Goal: Task Accomplishment & Management: Manage account settings

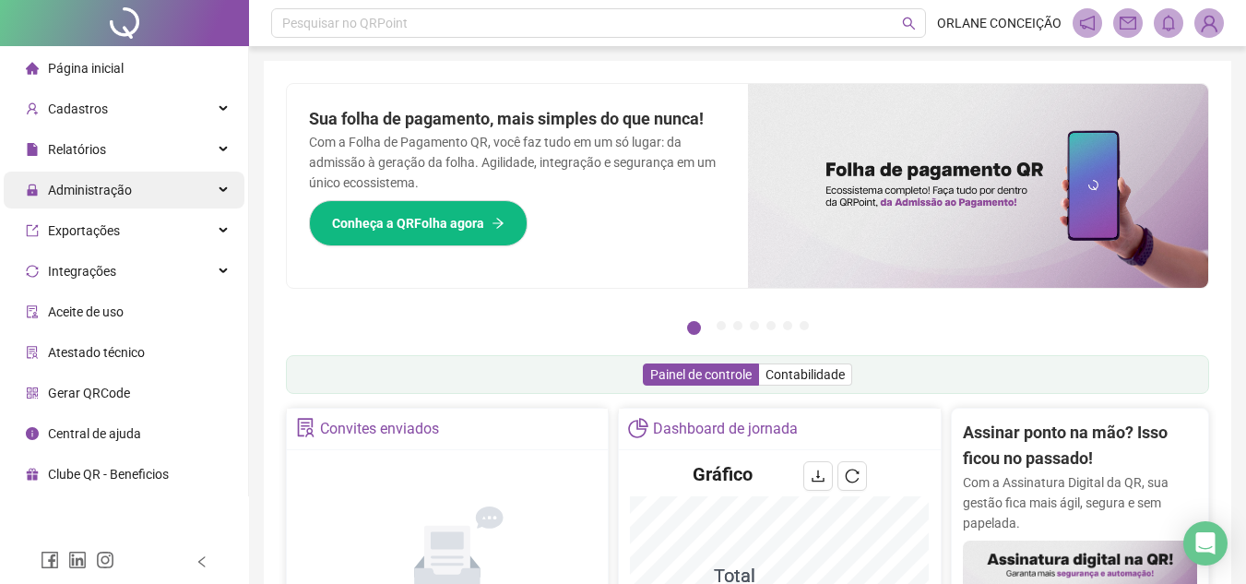
click at [117, 188] on span "Administração" at bounding box center [90, 190] width 84 height 15
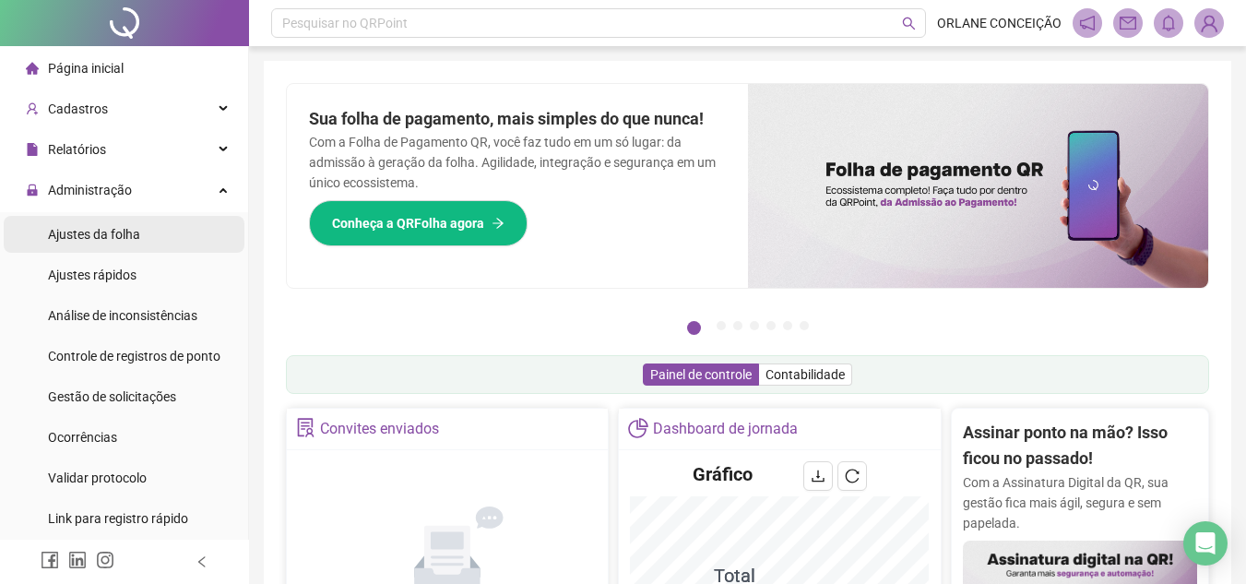
click at [115, 232] on span "Ajustes da folha" at bounding box center [94, 234] width 92 height 15
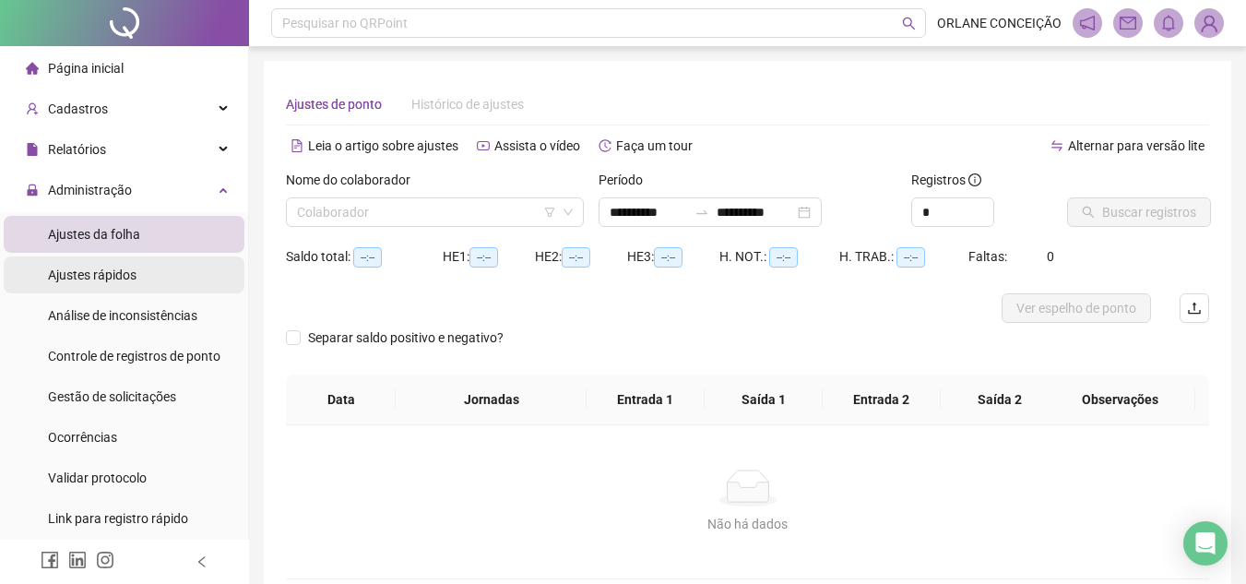
type input "**********"
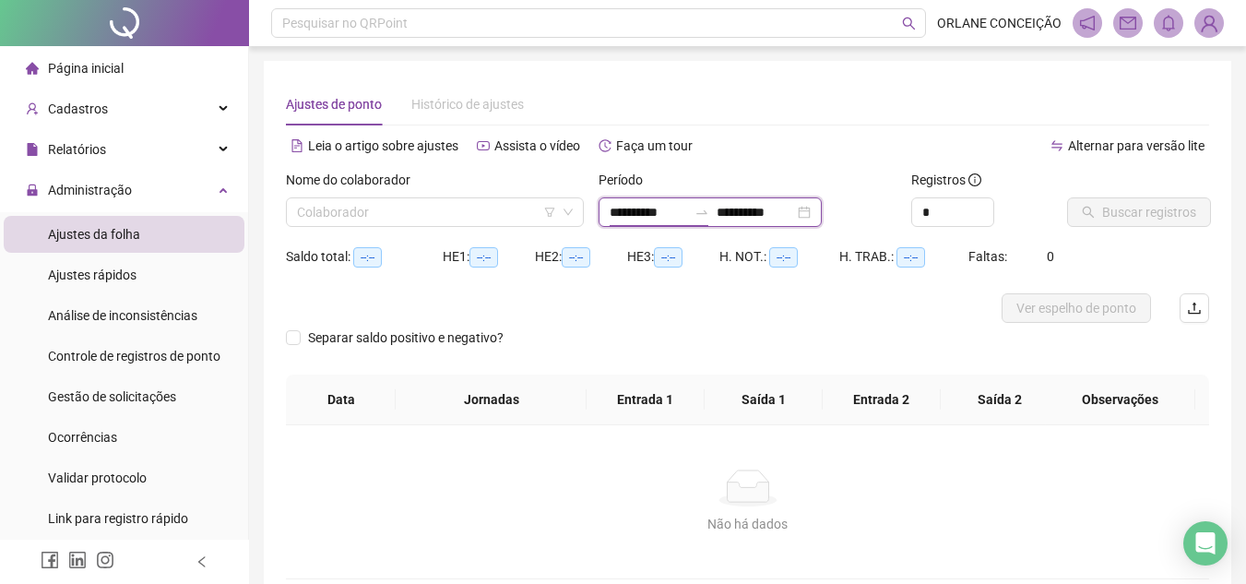
click at [661, 207] on input "**********" at bounding box center [647, 212] width 77 height 20
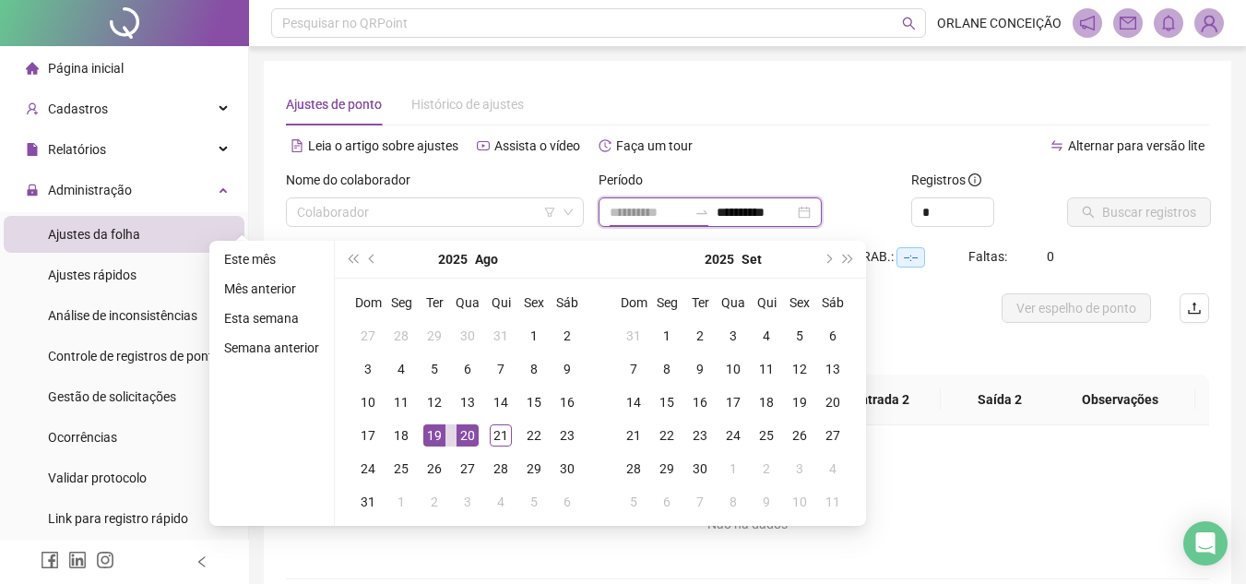
type input "**********"
click at [440, 429] on div "19" at bounding box center [434, 435] width 22 height 22
type input "**********"
click at [496, 426] on div "21" at bounding box center [501, 435] width 22 height 22
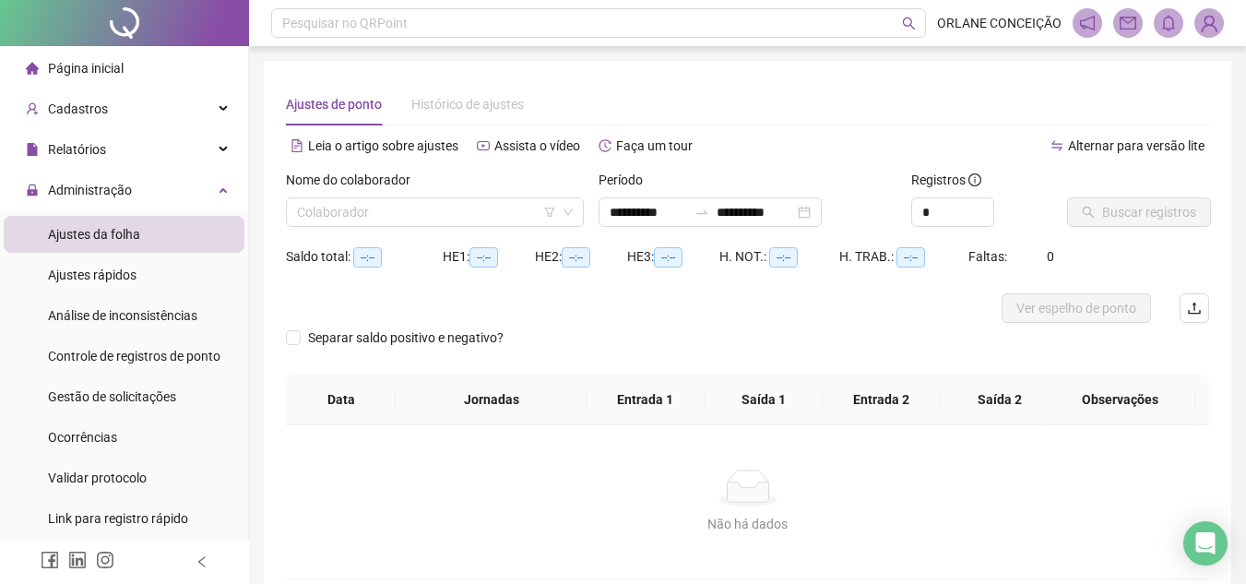
click at [774, 159] on div "Alternar para versão lite" at bounding box center [979, 146] width 462 height 30
click at [507, 213] on input "search" at bounding box center [426, 212] width 259 height 28
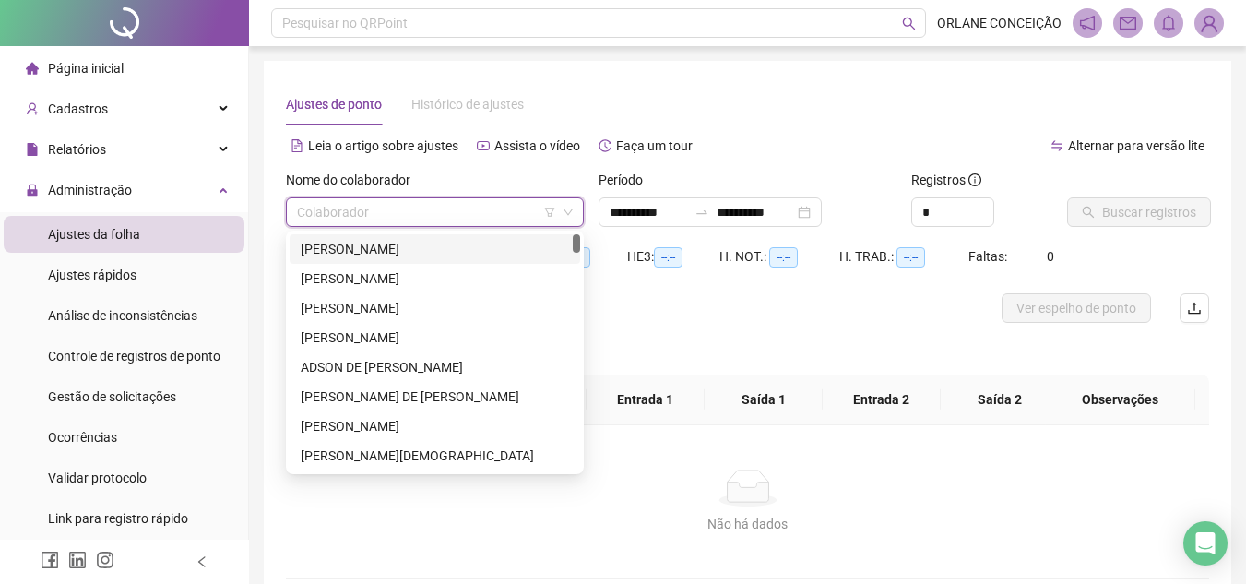
click at [444, 242] on div "[PERSON_NAME]" at bounding box center [435, 249] width 268 height 20
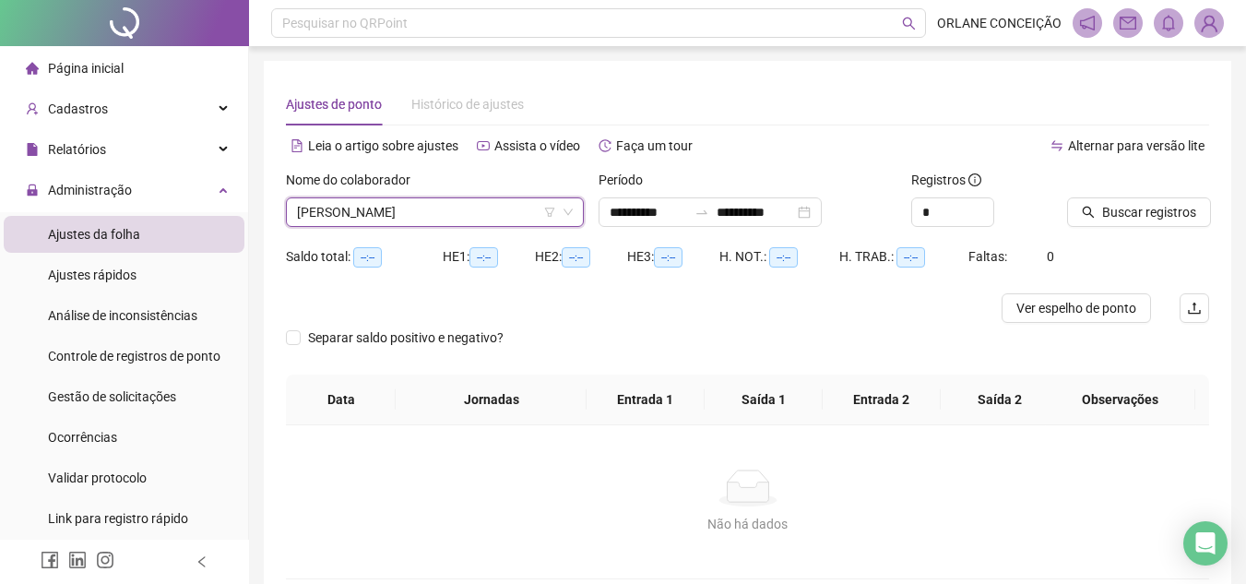
click at [798, 121] on div "Ajustes de ponto Histórico de ajustes" at bounding box center [747, 104] width 923 height 42
click at [1137, 205] on span "Buscar registros" at bounding box center [1149, 212] width 94 height 20
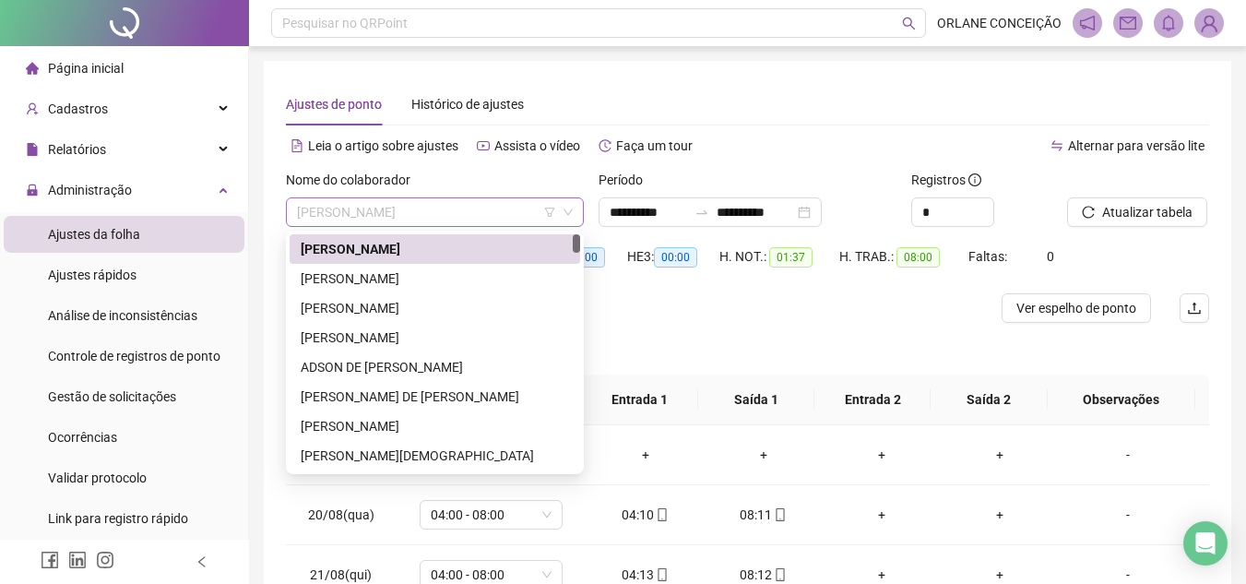
click at [371, 210] on span "[PERSON_NAME]" at bounding box center [435, 212] width 276 height 28
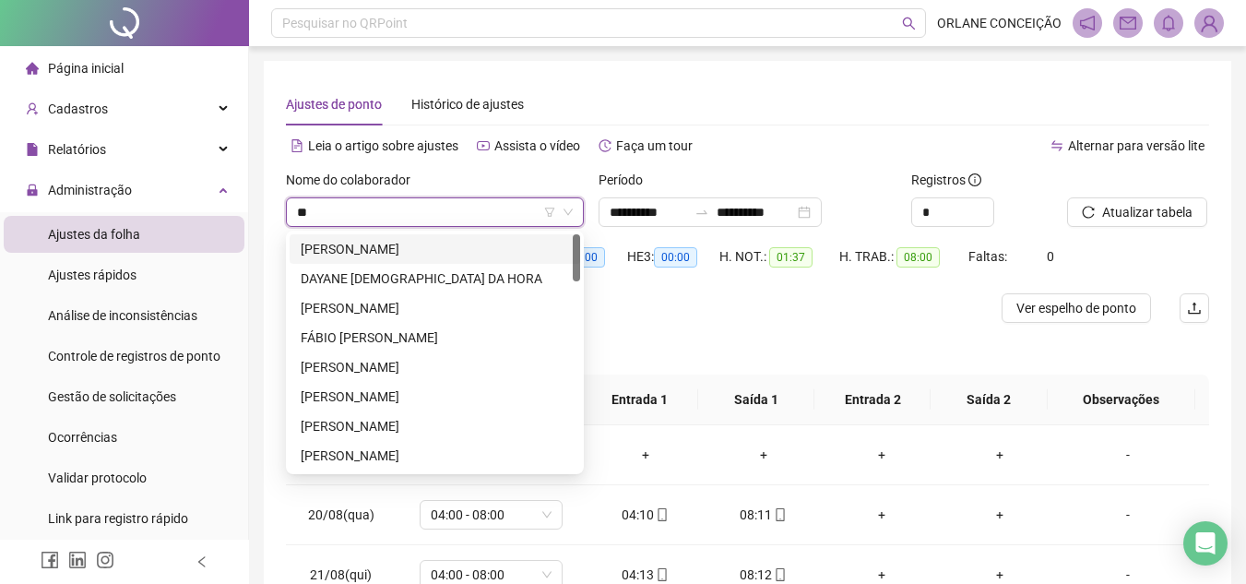
type input "***"
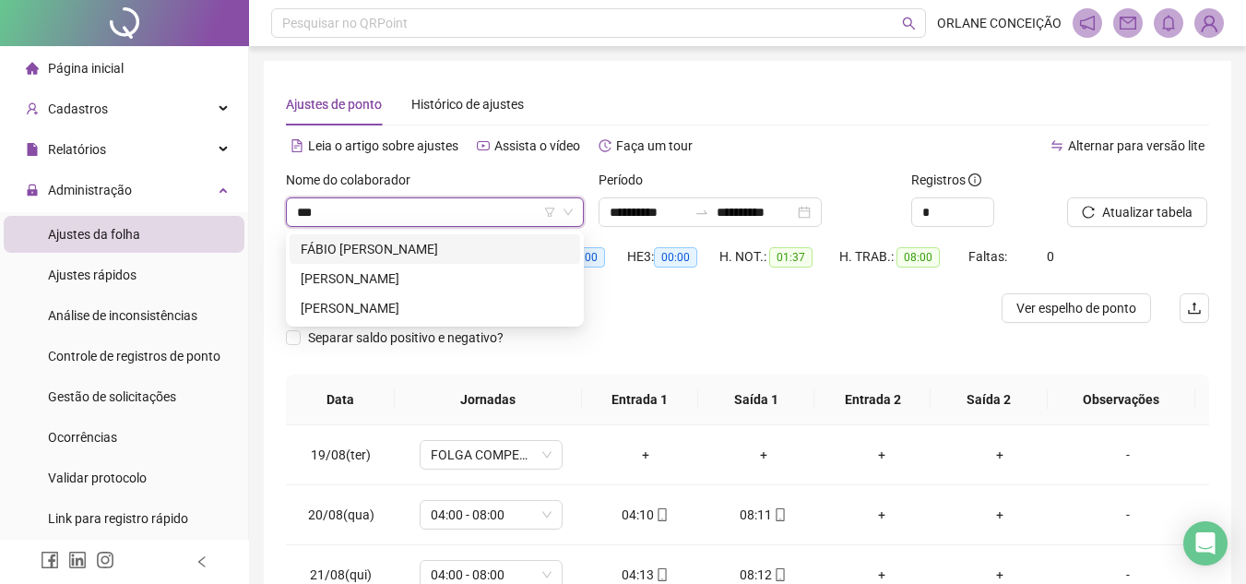
click at [388, 248] on div "FÁBIO [PERSON_NAME]" at bounding box center [435, 249] width 268 height 20
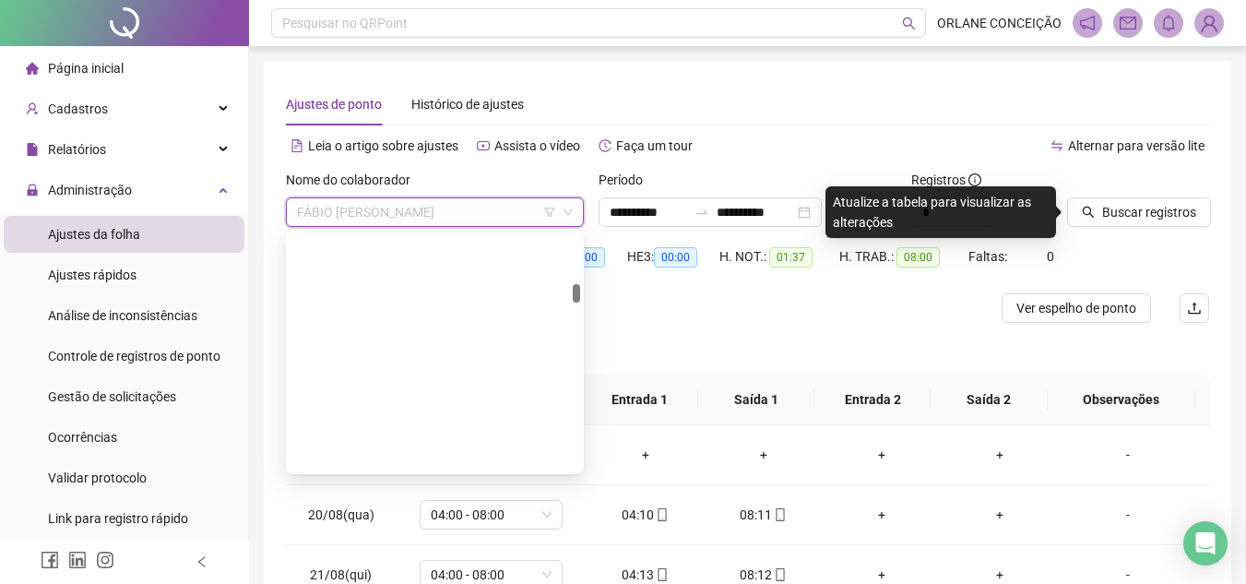
click at [373, 205] on span "FÁBIO [PERSON_NAME]" at bounding box center [435, 212] width 276 height 28
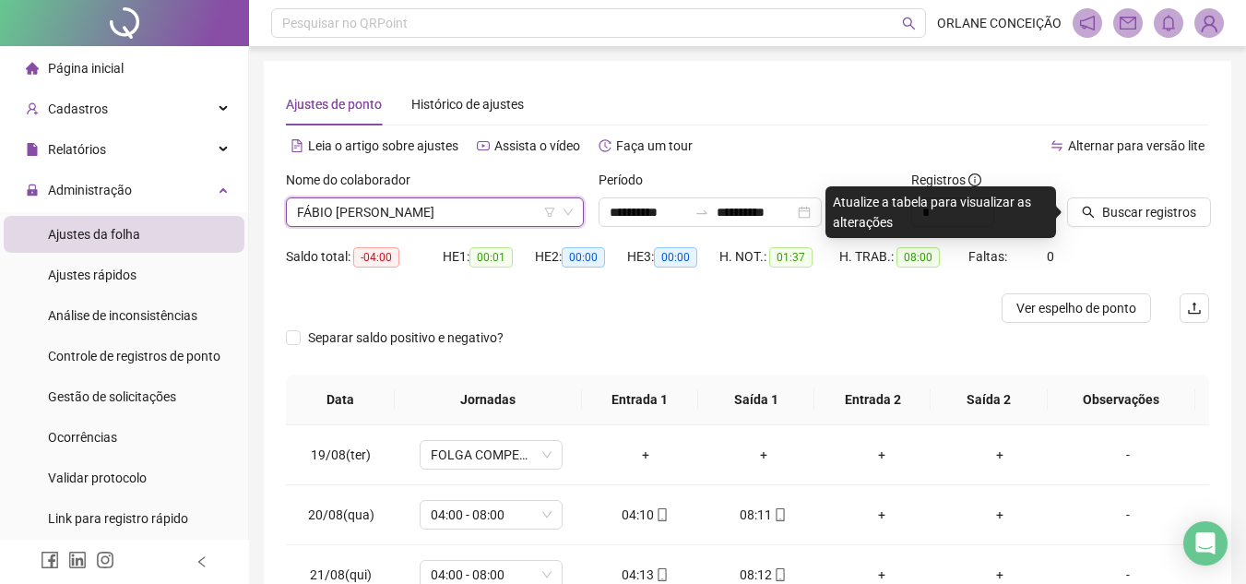
click at [409, 203] on span "FÁBIO [PERSON_NAME]" at bounding box center [435, 212] width 276 height 28
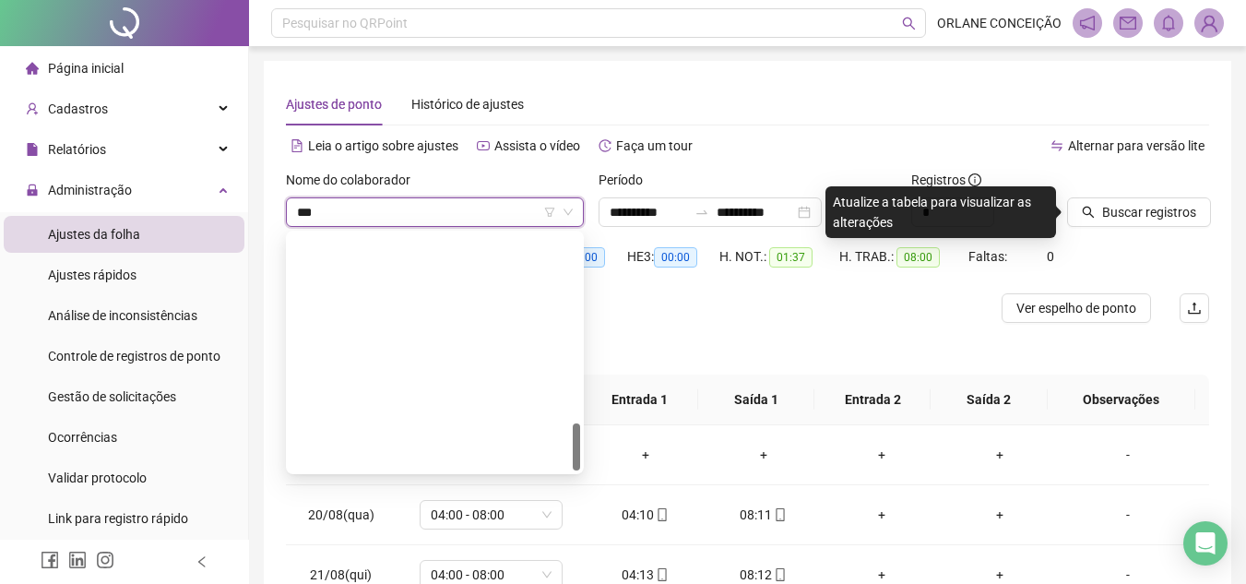
scroll to position [0, 0]
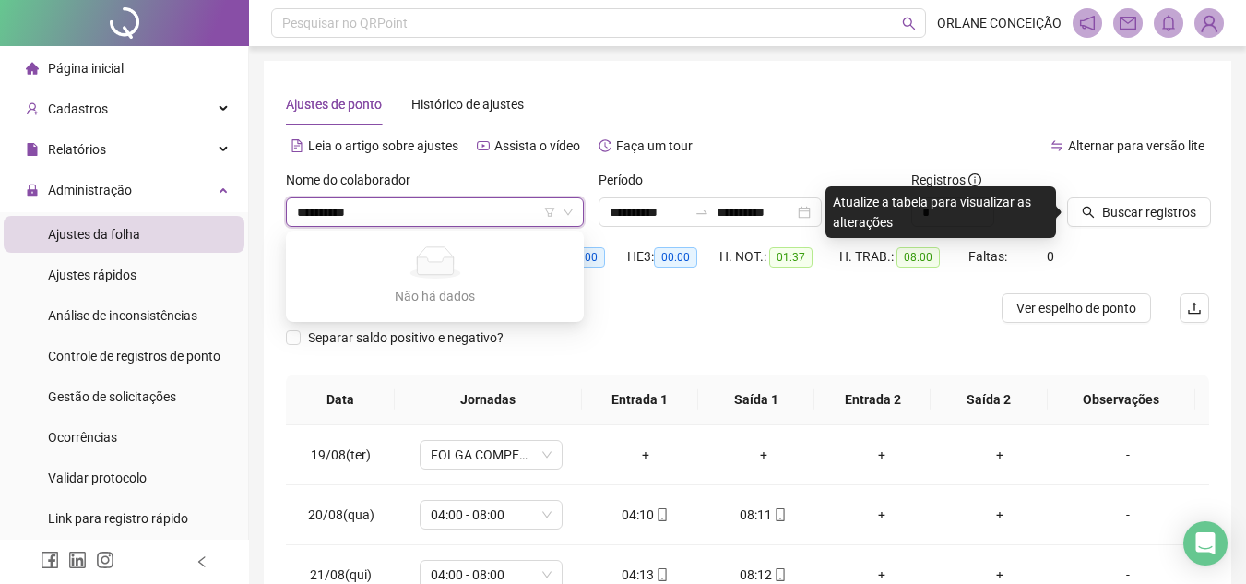
click at [400, 211] on input "********" at bounding box center [426, 212] width 259 height 28
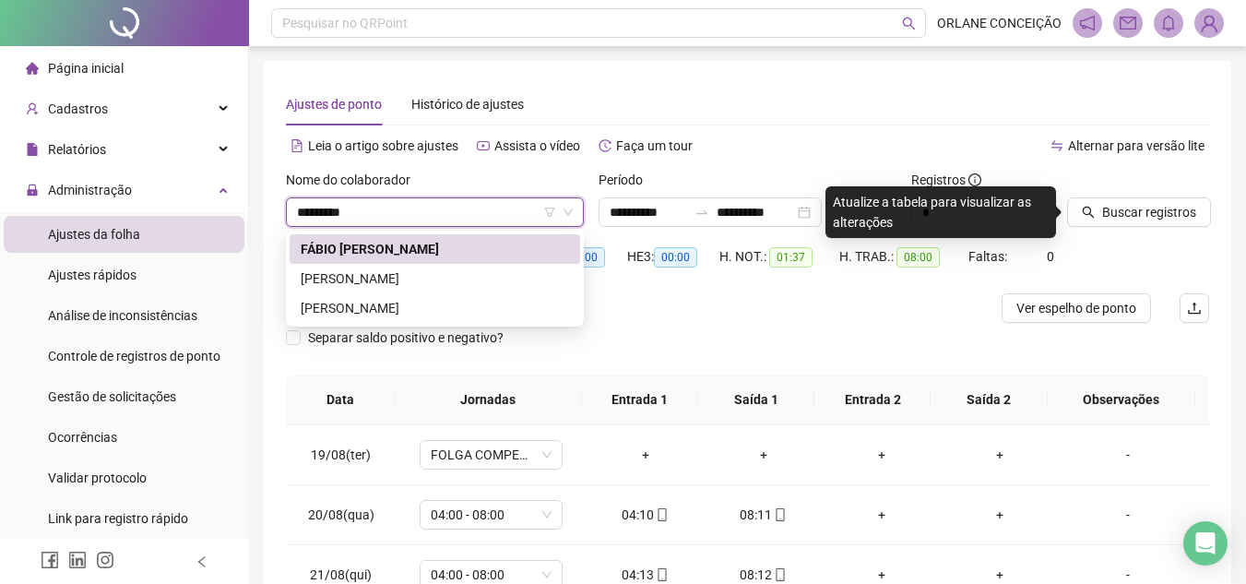
type input "********"
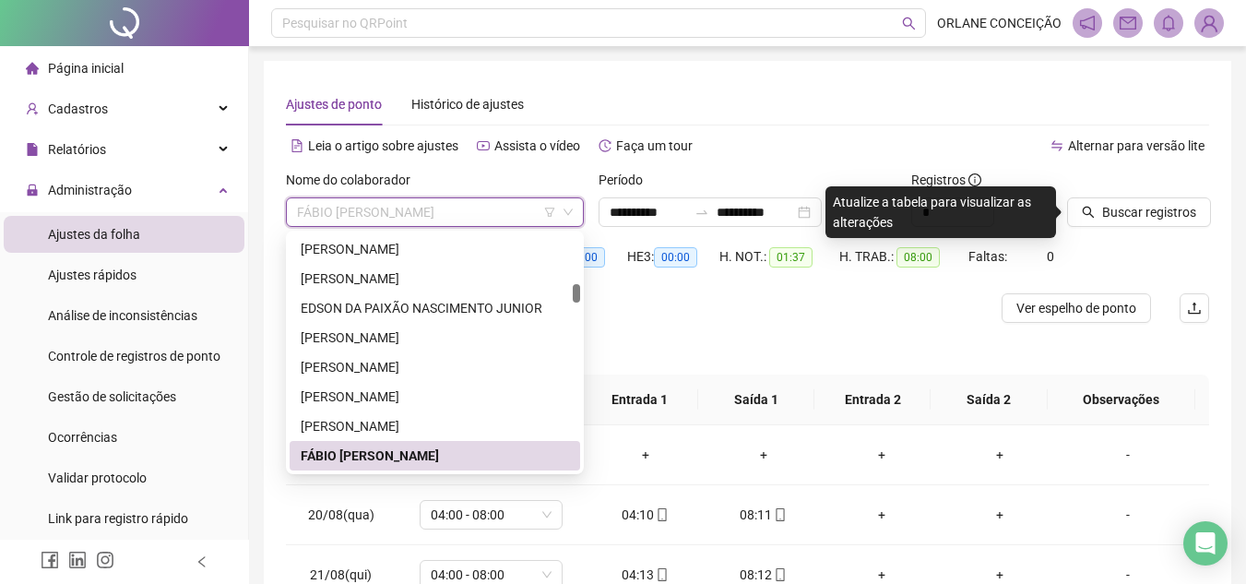
click at [379, 208] on span "FÁBIO [PERSON_NAME]" at bounding box center [435, 212] width 276 height 28
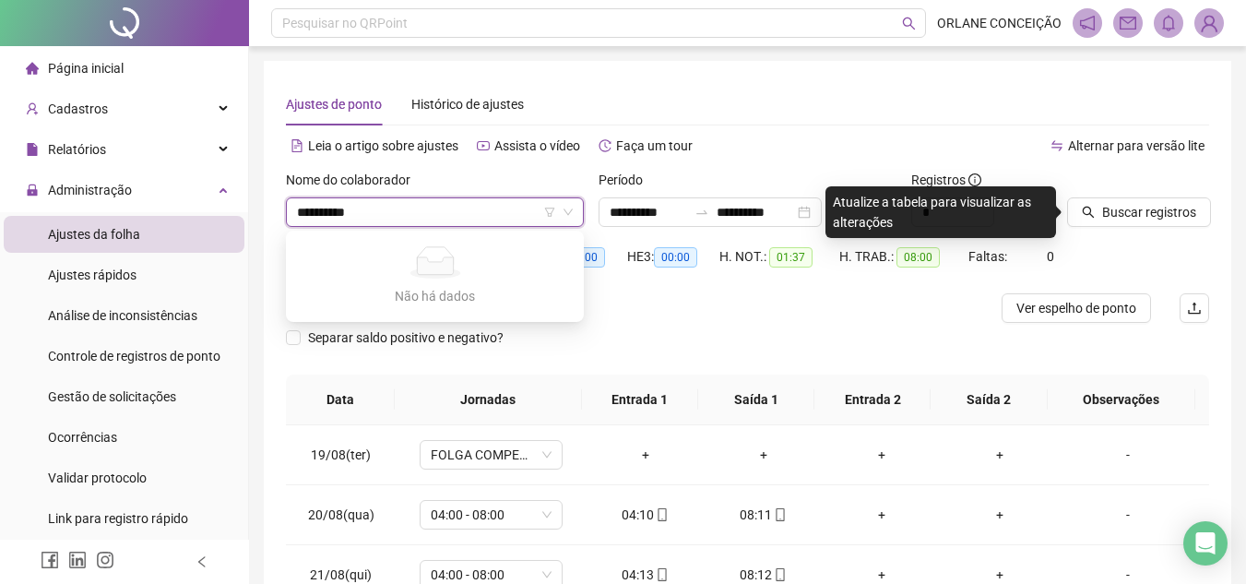
click at [355, 219] on input "********" at bounding box center [426, 212] width 259 height 28
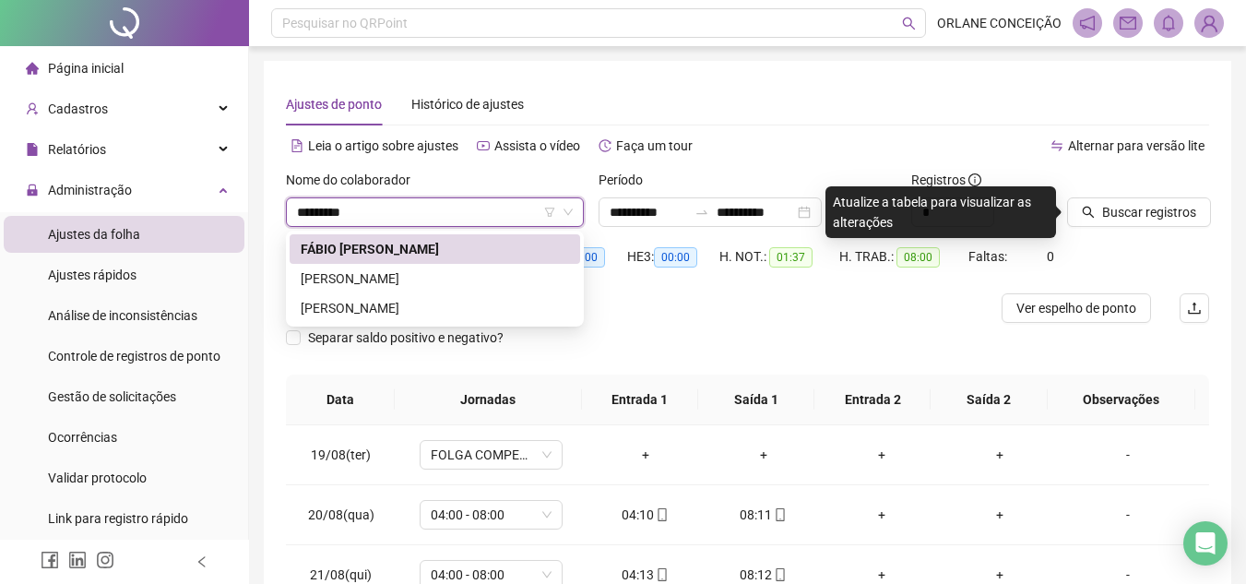
type input "********"
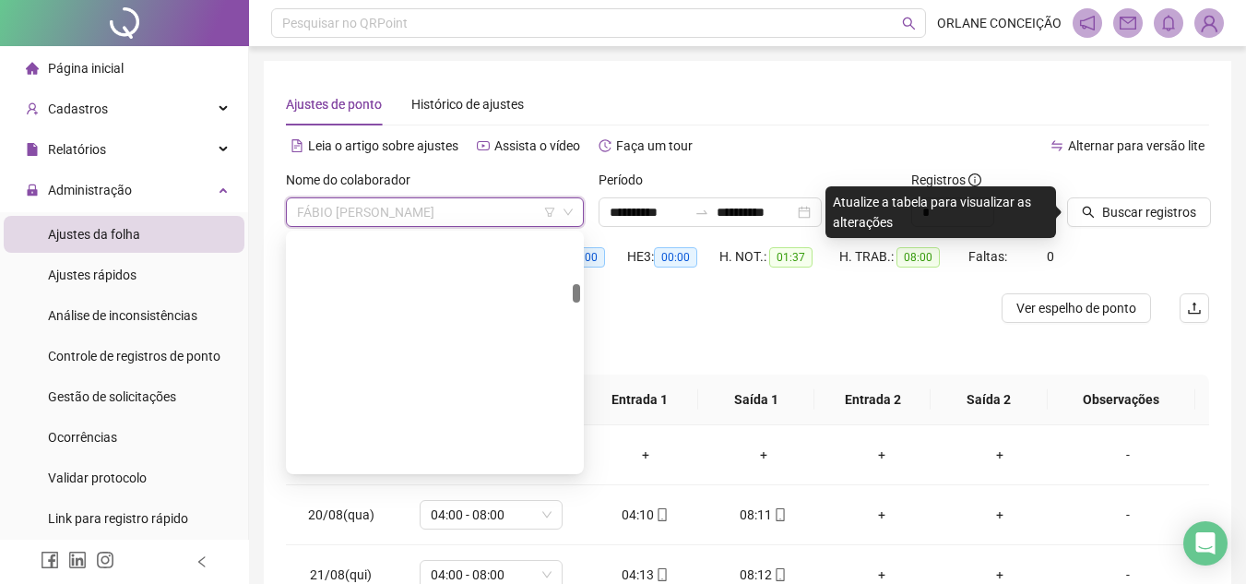
click at [324, 204] on span "FÁBIO [PERSON_NAME]" at bounding box center [435, 212] width 276 height 28
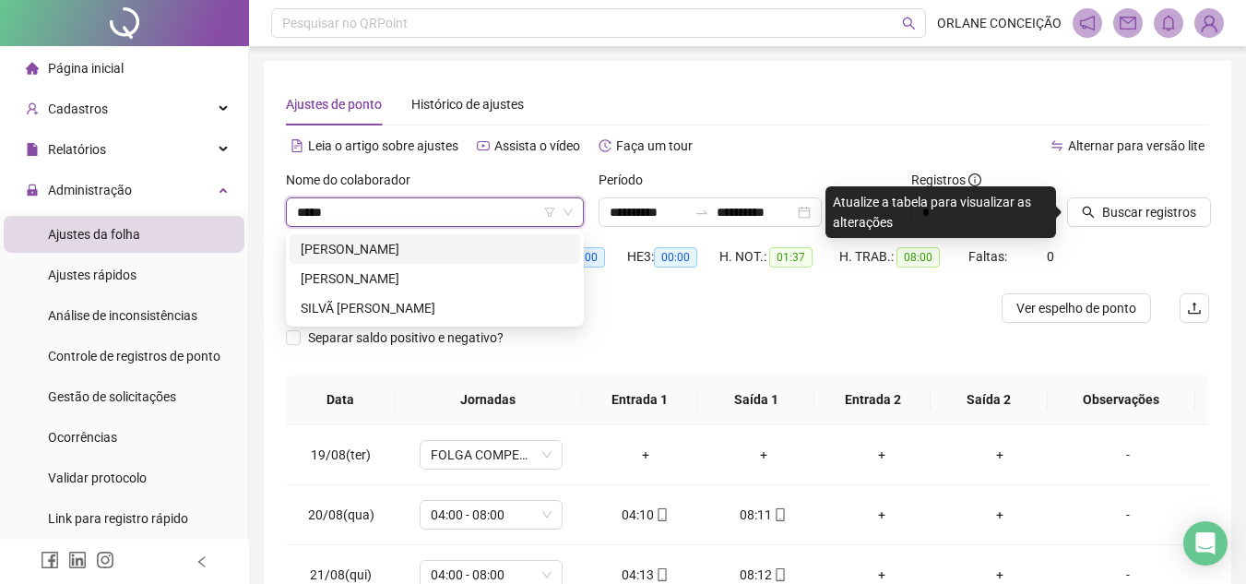
type input "******"
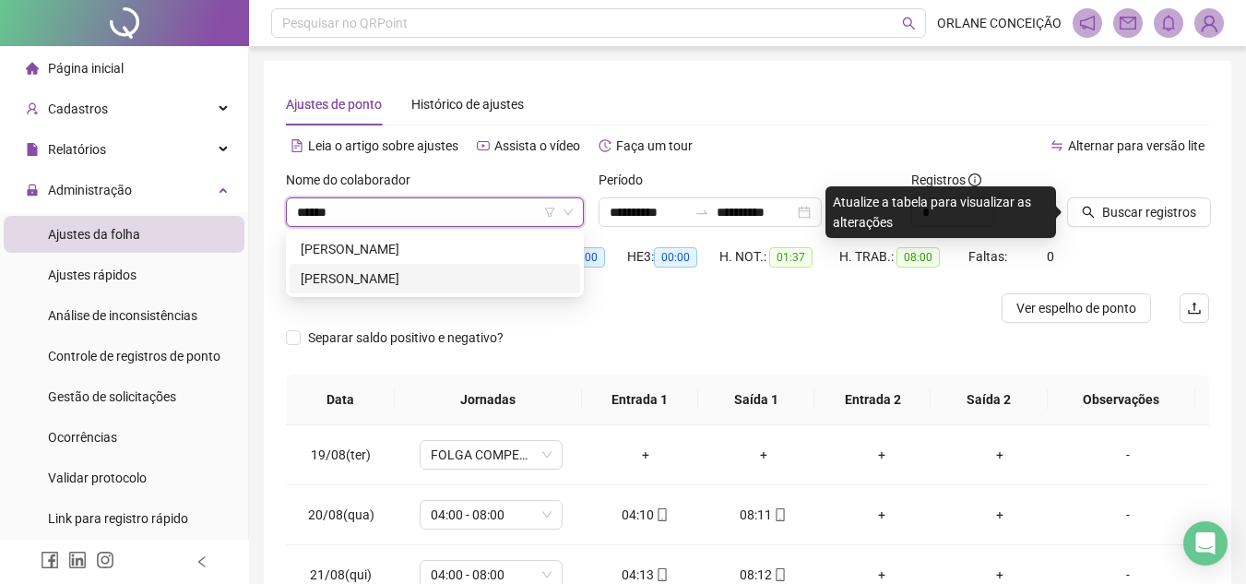
click at [396, 278] on div "[PERSON_NAME]" at bounding box center [435, 278] width 268 height 20
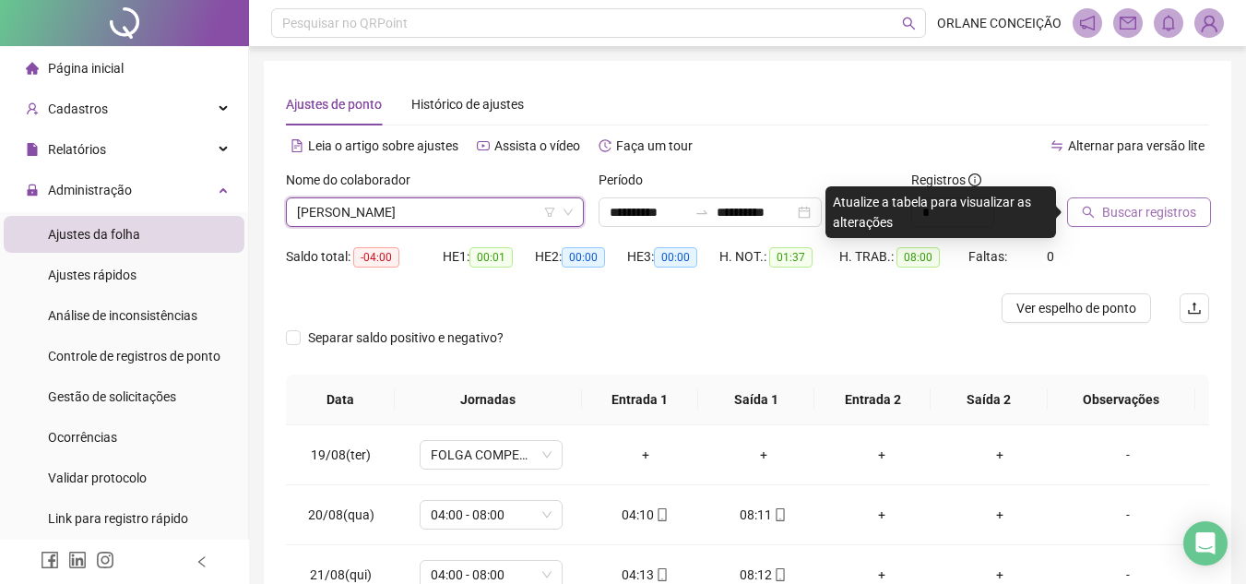
click at [1128, 207] on span "Buscar registros" at bounding box center [1149, 212] width 94 height 20
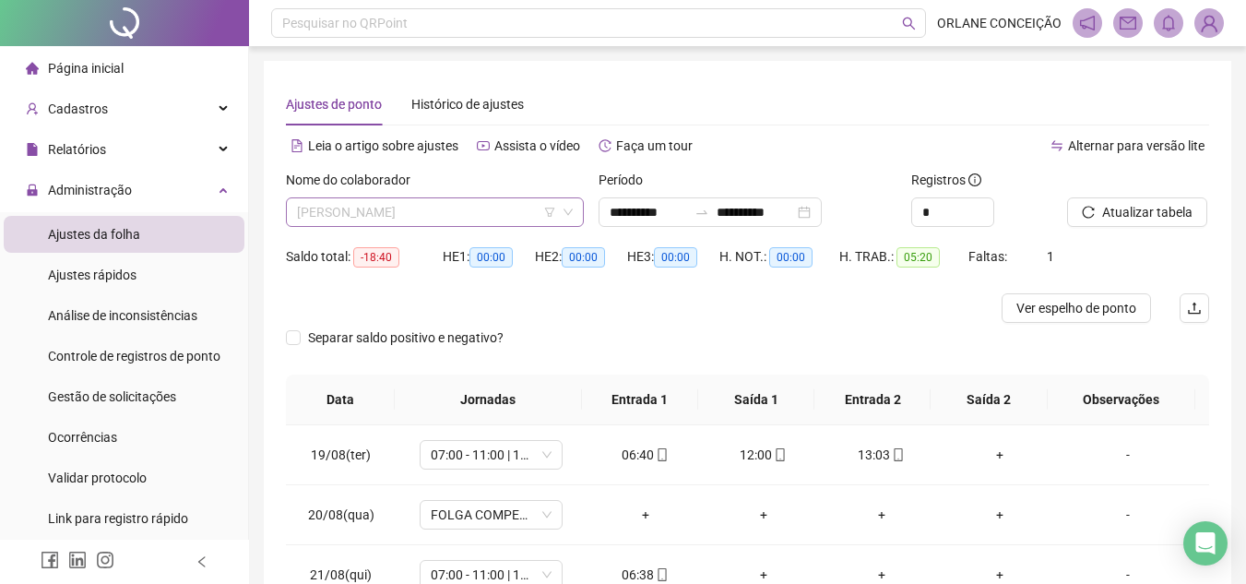
scroll to position [1239, 0]
click at [339, 210] on span "[PERSON_NAME]" at bounding box center [435, 212] width 276 height 28
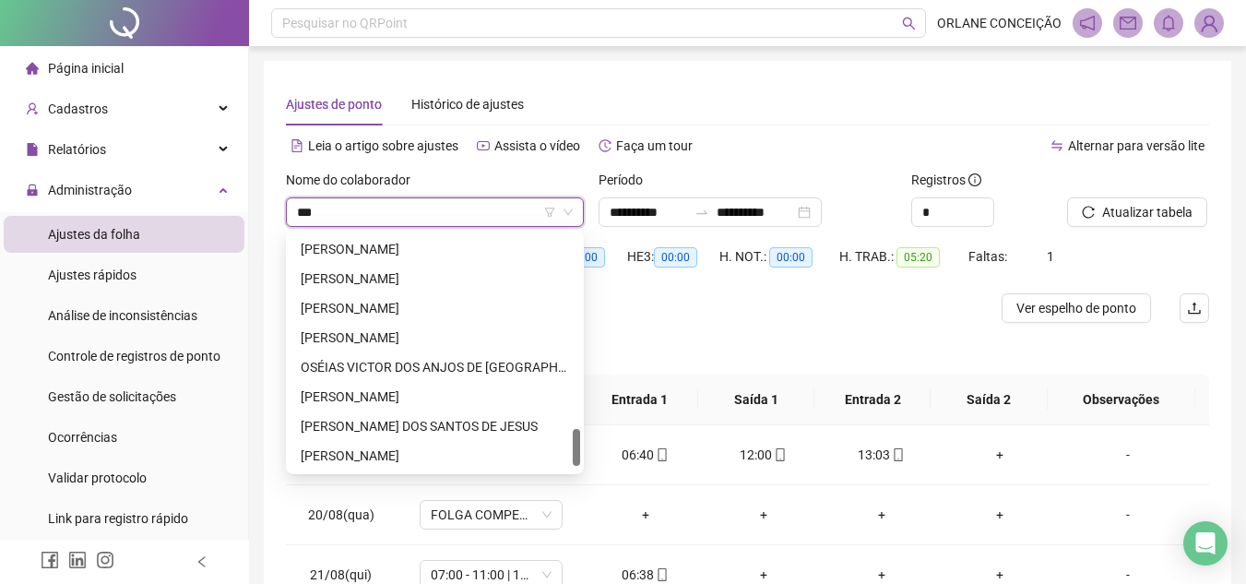
scroll to position [0, 0]
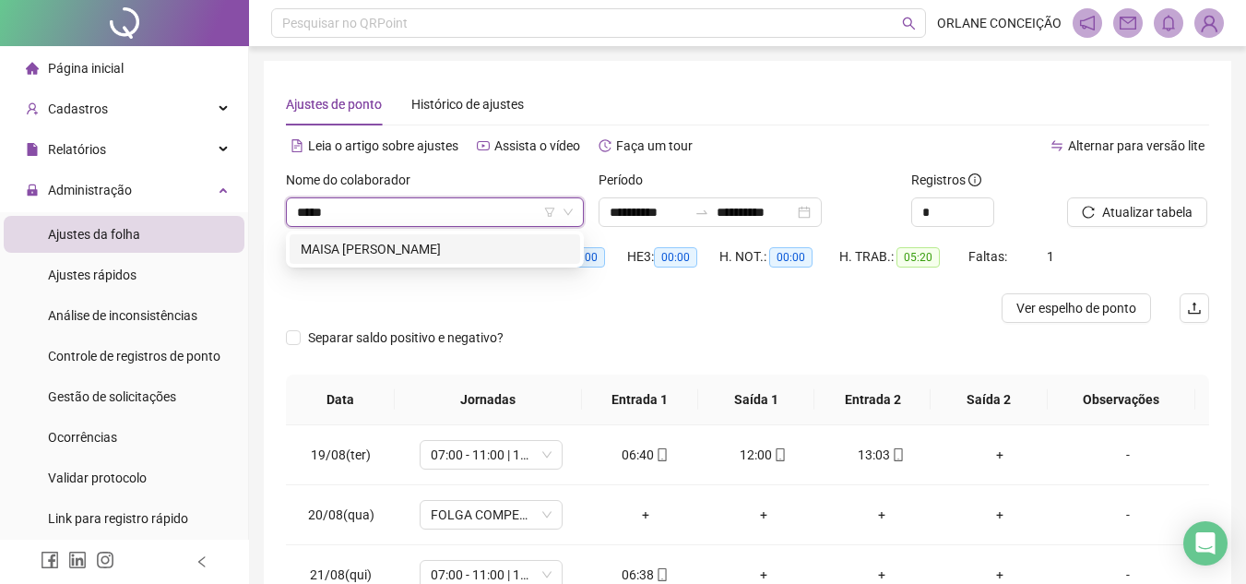
type input "*****"
click at [350, 254] on div "MAISA [PERSON_NAME]" at bounding box center [435, 249] width 268 height 20
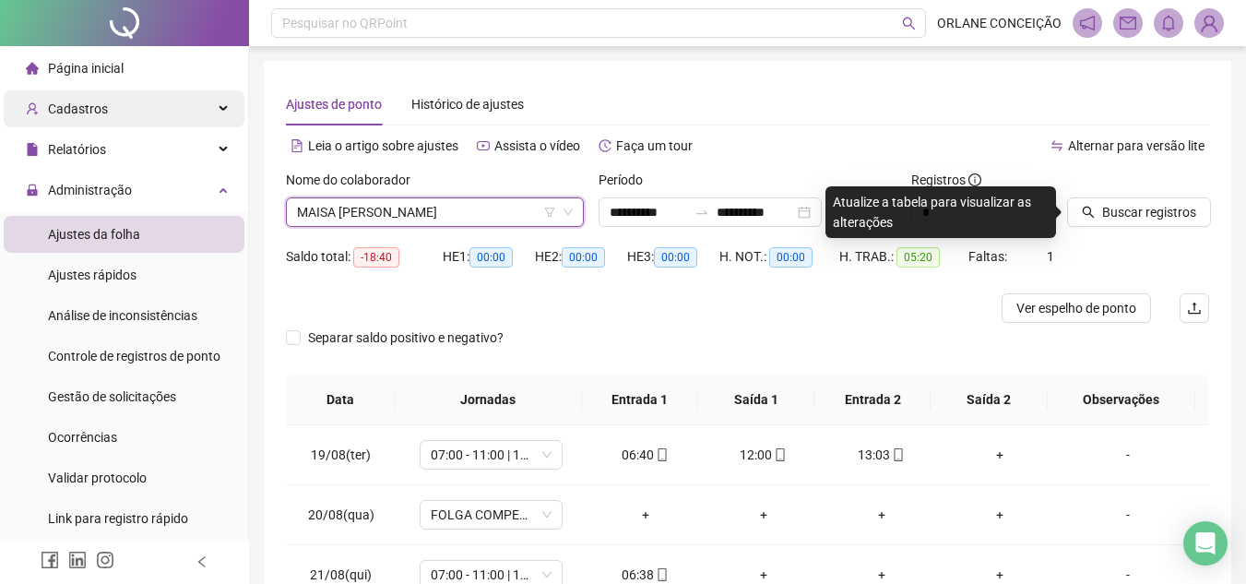
click at [78, 114] on span "Cadastros" at bounding box center [78, 108] width 60 height 15
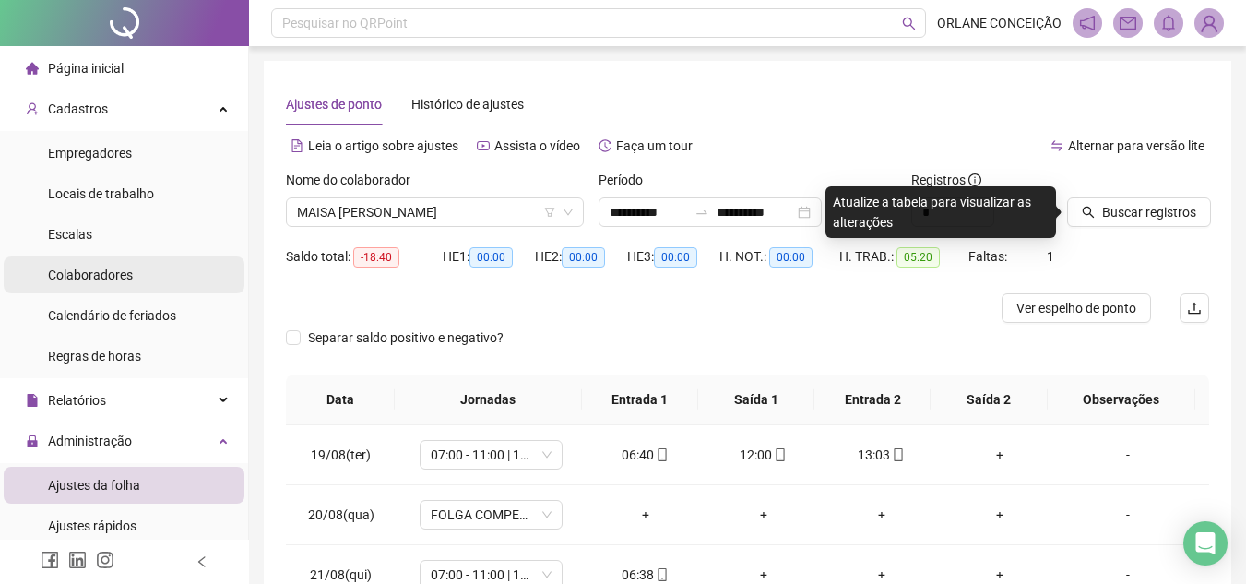
click at [127, 264] on div "Colaboradores" at bounding box center [90, 274] width 85 height 37
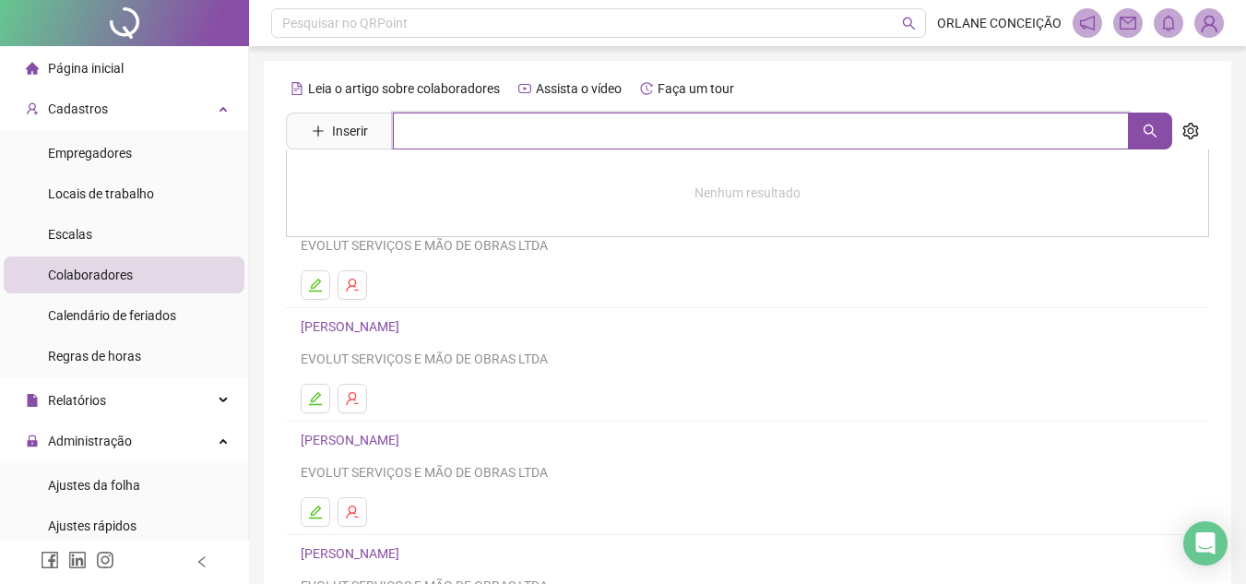
click at [418, 136] on input "text" at bounding box center [761, 130] width 736 height 37
type input "*****"
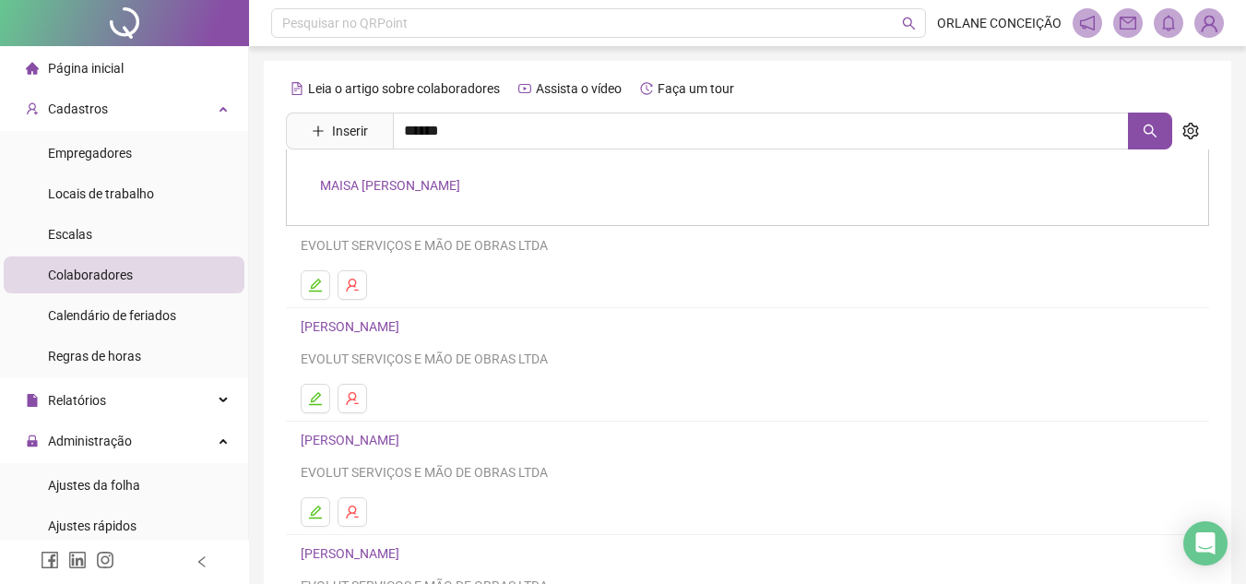
click at [407, 183] on link "MAISA [PERSON_NAME]" at bounding box center [390, 185] width 140 height 15
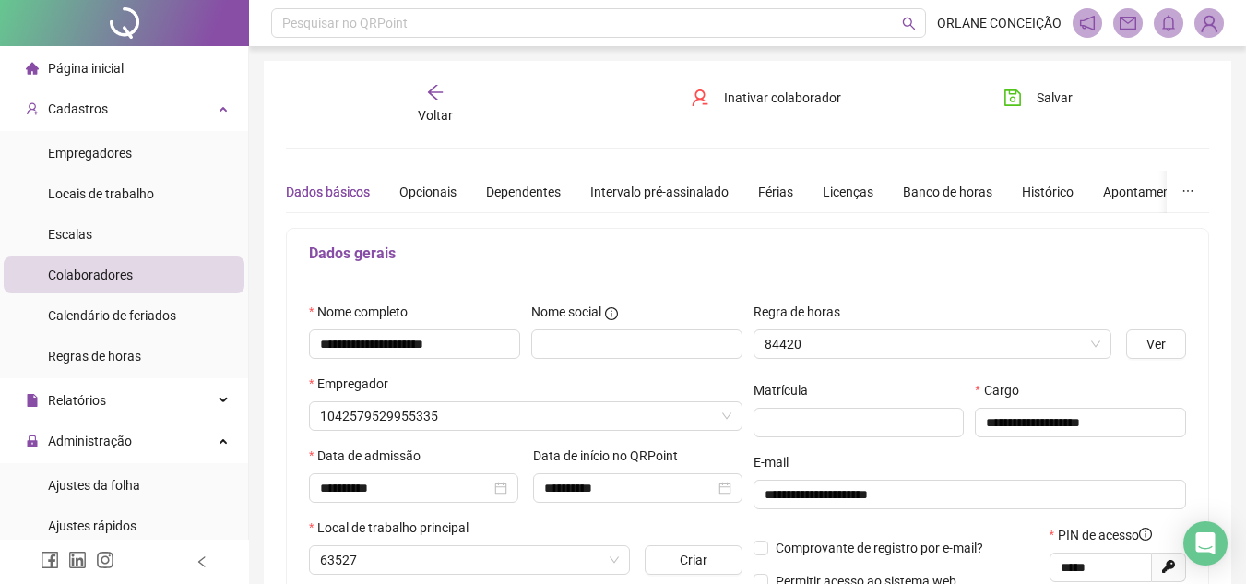
type input "**********"
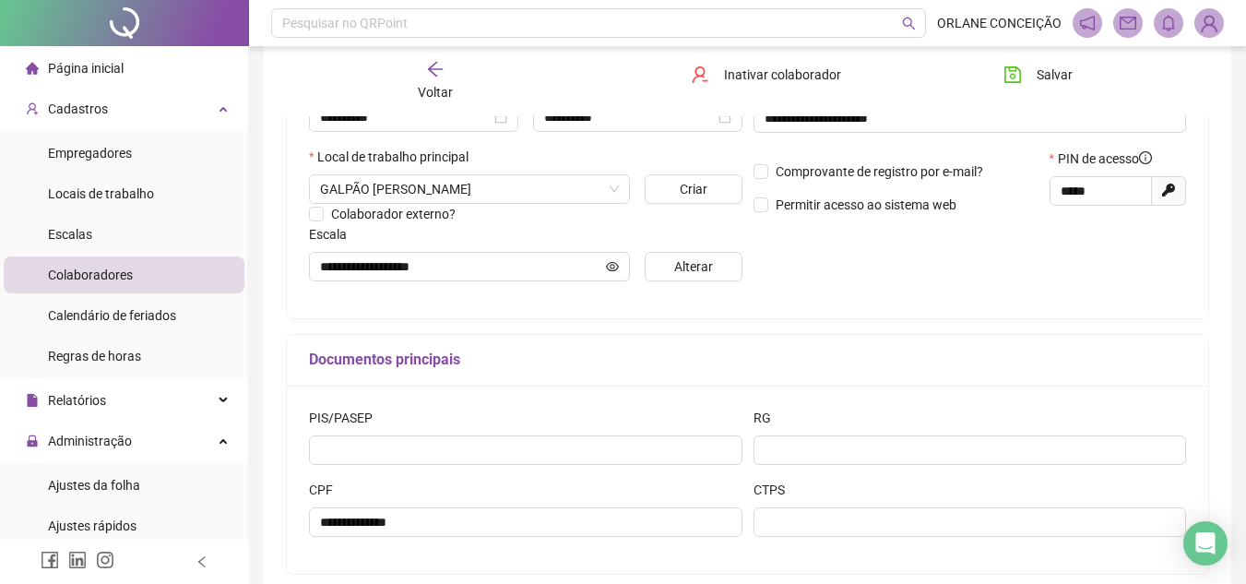
scroll to position [192, 0]
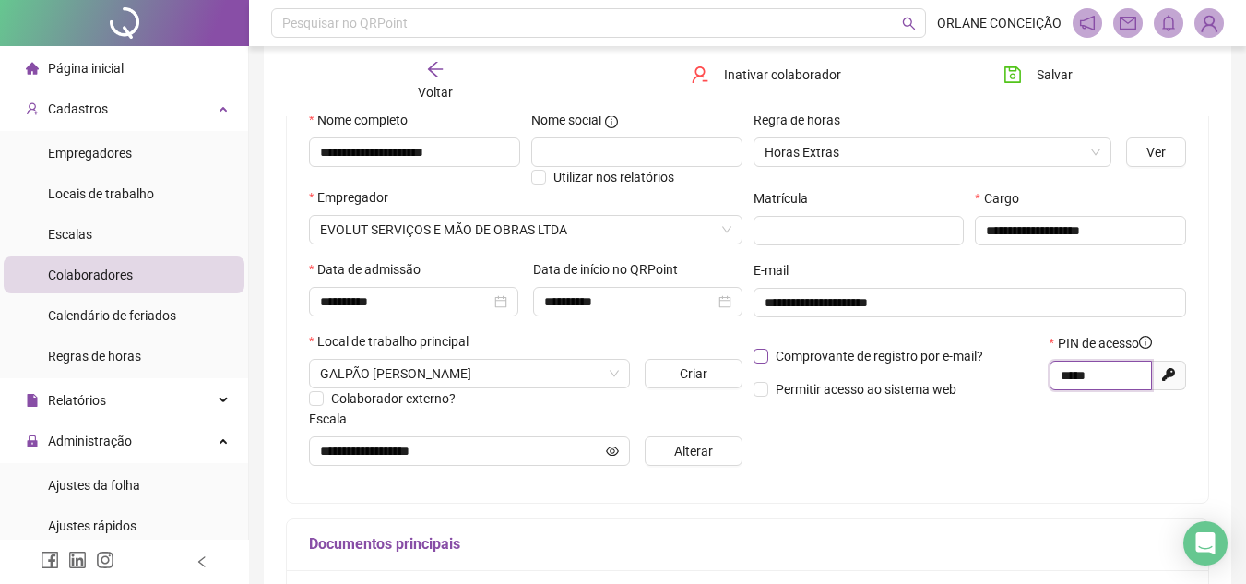
drag, startPoint x: 1116, startPoint y: 376, endPoint x: 977, endPoint y: 353, distance: 140.2
click at [977, 353] on div "Comprovante de registro por e-mail? Permitir acesso ao sistema web PIN de acess…" at bounding box center [970, 372] width 444 height 79
click at [427, 64] on div "Voltar" at bounding box center [435, 81] width 142 height 42
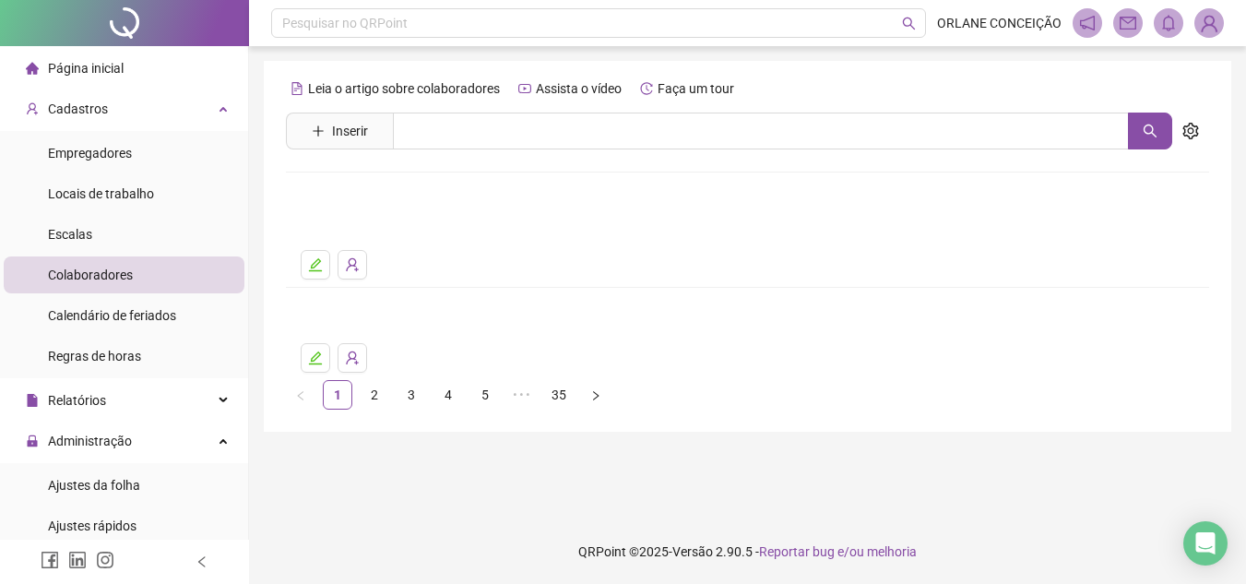
scroll to position [0, 0]
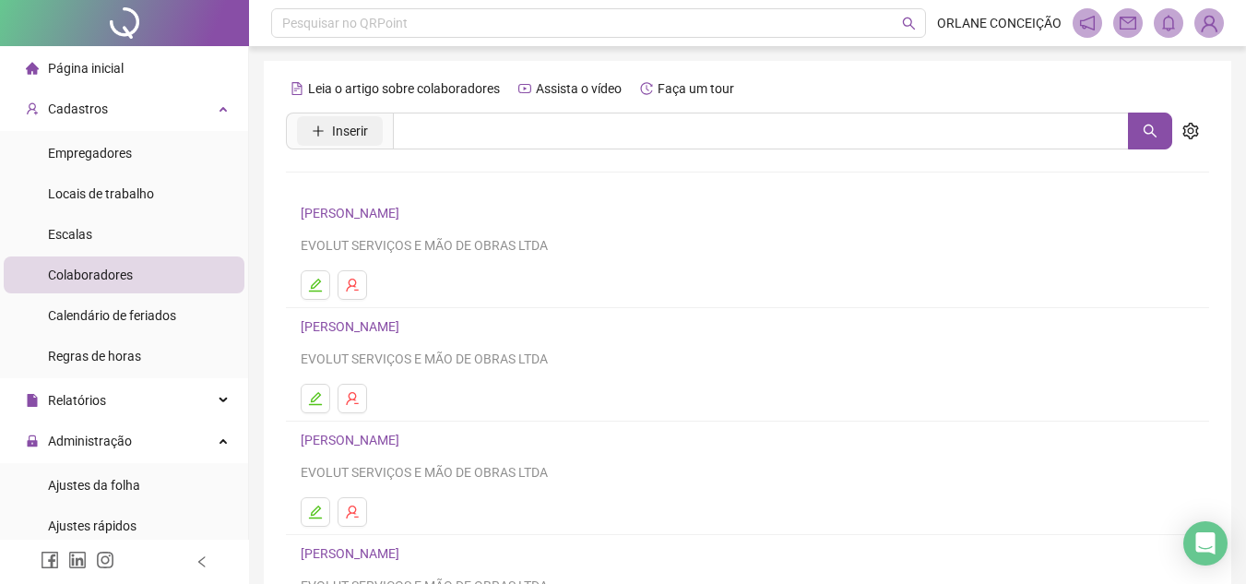
click at [354, 132] on span "Inserir" at bounding box center [350, 131] width 36 height 20
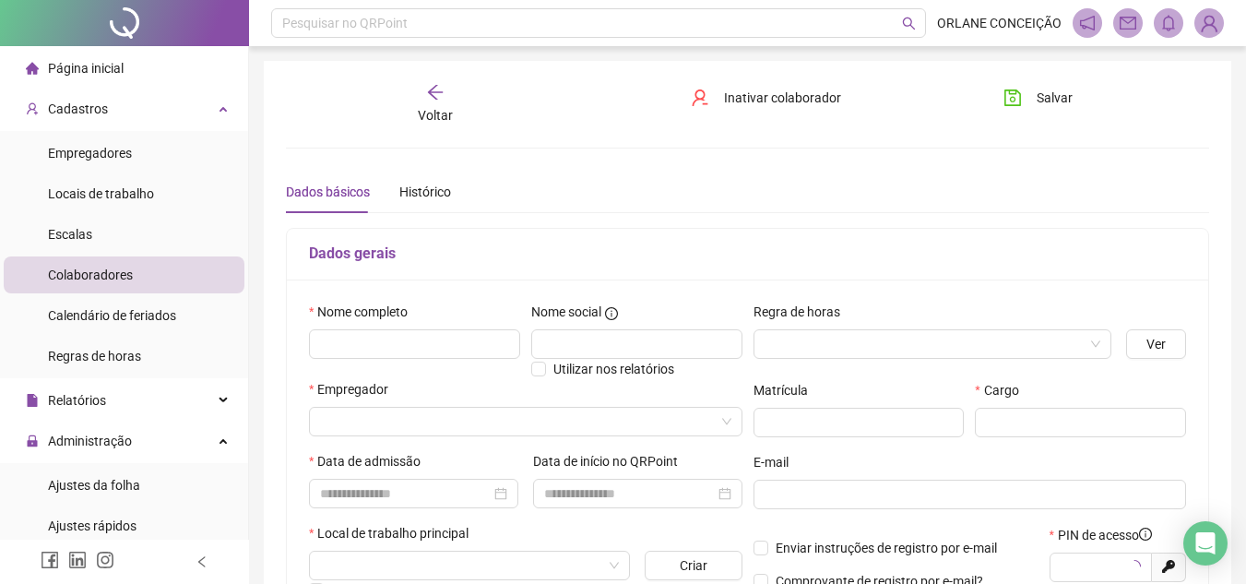
type input "*****"
click at [378, 349] on input "text" at bounding box center [414, 344] width 211 height 30
type input "**********"
click at [773, 338] on input "search" at bounding box center [924, 344] width 320 height 28
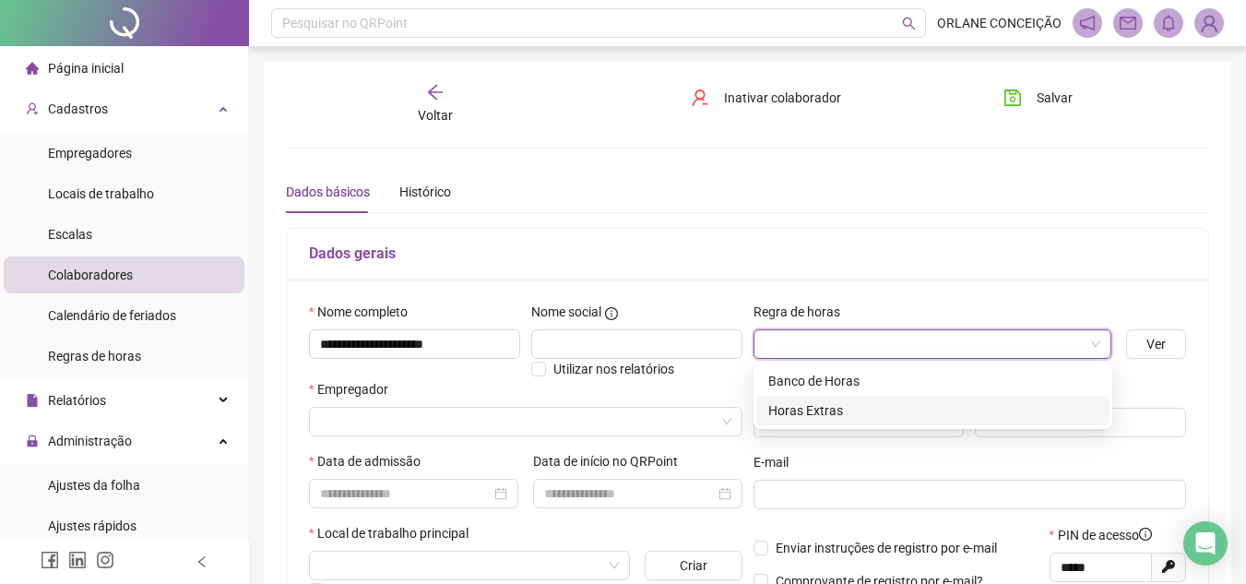
drag, startPoint x: 792, startPoint y: 409, endPoint x: 395, endPoint y: 419, distance: 397.5
click at [792, 408] on div "Horas Extras" at bounding box center [932, 410] width 329 height 20
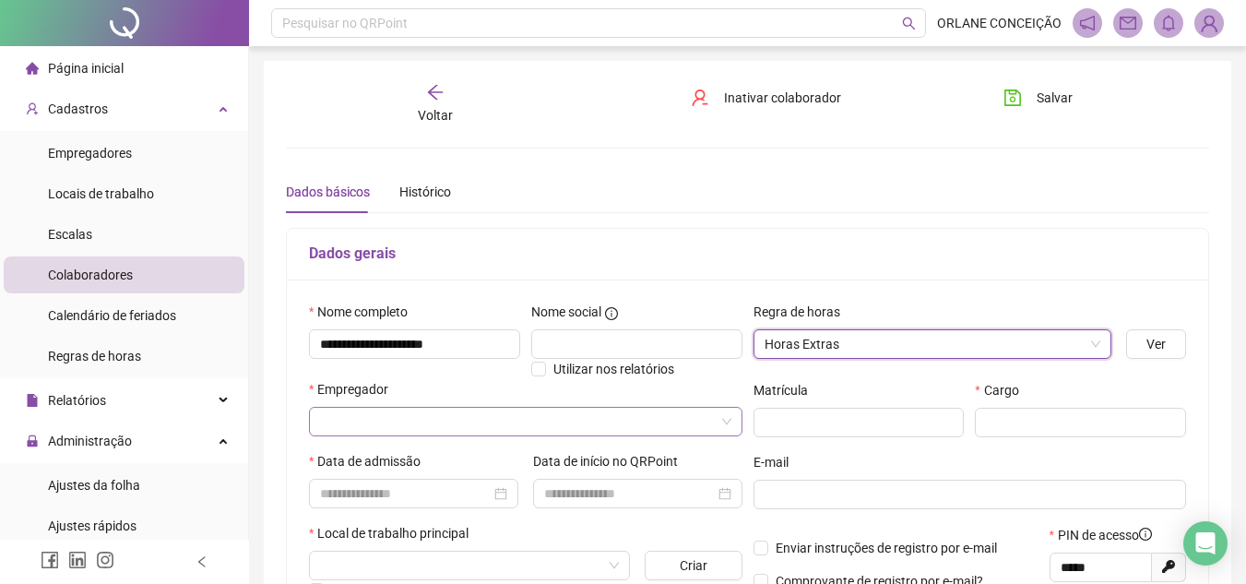
click at [339, 410] on input "search" at bounding box center [517, 422] width 395 height 28
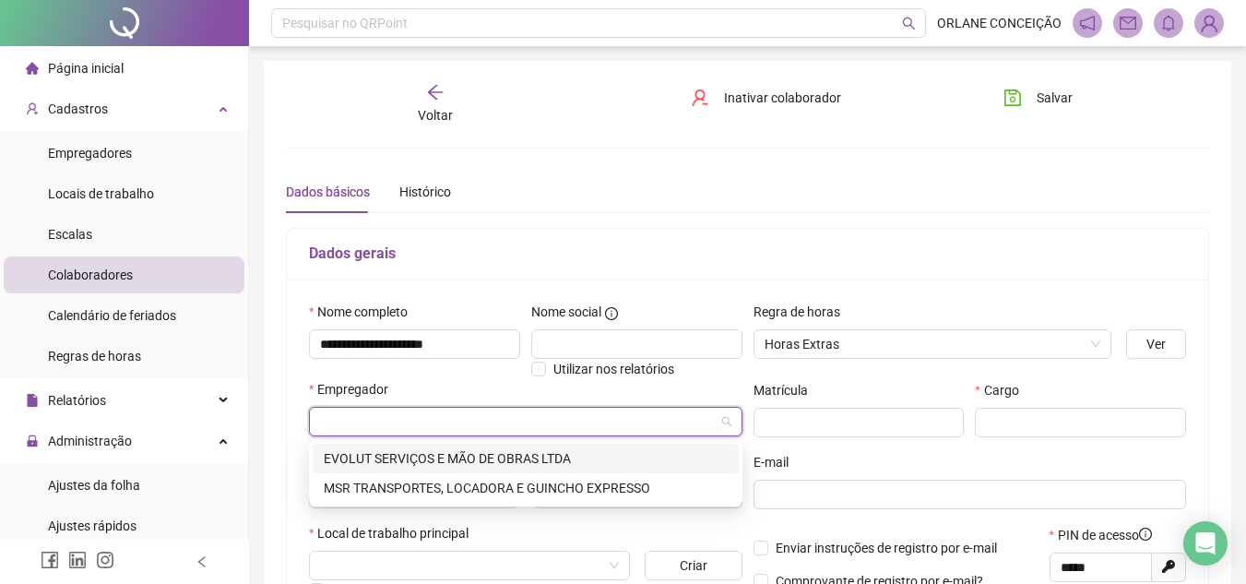
click at [361, 455] on div "EVOLUT SERVIÇOS E MÃO DE OBRAS LTDA" at bounding box center [526, 458] width 404 height 20
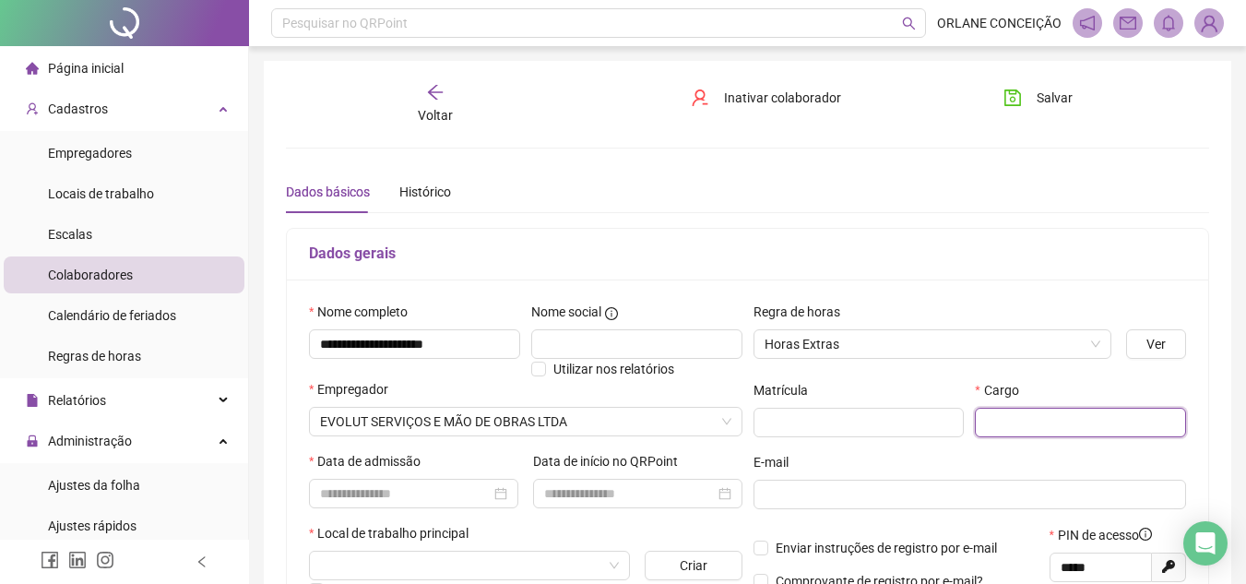
click at [1033, 412] on input "text" at bounding box center [1080, 423] width 211 height 30
type input "*"
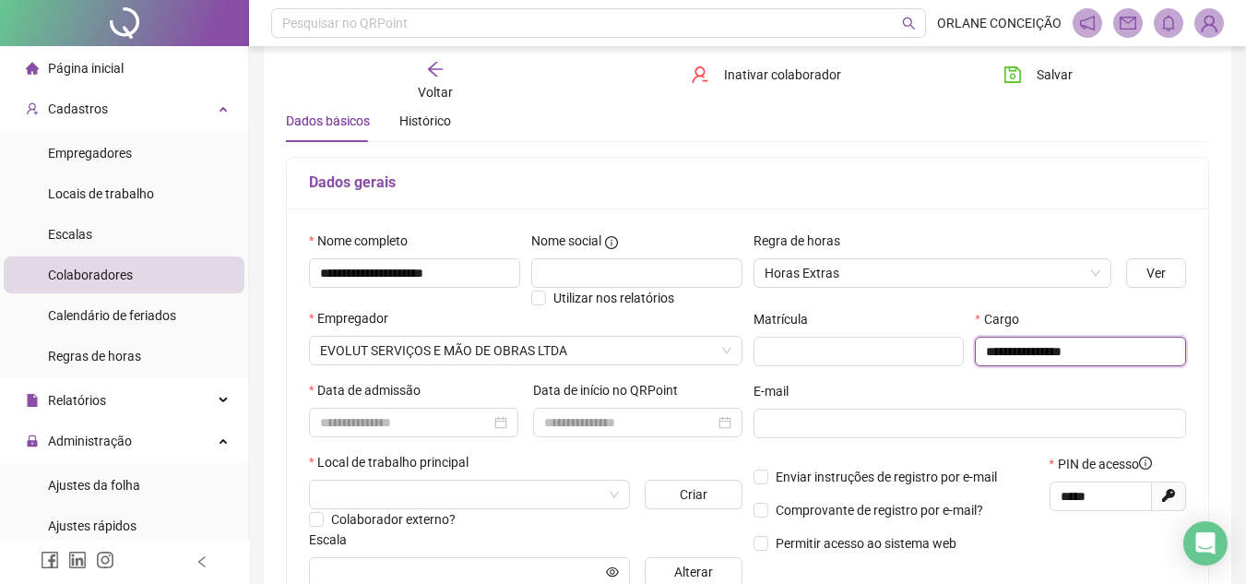
scroll to position [92, 0]
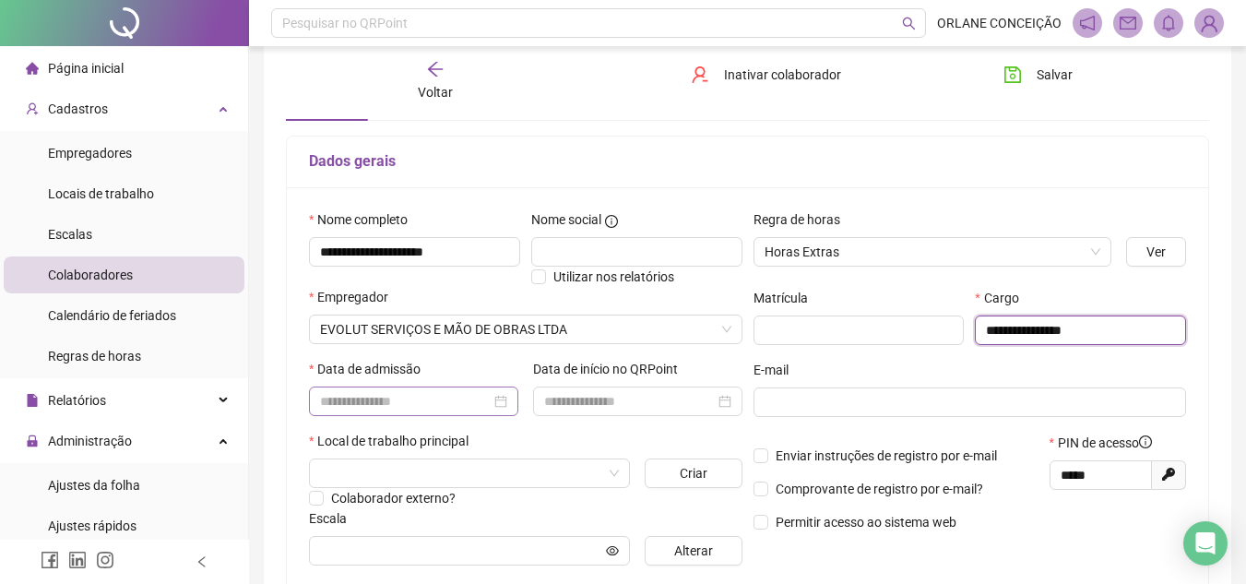
type input "**********"
click at [372, 395] on input at bounding box center [405, 401] width 171 height 20
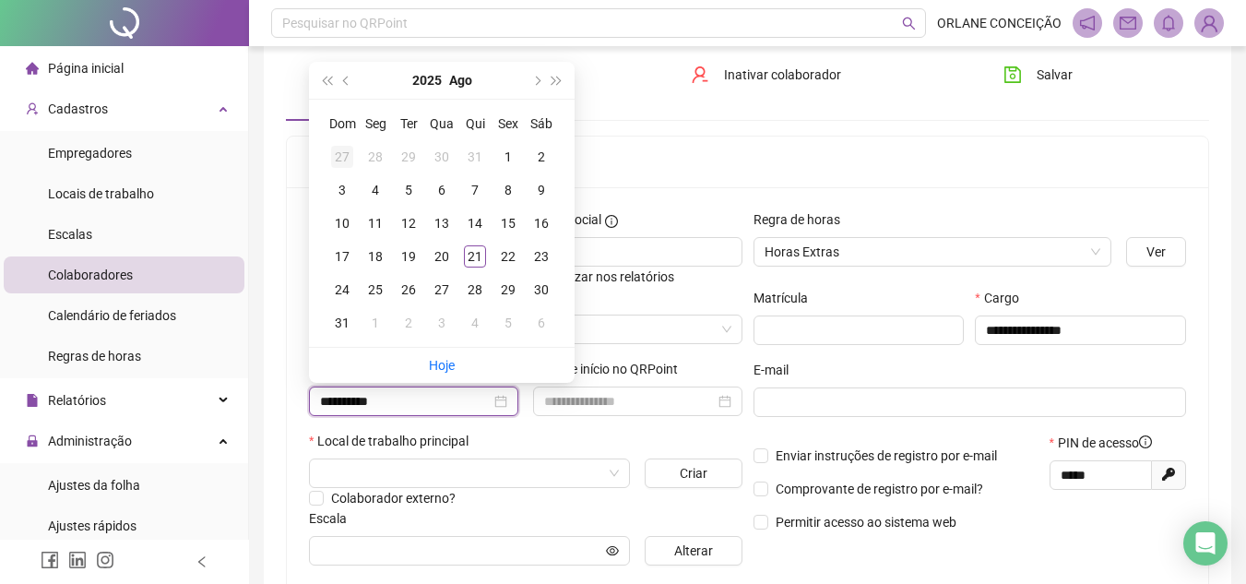
type input "**********"
click at [347, 80] on span "prev-year" at bounding box center [347, 80] width 9 height 9
type input "**********"
click at [372, 253] on div "21" at bounding box center [375, 256] width 22 height 22
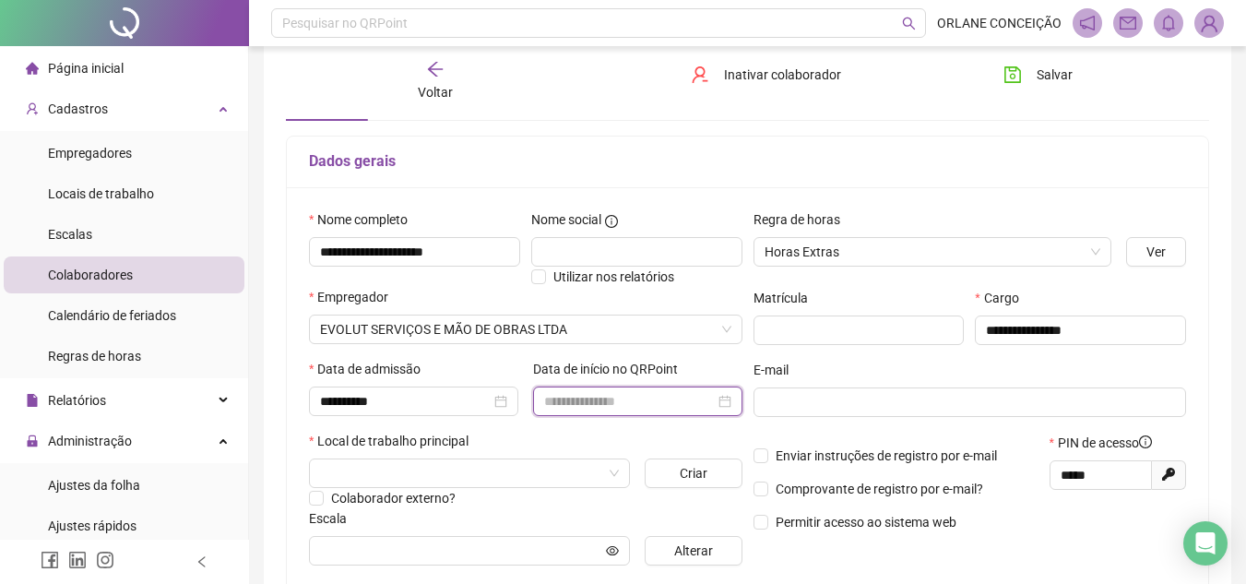
click at [606, 401] on input at bounding box center [629, 401] width 171 height 20
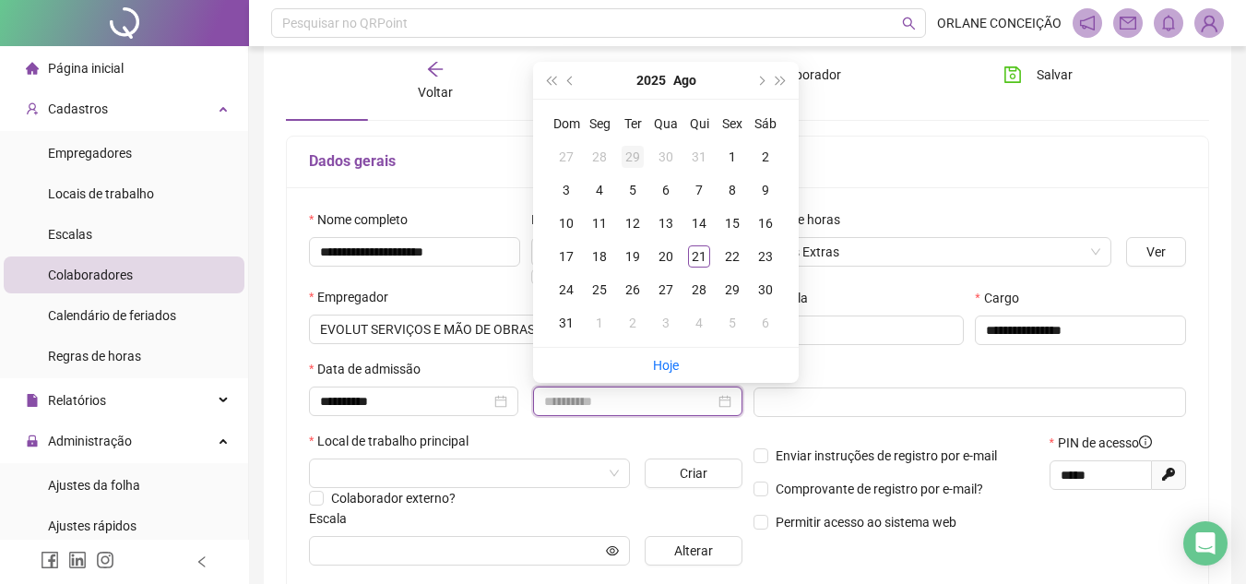
type input "**********"
click at [571, 77] on span "prev-year" at bounding box center [571, 80] width 9 height 9
type input "**********"
click at [603, 254] on div "21" at bounding box center [599, 256] width 22 height 22
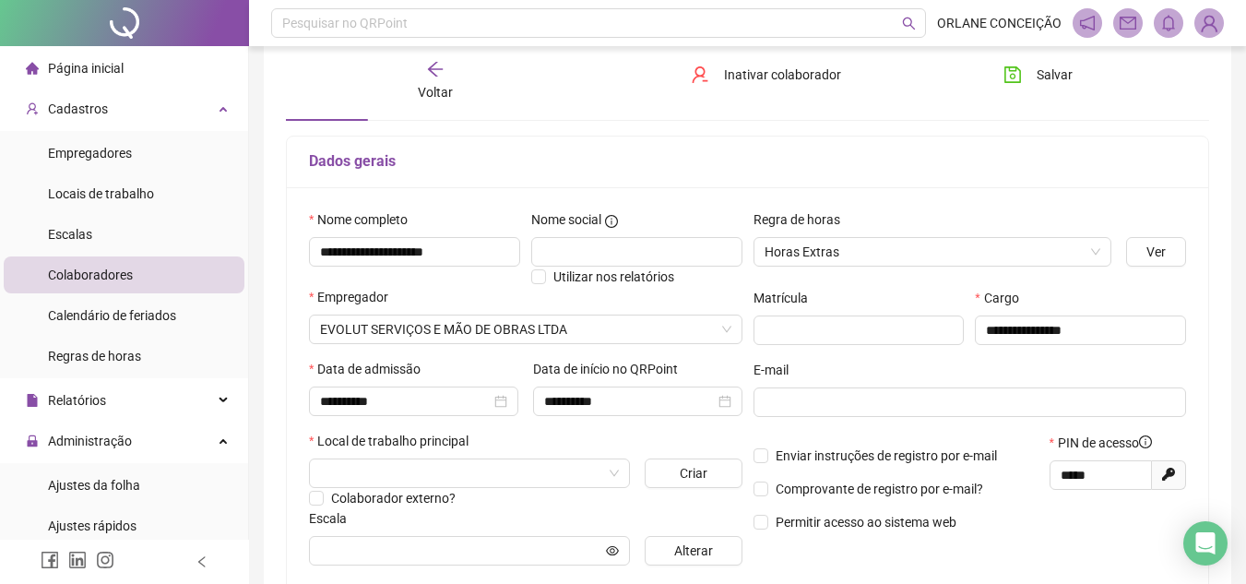
click at [1005, 160] on h5 "Dados gerais" at bounding box center [747, 161] width 877 height 22
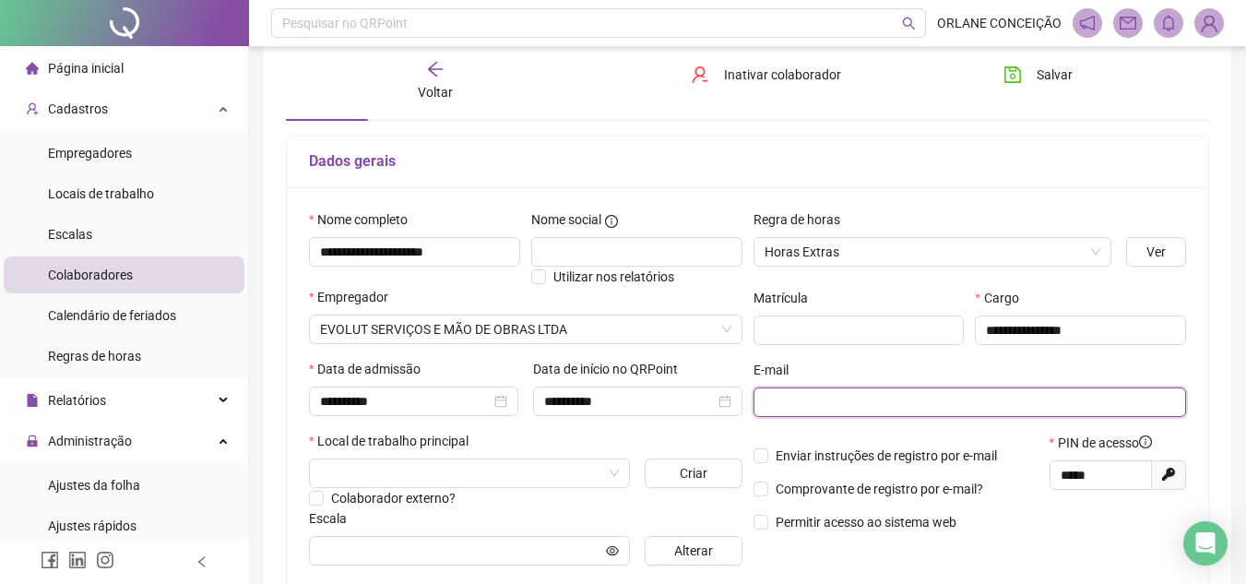
click at [842, 403] on input "text" at bounding box center [968, 402] width 408 height 20
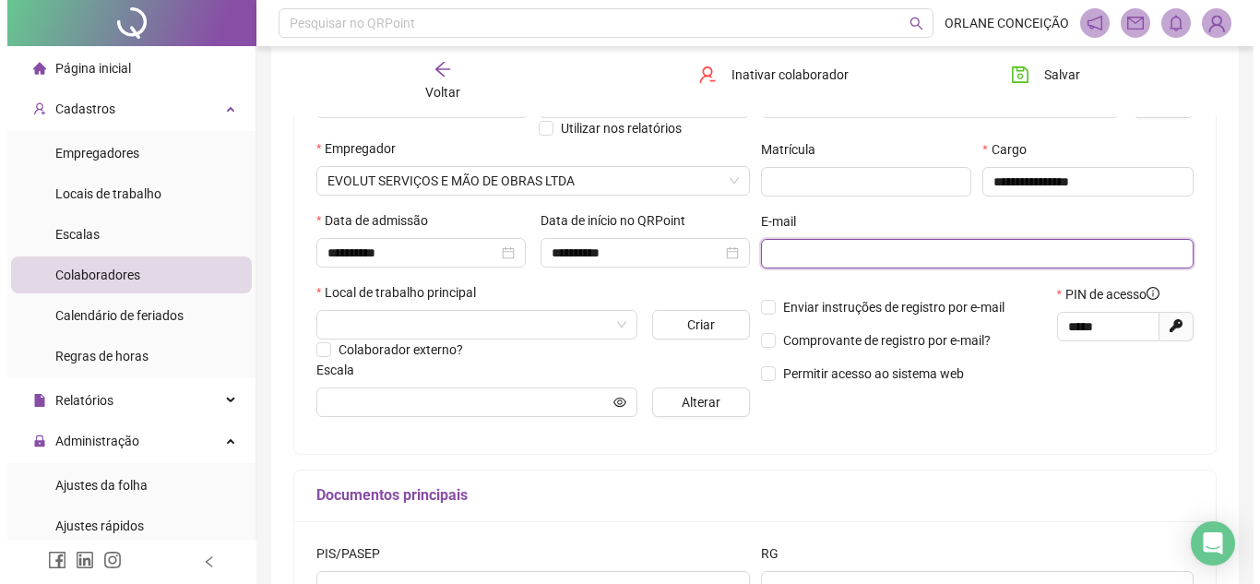
scroll to position [277, 0]
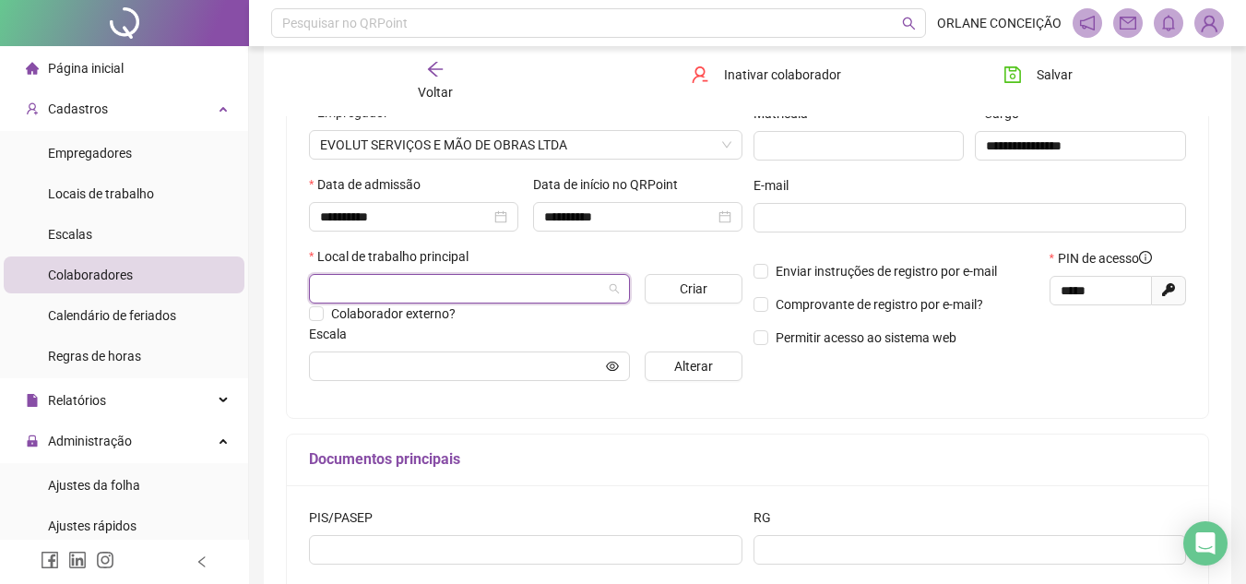
click at [346, 286] on input "search" at bounding box center [461, 289] width 282 height 28
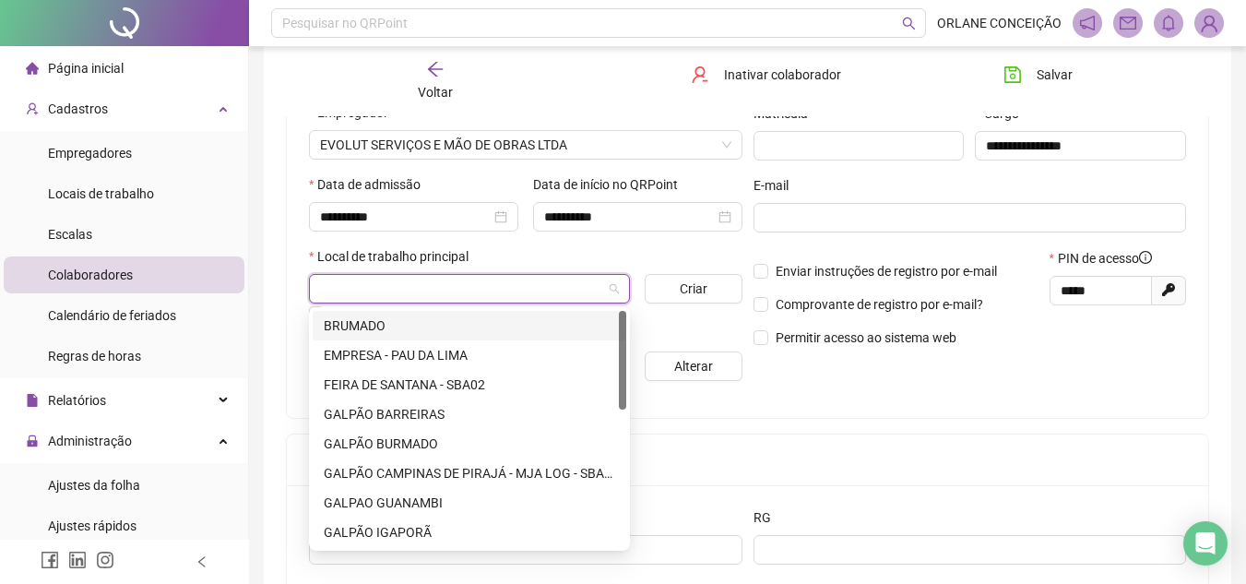
type input "*"
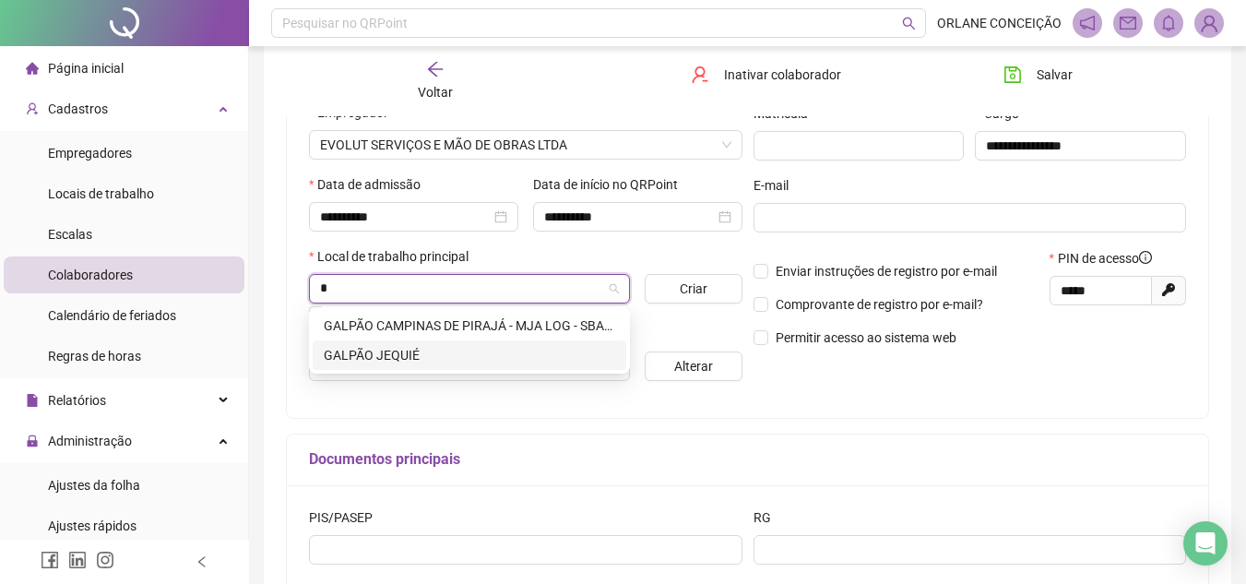
click at [386, 351] on div "GALPÃO JEQUIÉ" at bounding box center [469, 355] width 291 height 20
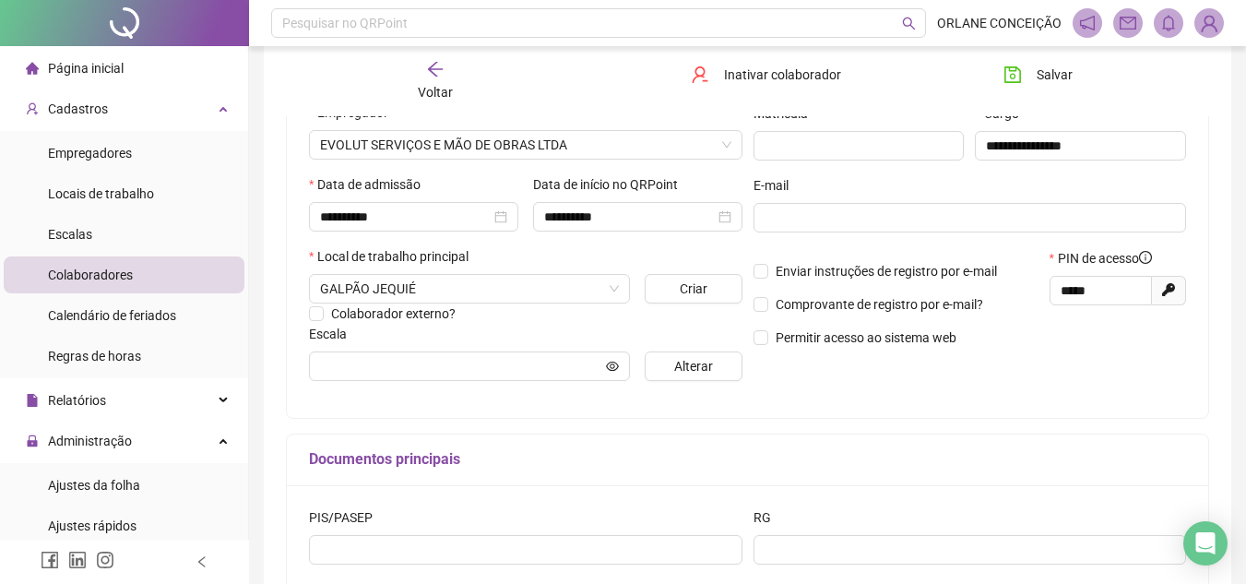
drag, startPoint x: 692, startPoint y: 448, endPoint x: 680, endPoint y: 389, distance: 60.4
click at [691, 446] on div "Documentos principais" at bounding box center [747, 460] width 921 height 52
click at [687, 351] on button "Alterar" at bounding box center [693, 366] width 97 height 30
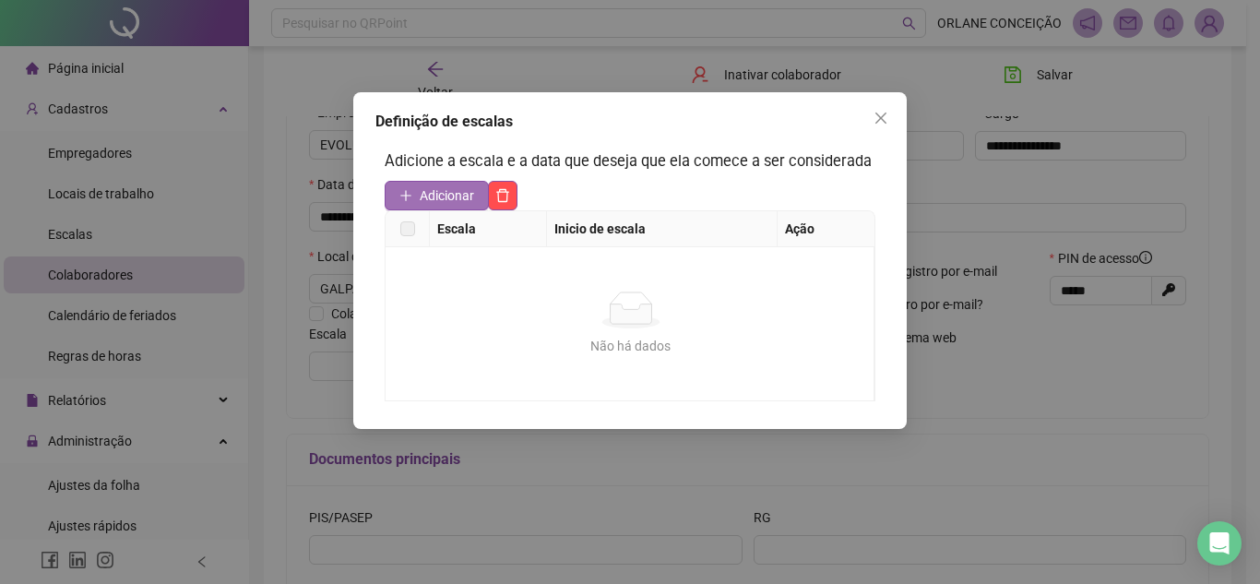
click at [457, 196] on span "Adicionar" at bounding box center [447, 195] width 54 height 20
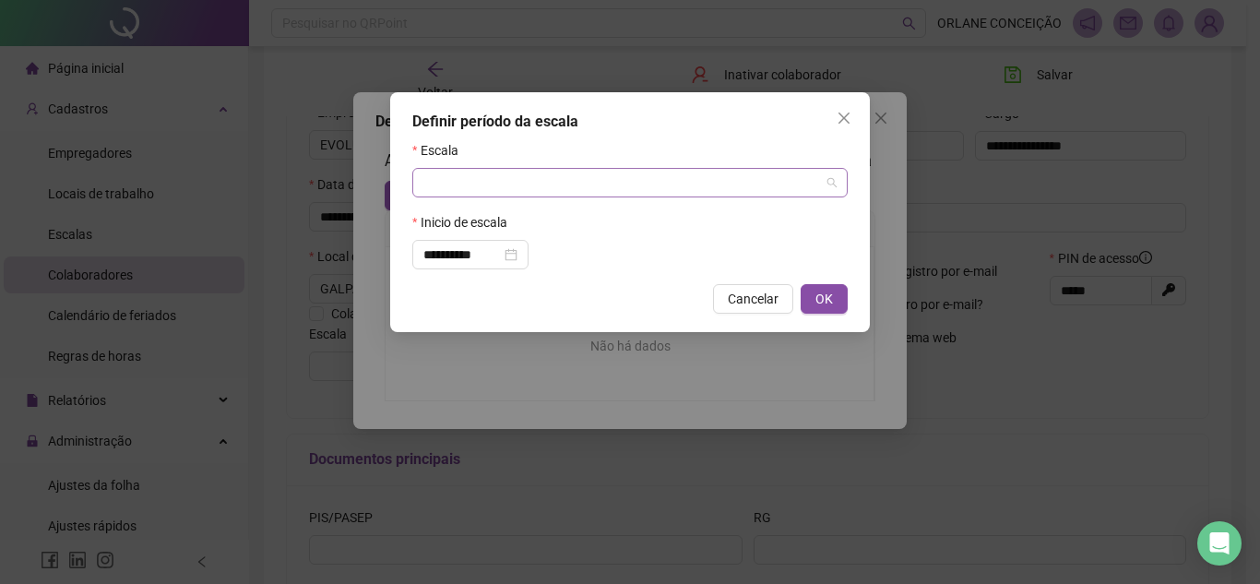
click at [516, 186] on input "search" at bounding box center [621, 183] width 396 height 28
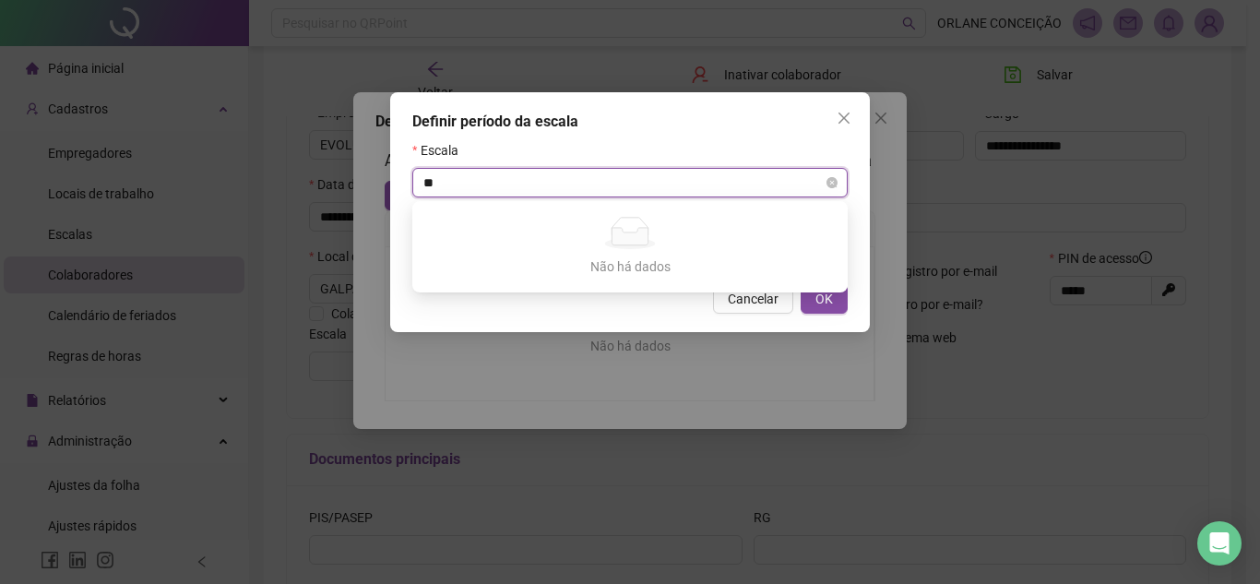
type input "*"
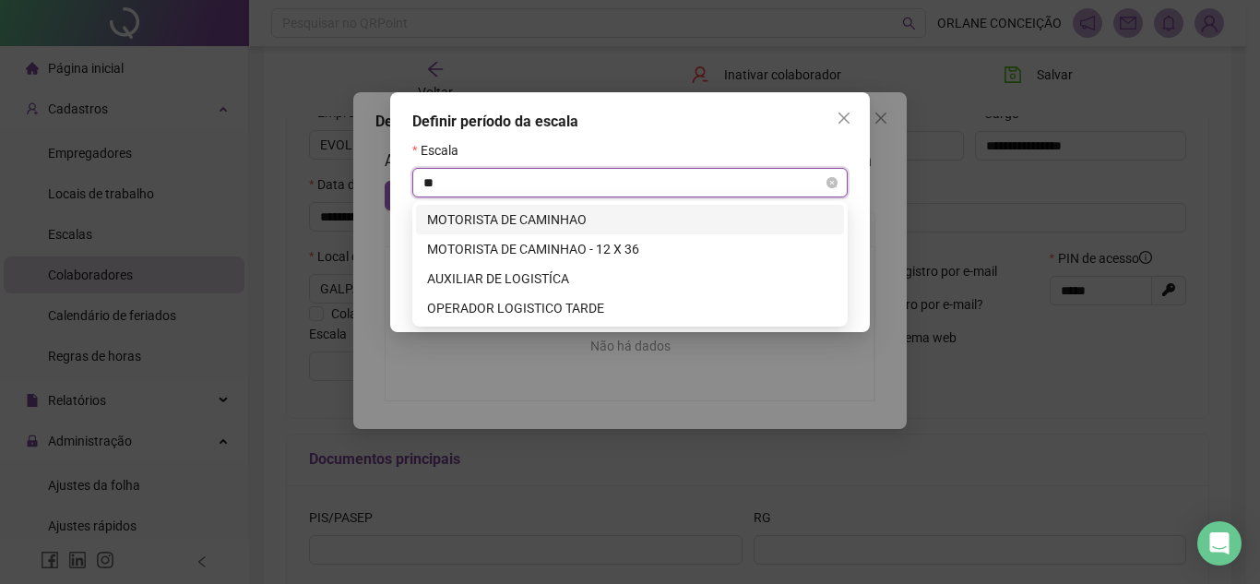
type input "*"
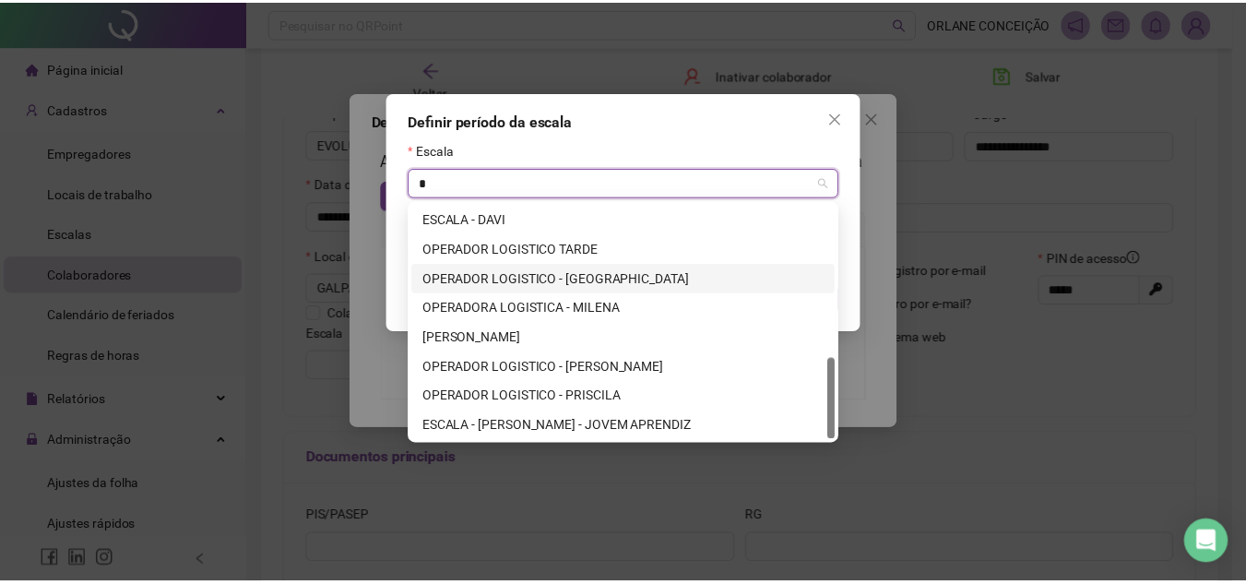
scroll to position [350, 0]
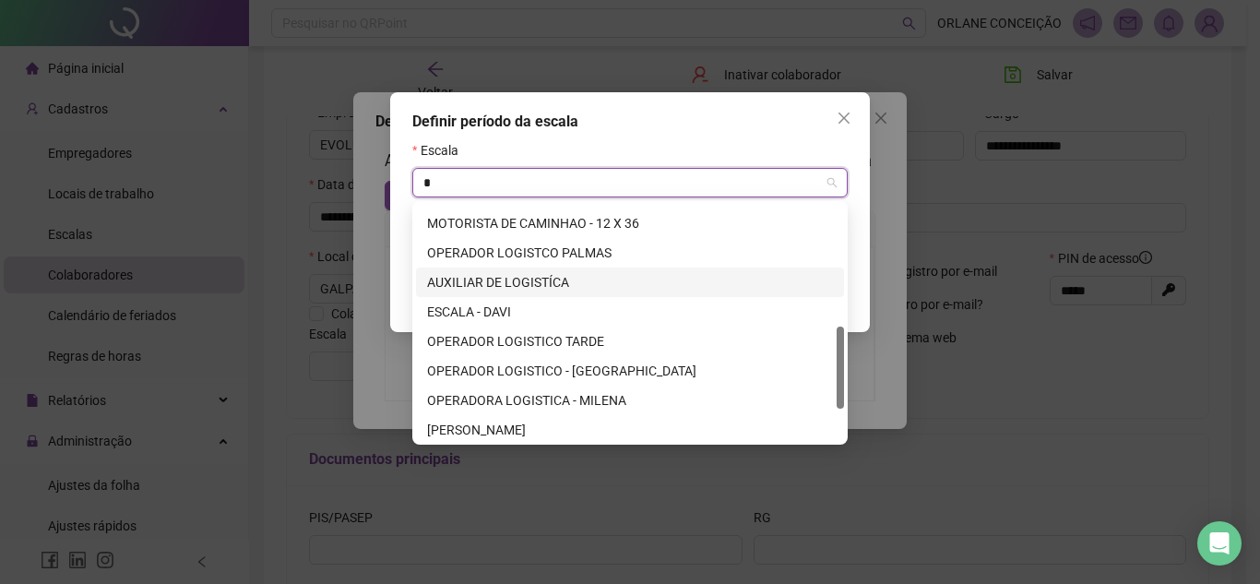
click at [559, 276] on div "AUXILIAR DE LOGISTÍCA" at bounding box center [630, 282] width 406 height 20
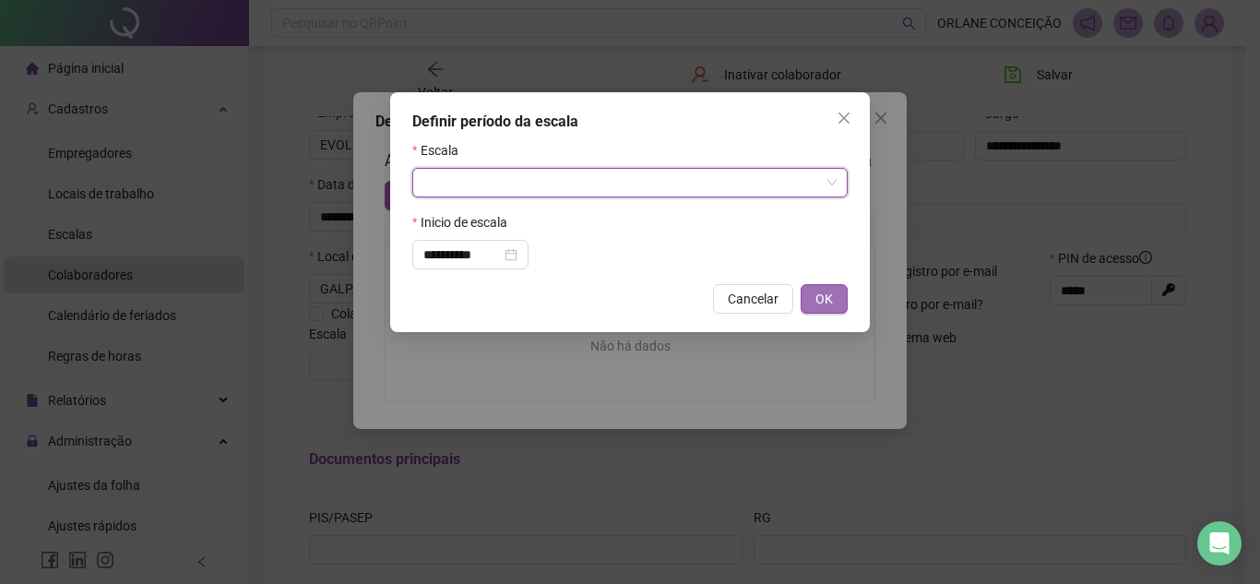
click at [832, 299] on span "OK" at bounding box center [824, 299] width 18 height 20
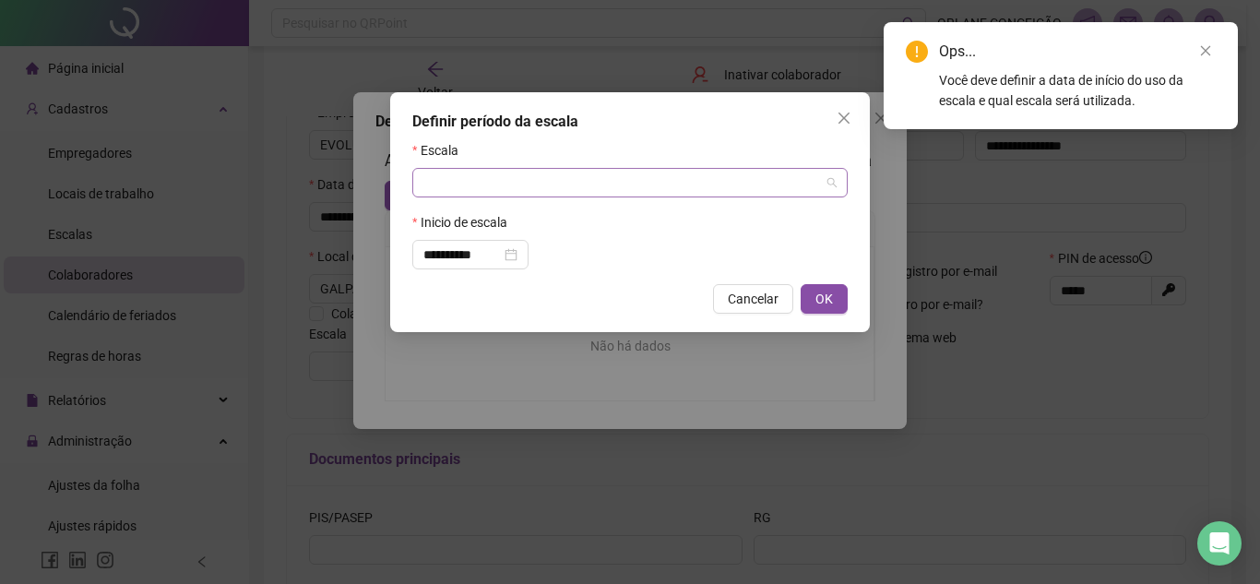
click at [715, 186] on input "search" at bounding box center [621, 183] width 396 height 28
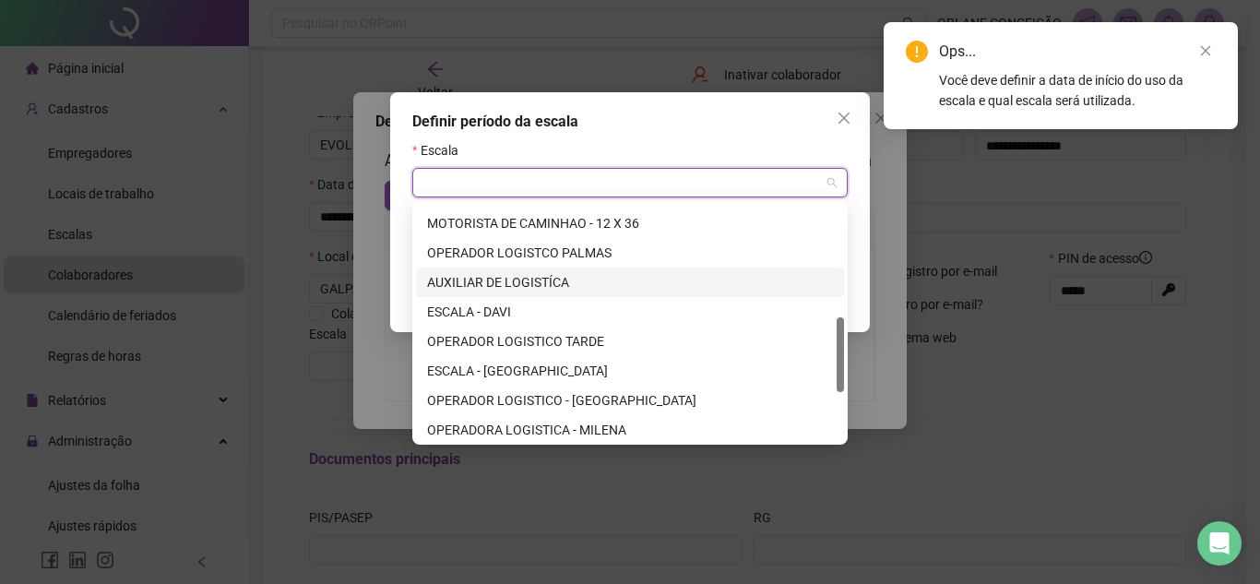
click at [553, 278] on div "AUXILIAR DE LOGISTÍCA" at bounding box center [630, 282] width 406 height 20
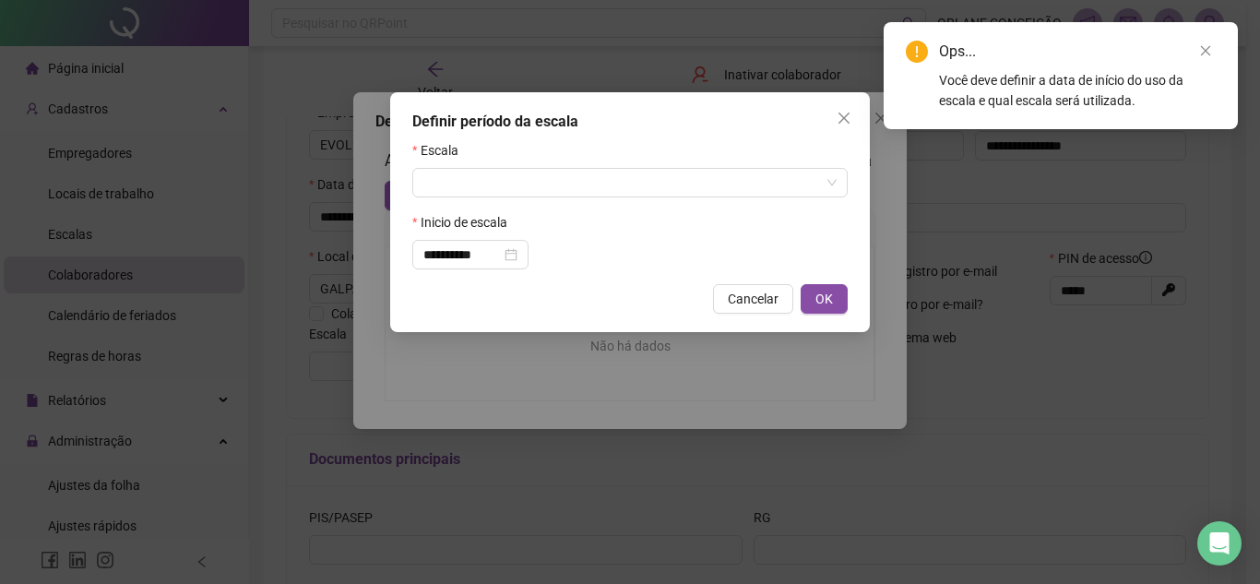
click at [693, 227] on div "Inicio de escala" at bounding box center [629, 226] width 435 height 28
click at [628, 188] on input "search" at bounding box center [621, 183] width 396 height 28
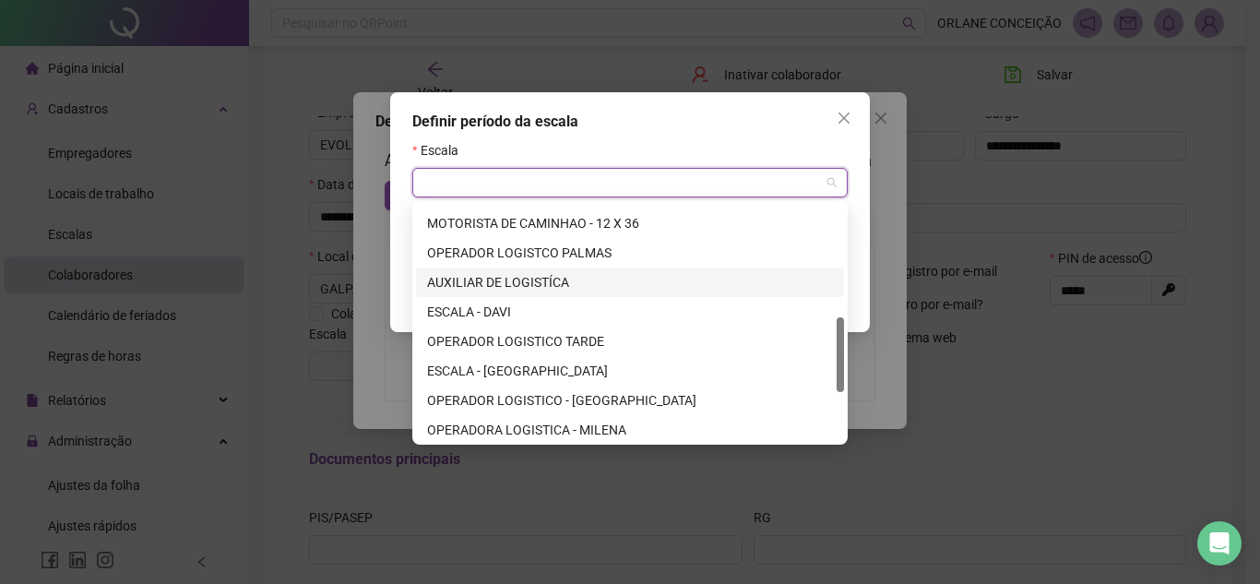
click at [509, 272] on div "AUXILIAR DE LOGISTÍCA" at bounding box center [630, 282] width 406 height 20
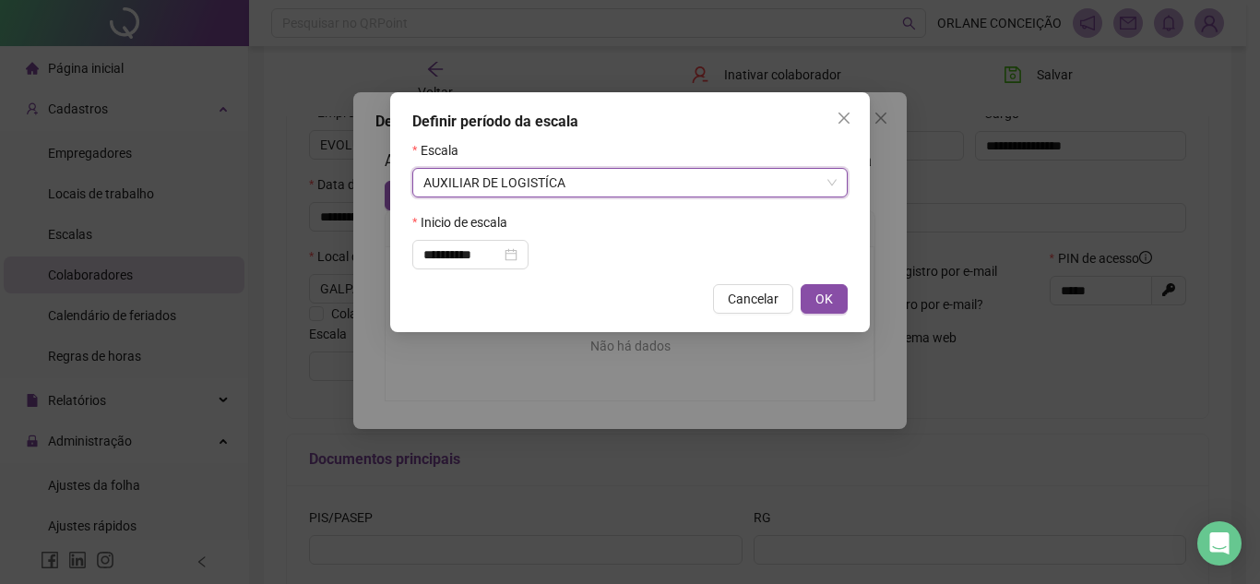
click at [821, 232] on div "Inicio de escala" at bounding box center [629, 226] width 435 height 28
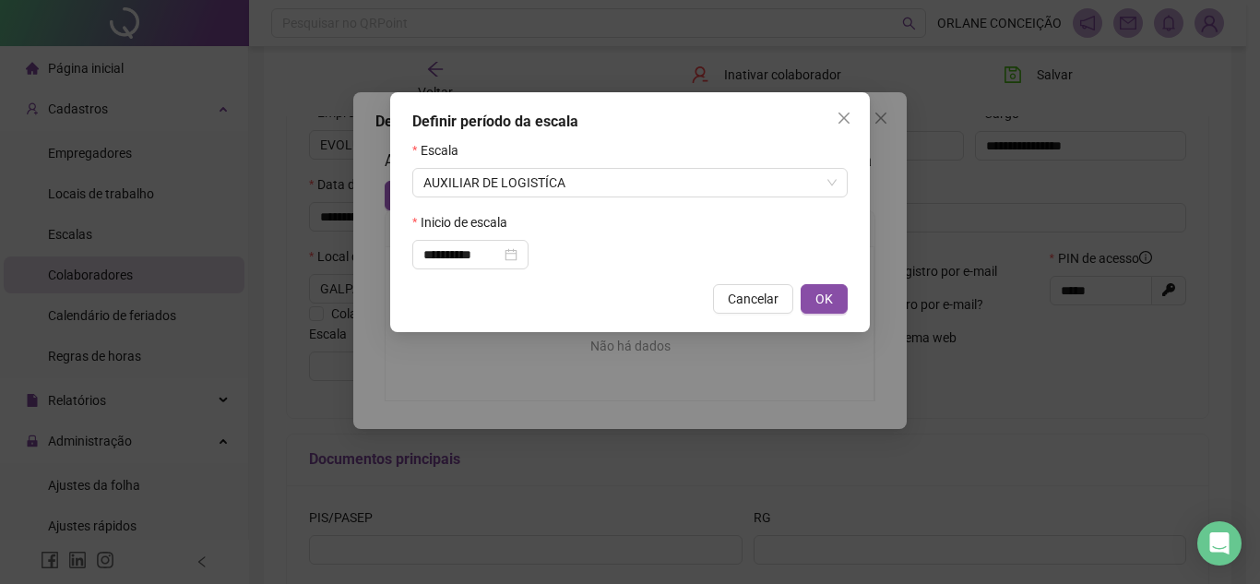
click at [820, 290] on span "OK" at bounding box center [824, 299] width 18 height 20
type input "**********"
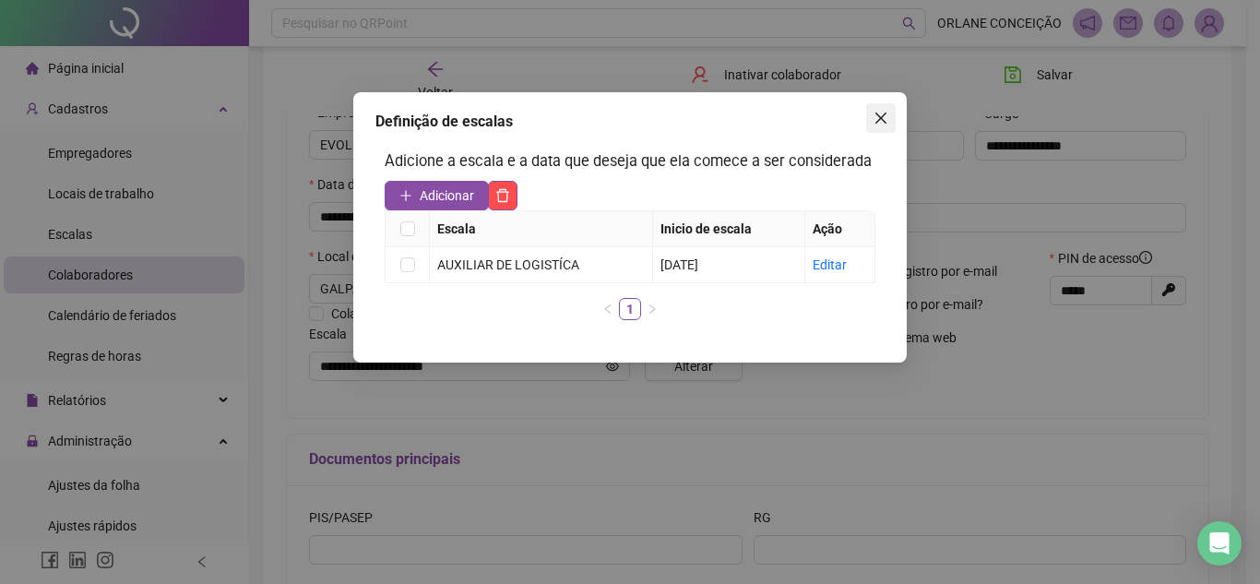
click at [871, 121] on span "Close" at bounding box center [881, 118] width 30 height 15
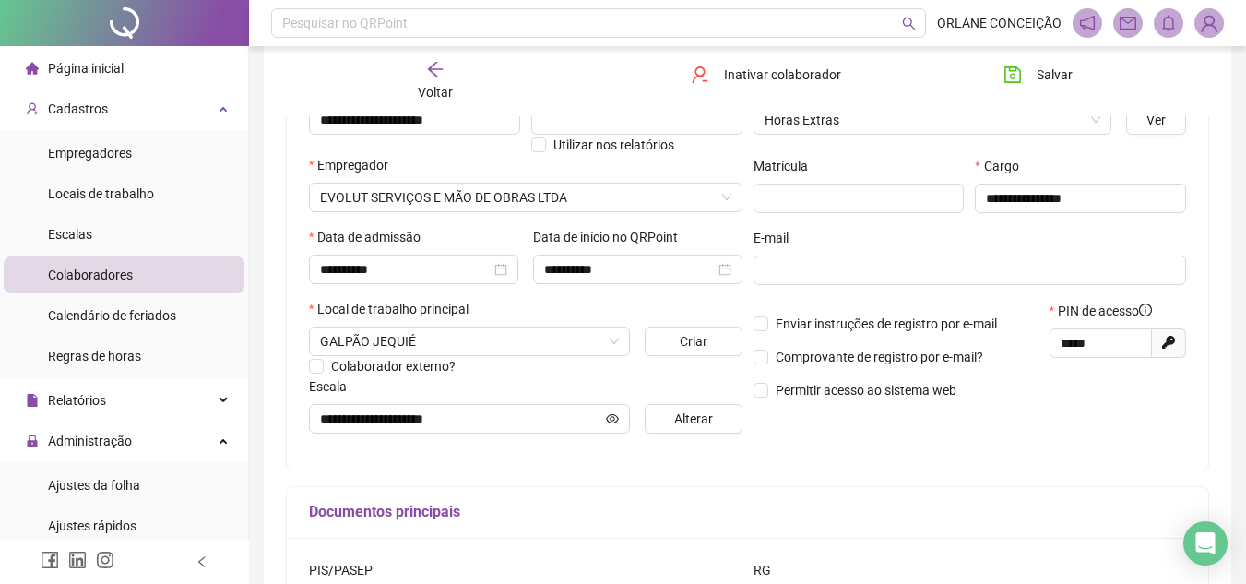
scroll to position [184, 0]
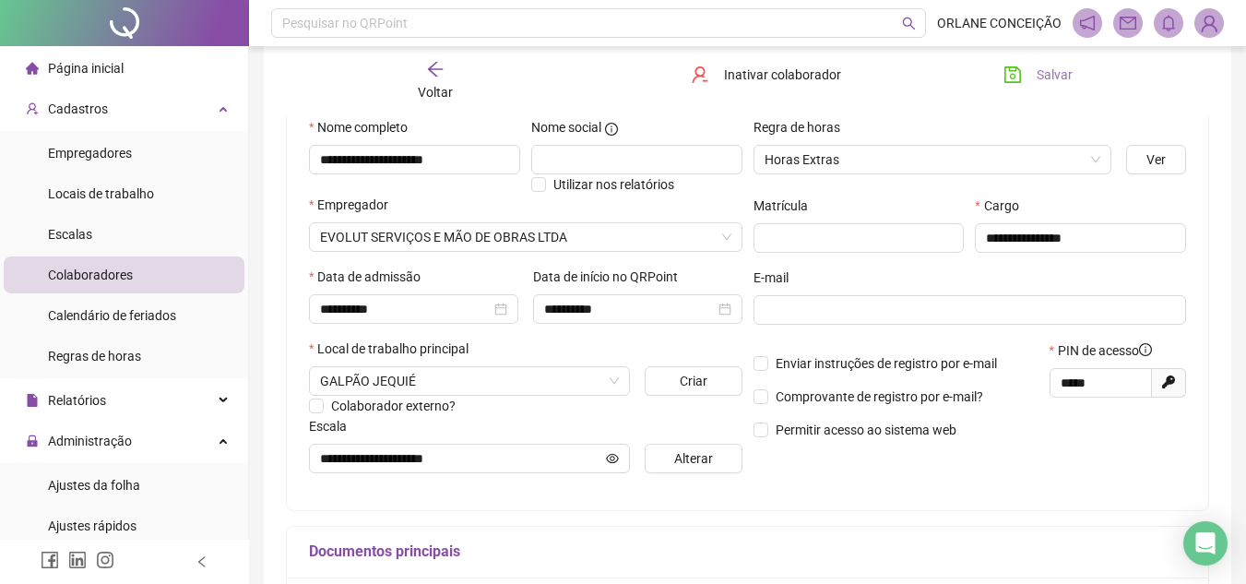
click at [1042, 68] on span "Salvar" at bounding box center [1054, 75] width 36 height 20
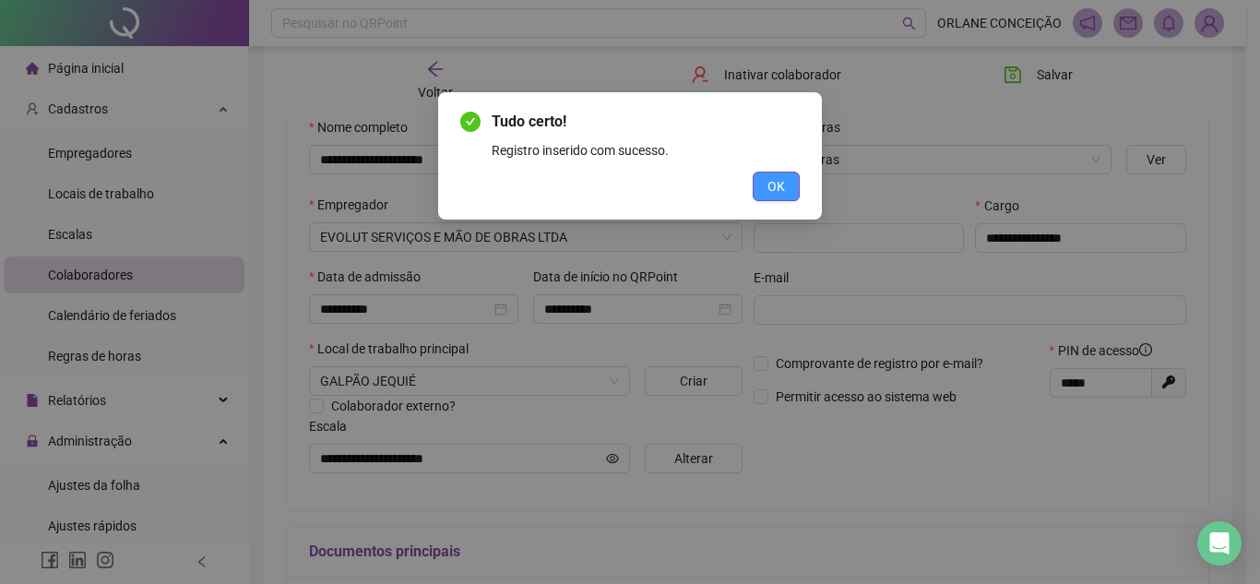
click at [770, 183] on span "OK" at bounding box center [776, 186] width 18 height 20
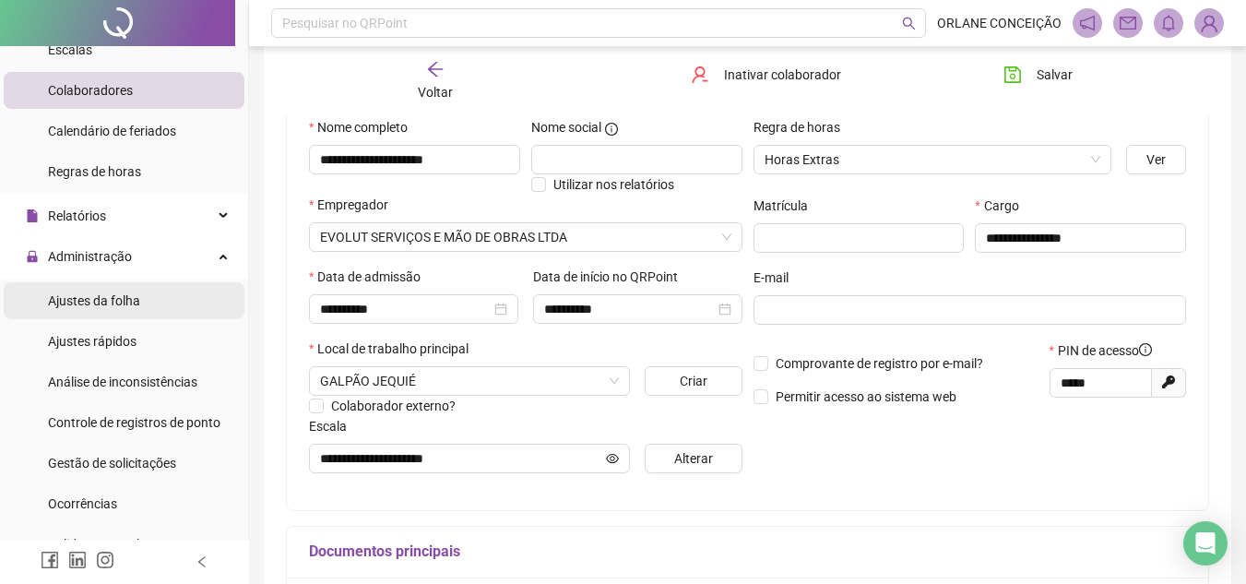
click at [112, 297] on span "Ajustes da folha" at bounding box center [94, 300] width 92 height 15
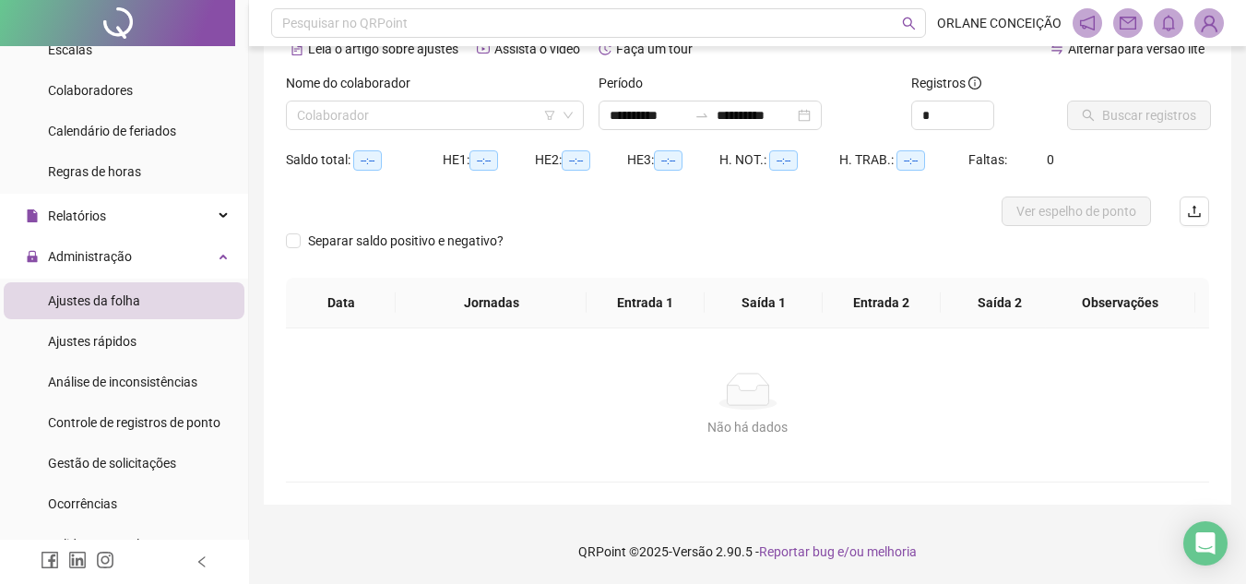
scroll to position [97, 0]
type input "**********"
click at [487, 111] on input "search" at bounding box center [426, 115] width 259 height 28
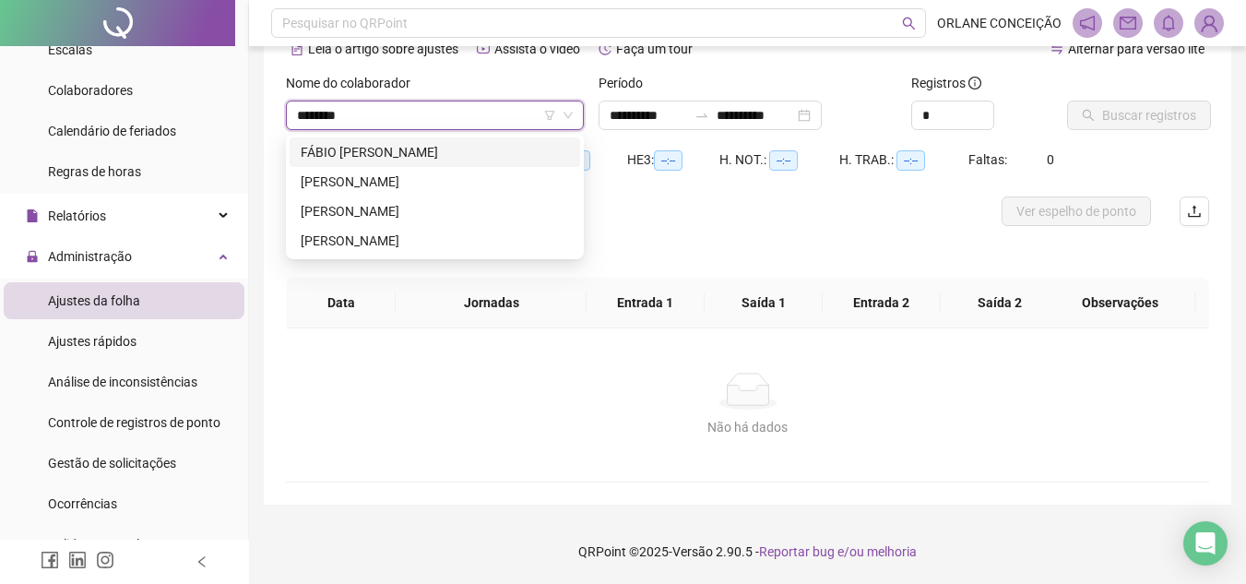
type input "********"
click at [464, 168] on div "FÁBIO [PERSON_NAME]" at bounding box center [435, 196] width 290 height 118
click at [475, 174] on div "[PERSON_NAME]" at bounding box center [435, 182] width 268 height 20
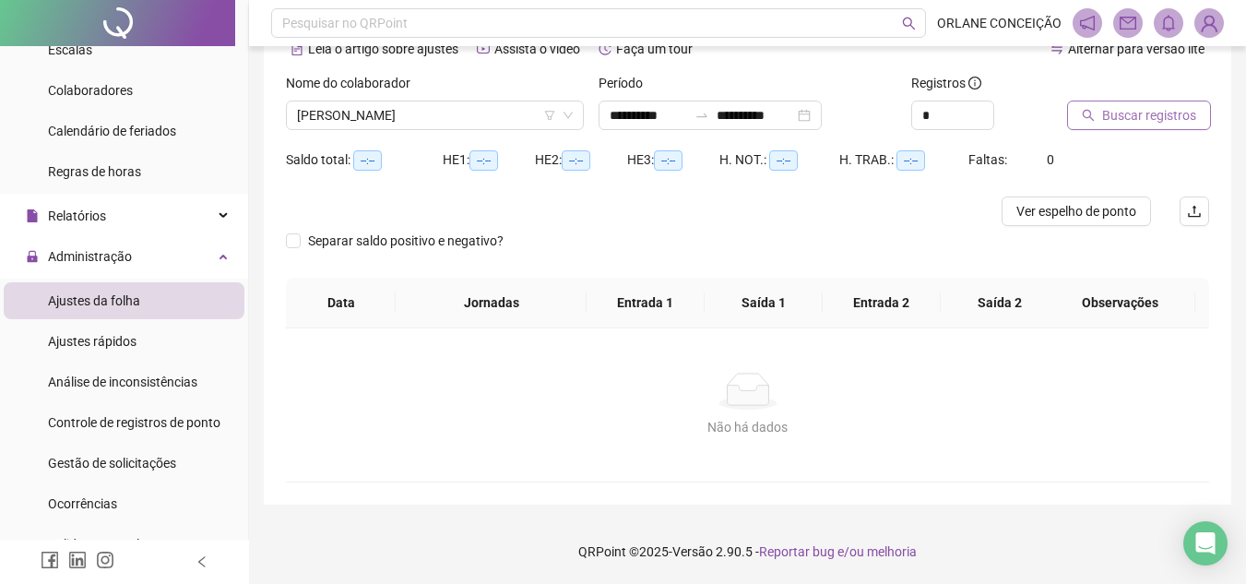
click at [1132, 116] on span "Buscar registros" at bounding box center [1149, 115] width 94 height 20
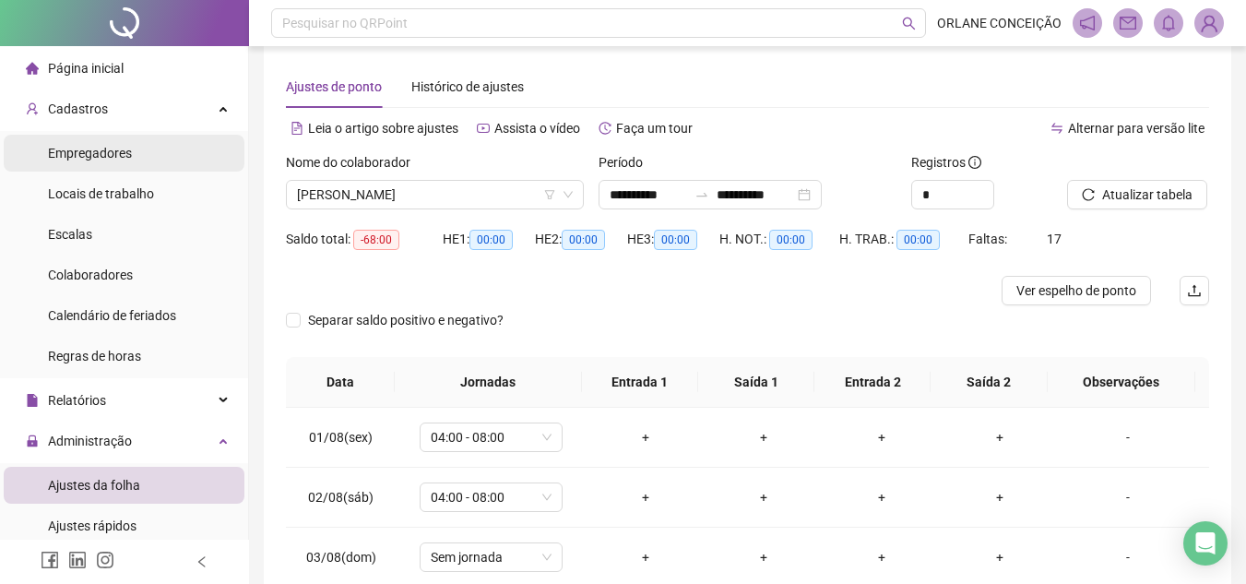
scroll to position [0, 0]
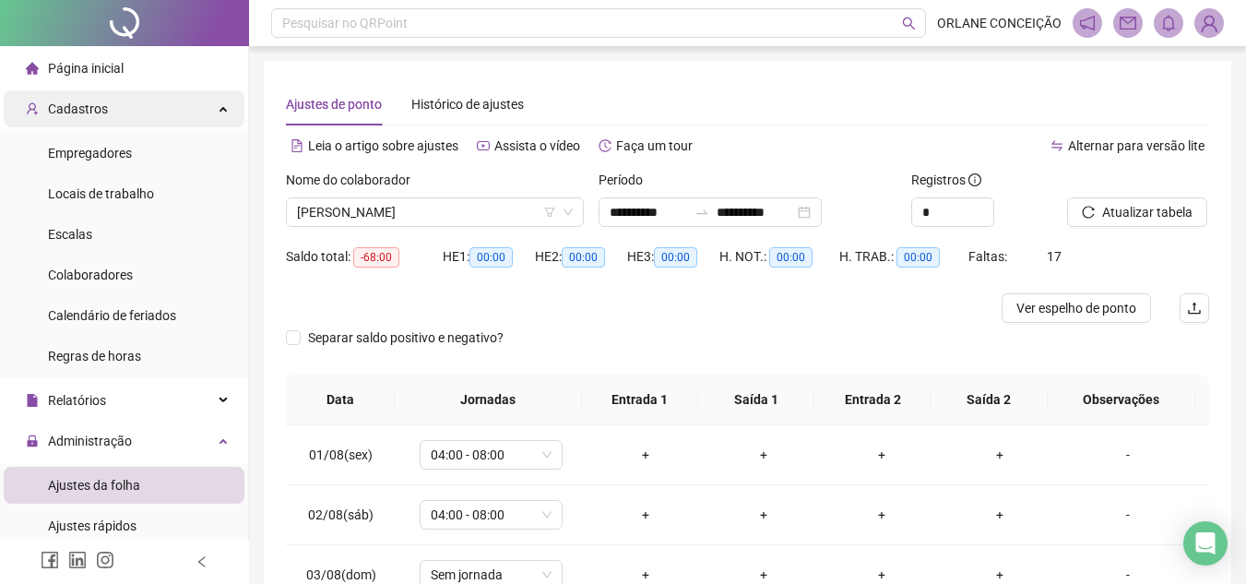
click at [109, 92] on div "Cadastros" at bounding box center [124, 108] width 241 height 37
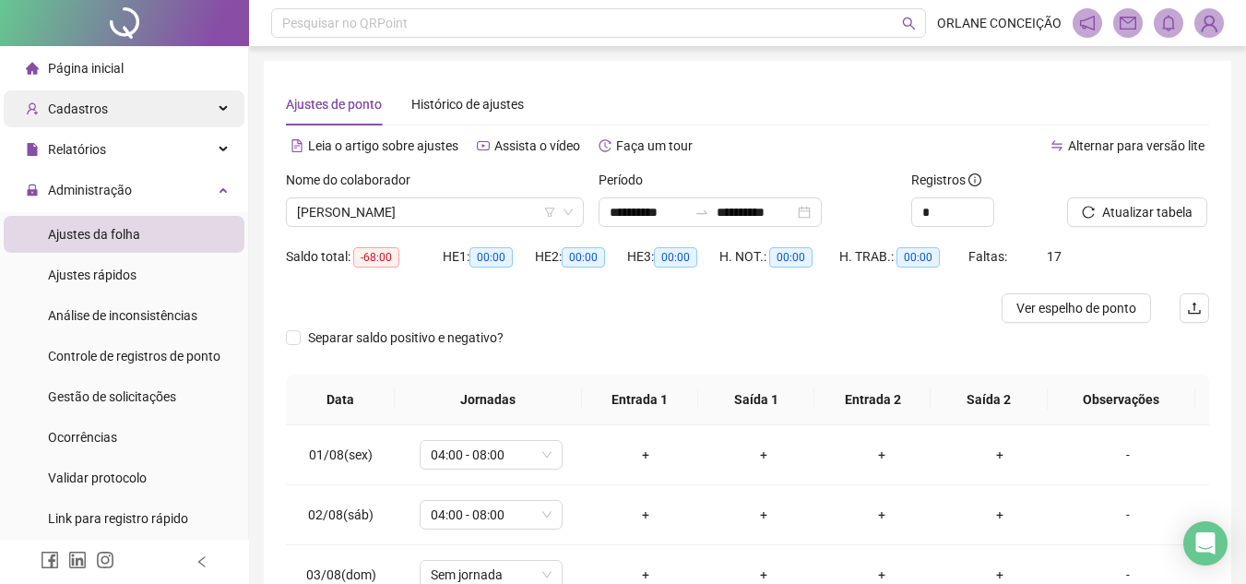
click at [110, 101] on div "Cadastros" at bounding box center [124, 108] width 241 height 37
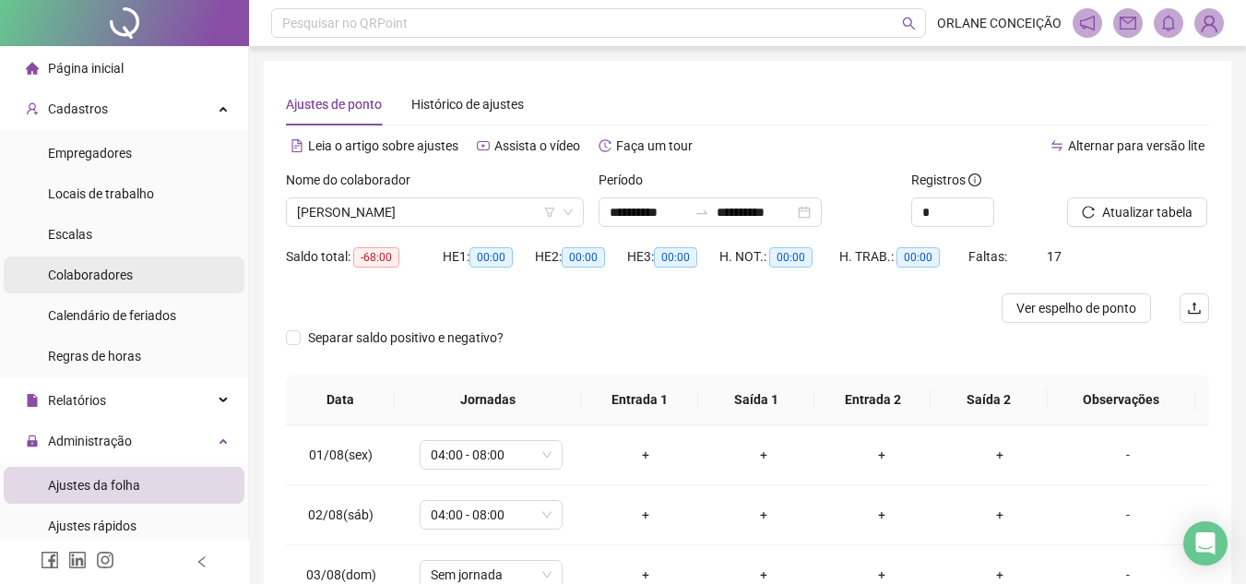
click at [106, 268] on span "Colaboradores" at bounding box center [90, 274] width 85 height 15
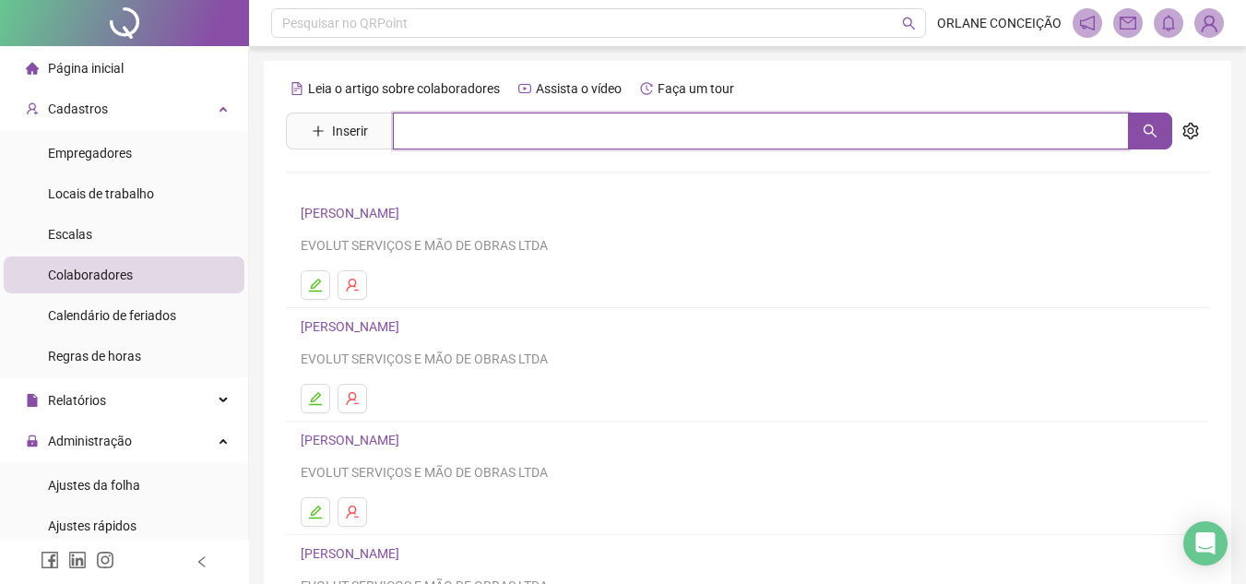
click at [444, 133] on input "text" at bounding box center [761, 130] width 736 height 37
type input "********"
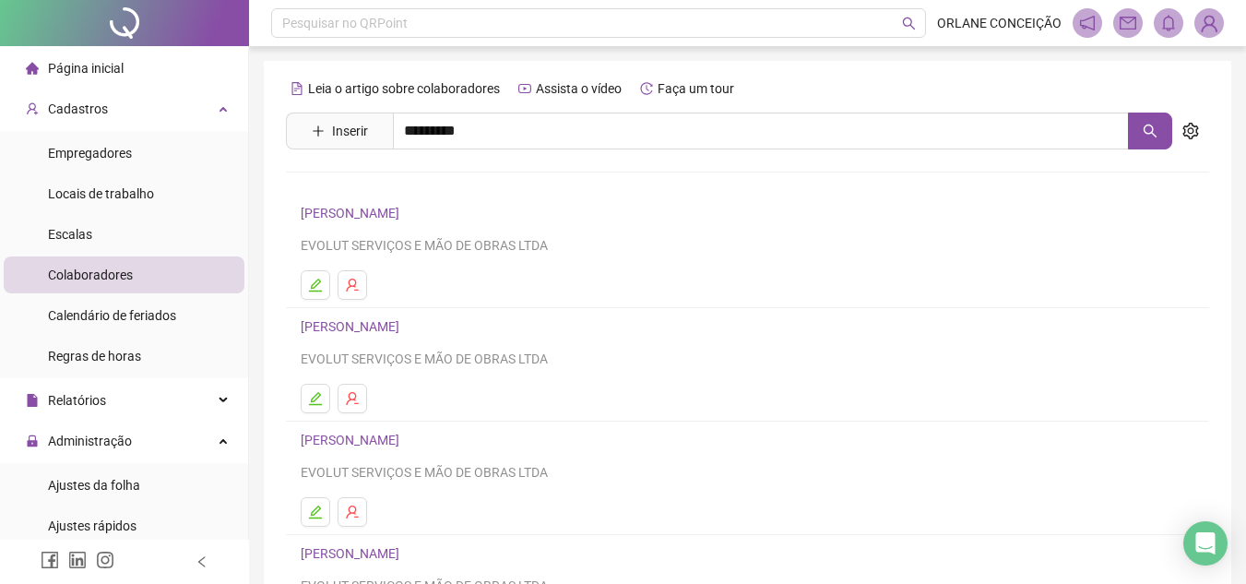
click at [390, 218] on link "[PERSON_NAME]" at bounding box center [369, 225] width 99 height 15
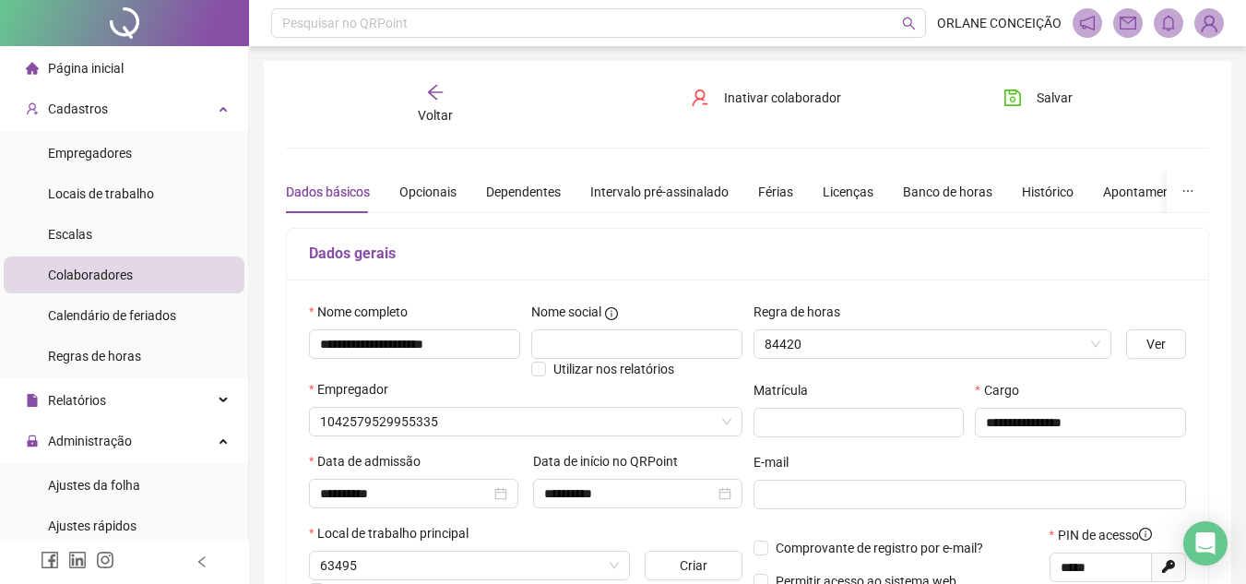
type input "**********"
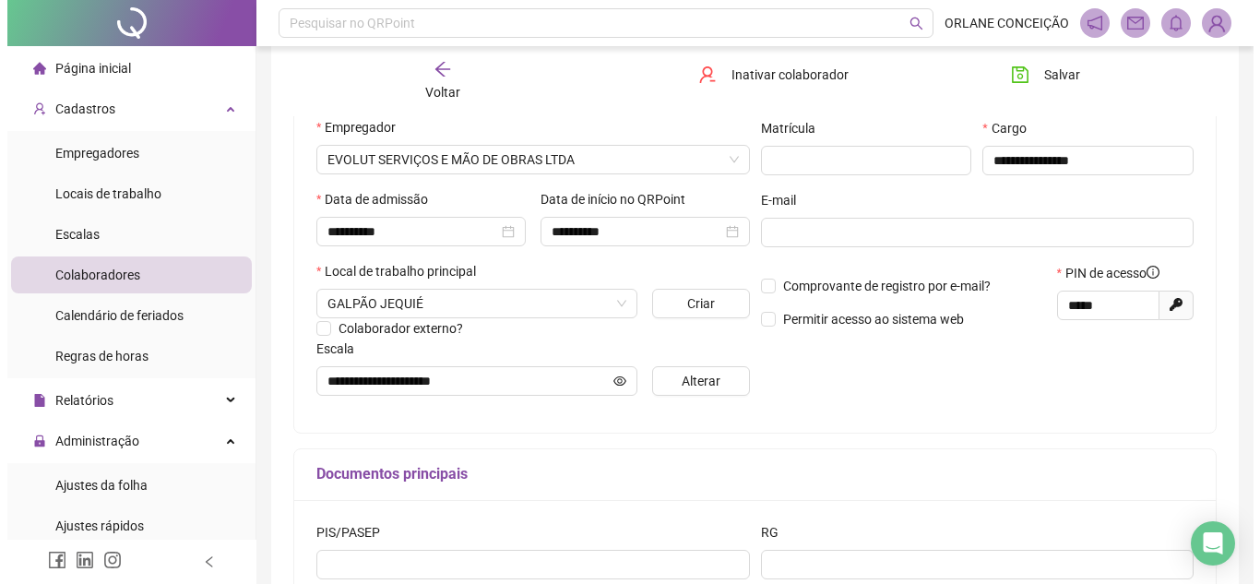
scroll to position [369, 0]
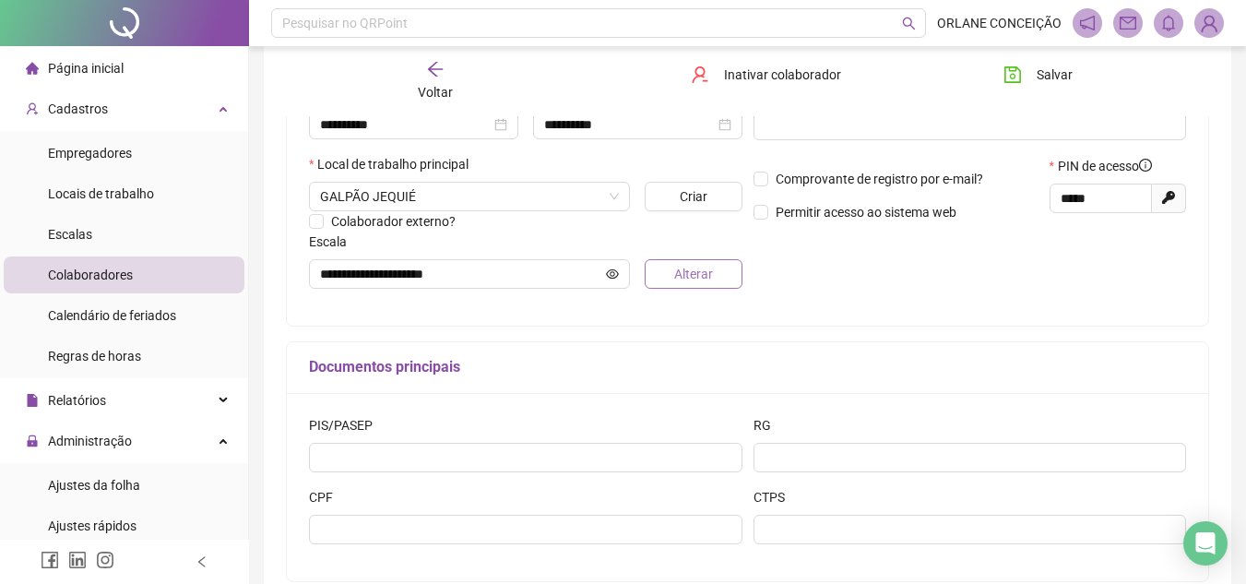
click at [685, 267] on span "Alterar" at bounding box center [693, 274] width 39 height 20
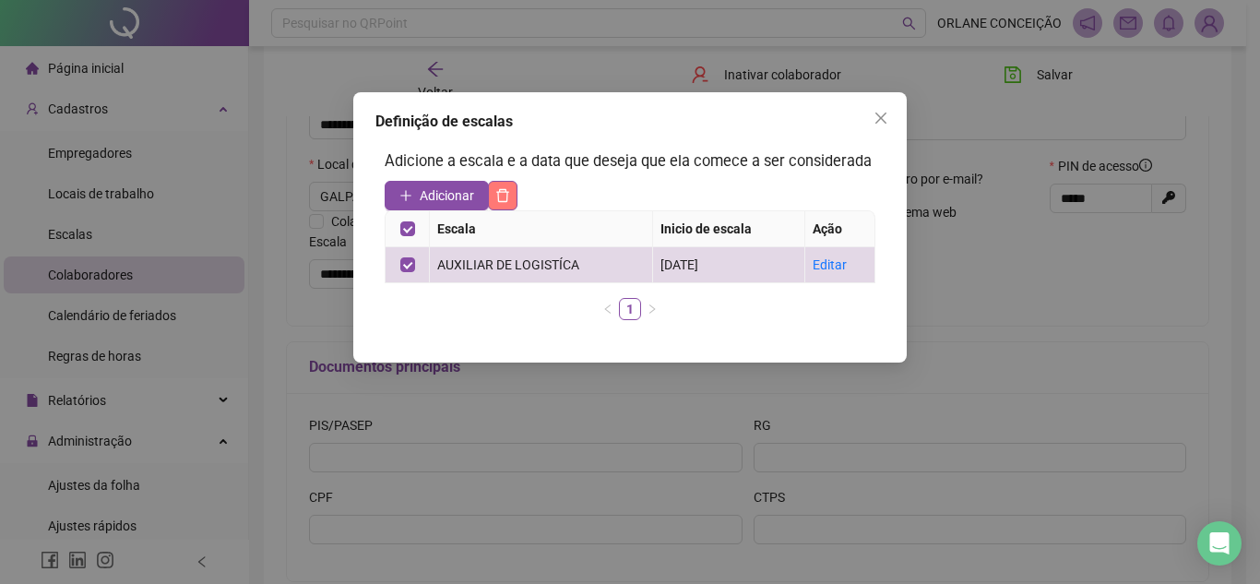
click at [503, 190] on icon "delete" at bounding box center [503, 195] width 13 height 13
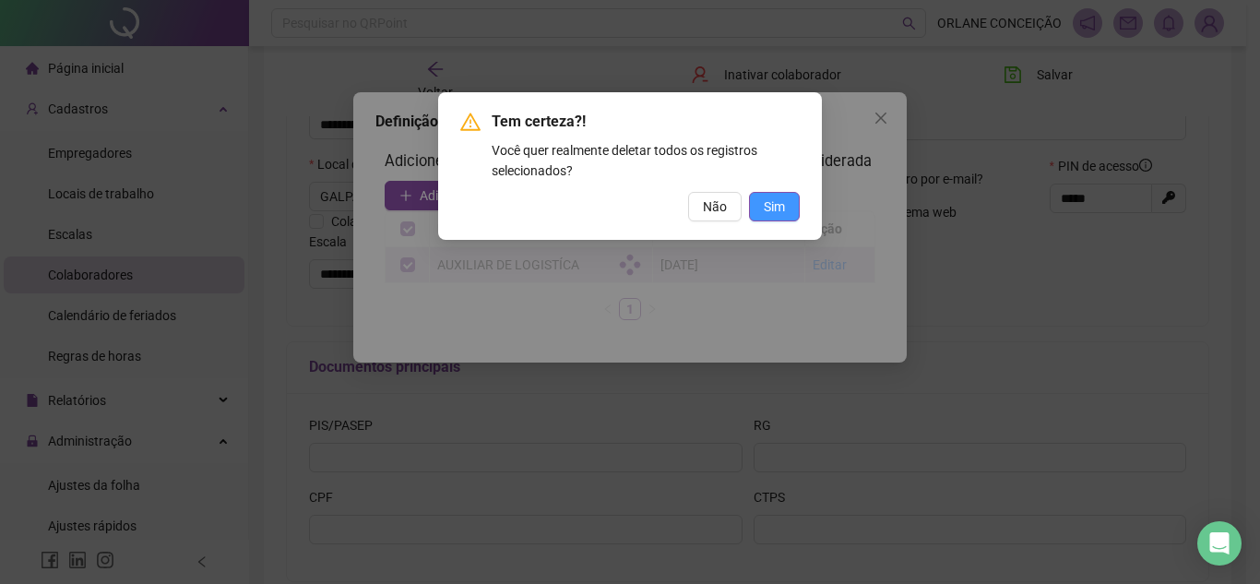
click at [761, 205] on button "Sim" at bounding box center [774, 207] width 51 height 30
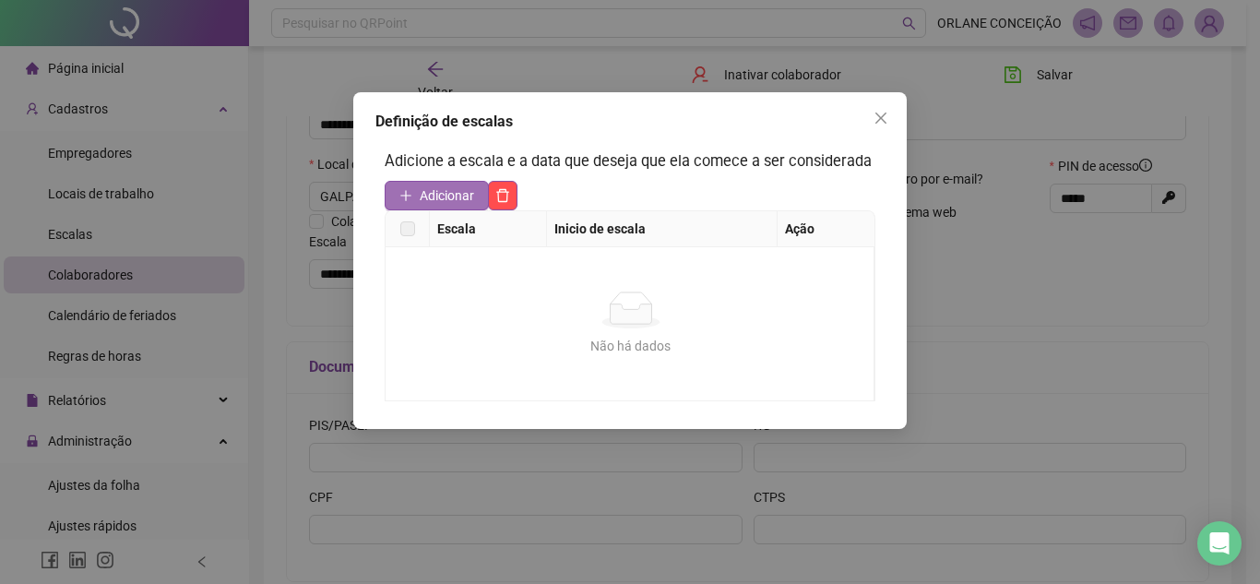
click at [463, 195] on span "Adicionar" at bounding box center [447, 195] width 54 height 20
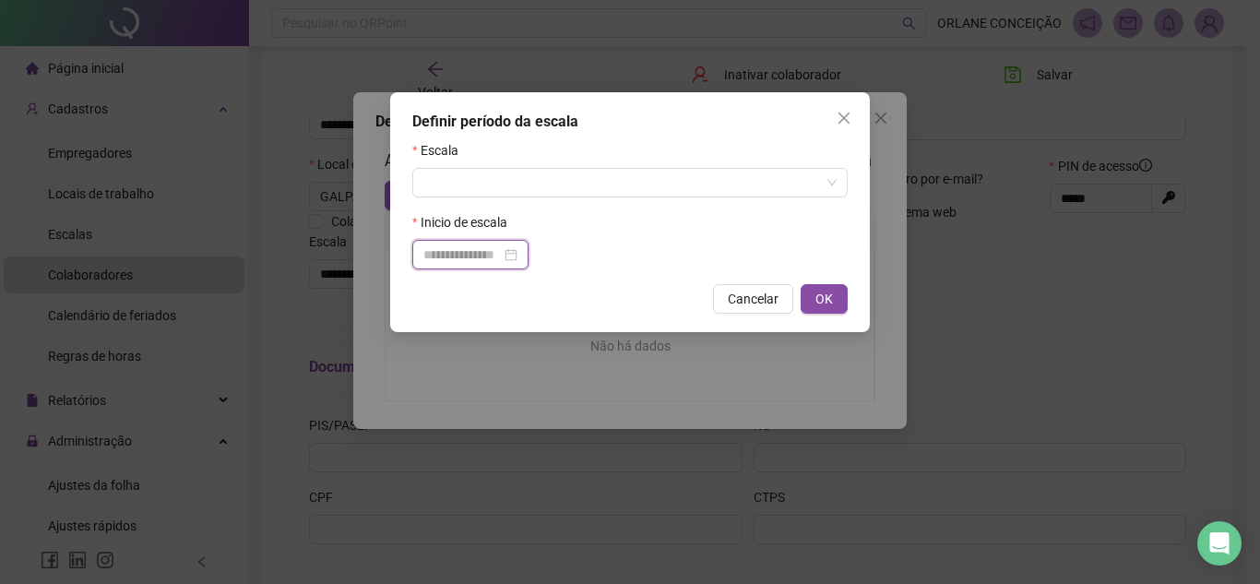
click at [482, 253] on input at bounding box center [461, 254] width 77 height 20
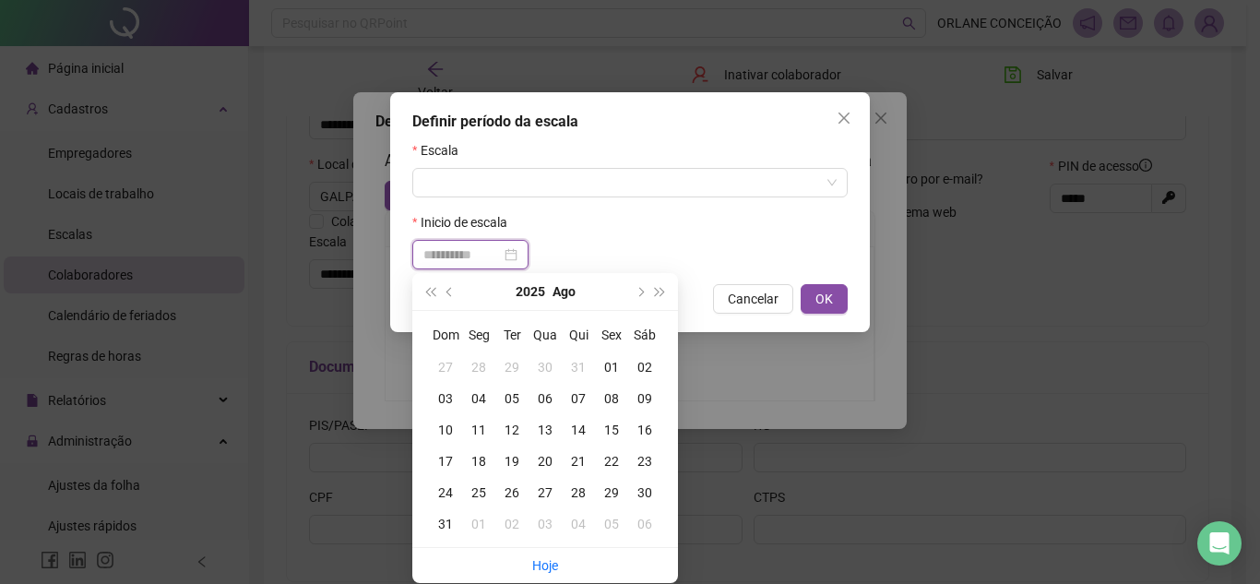
type input "**********"
click at [450, 289] on span "prev-year" at bounding box center [450, 291] width 9 height 9
type input "**********"
click at [482, 455] on div "21" at bounding box center [478, 461] width 33 height 20
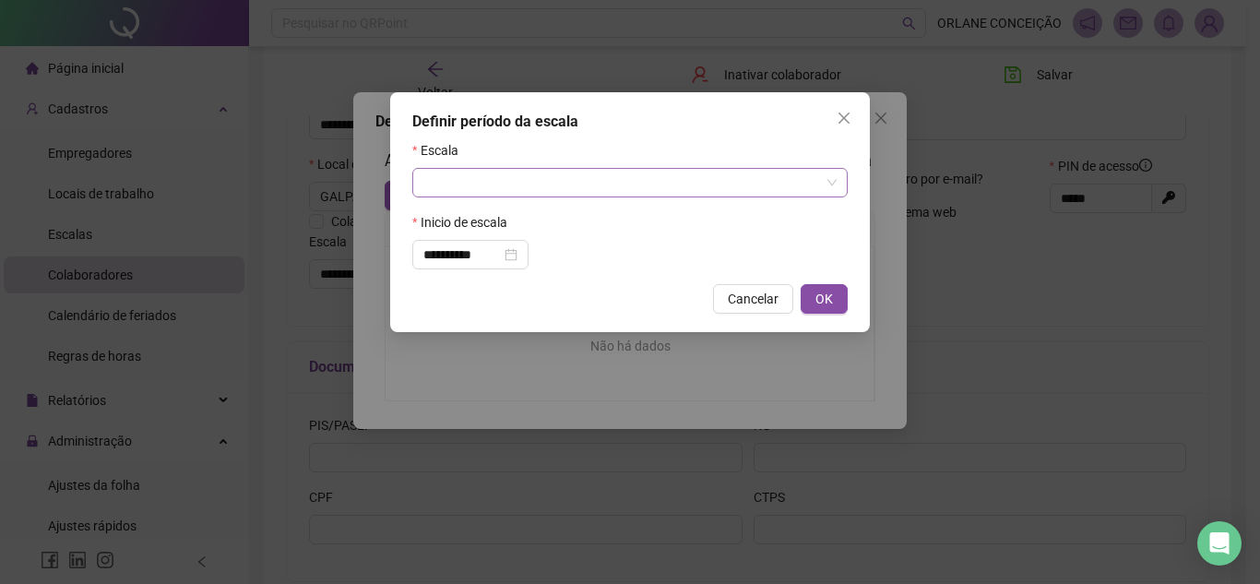
click at [506, 173] on input "search" at bounding box center [621, 183] width 396 height 28
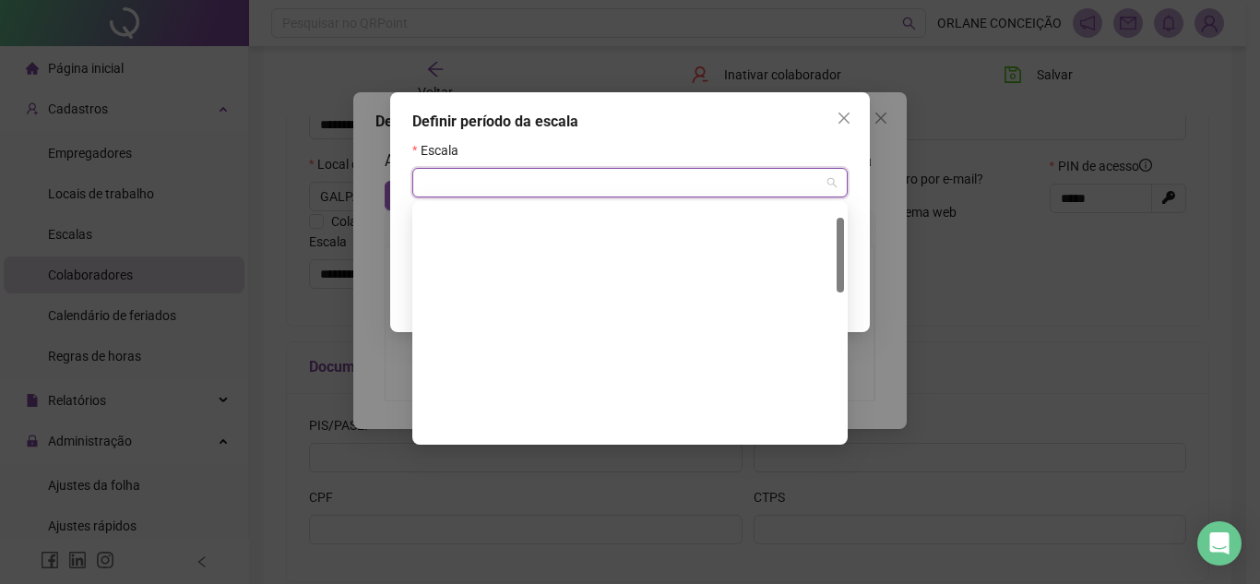
scroll to position [0, 0]
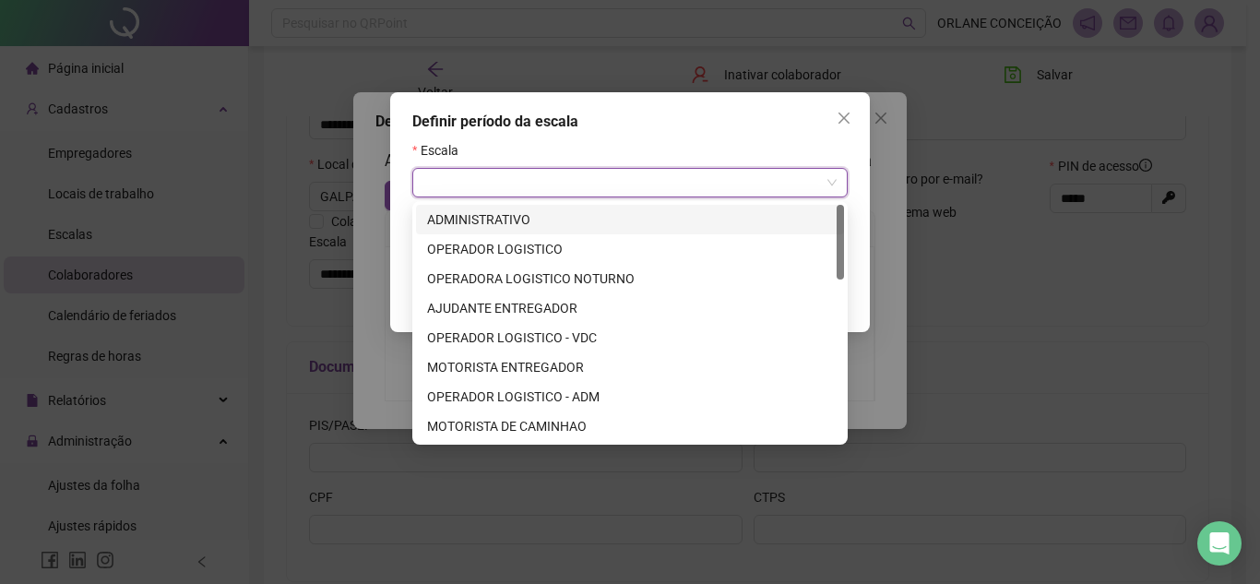
click at [524, 148] on div "Escala" at bounding box center [629, 154] width 435 height 28
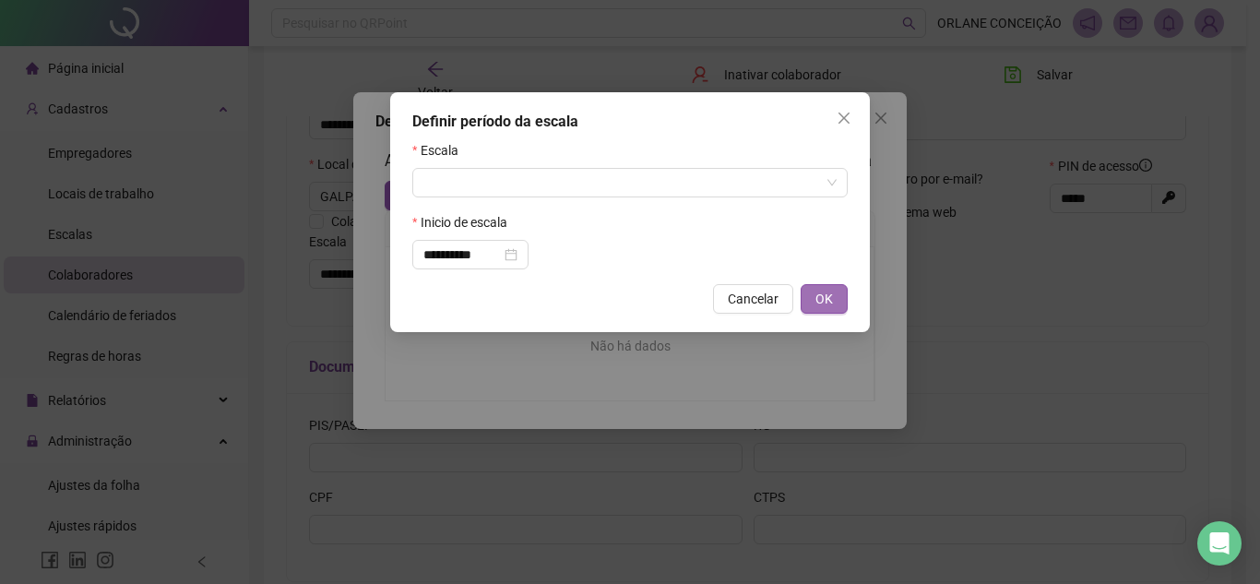
click at [829, 292] on span "OK" at bounding box center [824, 299] width 18 height 20
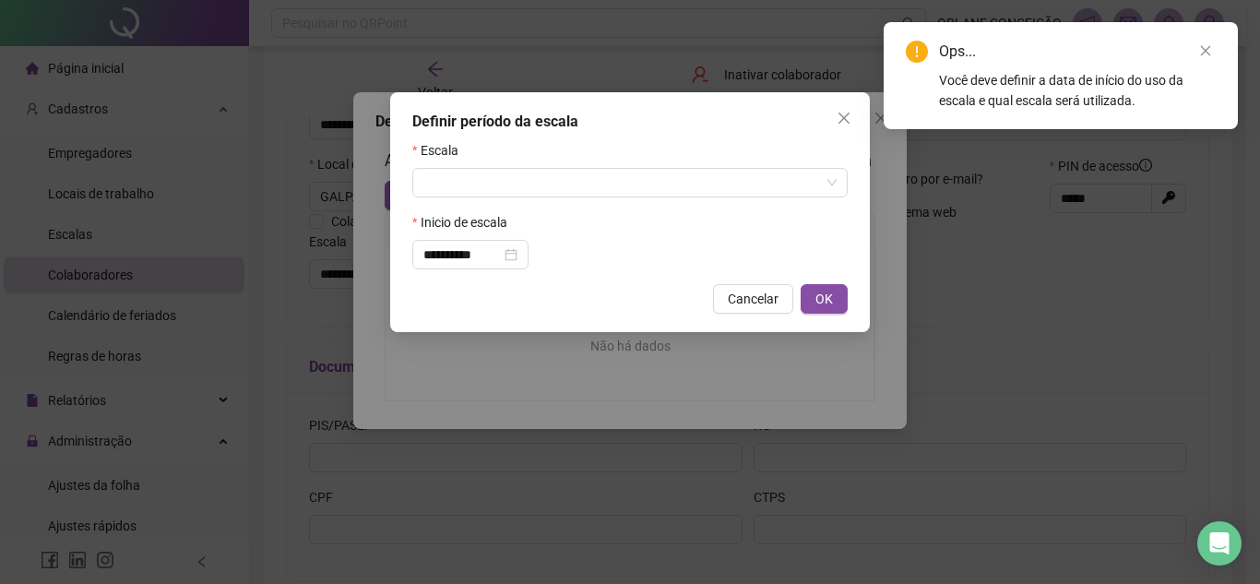
click at [646, 219] on div "Inicio de escala" at bounding box center [629, 226] width 435 height 28
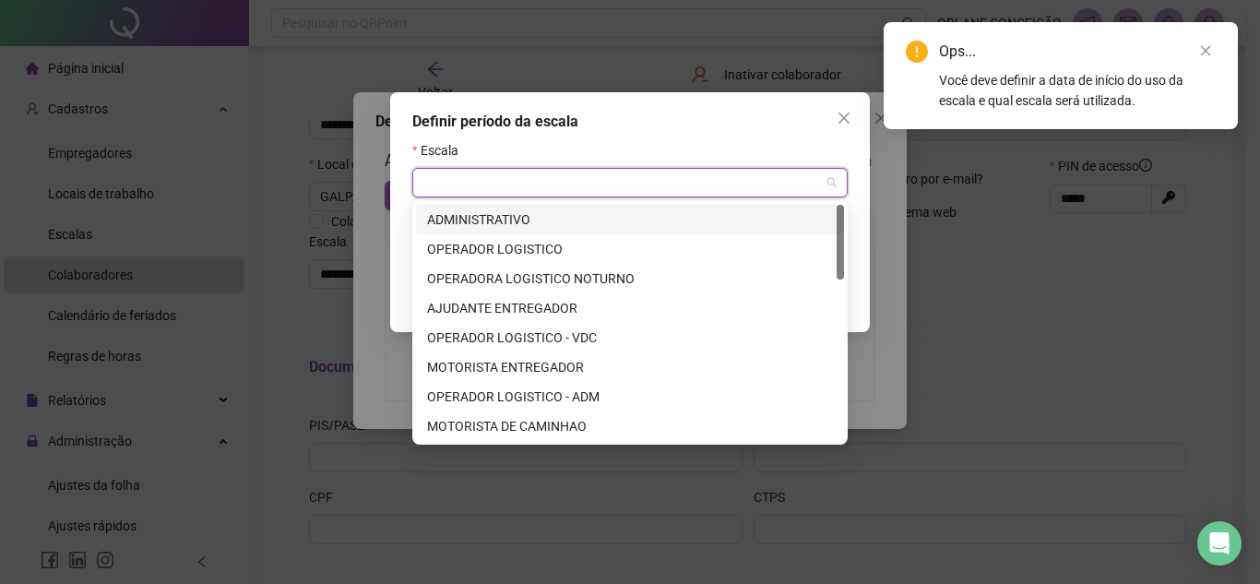
click at [810, 179] on input "search" at bounding box center [621, 183] width 396 height 28
click at [798, 92] on div "**********" at bounding box center [629, 212] width 479 height 240
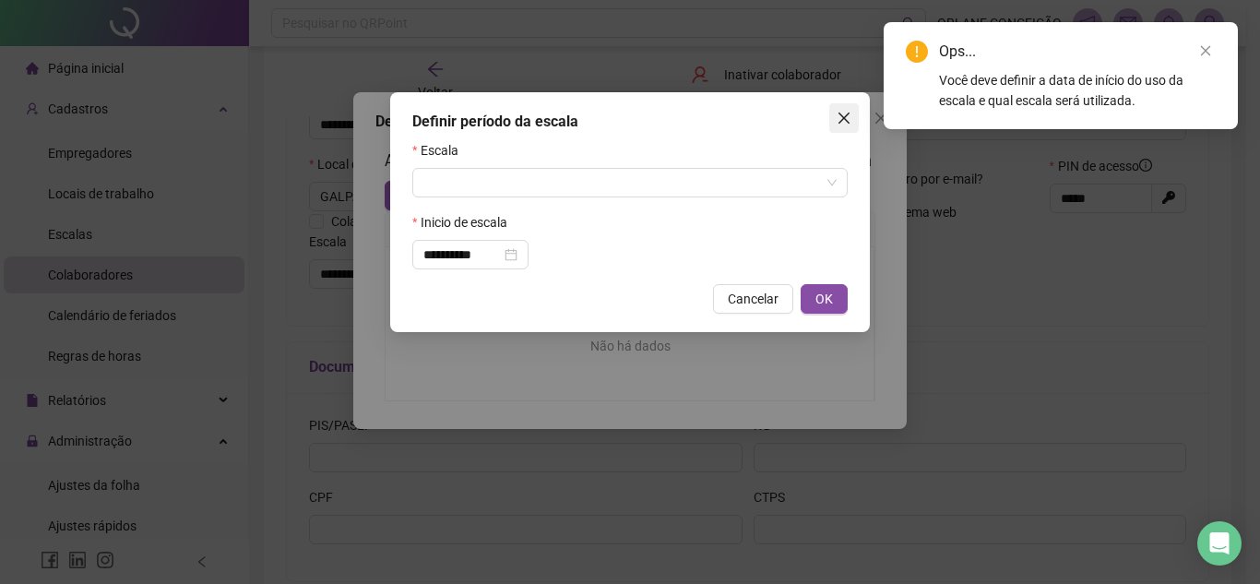
click at [848, 107] on button "Close" at bounding box center [844, 118] width 30 height 30
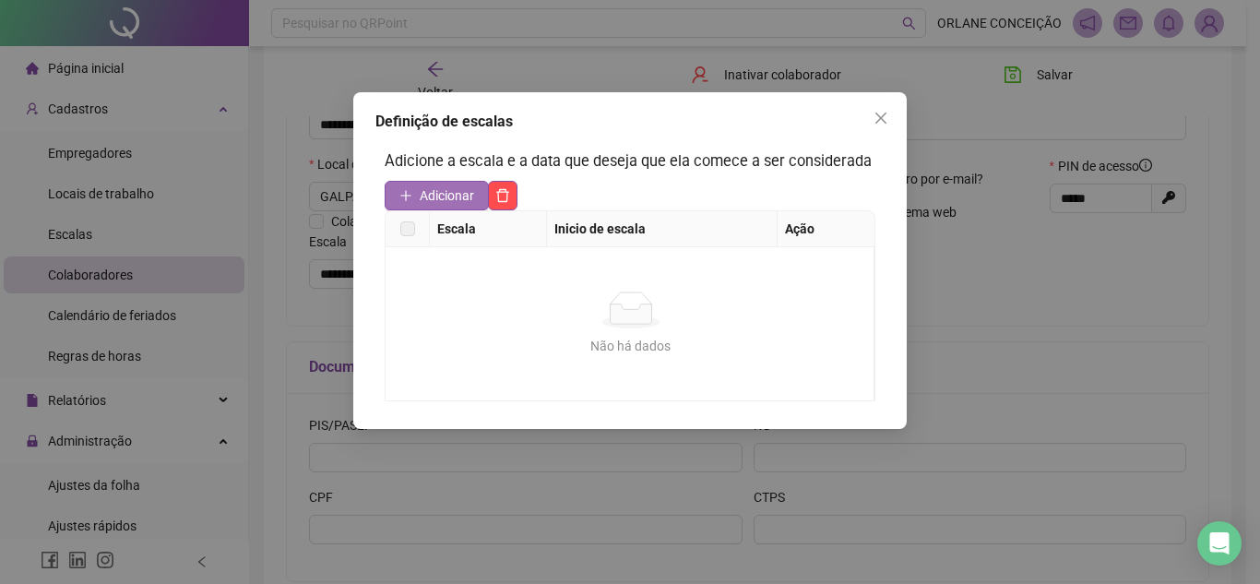
click at [464, 204] on span "Adicionar" at bounding box center [447, 195] width 54 height 20
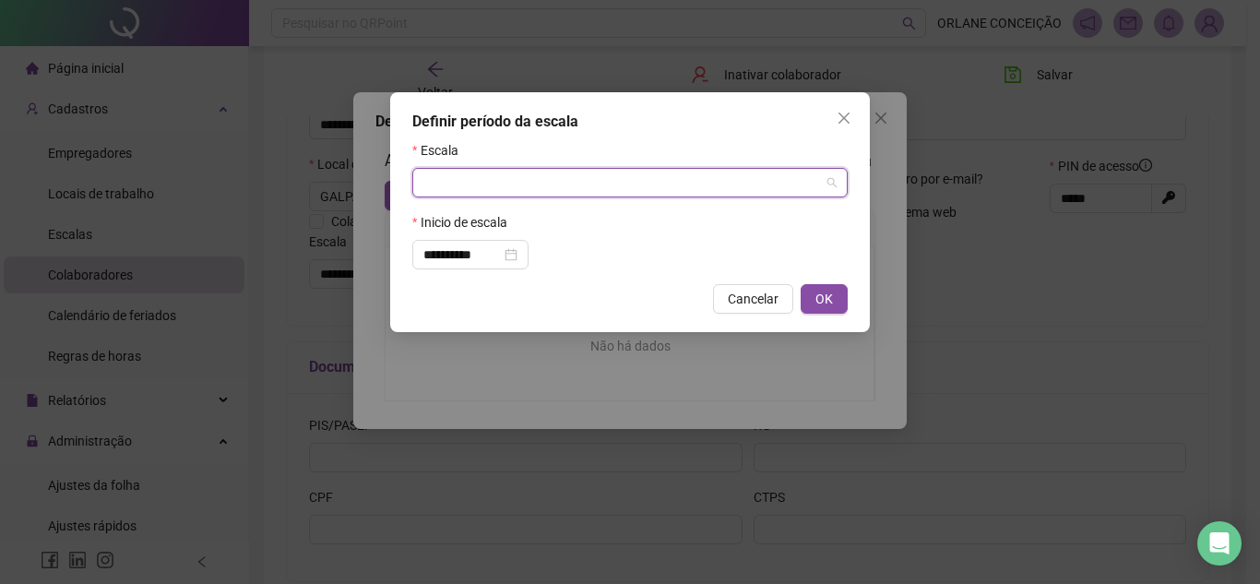
click at [496, 178] on input "search" at bounding box center [621, 183] width 396 height 28
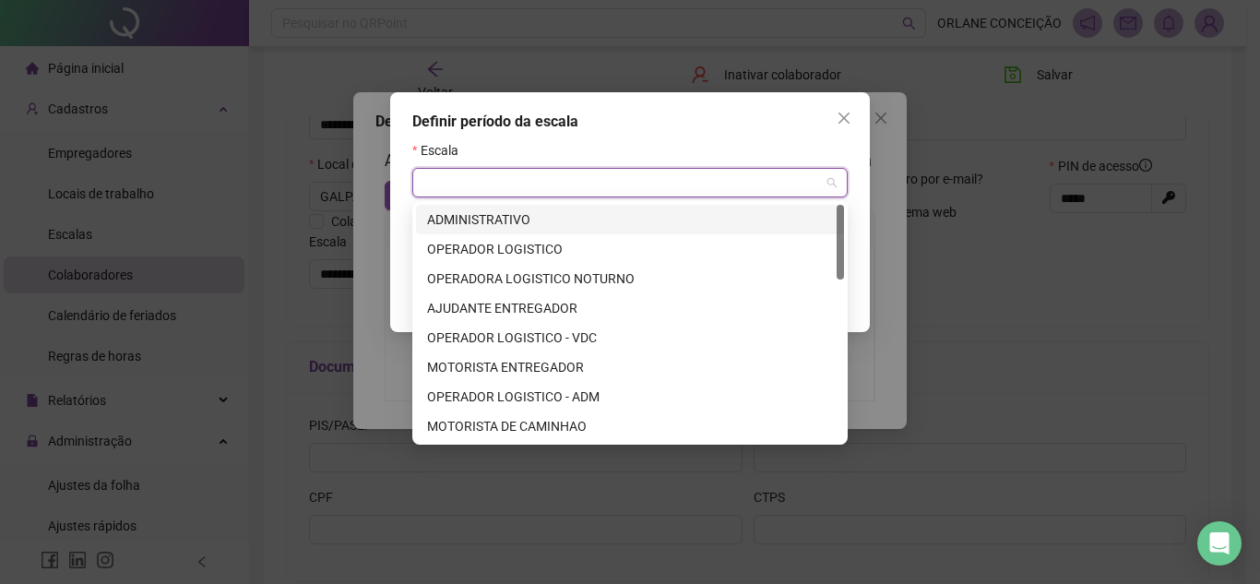
click at [688, 126] on div "Definir período da escala" at bounding box center [629, 122] width 435 height 22
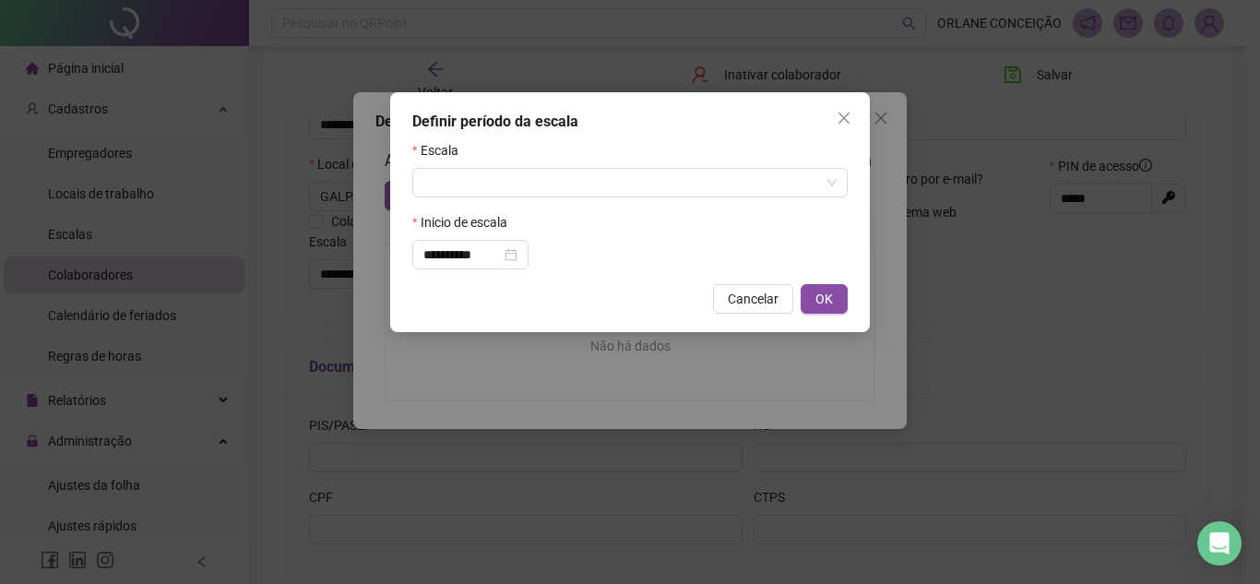
click at [846, 114] on icon "close" at bounding box center [843, 118] width 15 height 15
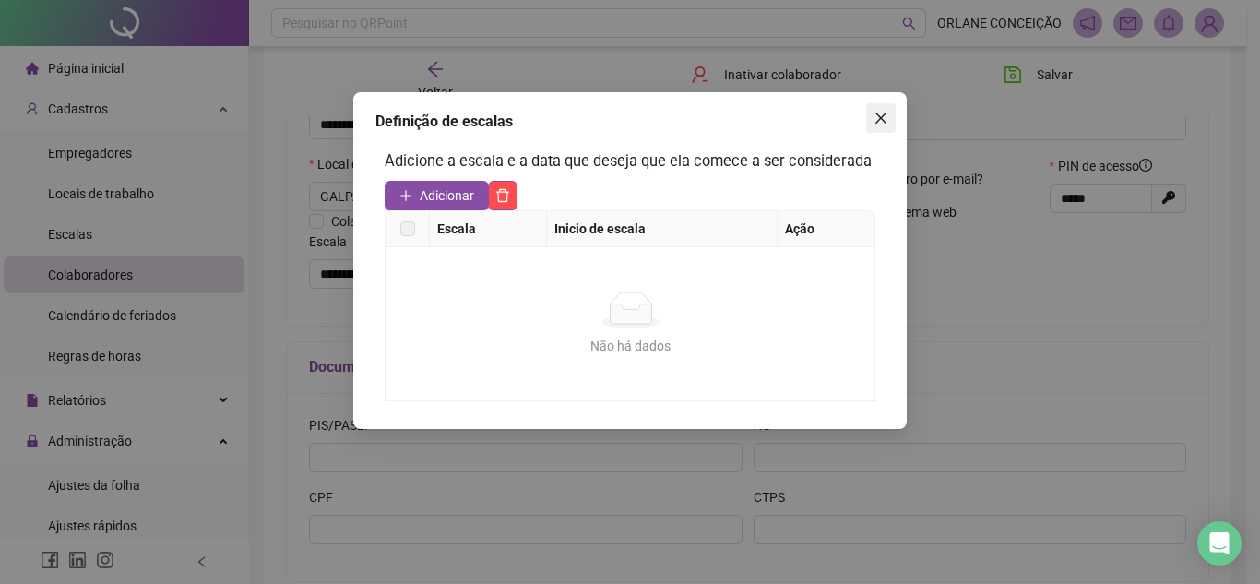
click at [880, 115] on icon "close" at bounding box center [880, 118] width 15 height 15
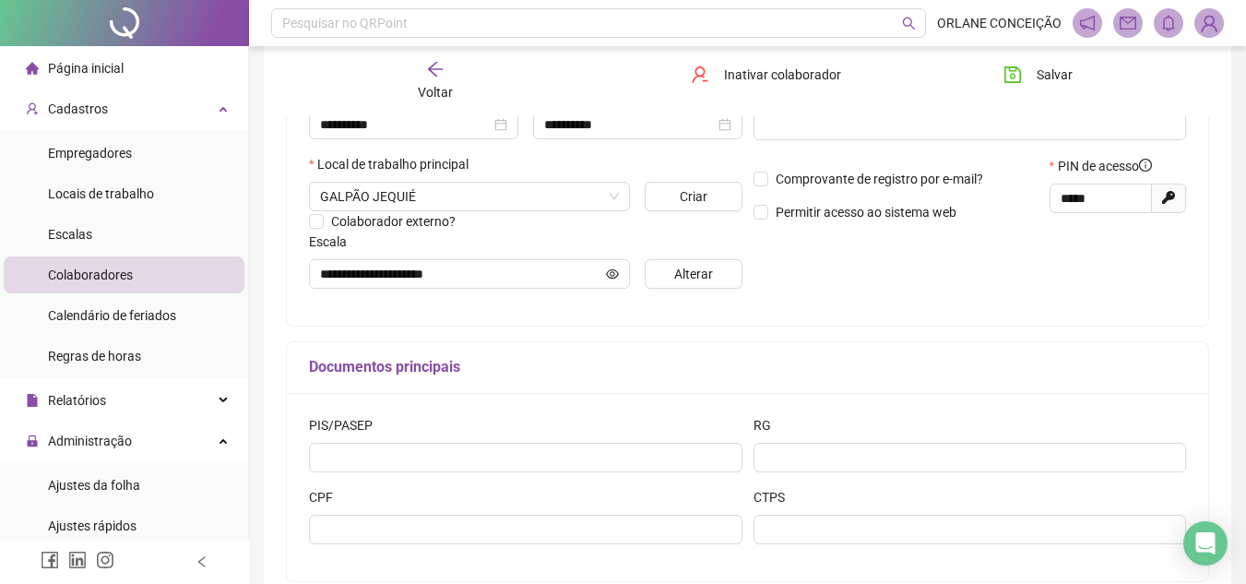
click at [810, 320] on div "**********" at bounding box center [747, 118] width 921 height 415
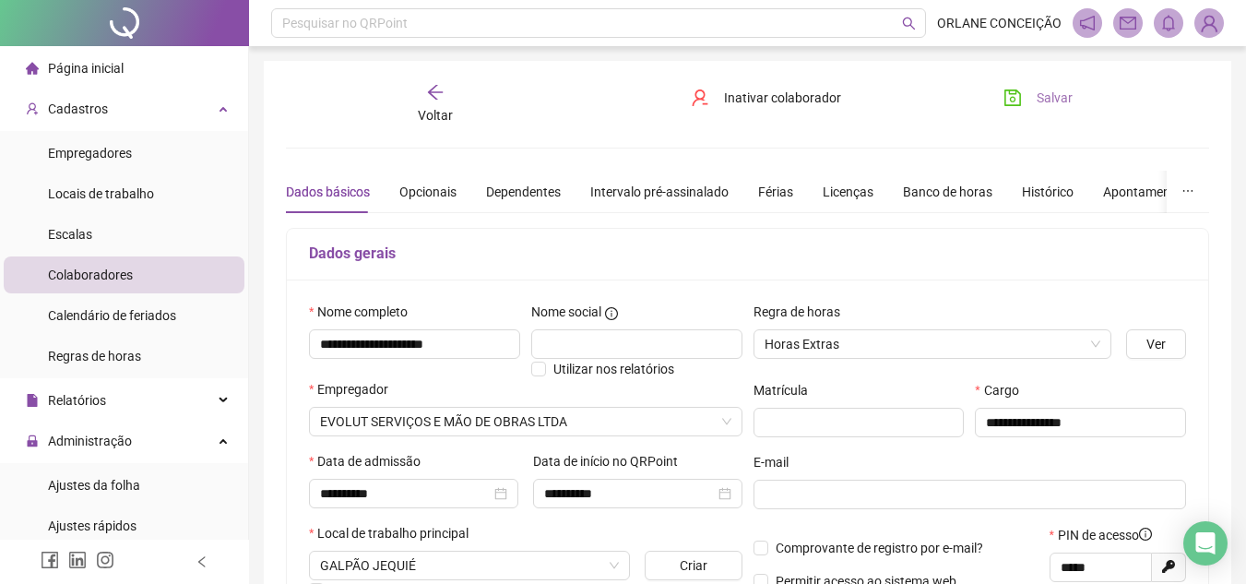
click at [1000, 98] on button "Salvar" at bounding box center [1037, 98] width 97 height 30
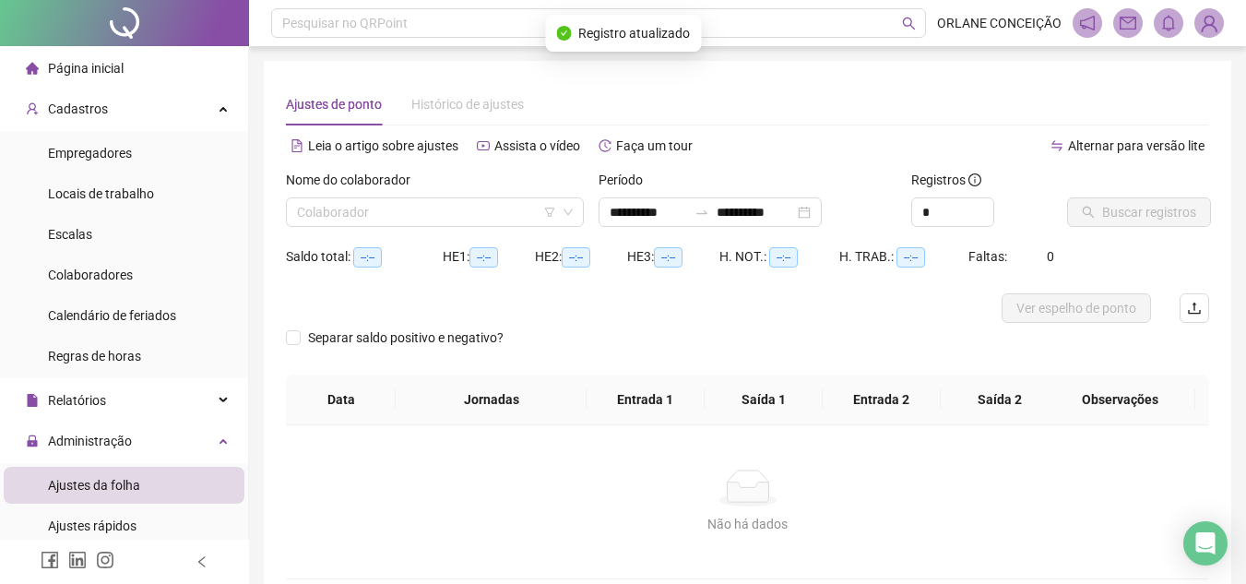
type input "**********"
click at [439, 212] on input "search" at bounding box center [426, 212] width 259 height 28
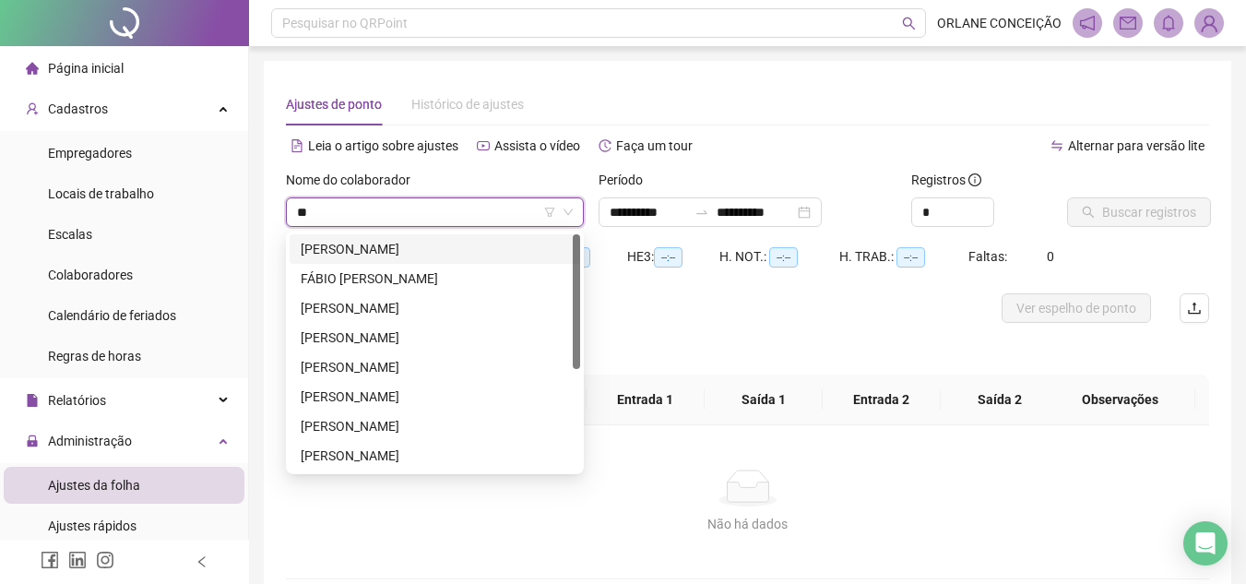
type input "***"
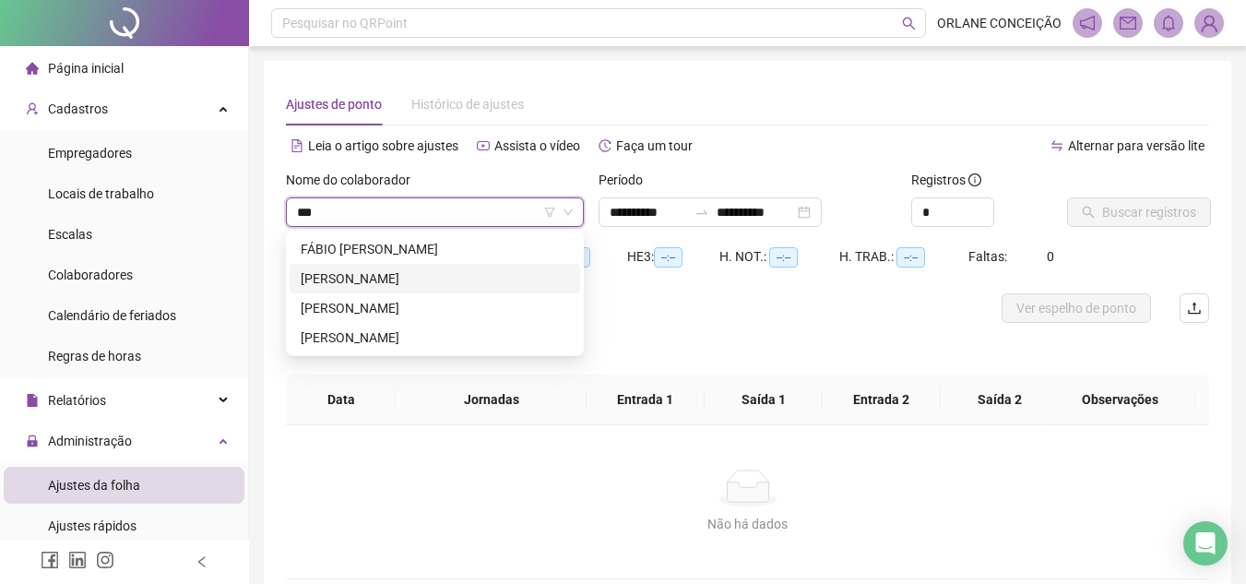
click at [451, 275] on div "[PERSON_NAME]" at bounding box center [435, 278] width 268 height 20
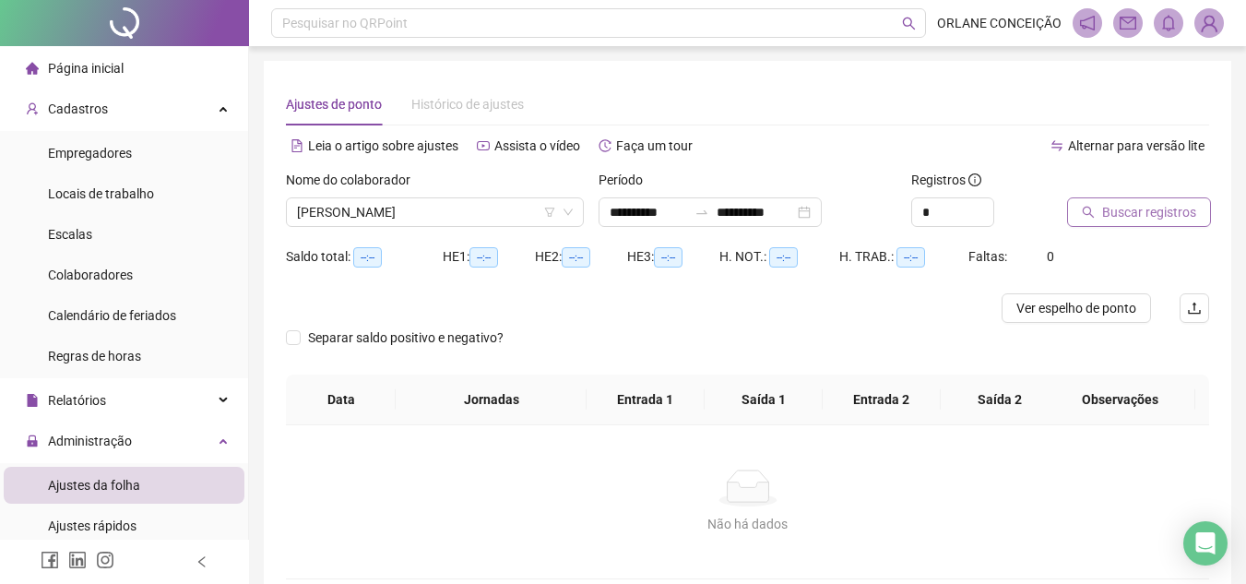
click at [1158, 206] on span "Buscar registros" at bounding box center [1149, 212] width 94 height 20
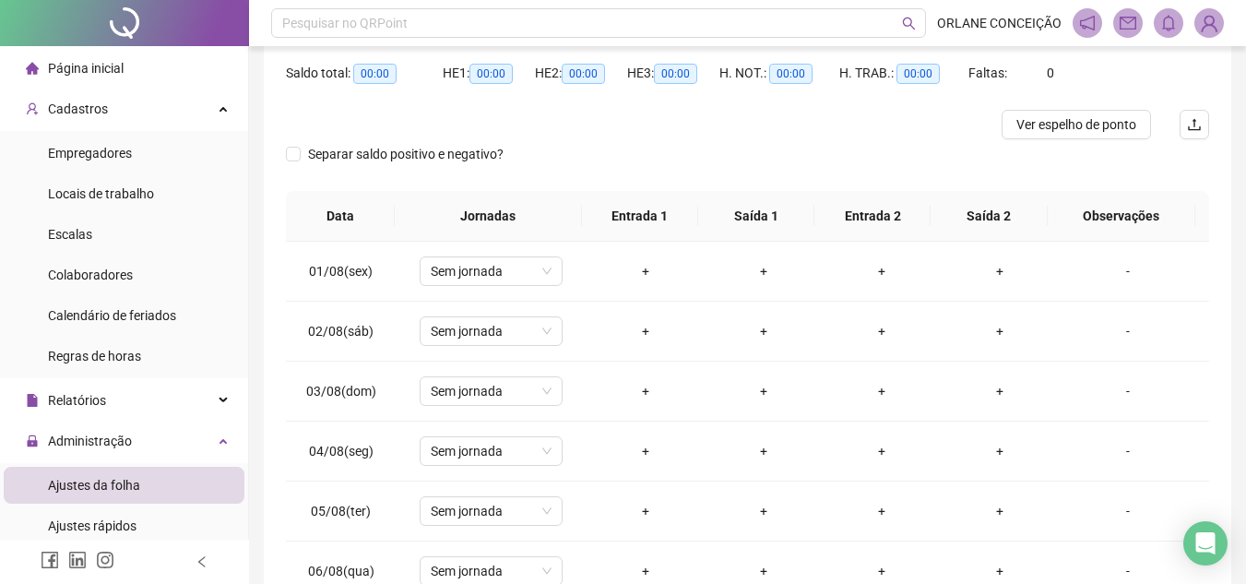
scroll to position [184, 0]
click at [497, 271] on span "Sem jornada" at bounding box center [491, 270] width 121 height 28
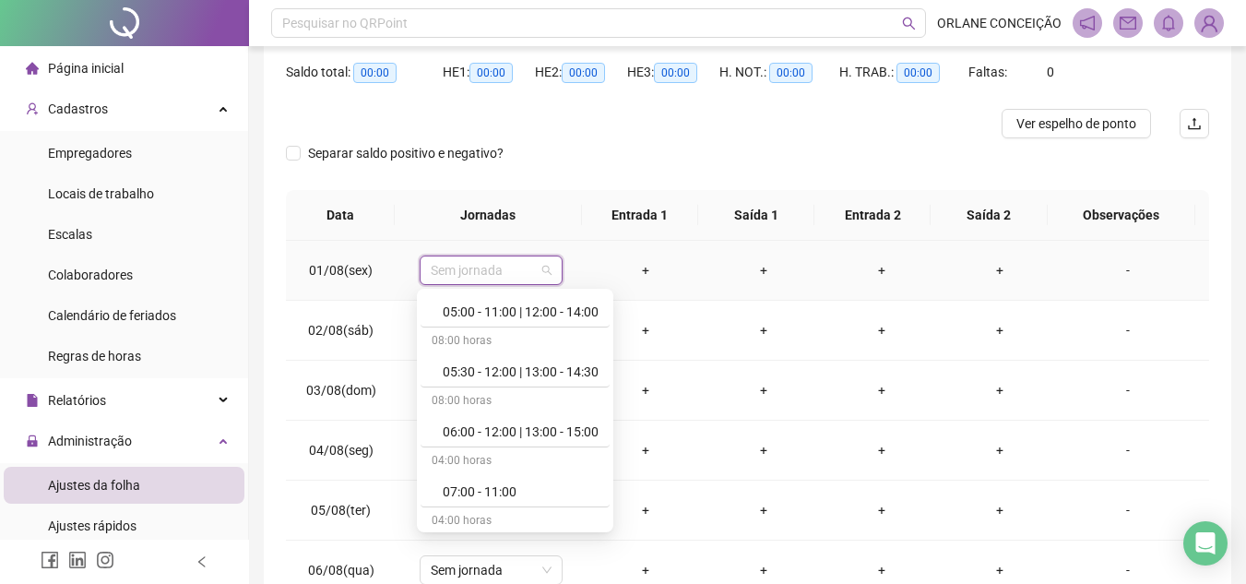
scroll to position [0, 0]
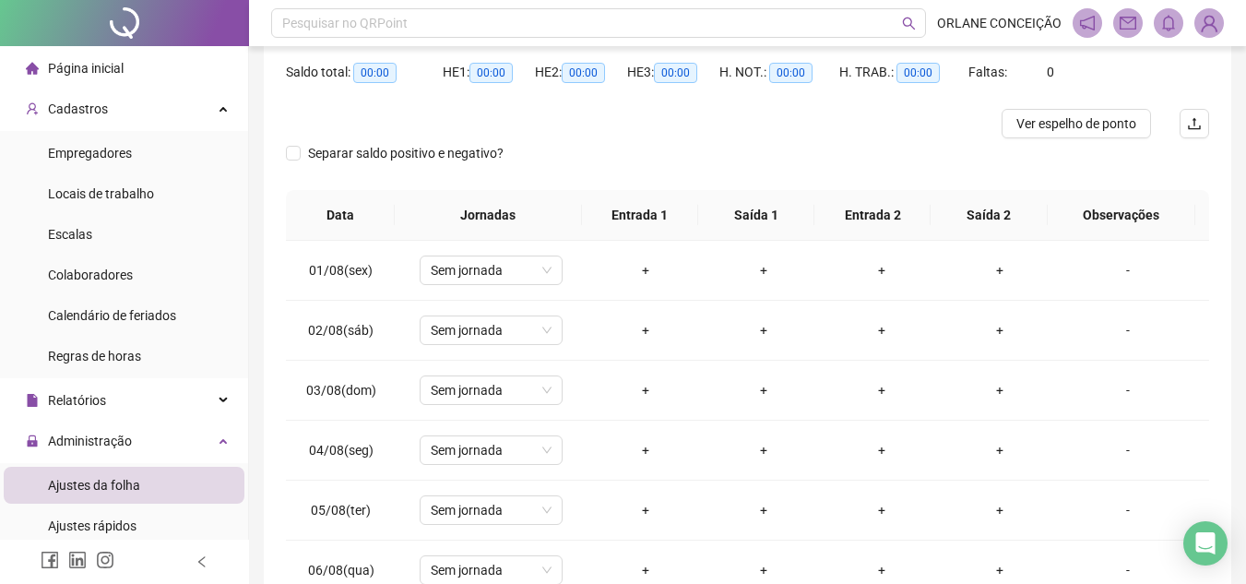
click at [566, 153] on div "Separar saldo positivo e negativo?" at bounding box center [747, 164] width 923 height 52
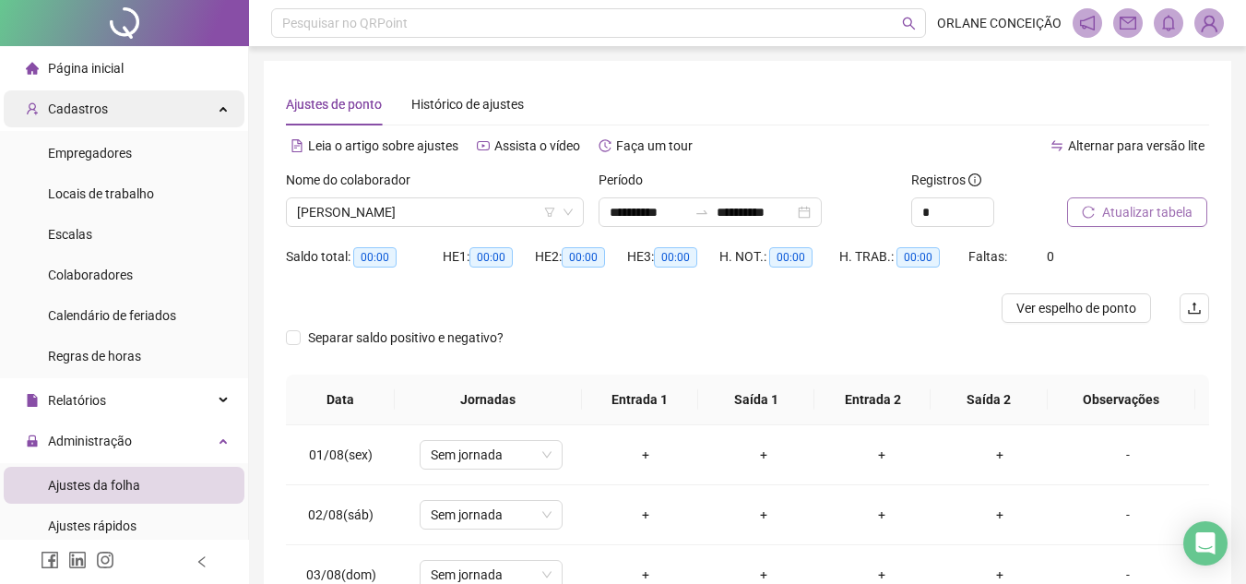
click at [102, 103] on span "Cadastros" at bounding box center [78, 108] width 60 height 15
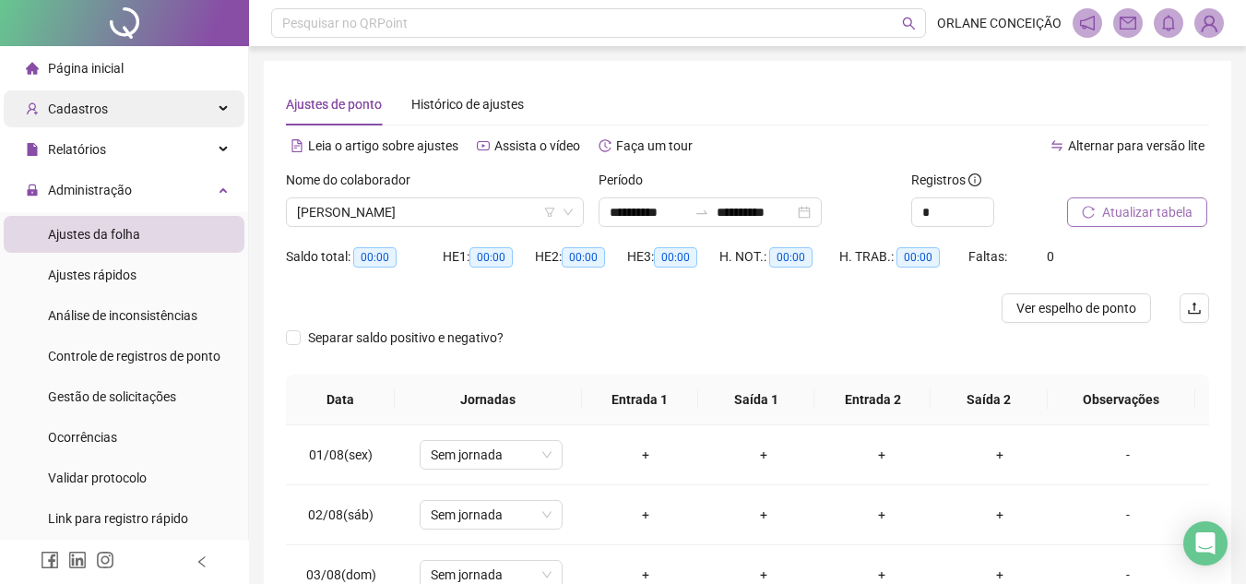
click at [102, 103] on span "Cadastros" at bounding box center [78, 108] width 60 height 15
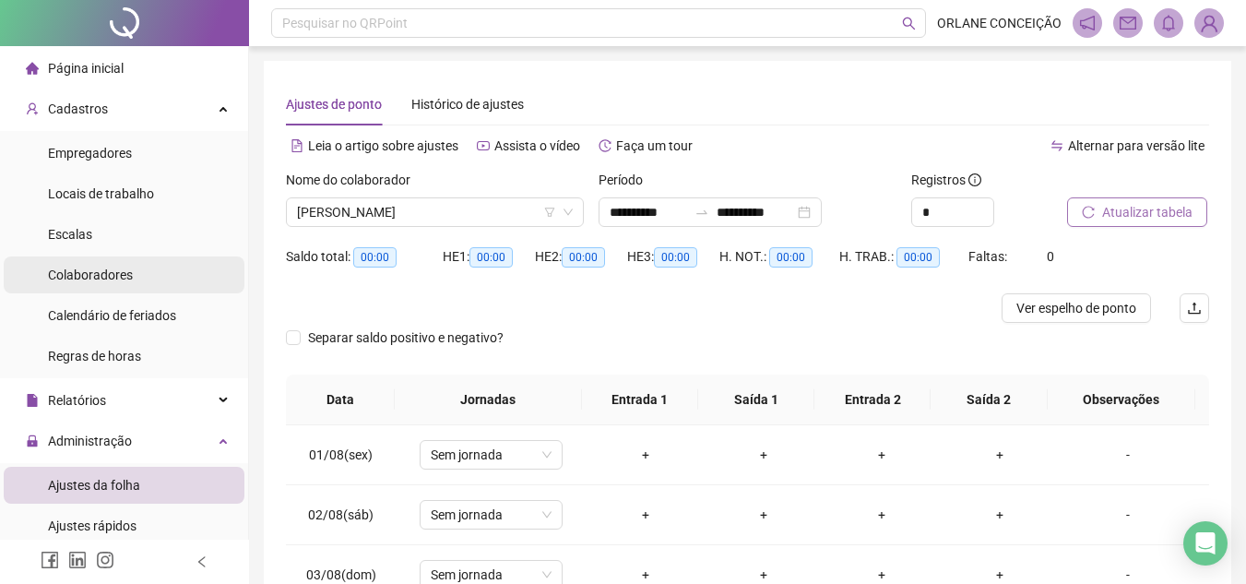
click at [91, 275] on span "Colaboradores" at bounding box center [90, 274] width 85 height 15
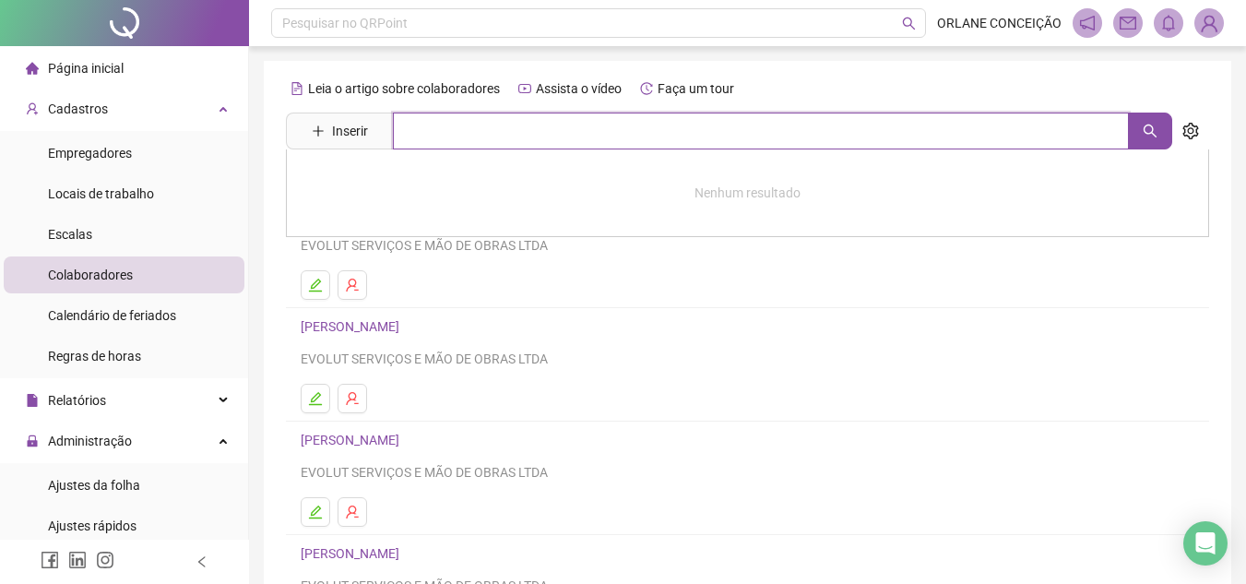
click at [455, 127] on input "text" at bounding box center [761, 130] width 736 height 37
type input "********"
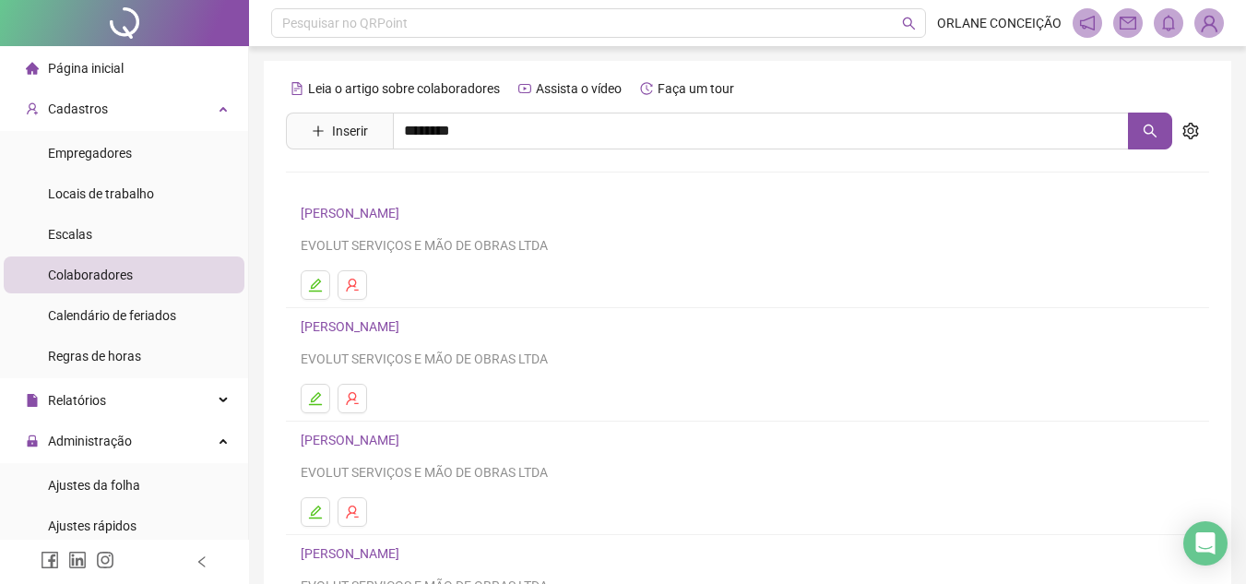
click at [419, 219] on link "[PERSON_NAME]" at bounding box center [369, 225] width 99 height 15
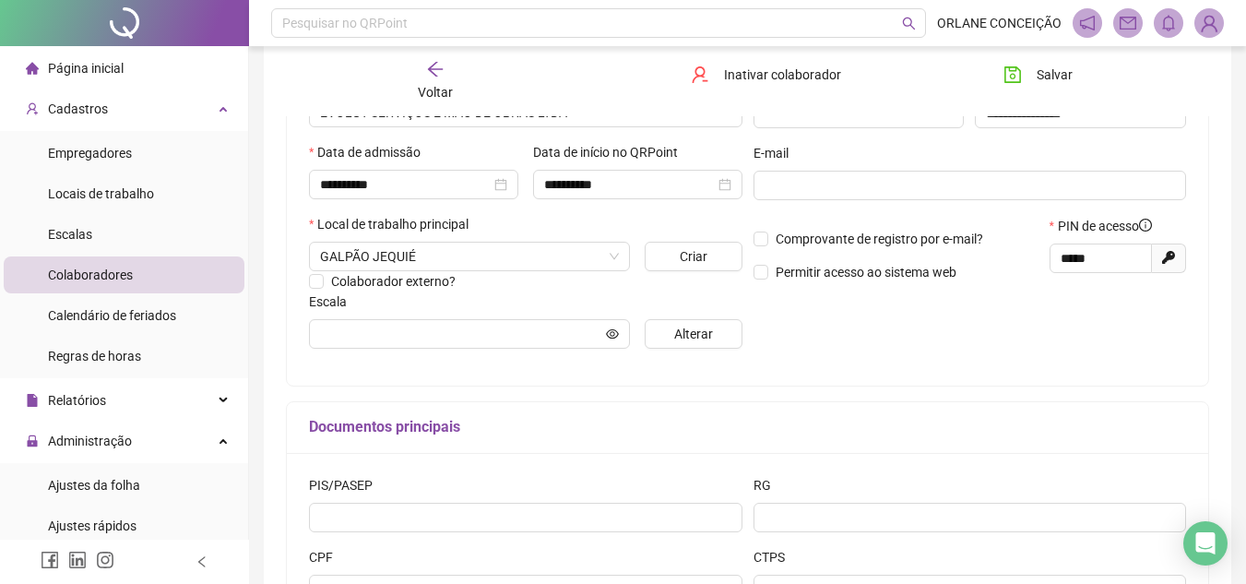
scroll to position [311, 0]
click at [843, 325] on div "**********" at bounding box center [970, 176] width 444 height 371
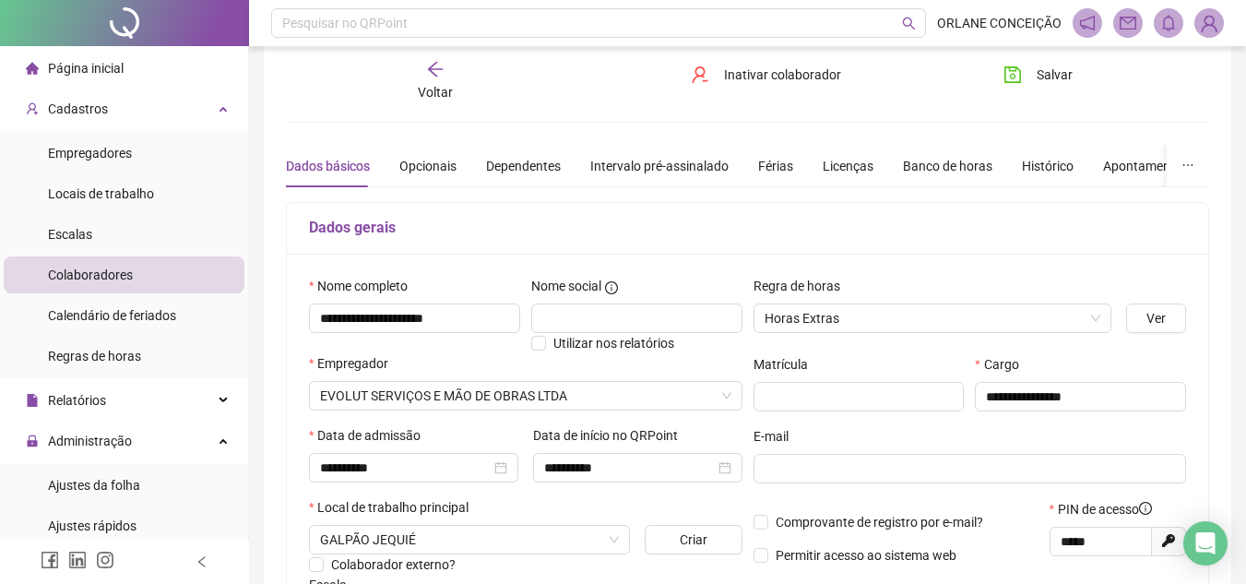
scroll to position [0, 0]
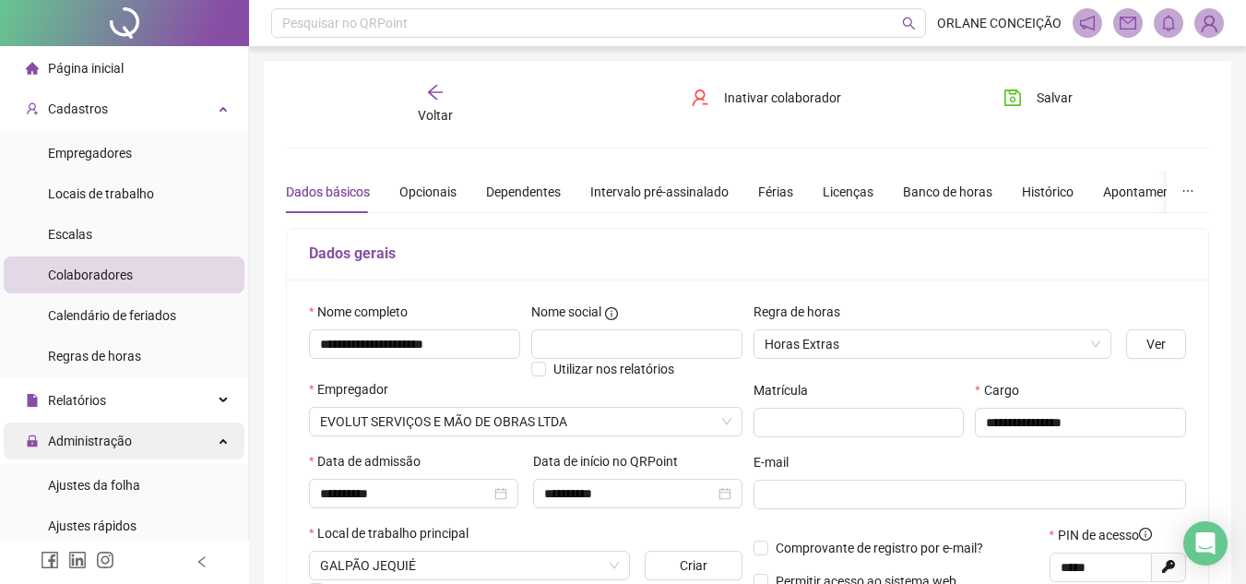
click at [105, 436] on span "Administração" at bounding box center [90, 440] width 84 height 15
click at [106, 435] on span "Administração" at bounding box center [90, 440] width 84 height 15
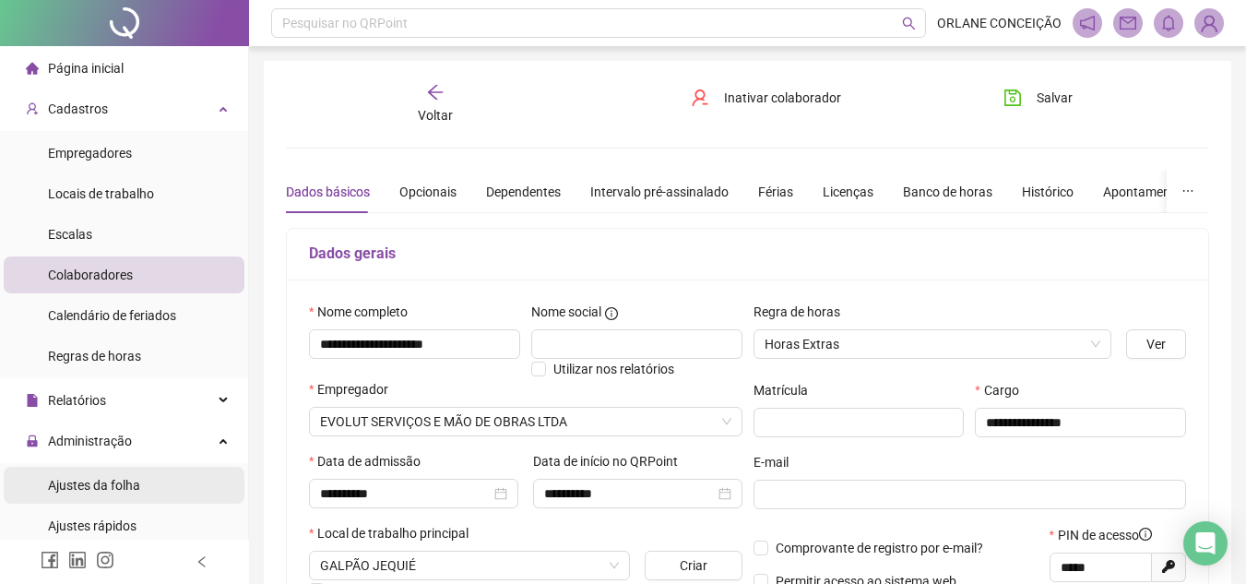
drag, startPoint x: 108, startPoint y: 476, endPoint x: 78, endPoint y: 479, distance: 29.6
click at [107, 478] on span "Ajustes da folha" at bounding box center [94, 485] width 92 height 15
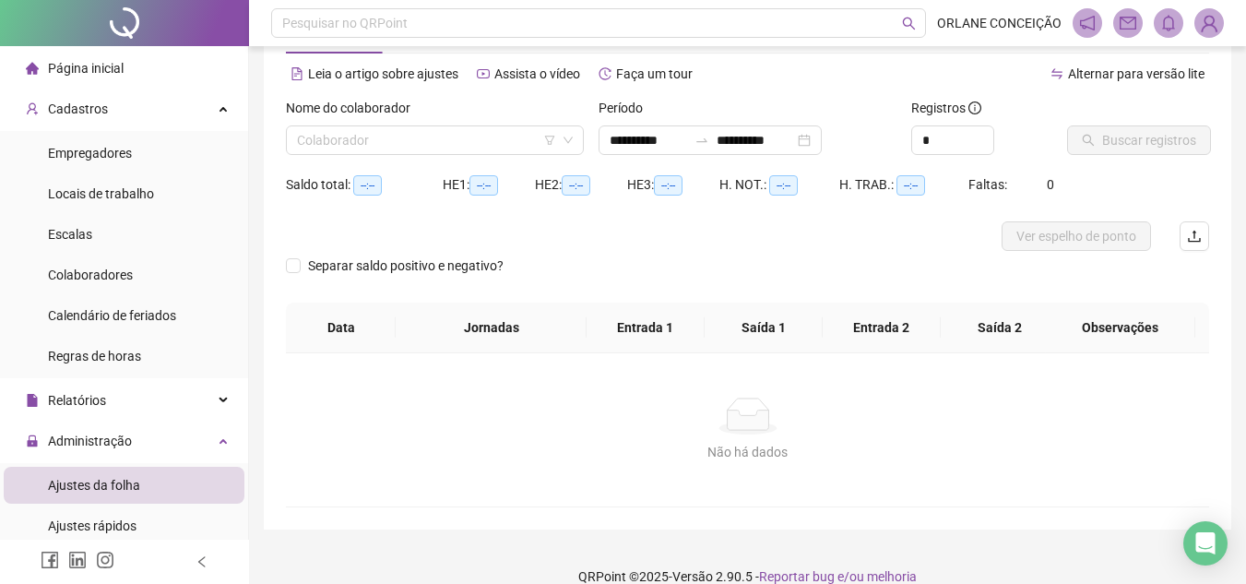
scroll to position [97, 0]
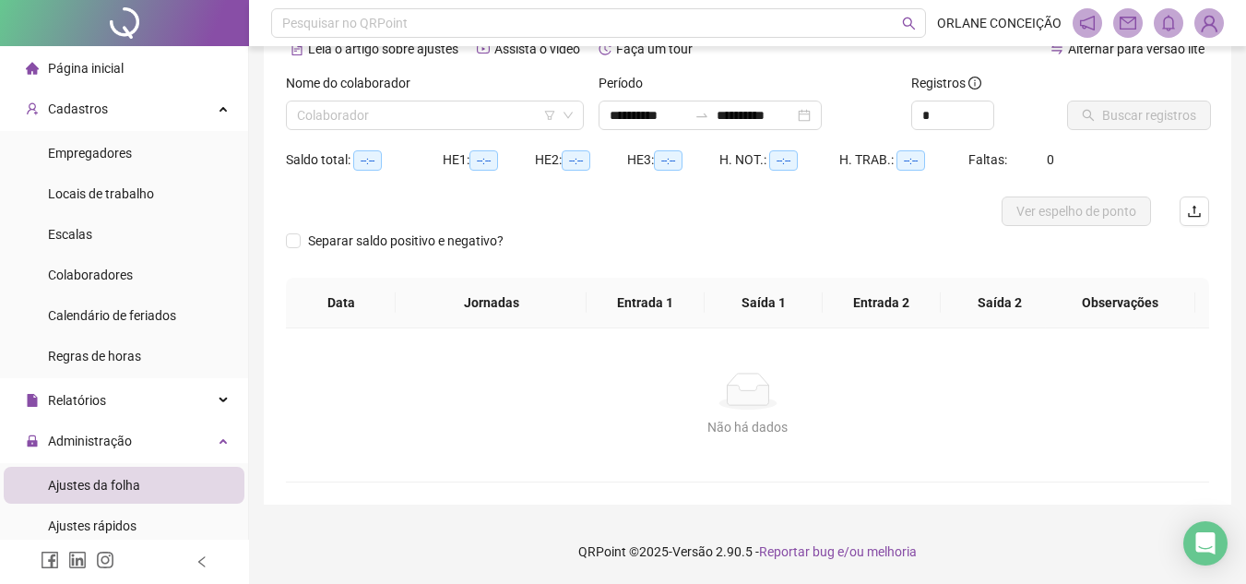
type input "**********"
click at [632, 113] on input "**********" at bounding box center [647, 115] width 77 height 20
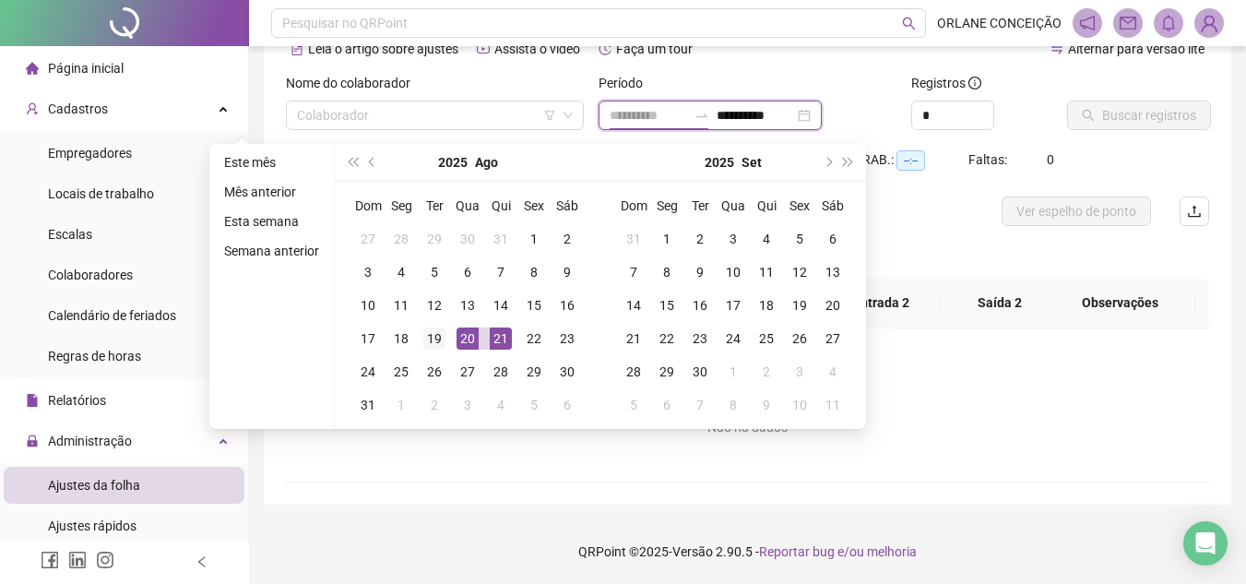
type input "**********"
click at [430, 338] on div "19" at bounding box center [434, 338] width 22 height 22
type input "**********"
click at [494, 331] on div "21" at bounding box center [501, 338] width 22 height 22
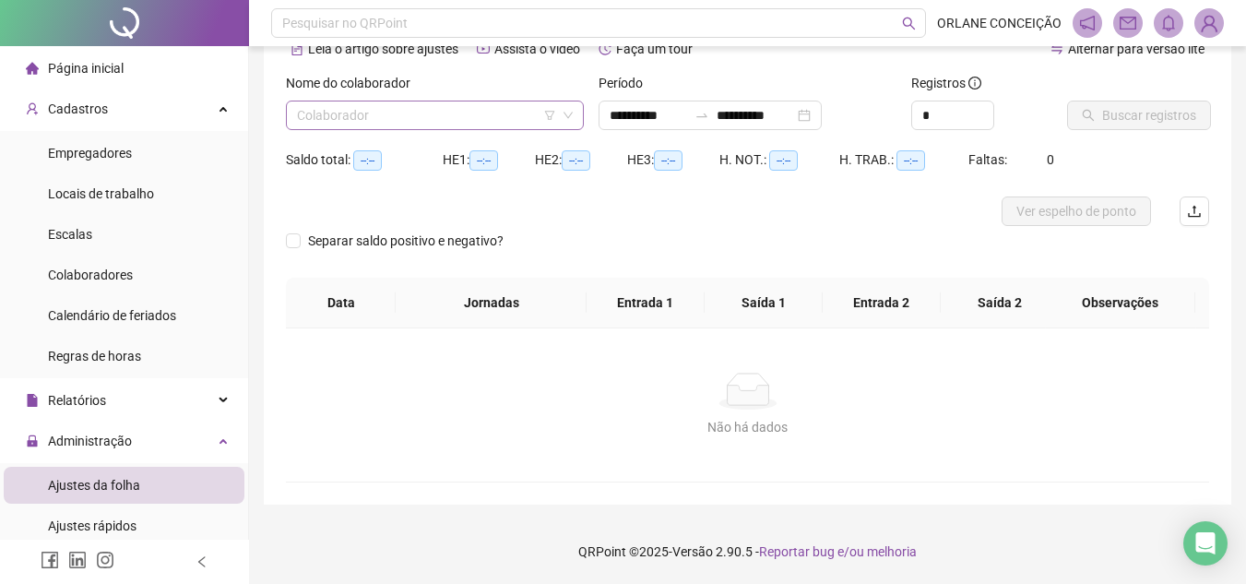
click at [494, 111] on input "search" at bounding box center [426, 115] width 259 height 28
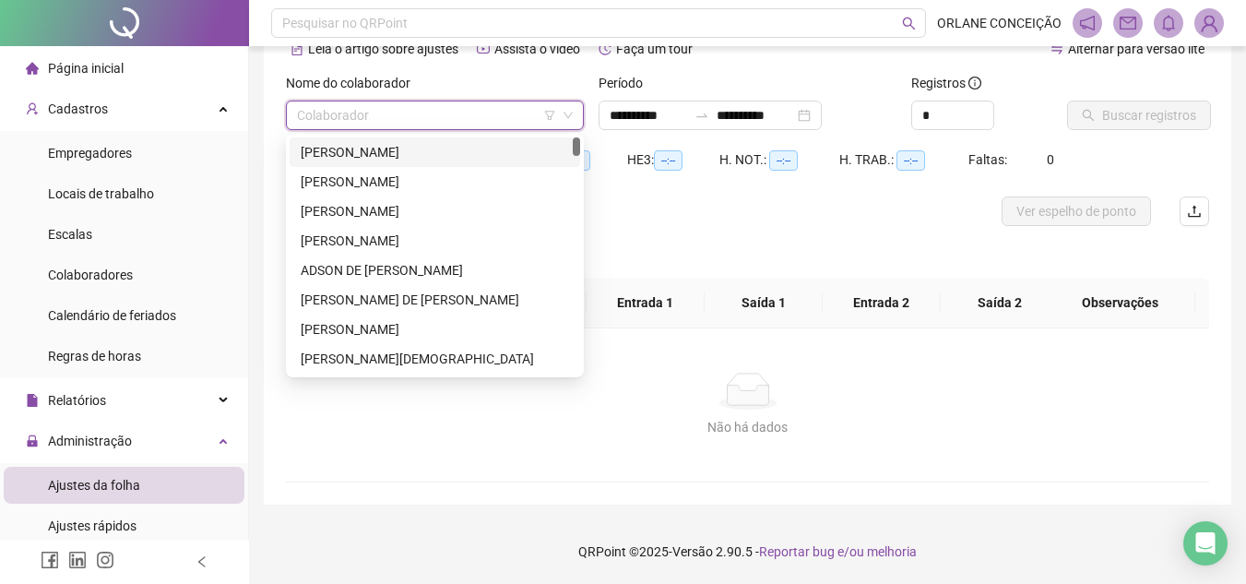
click at [427, 152] on div "[PERSON_NAME]" at bounding box center [435, 152] width 268 height 20
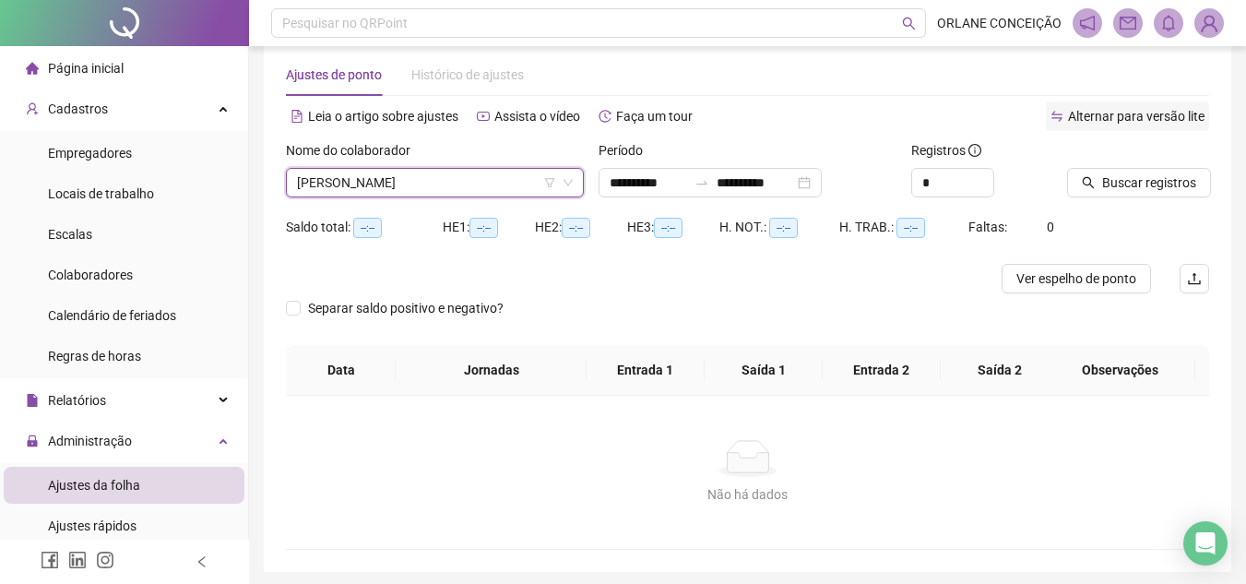
scroll to position [0, 0]
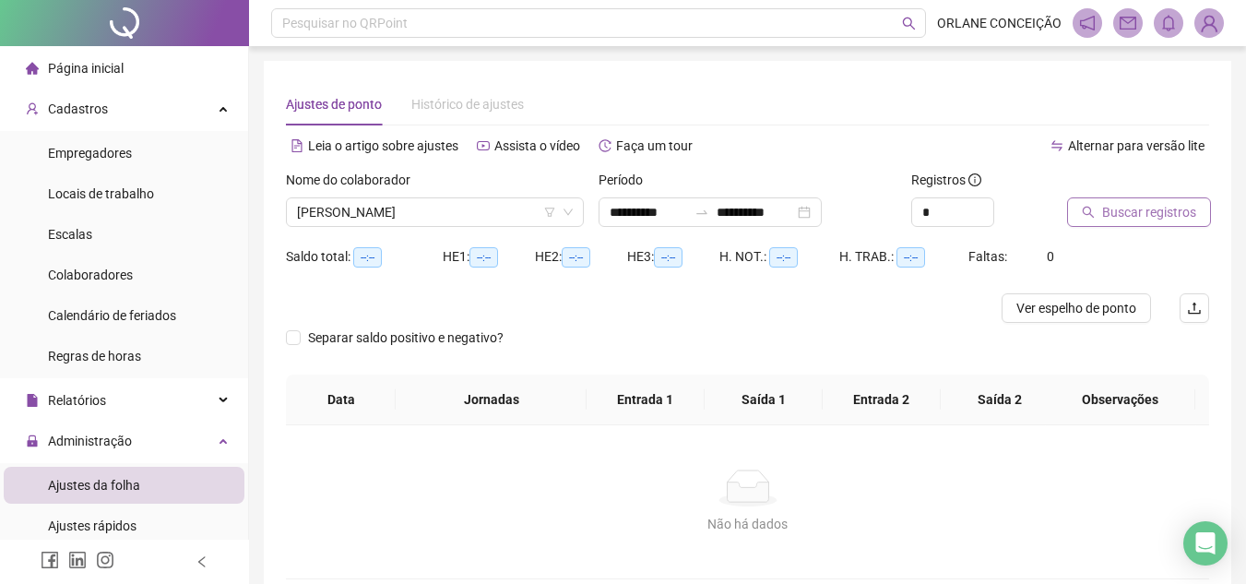
click at [1163, 207] on span "Buscar registros" at bounding box center [1149, 212] width 94 height 20
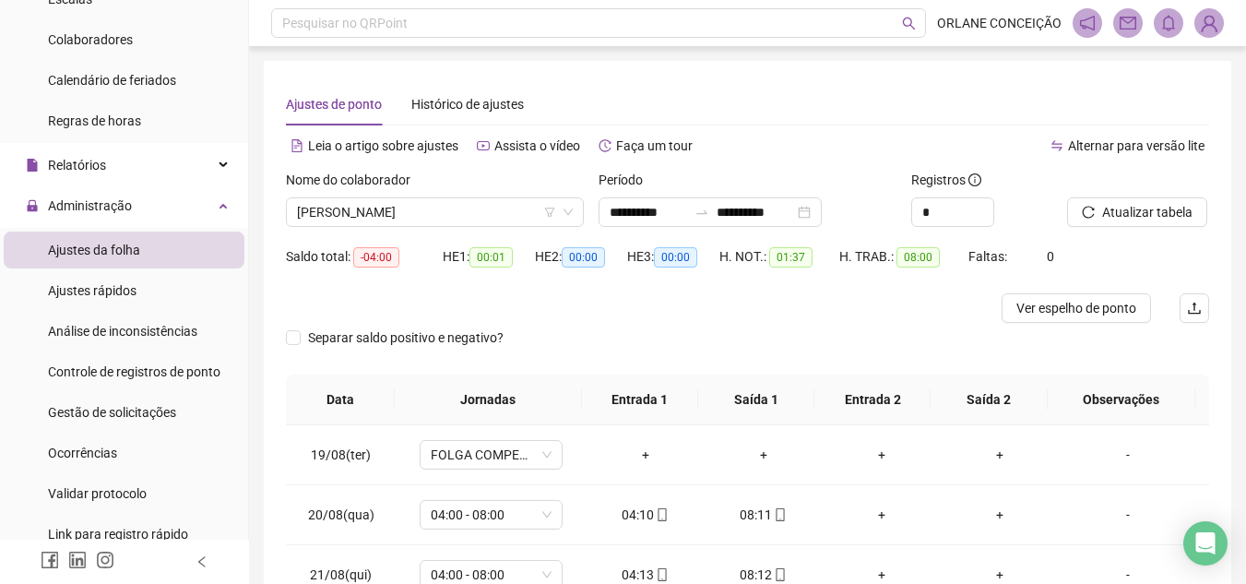
scroll to position [128, 0]
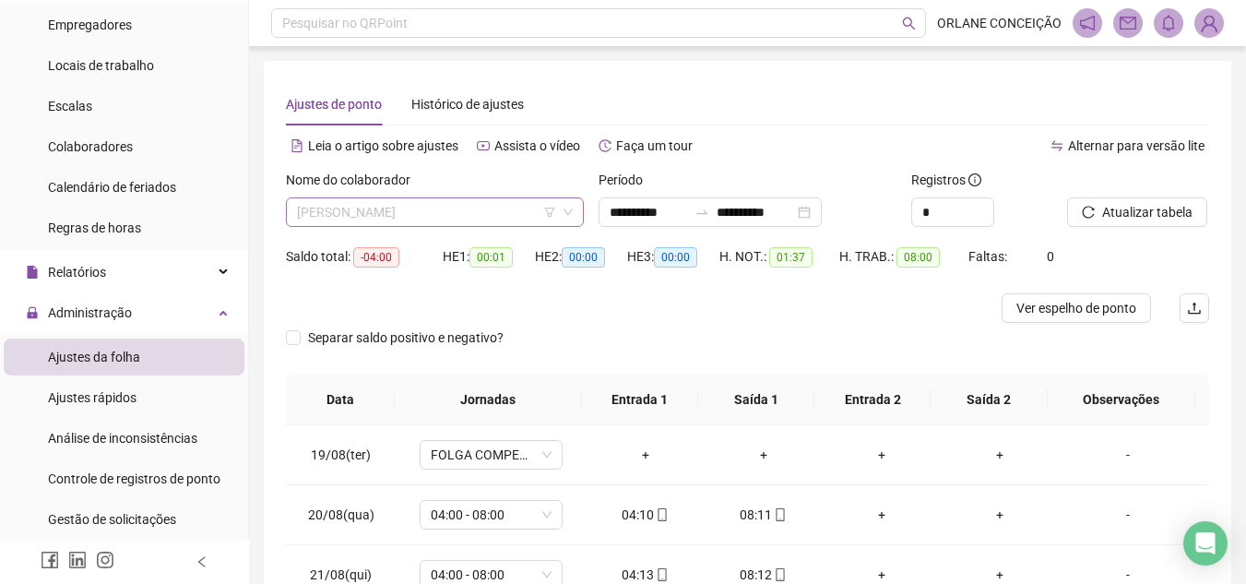
click at [457, 200] on span "[PERSON_NAME]" at bounding box center [435, 212] width 276 height 28
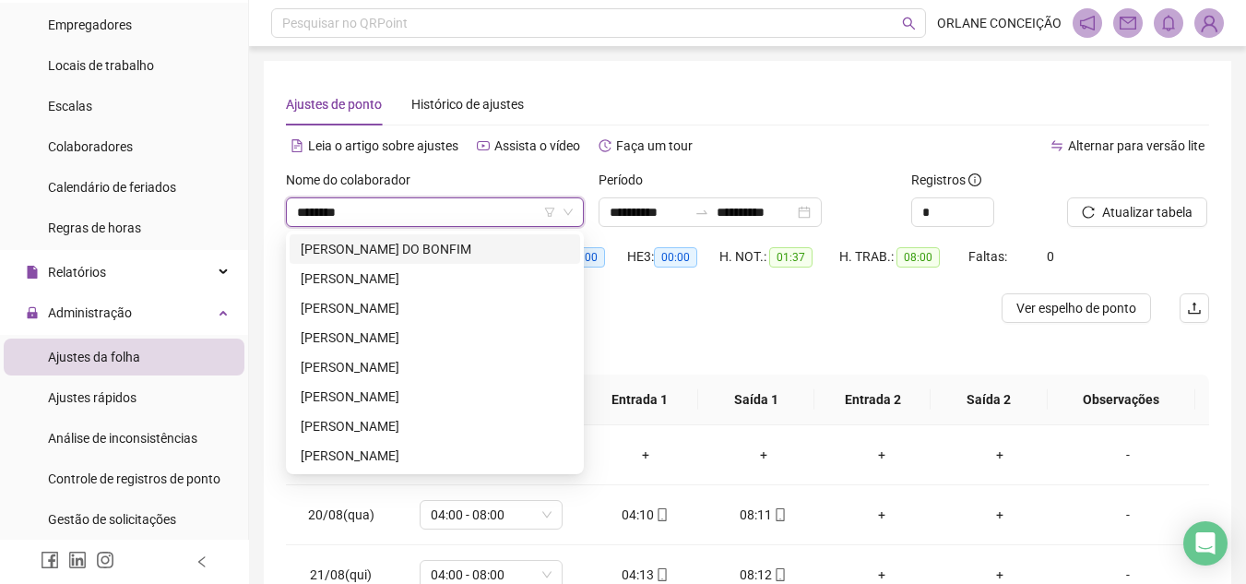
type input "********"
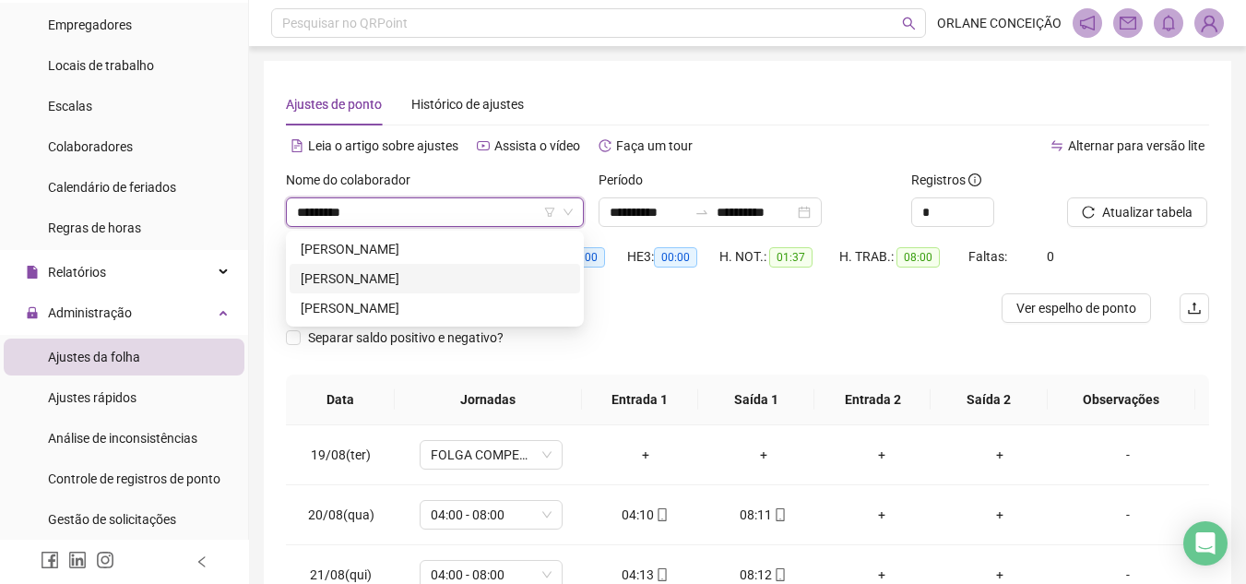
click at [467, 277] on div "[PERSON_NAME]" at bounding box center [435, 278] width 268 height 20
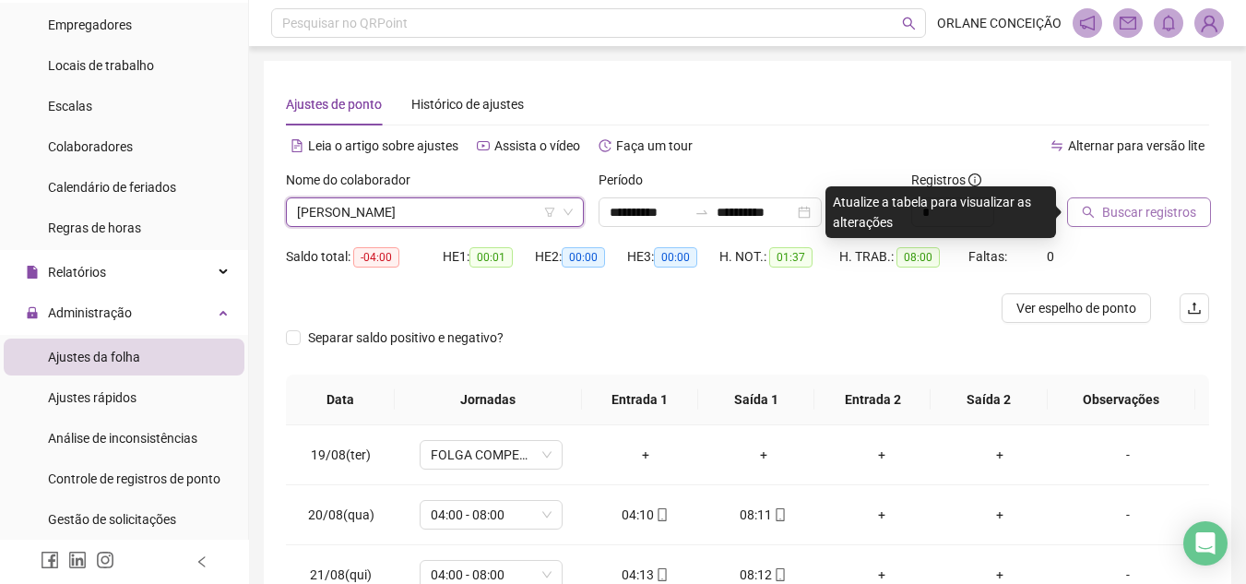
click at [1167, 208] on span "Buscar registros" at bounding box center [1149, 212] width 94 height 20
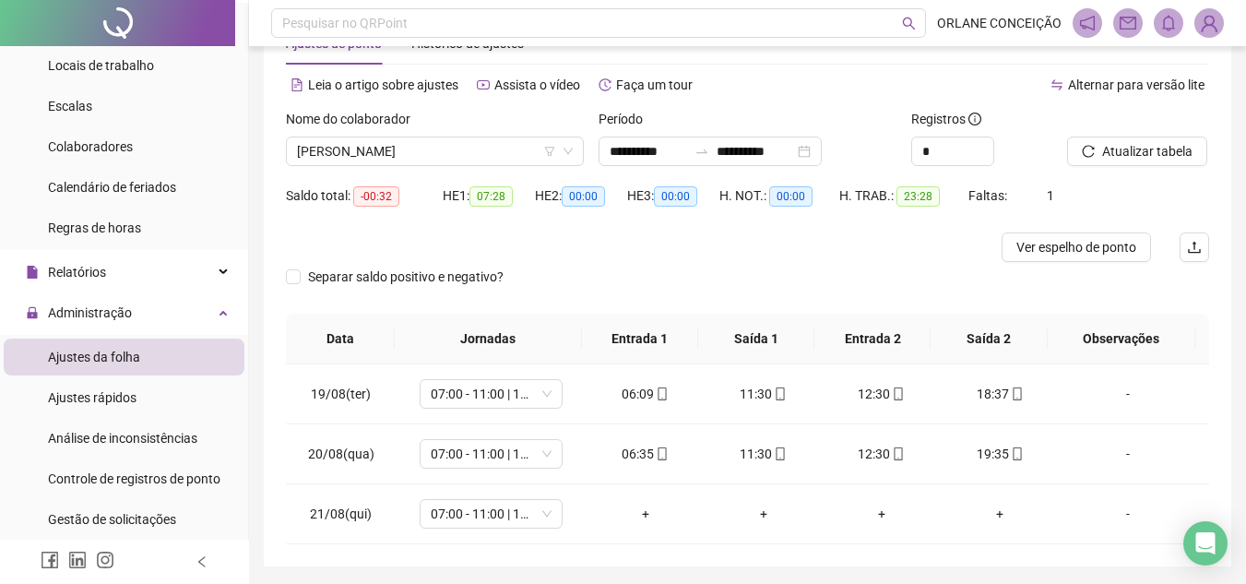
scroll to position [123, 0]
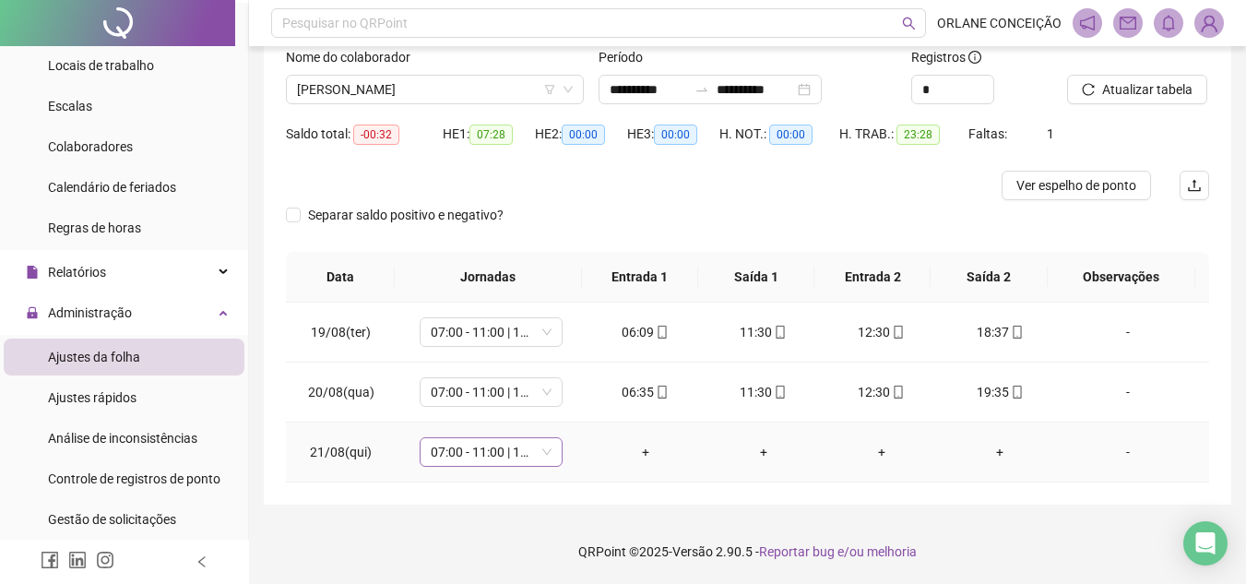
click at [458, 457] on span "07:00 - 11:00 | 12:00 - 16:00" at bounding box center [491, 452] width 121 height 28
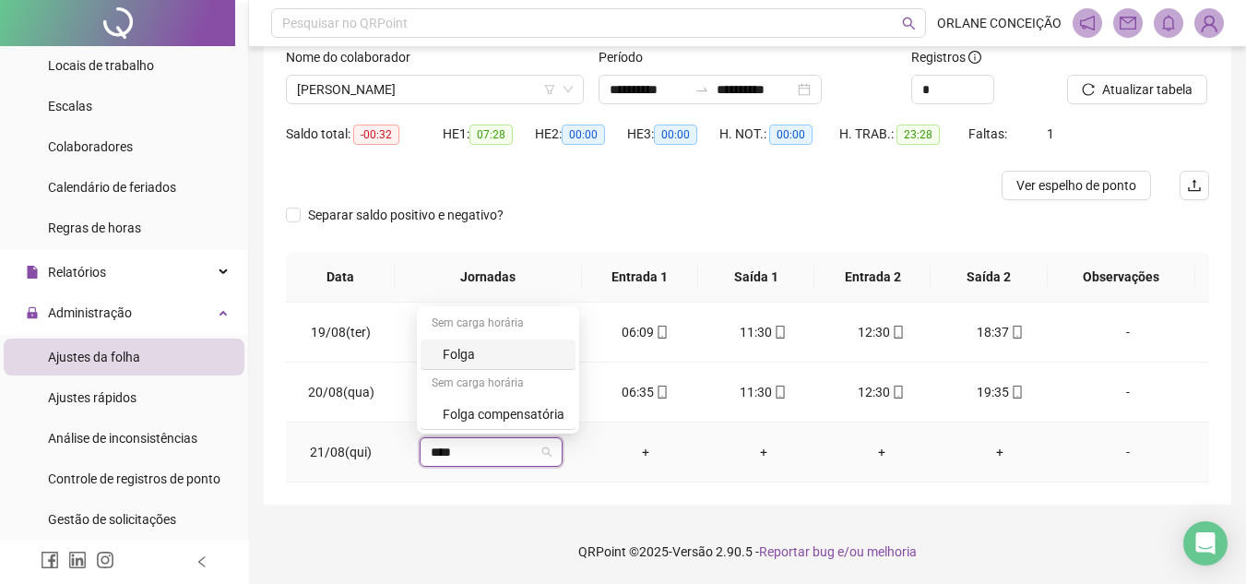
type input "*****"
click at [467, 420] on div "Folga compensatória" at bounding box center [504, 414] width 122 height 20
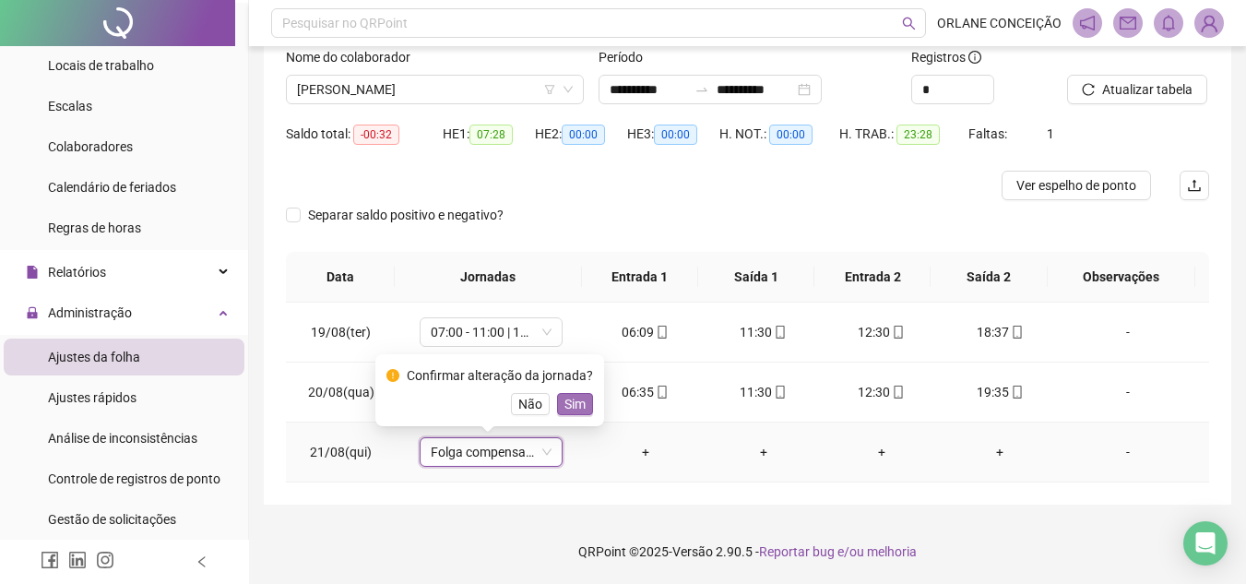
click at [586, 396] on div "Confirmar alteração da jornada? Não Sim" at bounding box center [489, 390] width 229 height 72
click at [574, 399] on span "Sim" at bounding box center [574, 404] width 21 height 20
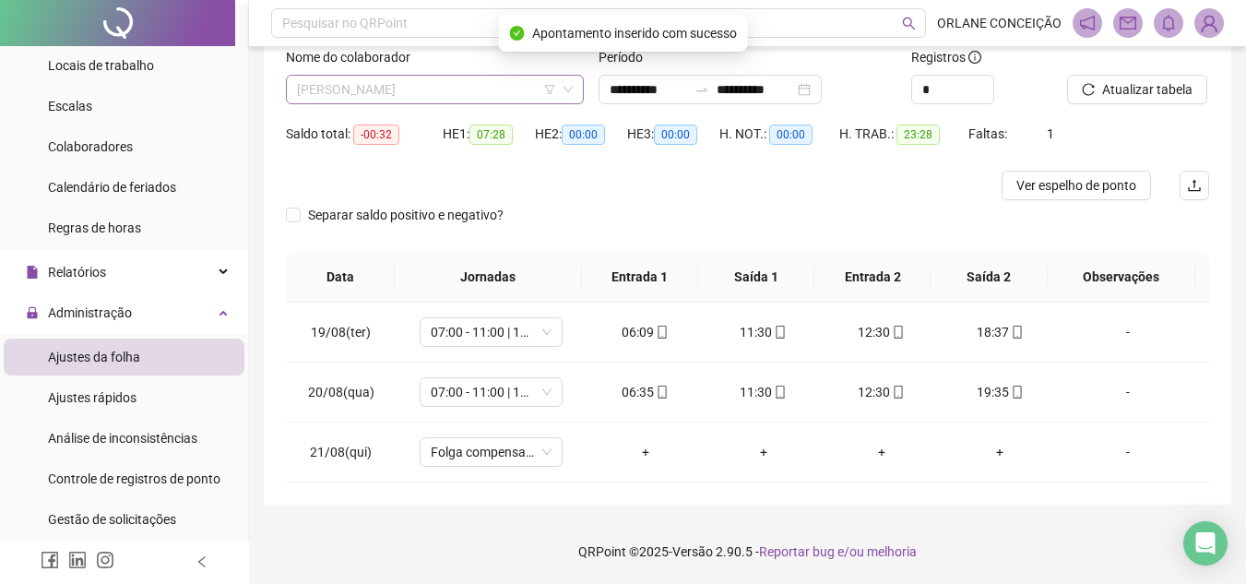
click at [408, 87] on span "[PERSON_NAME]" at bounding box center [435, 90] width 276 height 28
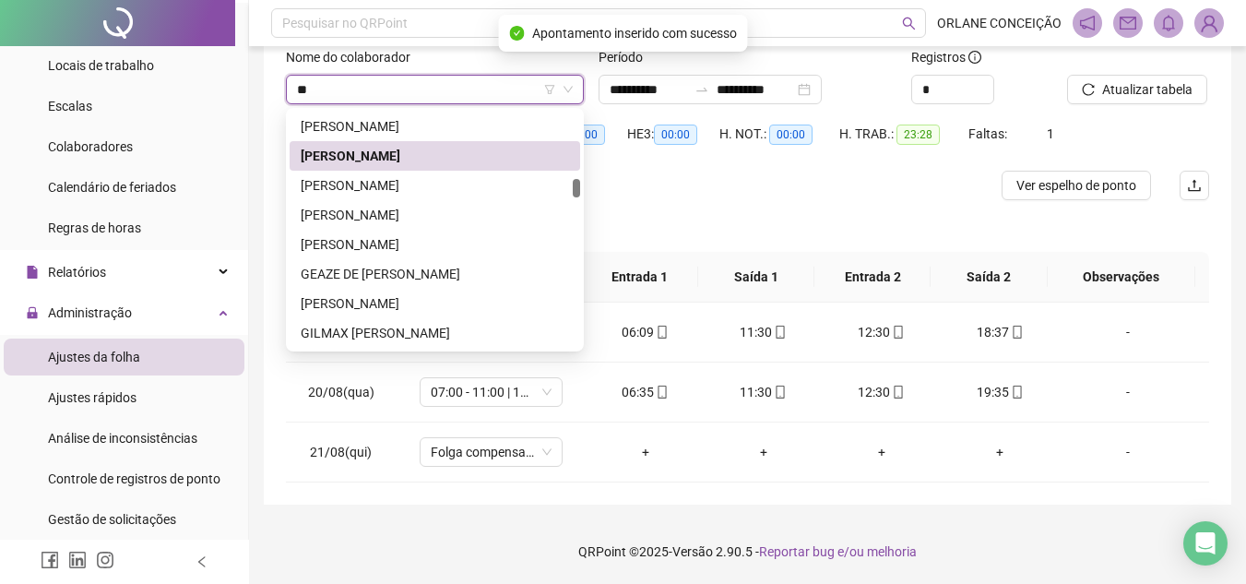
scroll to position [0, 0]
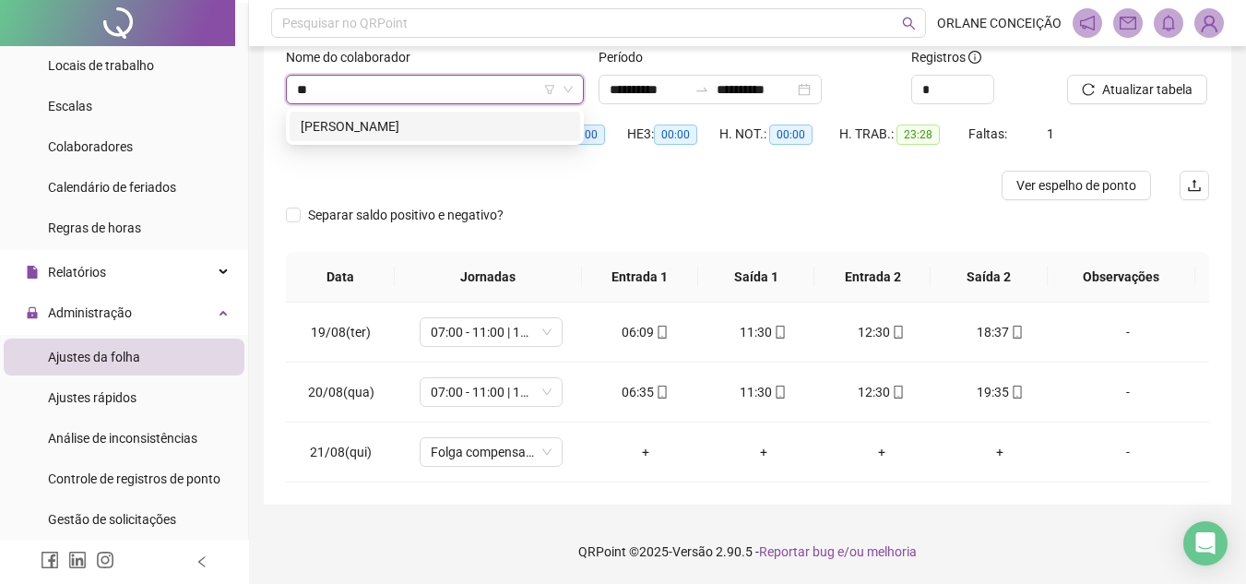
type input "*"
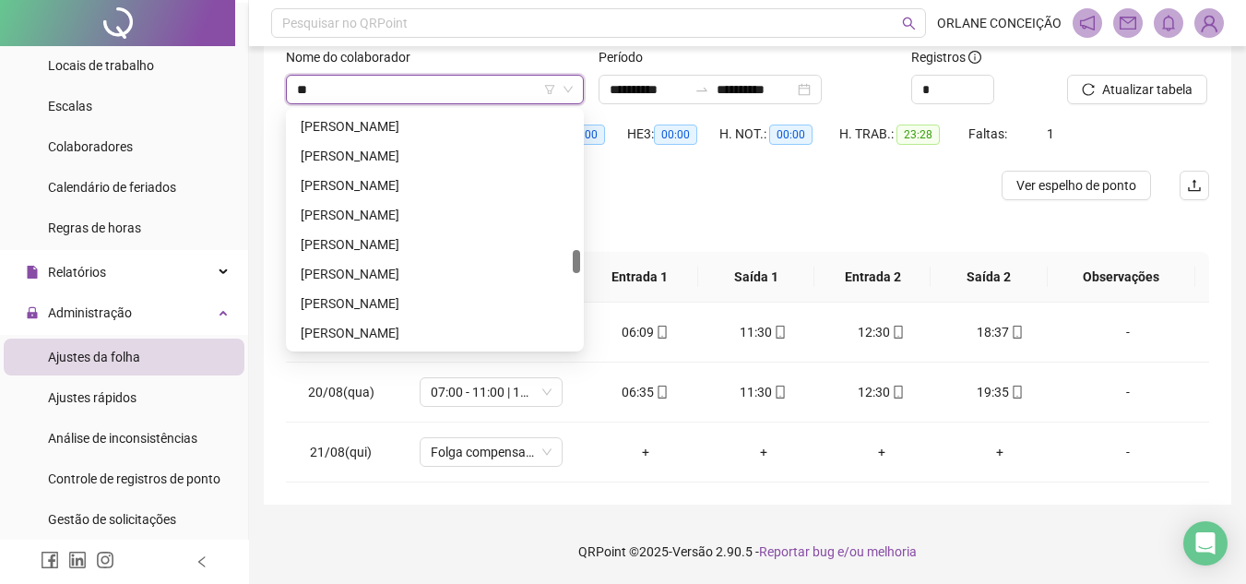
scroll to position [826, 0]
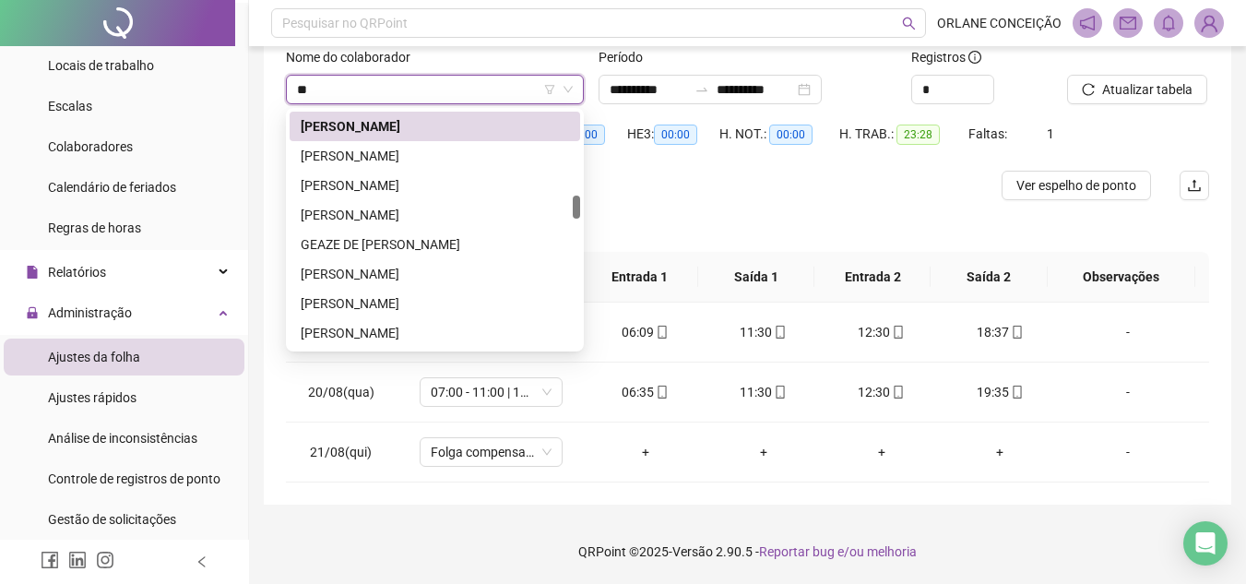
type input "***"
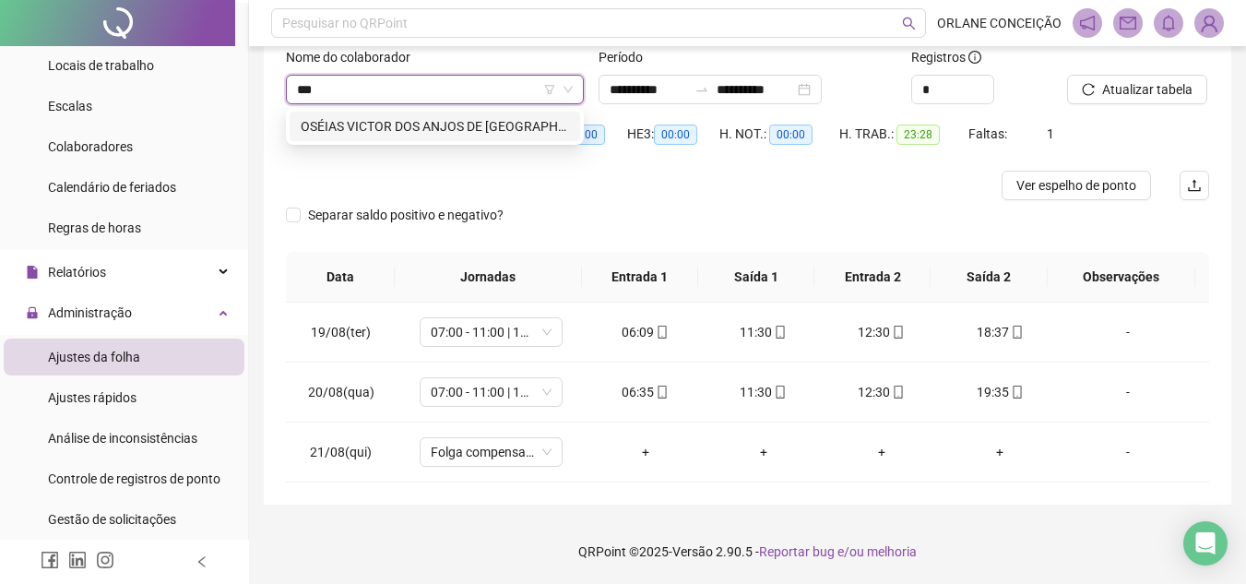
click at [352, 124] on div "OSÉIAS VICTOR DOS ANJOS DE [GEOGRAPHIC_DATA]" at bounding box center [435, 126] width 268 height 20
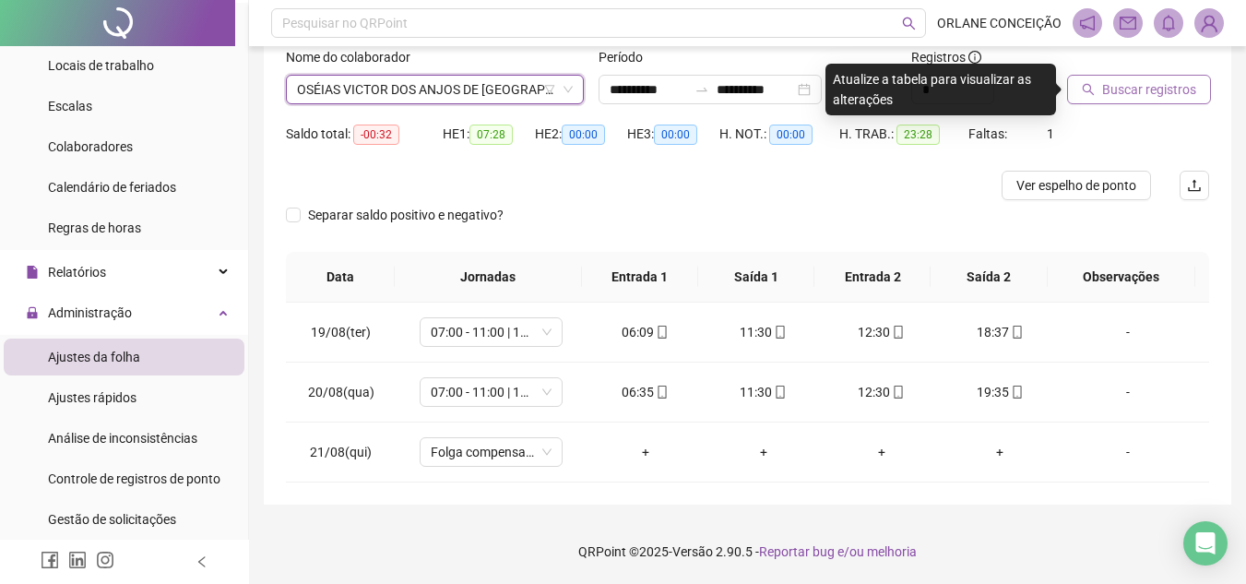
drag, startPoint x: 1169, startPoint y: 88, endPoint x: 1155, endPoint y: 85, distance: 14.1
click at [1165, 88] on span "Buscar registros" at bounding box center [1149, 89] width 94 height 20
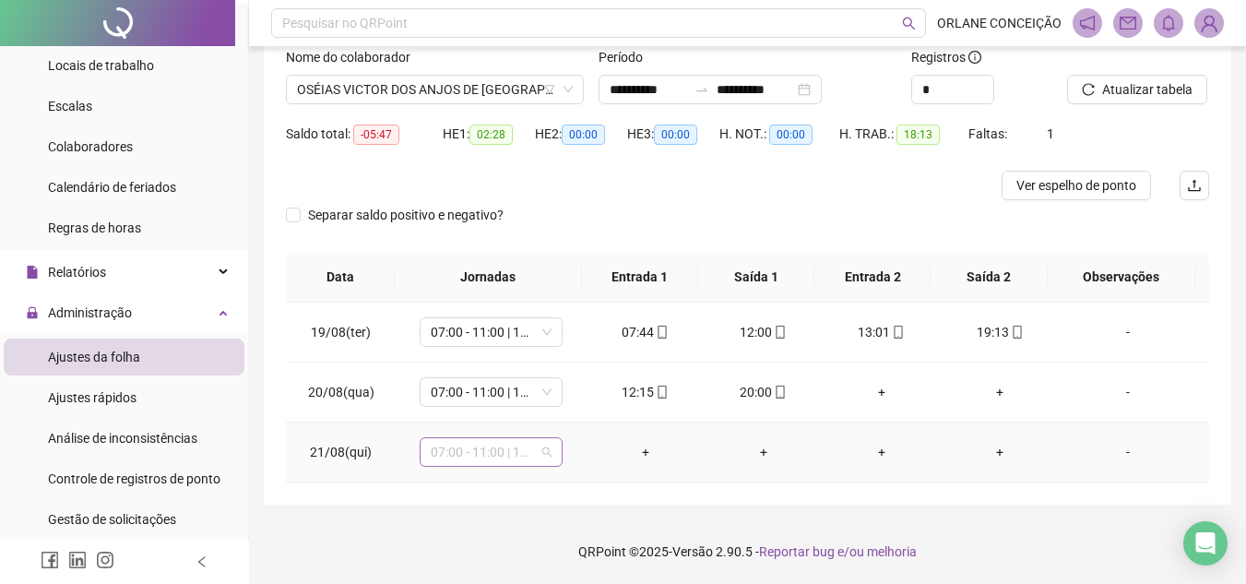
click at [444, 455] on span "07:00 - 11:00 | 12:00 - 16:00" at bounding box center [491, 452] width 121 height 28
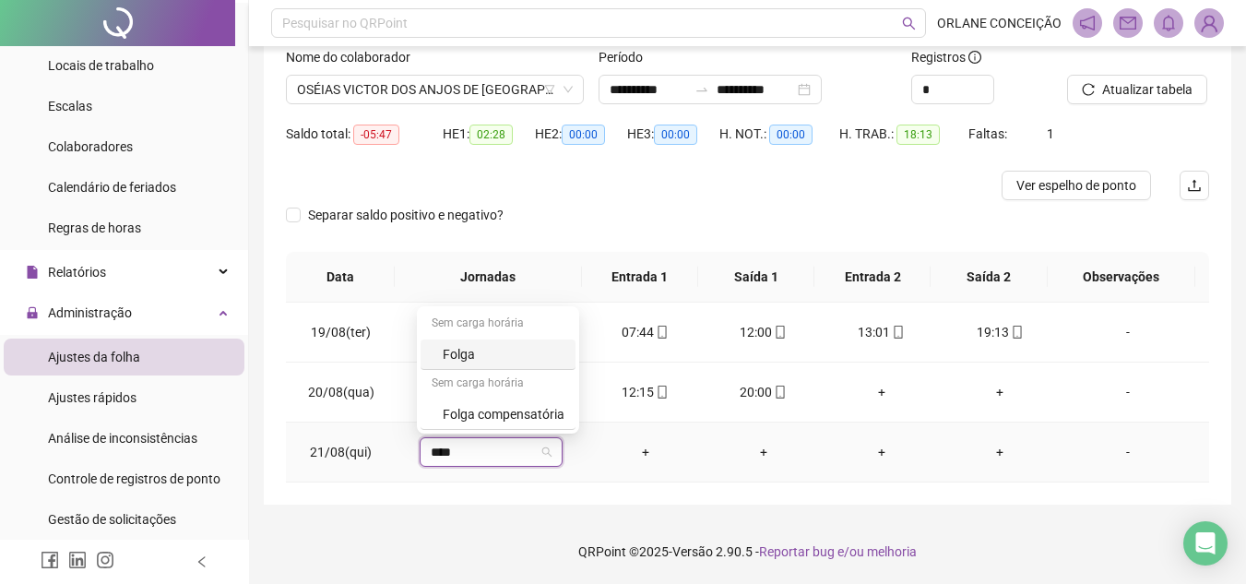
type input "*****"
click at [440, 415] on div "Folga compensatória" at bounding box center [497, 414] width 155 height 30
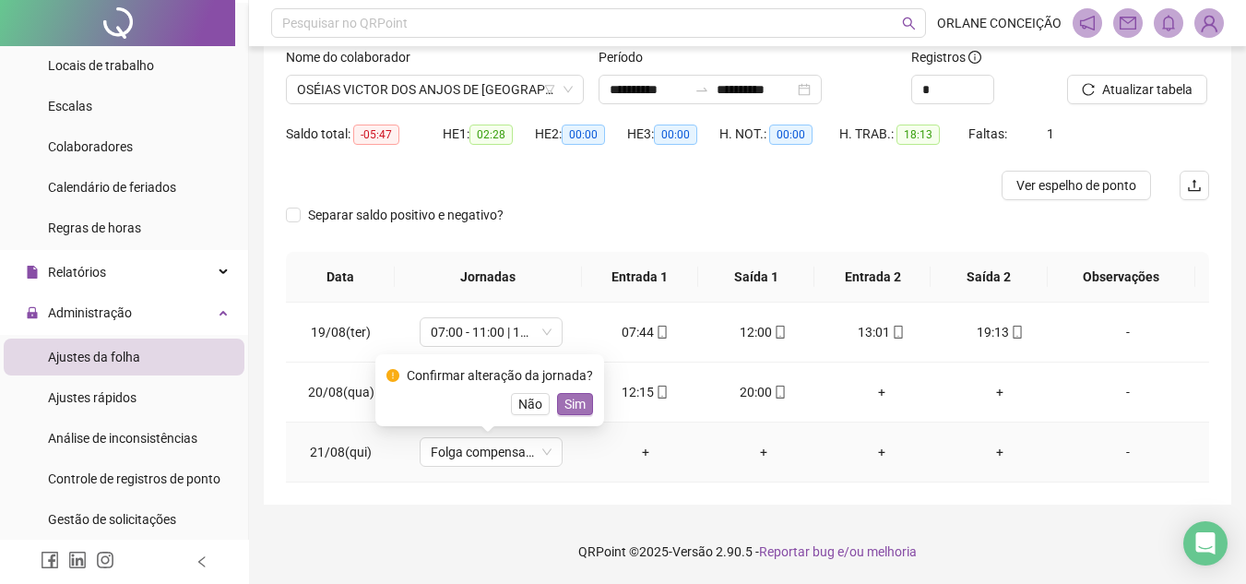
drag, startPoint x: 574, startPoint y: 400, endPoint x: 547, endPoint y: 415, distance: 31.3
click at [573, 400] on span "Sim" at bounding box center [574, 404] width 21 height 20
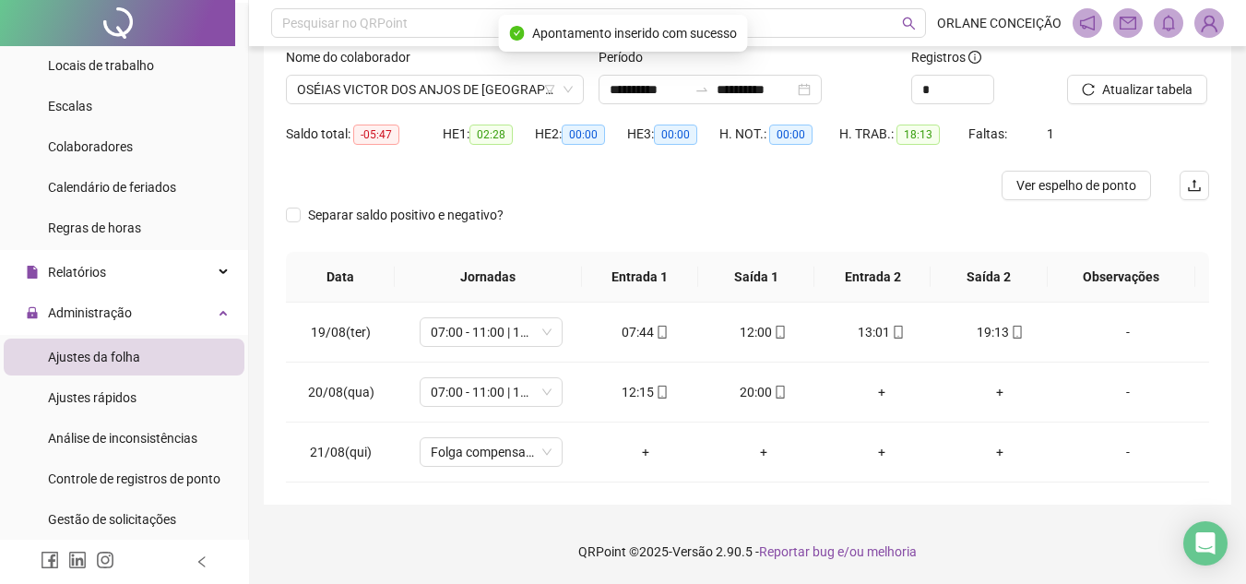
drag, startPoint x: 1125, startPoint y: 69, endPoint x: 1123, endPoint y: 95, distance: 25.9
click at [1125, 70] on div at bounding box center [1115, 61] width 96 height 28
click at [1124, 96] on span "Atualizar tabela" at bounding box center [1147, 89] width 90 height 20
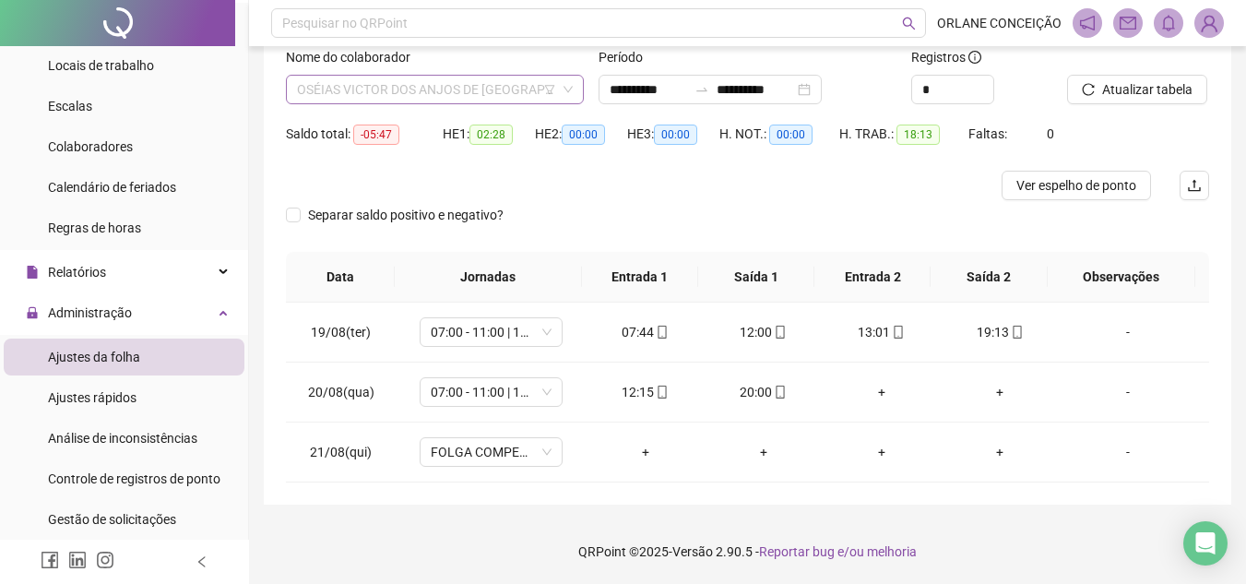
click at [355, 88] on span "OSÉIAS VICTOR DOS ANJOS DE [GEOGRAPHIC_DATA]" at bounding box center [435, 90] width 276 height 28
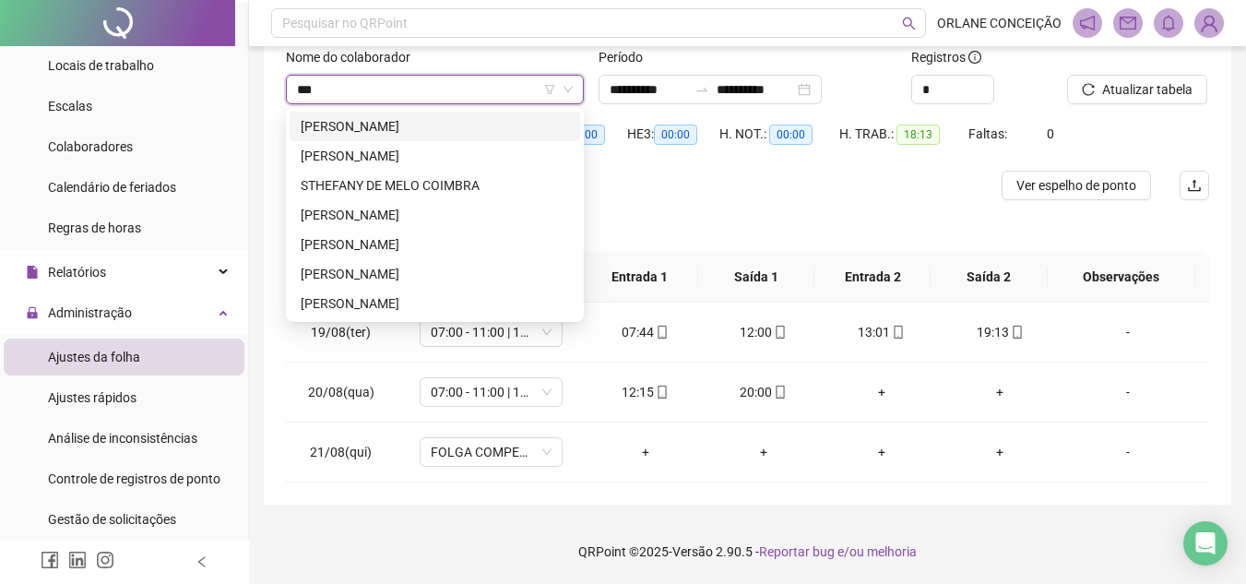
type input "****"
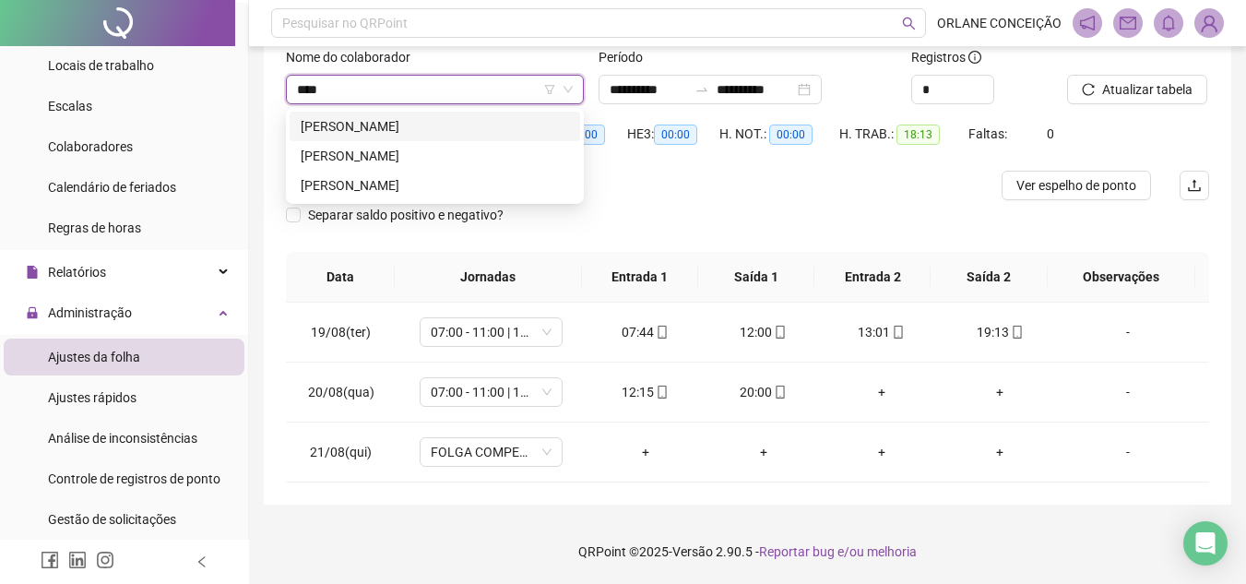
click at [349, 125] on div "[PERSON_NAME]" at bounding box center [435, 126] width 268 height 20
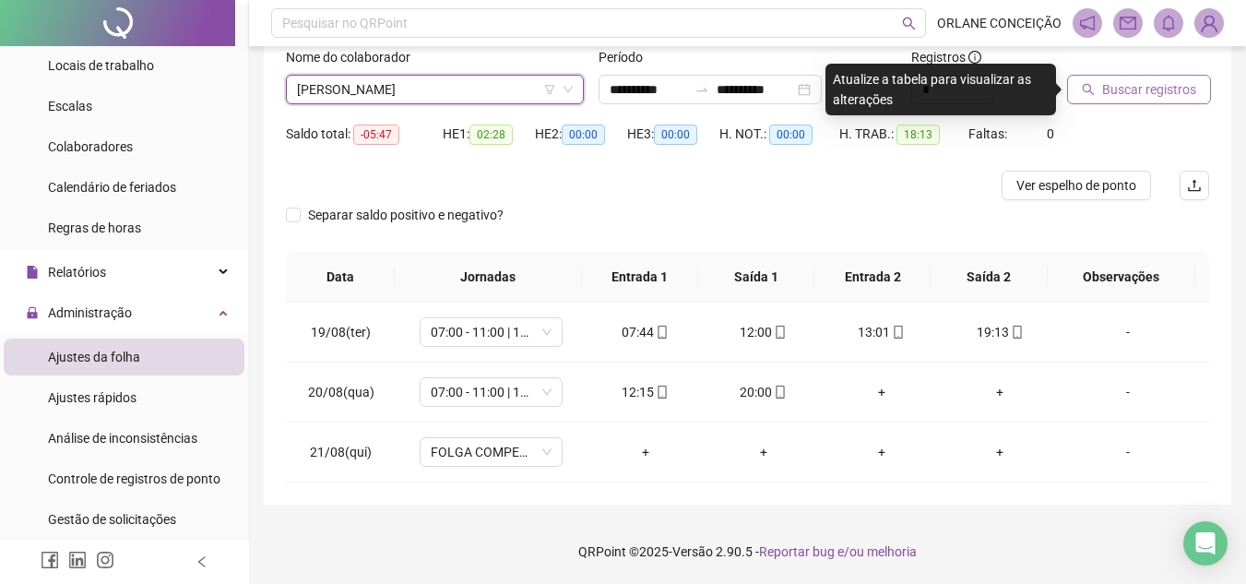
click at [1162, 94] on span "Buscar registros" at bounding box center [1149, 89] width 94 height 20
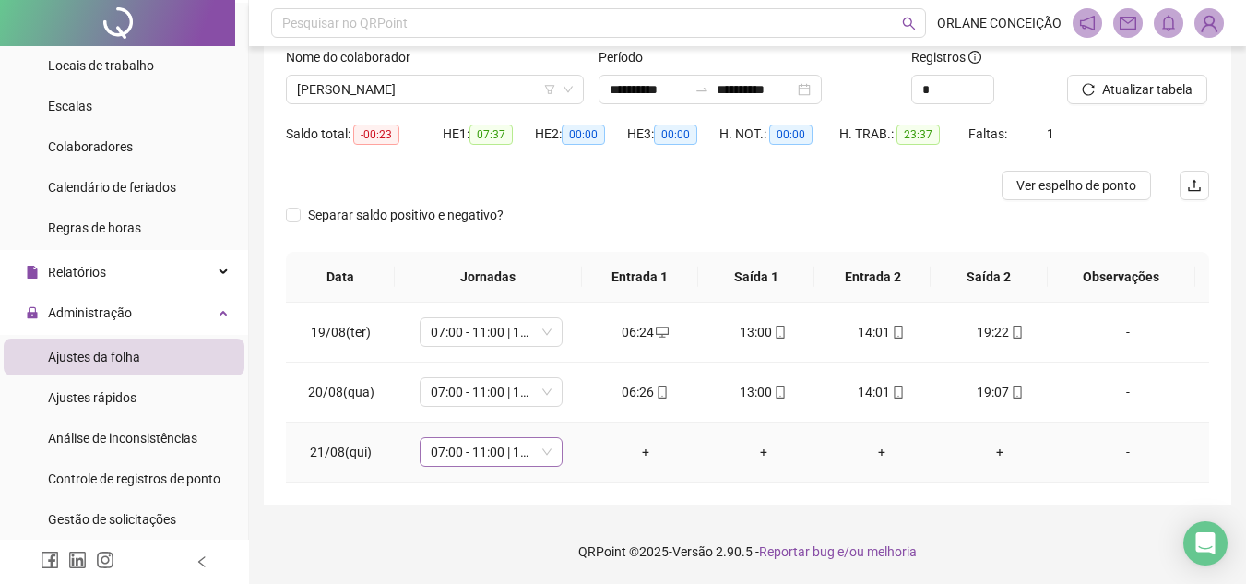
click at [490, 449] on span "07:00 - 11:00 | 12:00 - 16:00" at bounding box center [491, 452] width 121 height 28
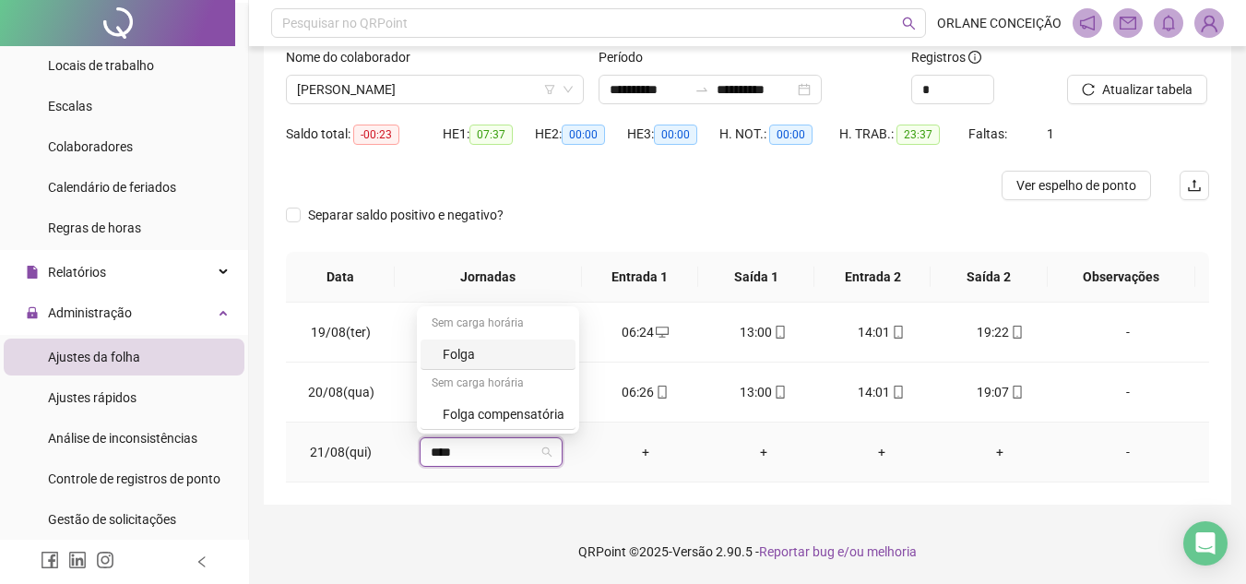
type input "*****"
click at [510, 403] on div "Folga compensatória" at bounding box center [497, 414] width 155 height 30
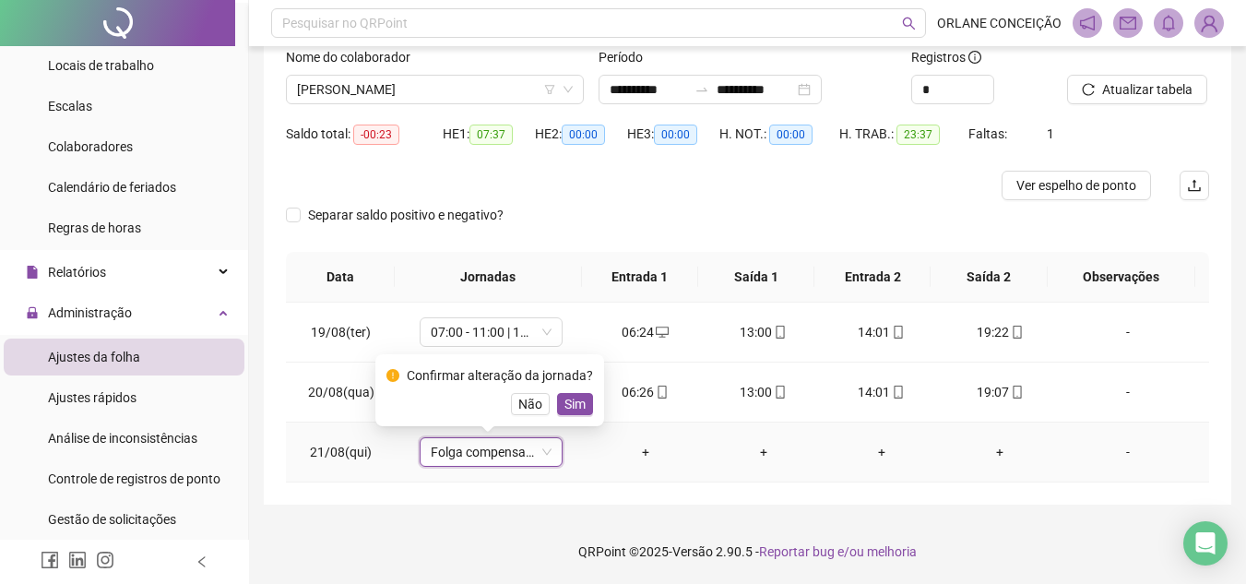
click at [565, 403] on span "Sim" at bounding box center [574, 404] width 21 height 20
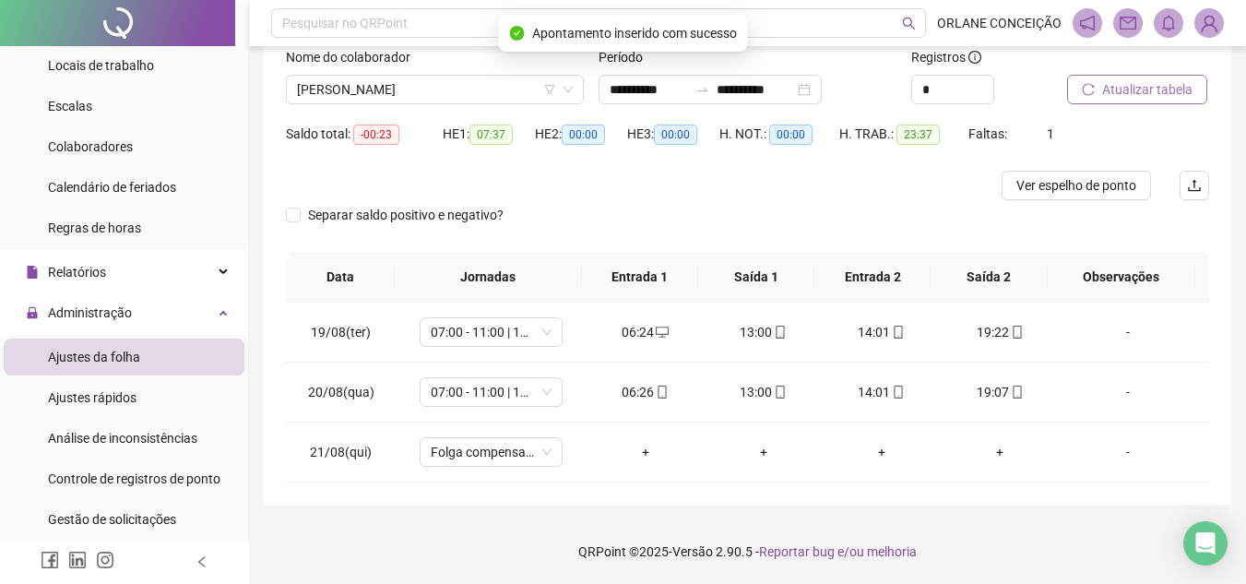
click at [1185, 85] on button "Atualizar tabela" at bounding box center [1137, 90] width 140 height 30
click at [343, 84] on span "[PERSON_NAME]" at bounding box center [435, 90] width 276 height 28
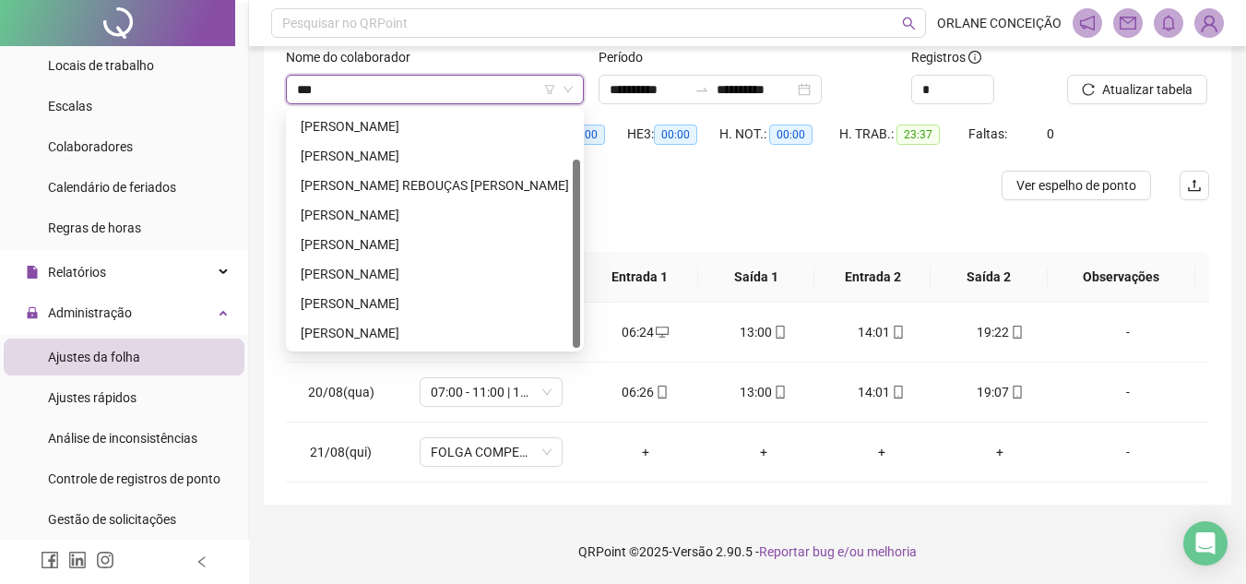
scroll to position [0, 0]
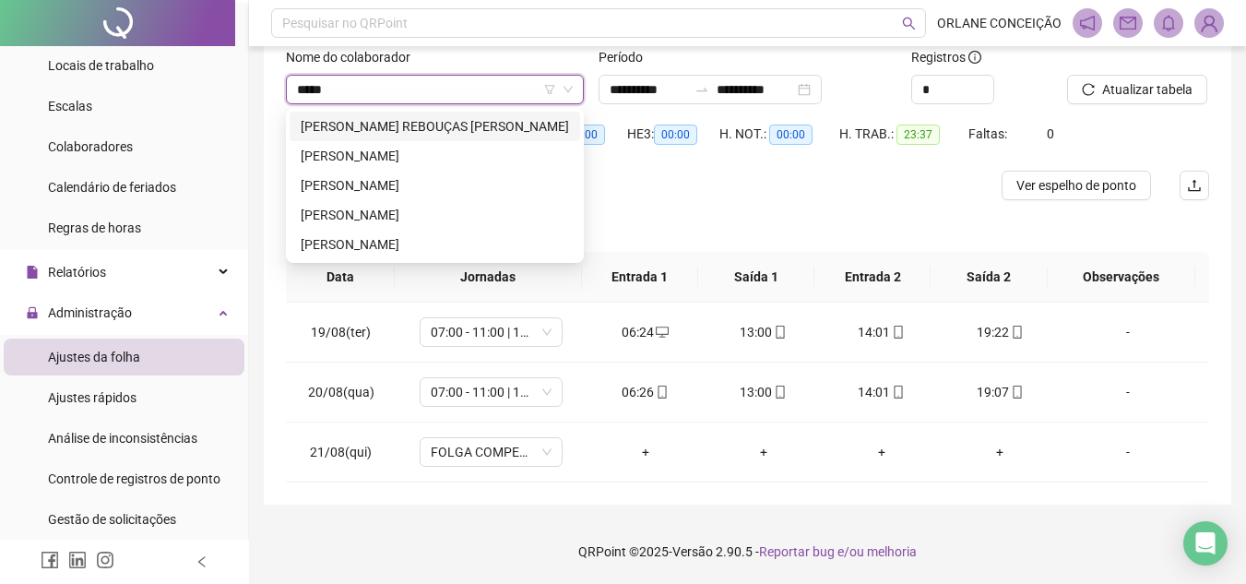
type input "*****"
click at [370, 123] on div "[PERSON_NAME] REBOUÇAS [PERSON_NAME]" at bounding box center [435, 126] width 268 height 20
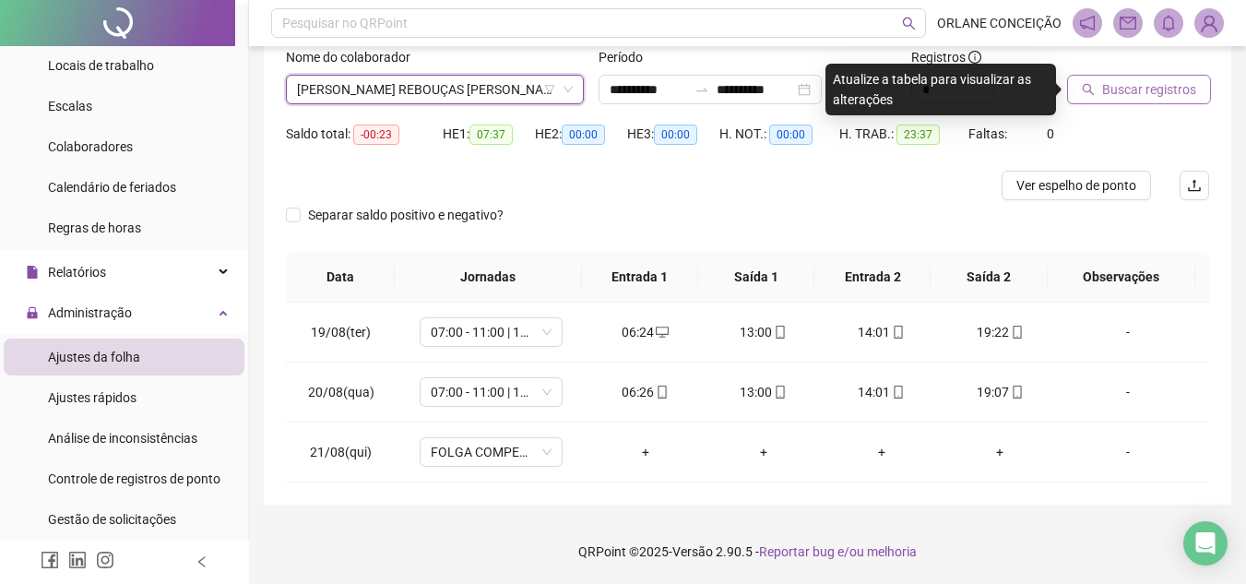
click at [1153, 88] on span "Buscar registros" at bounding box center [1149, 89] width 94 height 20
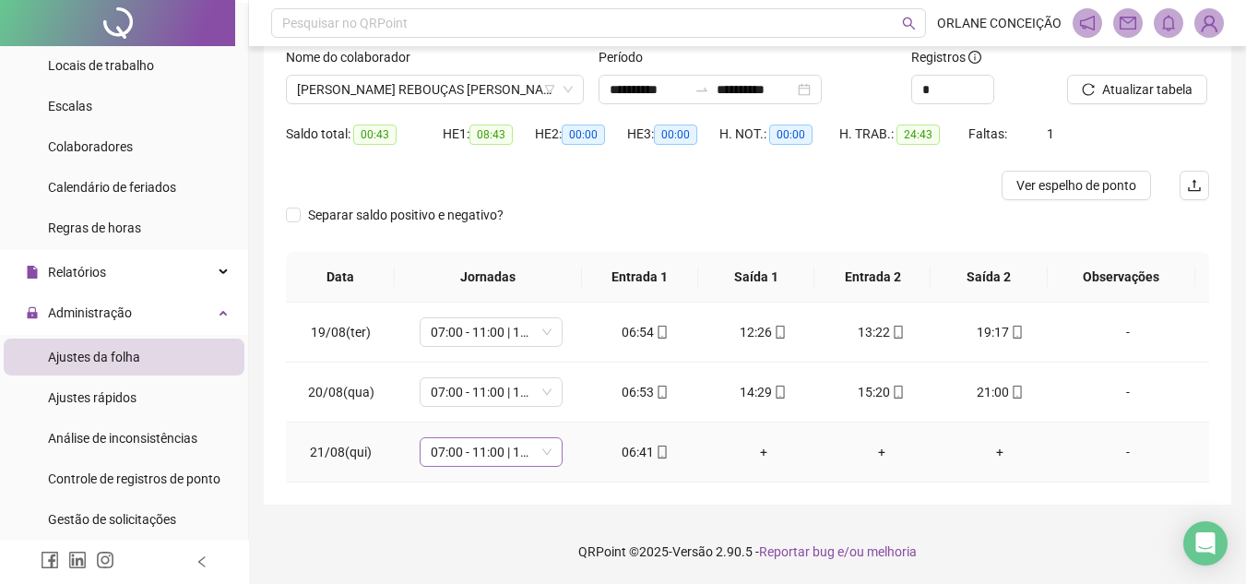
click at [490, 453] on span "07:00 - 11:00 | 12:00 - 16:00" at bounding box center [491, 452] width 121 height 28
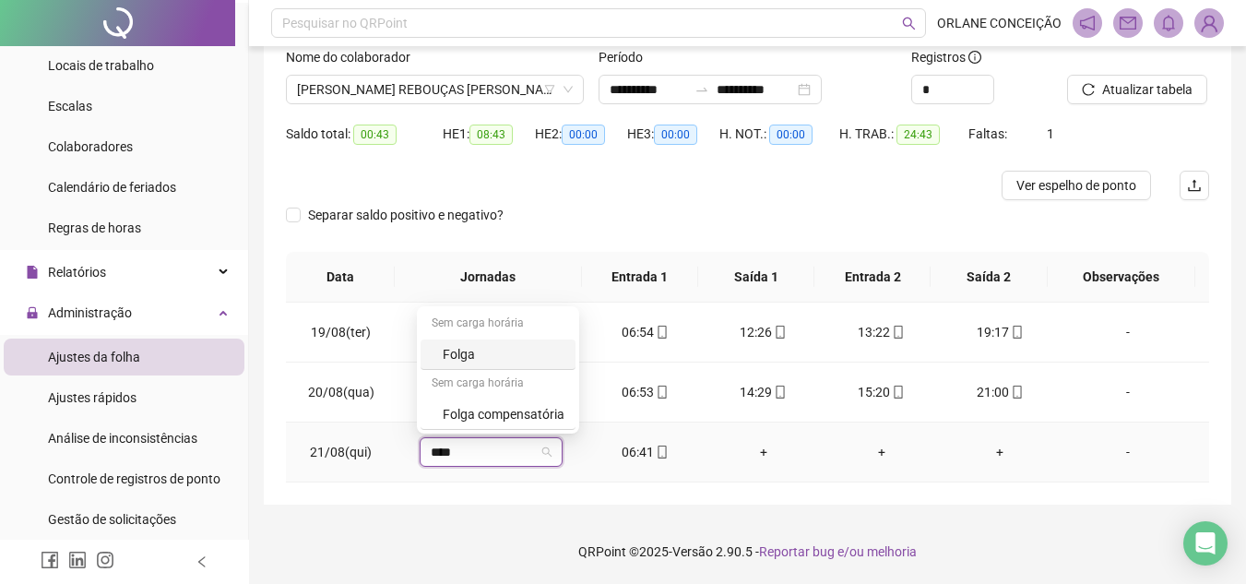
type input "*****"
click at [508, 414] on div "Folga compensatória" at bounding box center [504, 414] width 122 height 20
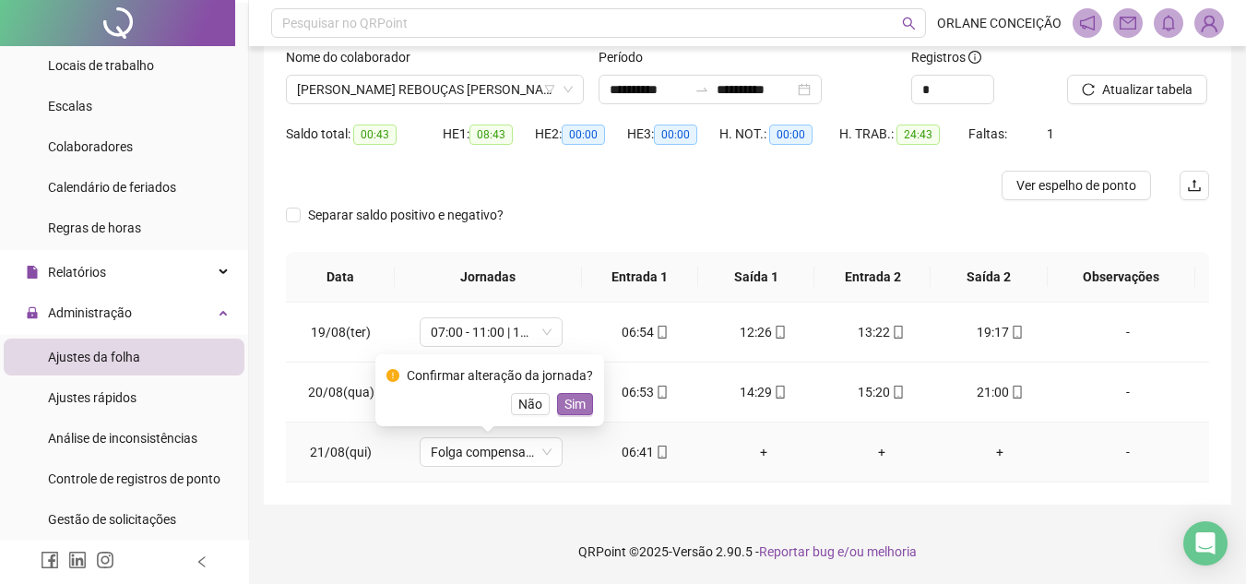
click at [568, 398] on span "Sim" at bounding box center [574, 404] width 21 height 20
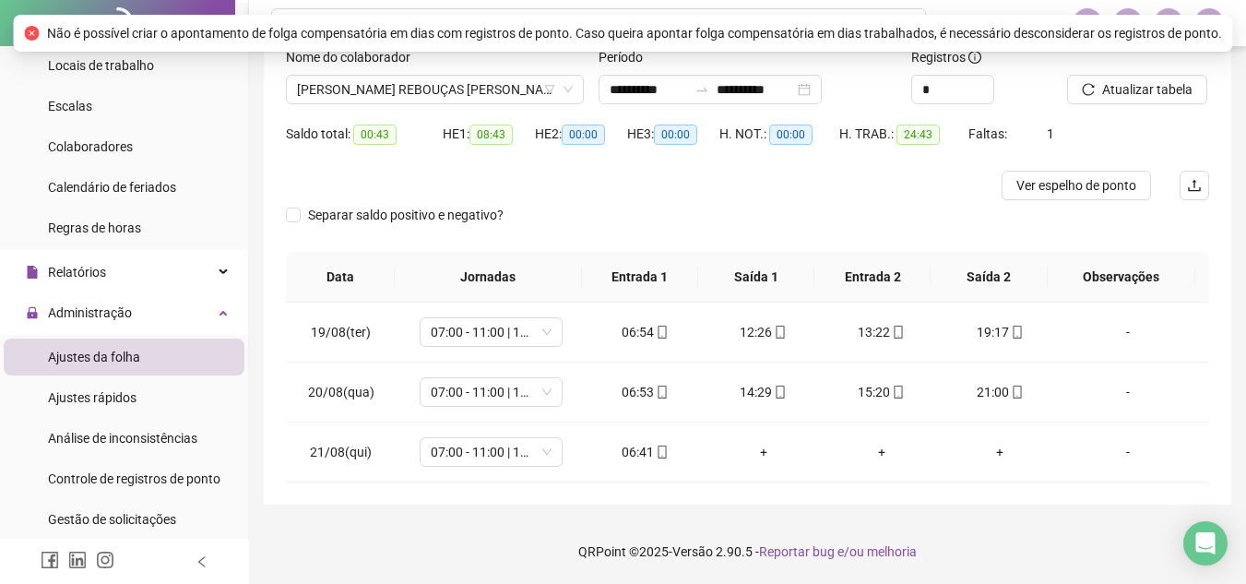
click at [604, 174] on div at bounding box center [632, 186] width 692 height 30
click at [30, 30] on icon "close-circle" at bounding box center [32, 33] width 15 height 15
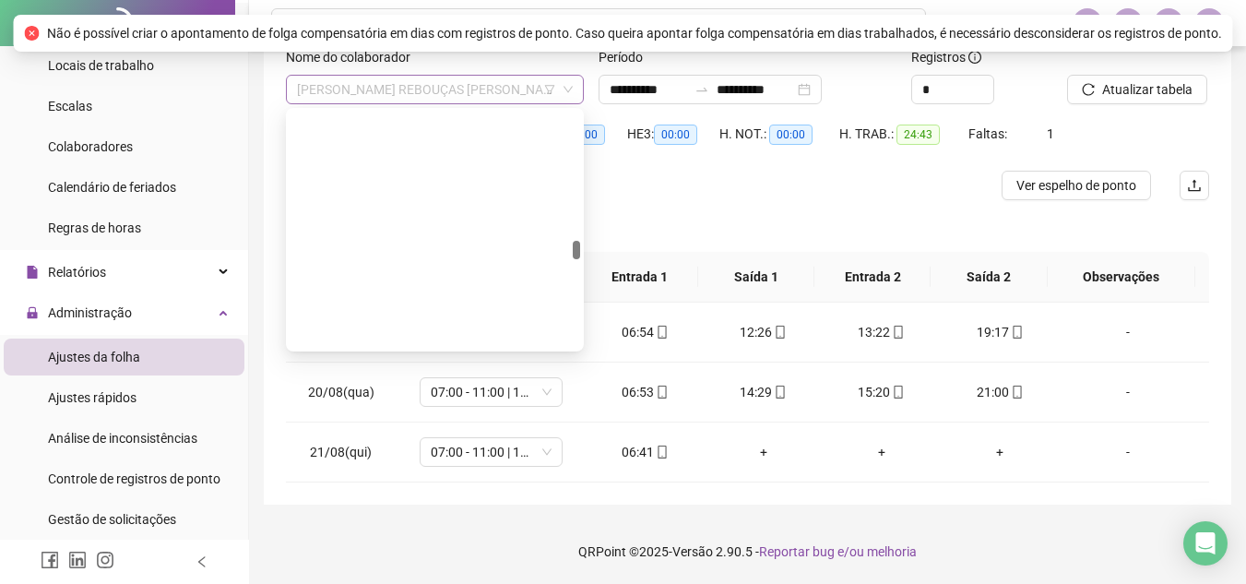
click at [311, 77] on span "[PERSON_NAME] REBOUÇAS [PERSON_NAME]" at bounding box center [435, 90] width 276 height 28
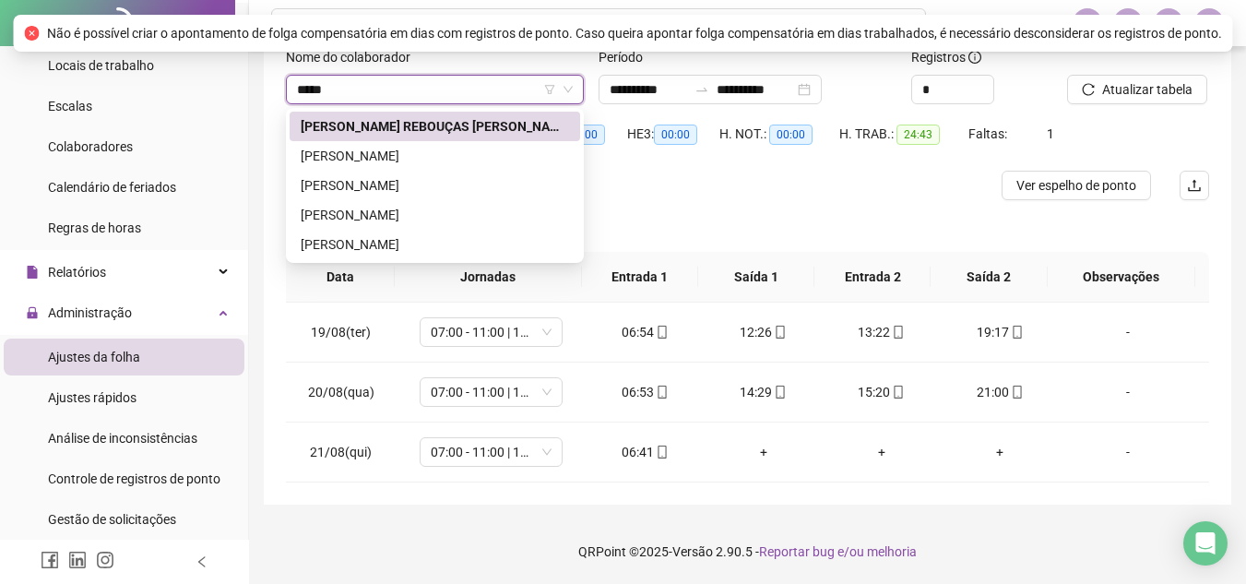
type input "*****"
click at [498, 134] on div "[PERSON_NAME] REBOUÇAS [PERSON_NAME]" at bounding box center [435, 126] width 268 height 20
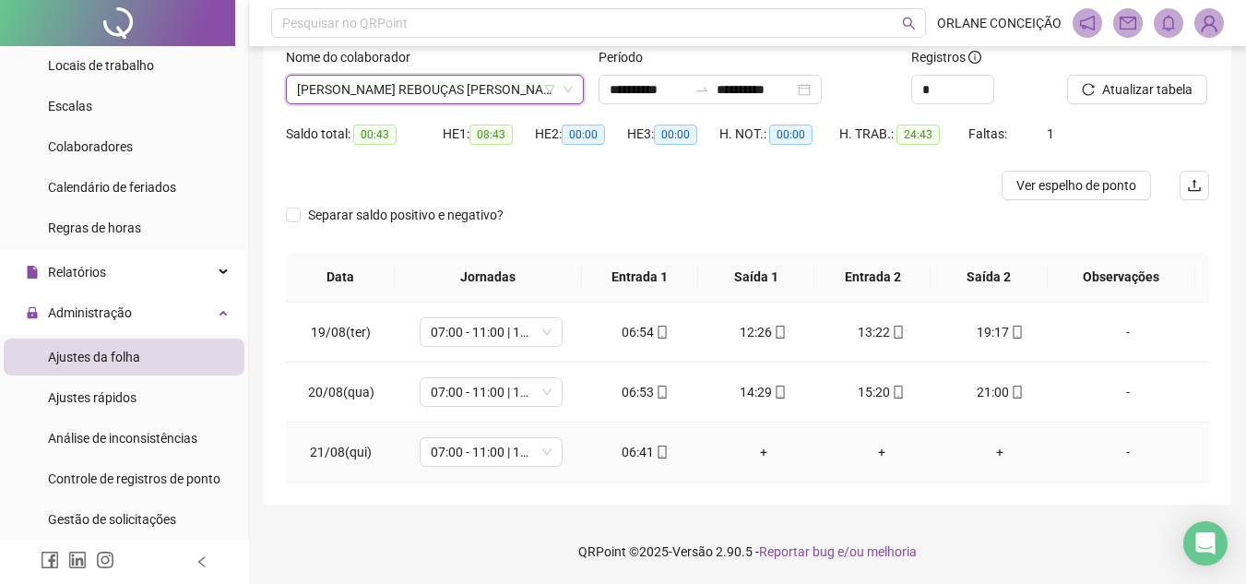
click at [626, 438] on td "06:41" at bounding box center [645, 452] width 118 height 60
click at [633, 444] on div "06:41" at bounding box center [645, 452] width 89 height 20
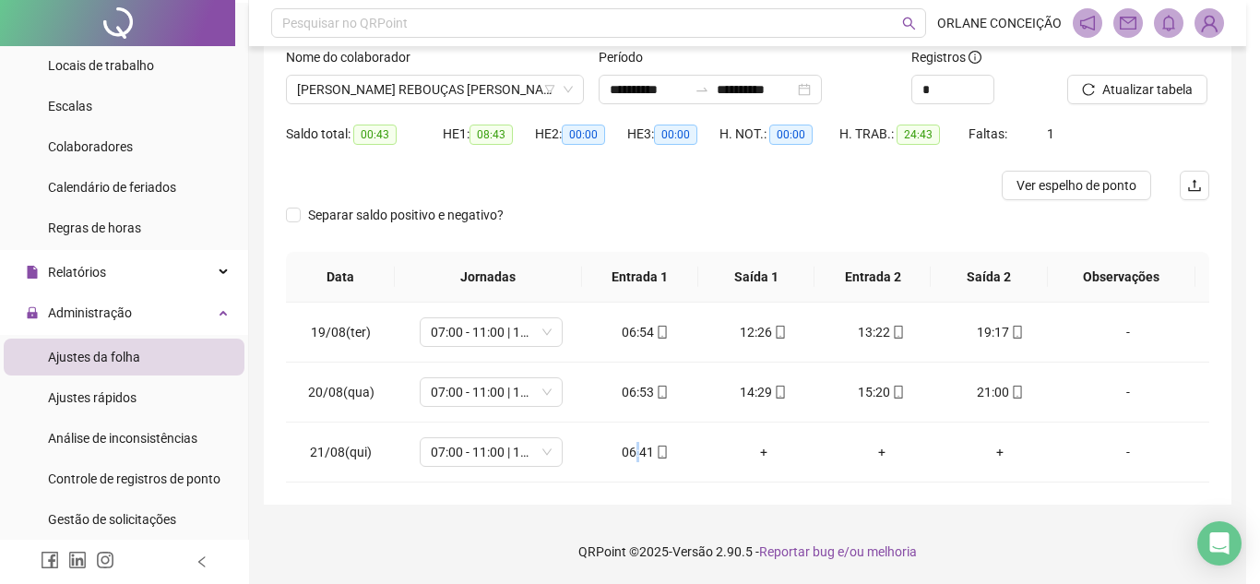
type input "**********"
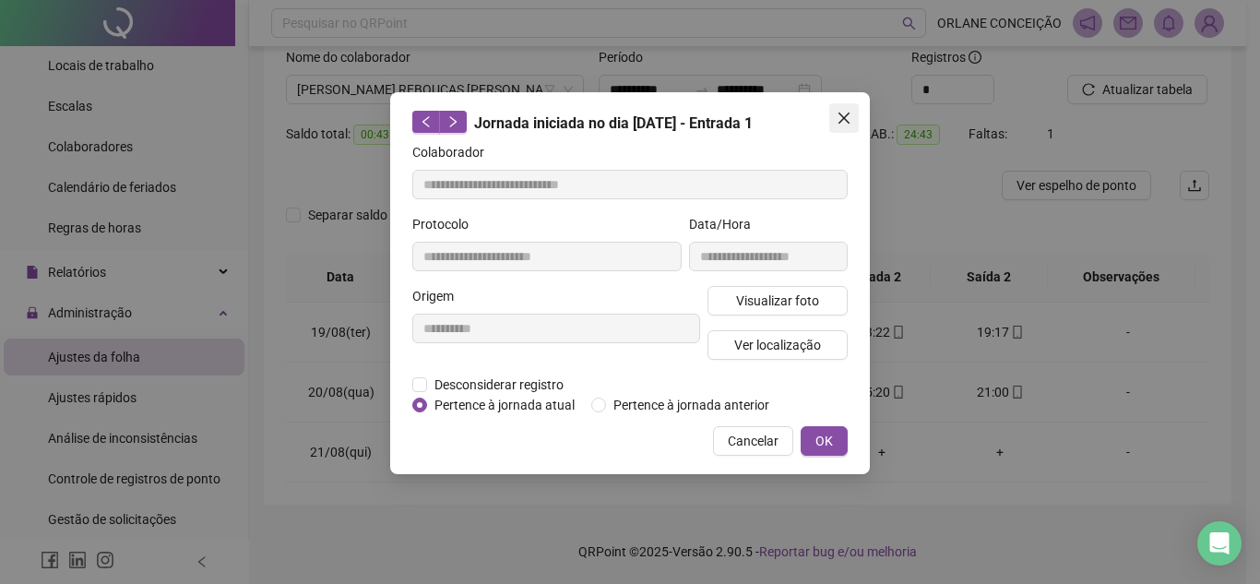
click at [846, 117] on icon "close" at bounding box center [843, 118] width 15 height 15
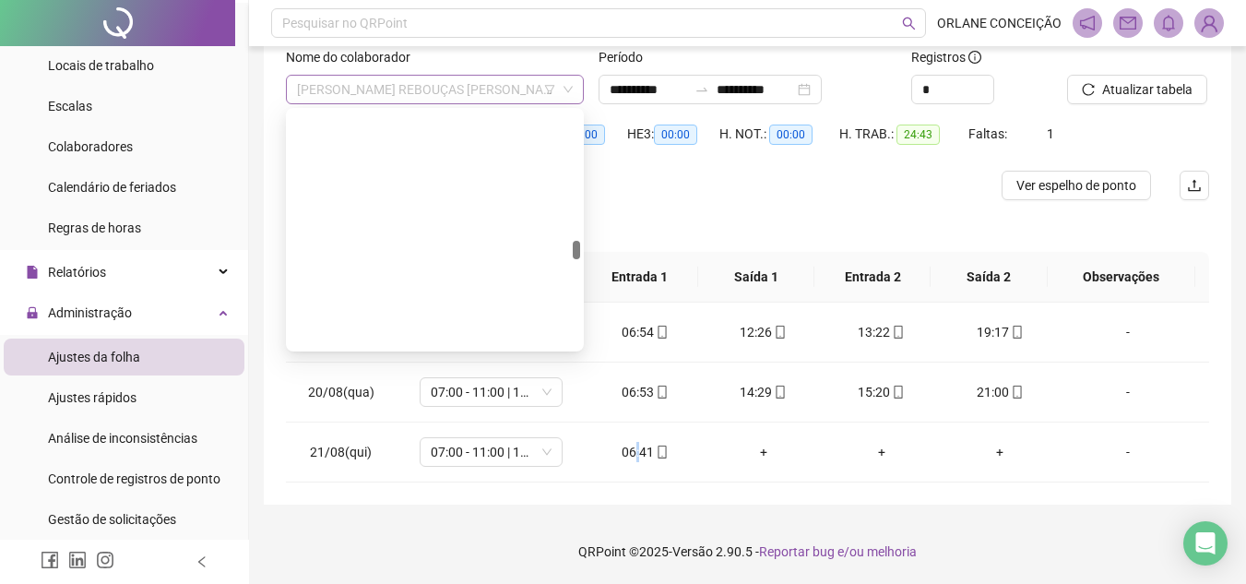
click at [432, 85] on span "[PERSON_NAME] REBOUÇAS [PERSON_NAME]" at bounding box center [435, 90] width 276 height 28
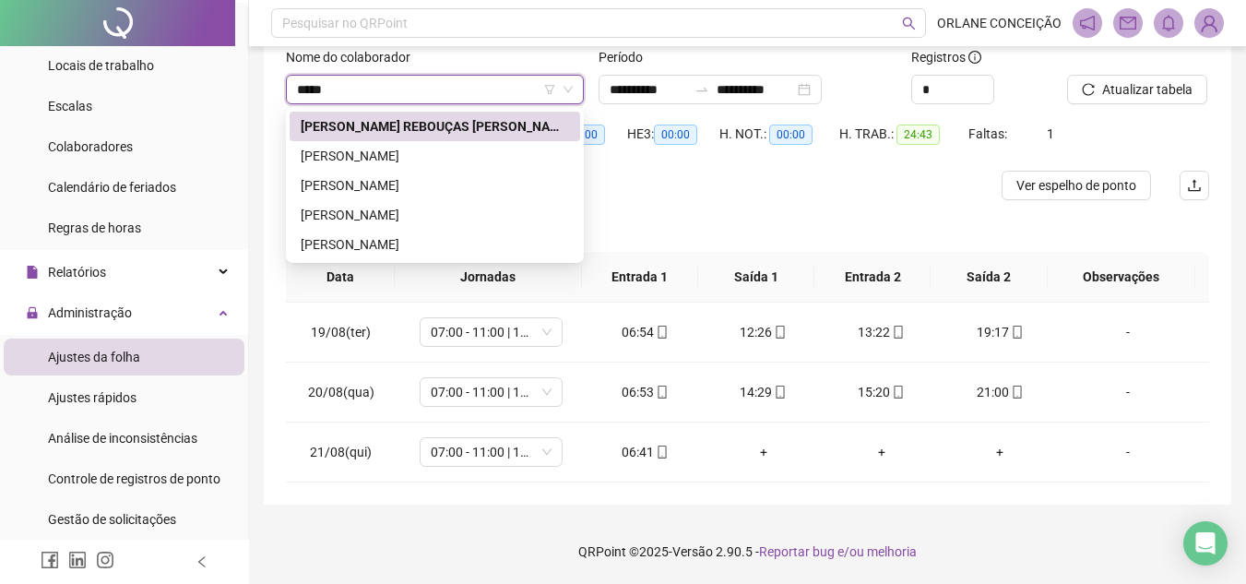
type input "*****"
click at [467, 127] on div "[PERSON_NAME] REBOUÇAS [PERSON_NAME]" at bounding box center [435, 126] width 268 height 20
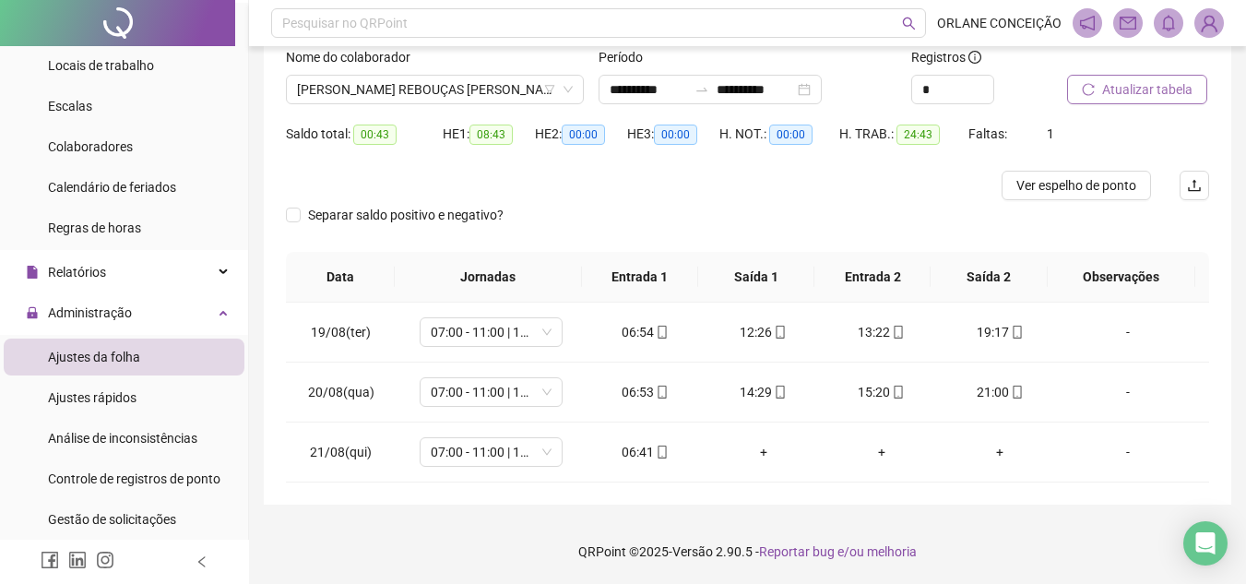
click at [1140, 86] on span "Atualizar tabela" at bounding box center [1147, 89] width 90 height 20
click at [637, 437] on td "06:41" at bounding box center [645, 452] width 118 height 60
click at [629, 452] on div "06:41" at bounding box center [645, 452] width 89 height 20
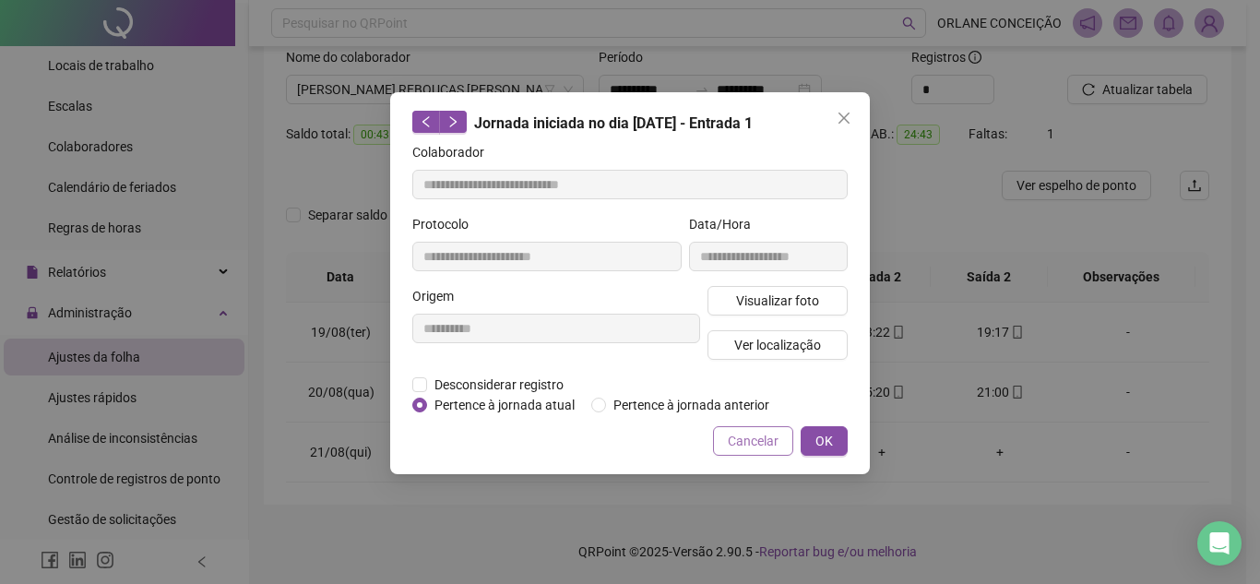
click at [742, 449] on span "Cancelar" at bounding box center [752, 441] width 51 height 20
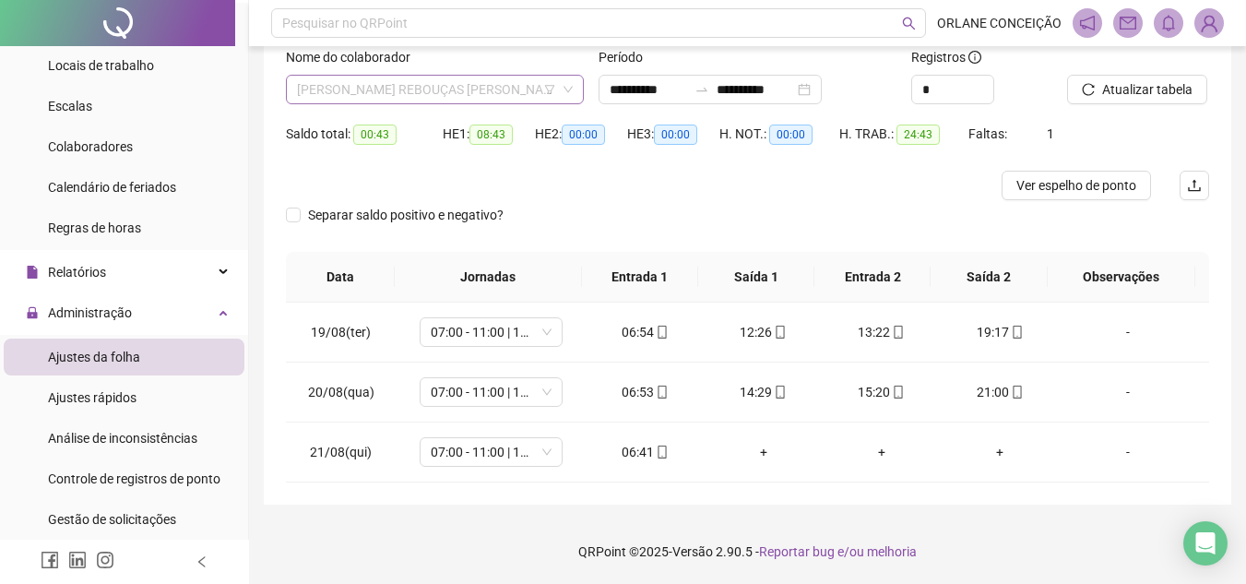
click at [450, 95] on span "[PERSON_NAME] REBOUÇAS [PERSON_NAME]" at bounding box center [435, 90] width 276 height 28
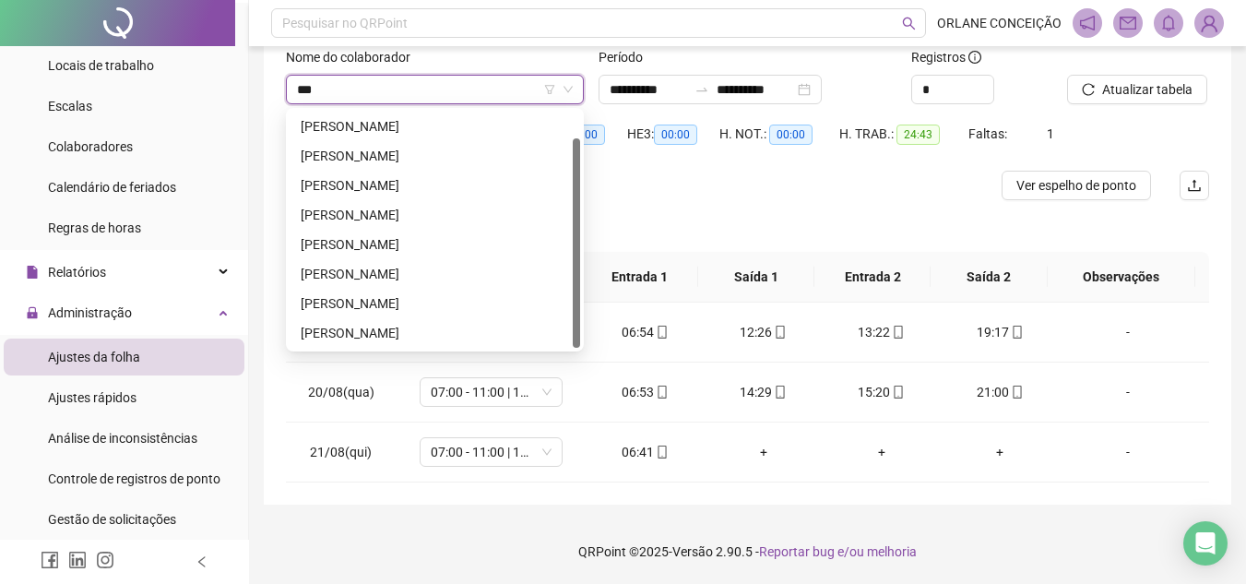
scroll to position [30, 0]
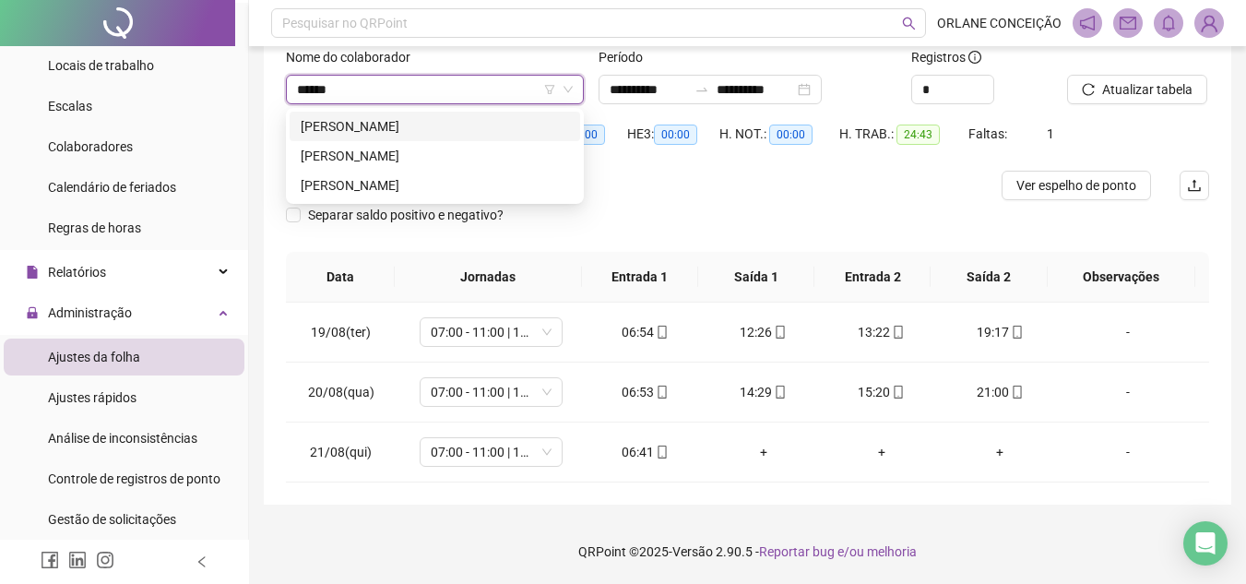
type input "******"
click at [478, 132] on div "[PERSON_NAME]" at bounding box center [435, 126] width 268 height 20
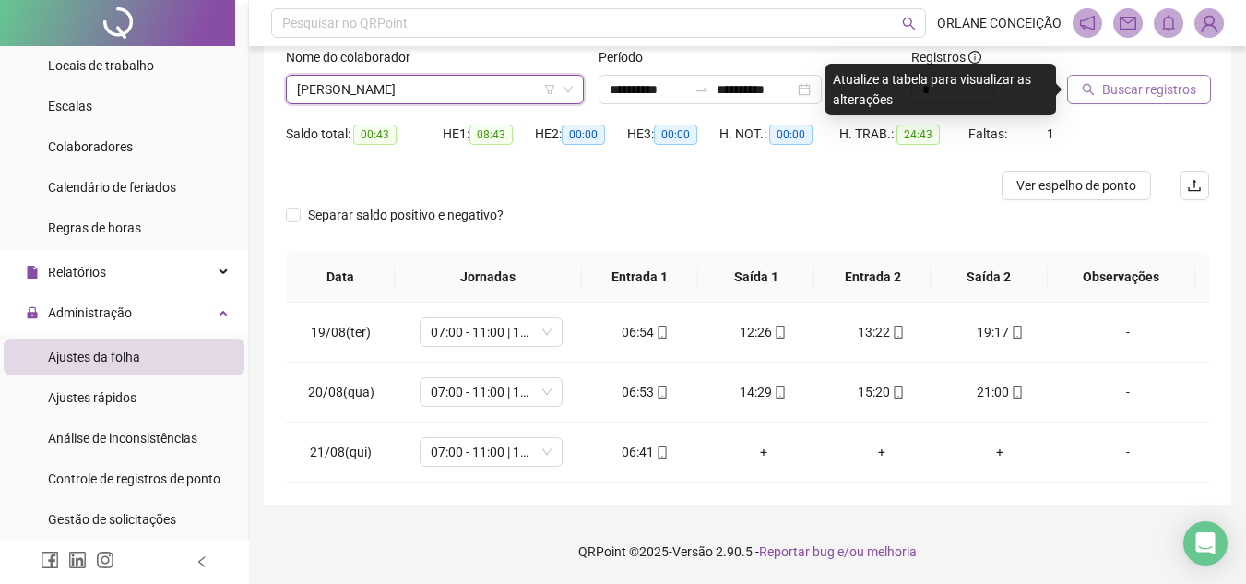
click at [1112, 87] on span "Buscar registros" at bounding box center [1149, 89] width 94 height 20
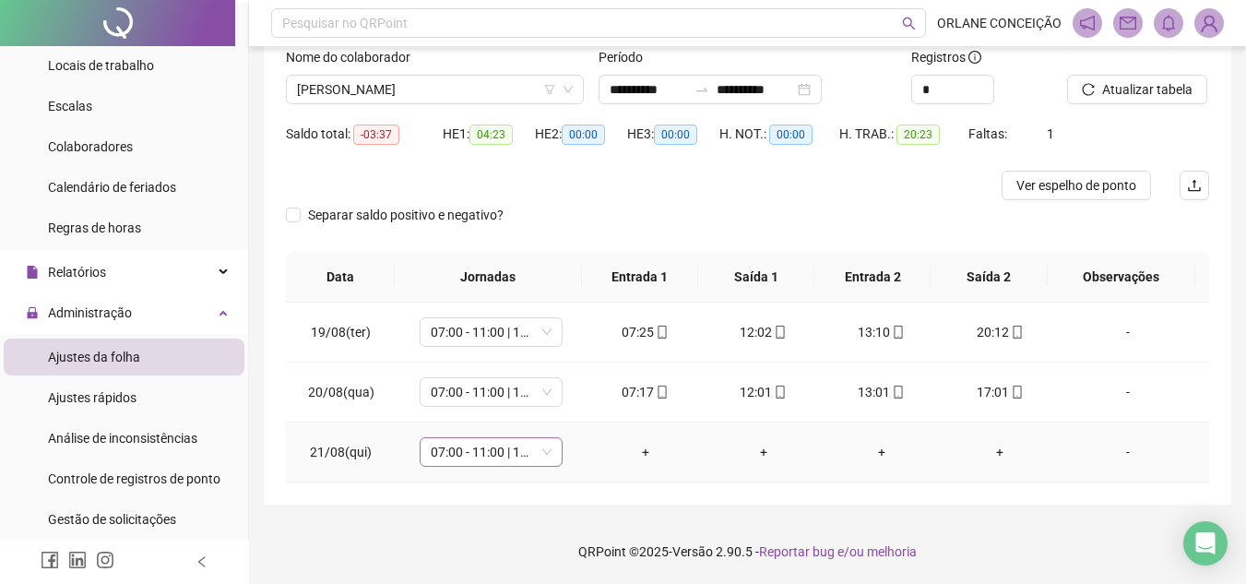
click at [471, 451] on span "07:00 - 11:00 | 12:00 - 16:00" at bounding box center [491, 452] width 121 height 28
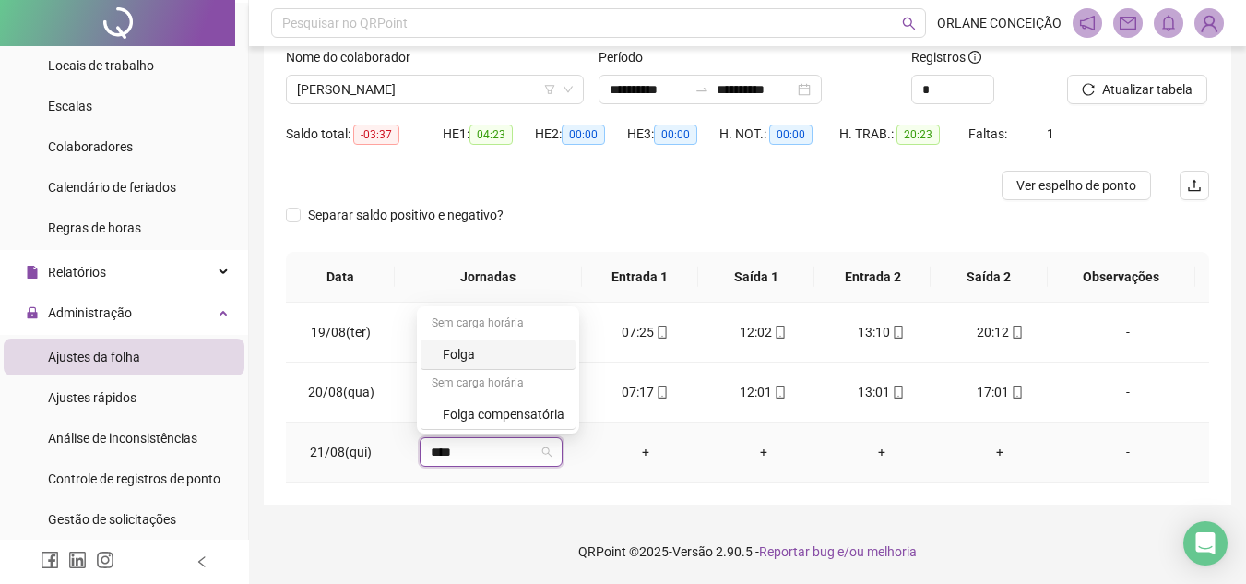
type input "*****"
click at [437, 412] on div "Folga compensatória" at bounding box center [497, 414] width 155 height 30
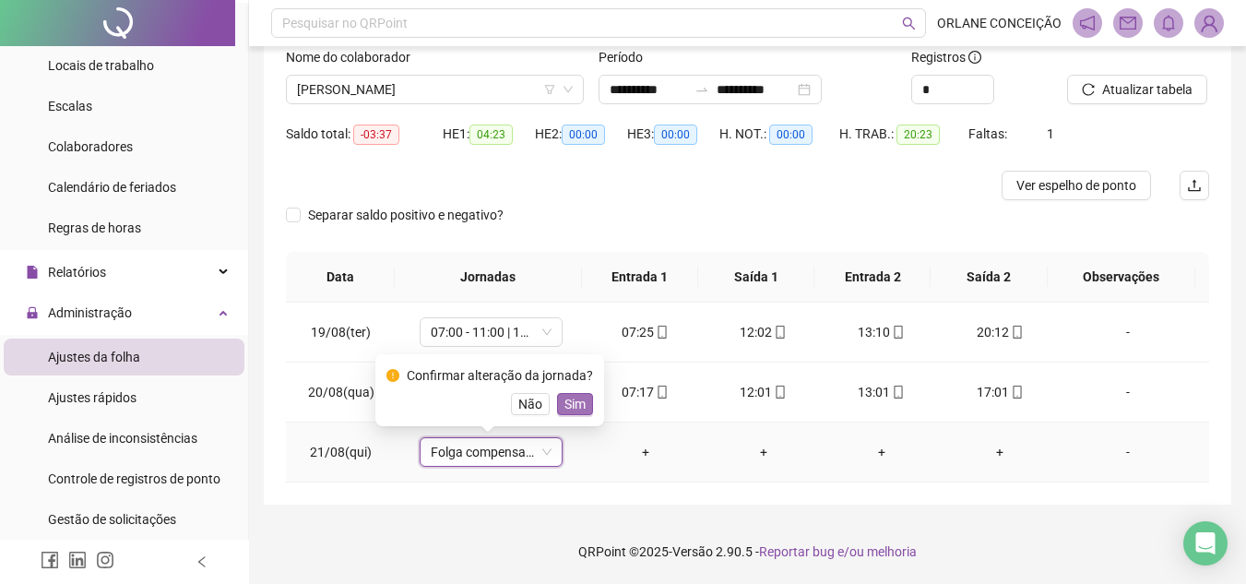
click at [569, 403] on span "Sim" at bounding box center [574, 404] width 21 height 20
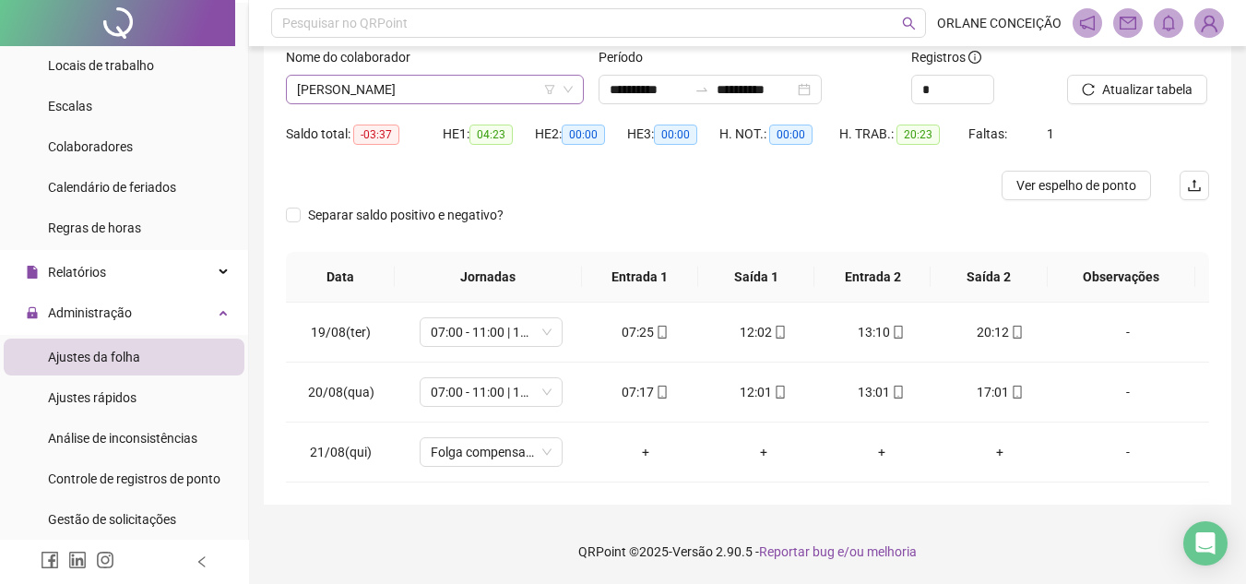
click at [455, 79] on span "[PERSON_NAME]" at bounding box center [435, 90] width 276 height 28
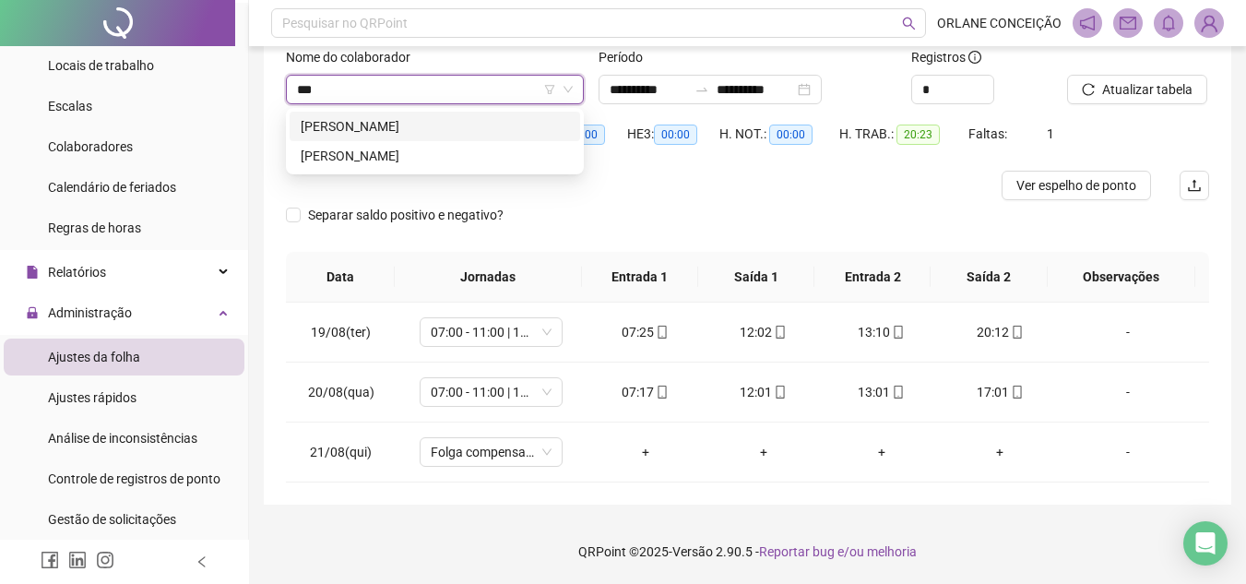
scroll to position [0, 0]
type input "*****"
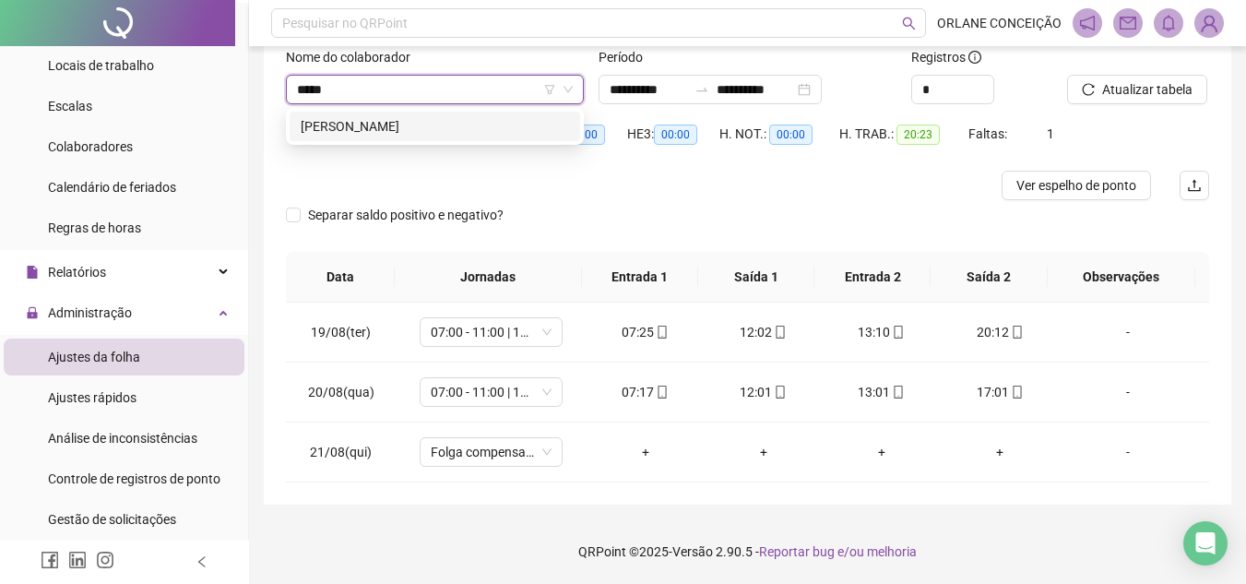
click at [445, 131] on div "[PERSON_NAME]" at bounding box center [435, 126] width 268 height 20
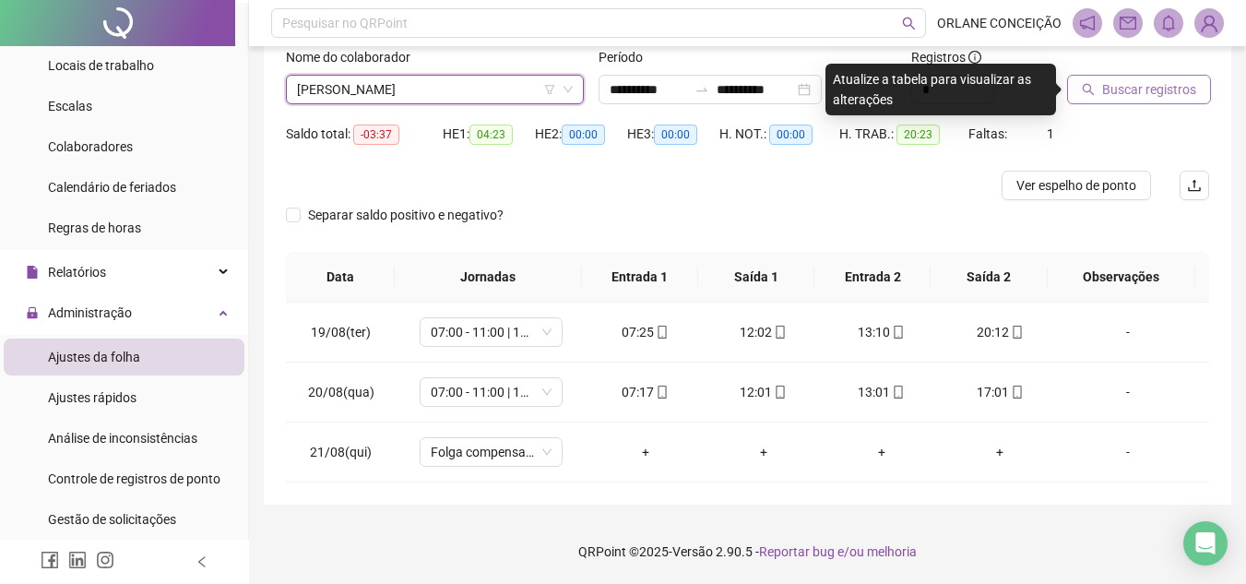
click at [1142, 87] on span "Buscar registros" at bounding box center [1149, 89] width 94 height 20
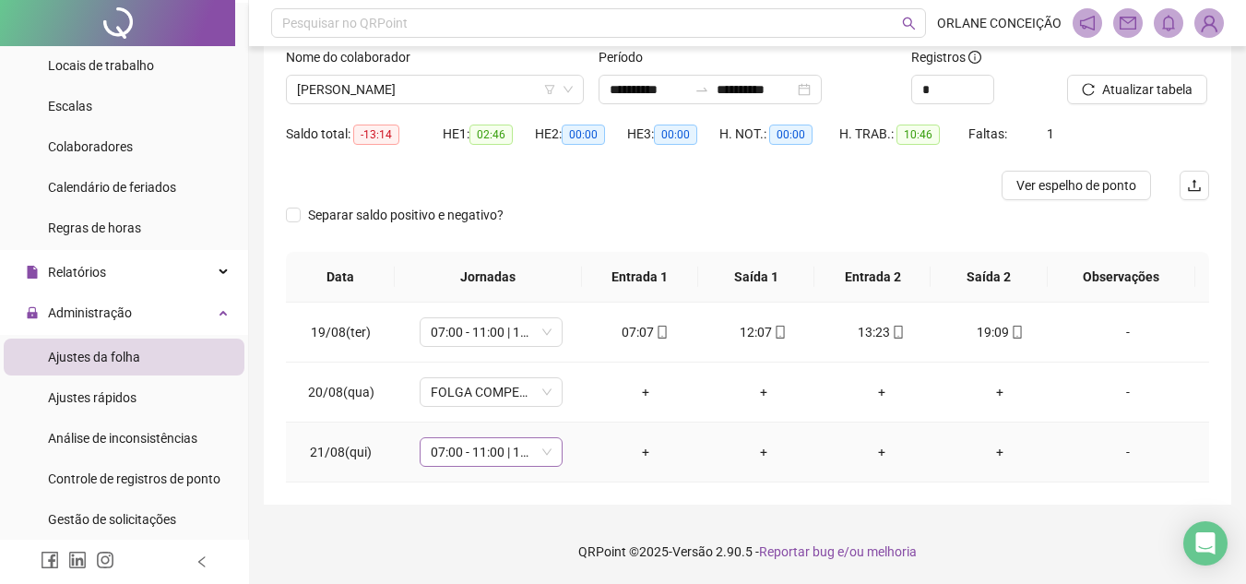
drag, startPoint x: 471, startPoint y: 468, endPoint x: 470, endPoint y: 456, distance: 12.0
click at [470, 464] on td "07:00 - 11:00 | 12:00 - 16:00" at bounding box center [491, 452] width 190 height 60
click at [470, 449] on span "07:00 - 11:00 | 12:00 - 16:00" at bounding box center [491, 452] width 121 height 28
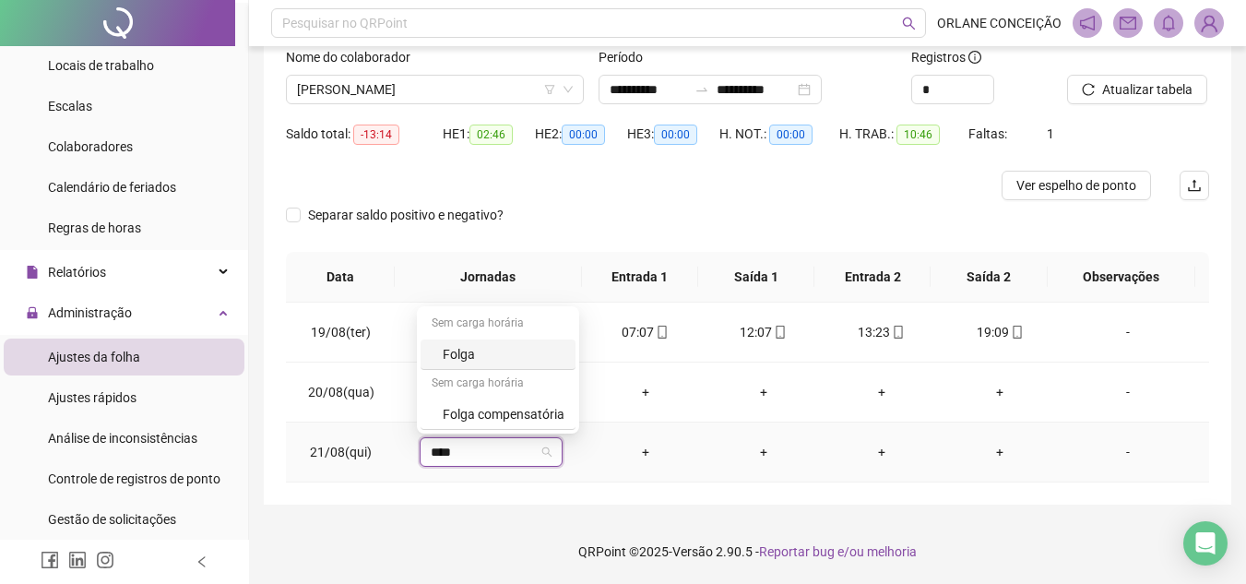
type input "*****"
click at [485, 420] on div "Folga compensatória" at bounding box center [504, 414] width 122 height 20
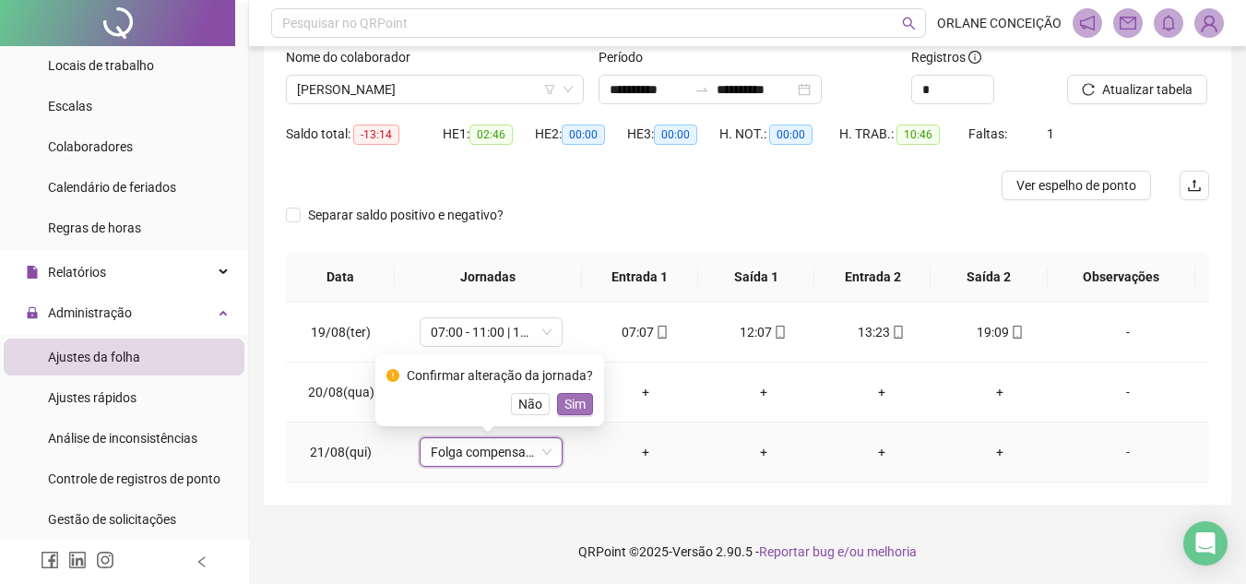
click at [574, 408] on span "Sim" at bounding box center [574, 404] width 21 height 20
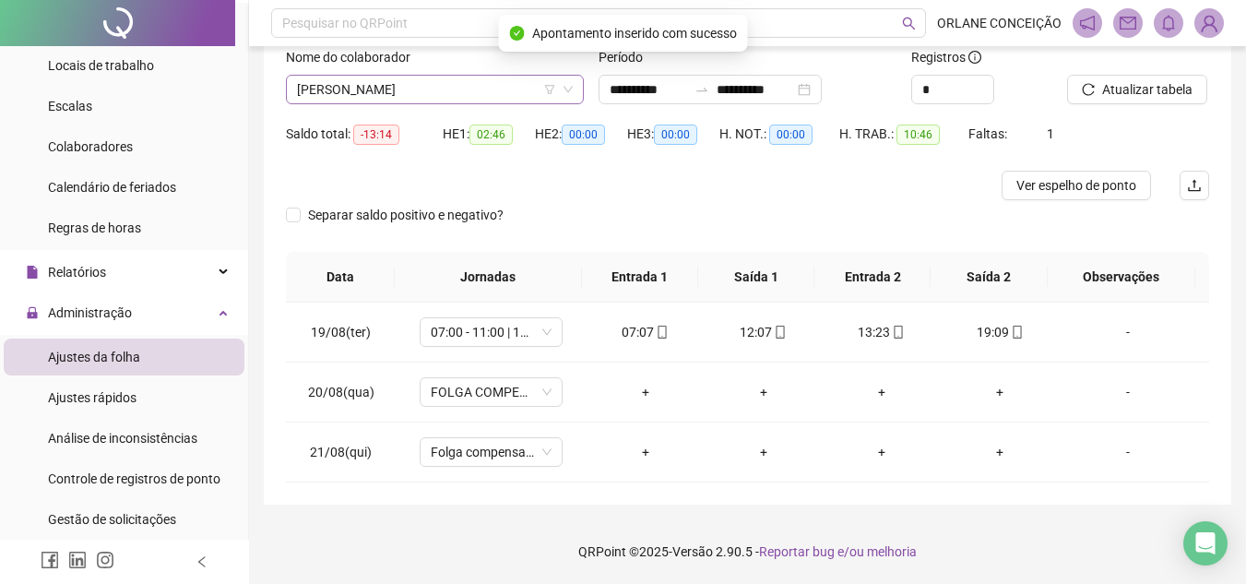
click at [419, 87] on span "[PERSON_NAME]" at bounding box center [435, 90] width 276 height 28
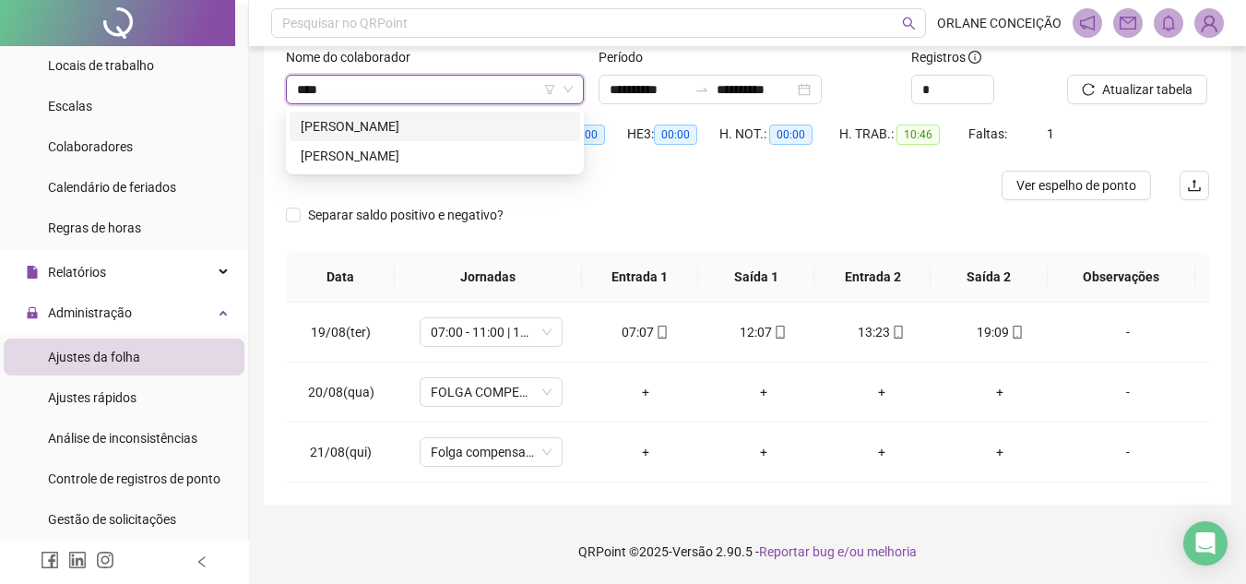
type input "****"
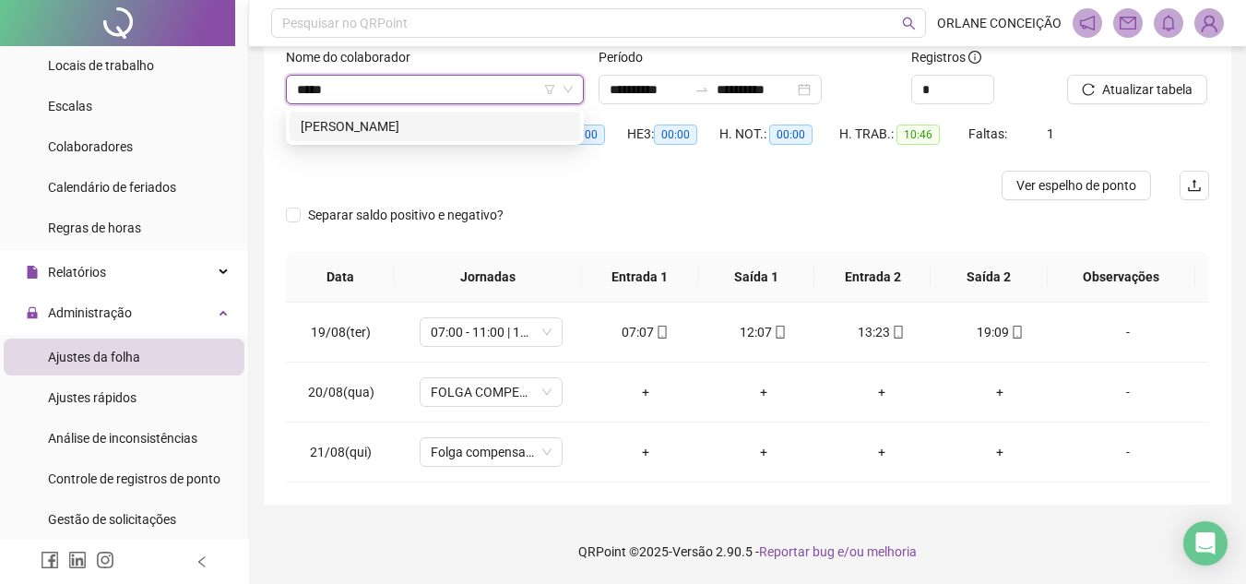
click at [443, 124] on div "[PERSON_NAME]" at bounding box center [435, 126] width 268 height 20
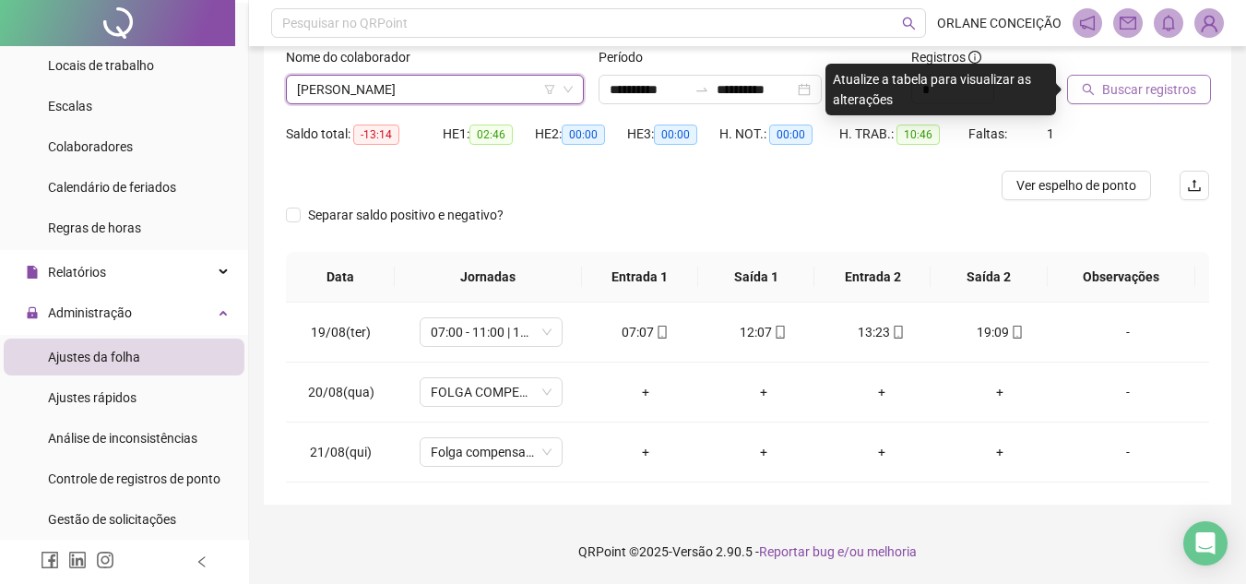
click at [1120, 88] on span "Buscar registros" at bounding box center [1149, 89] width 94 height 20
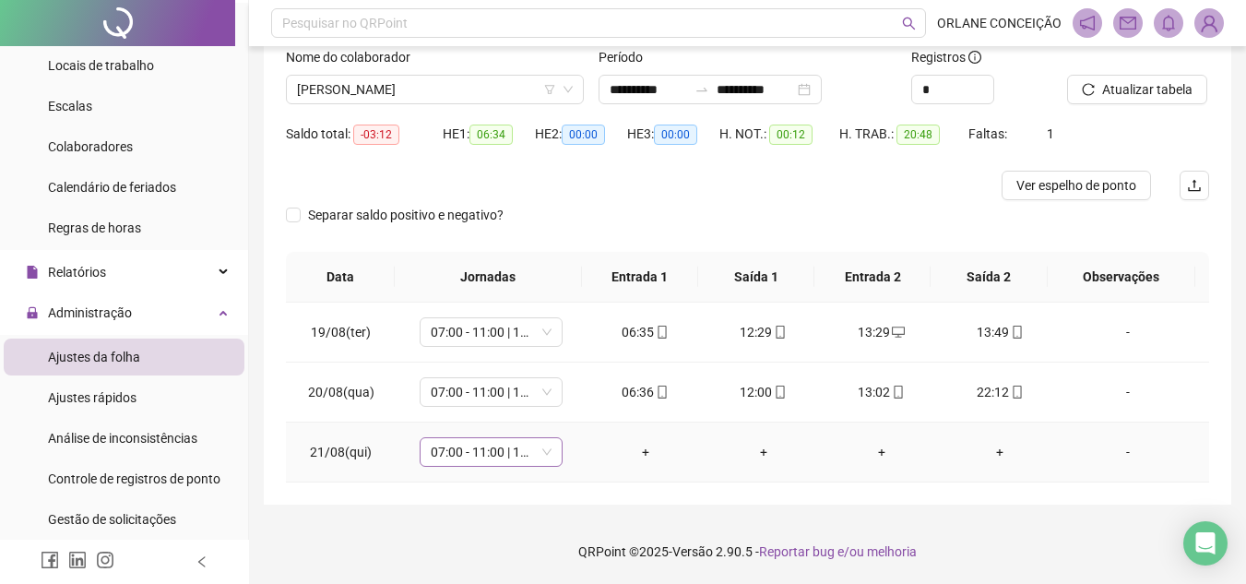
click at [463, 454] on span "07:00 - 11:00 | 12:00 - 16:00" at bounding box center [491, 452] width 121 height 28
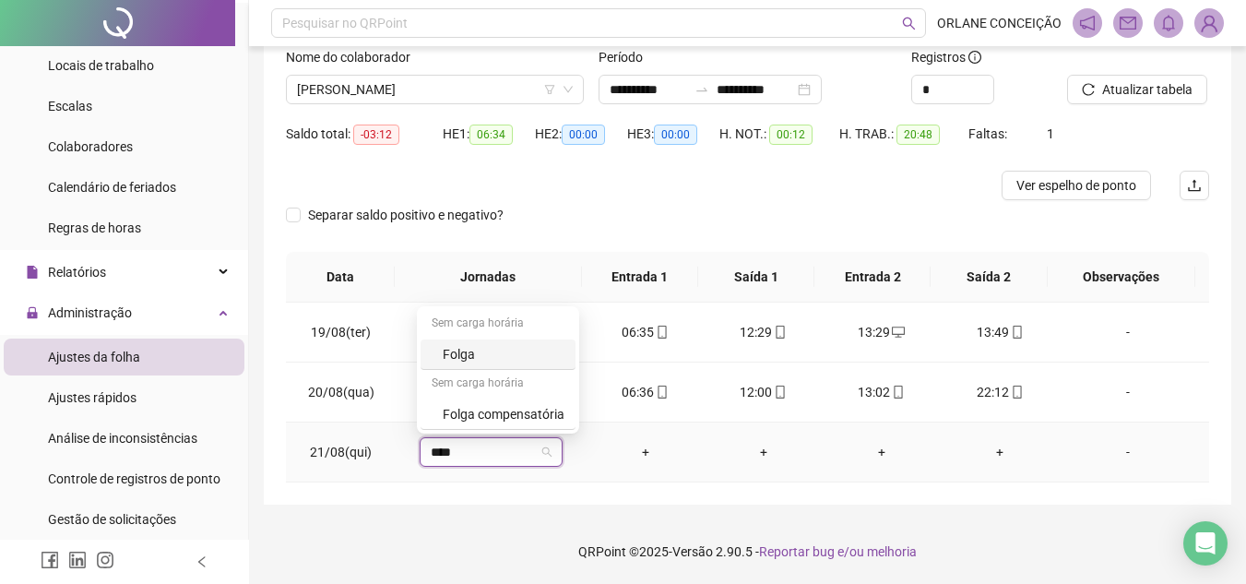
type input "*****"
click at [445, 411] on div "Folga compensatória" at bounding box center [504, 414] width 122 height 20
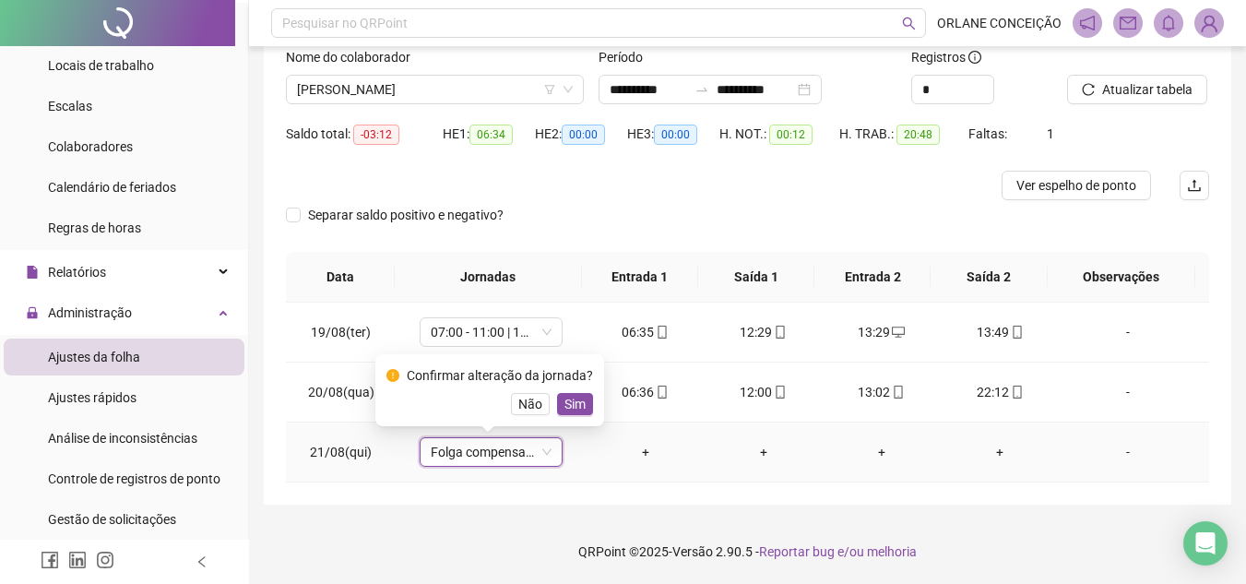
click at [570, 402] on span "Sim" at bounding box center [574, 404] width 21 height 20
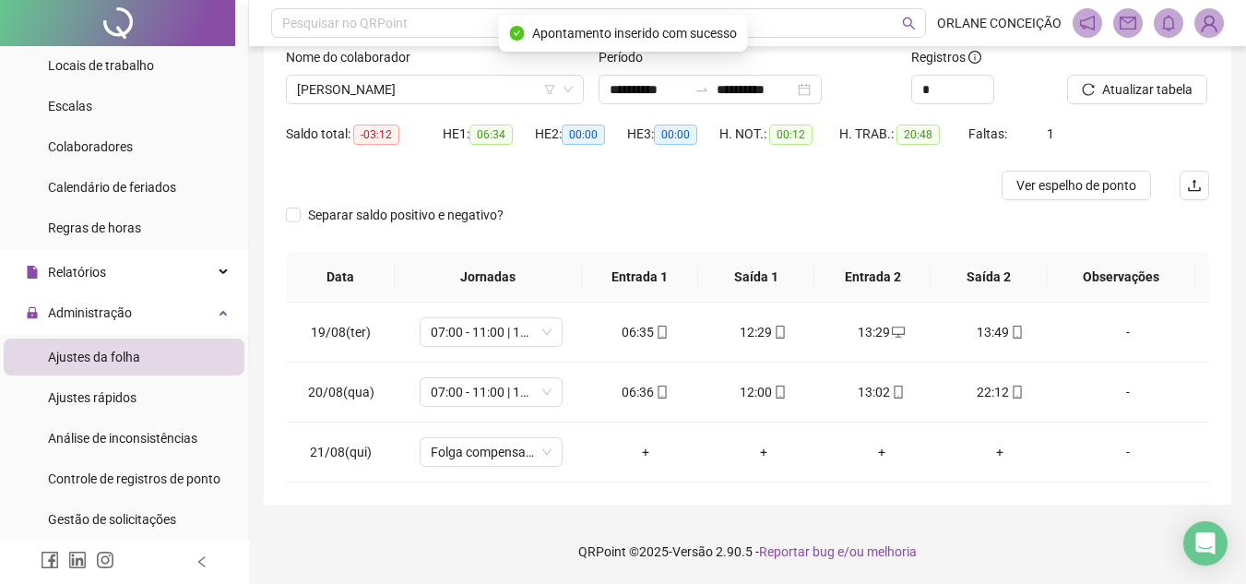
click at [847, 181] on div at bounding box center [632, 186] width 692 height 30
click at [1170, 75] on button "Atualizar tabela" at bounding box center [1137, 90] width 140 height 30
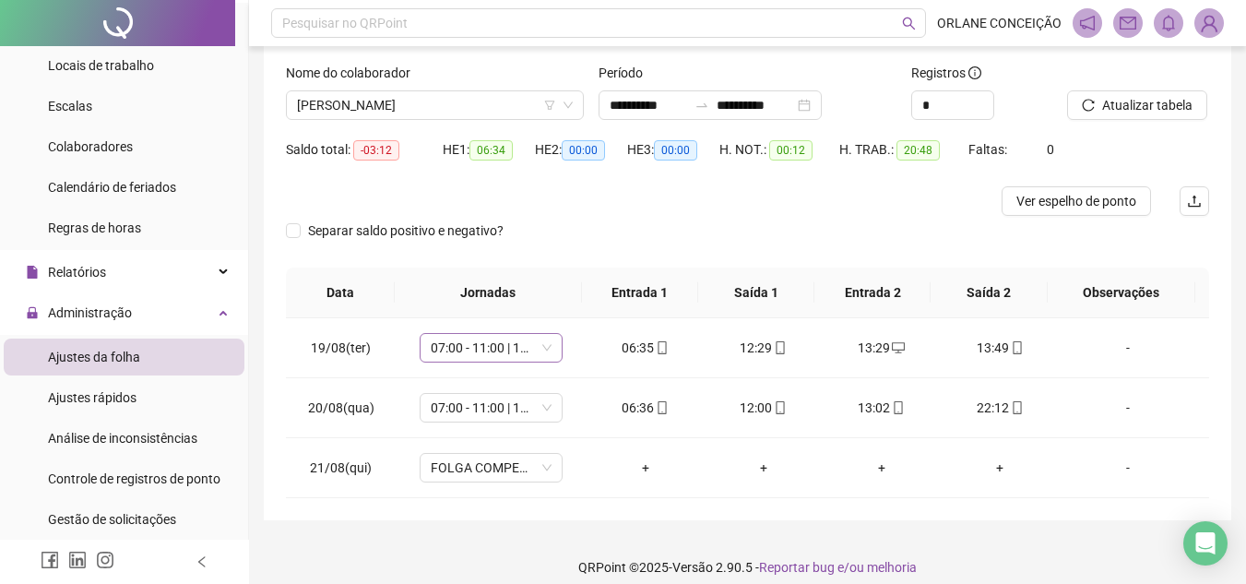
scroll to position [123, 0]
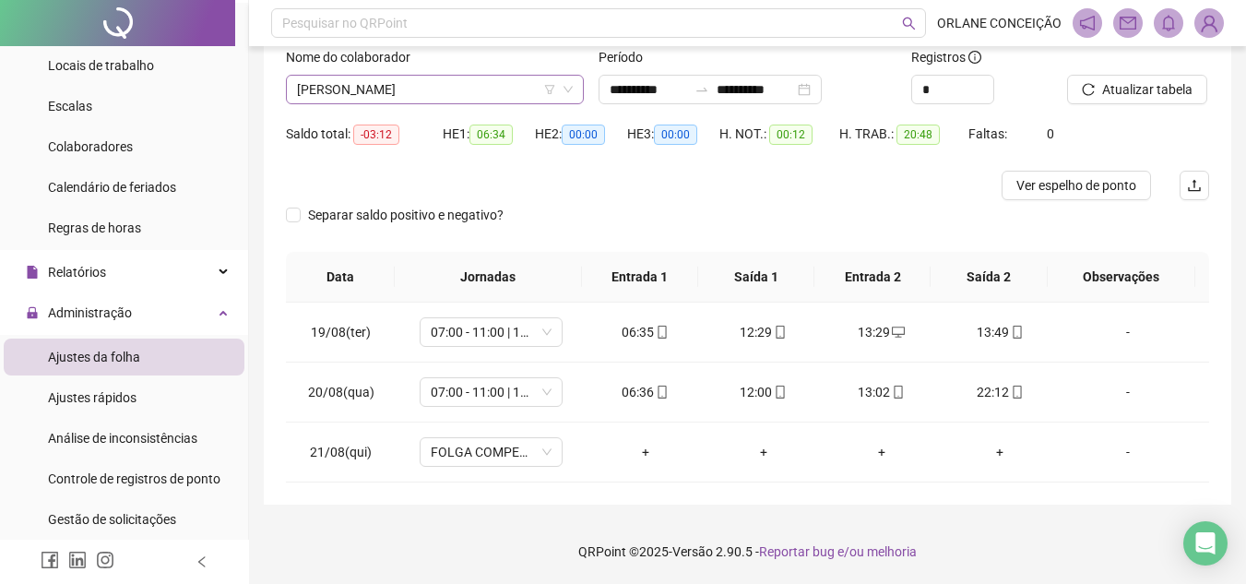
click at [378, 79] on span "[PERSON_NAME]" at bounding box center [435, 90] width 276 height 28
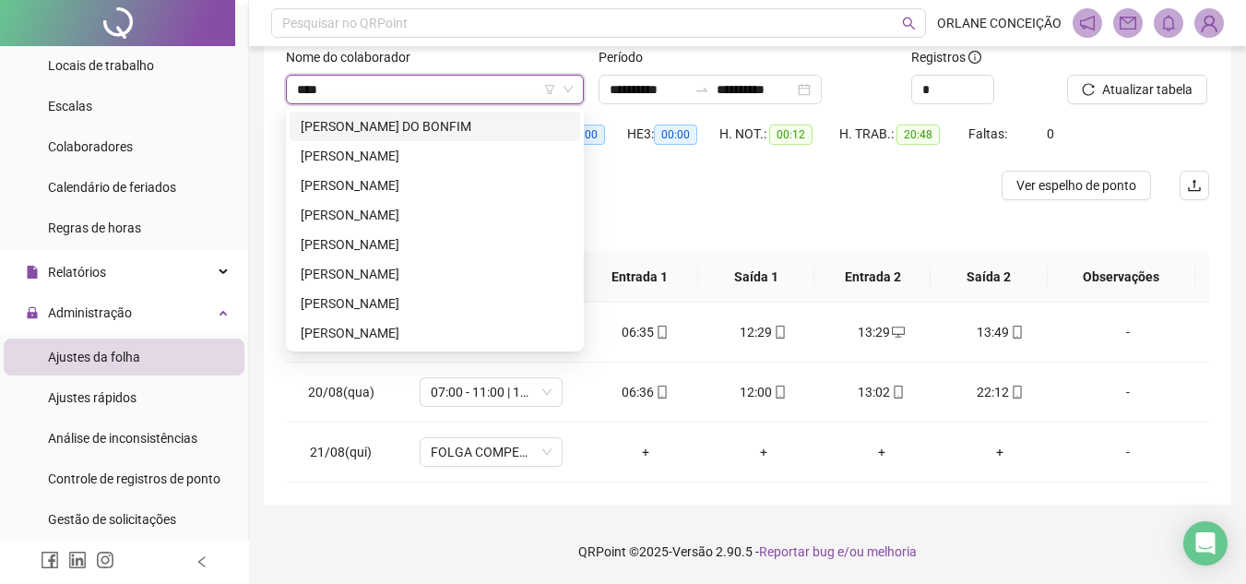
scroll to position [0, 0]
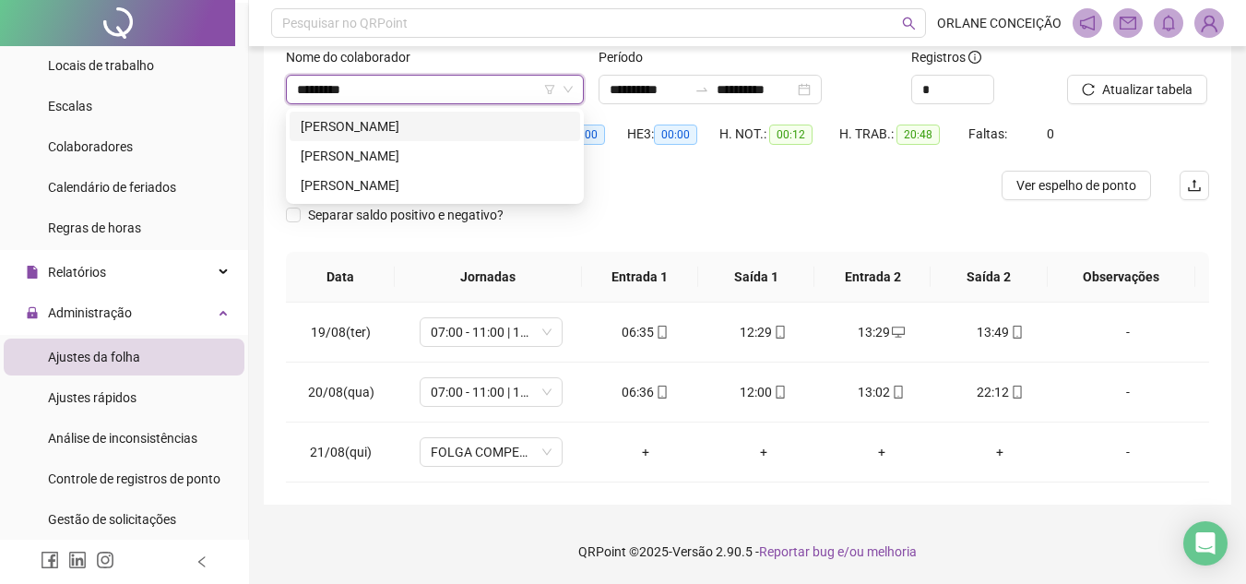
type input "********"
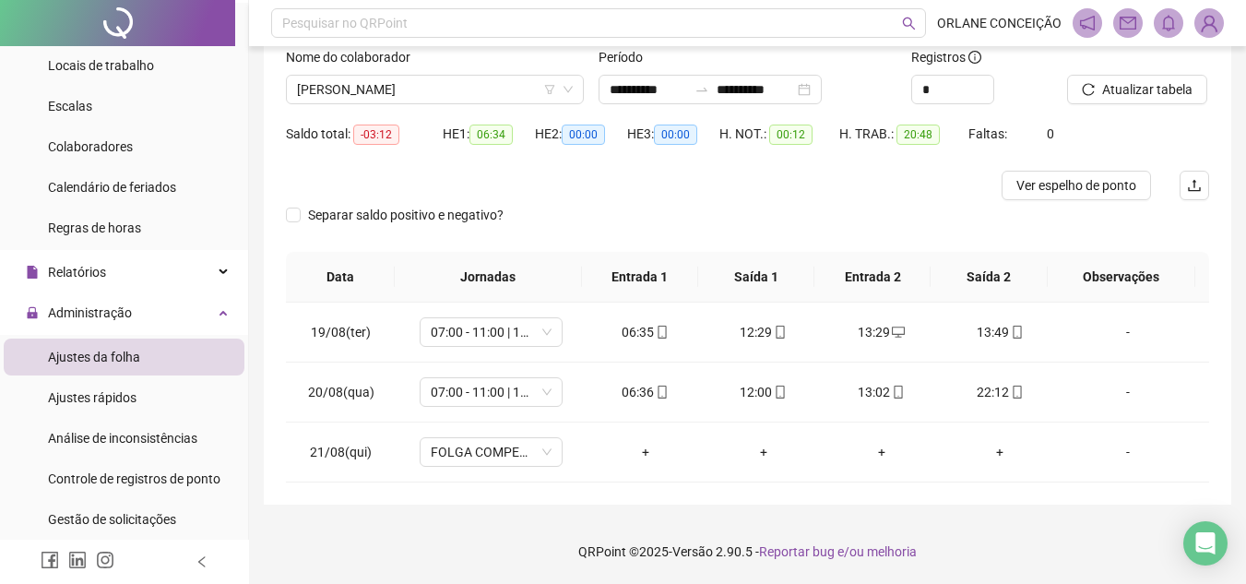
click at [399, 70] on div "Nome do colaborador" at bounding box center [435, 61] width 298 height 28
click at [399, 91] on span "[PERSON_NAME]" at bounding box center [435, 90] width 276 height 28
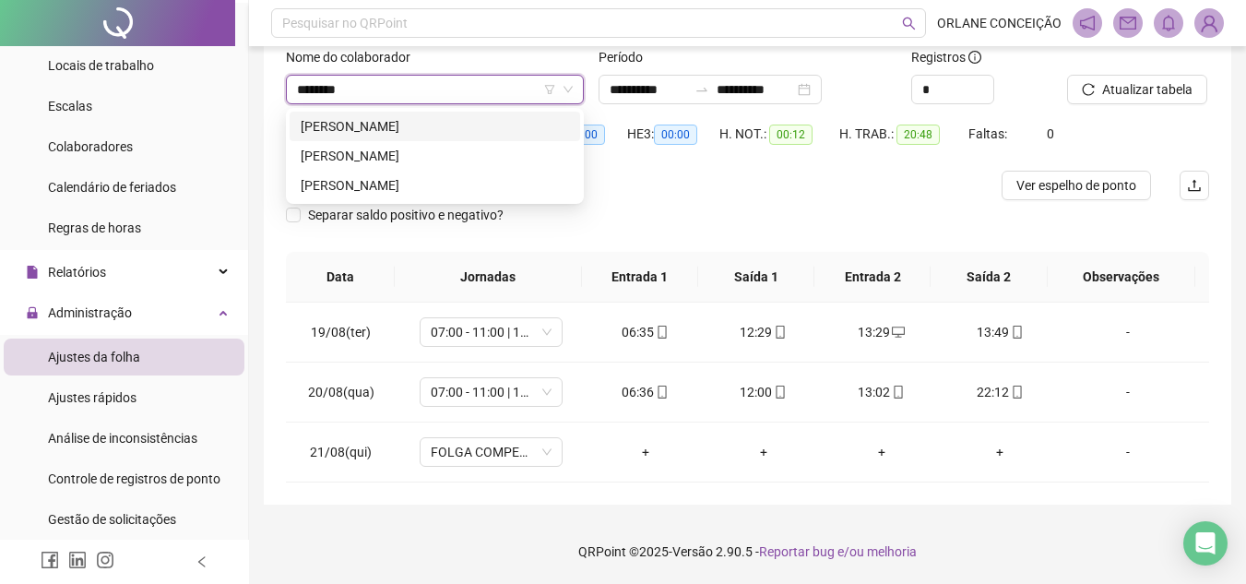
type input "********"
click at [371, 188] on div "[PERSON_NAME]" at bounding box center [435, 185] width 268 height 20
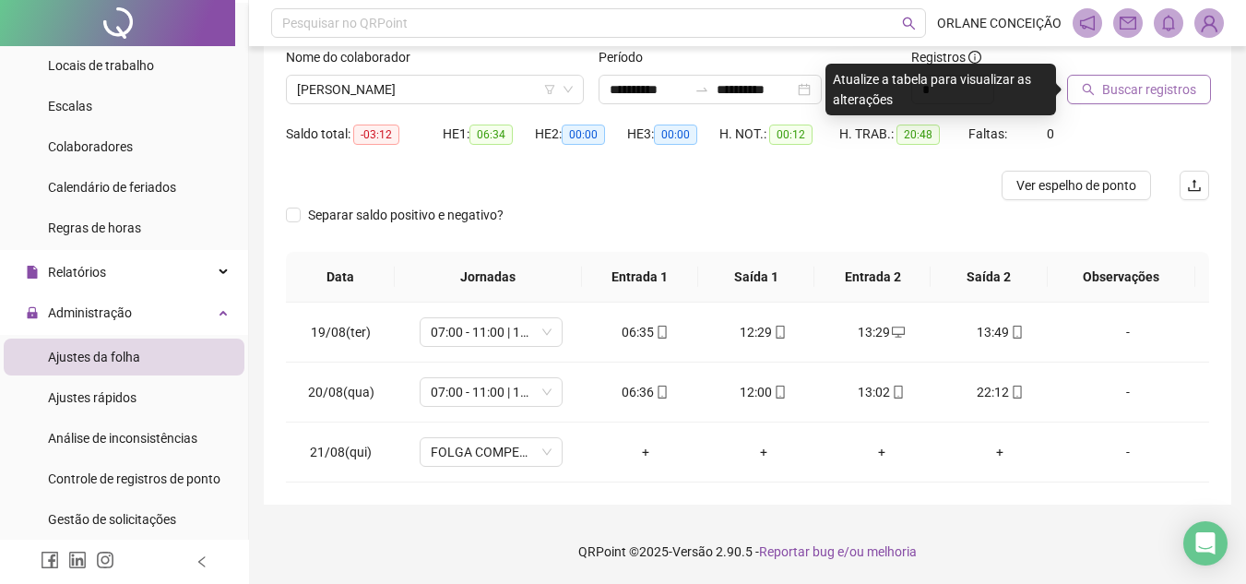
click at [1113, 96] on span "Buscar registros" at bounding box center [1149, 89] width 94 height 20
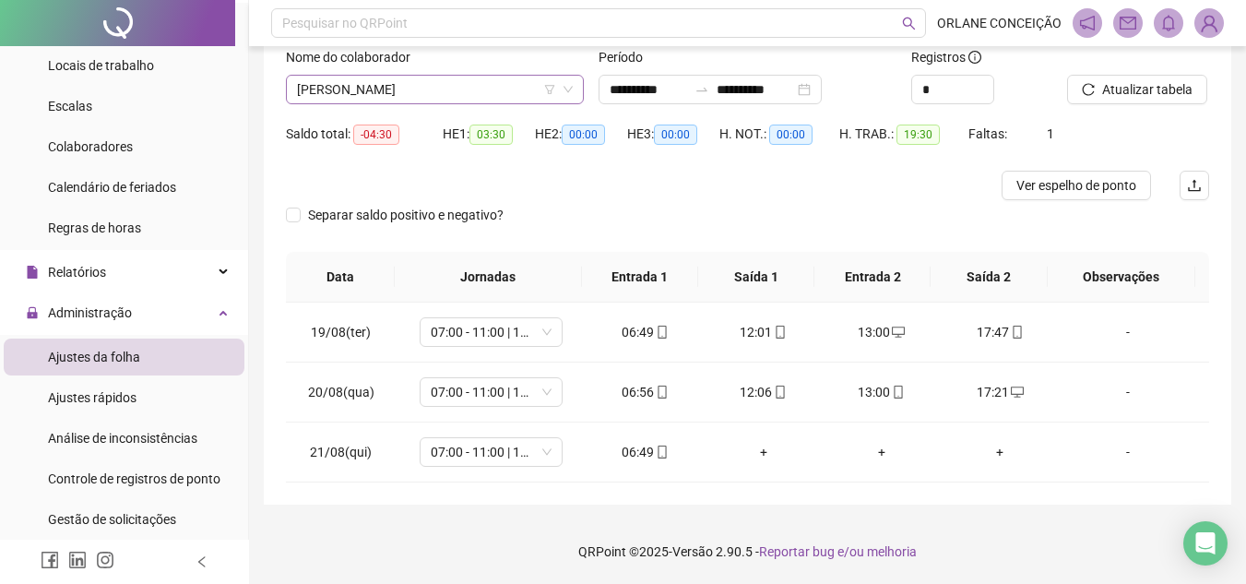
click at [352, 90] on span "[PERSON_NAME]" at bounding box center [435, 90] width 276 height 28
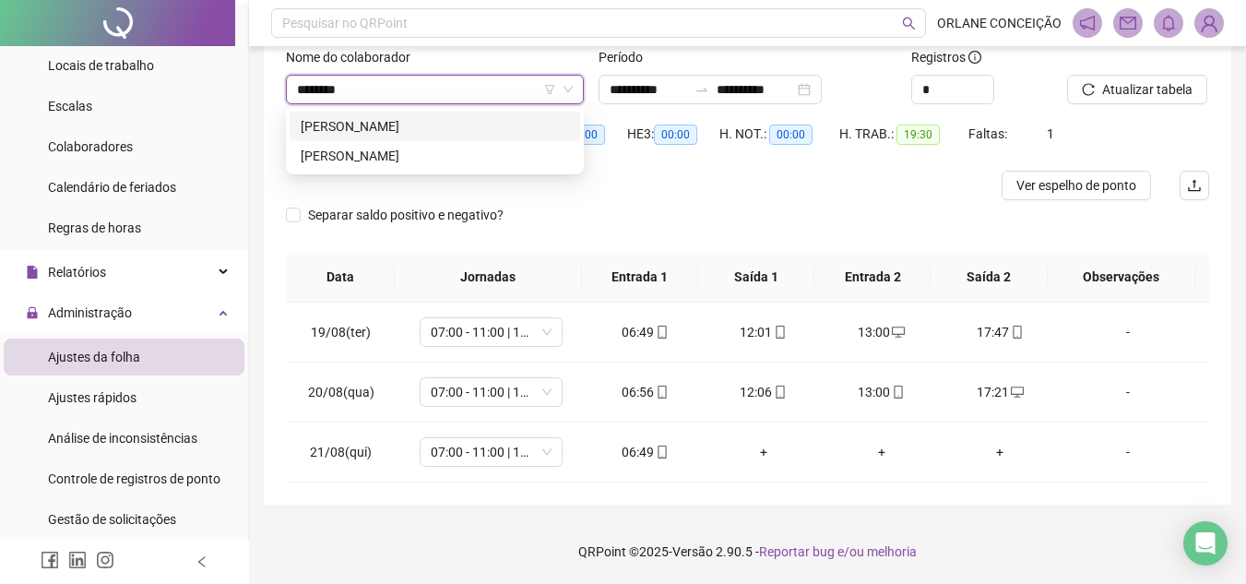
type input "*********"
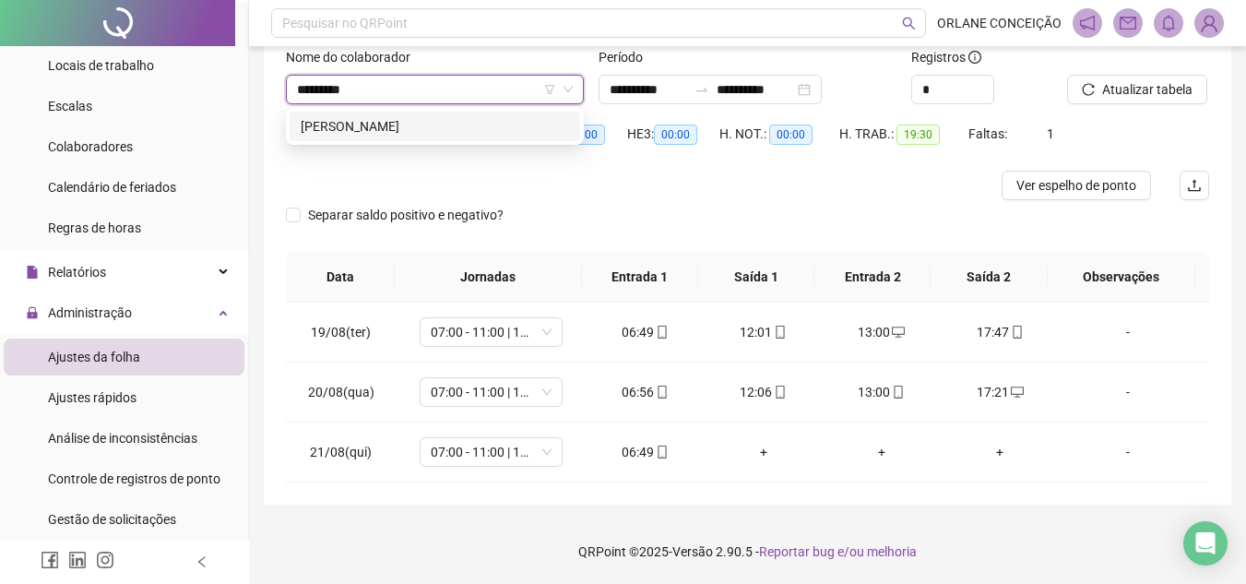
click at [377, 119] on div "[PERSON_NAME]" at bounding box center [435, 126] width 268 height 20
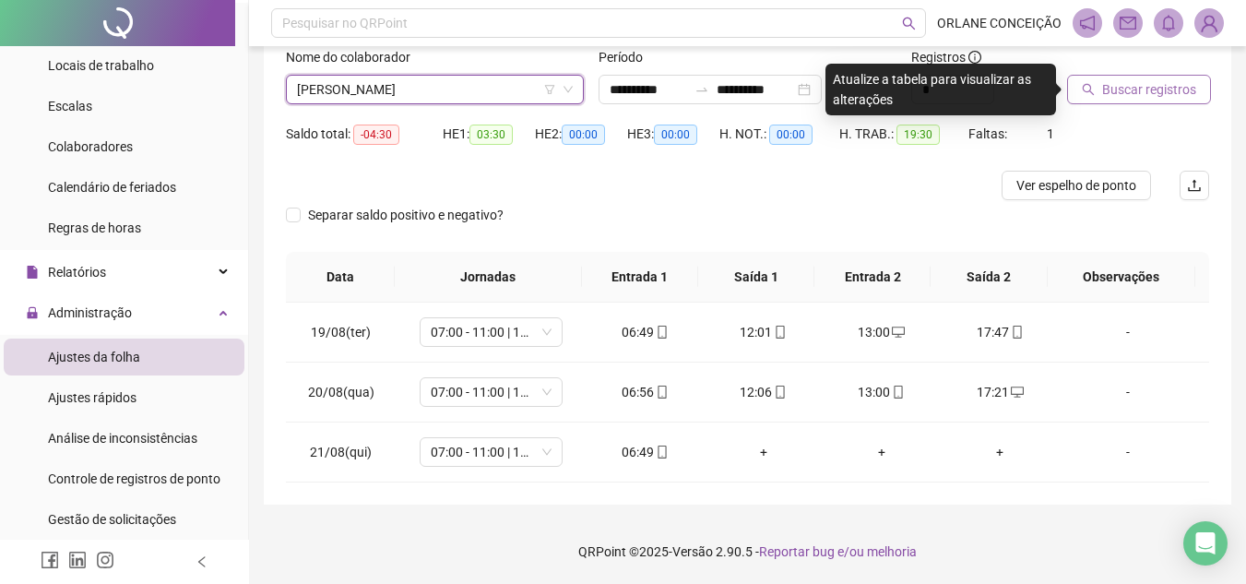
click at [1144, 87] on span "Buscar registros" at bounding box center [1149, 89] width 94 height 20
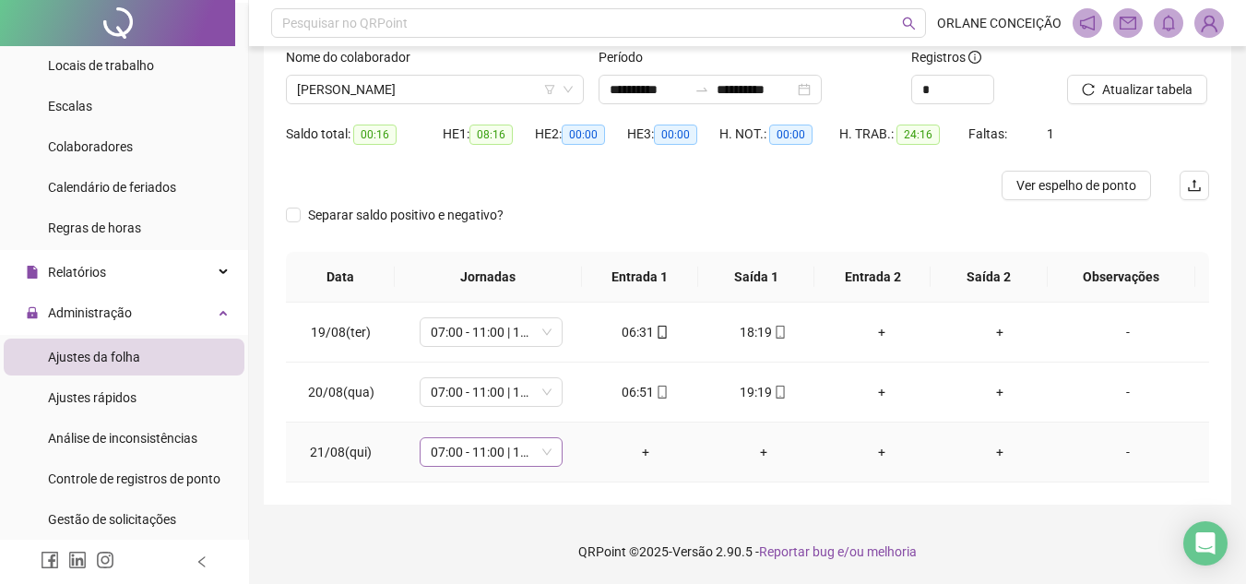
click at [479, 459] on span "07:00 - 11:00 | 12:00 - 16:00" at bounding box center [491, 452] width 121 height 28
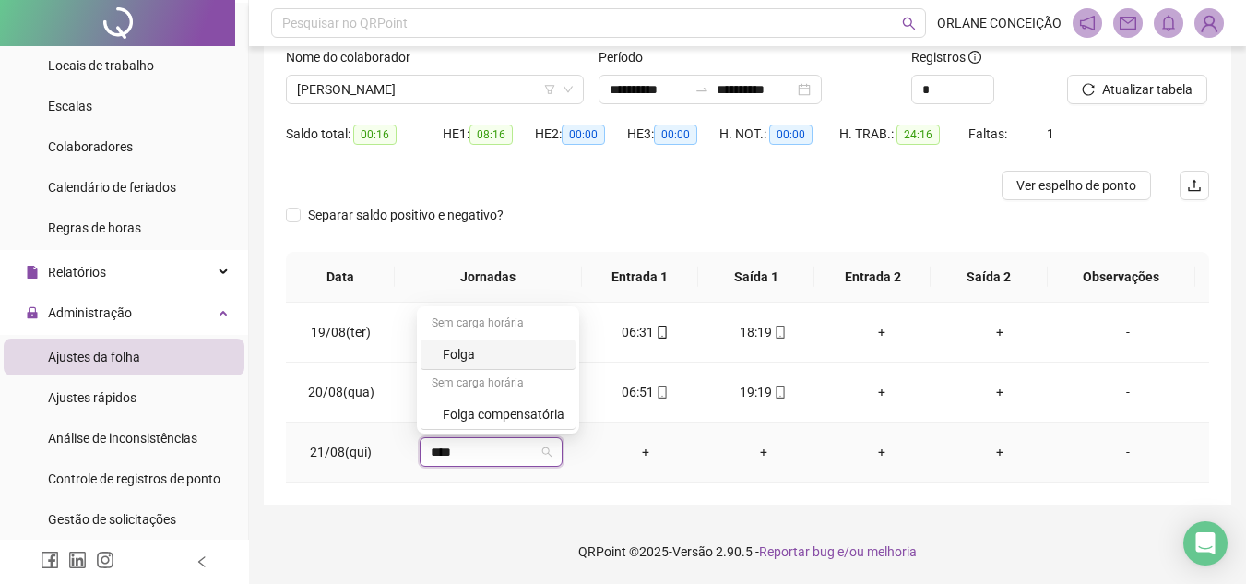
type input "*****"
click at [475, 418] on div "Folga compensatória" at bounding box center [504, 414] width 122 height 20
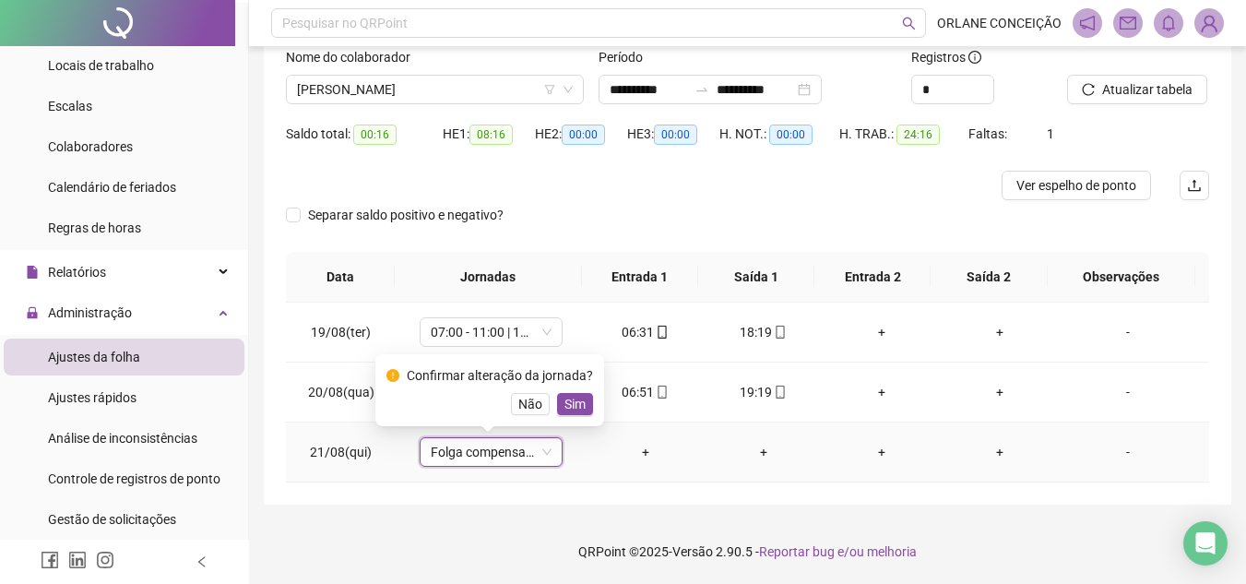
click at [574, 395] on span "Sim" at bounding box center [574, 404] width 21 height 20
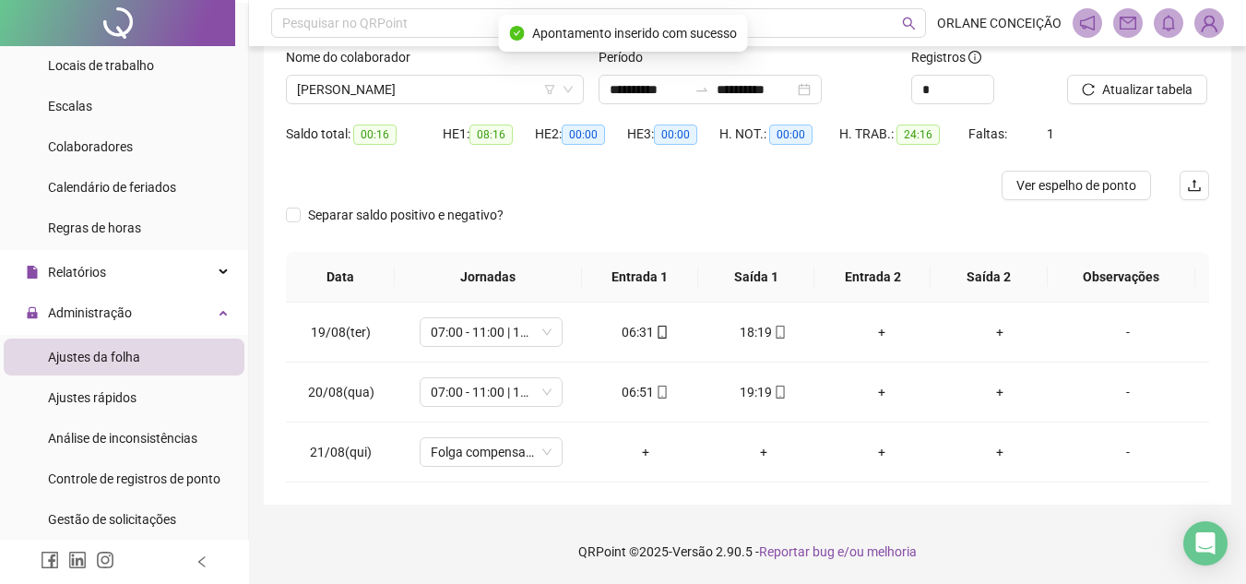
drag, startPoint x: 523, startPoint y: 508, endPoint x: 801, endPoint y: 399, distance: 299.0
click at [522, 509] on div "**********" at bounding box center [747, 230] width 997 height 706
click at [1119, 87] on span "Atualizar tabela" at bounding box center [1147, 89] width 90 height 20
click at [371, 86] on span "[PERSON_NAME]" at bounding box center [435, 90] width 276 height 28
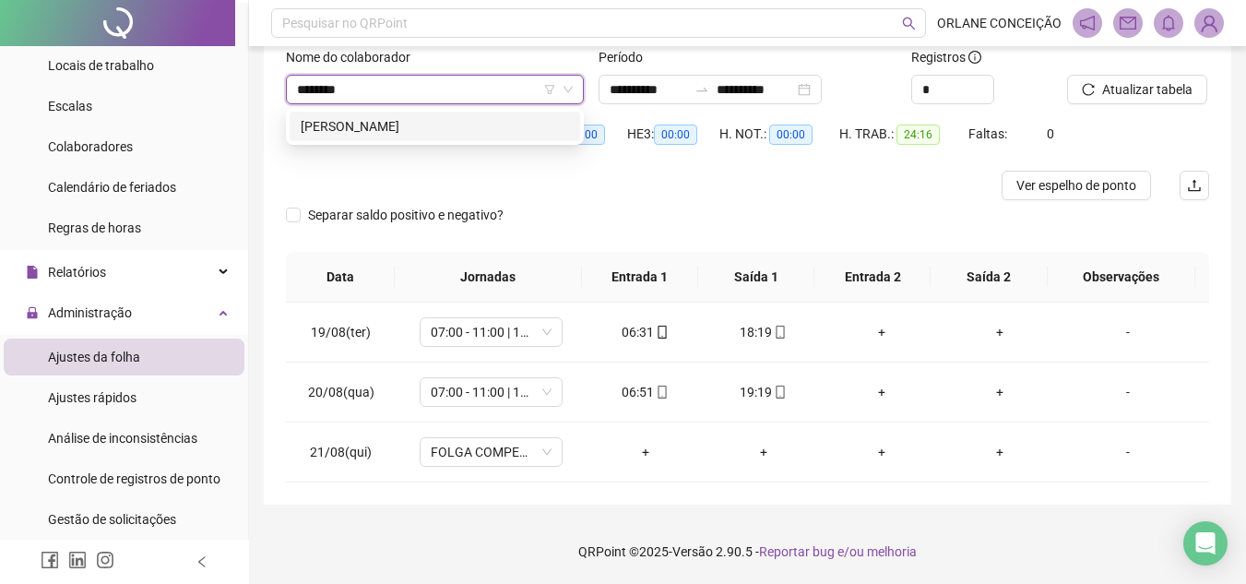
type input "********"
click at [373, 109] on div "292071 [PERSON_NAME]" at bounding box center [435, 126] width 298 height 37
click at [385, 126] on div "[PERSON_NAME]" at bounding box center [435, 126] width 268 height 20
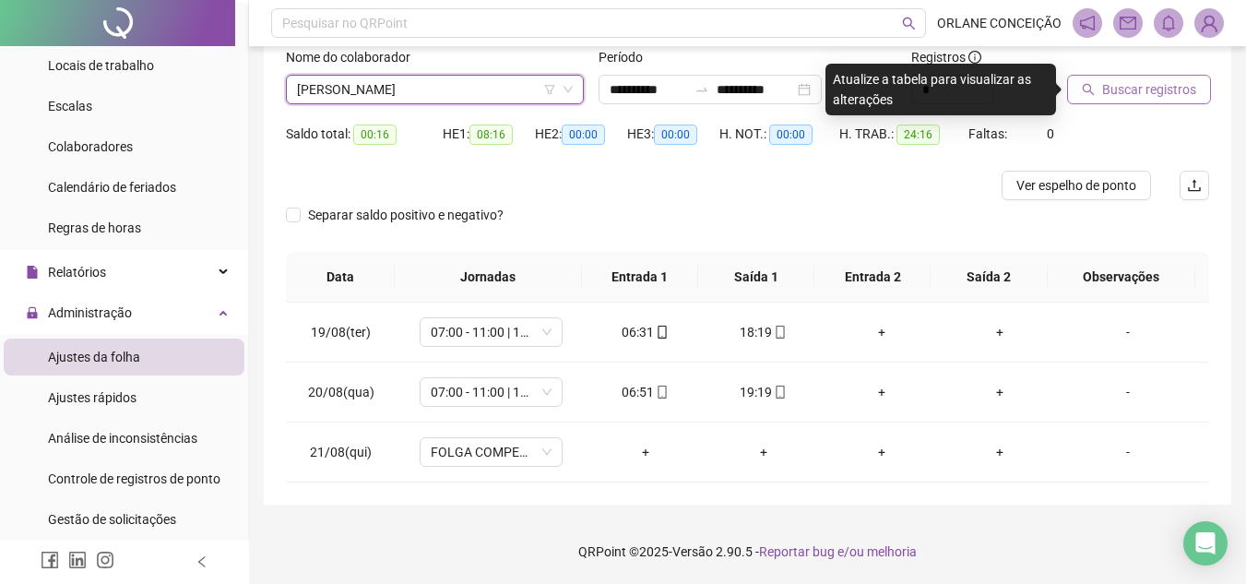
click at [1152, 96] on span "Buscar registros" at bounding box center [1149, 89] width 94 height 20
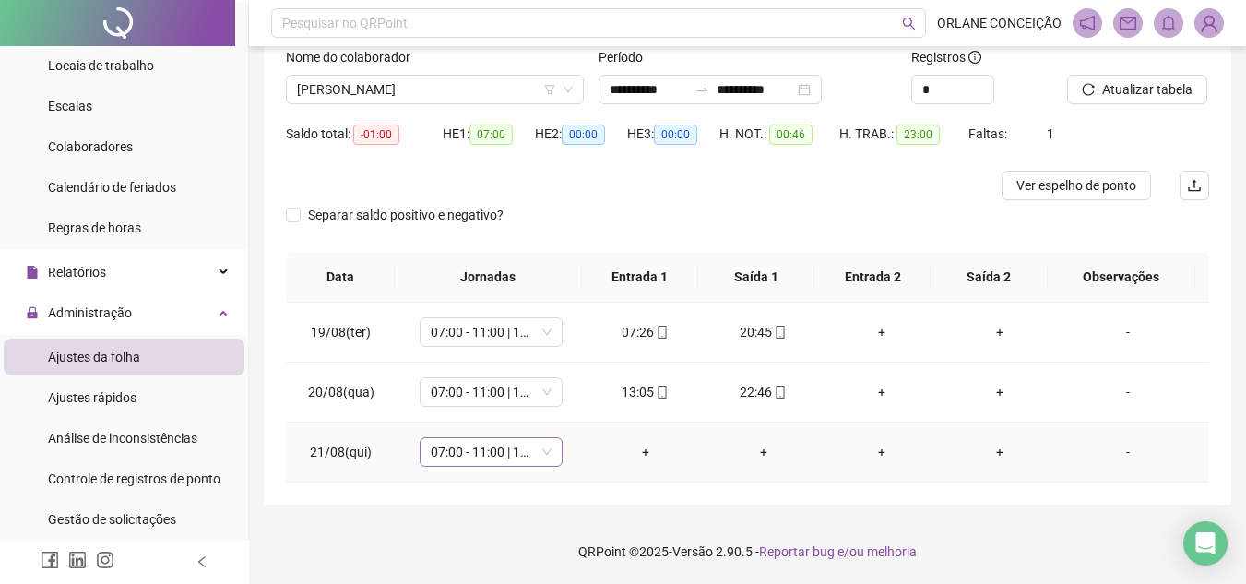
click at [479, 465] on span "07:00 - 11:00 | 12:00 - 16:00" at bounding box center [491, 452] width 121 height 28
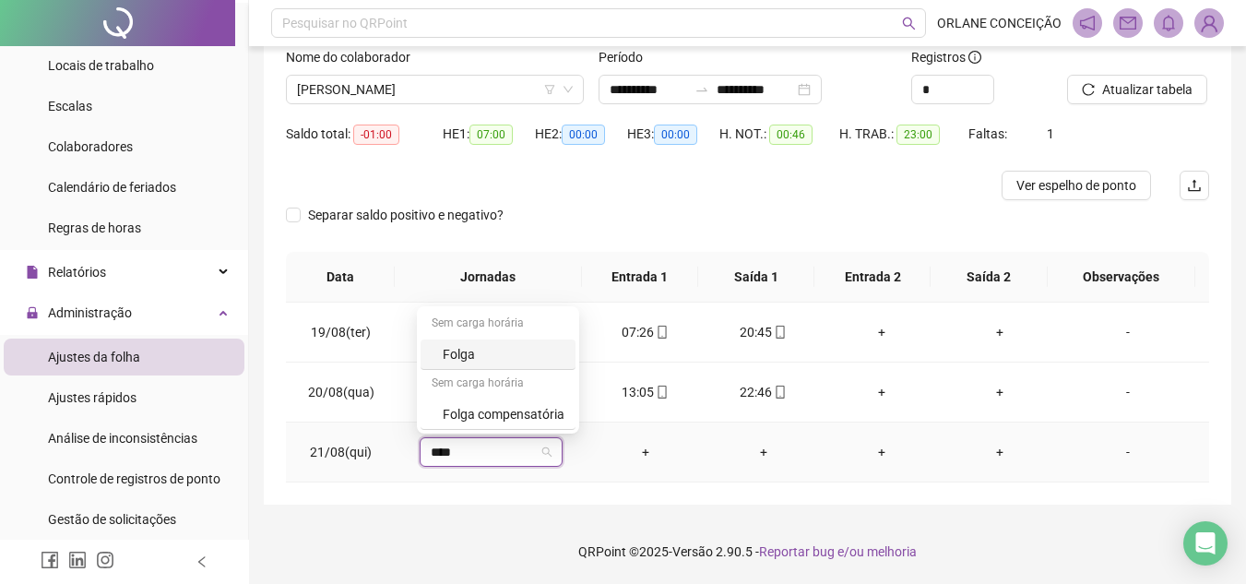
type input "*****"
click at [476, 417] on div "Folga compensatória" at bounding box center [504, 414] width 122 height 20
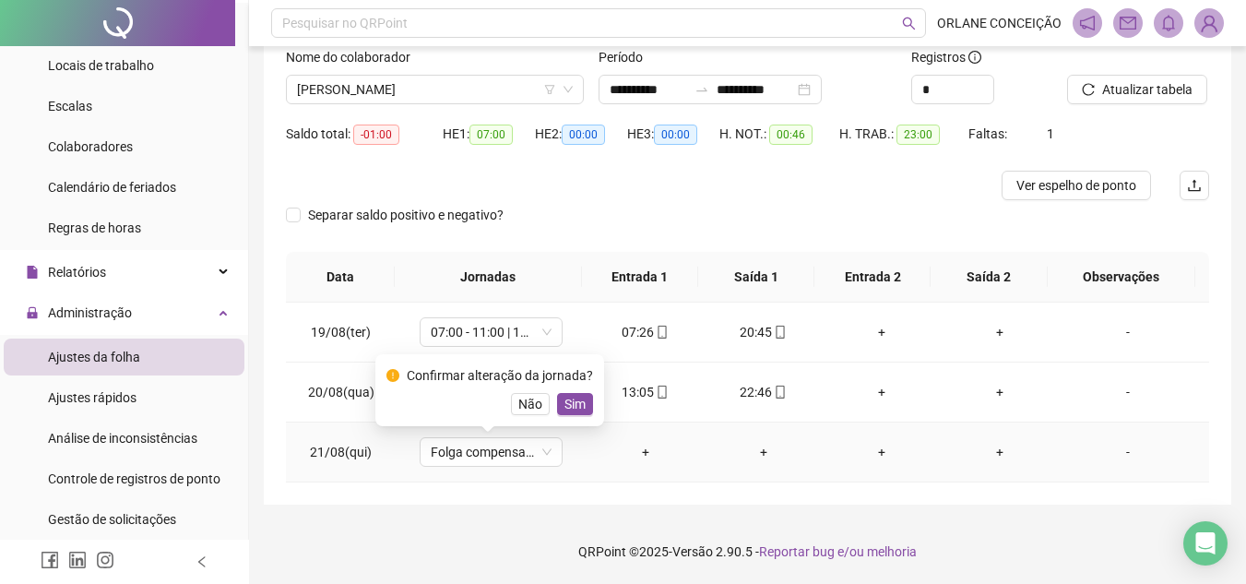
click at [577, 408] on button "Sim" at bounding box center [575, 404] width 36 height 22
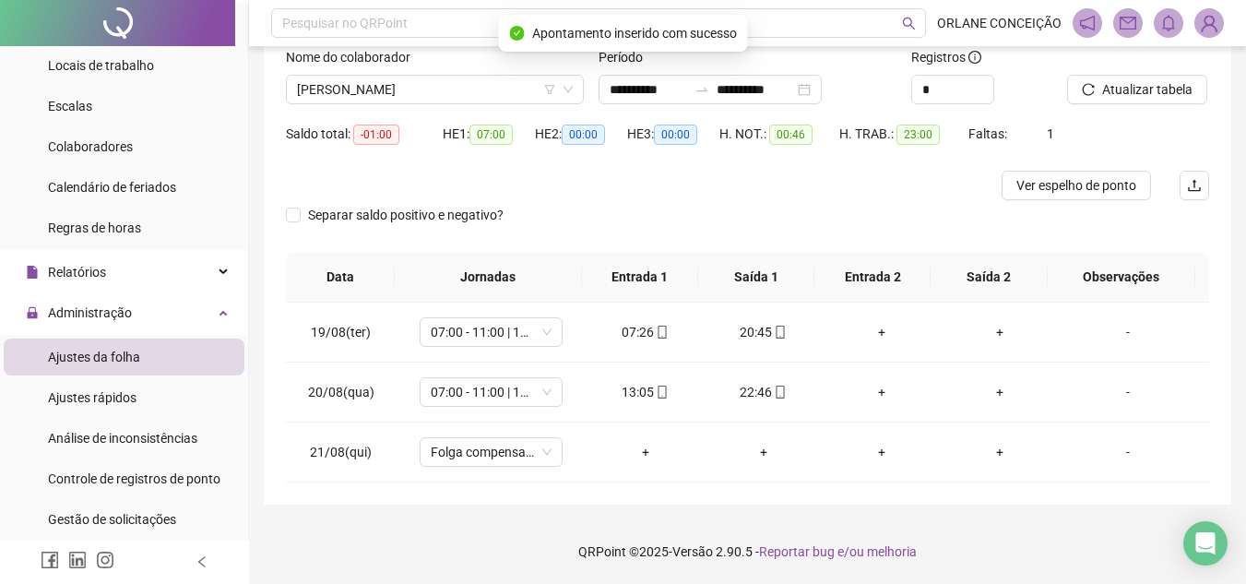
click at [735, 199] on div at bounding box center [632, 186] width 692 height 30
click at [1168, 81] on span "Atualizar tabela" at bounding box center [1147, 89] width 90 height 20
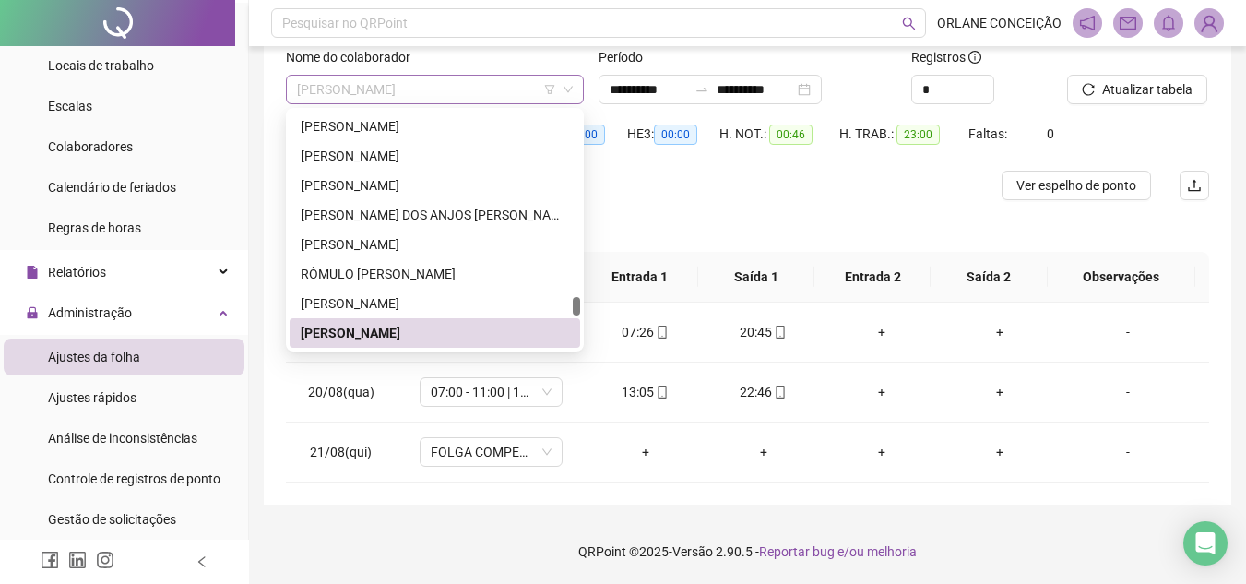
click at [374, 84] on span "[PERSON_NAME]" at bounding box center [435, 90] width 276 height 28
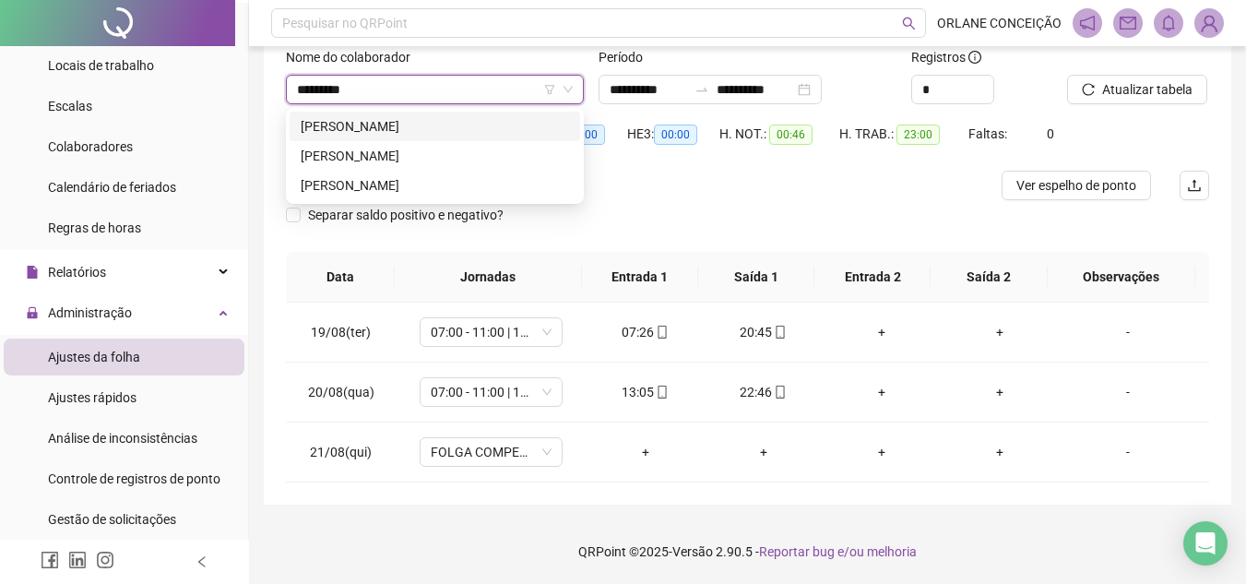
type input "********"
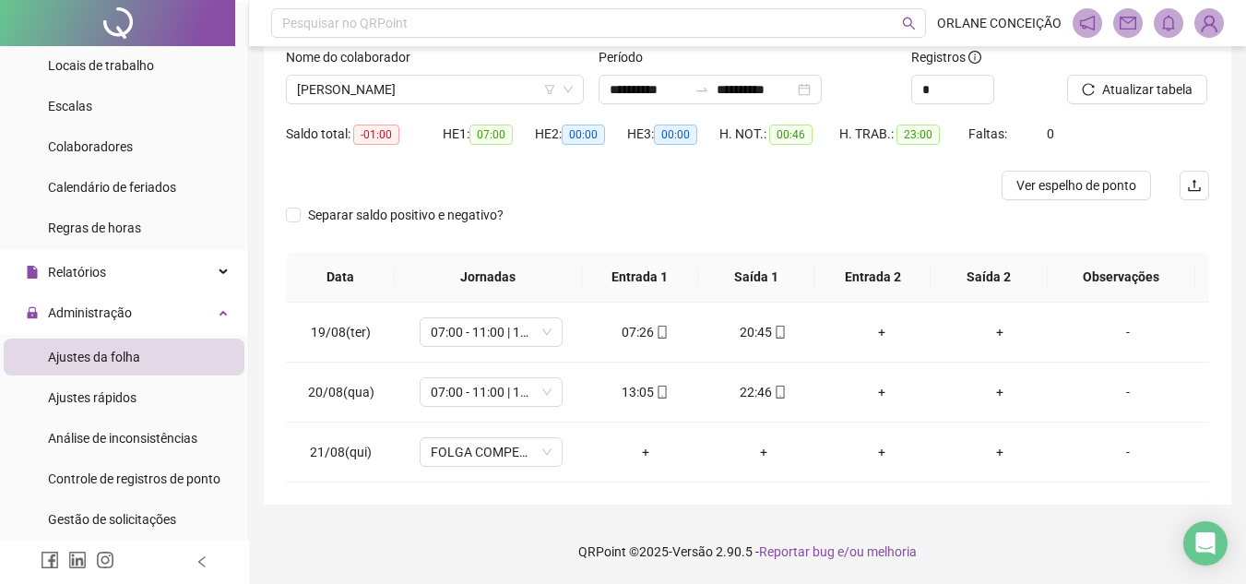
click at [434, 106] on div "Nome do colaborador [PERSON_NAME]" at bounding box center [434, 83] width 313 height 72
click at [433, 98] on span "[PERSON_NAME]" at bounding box center [435, 90] width 276 height 28
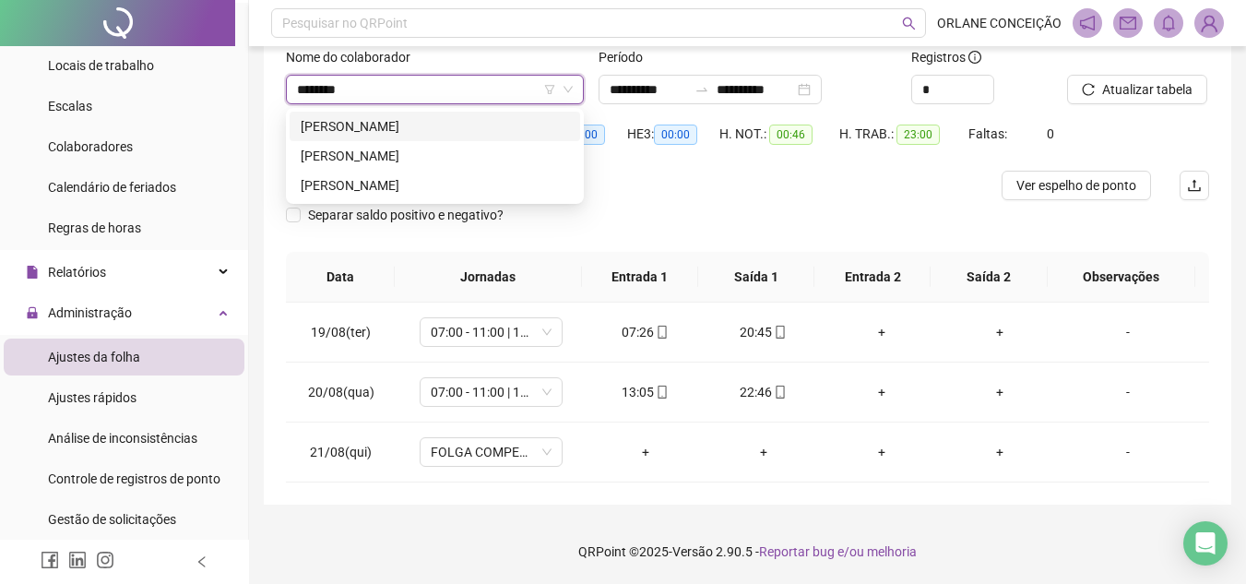
type input "********"
click at [420, 120] on div "[PERSON_NAME]" at bounding box center [435, 126] width 268 height 20
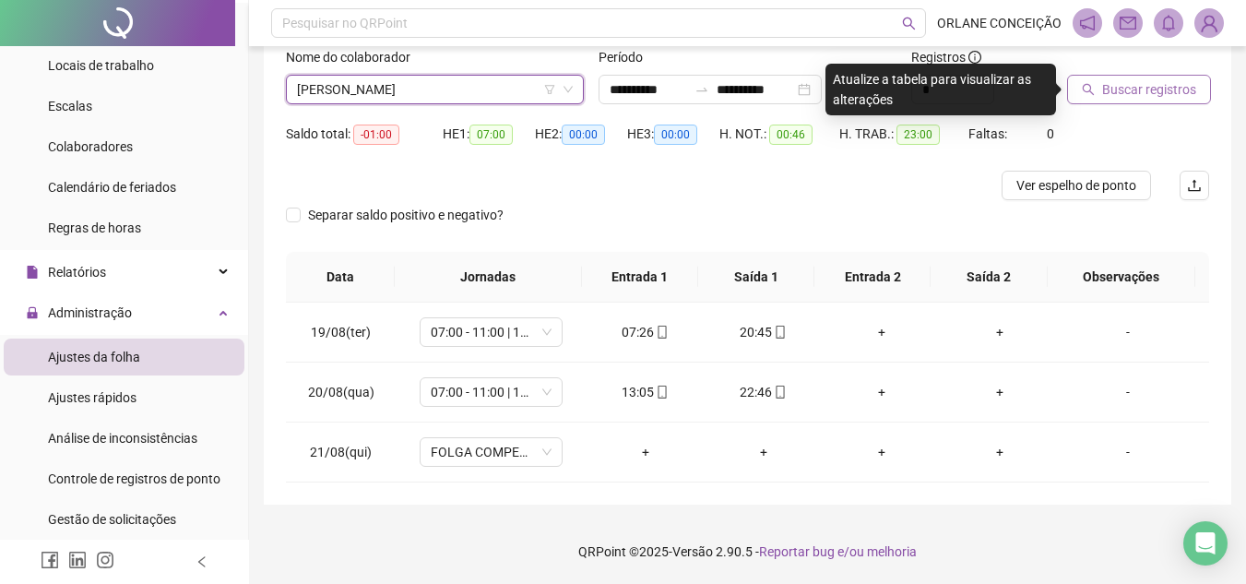
click at [1106, 82] on span "Buscar registros" at bounding box center [1149, 89] width 94 height 20
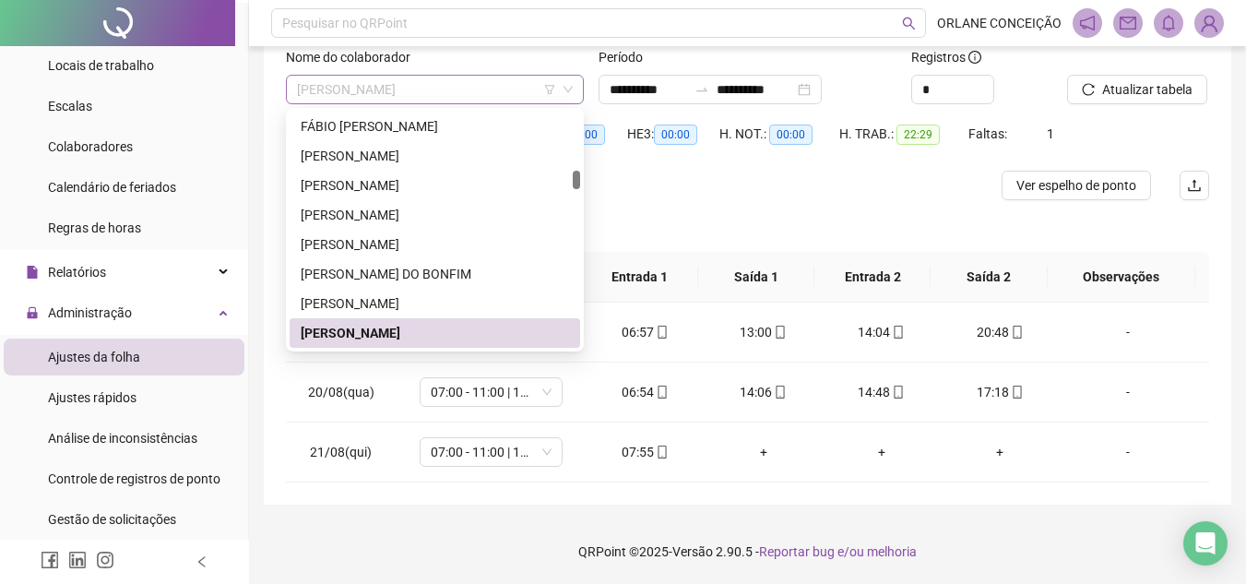
click at [359, 77] on span "[PERSON_NAME]" at bounding box center [435, 90] width 276 height 28
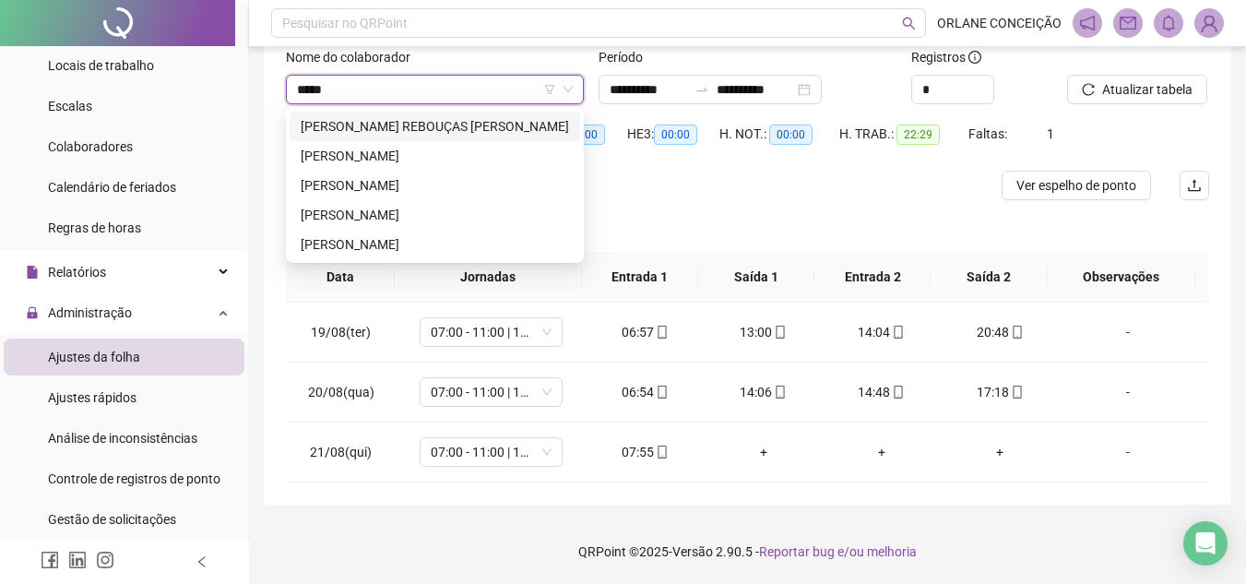
type input "*****"
click at [400, 190] on div "[PERSON_NAME]" at bounding box center [435, 185] width 268 height 20
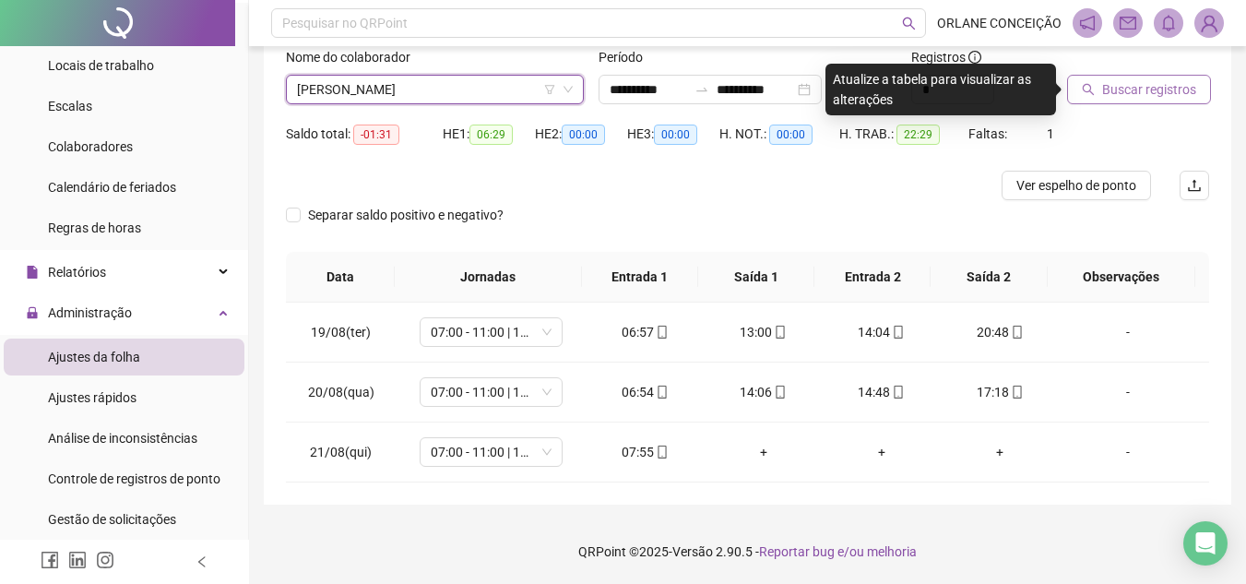
click at [1132, 80] on span "Buscar registros" at bounding box center [1149, 89] width 94 height 20
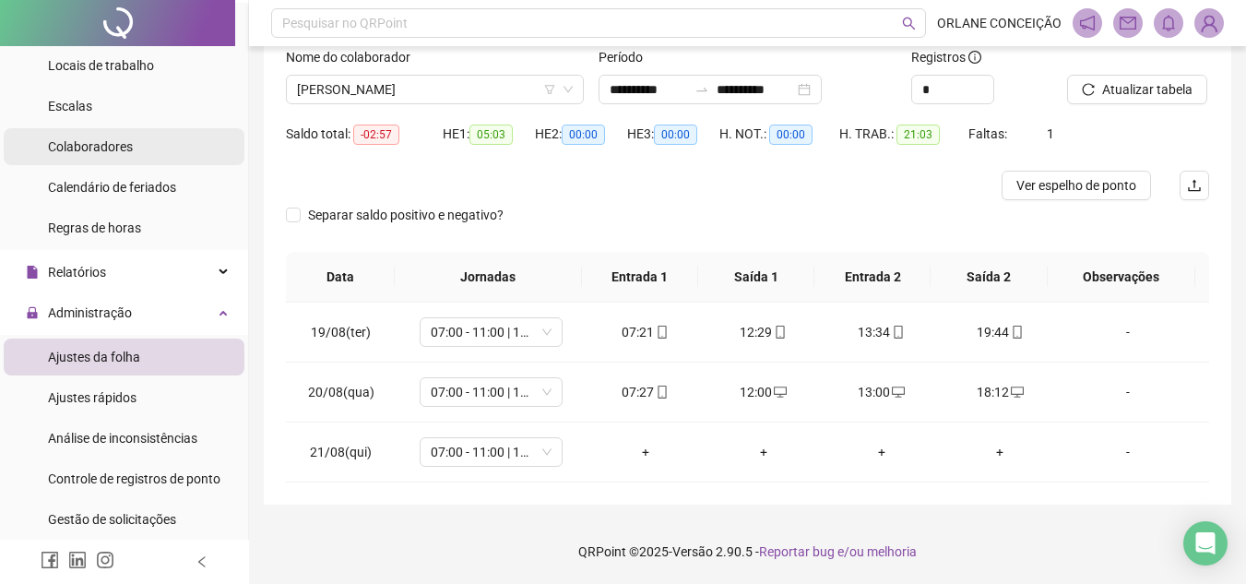
click at [94, 135] on div "Colaboradores" at bounding box center [90, 146] width 85 height 37
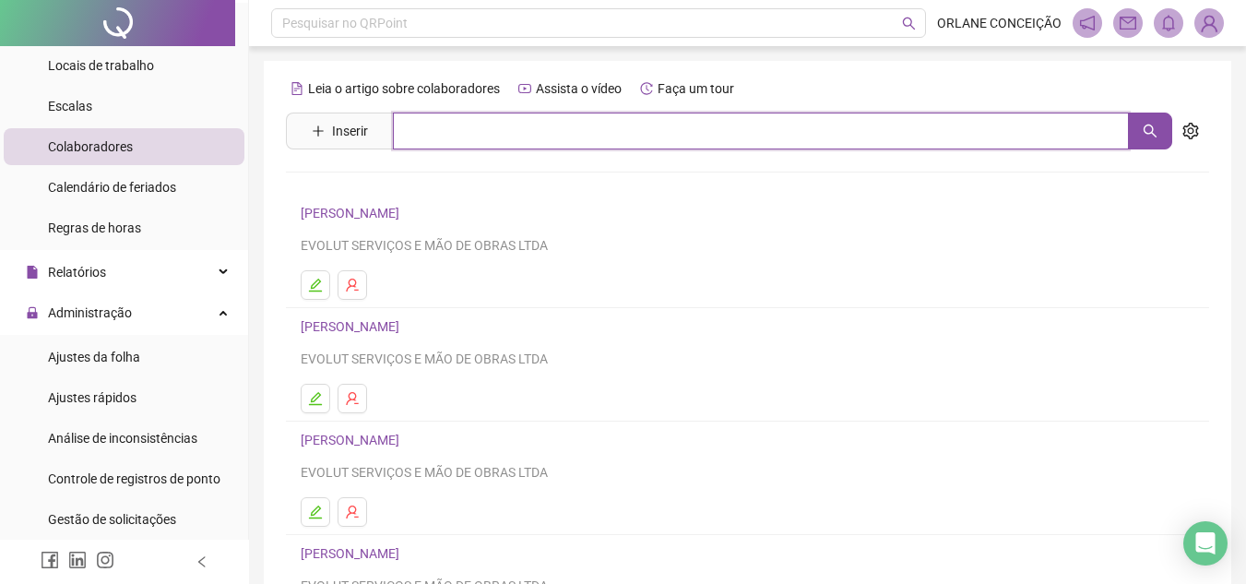
click at [475, 142] on input "text" at bounding box center [761, 130] width 736 height 37
type input "********"
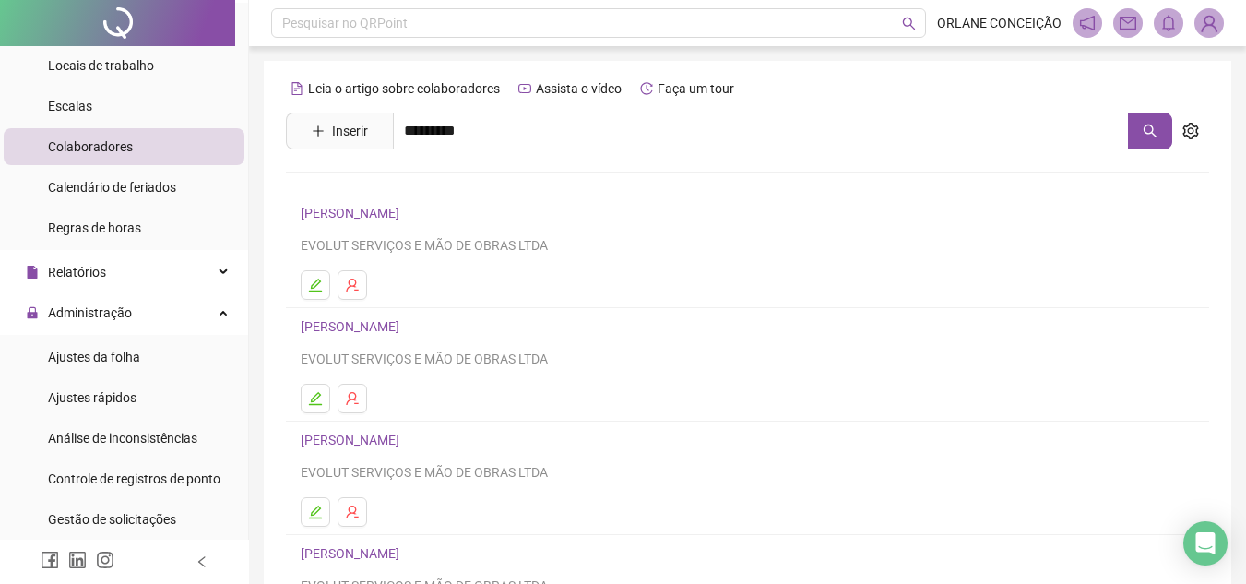
click at [408, 224] on link "[PERSON_NAME]" at bounding box center [369, 225] width 99 height 15
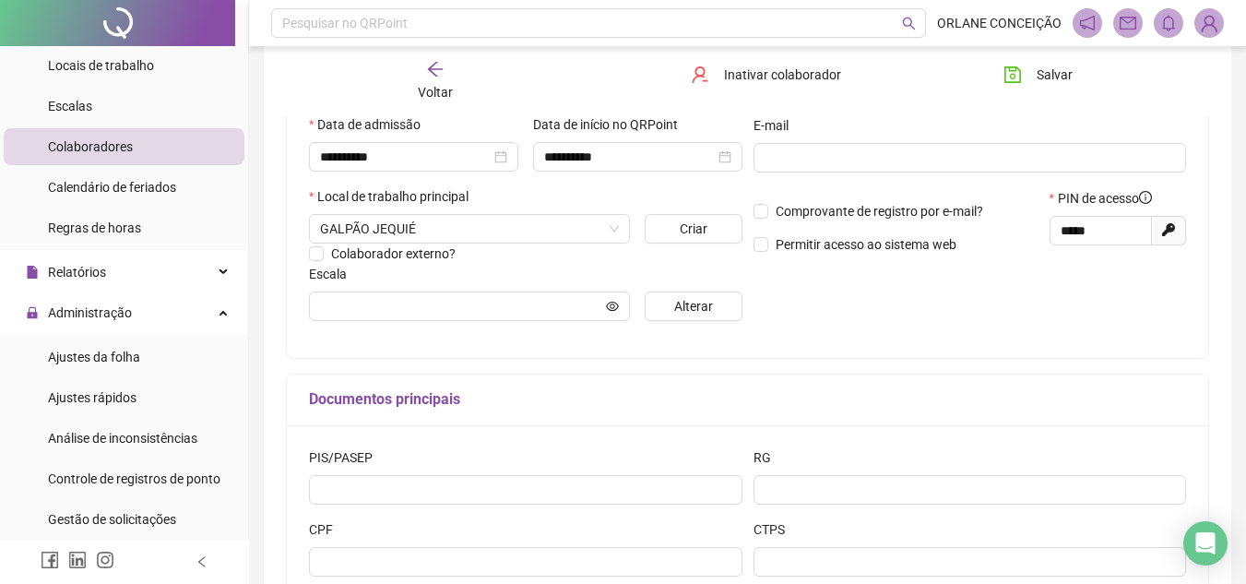
scroll to position [369, 0]
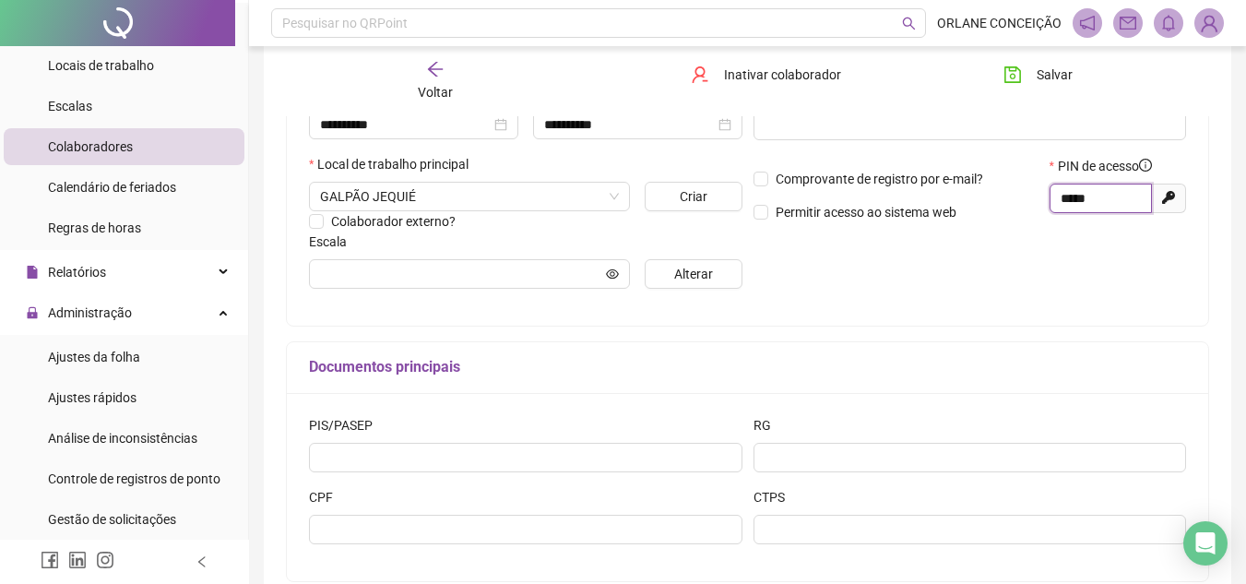
drag, startPoint x: 1096, startPoint y: 195, endPoint x: 988, endPoint y: 192, distance: 108.8
click at [988, 192] on div "Comprovante de registro por e-mail? Permitir acesso ao sistema web PIN de acess…" at bounding box center [970, 195] width 444 height 79
click at [432, 63] on icon "arrow-left" at bounding box center [435, 69] width 18 height 18
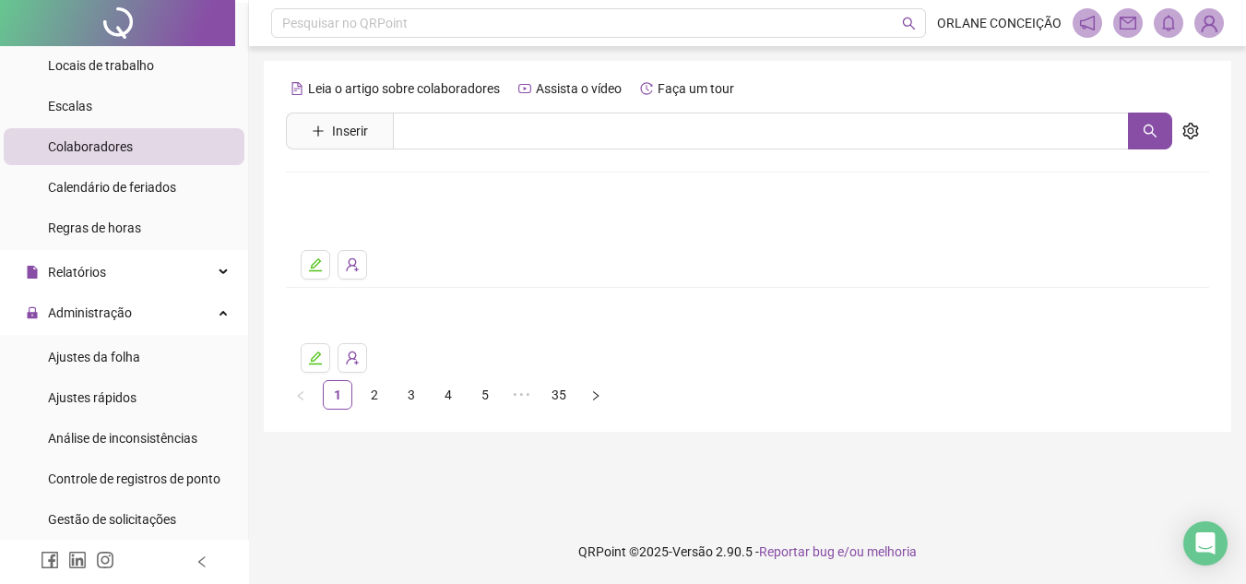
scroll to position [0, 0]
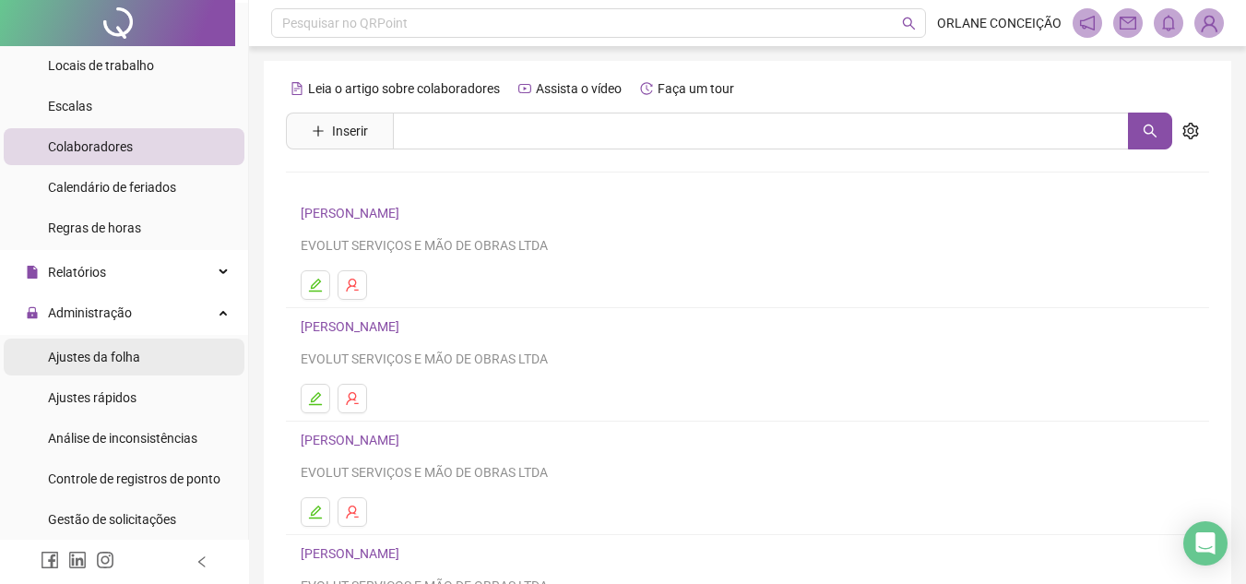
click at [98, 349] on span "Ajustes da folha" at bounding box center [94, 356] width 92 height 15
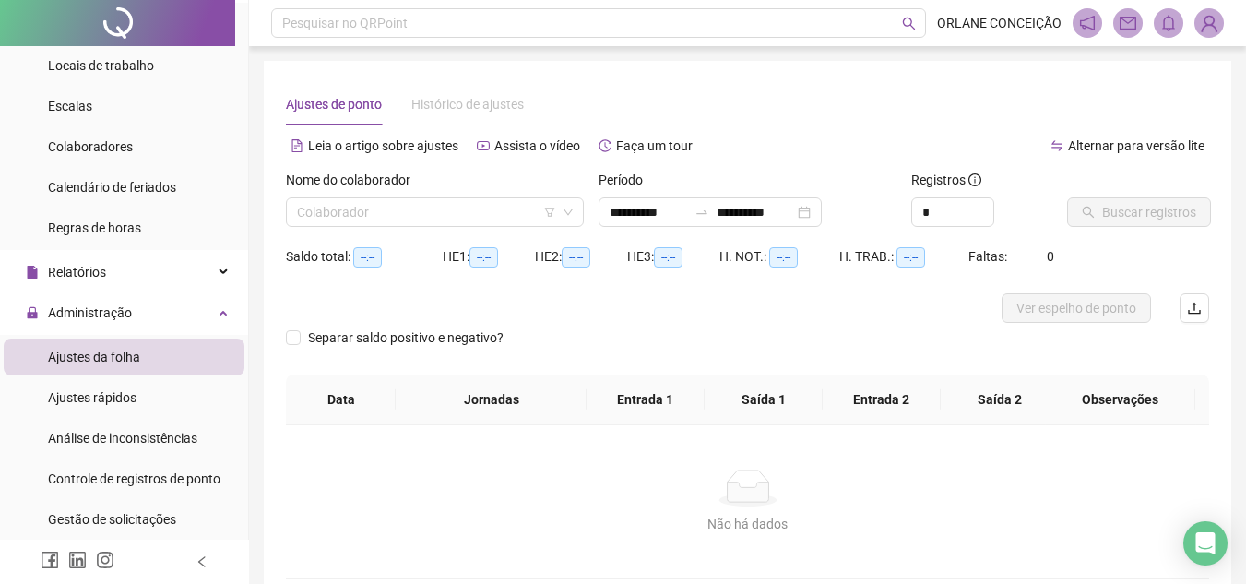
type input "**********"
click at [545, 206] on div "Colaborador" at bounding box center [435, 212] width 298 height 30
click at [644, 220] on input "**********" at bounding box center [647, 212] width 77 height 20
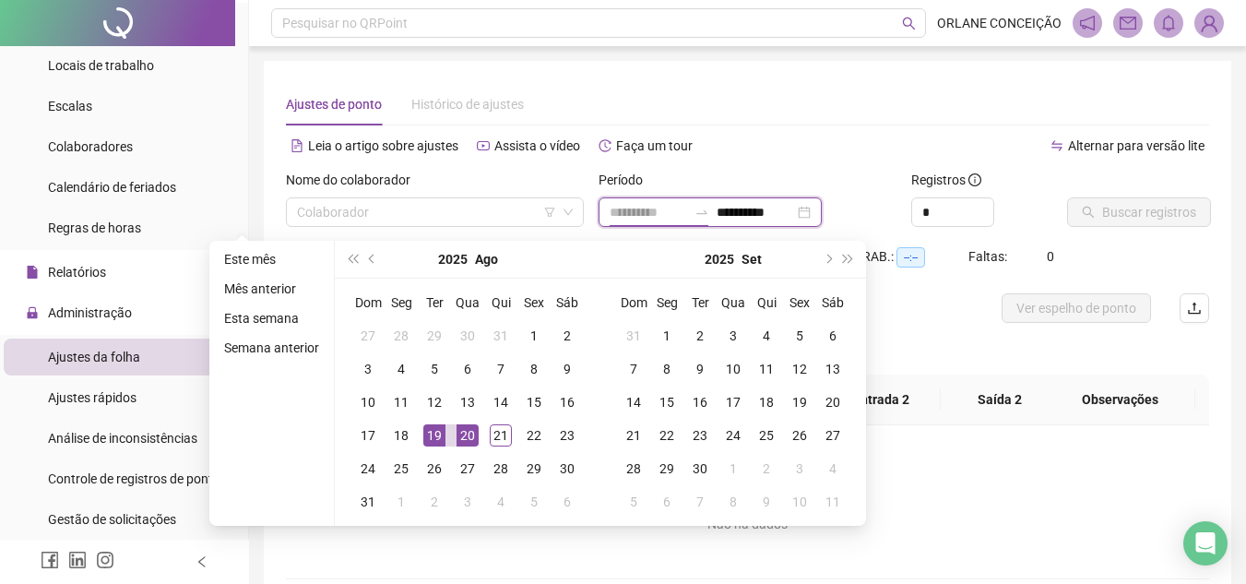
type input "**********"
click at [457, 426] on div "20" at bounding box center [467, 435] width 22 height 22
type input "**********"
click at [490, 431] on div "21" at bounding box center [501, 435] width 22 height 22
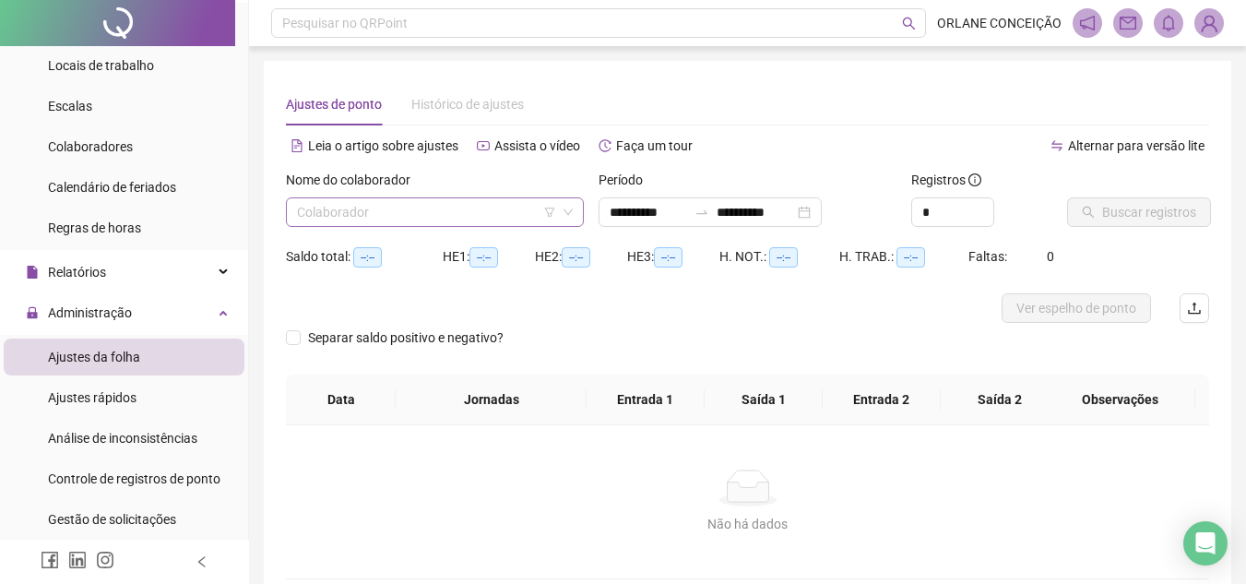
click at [473, 221] on input "search" at bounding box center [426, 212] width 259 height 28
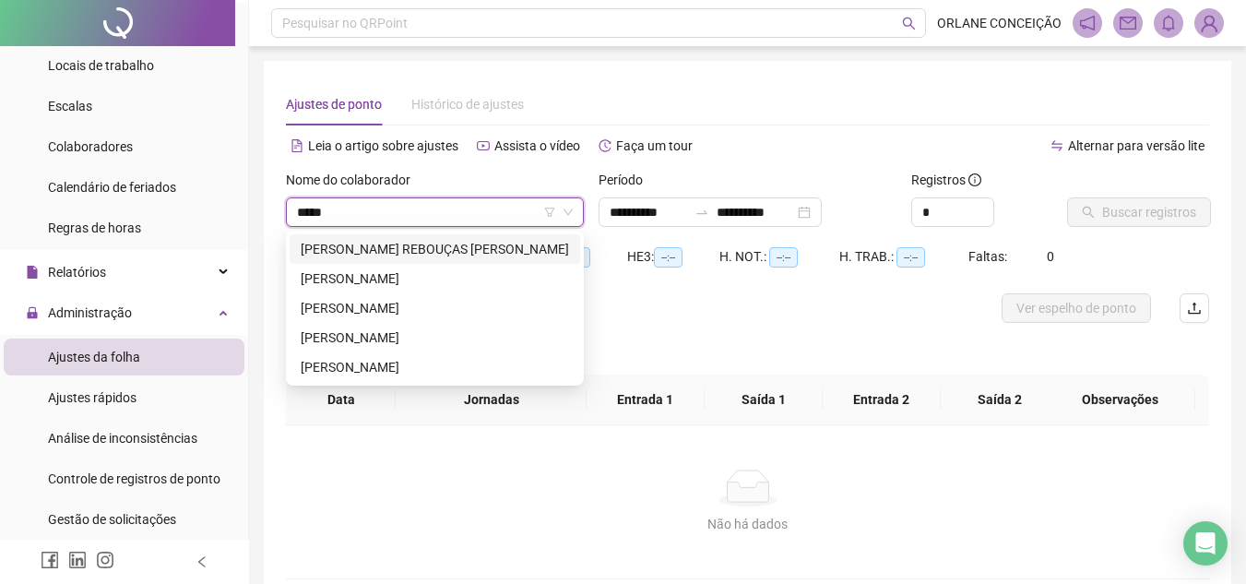
type input "*****"
click at [378, 310] on div "[PERSON_NAME]" at bounding box center [435, 308] width 268 height 20
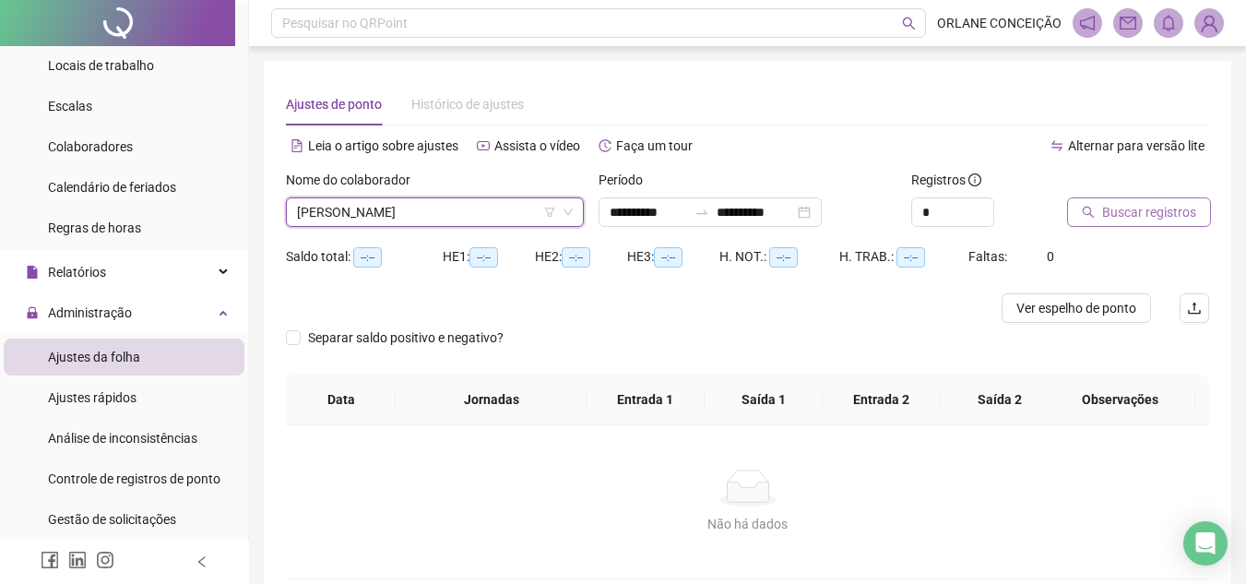
click at [1149, 209] on span "Buscar registros" at bounding box center [1149, 212] width 94 height 20
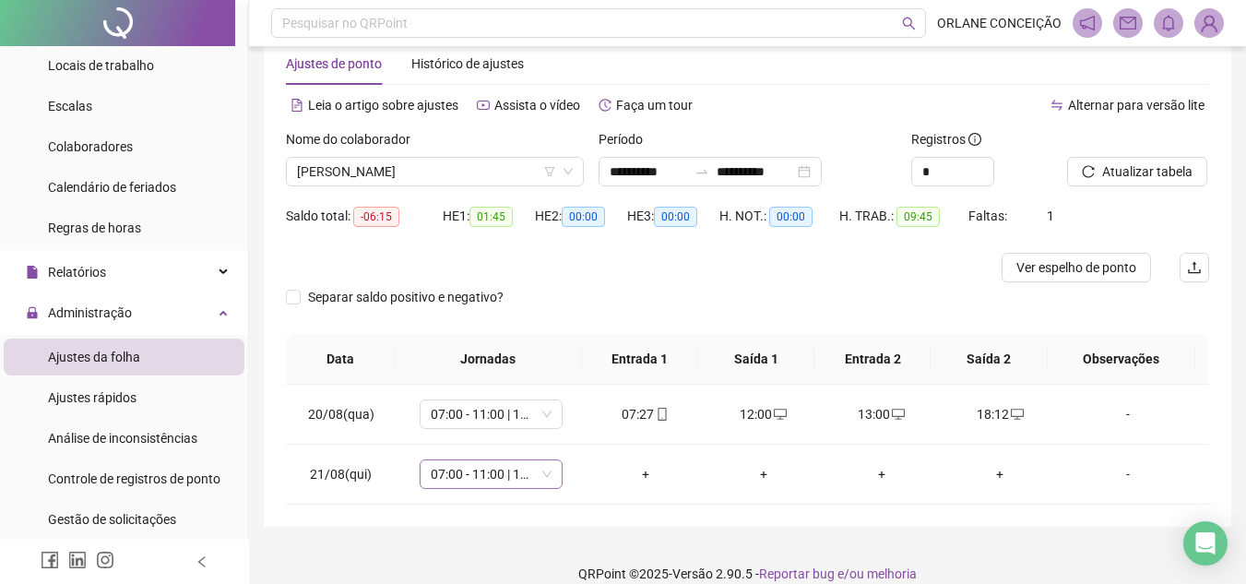
scroll to position [63, 0]
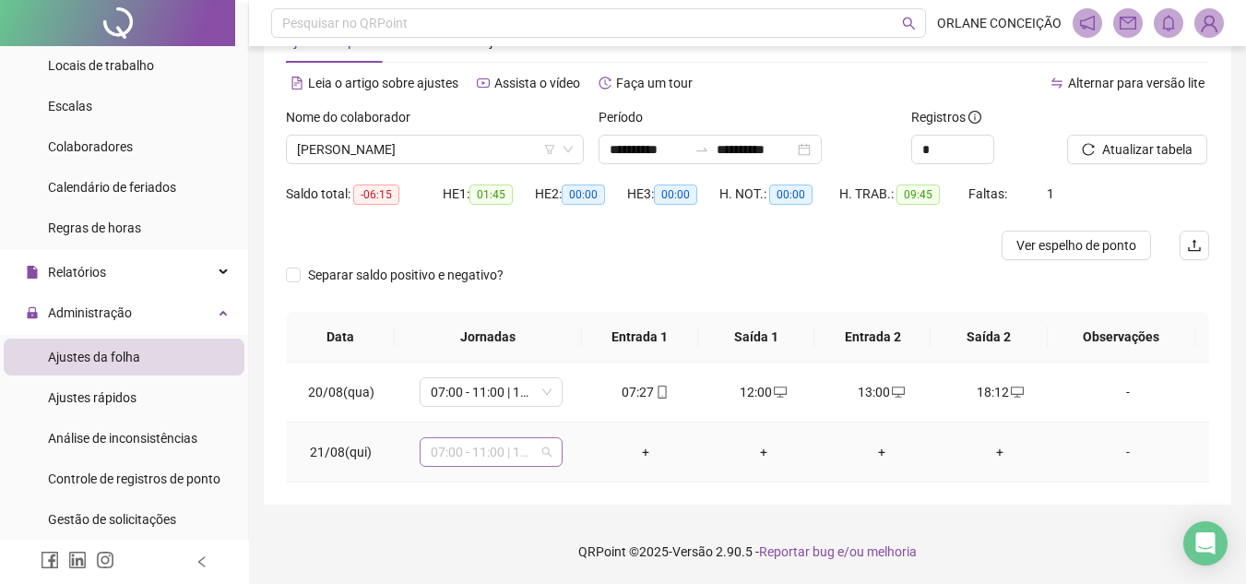
click at [479, 446] on span "07:00 - 11:00 | 12:00 - 16:00" at bounding box center [491, 452] width 121 height 28
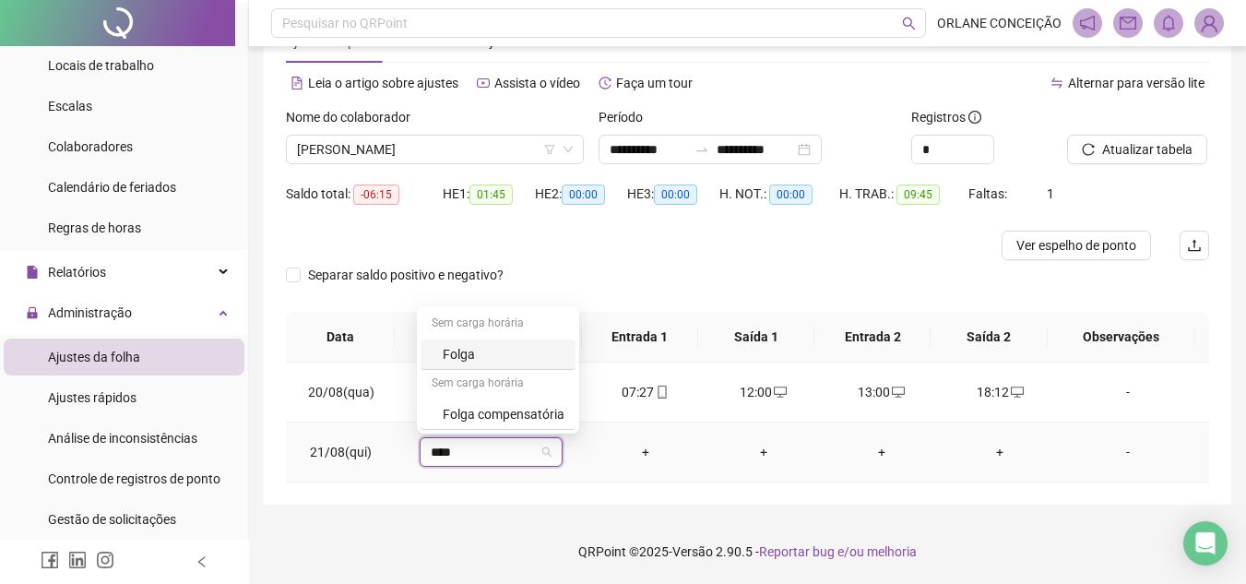
type input "*****"
click at [501, 413] on div "Folga compensatória" at bounding box center [504, 414] width 122 height 20
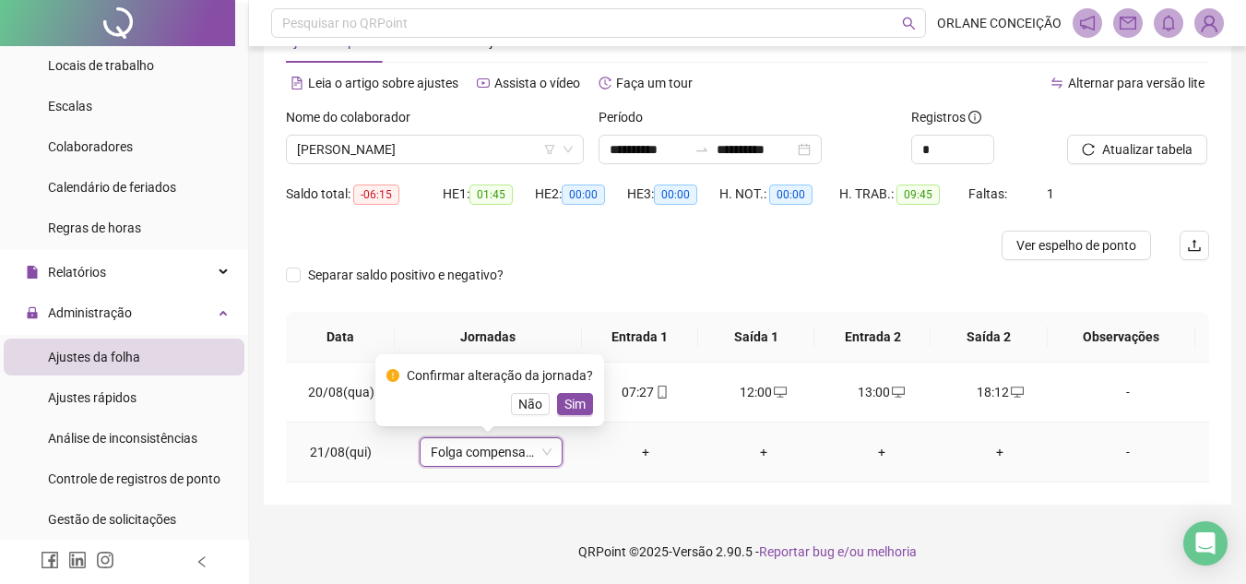
click at [574, 399] on span "Sim" at bounding box center [574, 404] width 21 height 20
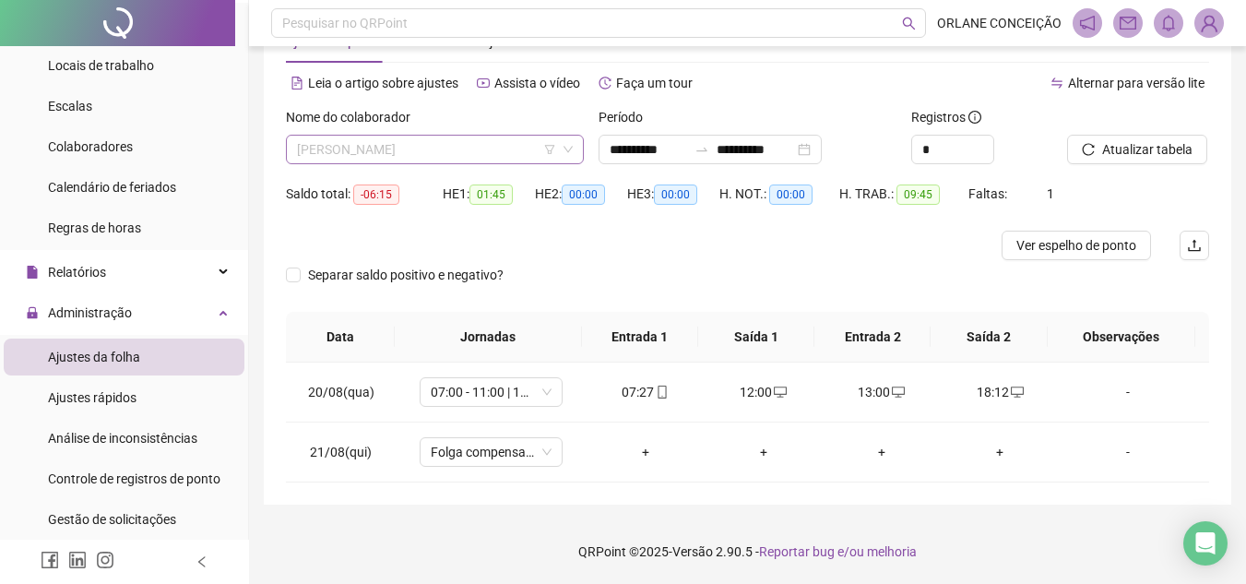
click at [495, 149] on span "[PERSON_NAME]" at bounding box center [435, 150] width 276 height 28
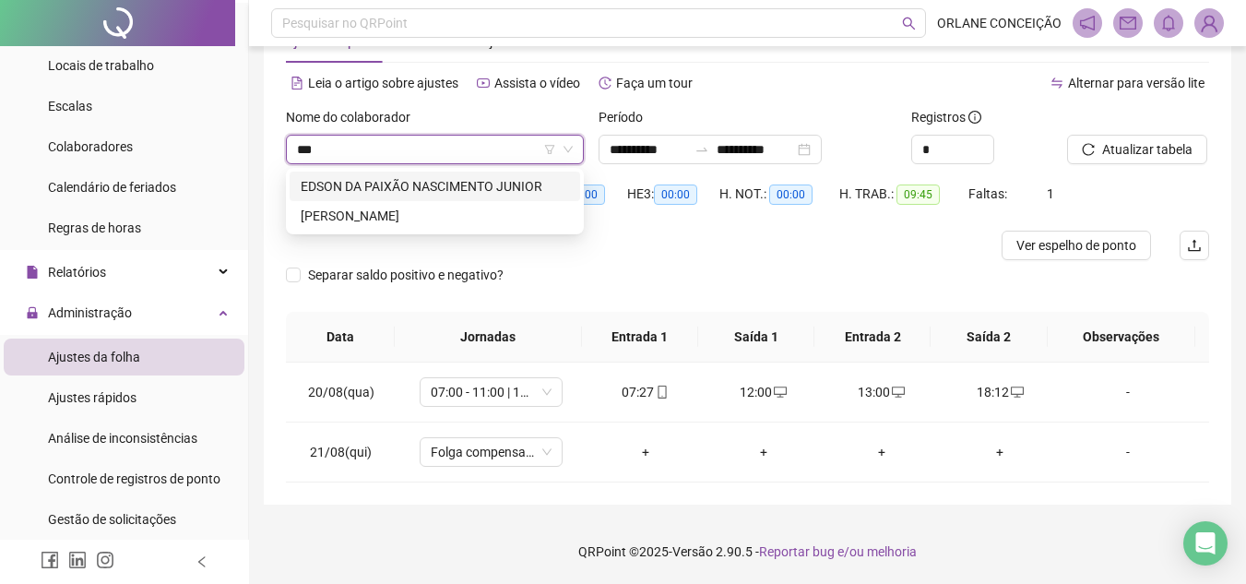
scroll to position [0, 0]
type input "*****"
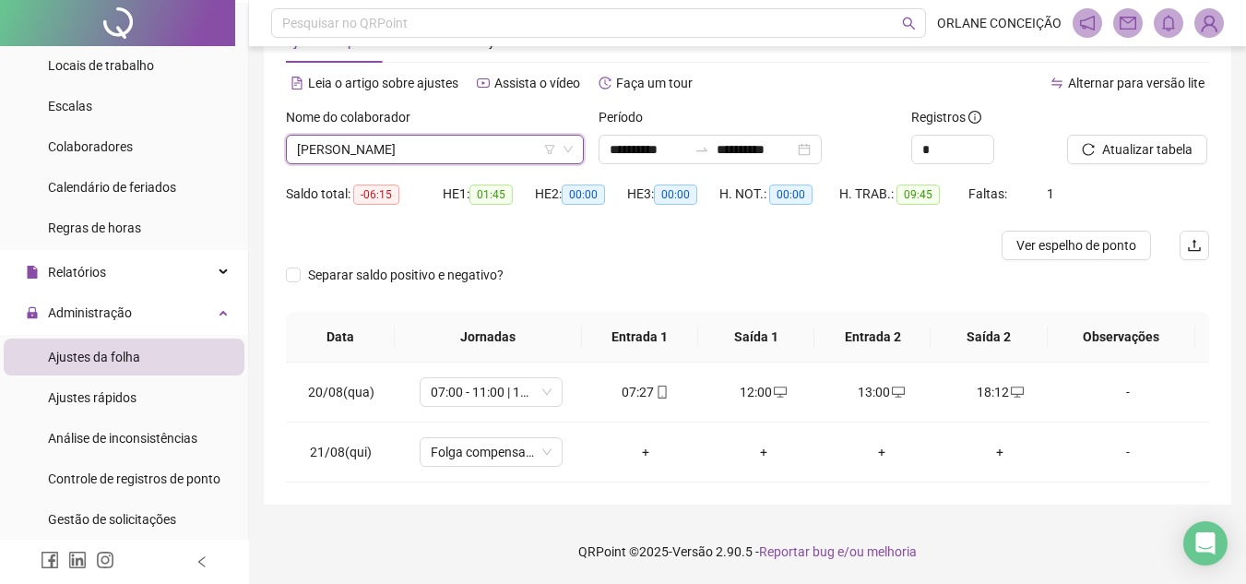
click at [413, 156] on span "[PERSON_NAME]" at bounding box center [435, 150] width 276 height 28
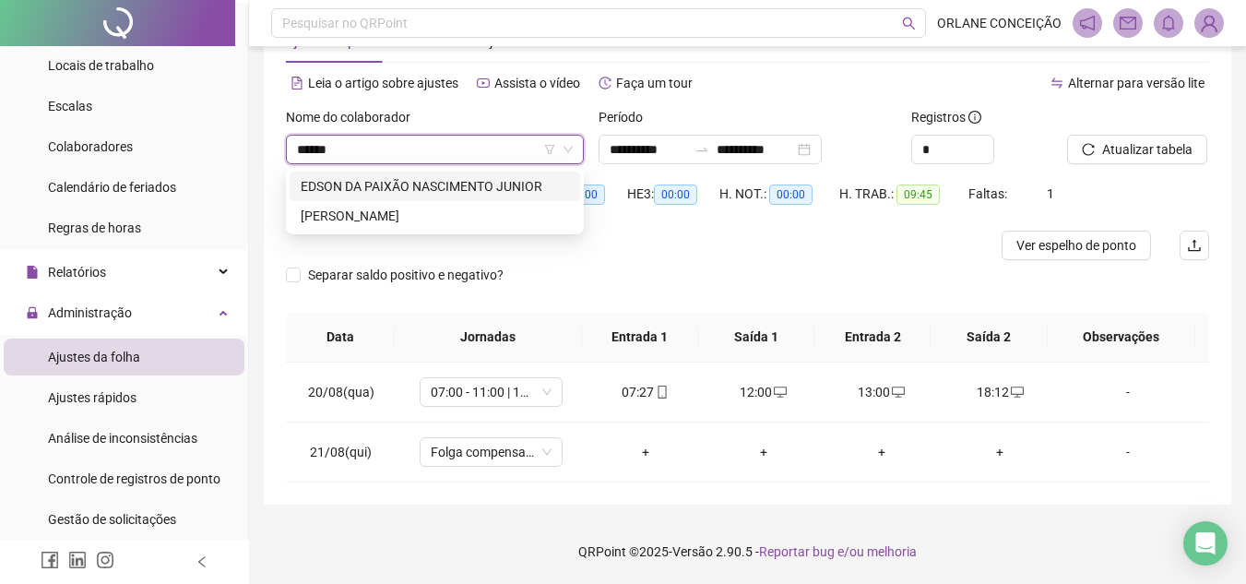
type input "*****"
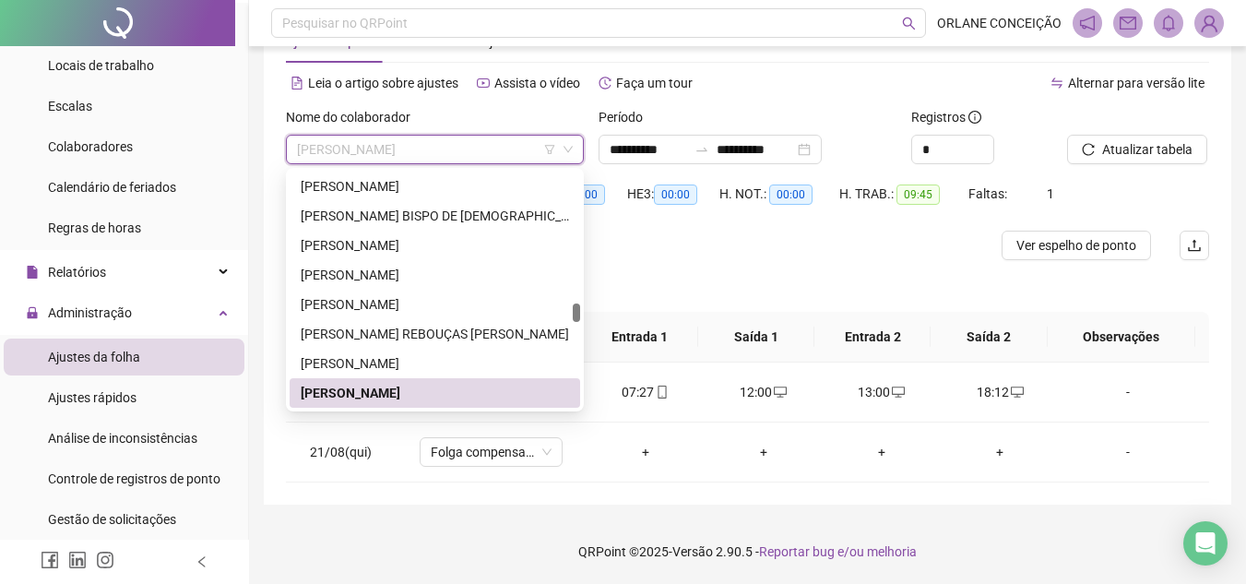
click at [353, 146] on span "[PERSON_NAME]" at bounding box center [435, 150] width 276 height 28
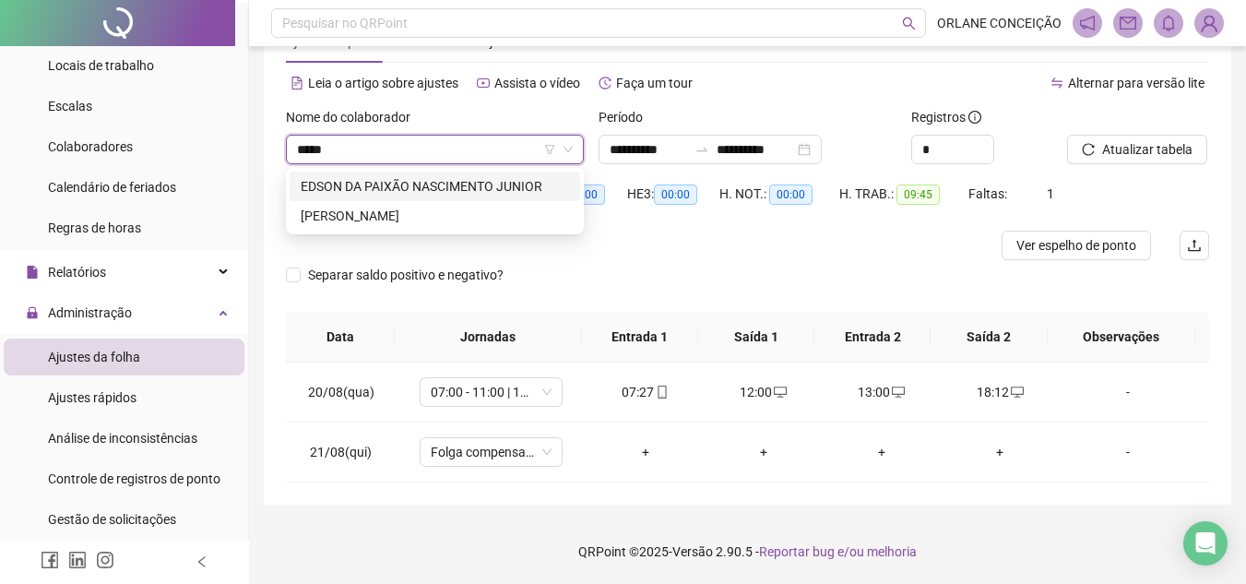
type input "*****"
click at [382, 186] on div "EDSON DA PAIXÃO NASCIMENTO JUNIOR" at bounding box center [435, 186] width 268 height 20
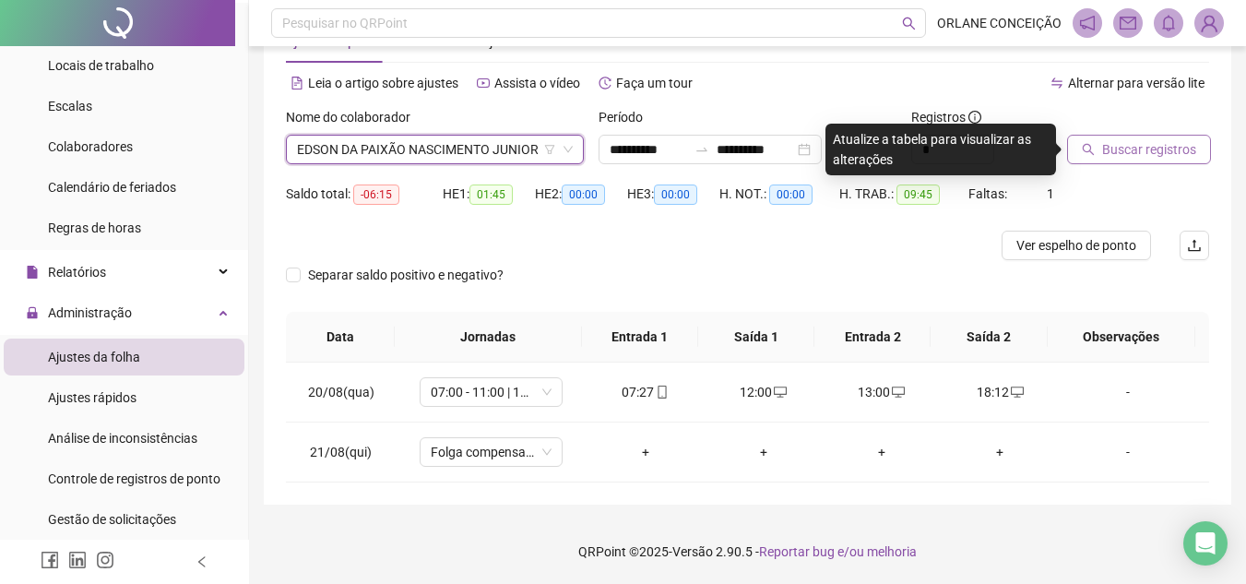
click at [1163, 151] on span "Buscar registros" at bounding box center [1149, 149] width 94 height 20
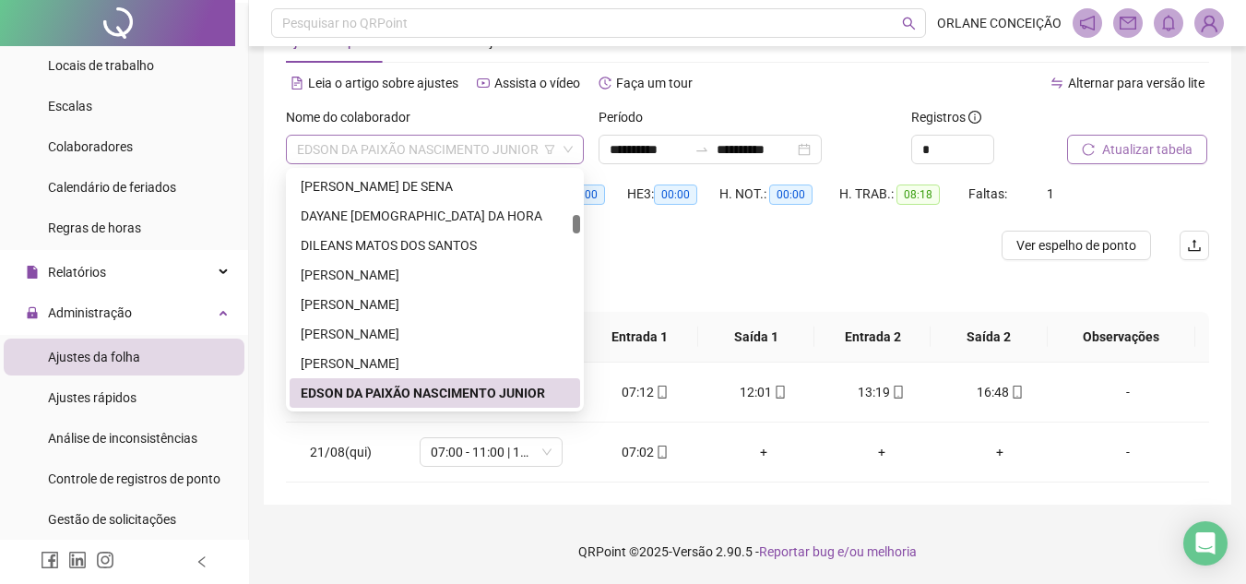
click at [397, 142] on span "EDSON DA PAIXÃO NASCIMENTO JUNIOR" at bounding box center [435, 150] width 276 height 28
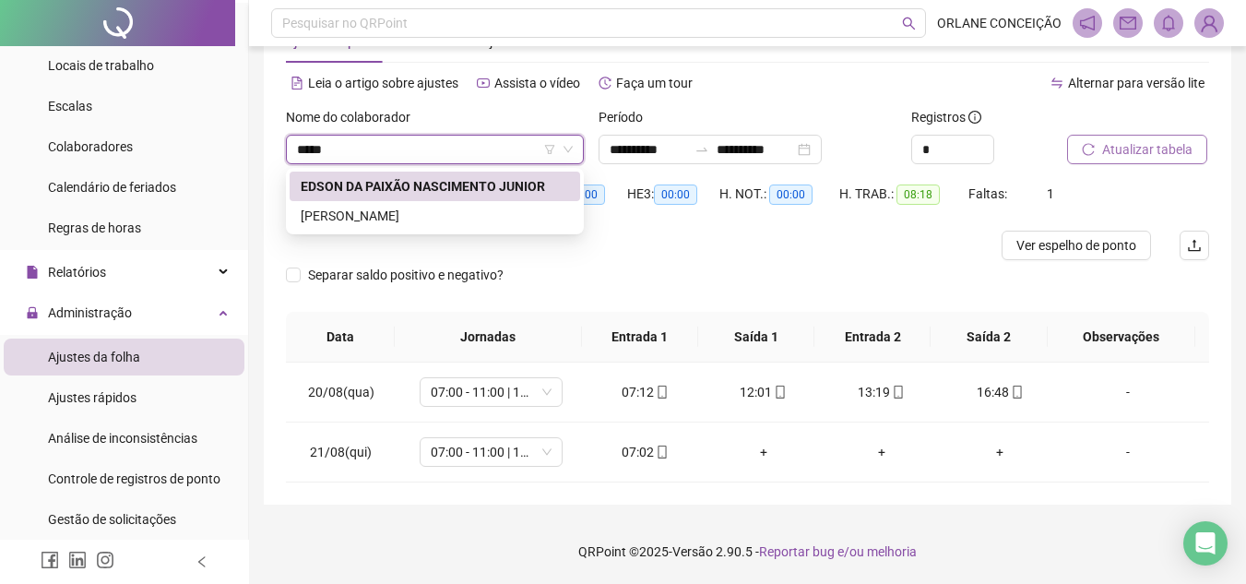
type input "*****"
click at [407, 213] on div "[PERSON_NAME]" at bounding box center [435, 216] width 268 height 20
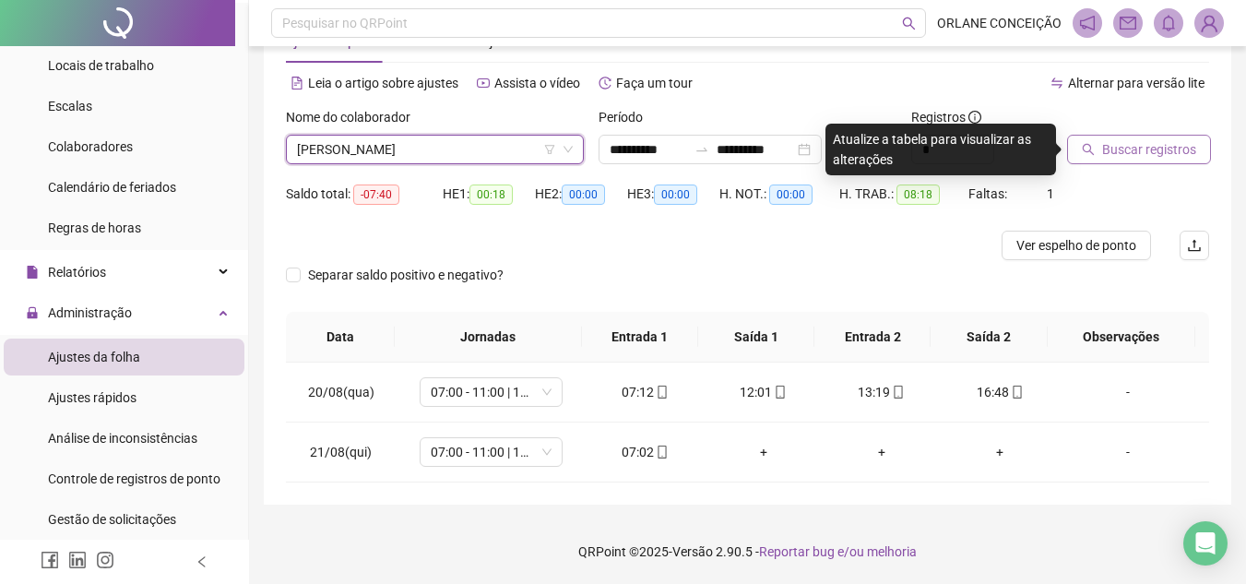
click at [1136, 151] on span "Buscar registros" at bounding box center [1149, 149] width 94 height 20
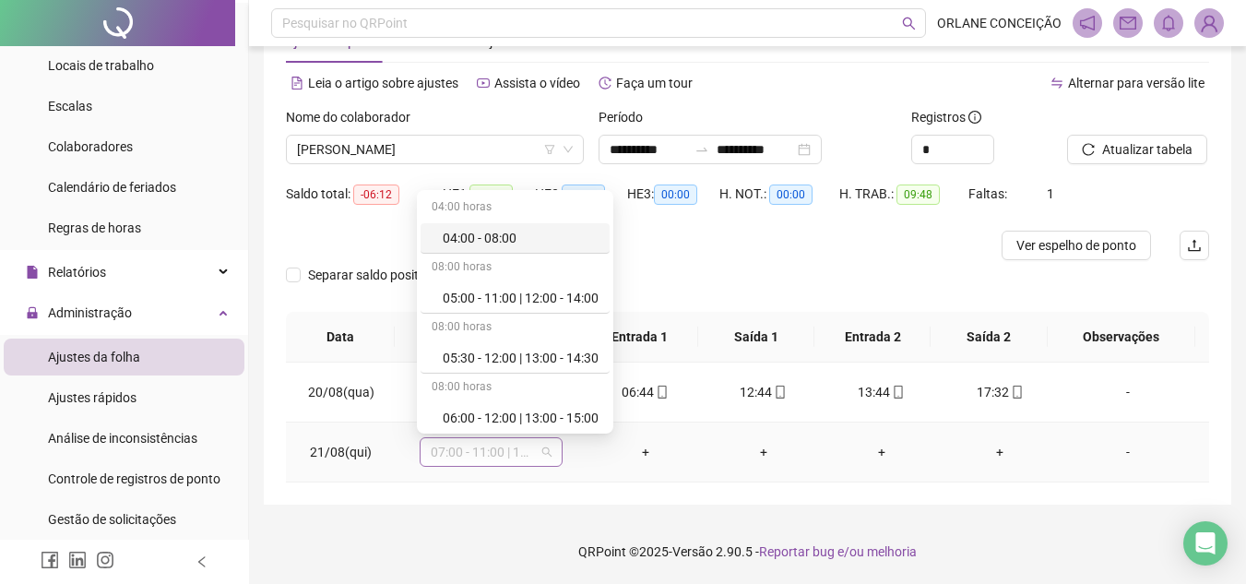
click at [457, 443] on span "07:00 - 11:00 | 12:00 - 16:00" at bounding box center [491, 452] width 121 height 28
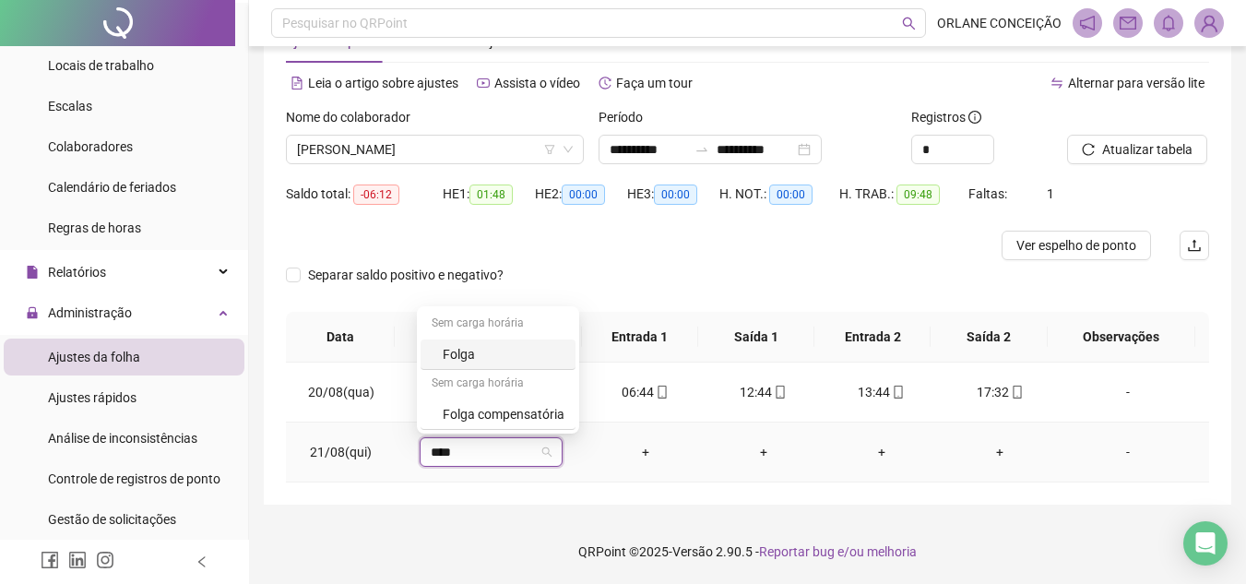
type input "*****"
click at [477, 409] on div "Folga compensatória" at bounding box center [504, 414] width 122 height 20
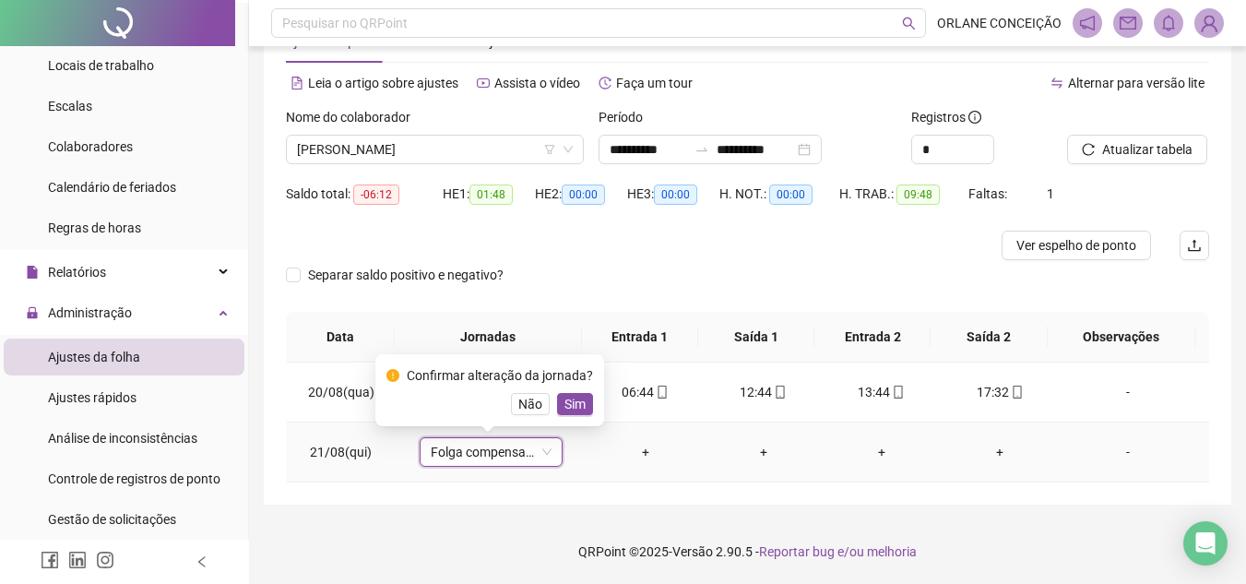
click at [578, 405] on span "Sim" at bounding box center [574, 404] width 21 height 20
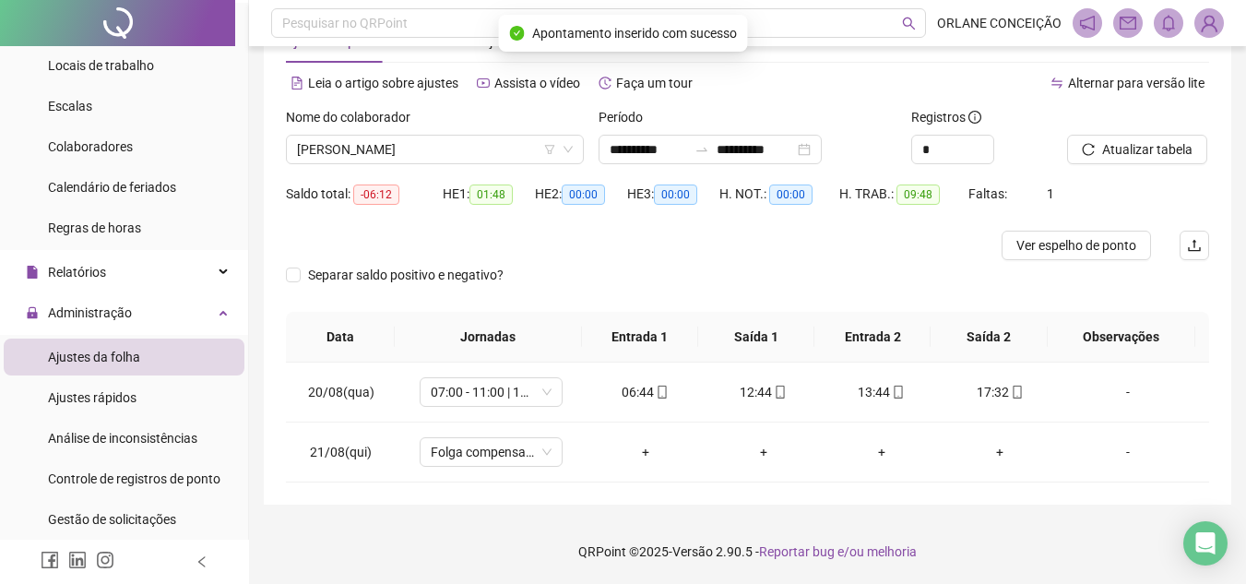
drag, startPoint x: 484, startPoint y: 515, endPoint x: 709, endPoint y: 448, distance: 234.6
click at [484, 514] on div "**********" at bounding box center [747, 260] width 997 height 646
click at [1118, 148] on span "Atualizar tabela" at bounding box center [1147, 149] width 90 height 20
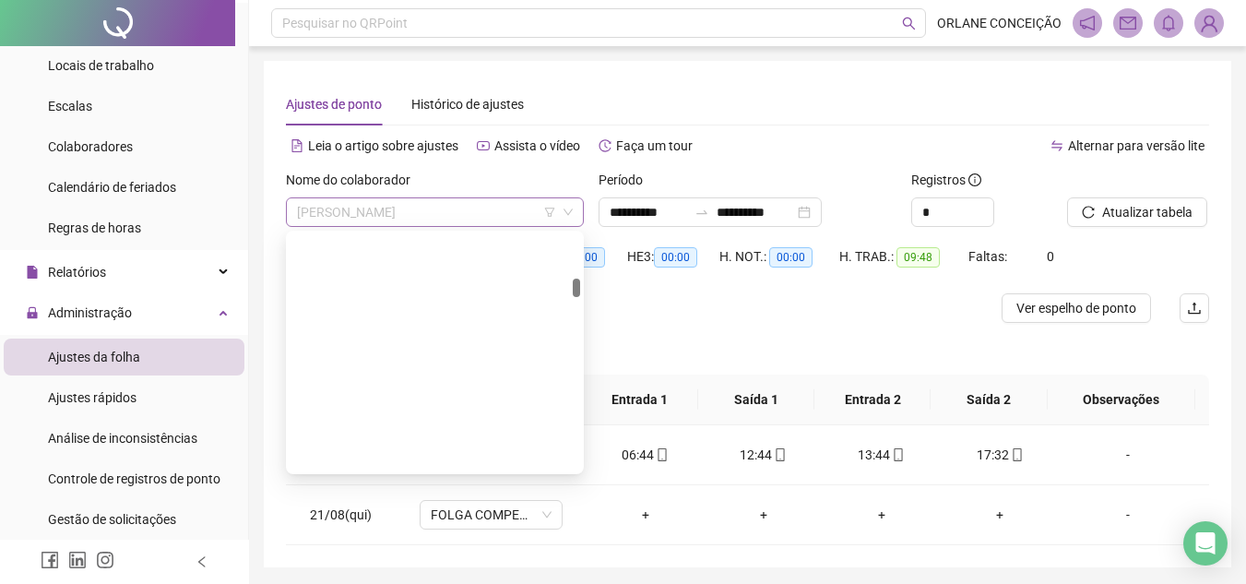
scroll to position [1003, 0]
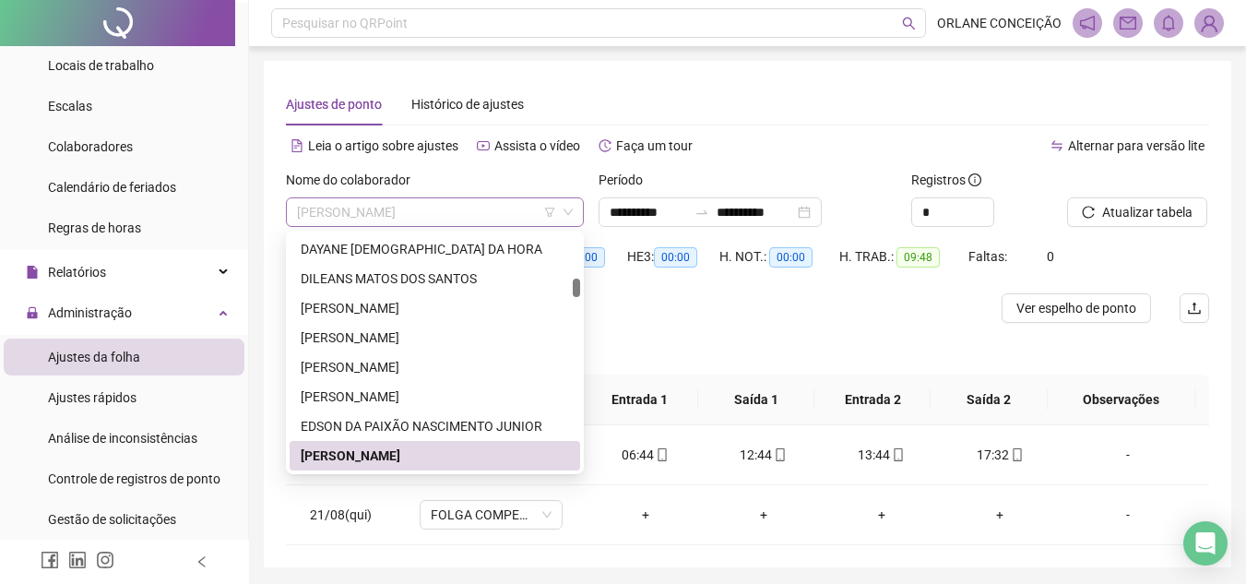
click at [344, 207] on span "[PERSON_NAME]" at bounding box center [435, 212] width 276 height 28
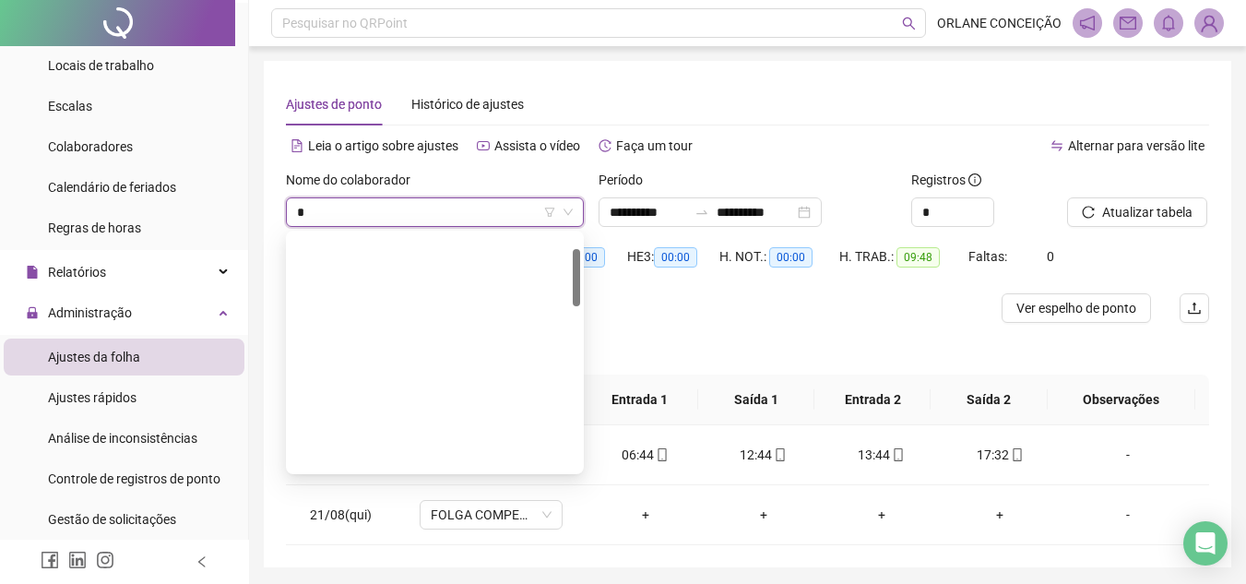
scroll to position [0, 0]
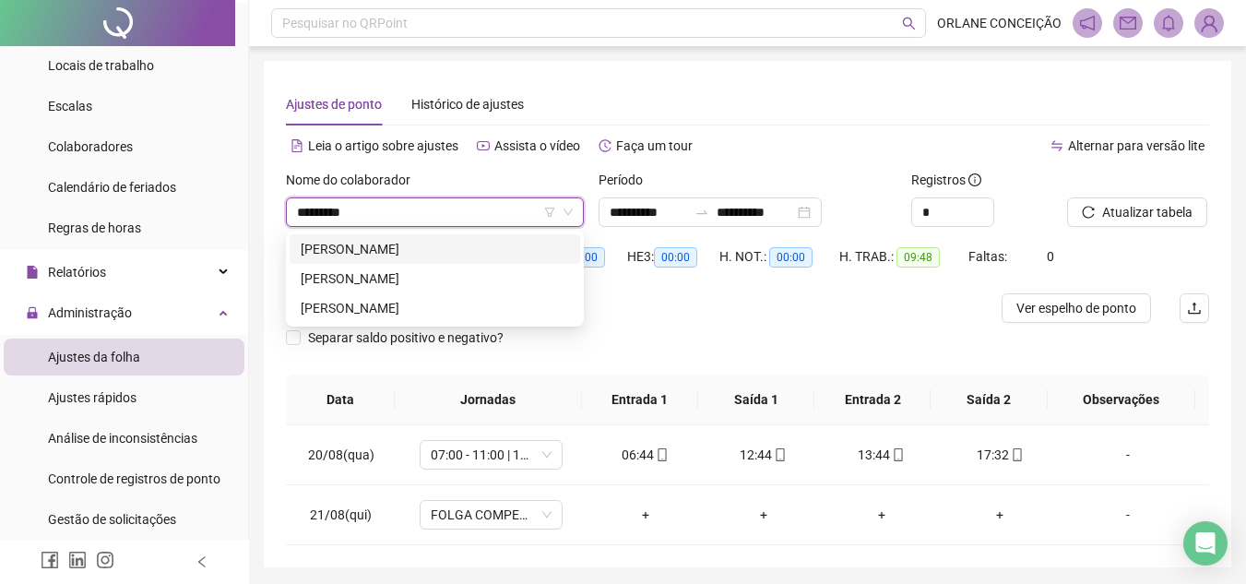
type input "********"
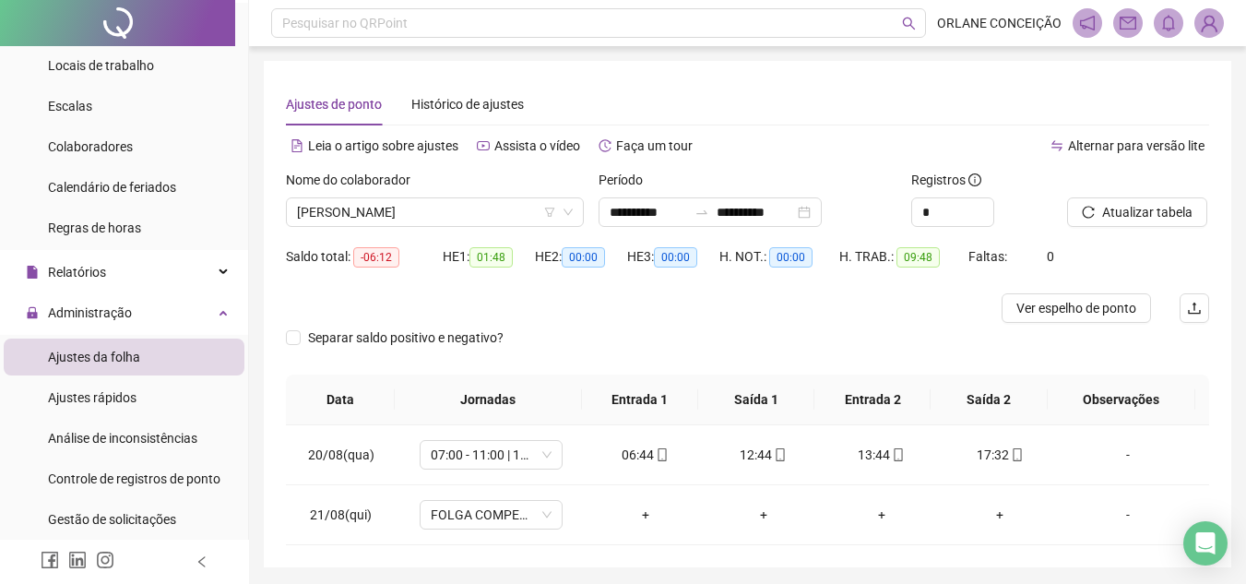
click at [398, 69] on div "**********" at bounding box center [747, 314] width 967 height 506
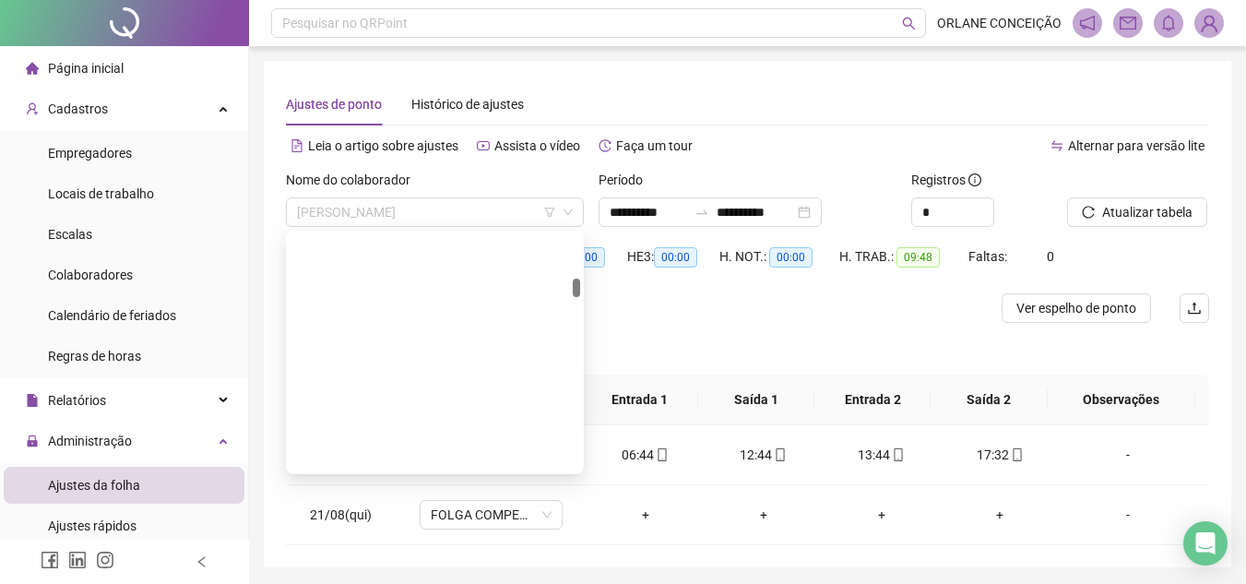
click at [428, 197] on div "[PERSON_NAME]" at bounding box center [435, 212] width 298 height 30
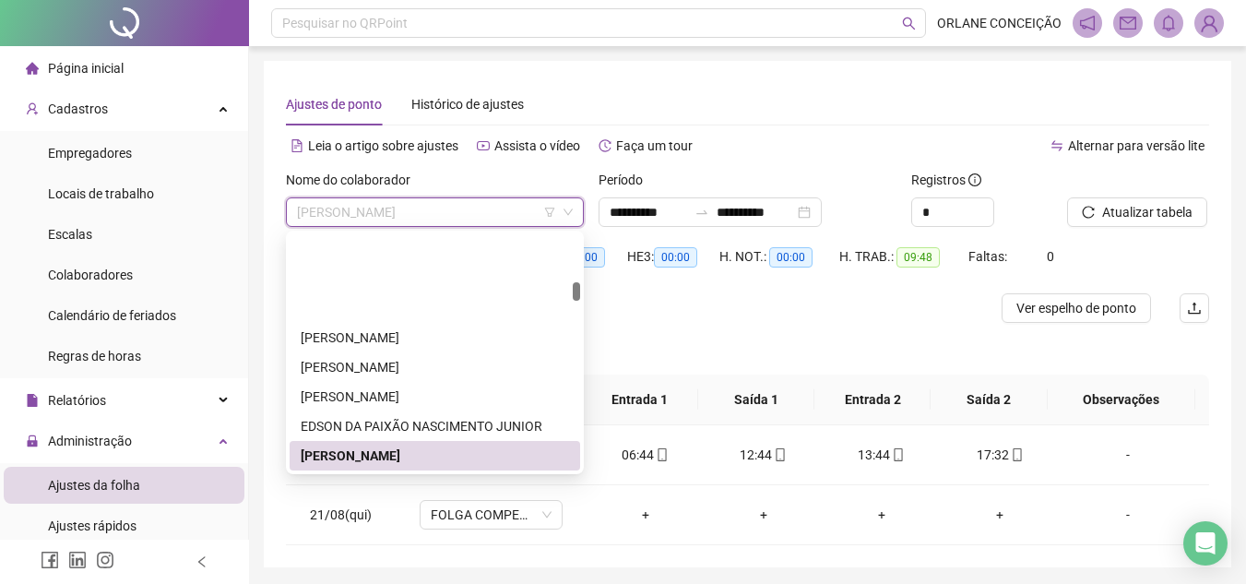
scroll to position [1188, 0]
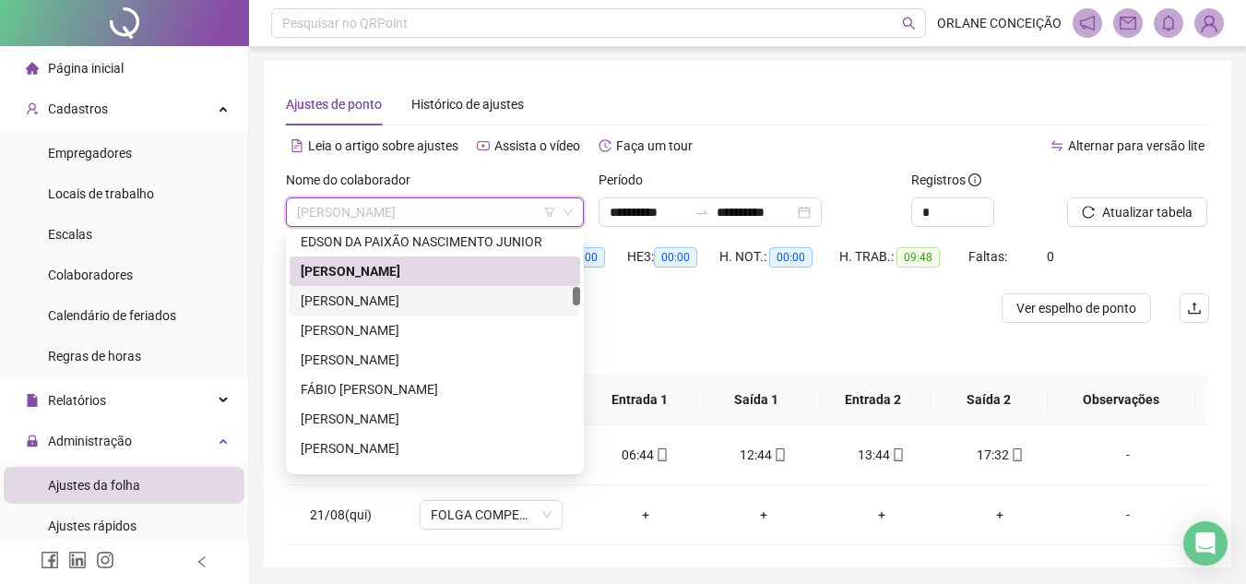
click at [403, 306] on div "[PERSON_NAME]" at bounding box center [435, 300] width 268 height 20
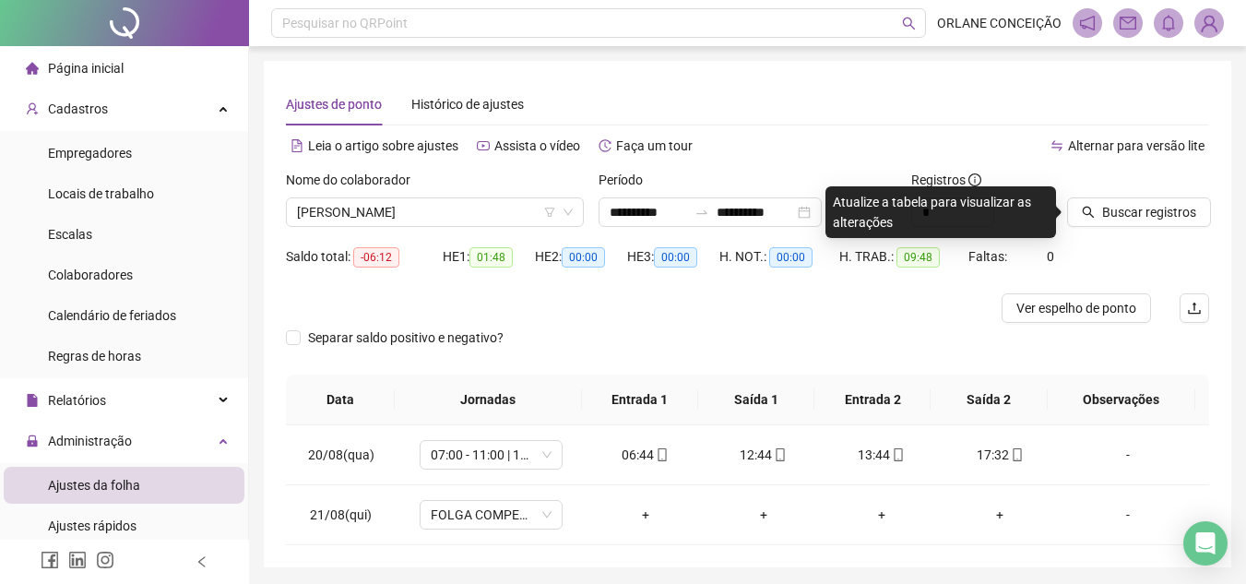
click at [1153, 193] on div at bounding box center [1115, 184] width 96 height 28
click at [1153, 197] on div "Buscar registros" at bounding box center [1115, 198] width 96 height 57
click at [1130, 222] on button "Buscar registros" at bounding box center [1139, 212] width 144 height 30
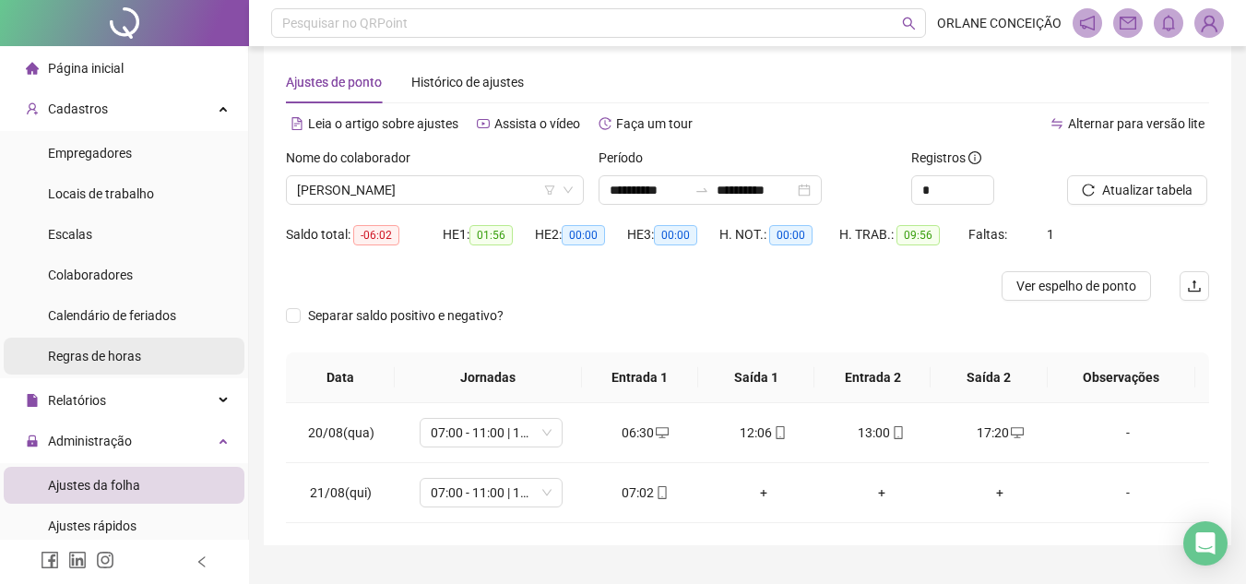
scroll to position [0, 0]
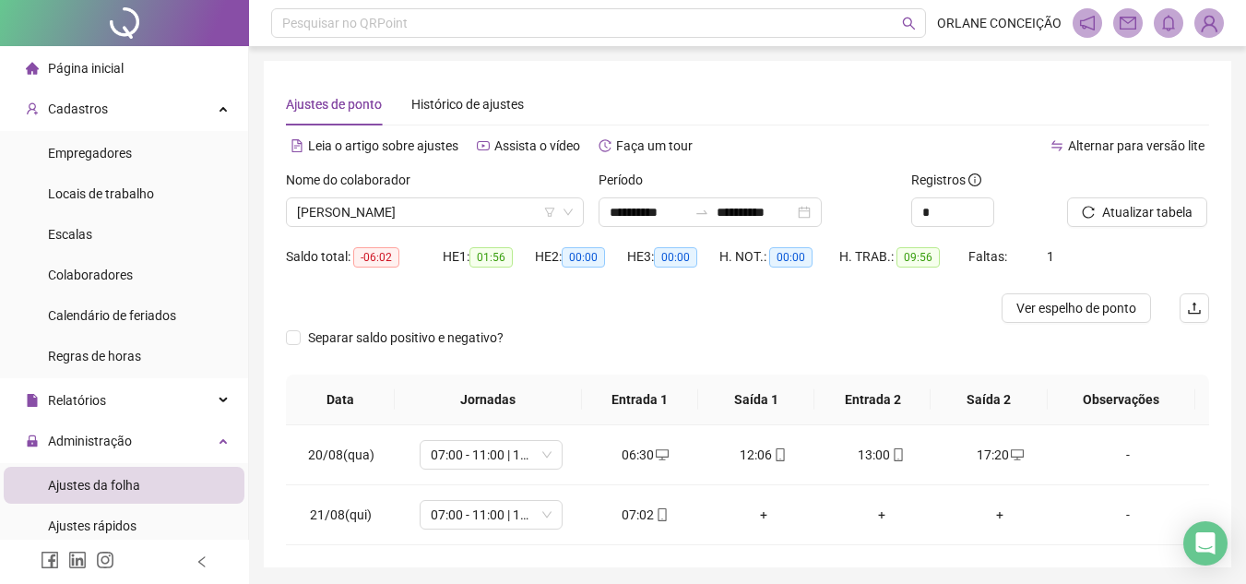
click at [1186, 96] on div "Ajustes de ponto Histórico de ajustes" at bounding box center [747, 104] width 923 height 42
click at [863, 65] on div "**********" at bounding box center [747, 314] width 967 height 506
click at [461, 73] on div "**********" at bounding box center [747, 314] width 967 height 506
click at [997, 63] on div "**********" at bounding box center [747, 314] width 967 height 506
drag, startPoint x: 510, startPoint y: 334, endPoint x: 308, endPoint y: 339, distance: 202.0
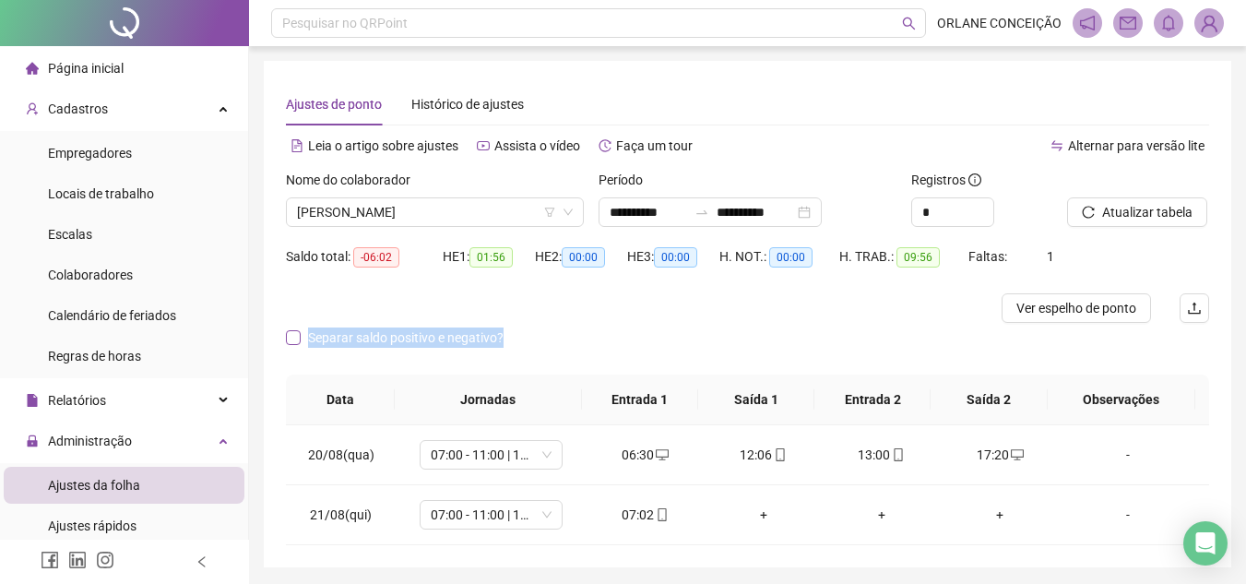
click at [308, 339] on span "Separar saldo positivo e negativo?" at bounding box center [406, 337] width 210 height 20
click at [383, 290] on div "Saldo total: -06:02" at bounding box center [364, 268] width 157 height 52
drag, startPoint x: 519, startPoint y: 333, endPoint x: 327, endPoint y: 306, distance: 193.6
click at [306, 337] on div "Separar saldo positivo e negativo?" at bounding box center [410, 337] width 249 height 20
click at [333, 299] on div at bounding box center [632, 308] width 692 height 30
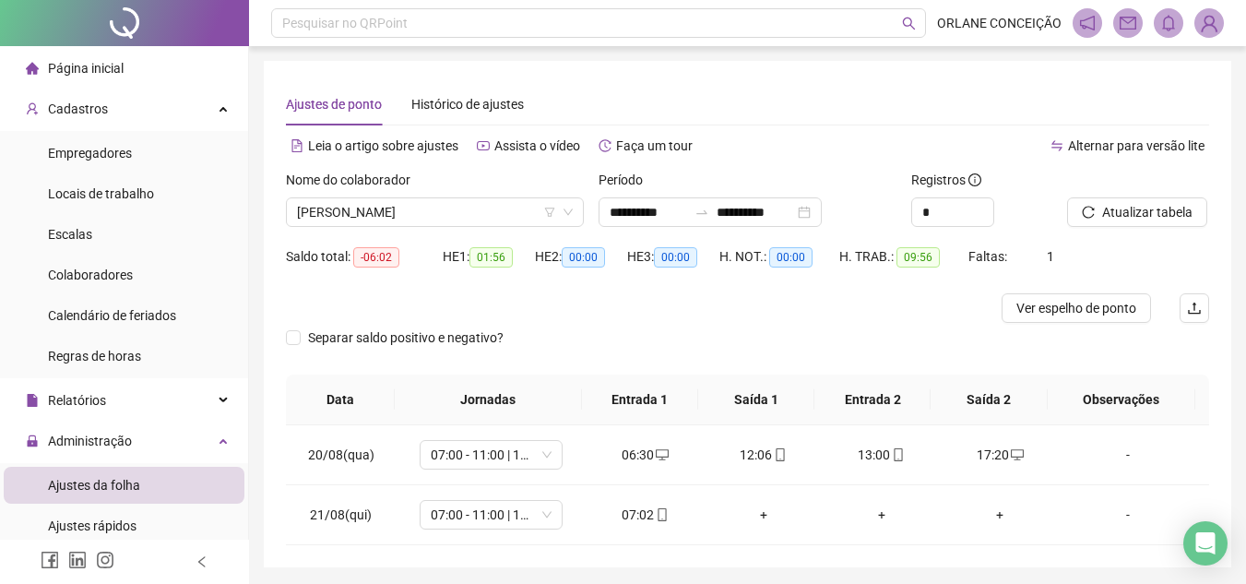
click at [1057, 65] on div "**********" at bounding box center [747, 314] width 967 height 506
click at [502, 109] on span "Histórico de ajustes" at bounding box center [467, 104] width 112 height 15
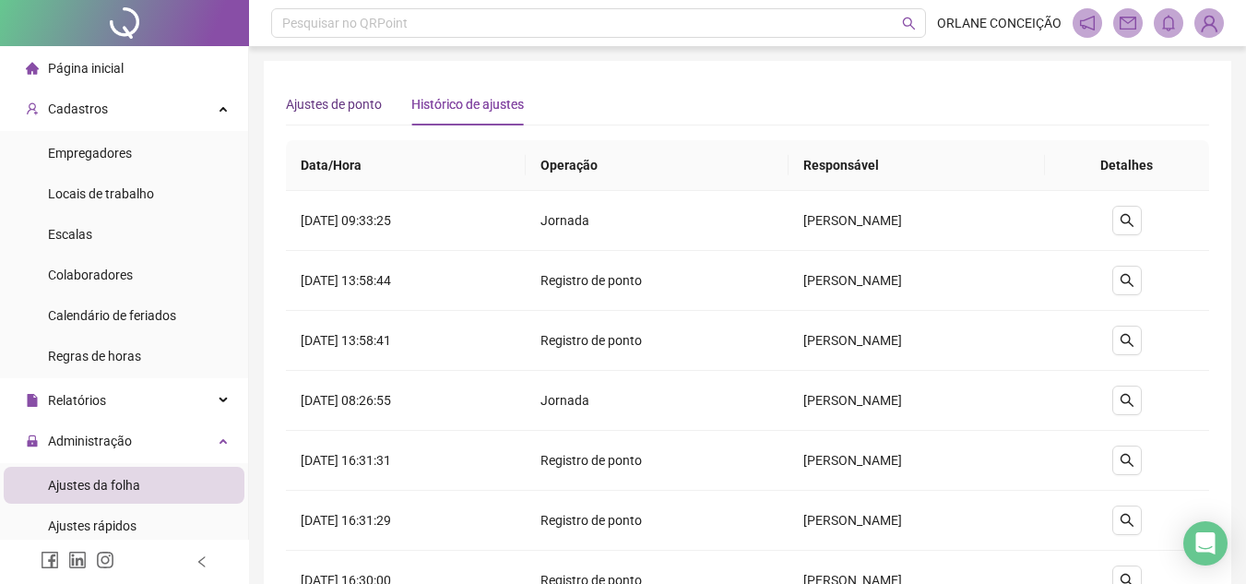
click at [335, 101] on span "Ajustes de ponto" at bounding box center [334, 104] width 96 height 15
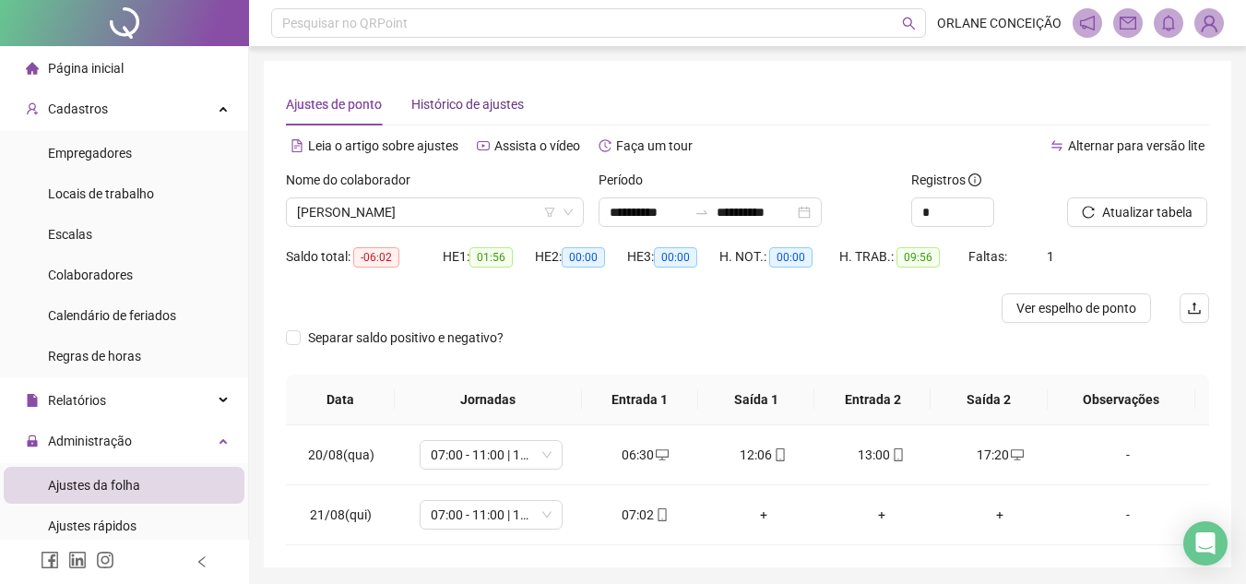
click at [487, 97] on span "Histórico de ajustes" at bounding box center [467, 104] width 112 height 15
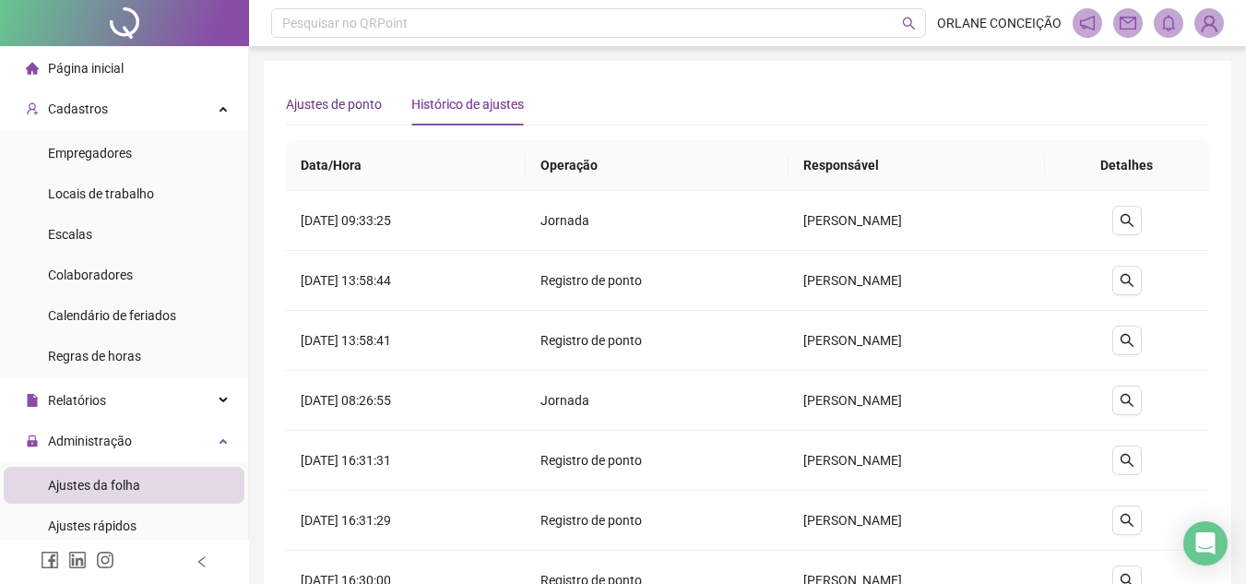
click at [346, 103] on span "Ajustes de ponto" at bounding box center [334, 104] width 96 height 15
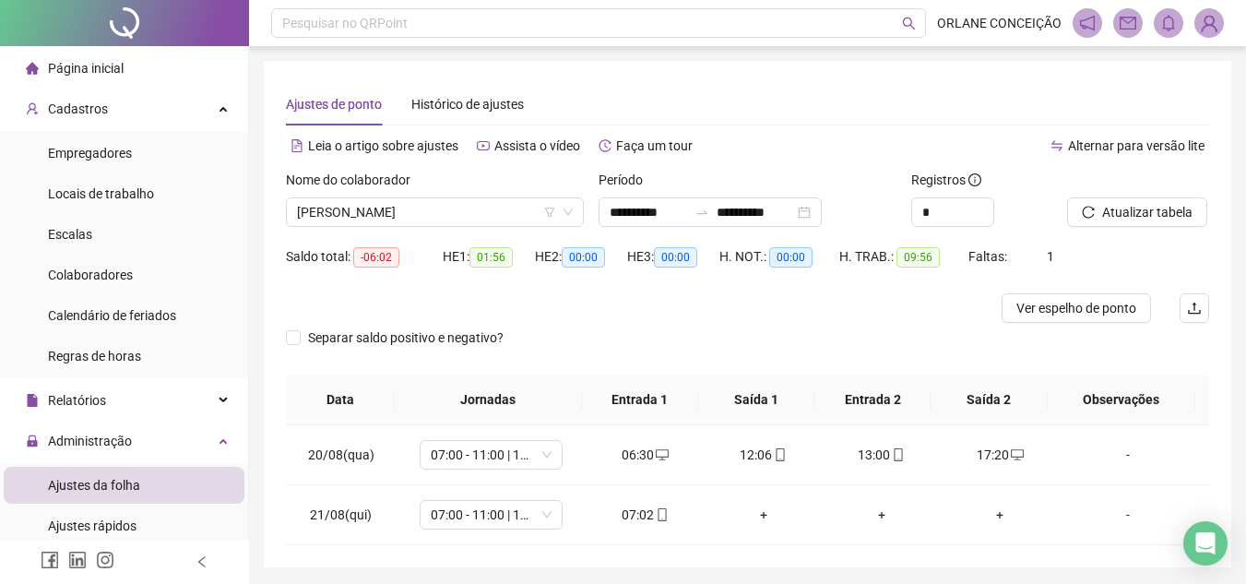
click at [1141, 94] on div "Ajustes de ponto Histórico de ajustes" at bounding box center [747, 104] width 923 height 42
drag, startPoint x: 1025, startPoint y: 147, endPoint x: 1216, endPoint y: 131, distance: 191.5
click at [1216, 131] on div "**********" at bounding box center [747, 314] width 967 height 506
click at [1209, 108] on div "**********" at bounding box center [747, 314] width 967 height 506
drag, startPoint x: 1206, startPoint y: 143, endPoint x: 1043, endPoint y: 145, distance: 163.2
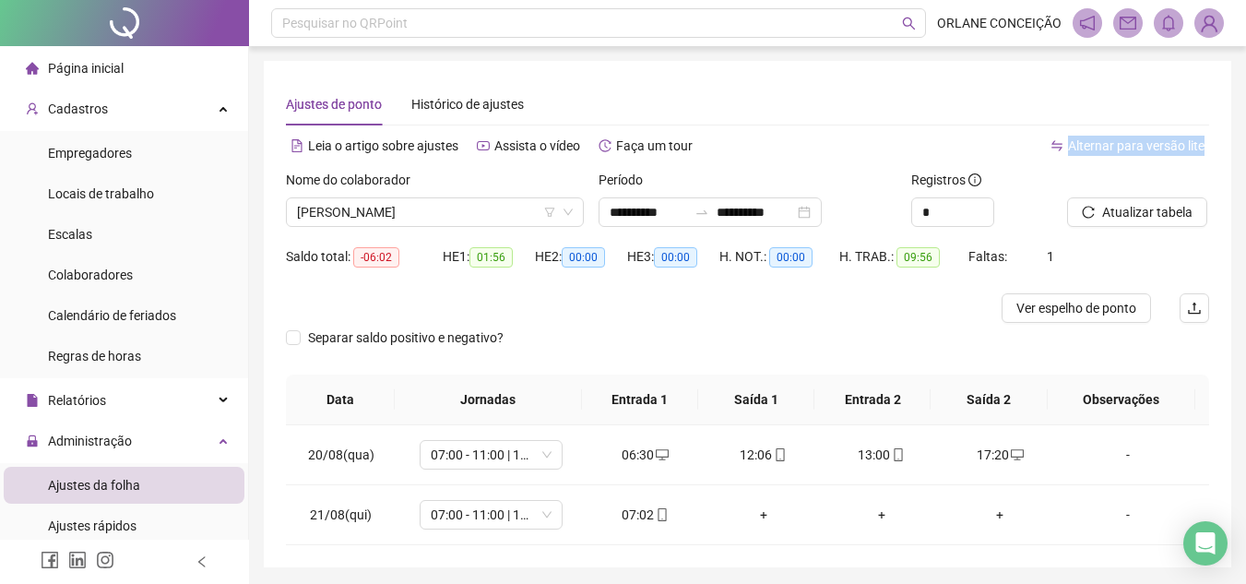
click at [1043, 145] on div "Alternar para versão lite" at bounding box center [979, 146] width 462 height 30
click at [1023, 99] on div "Ajustes de ponto Histórico de ajustes" at bounding box center [747, 104] width 923 height 42
click at [305, 68] on div "**********" at bounding box center [747, 314] width 967 height 506
click at [129, 267] on li "Colaboradores" at bounding box center [124, 274] width 241 height 37
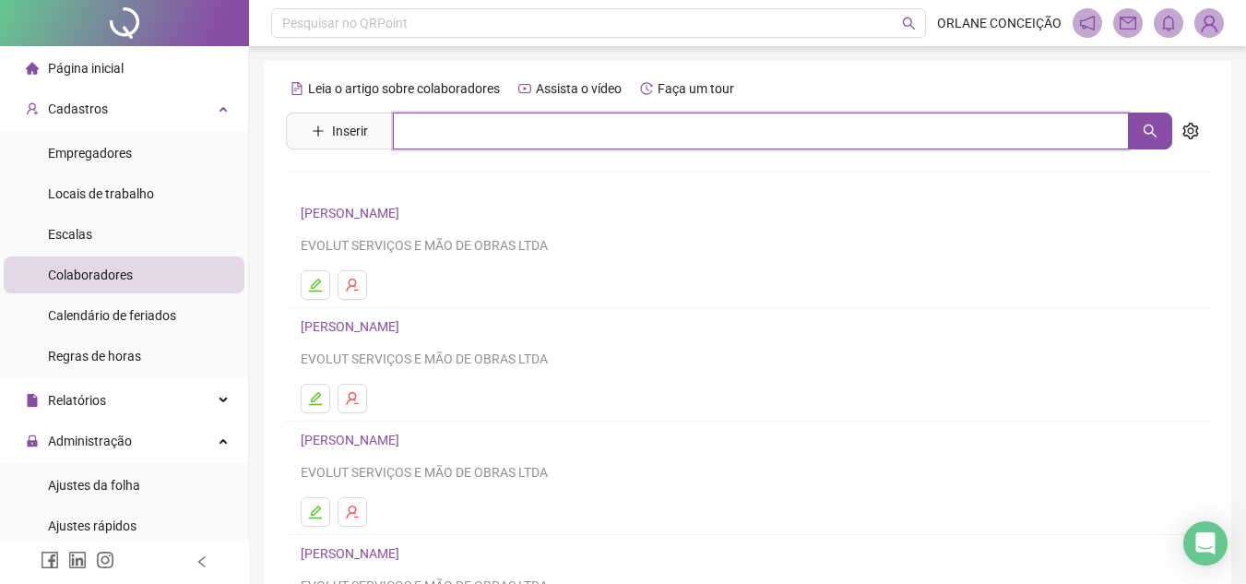
click at [427, 142] on input "text" at bounding box center [761, 130] width 736 height 37
type input "********"
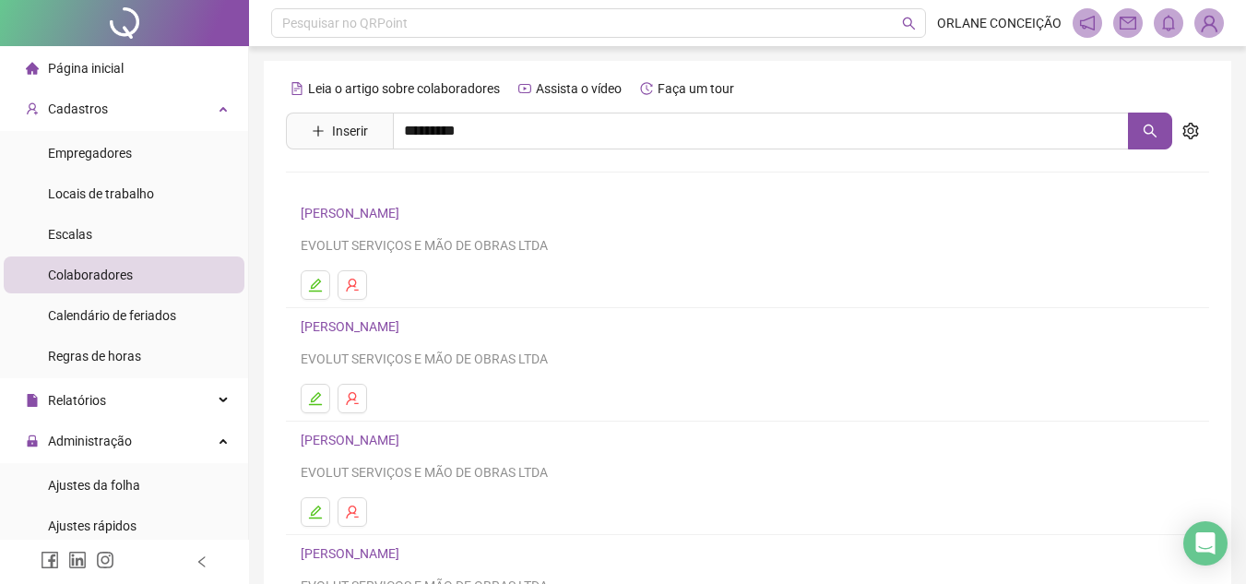
click at [419, 219] on link "[PERSON_NAME]" at bounding box center [369, 225] width 99 height 15
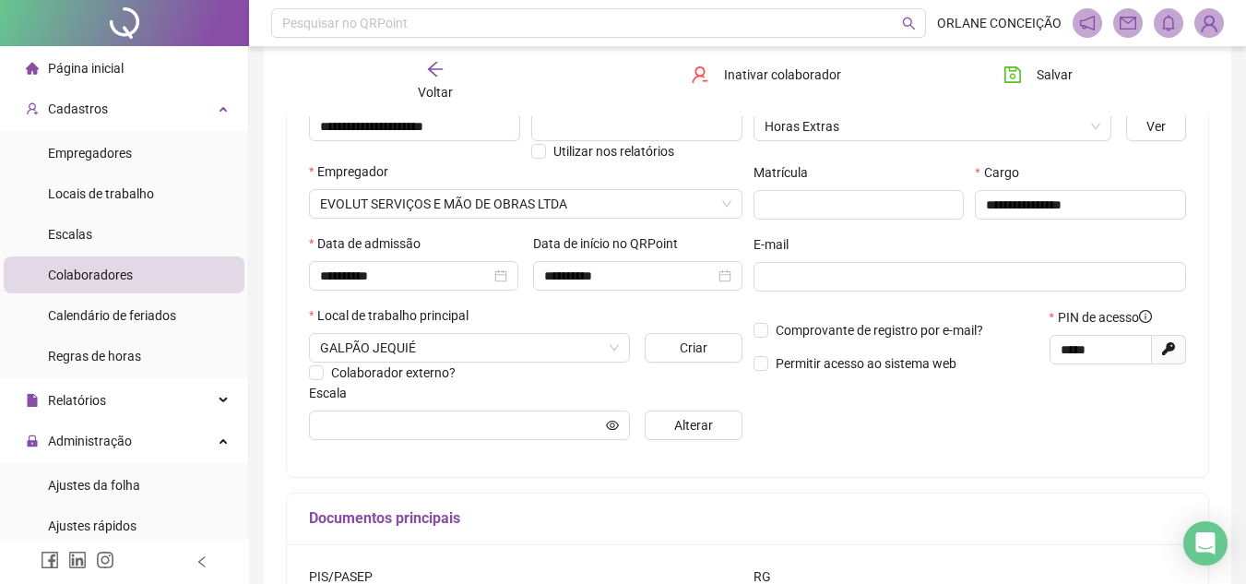
scroll to position [277, 0]
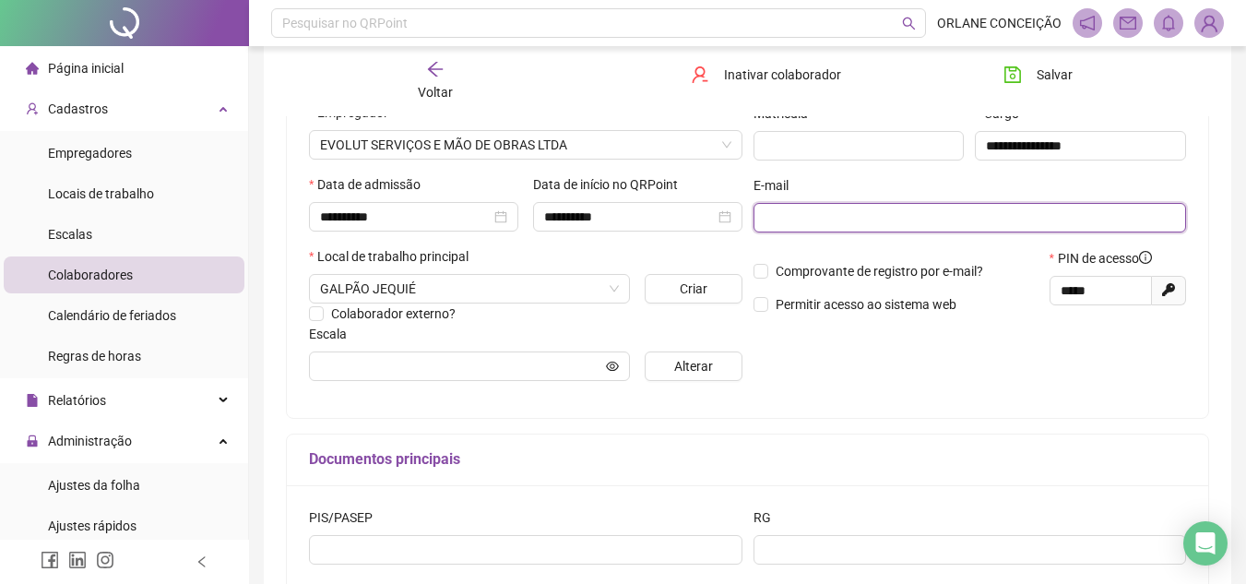
click at [800, 207] on input "text" at bounding box center [968, 217] width 408 height 20
paste input "**********"
type input "**********"
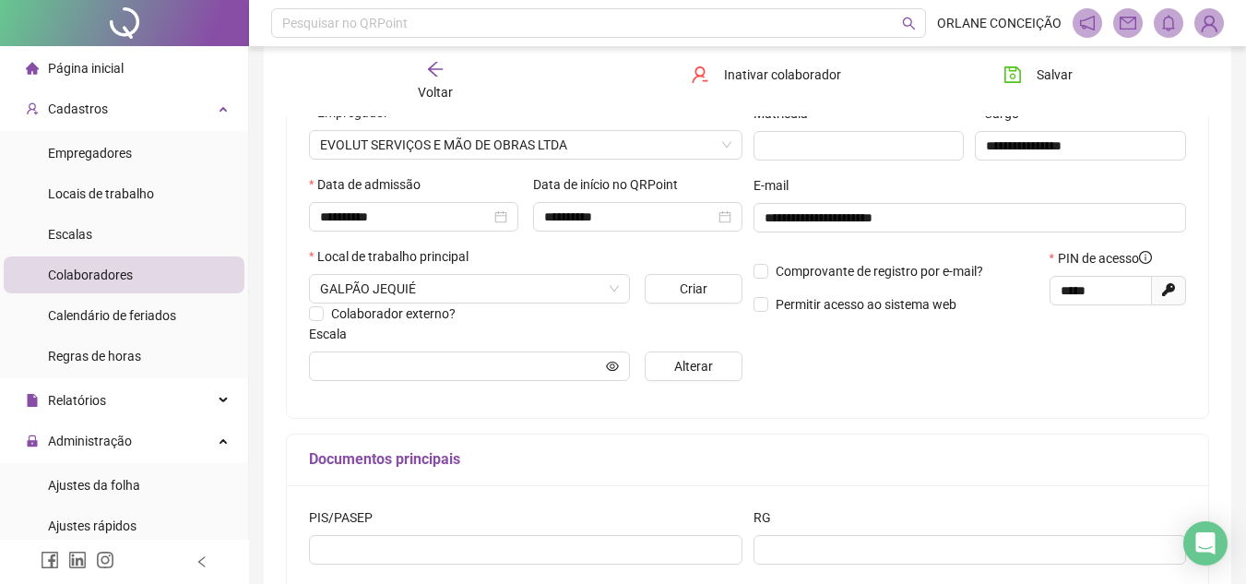
click at [1021, 432] on div "**********" at bounding box center [747, 312] width 923 height 723
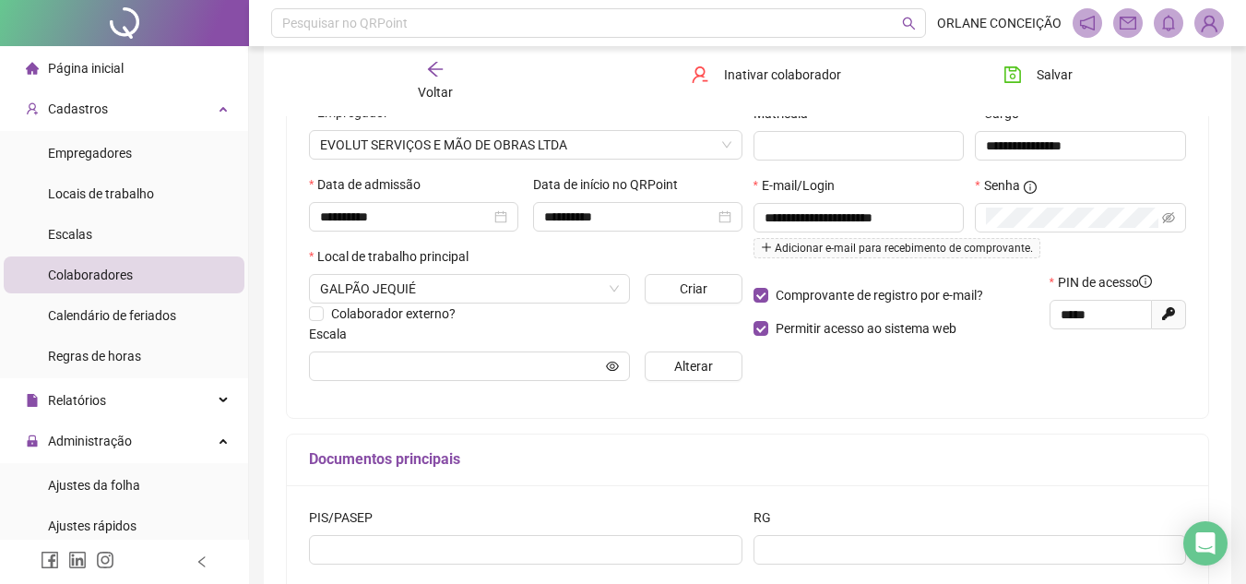
click at [997, 404] on div "**********" at bounding box center [747, 210] width 921 height 415
click at [946, 220] on div "**********" at bounding box center [970, 223] width 444 height 97
drag, startPoint x: 1118, startPoint y: 320, endPoint x: 975, endPoint y: 312, distance: 144.1
click at [975, 312] on div "Comprovante de registro por e-mail? Permitir acesso ao sistema web PIN de acess…" at bounding box center [970, 311] width 444 height 79
click at [929, 211] on div "**********" at bounding box center [970, 223] width 444 height 97
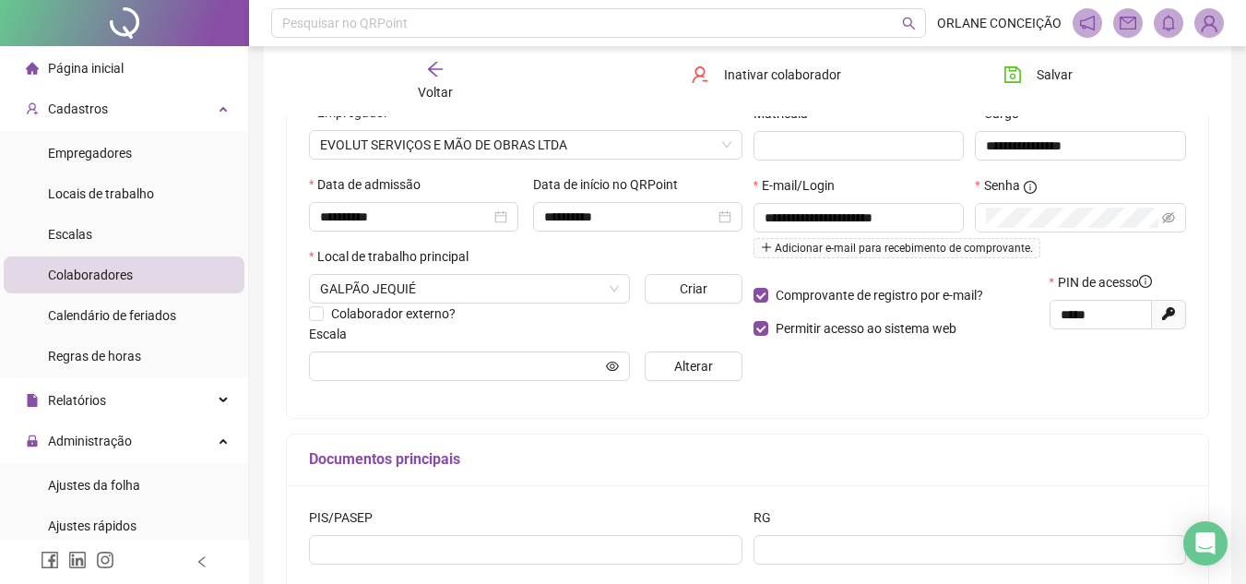
click at [1010, 462] on h5 "Documentos principais" at bounding box center [747, 459] width 877 height 22
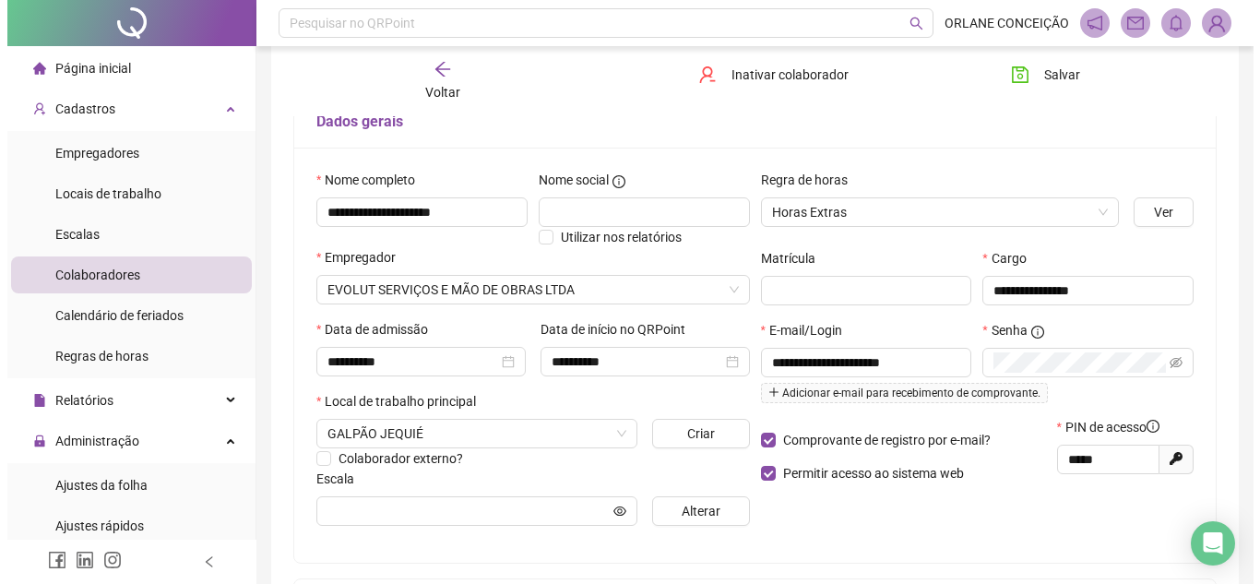
scroll to position [92, 0]
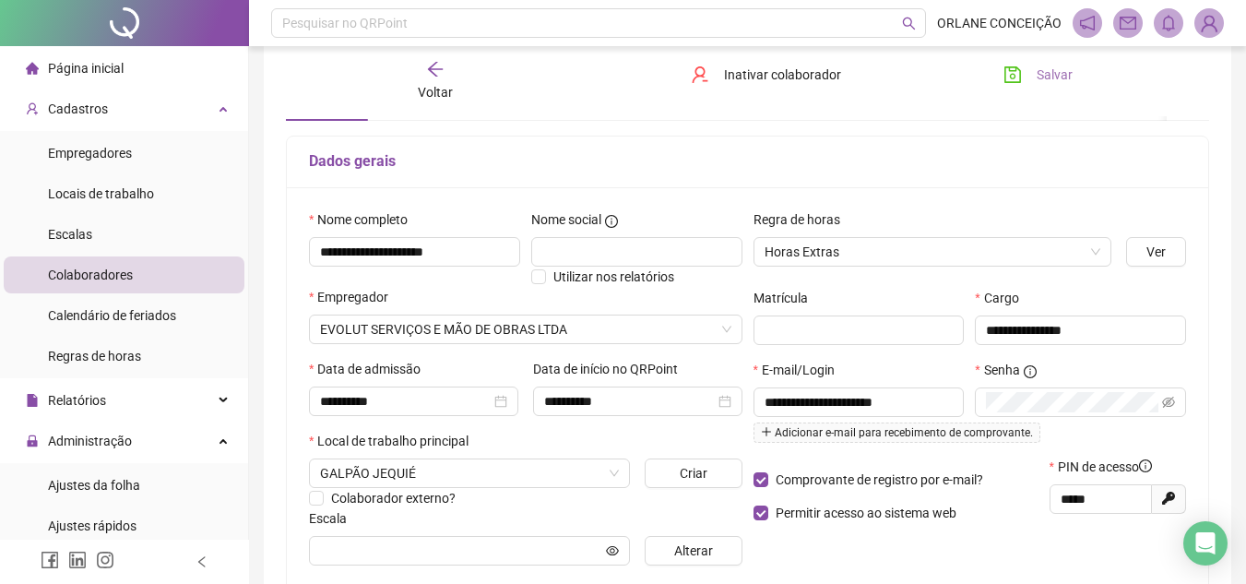
click at [1032, 77] on button "Salvar" at bounding box center [1037, 75] width 97 height 30
click at [435, 58] on div "Voltar Inativar colaborador [PERSON_NAME]" at bounding box center [747, 81] width 938 height 70
click at [119, 433] on span "Administração" at bounding box center [90, 440] width 84 height 15
click at [119, 424] on span "Administração" at bounding box center [79, 440] width 106 height 37
drag, startPoint x: 126, startPoint y: 486, endPoint x: 137, endPoint y: 485, distance: 11.1
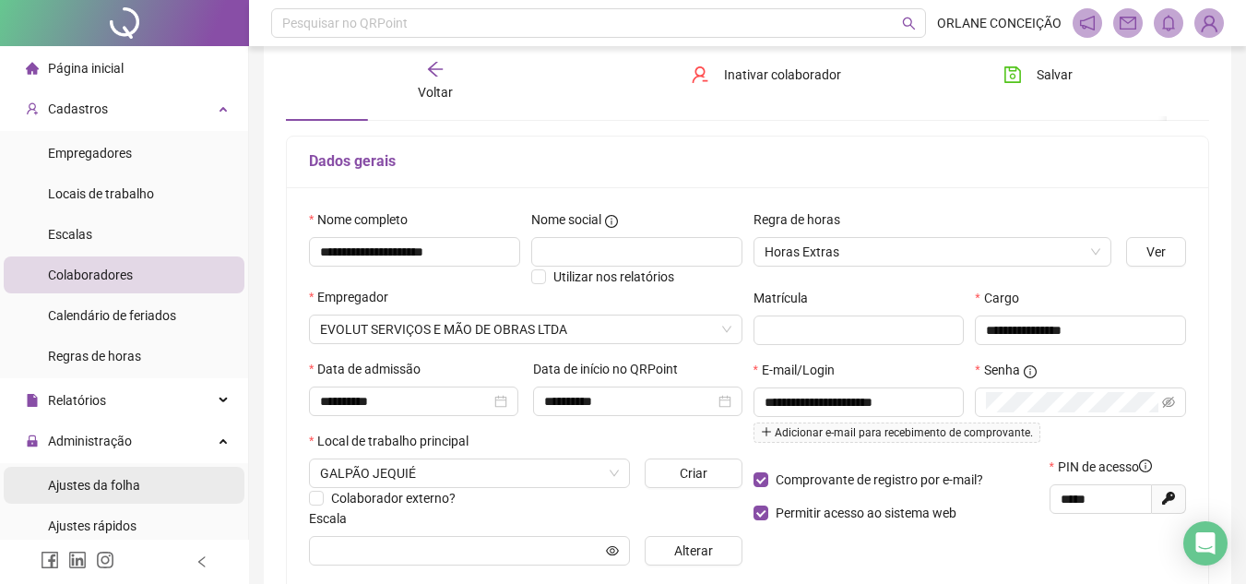
click at [125, 483] on span "Ajustes da folha" at bounding box center [94, 485] width 92 height 15
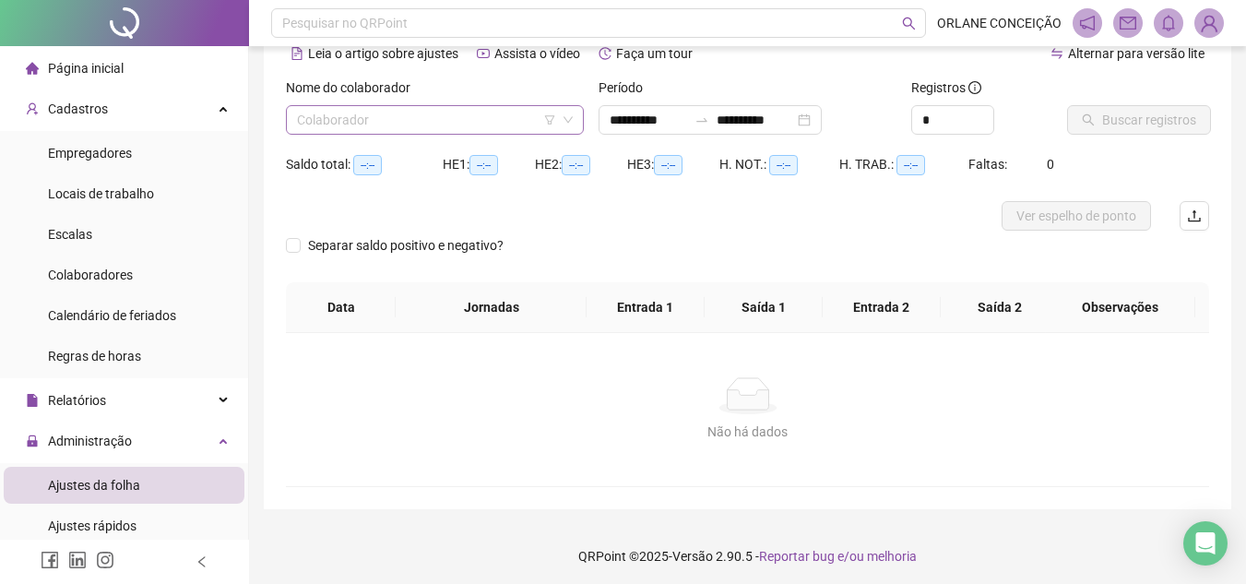
type input "**********"
click at [654, 123] on input "**********" at bounding box center [647, 120] width 77 height 20
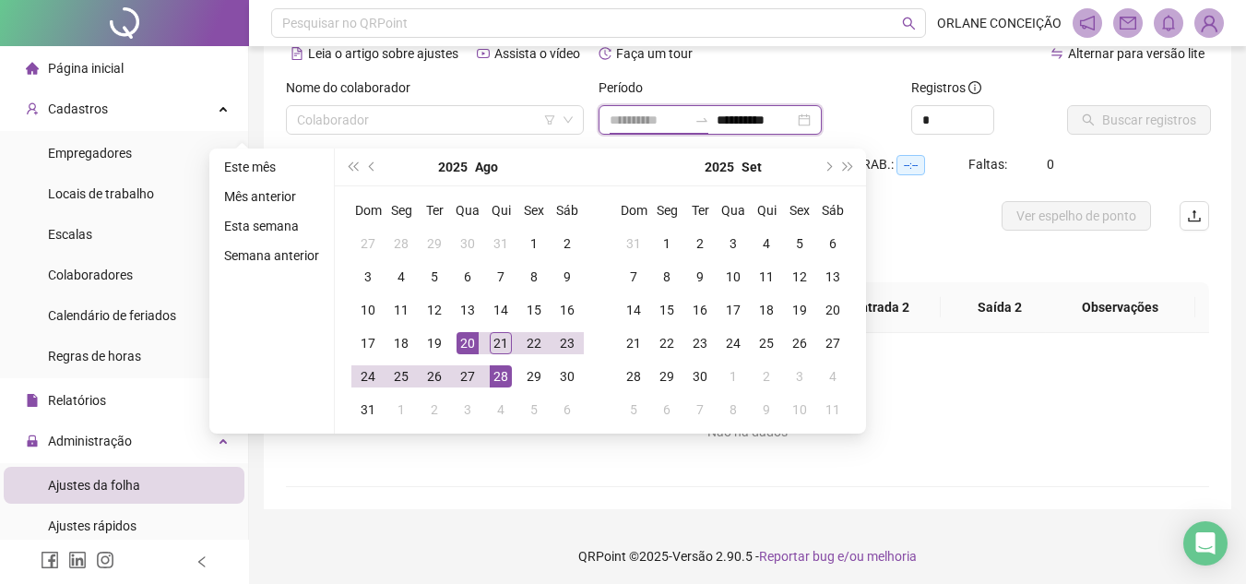
type input "**********"
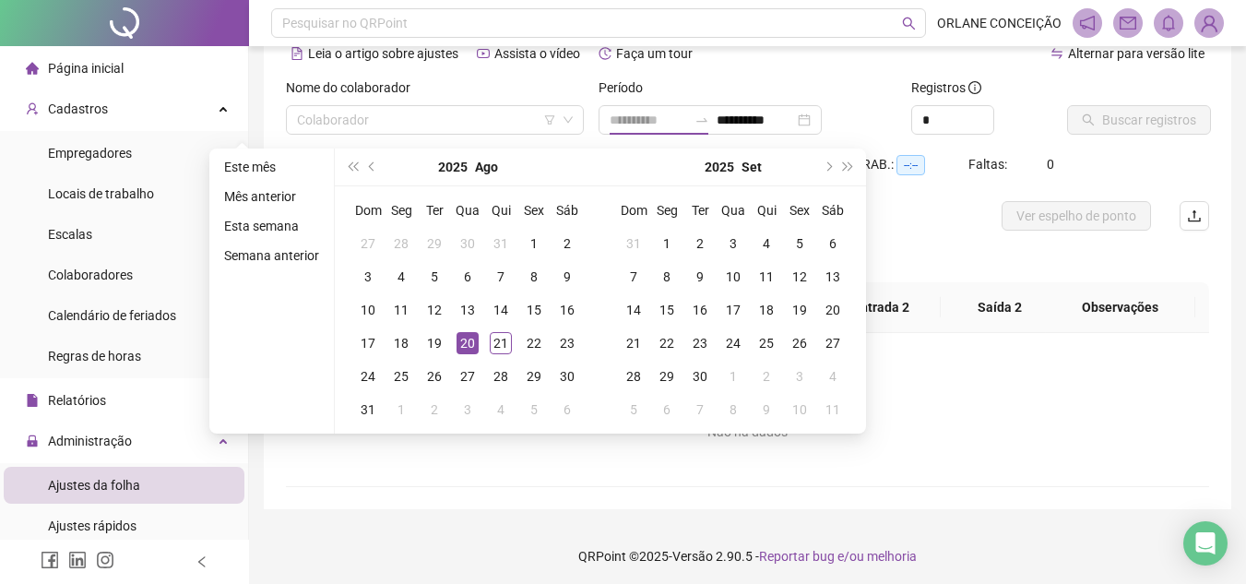
click at [460, 338] on div "20" at bounding box center [467, 343] width 22 height 22
type input "**********"
click at [485, 337] on td "21" at bounding box center [500, 342] width 33 height 33
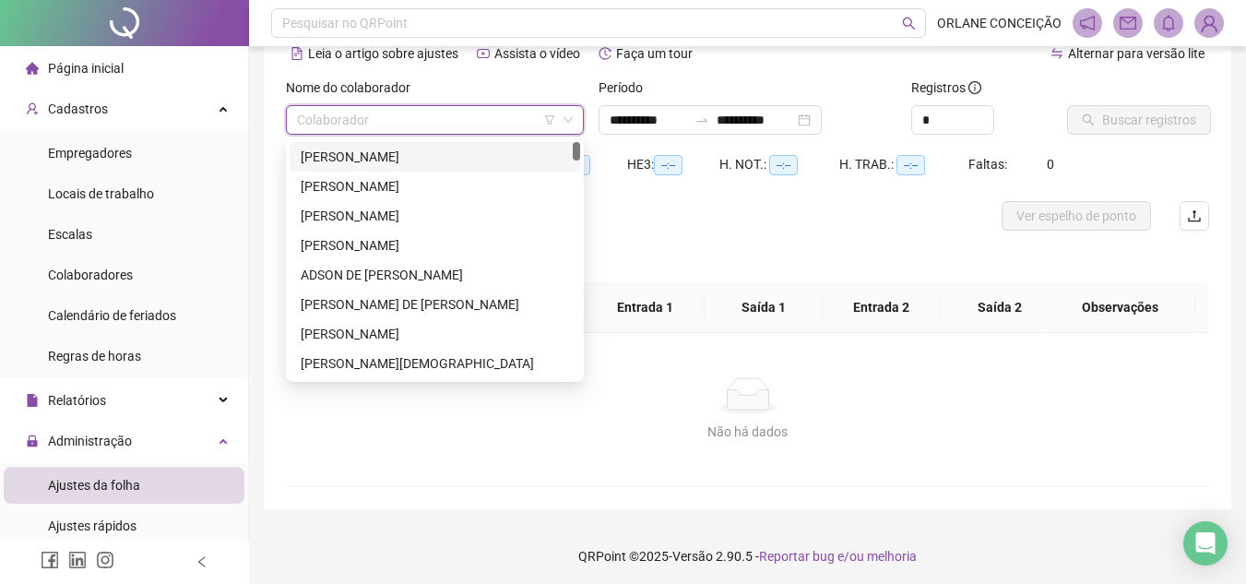
click at [441, 121] on input "search" at bounding box center [426, 120] width 259 height 28
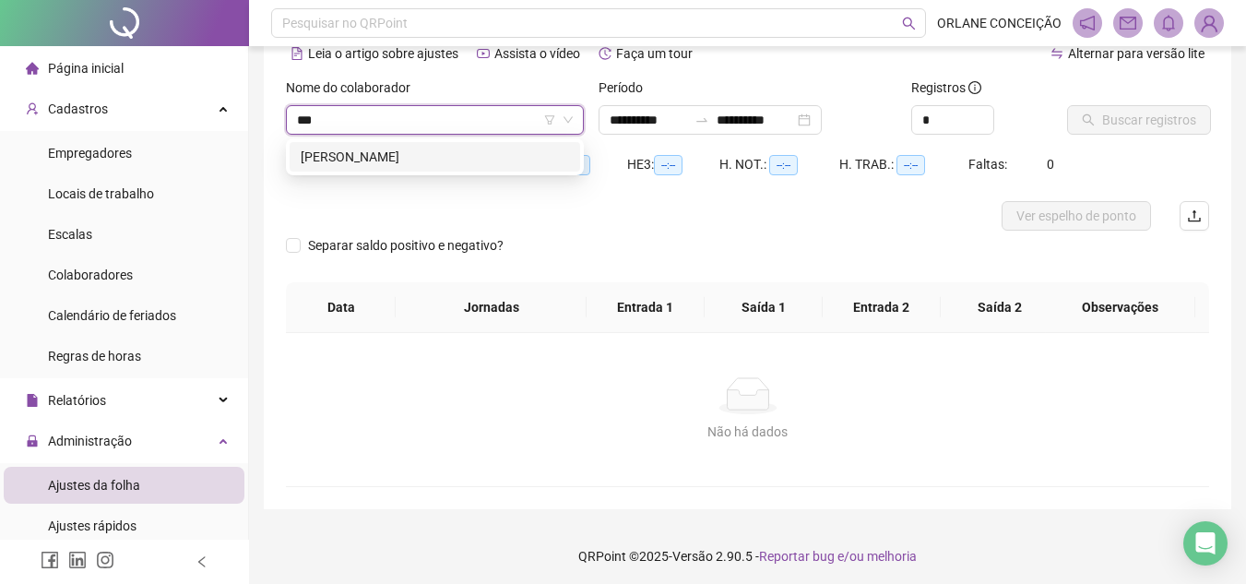
type input "****"
click at [377, 160] on div "[PERSON_NAME]" at bounding box center [435, 157] width 268 height 20
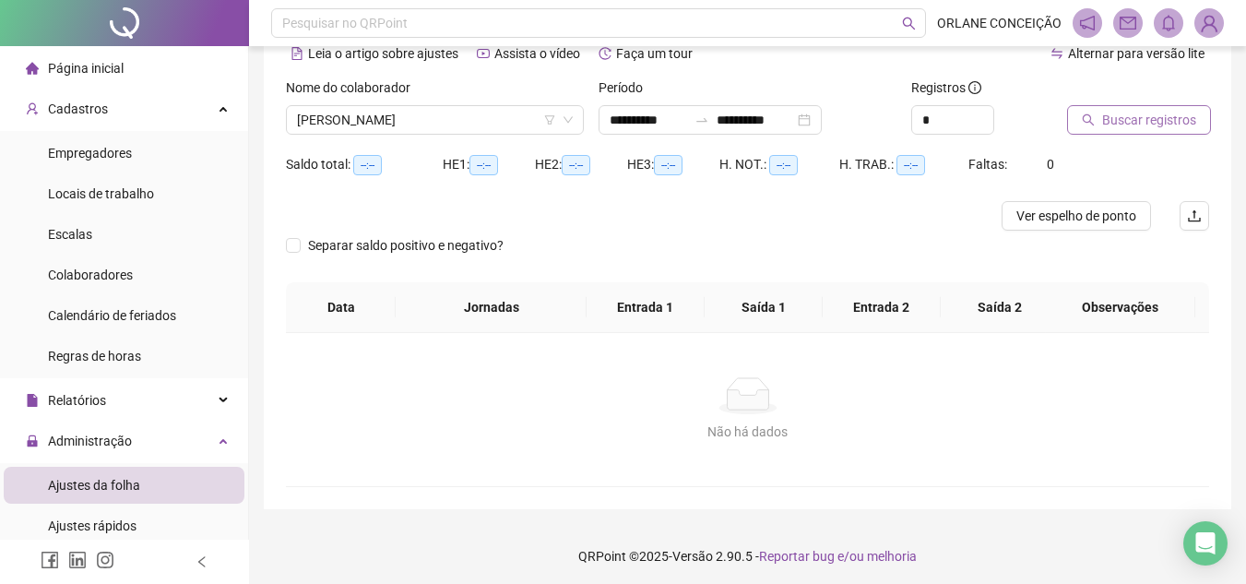
click at [1103, 110] on span "Buscar registros" at bounding box center [1149, 120] width 94 height 20
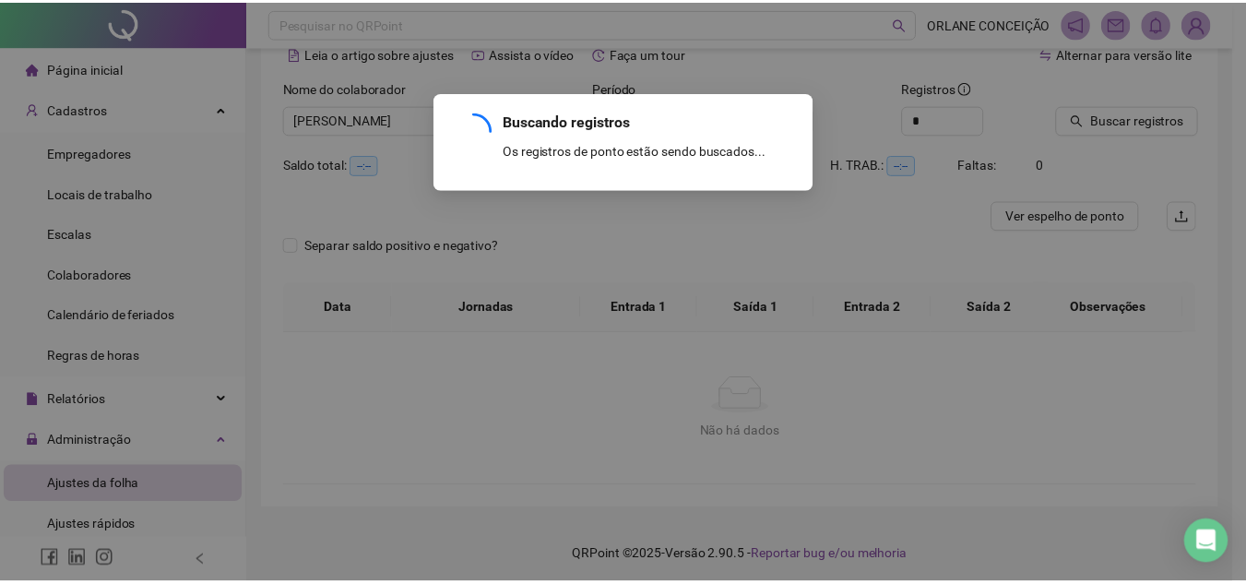
scroll to position [63, 0]
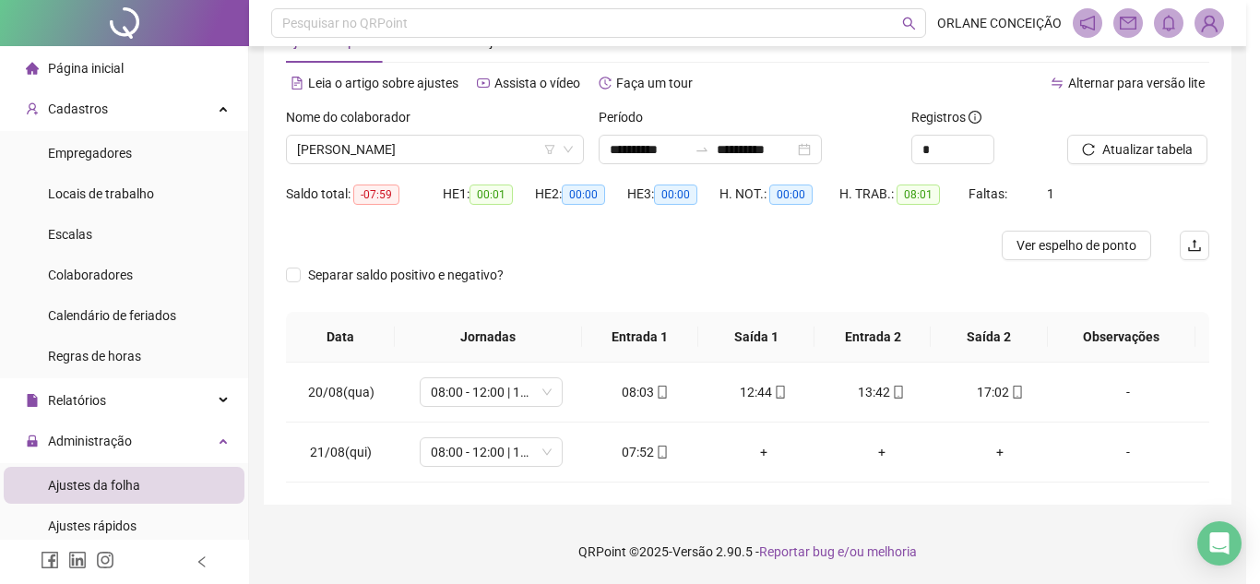
drag, startPoint x: 943, startPoint y: 321, endPoint x: 1115, endPoint y: 158, distance: 236.7
click at [1115, 158] on div "Buscando registros Os registros de ponto estão sendo buscados... OK" at bounding box center [630, 292] width 1260 height 584
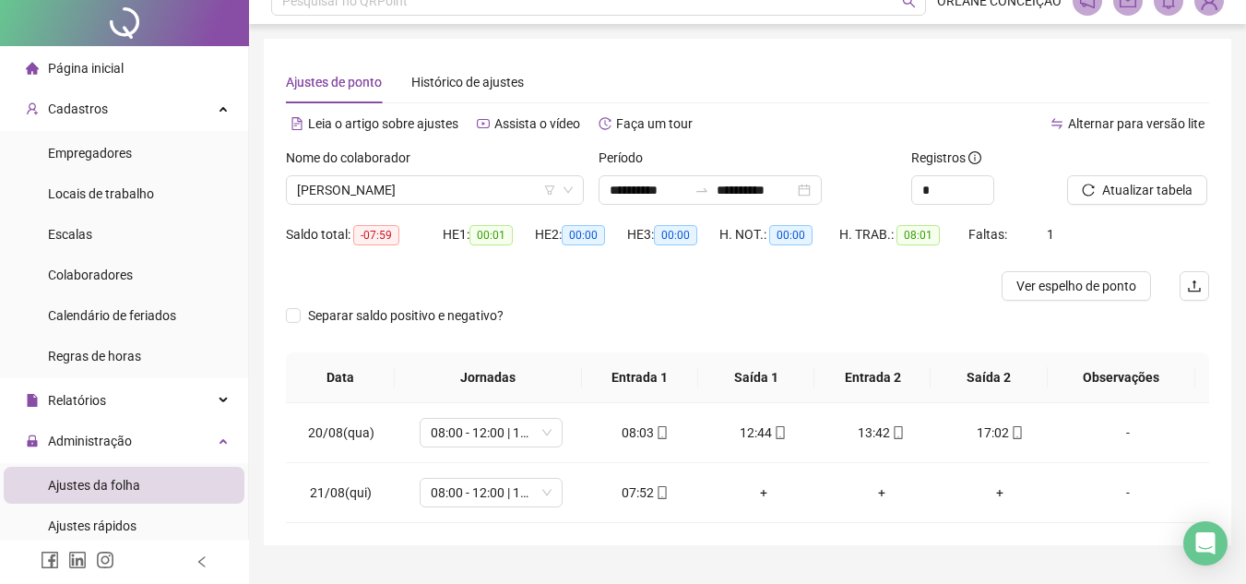
scroll to position [0, 0]
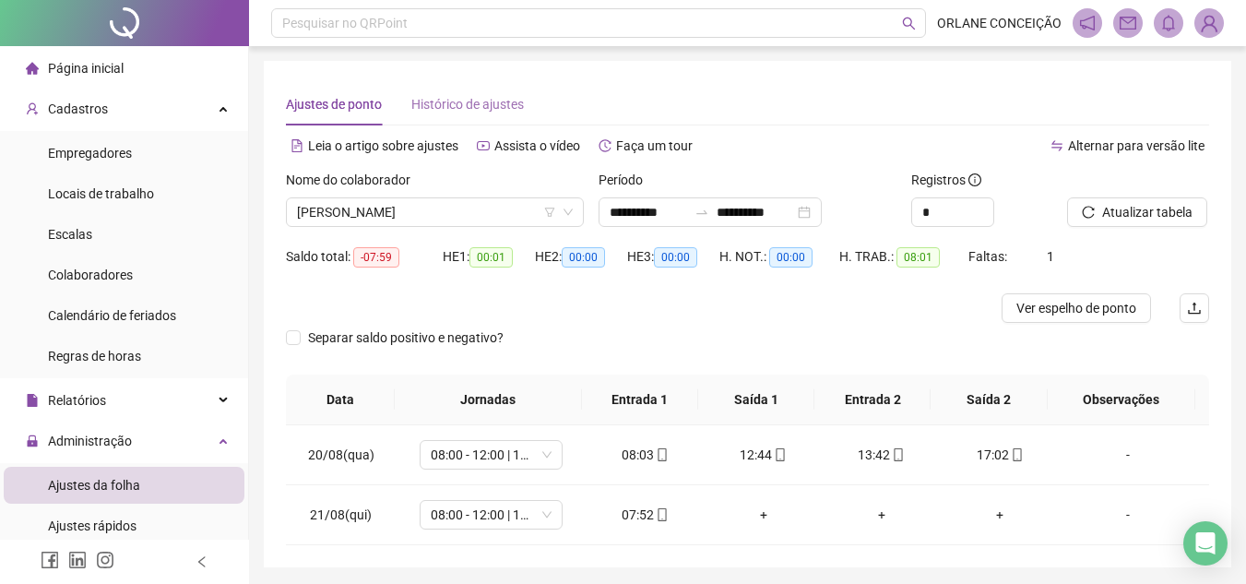
click at [445, 89] on div "Histórico de ajustes" at bounding box center [467, 104] width 112 height 42
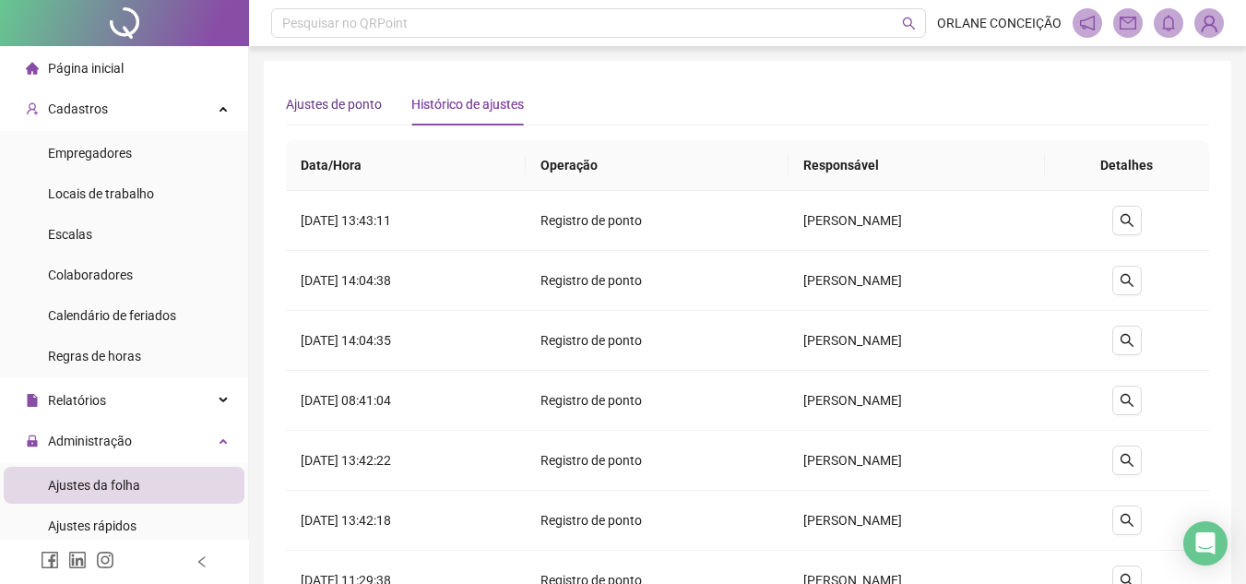
click at [329, 102] on span "Ajustes de ponto" at bounding box center [334, 104] width 96 height 15
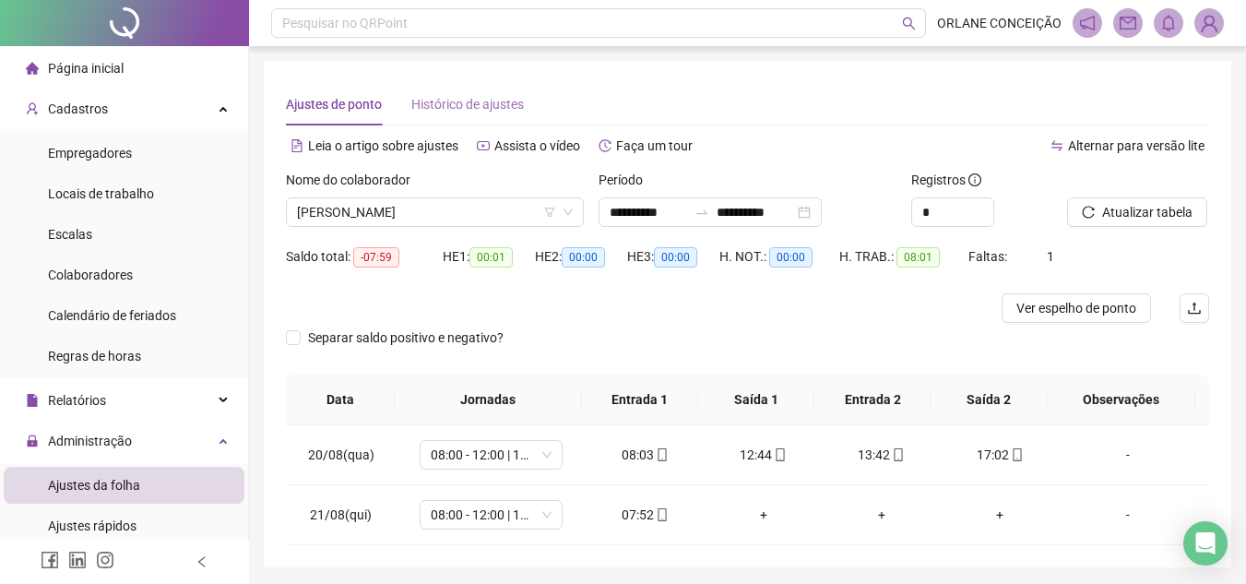
click at [463, 91] on div "Histórico de ajustes" at bounding box center [467, 104] width 112 height 42
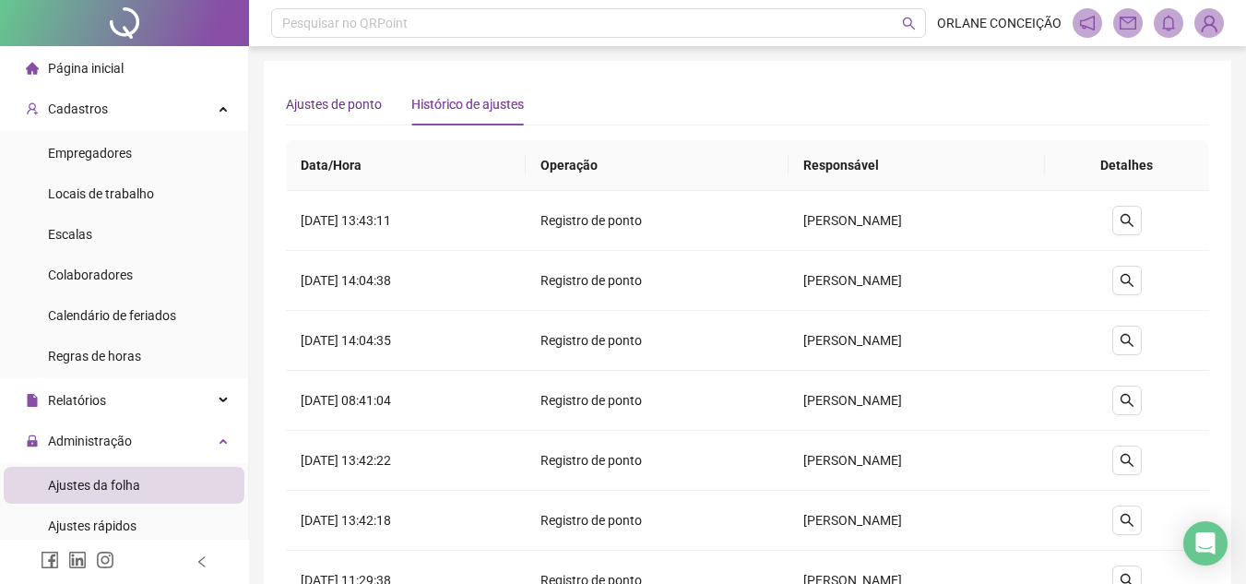
click at [291, 98] on span "Ajustes de ponto" at bounding box center [334, 104] width 96 height 15
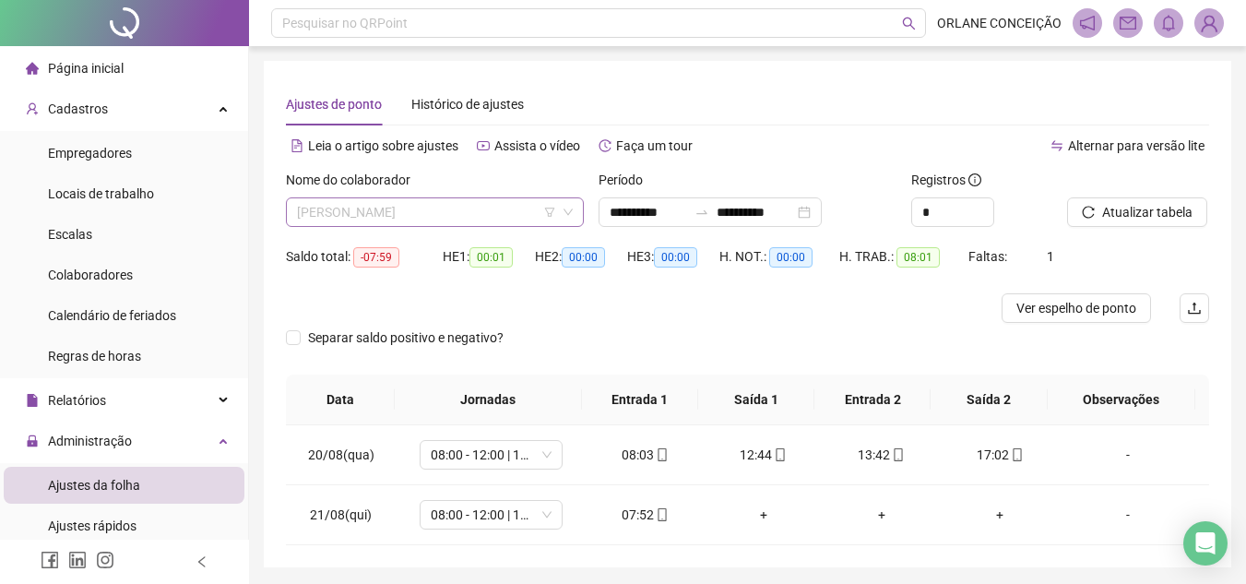
click at [370, 200] on span "[PERSON_NAME]" at bounding box center [435, 212] width 276 height 28
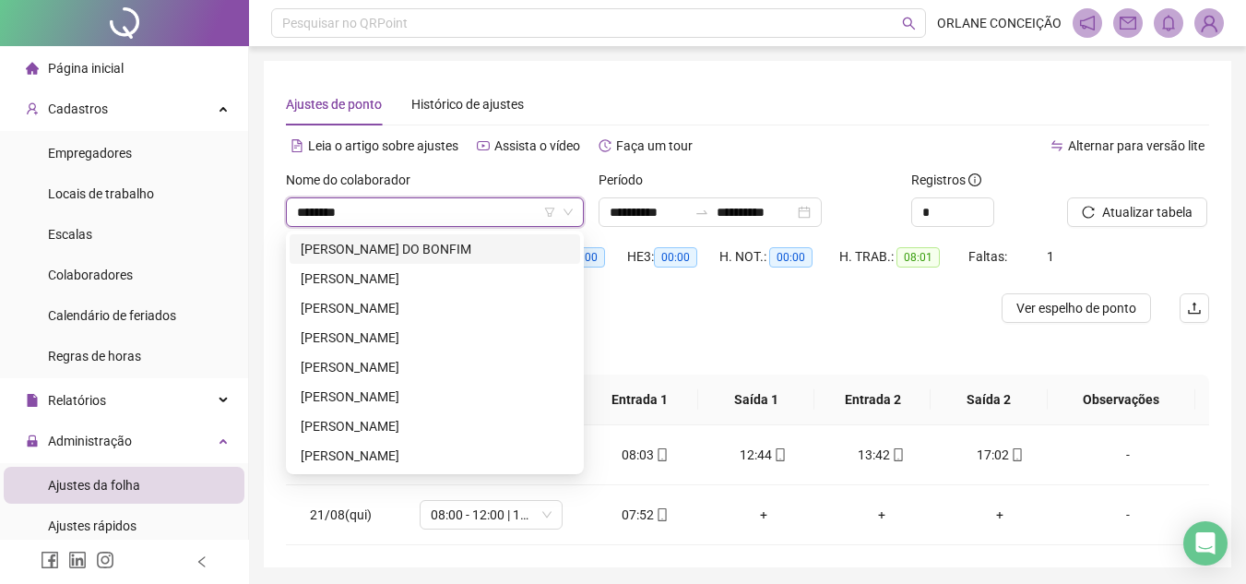
type input "********"
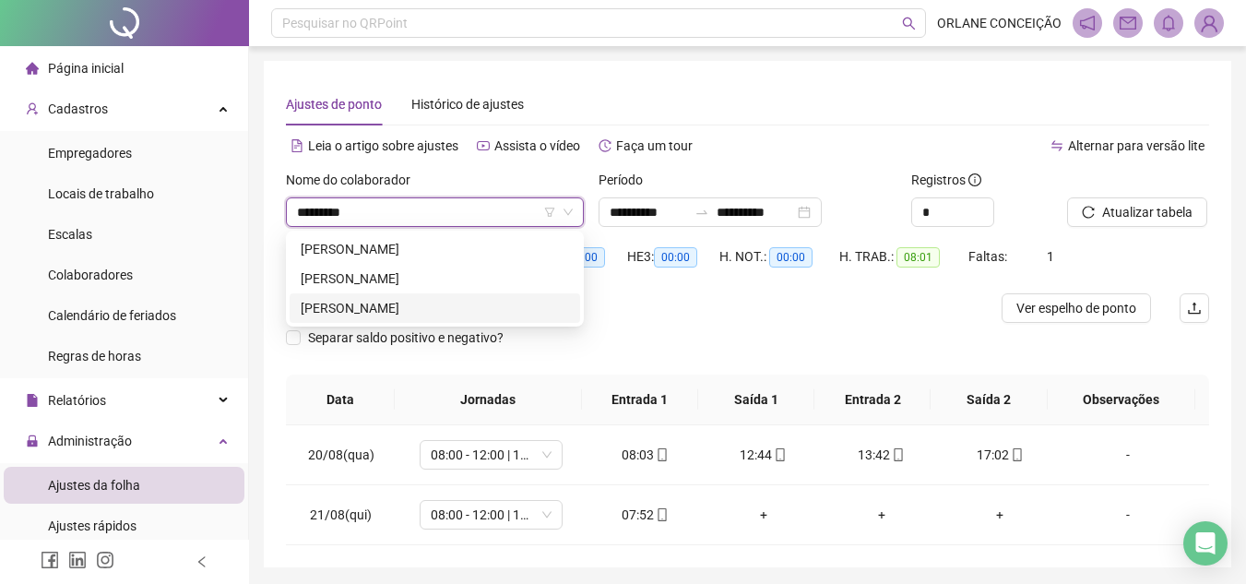
click at [489, 313] on div "[PERSON_NAME]" at bounding box center [435, 308] width 268 height 20
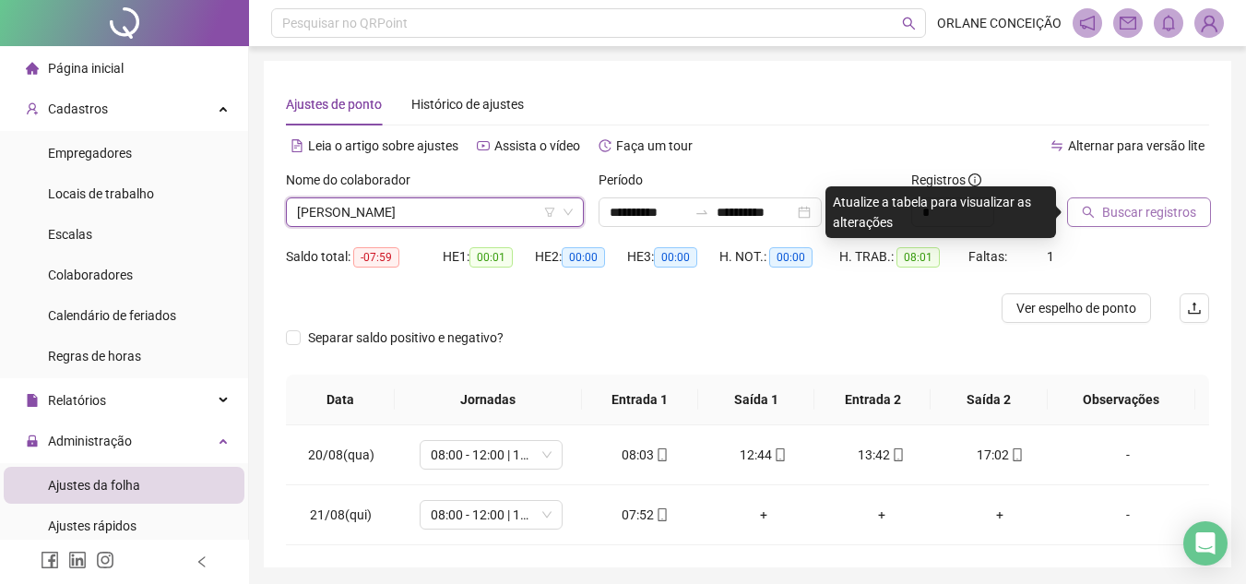
click at [1164, 202] on button "Buscar registros" at bounding box center [1139, 212] width 144 height 30
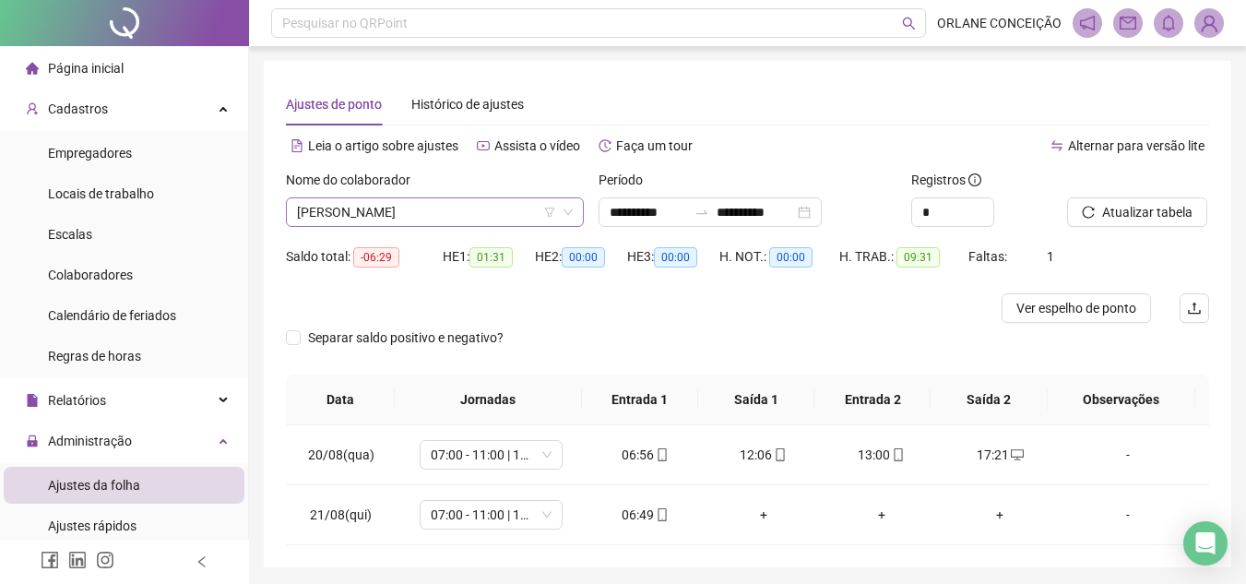
click at [387, 208] on span "[PERSON_NAME]" at bounding box center [435, 212] width 276 height 28
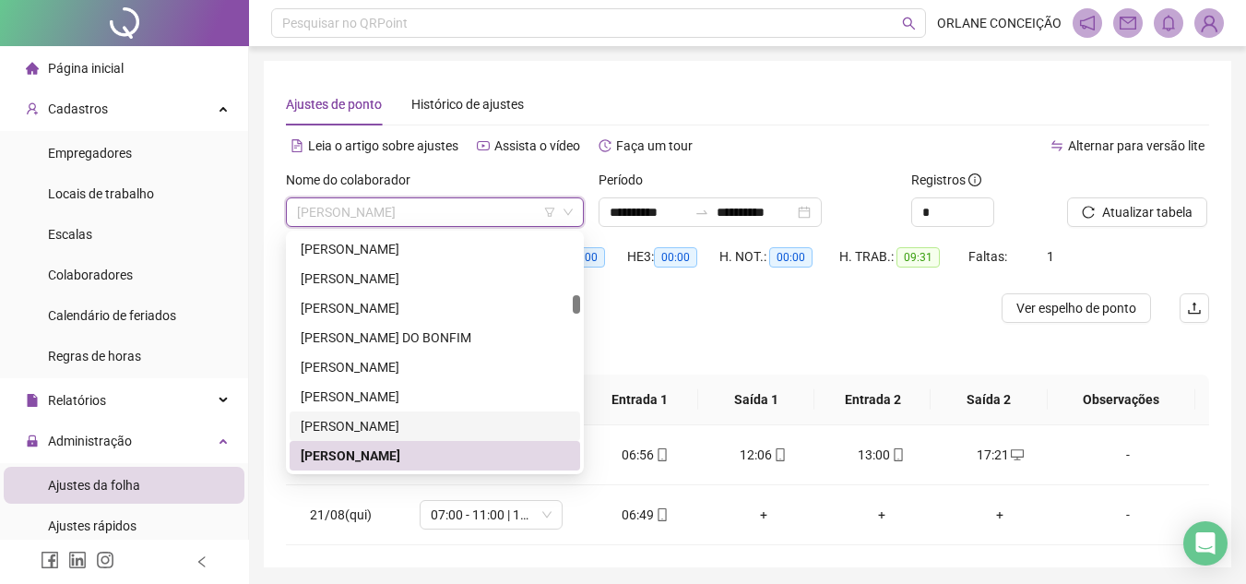
click at [378, 423] on div "[PERSON_NAME]" at bounding box center [435, 426] width 268 height 20
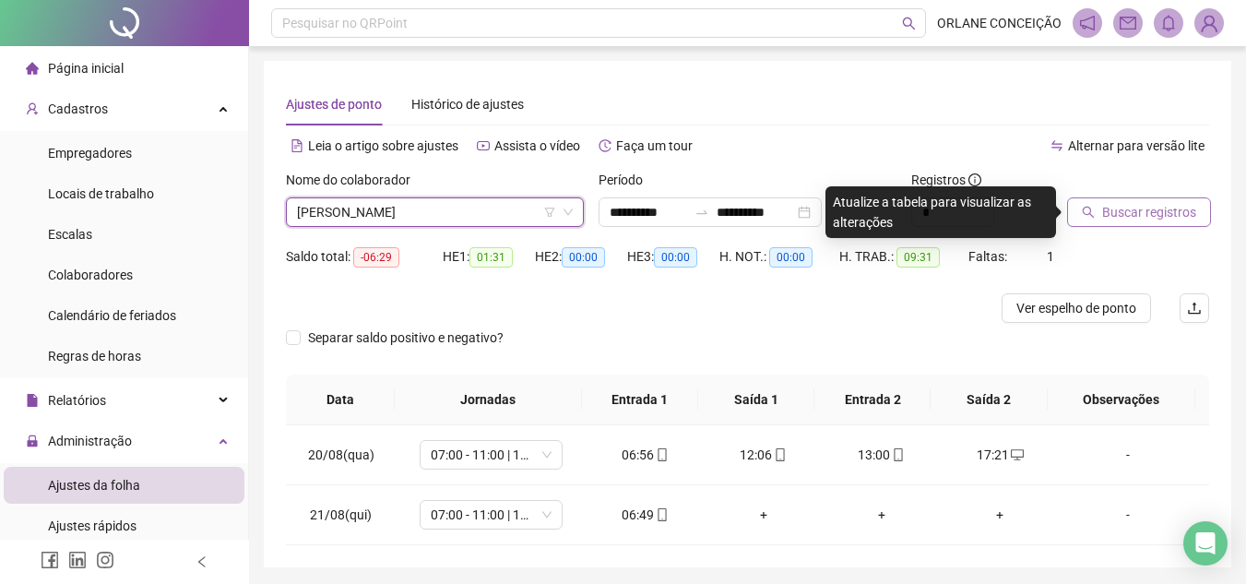
click at [1141, 208] on span "Buscar registros" at bounding box center [1149, 212] width 94 height 20
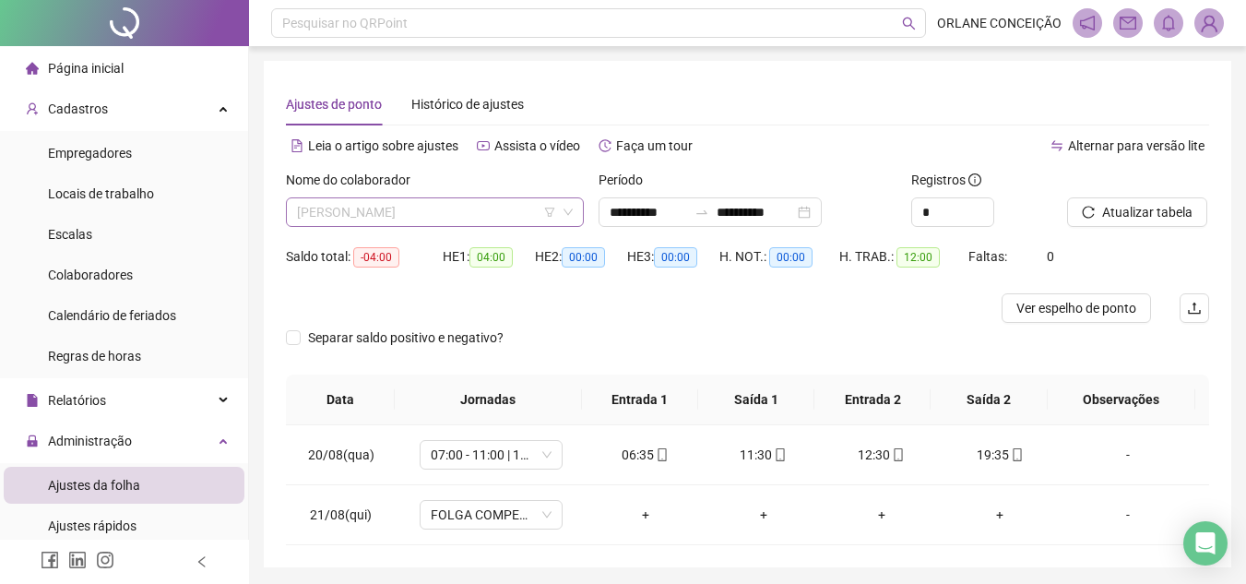
click at [325, 205] on span "[PERSON_NAME]" at bounding box center [435, 212] width 276 height 28
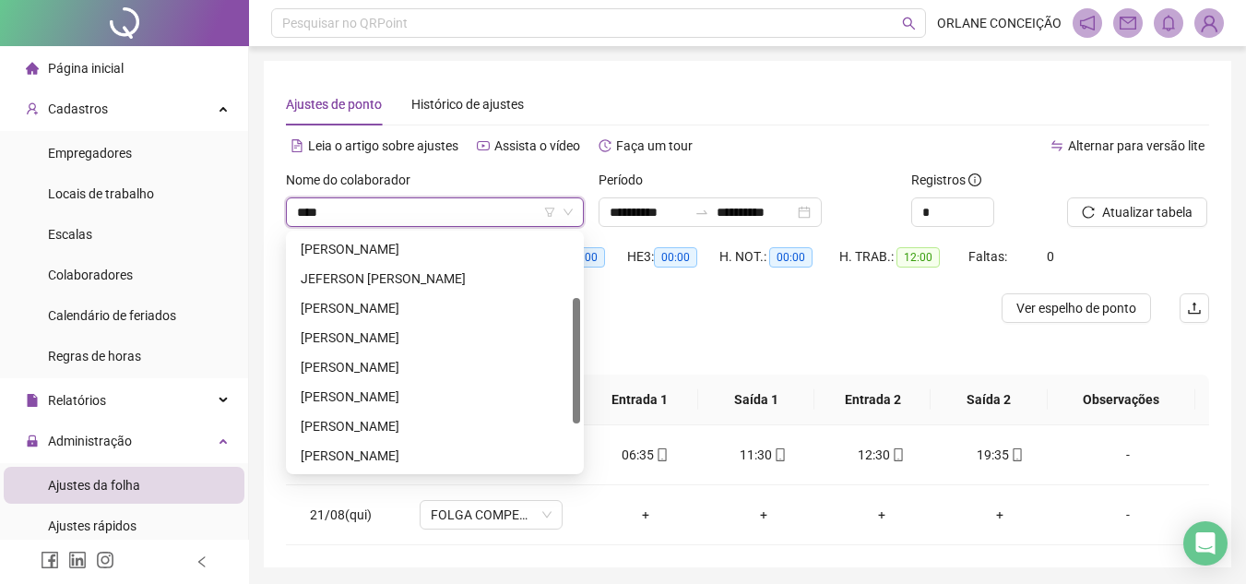
scroll to position [0, 0]
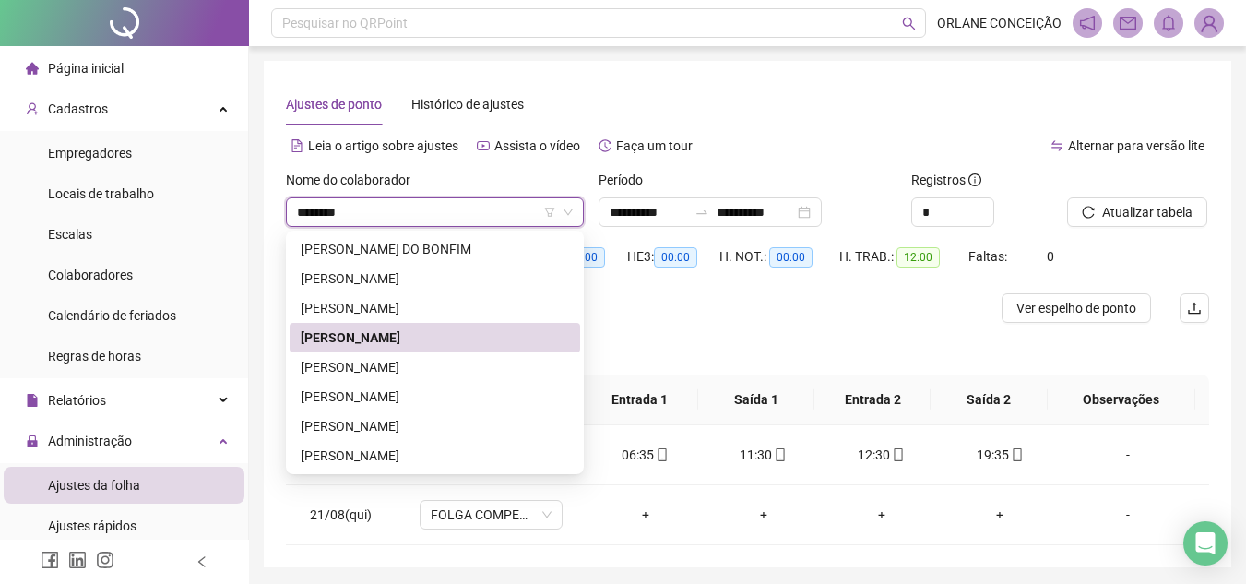
type input "********"
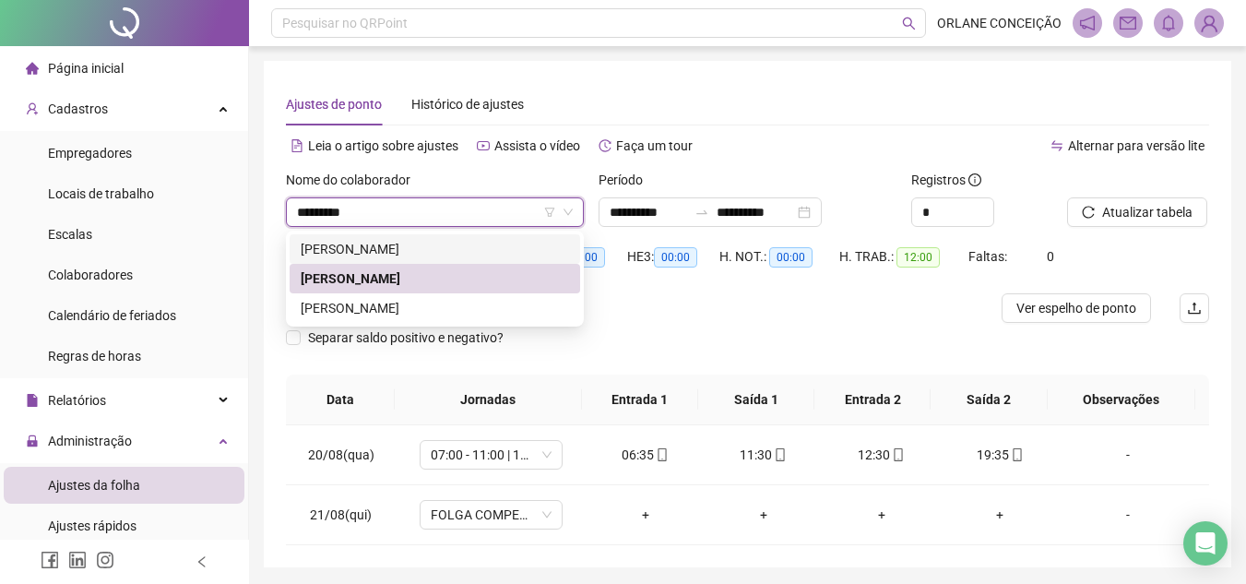
click at [368, 254] on div "[PERSON_NAME]" at bounding box center [435, 249] width 268 height 20
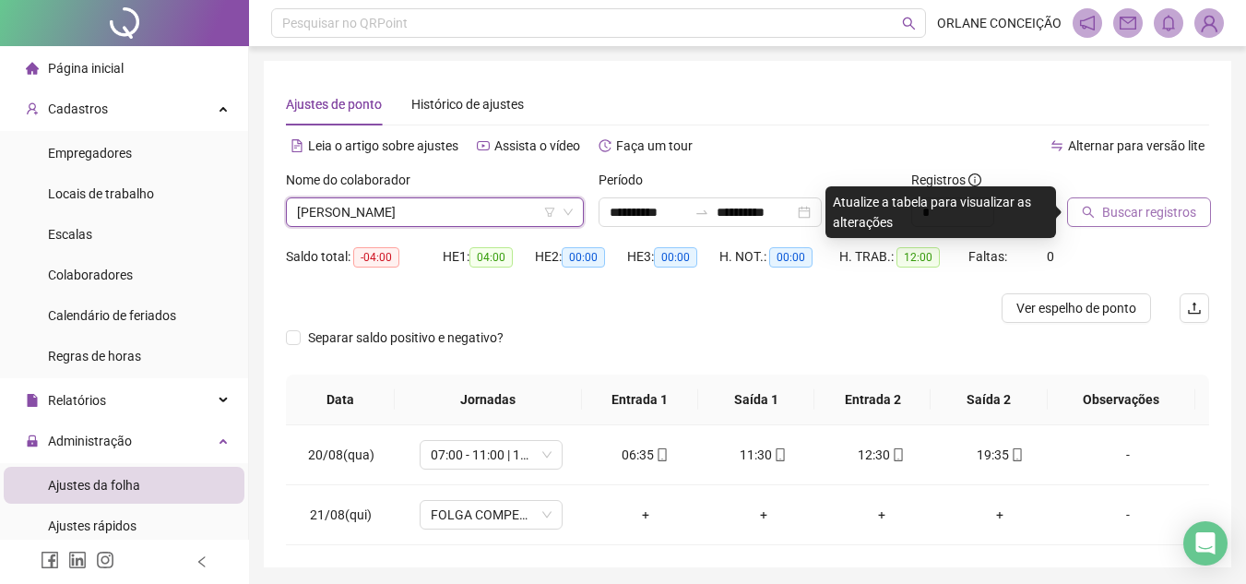
click at [1140, 208] on span "Buscar registros" at bounding box center [1149, 212] width 94 height 20
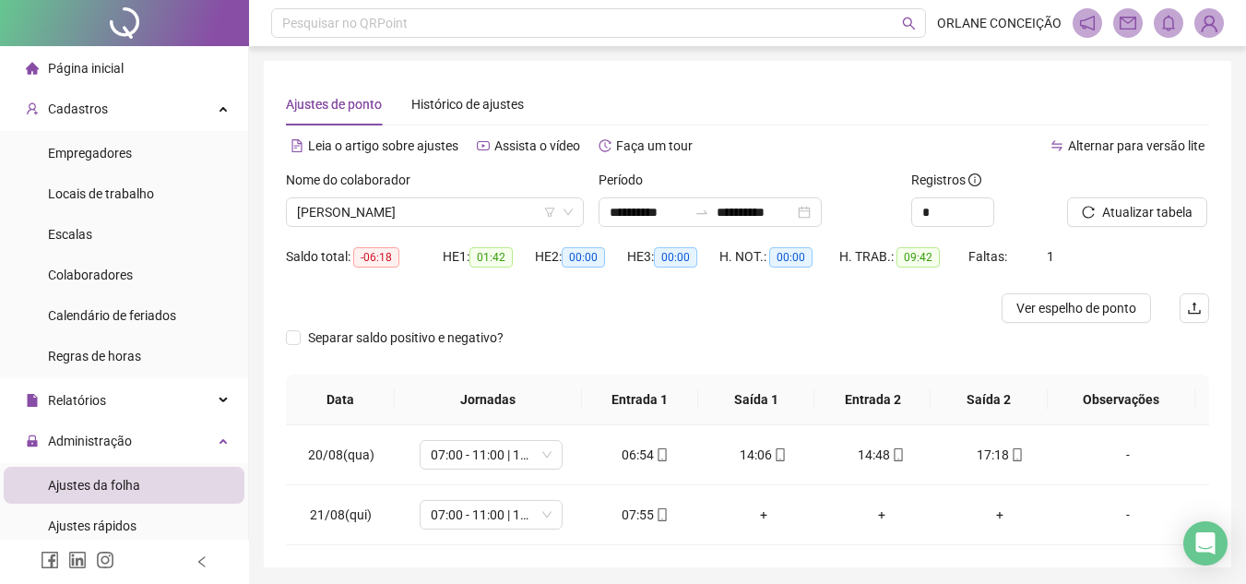
click at [698, 102] on div "Ajustes de ponto Histórico de ajustes" at bounding box center [747, 104] width 923 height 42
click at [471, 214] on span "[PERSON_NAME]" at bounding box center [435, 212] width 276 height 28
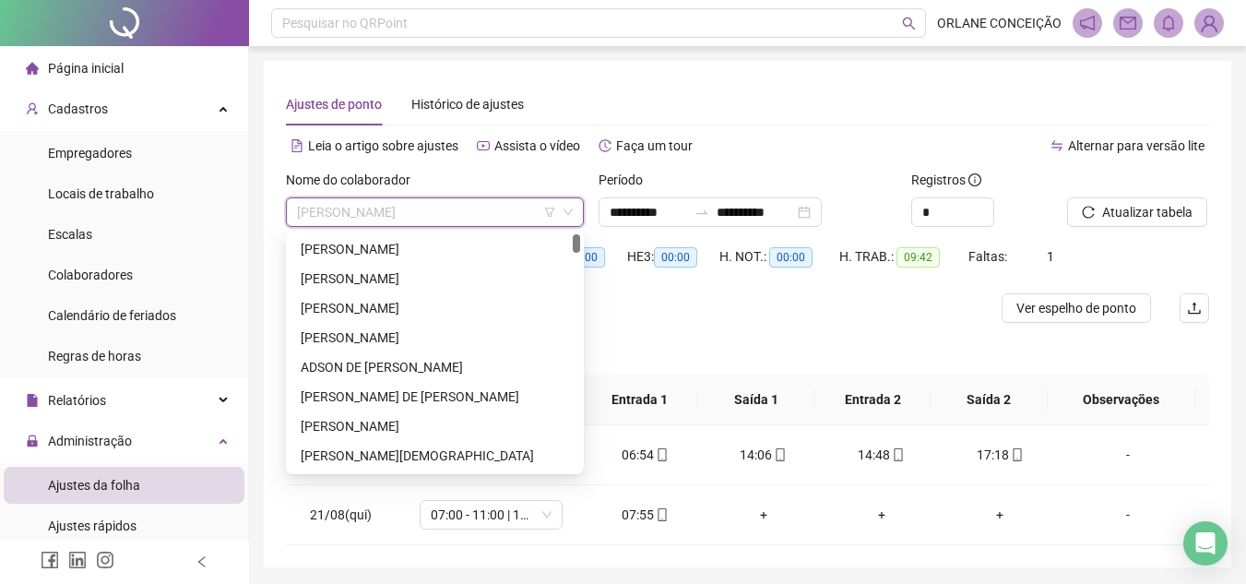
drag, startPoint x: 574, startPoint y: 305, endPoint x: 586, endPoint y: 200, distance: 105.8
click at [586, 201] on body "**********" at bounding box center [623, 292] width 1246 height 584
click at [477, 240] on div "[PERSON_NAME]" at bounding box center [435, 249] width 268 height 20
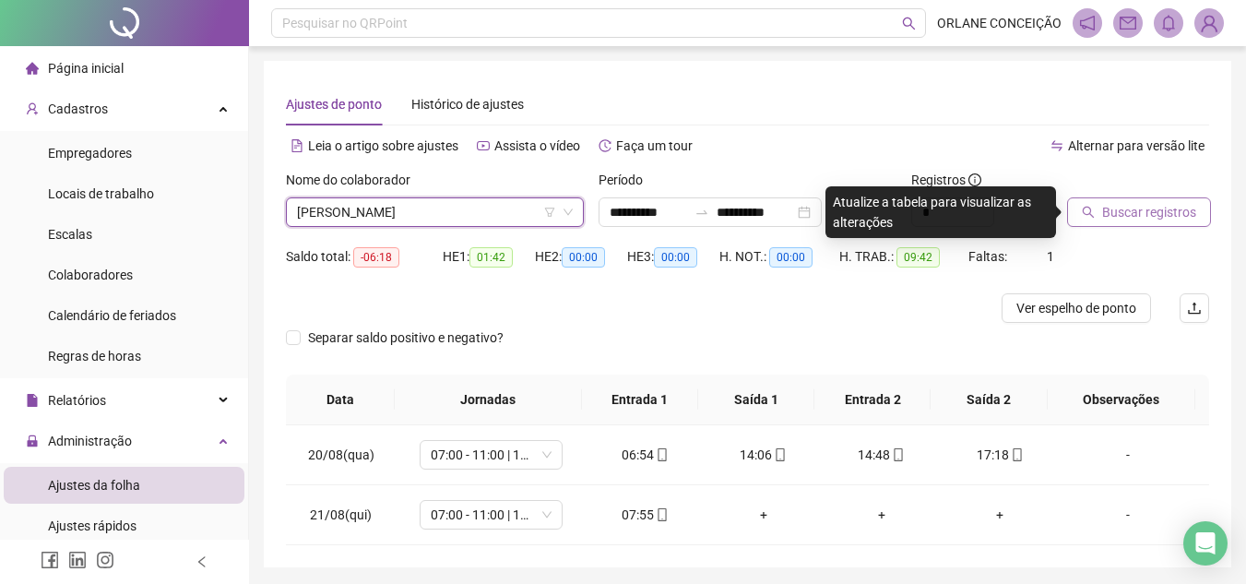
click at [1148, 201] on button "Buscar registros" at bounding box center [1139, 212] width 144 height 30
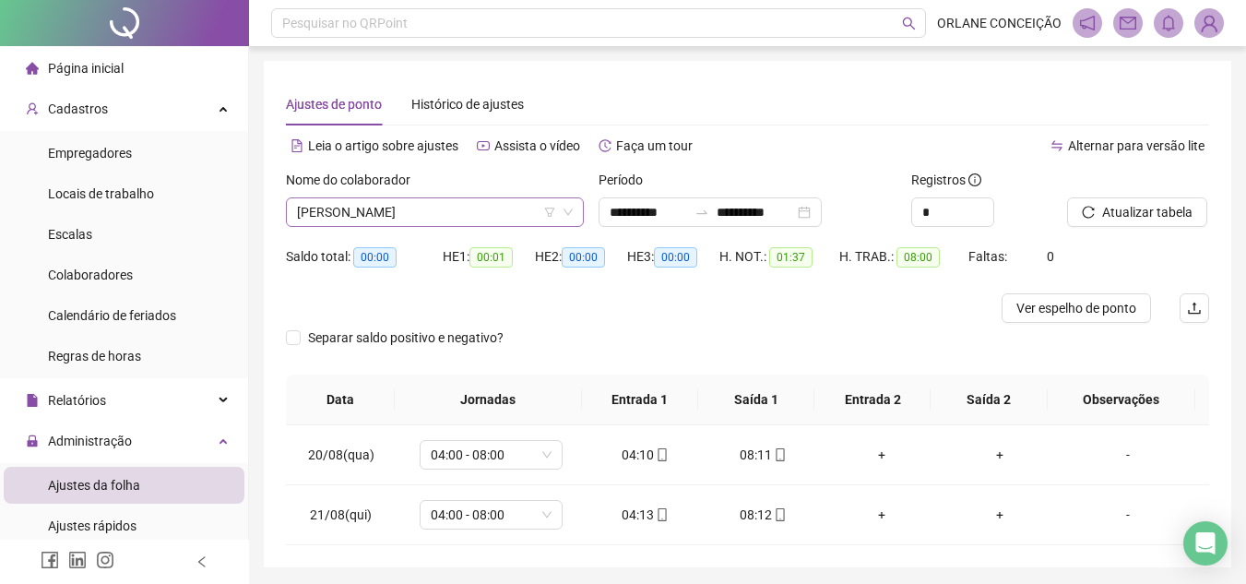
click at [458, 208] on span "[PERSON_NAME]" at bounding box center [435, 212] width 276 height 28
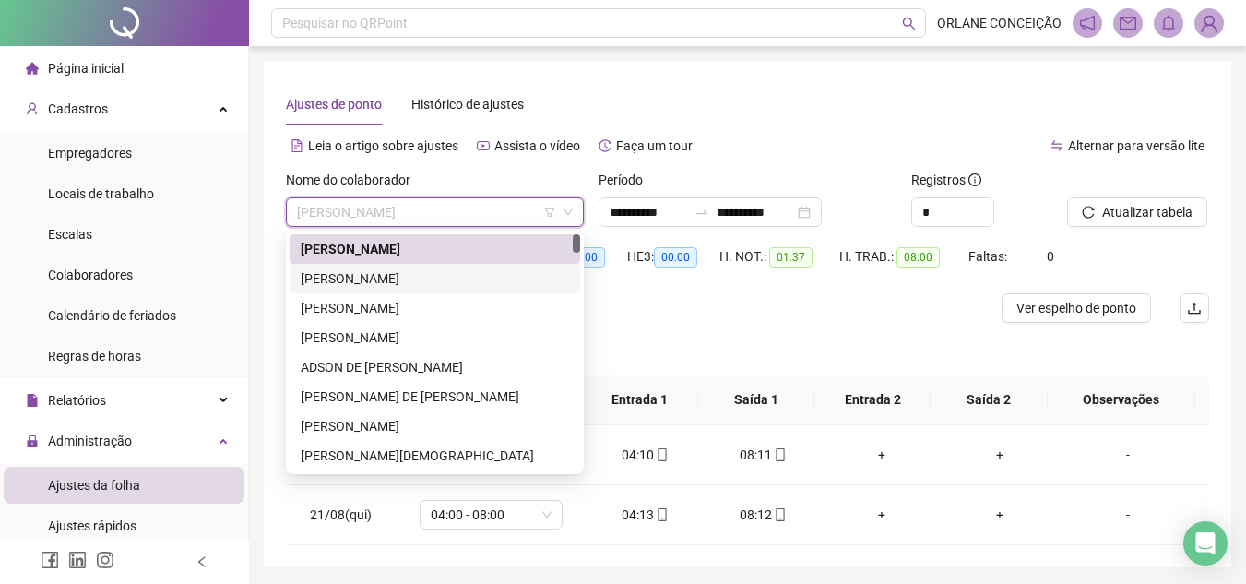
click at [444, 278] on div "[PERSON_NAME]" at bounding box center [435, 278] width 268 height 20
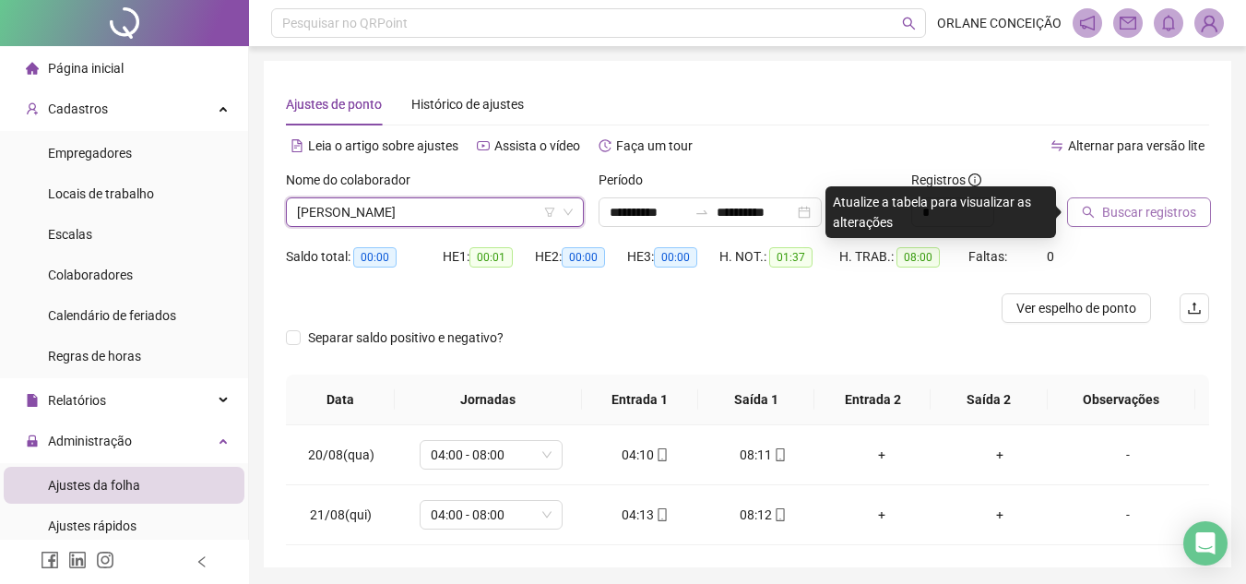
click at [1084, 219] on button "Buscar registros" at bounding box center [1139, 212] width 144 height 30
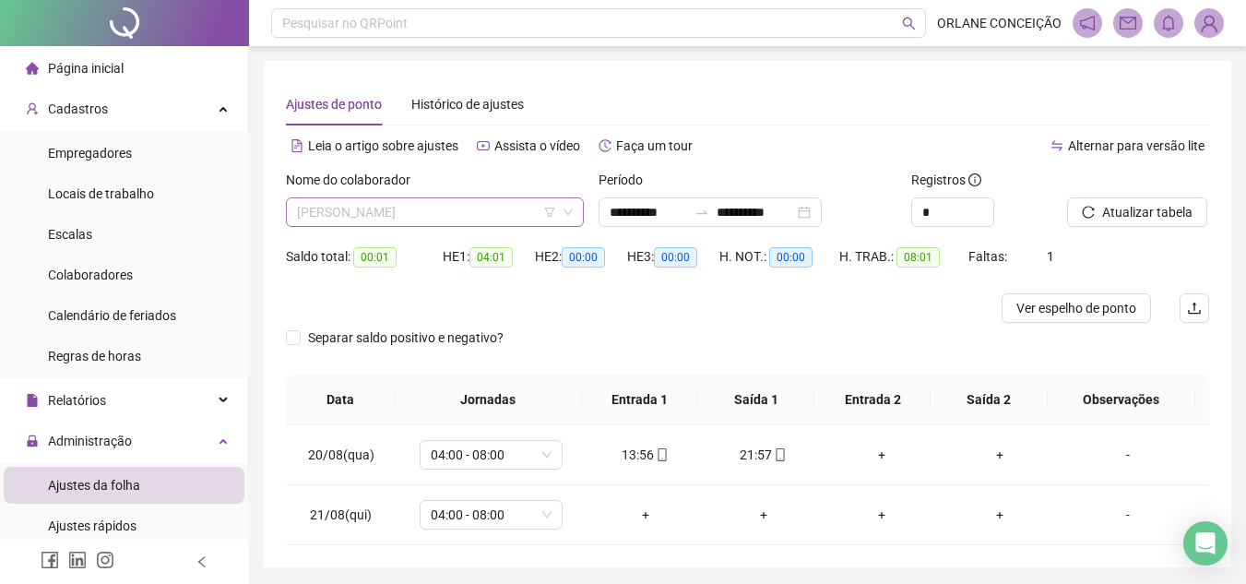
click at [449, 216] on span "[PERSON_NAME]" at bounding box center [435, 212] width 276 height 28
click at [407, 212] on span "[PERSON_NAME]" at bounding box center [435, 212] width 276 height 28
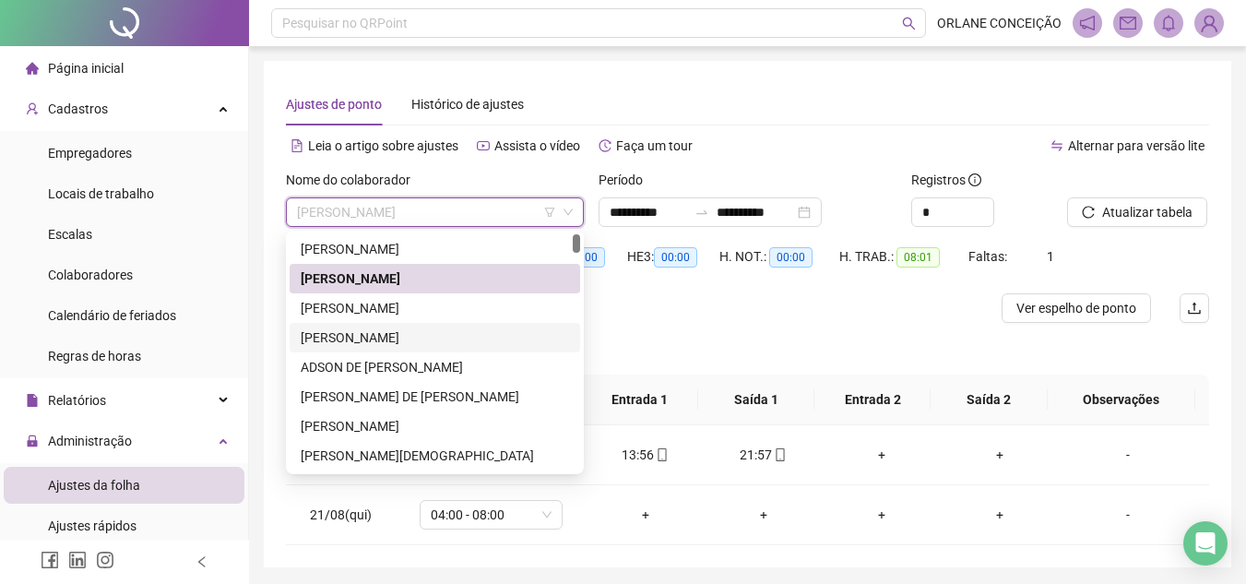
click at [396, 315] on div "[PERSON_NAME]" at bounding box center [435, 308] width 268 height 20
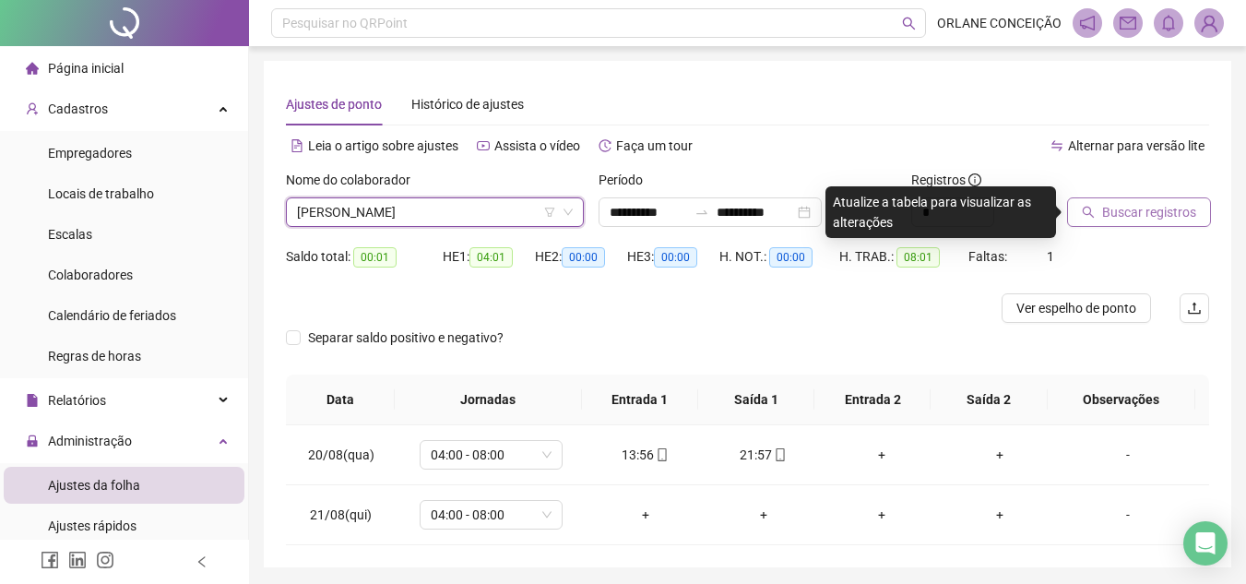
click at [1104, 213] on span "Buscar registros" at bounding box center [1149, 212] width 94 height 20
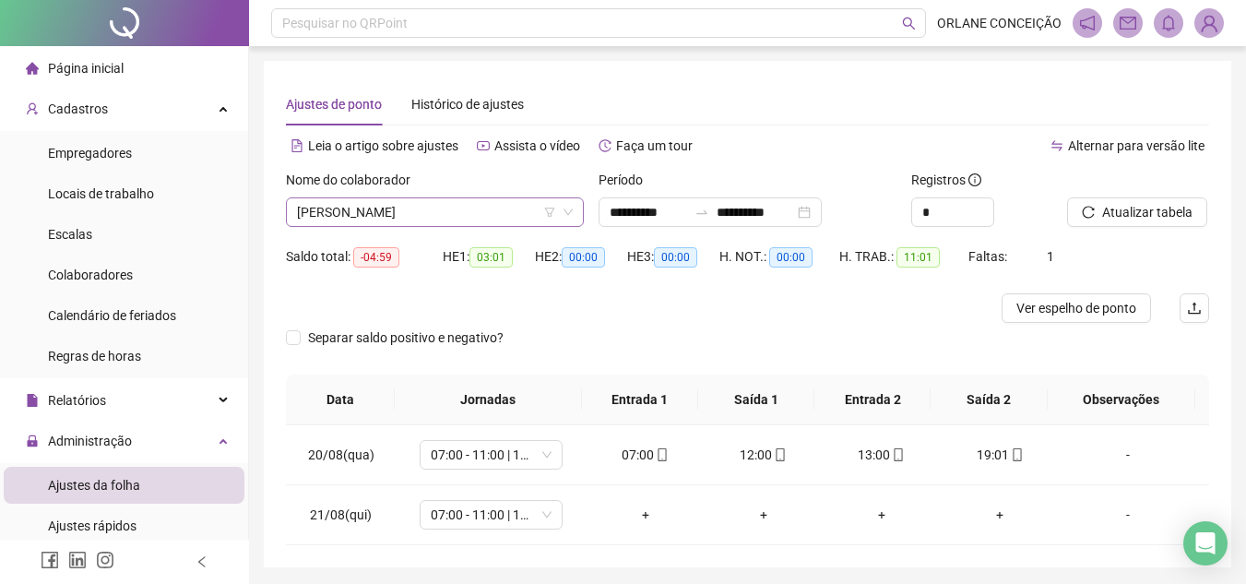
click at [392, 208] on span "[PERSON_NAME]" at bounding box center [435, 212] width 276 height 28
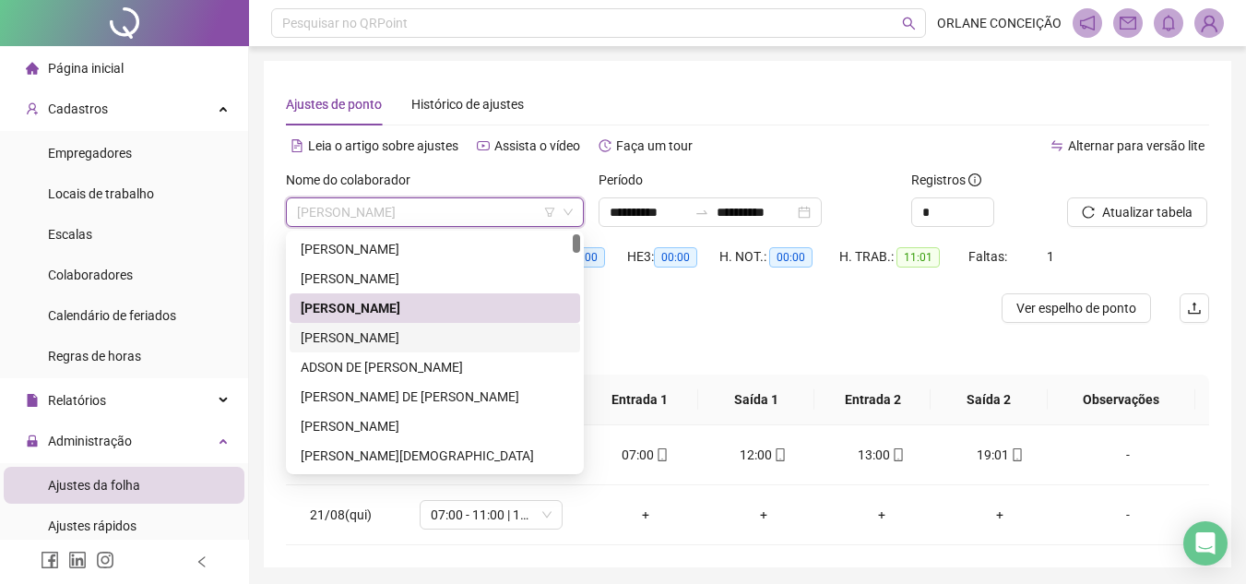
click at [370, 335] on div "[PERSON_NAME]" at bounding box center [435, 337] width 268 height 20
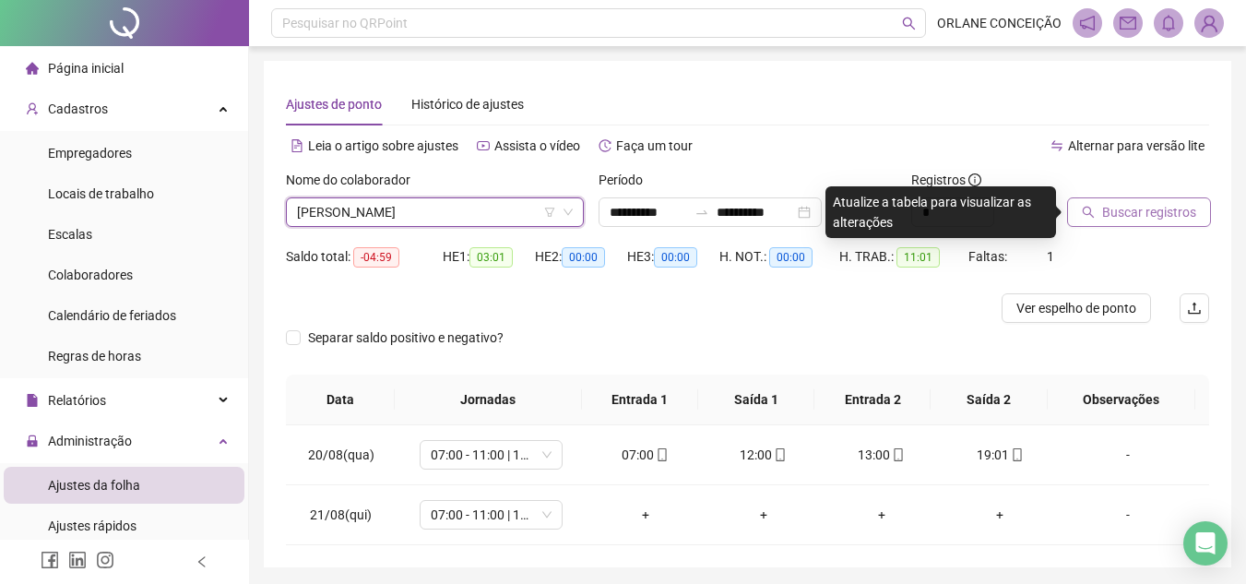
click at [1114, 221] on span "Buscar registros" at bounding box center [1149, 212] width 94 height 20
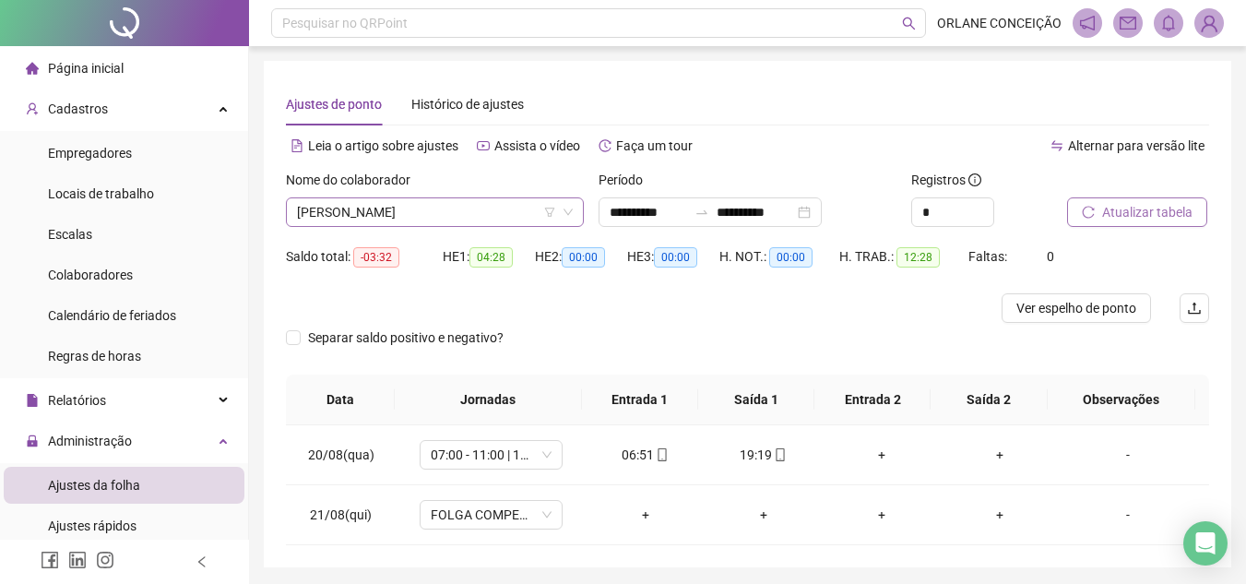
click at [451, 216] on span "[PERSON_NAME]" at bounding box center [435, 212] width 276 height 28
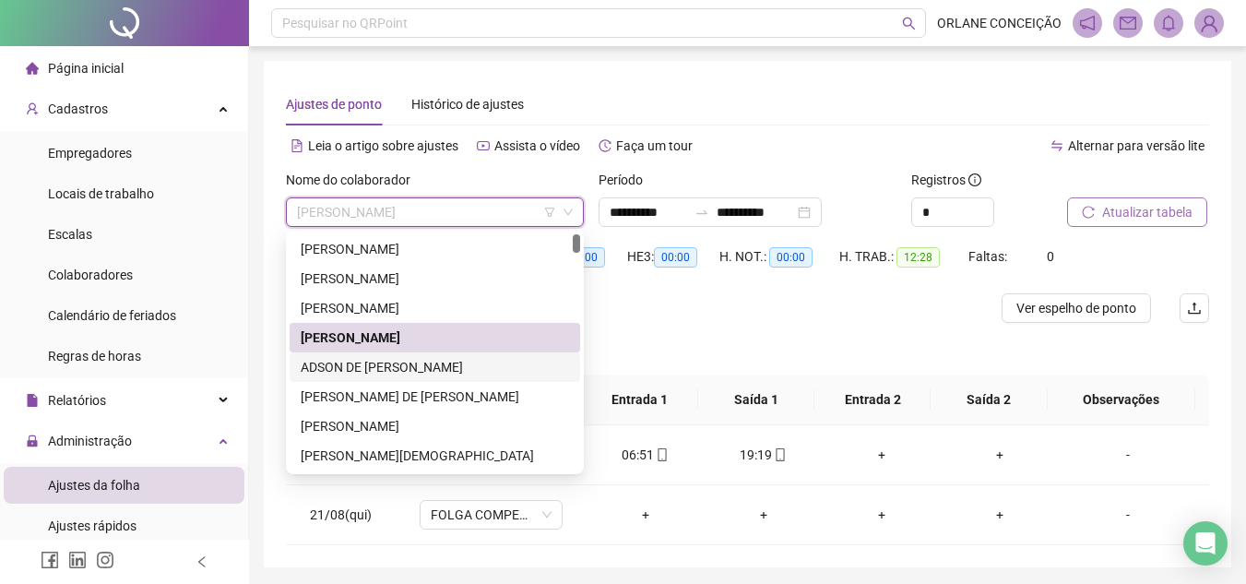
click at [418, 361] on div "ADSON DE [PERSON_NAME]" at bounding box center [435, 367] width 268 height 20
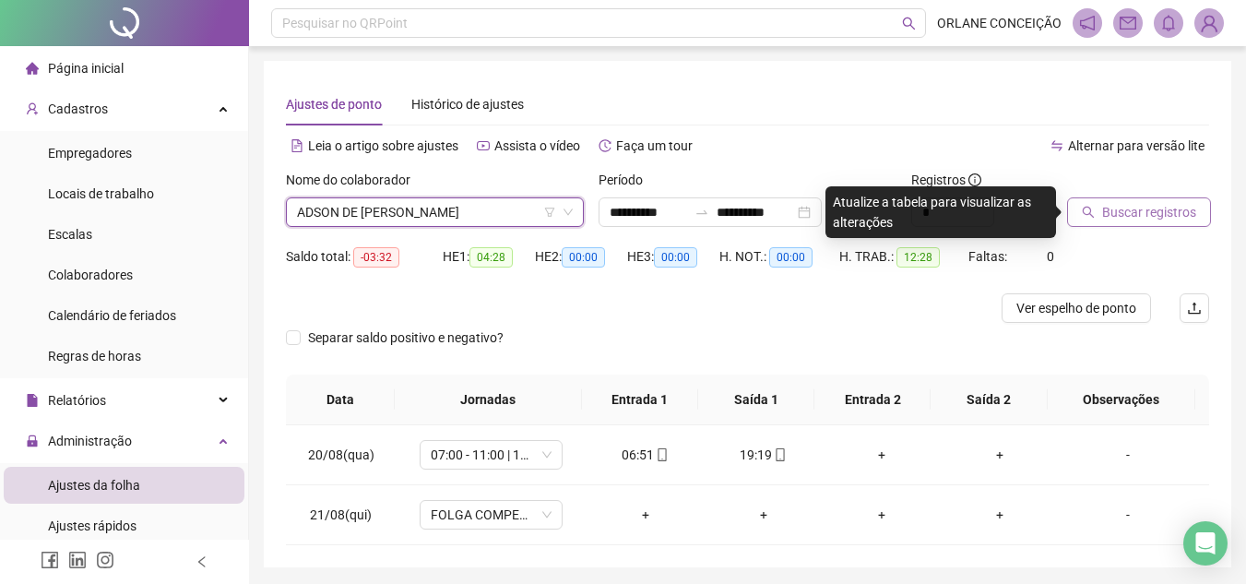
click at [1125, 232] on div "Buscar registros" at bounding box center [1137, 206] width 157 height 72
click at [1130, 207] on span "Buscar registros" at bounding box center [1149, 212] width 94 height 20
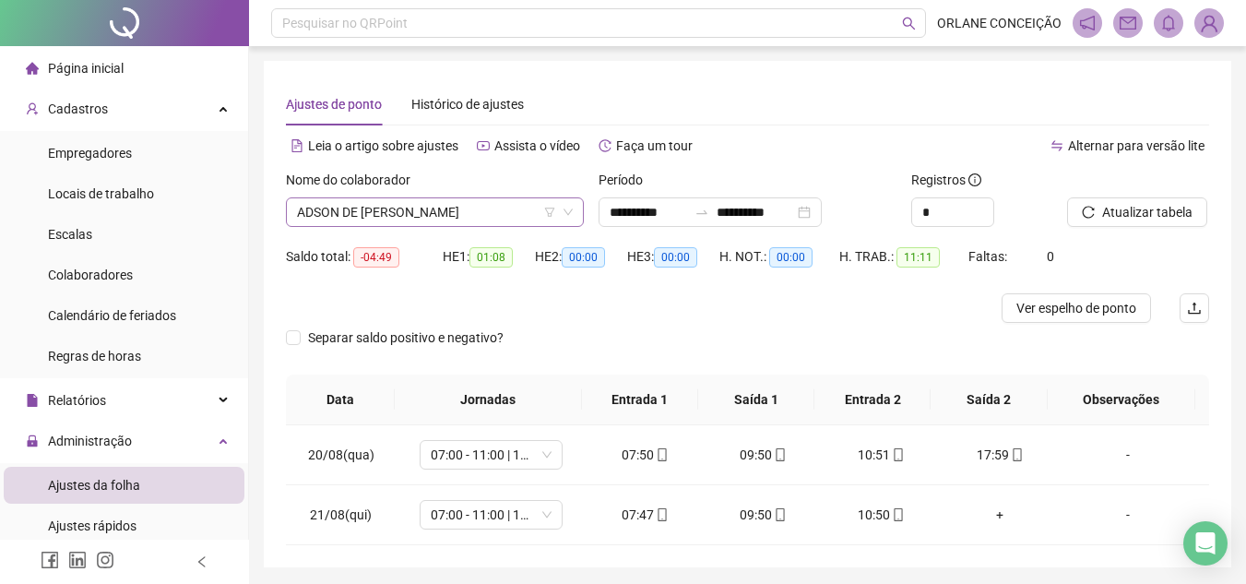
click at [416, 217] on span "ADSON DE [PERSON_NAME]" at bounding box center [435, 212] width 276 height 28
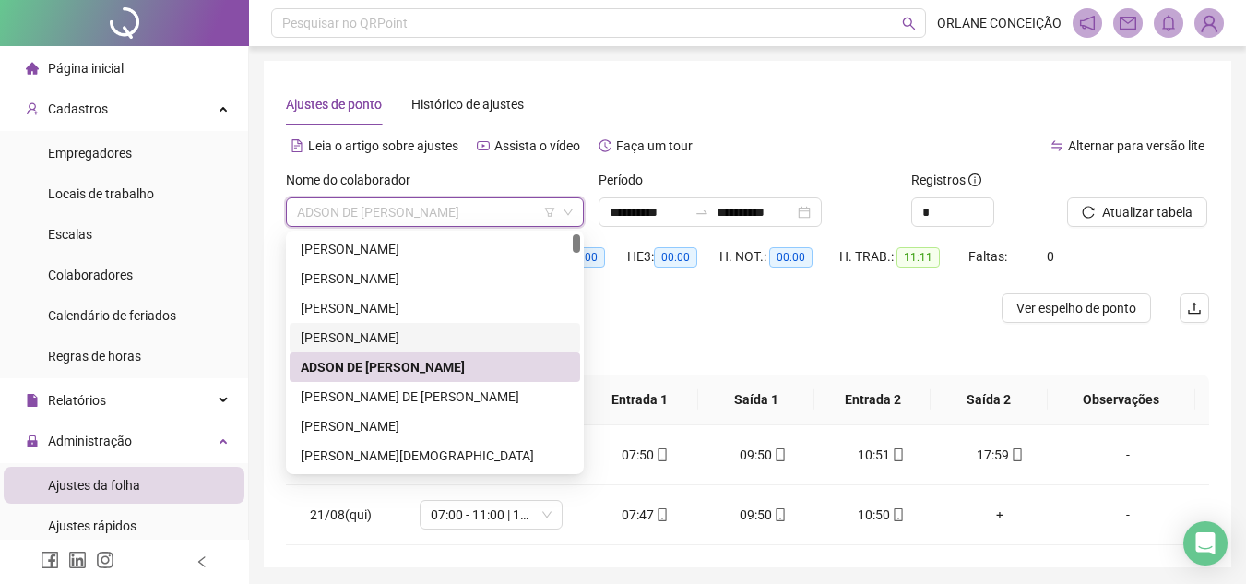
click at [345, 344] on div "[PERSON_NAME]" at bounding box center [435, 337] width 268 height 20
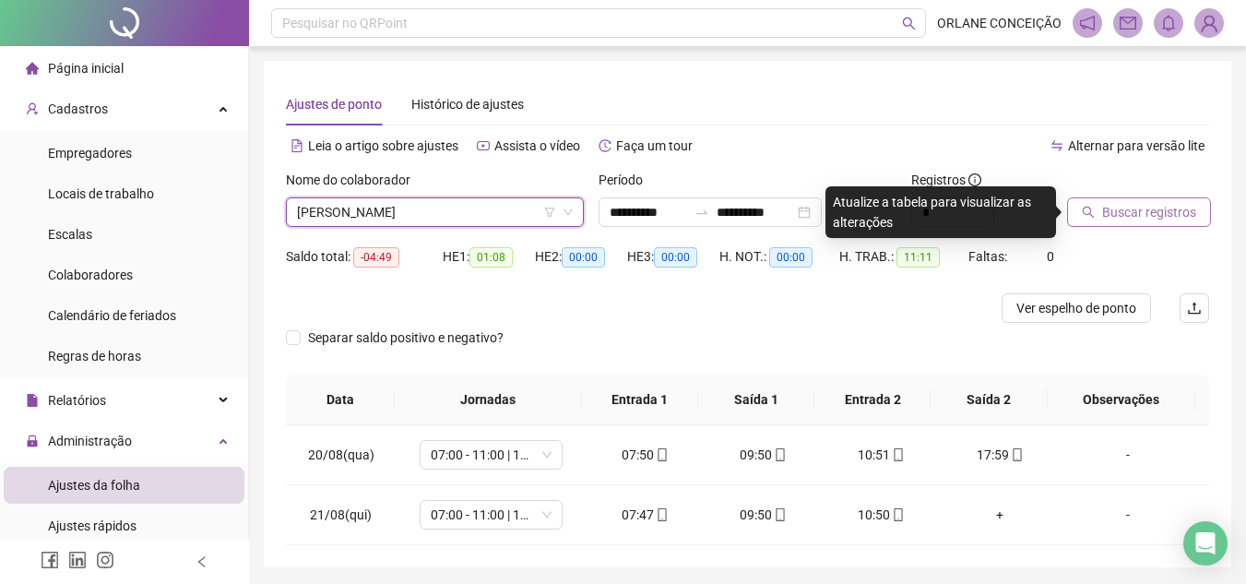
click at [1137, 213] on span "Buscar registros" at bounding box center [1149, 212] width 94 height 20
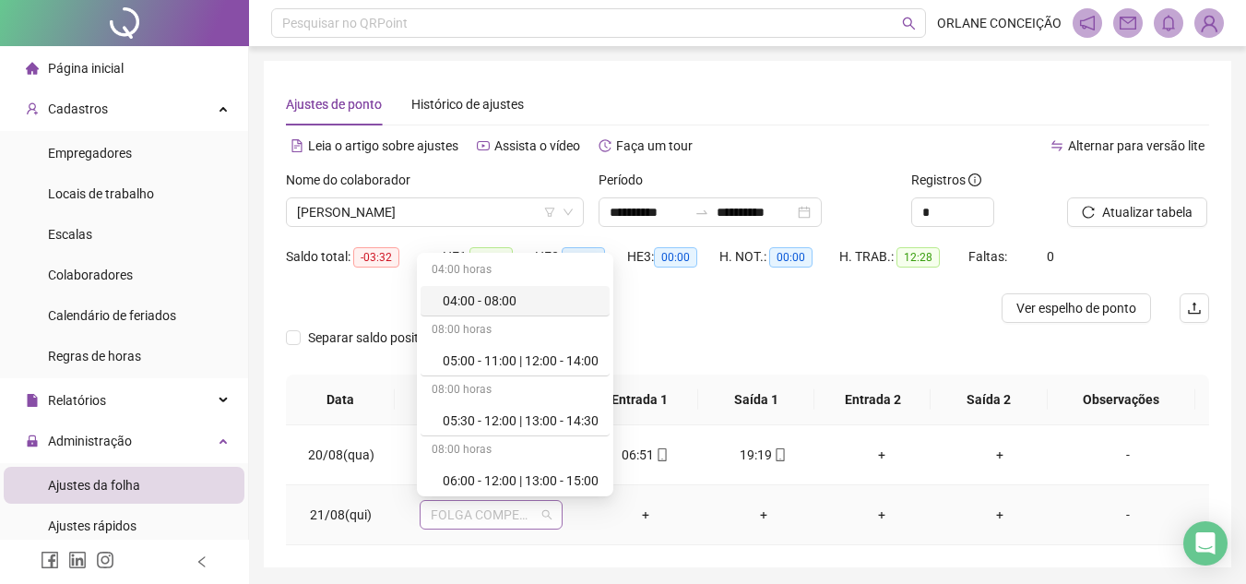
click at [449, 518] on span "FOLGA COMPENSATÓRIA" at bounding box center [491, 515] width 121 height 28
click at [851, 317] on div at bounding box center [632, 308] width 692 height 30
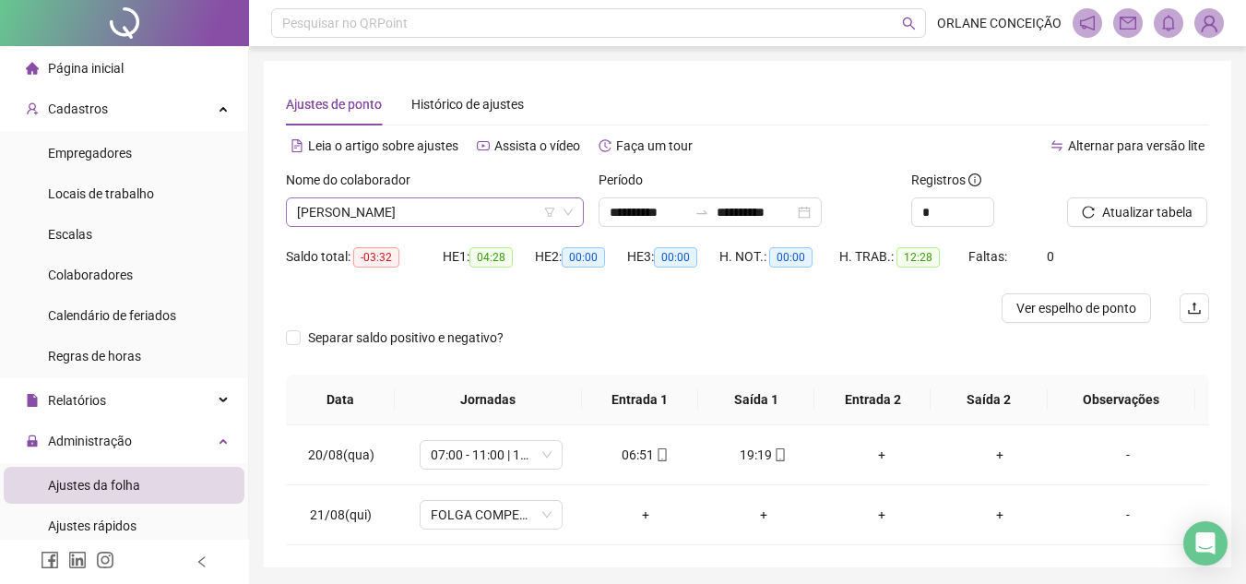
click at [423, 212] on span "[PERSON_NAME]" at bounding box center [435, 212] width 276 height 28
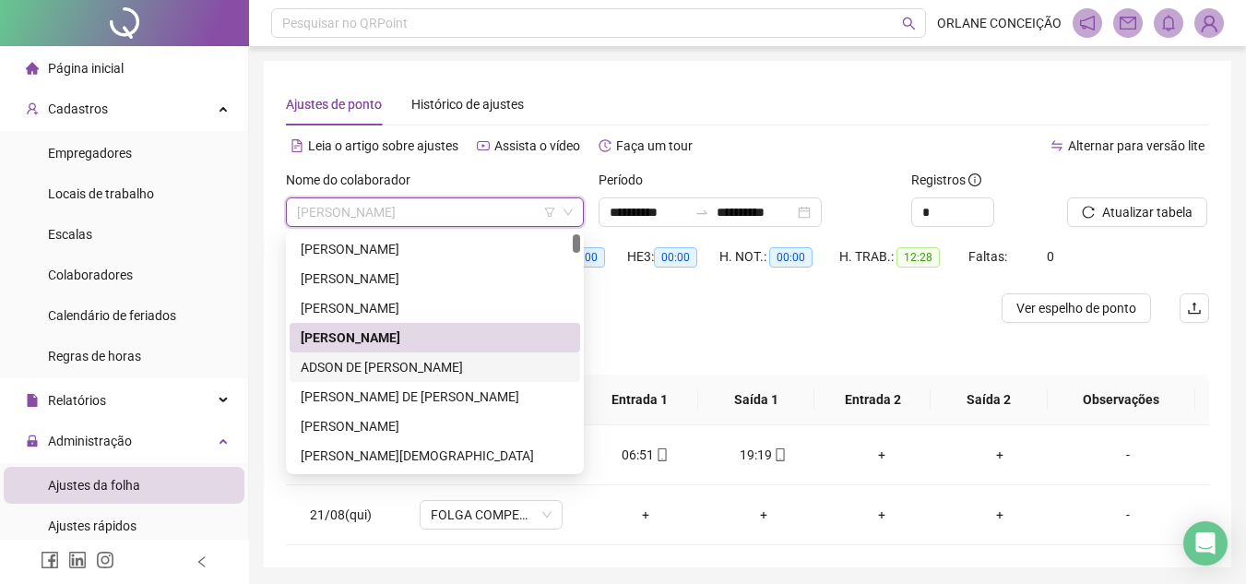
click at [369, 361] on div "ADSON DE [PERSON_NAME]" at bounding box center [435, 367] width 268 height 20
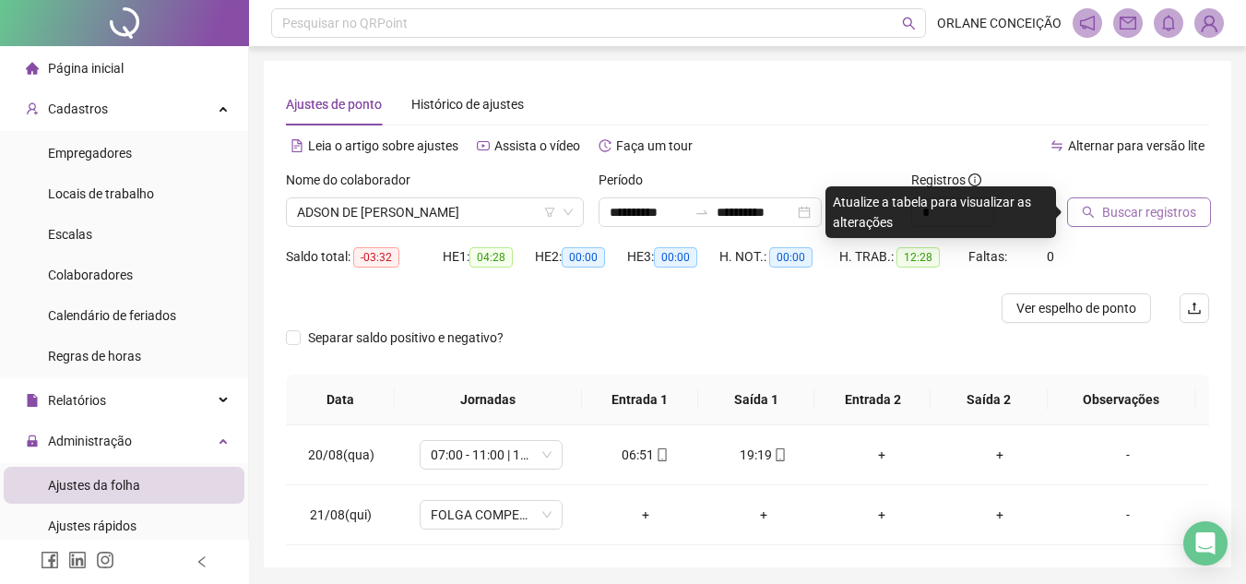
click at [1130, 211] on span "Buscar registros" at bounding box center [1149, 212] width 94 height 20
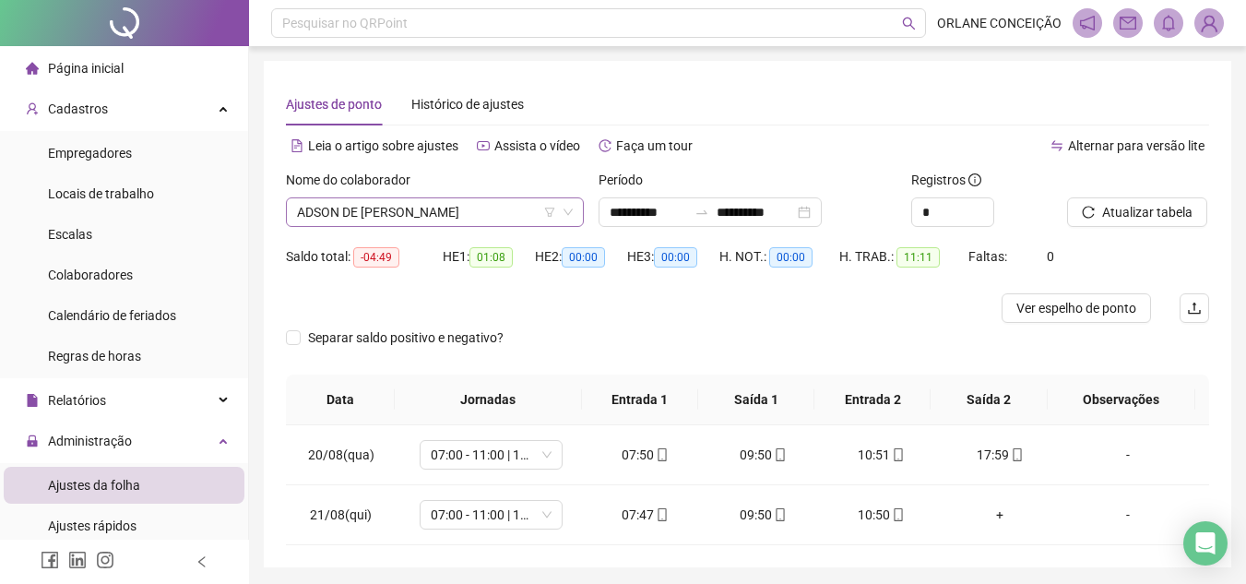
click at [411, 219] on span "ADSON DE [PERSON_NAME]" at bounding box center [435, 212] width 276 height 28
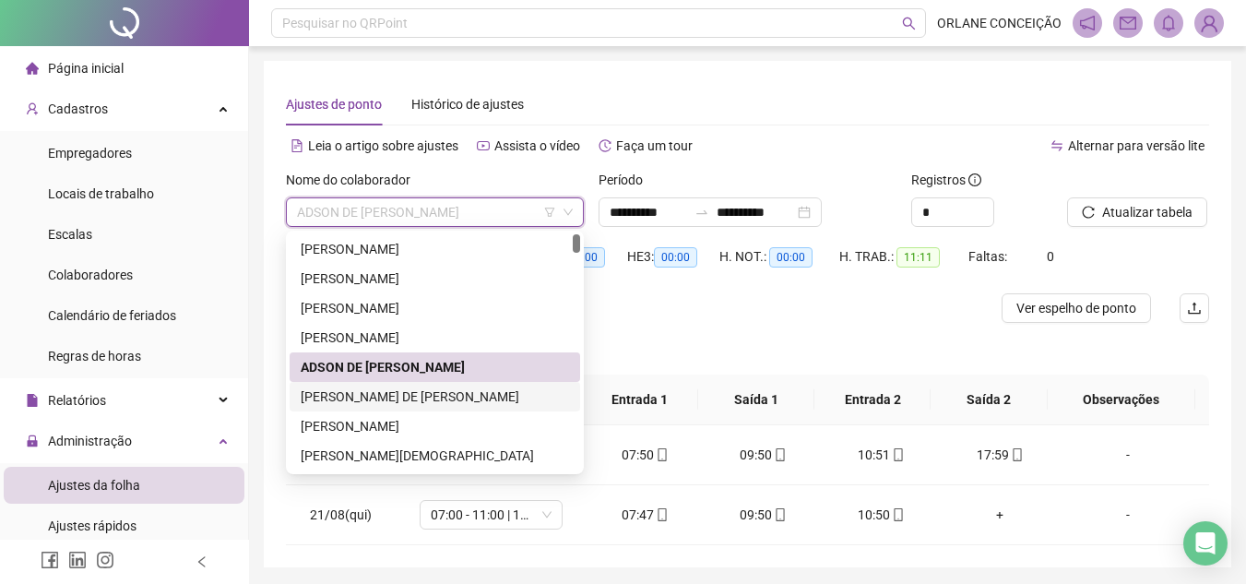
click at [384, 394] on div "[PERSON_NAME] DE [PERSON_NAME]" at bounding box center [435, 396] width 268 height 20
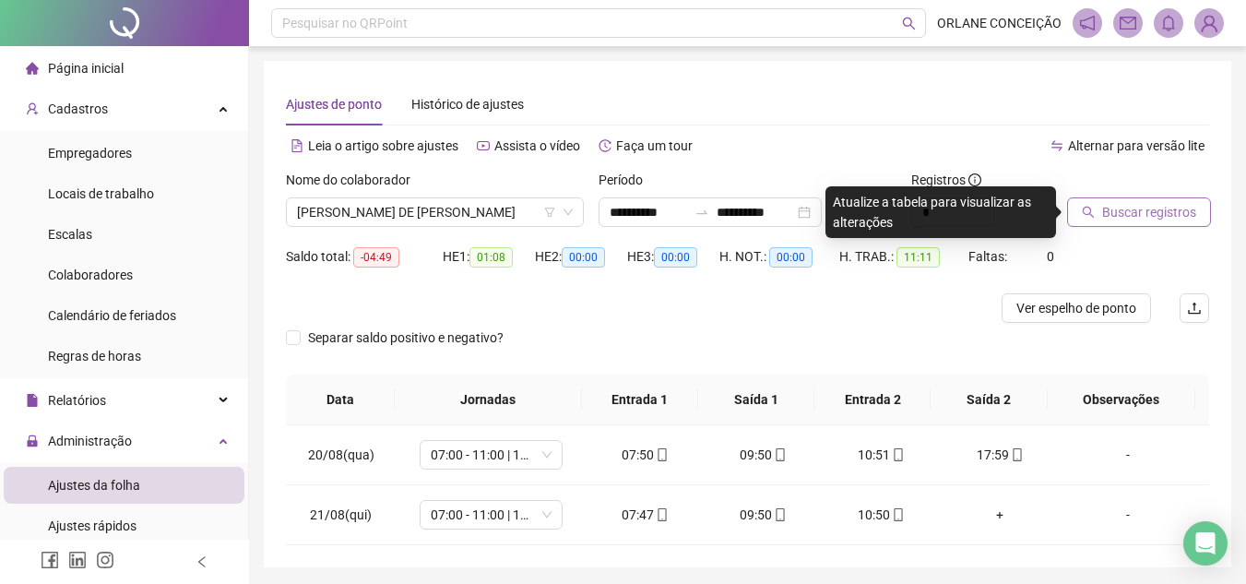
click at [1127, 209] on span "Buscar registros" at bounding box center [1149, 212] width 94 height 20
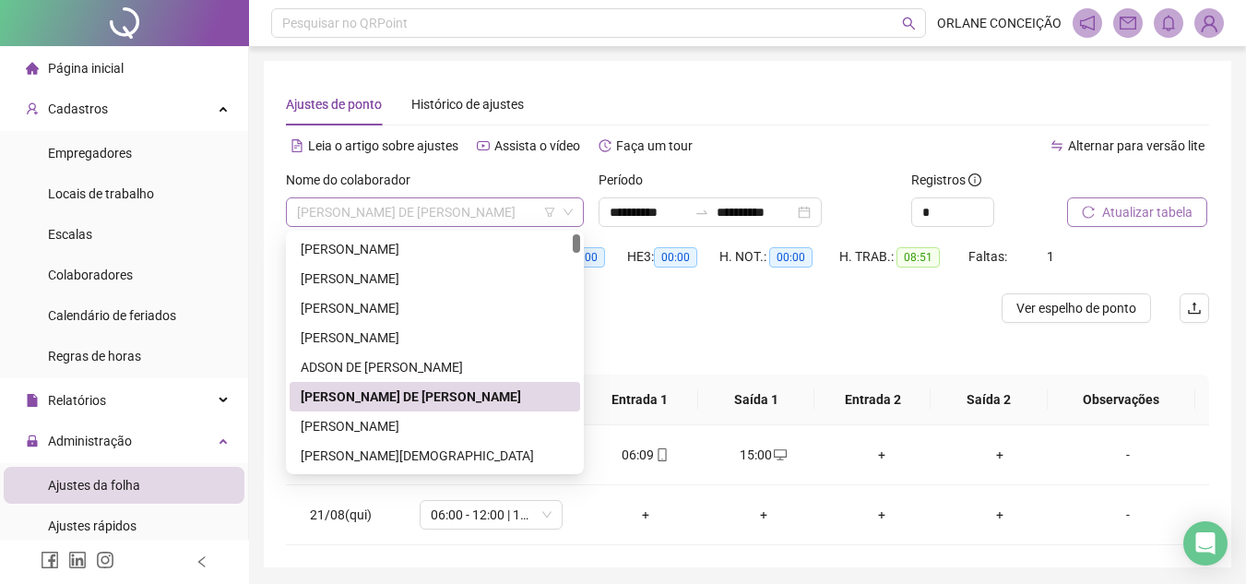
click at [491, 215] on span "[PERSON_NAME] DE [PERSON_NAME]" at bounding box center [435, 212] width 276 height 28
click at [406, 432] on div "[PERSON_NAME]" at bounding box center [435, 426] width 268 height 20
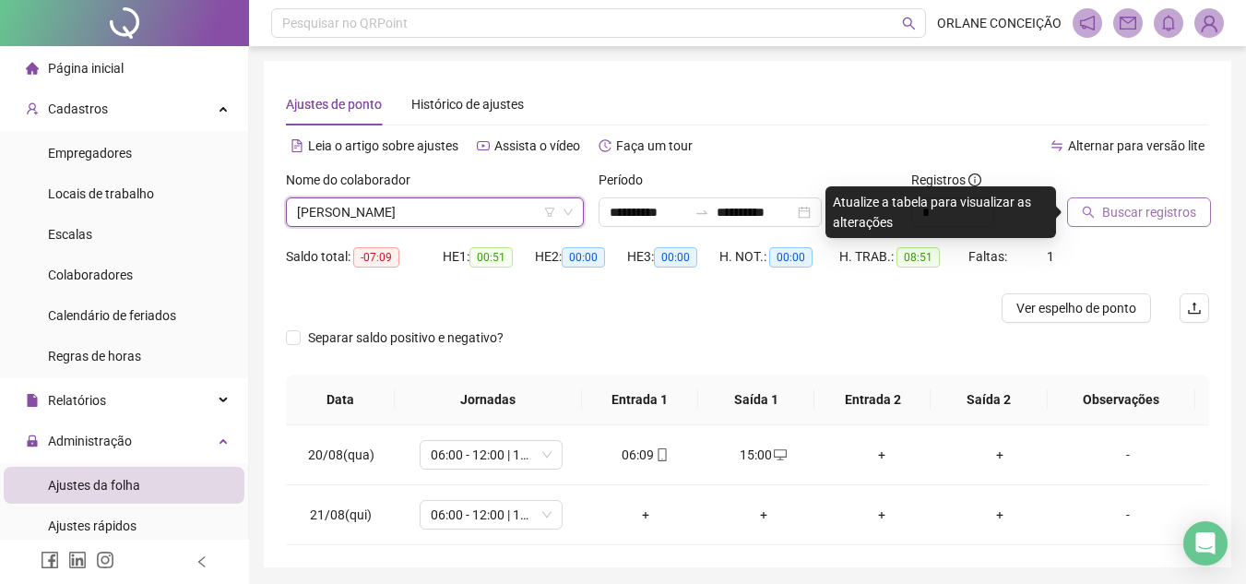
click at [1141, 214] on span "Buscar registros" at bounding box center [1149, 212] width 94 height 20
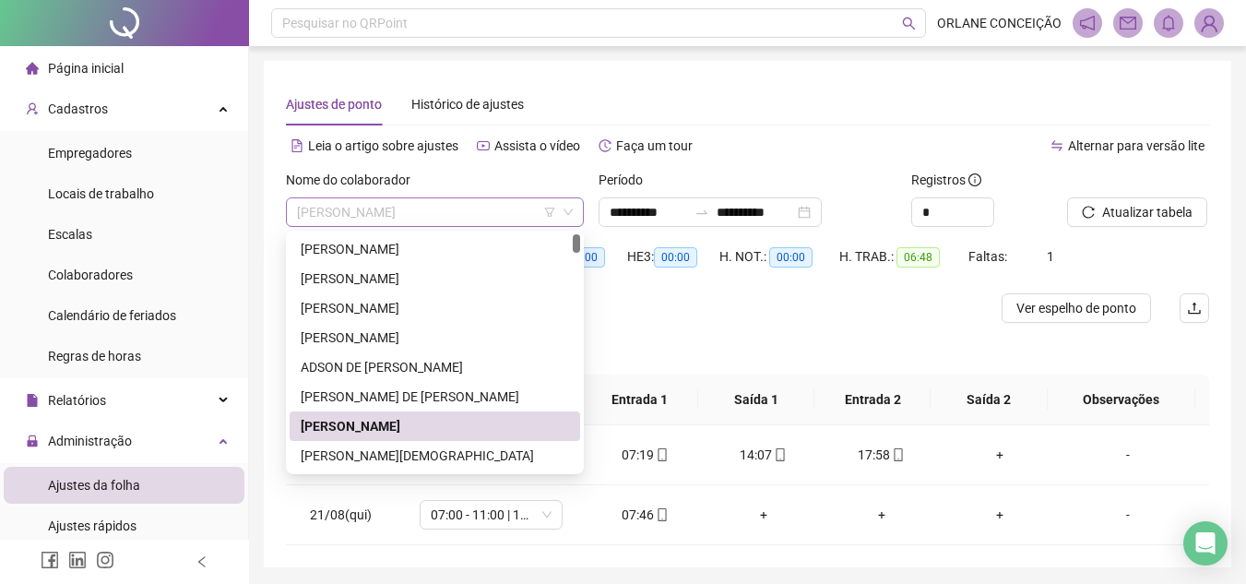
click at [406, 223] on span "[PERSON_NAME]" at bounding box center [435, 212] width 276 height 28
click at [867, 323] on div "Separar saldo positivo e negativo?" at bounding box center [747, 349] width 923 height 52
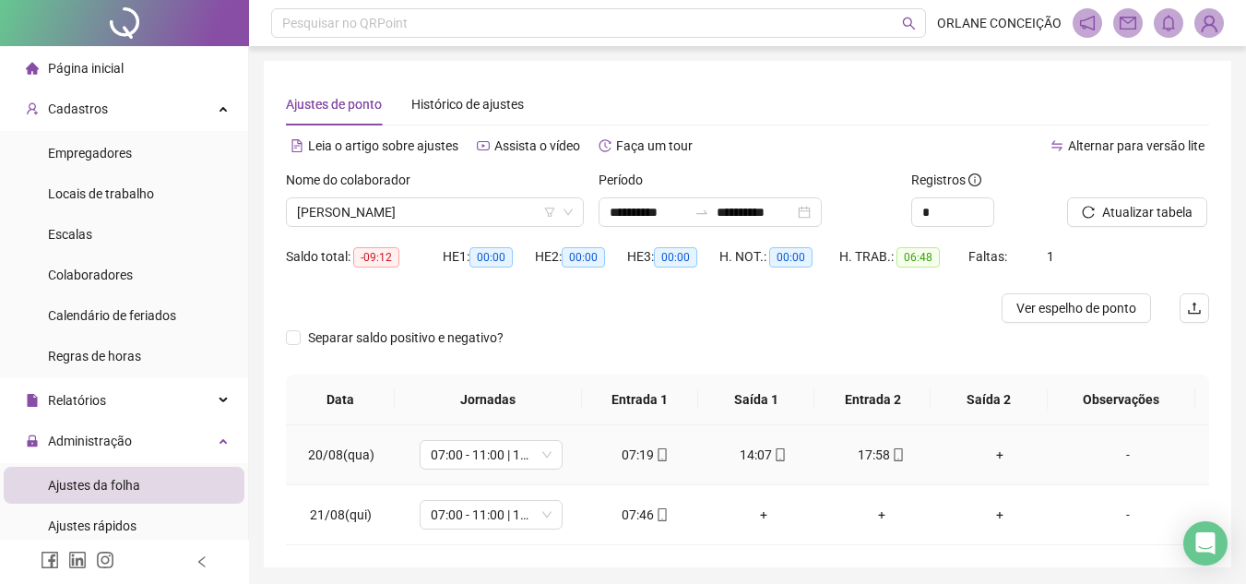
click at [991, 449] on div "+" at bounding box center [999, 454] width 89 height 20
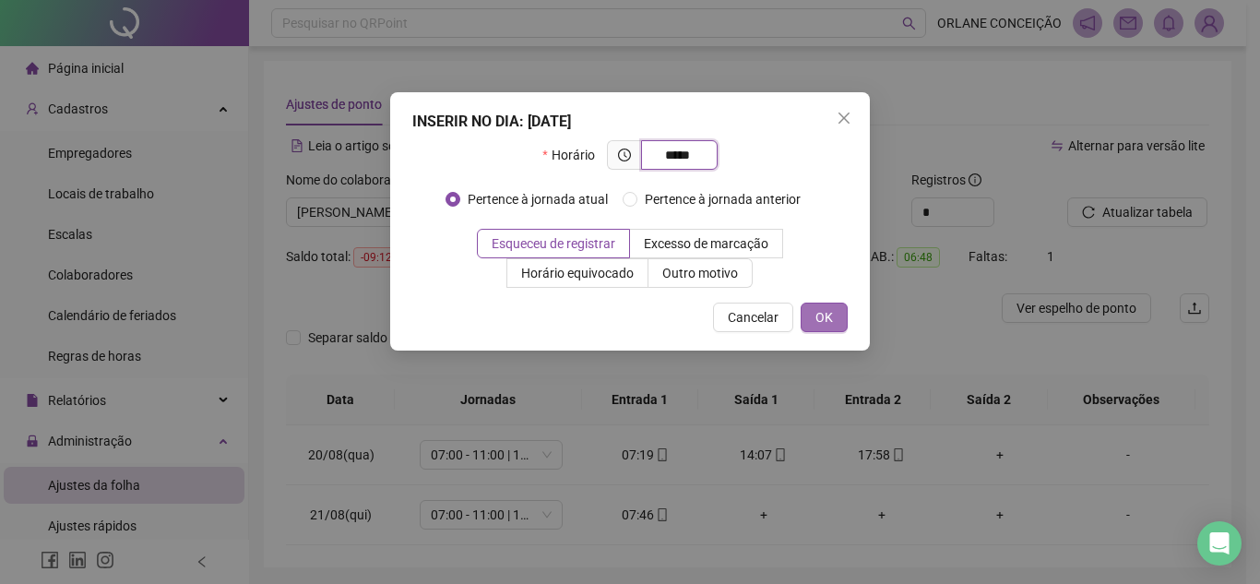
type input "*****"
click at [818, 318] on span "OK" at bounding box center [824, 317] width 18 height 20
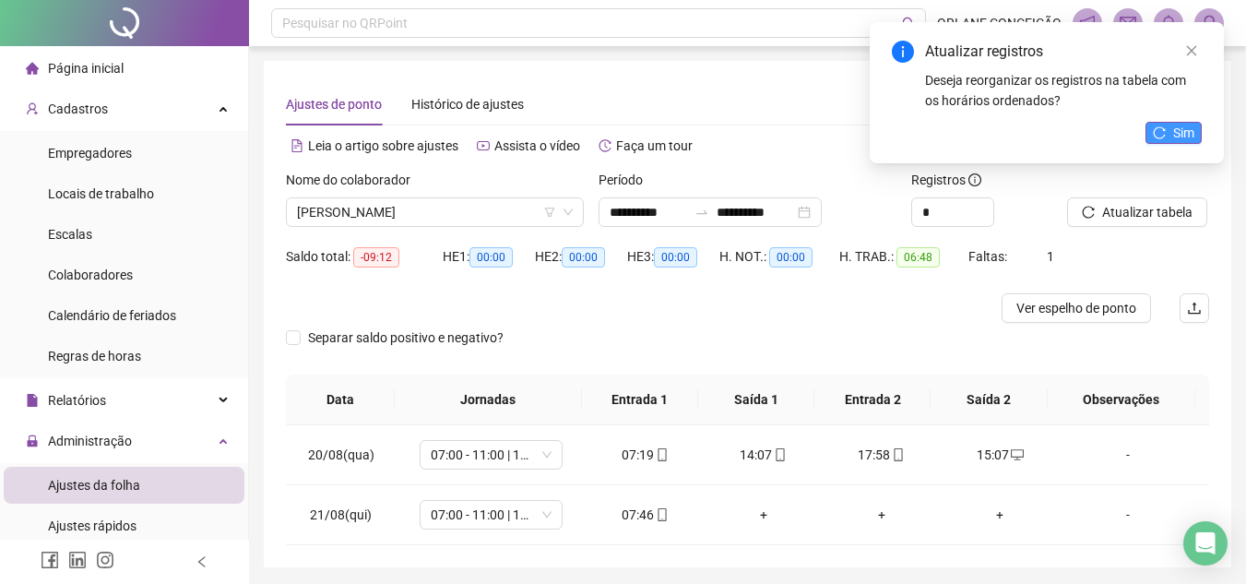
click at [1169, 130] on button "Sim" at bounding box center [1173, 133] width 56 height 22
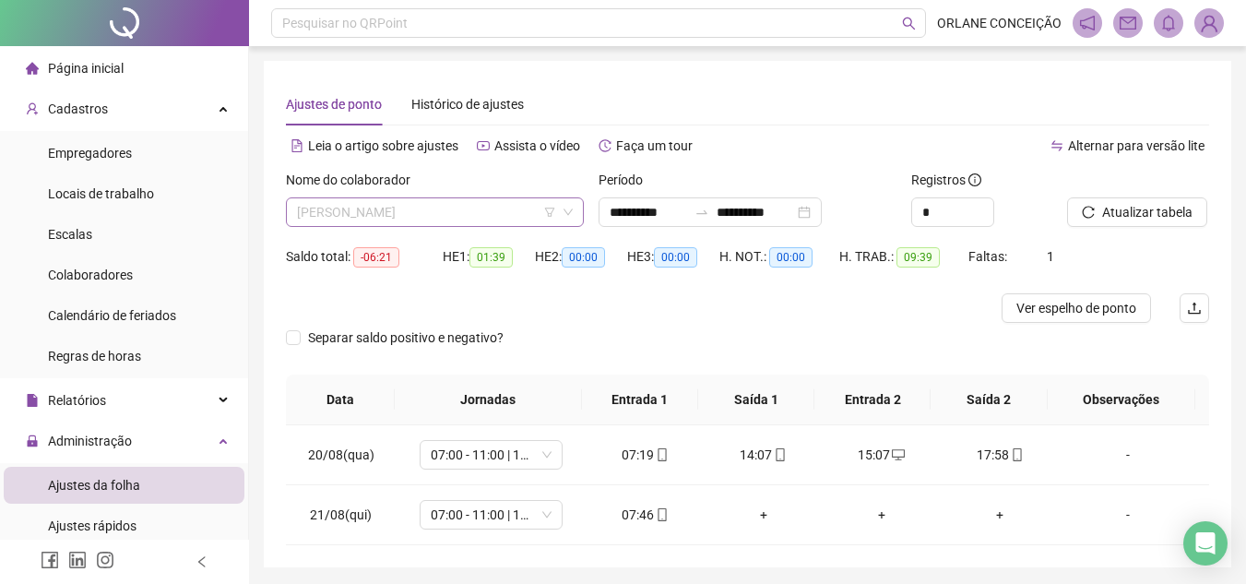
click at [406, 220] on span "[PERSON_NAME]" at bounding box center [435, 212] width 276 height 28
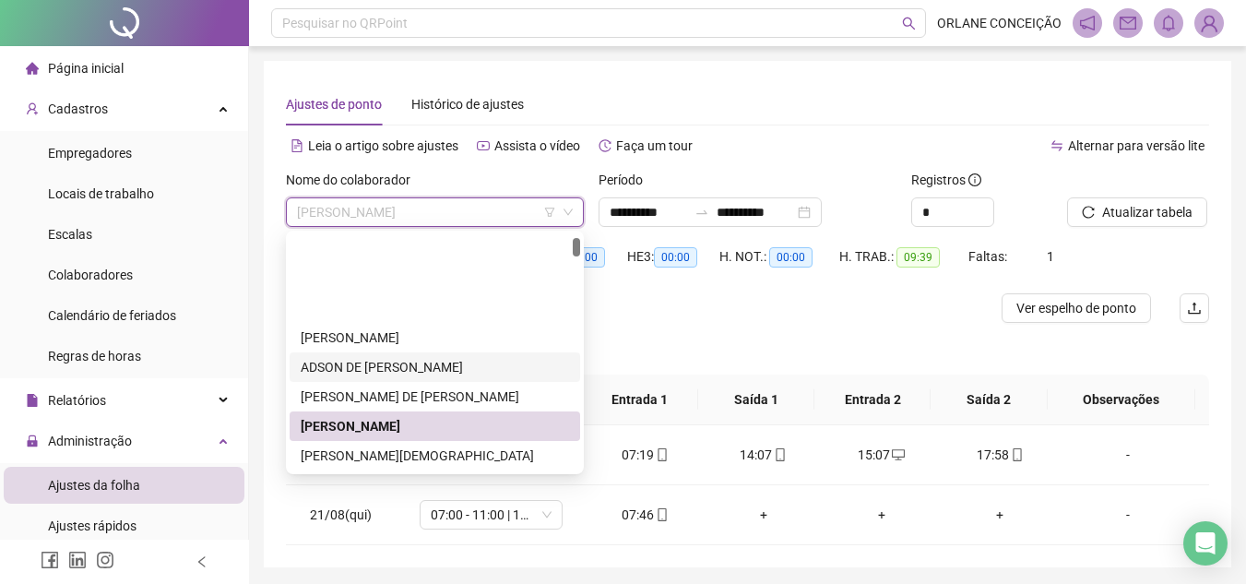
scroll to position [92, 0]
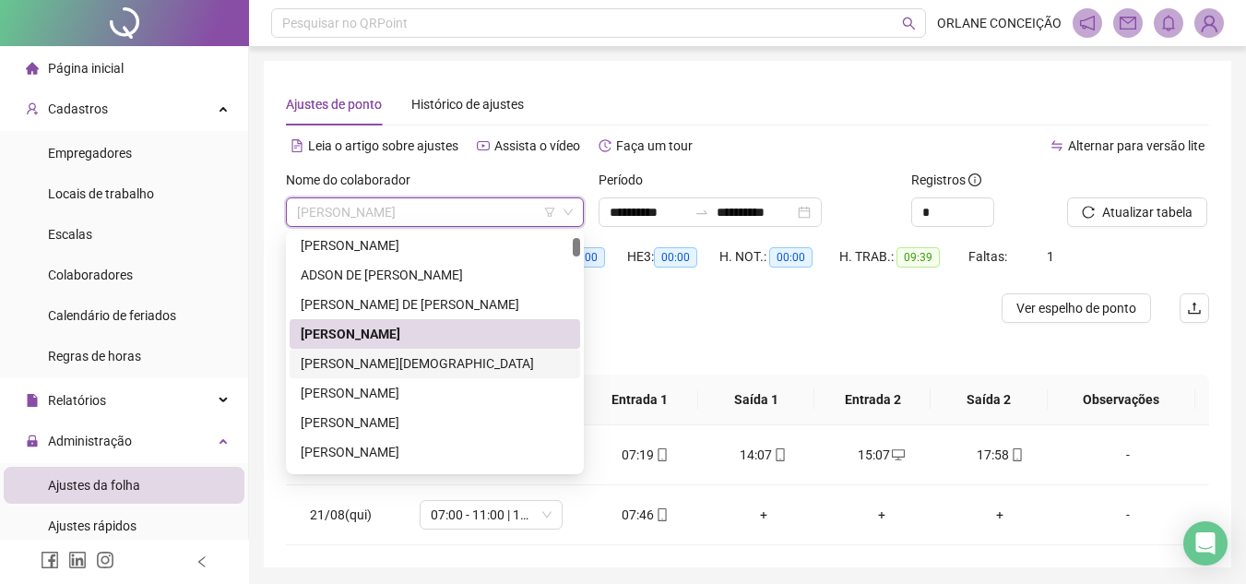
click at [381, 366] on div "[PERSON_NAME][DEMOGRAPHIC_DATA]" at bounding box center [435, 363] width 268 height 20
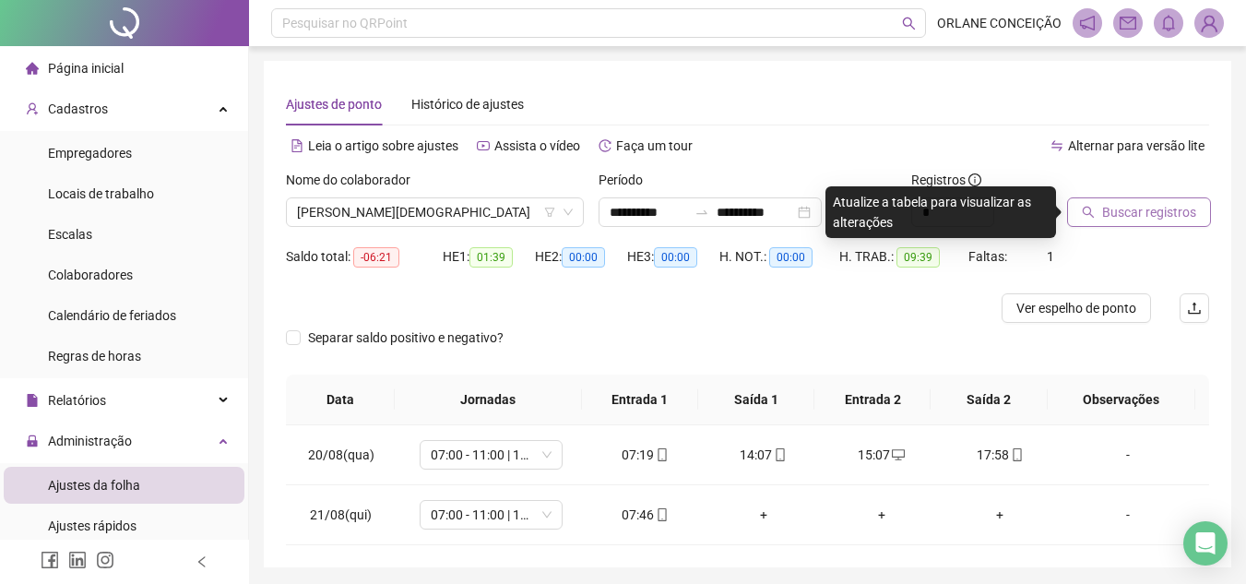
click at [1165, 214] on span "Buscar registros" at bounding box center [1149, 212] width 94 height 20
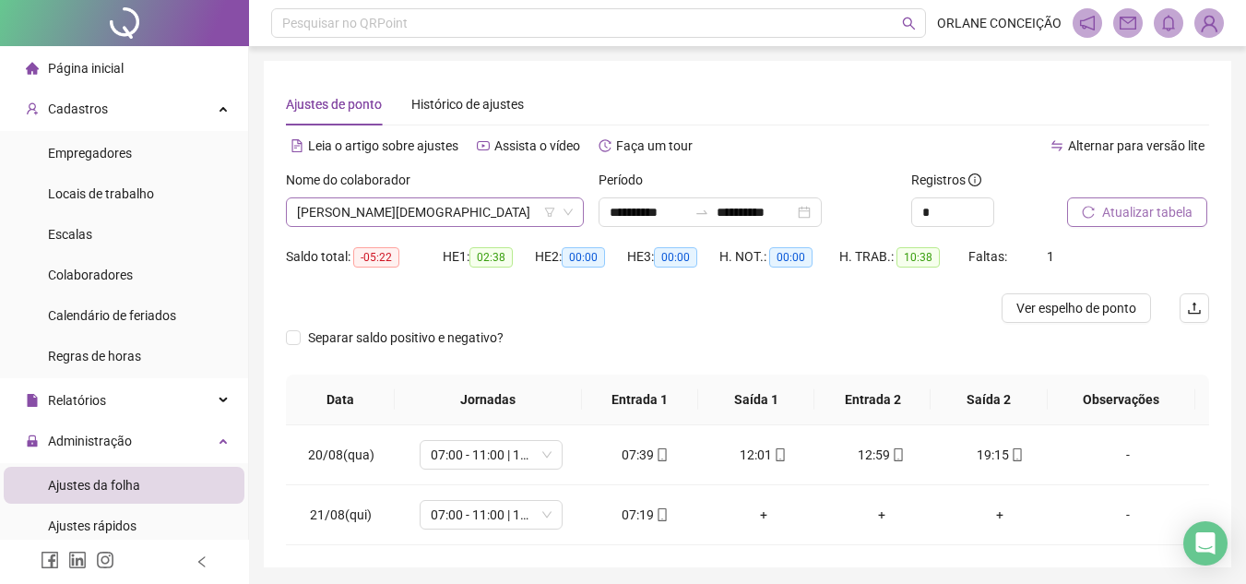
click at [436, 213] on span "[PERSON_NAME][DEMOGRAPHIC_DATA]" at bounding box center [435, 212] width 276 height 28
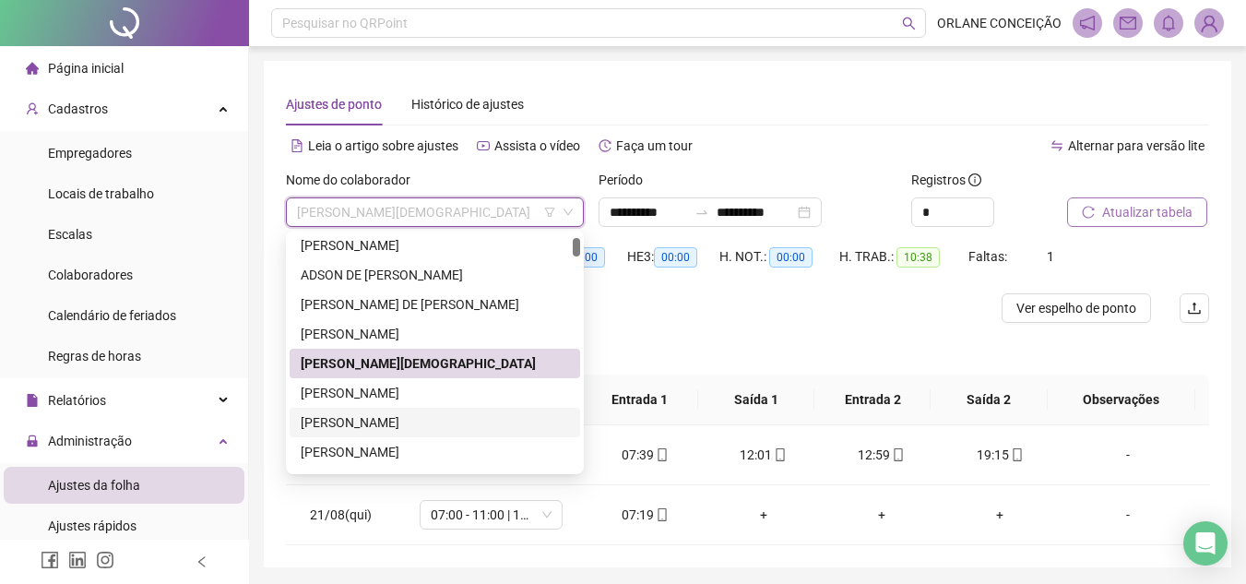
click at [364, 393] on div "[PERSON_NAME]" at bounding box center [435, 393] width 268 height 20
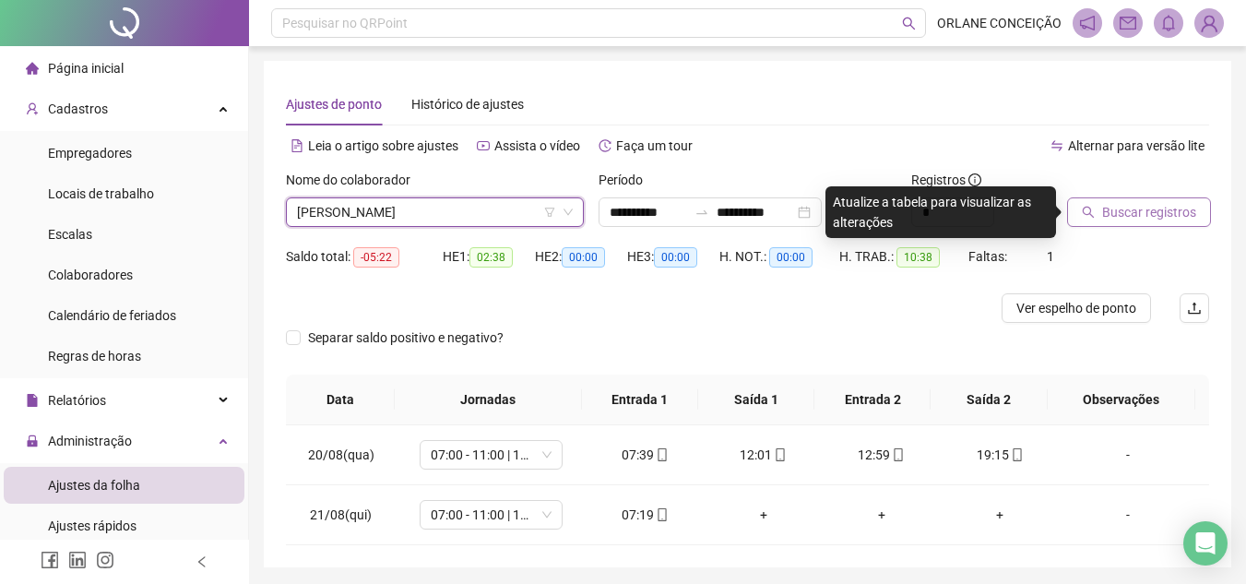
click at [1159, 214] on span "Buscar registros" at bounding box center [1149, 212] width 94 height 20
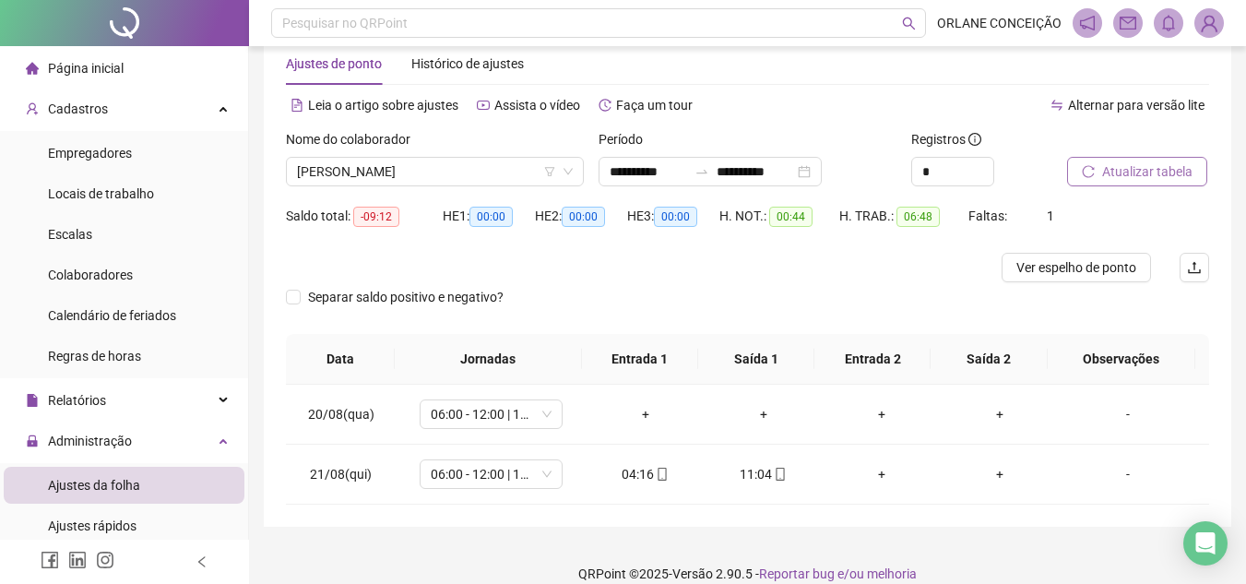
scroll to position [63, 0]
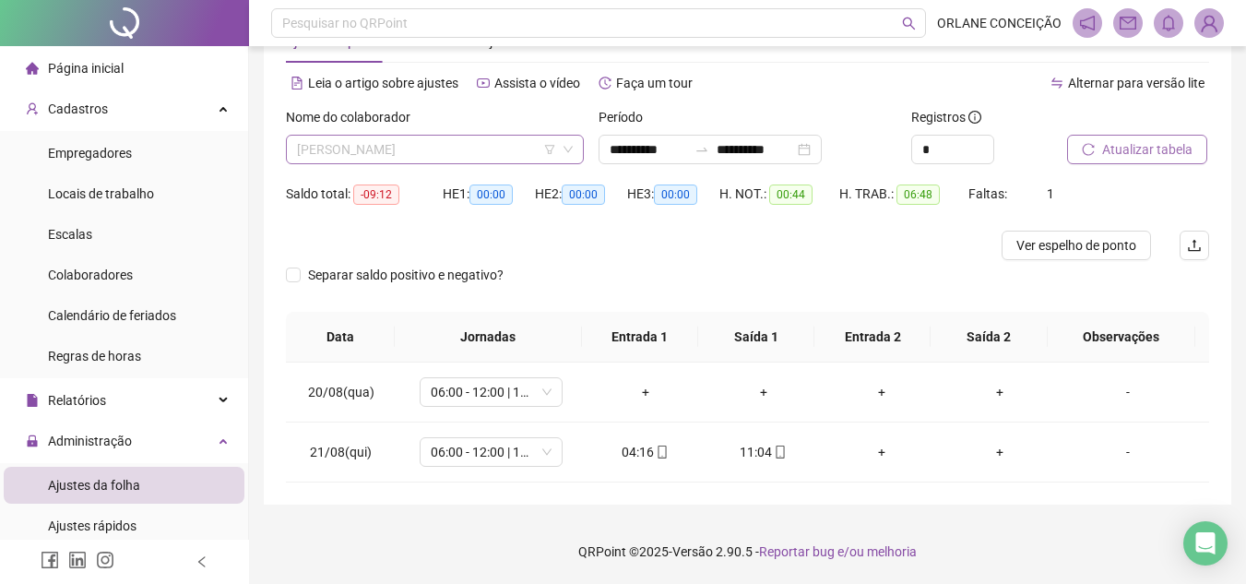
click at [430, 148] on span "[PERSON_NAME]" at bounding box center [435, 150] width 276 height 28
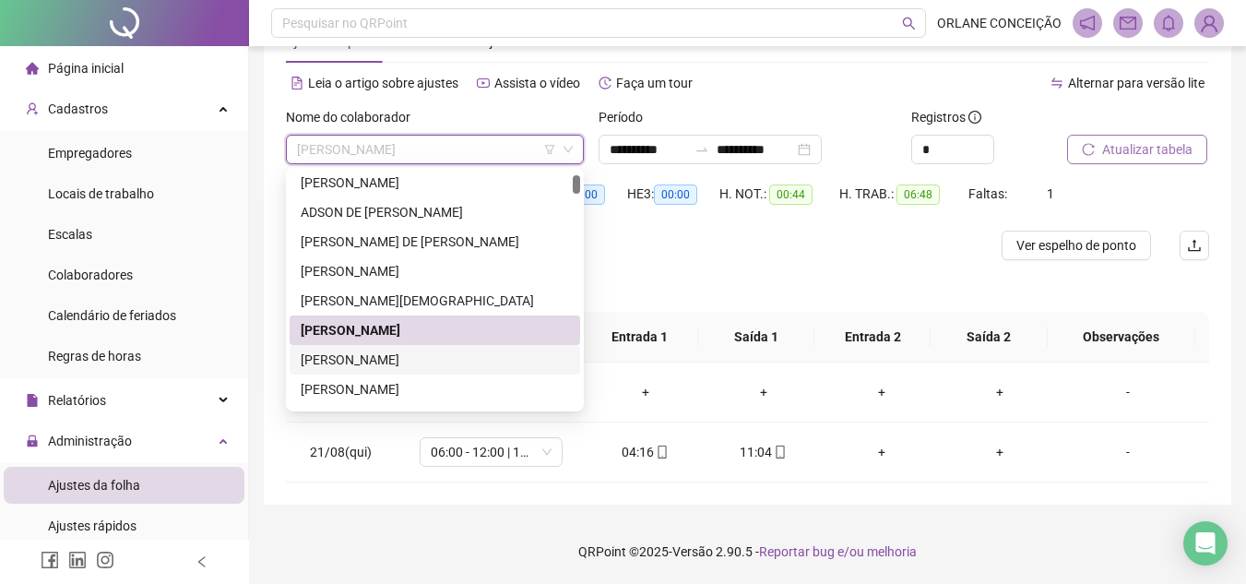
click at [394, 363] on div "[PERSON_NAME]" at bounding box center [435, 359] width 268 height 20
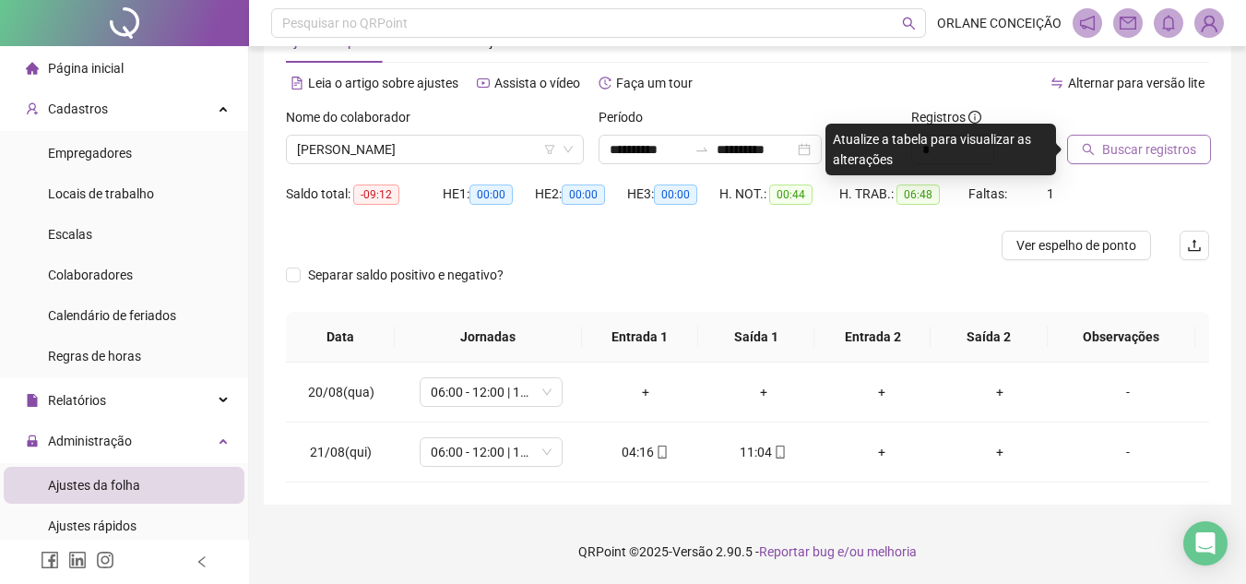
click at [1106, 140] on span "Buscar registros" at bounding box center [1149, 149] width 94 height 20
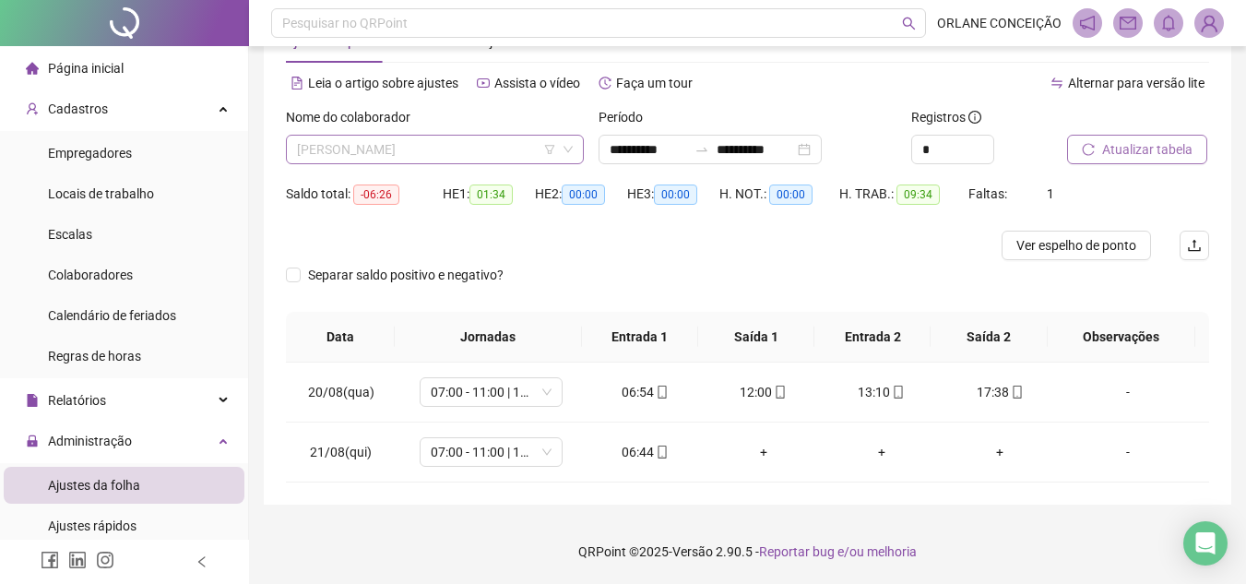
click at [489, 147] on span "[PERSON_NAME]" at bounding box center [435, 150] width 276 height 28
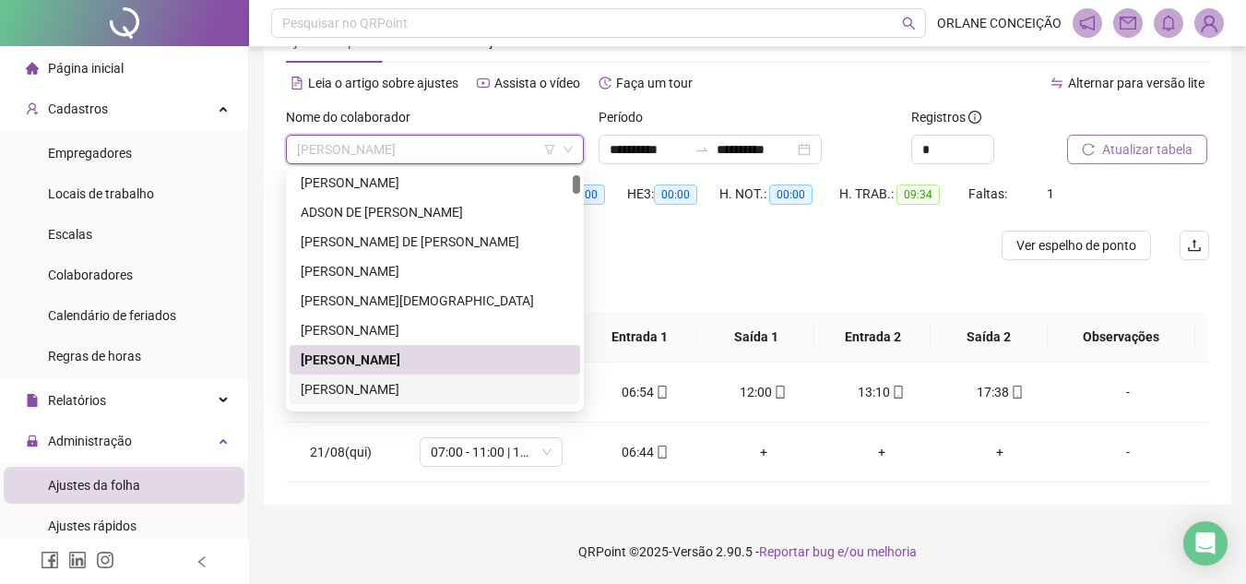
click at [417, 375] on div "[PERSON_NAME]" at bounding box center [435, 389] width 290 height 30
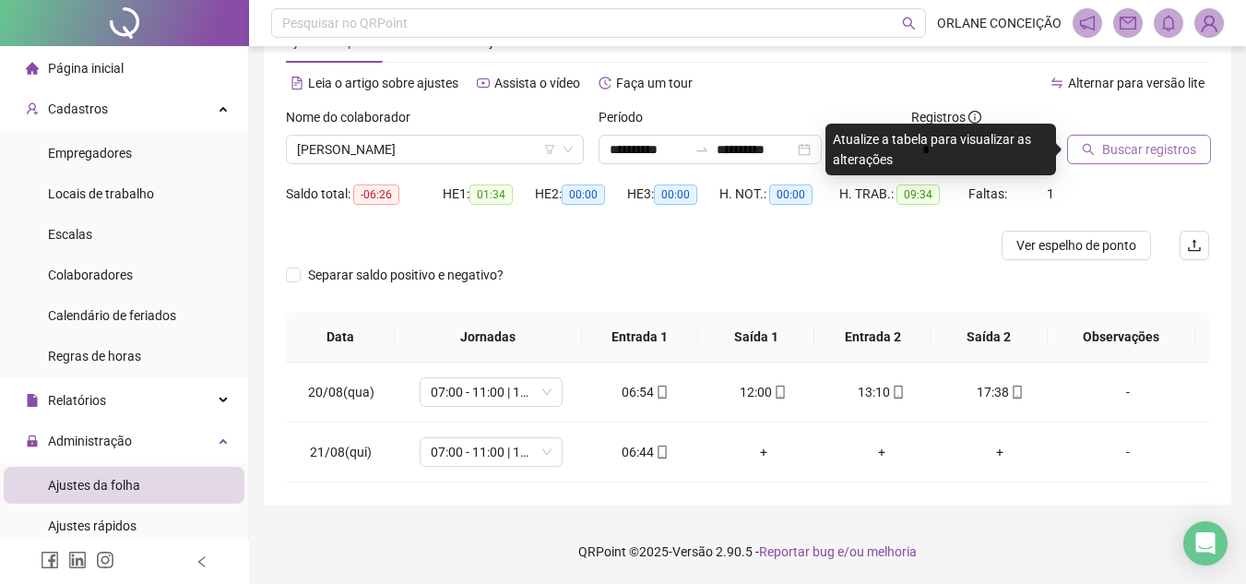
click at [1115, 148] on span "Buscar registros" at bounding box center [1149, 149] width 94 height 20
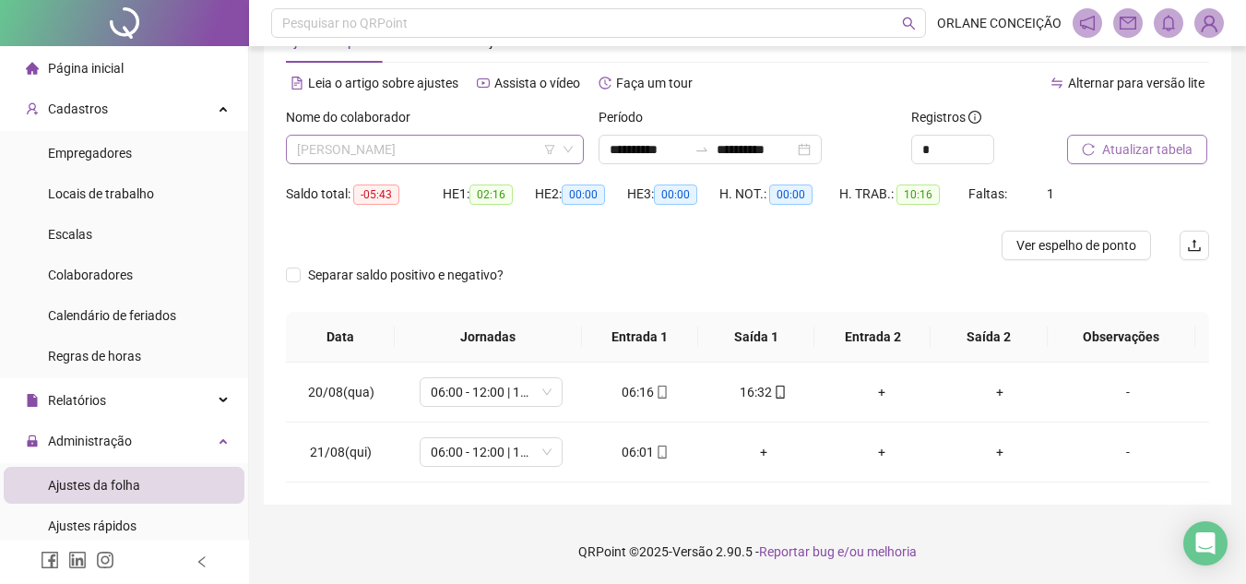
click at [499, 148] on span "[PERSON_NAME]" at bounding box center [435, 150] width 276 height 28
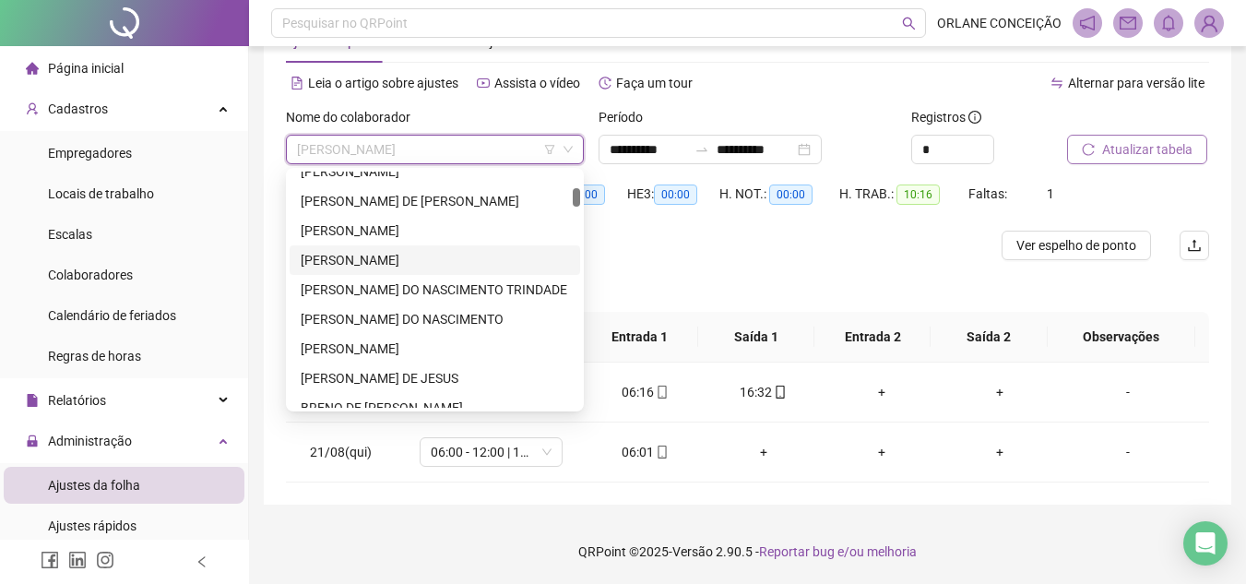
scroll to position [277, 0]
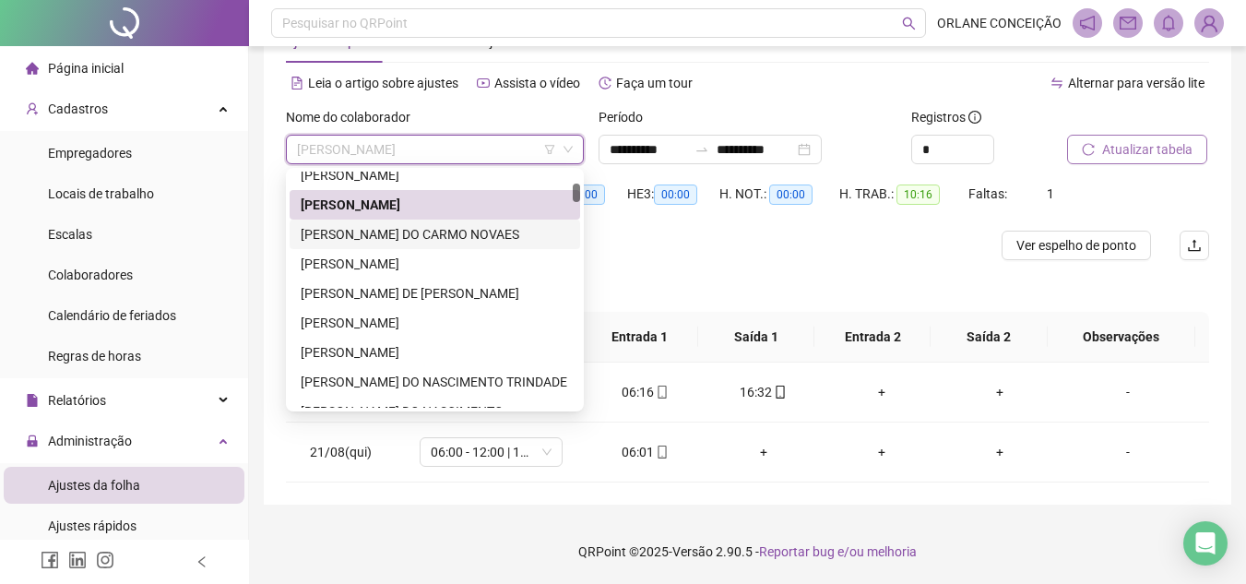
click at [448, 234] on div "[PERSON_NAME] DO CARMO NOVAES" at bounding box center [435, 234] width 268 height 20
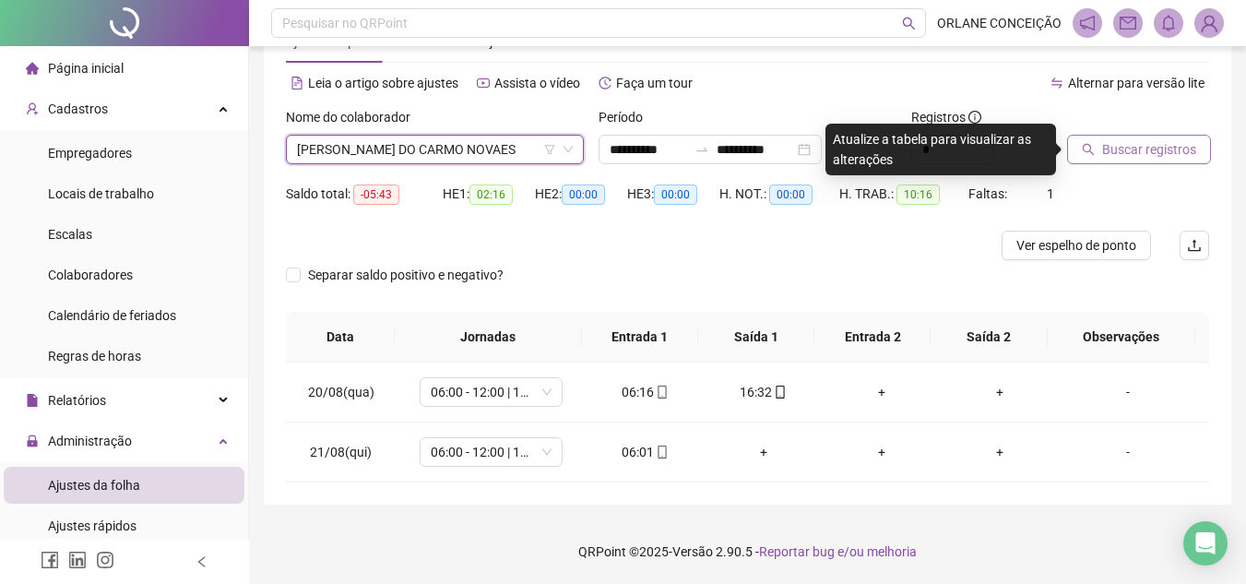
click at [1122, 140] on span "Buscar registros" at bounding box center [1149, 149] width 94 height 20
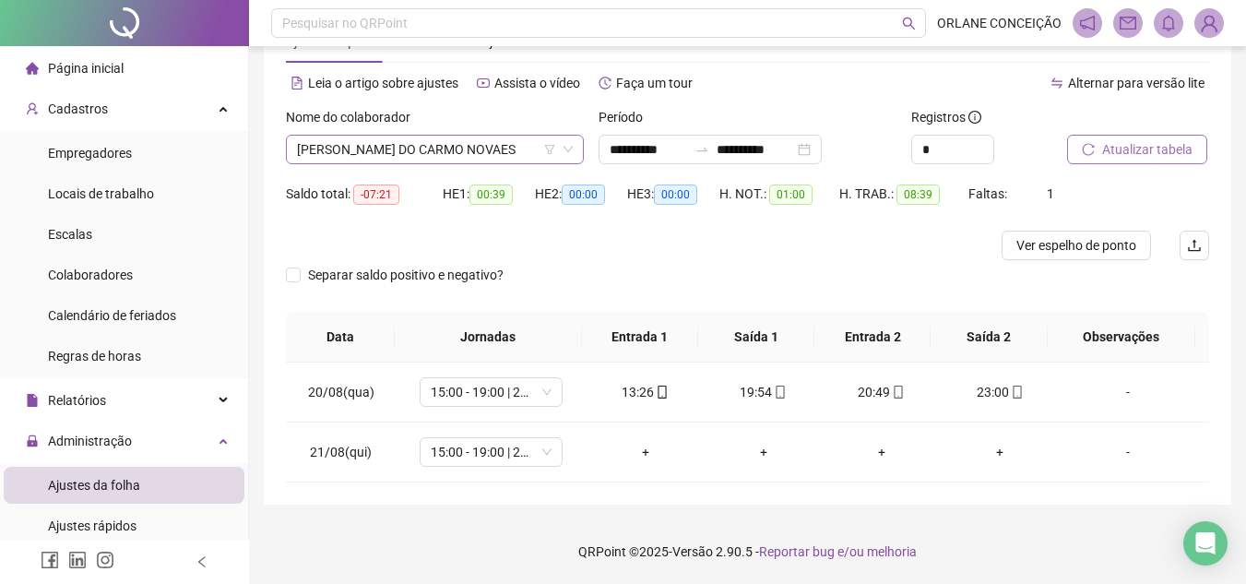
click at [454, 149] on span "[PERSON_NAME] DO CARMO NOVAES" at bounding box center [435, 150] width 276 height 28
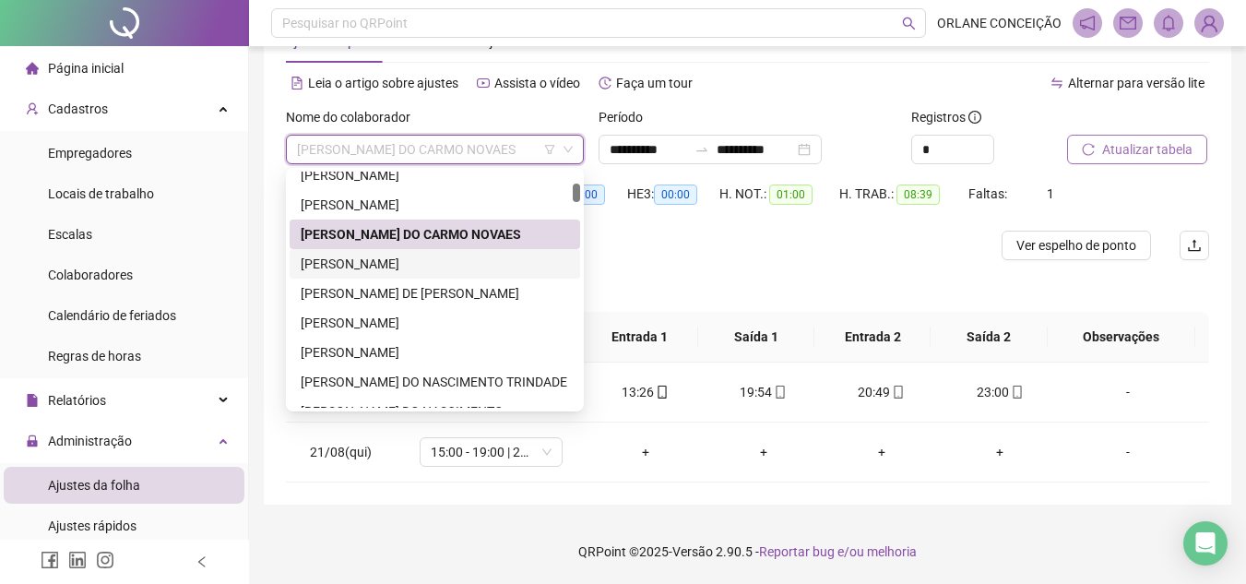
click at [394, 274] on div "[PERSON_NAME]" at bounding box center [435, 264] width 290 height 30
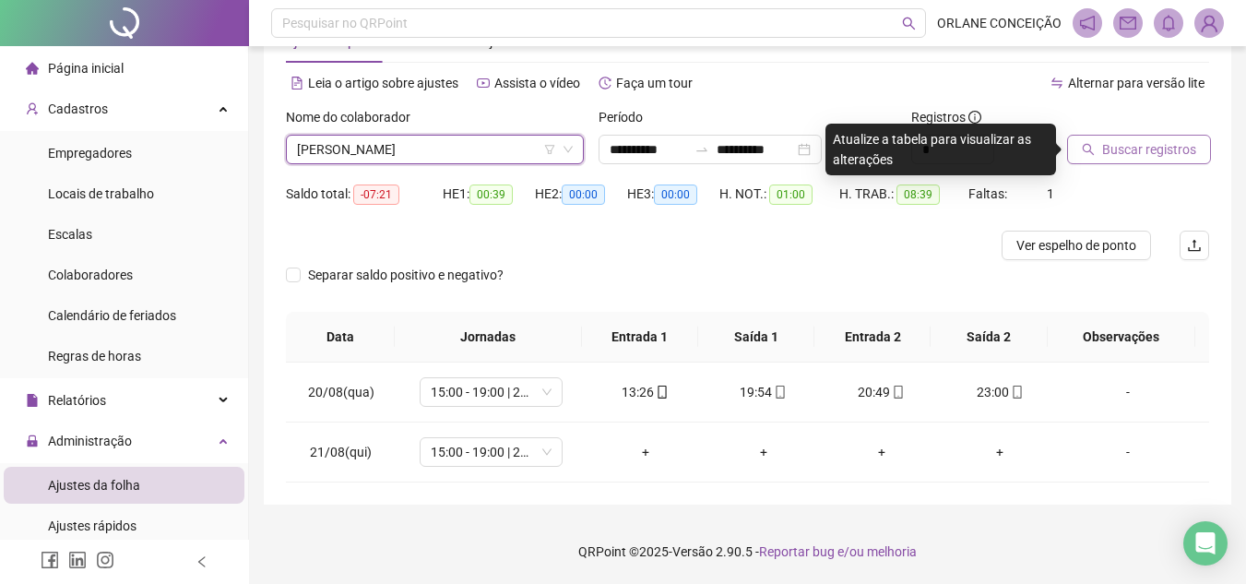
click at [1183, 137] on button "Buscar registros" at bounding box center [1139, 150] width 144 height 30
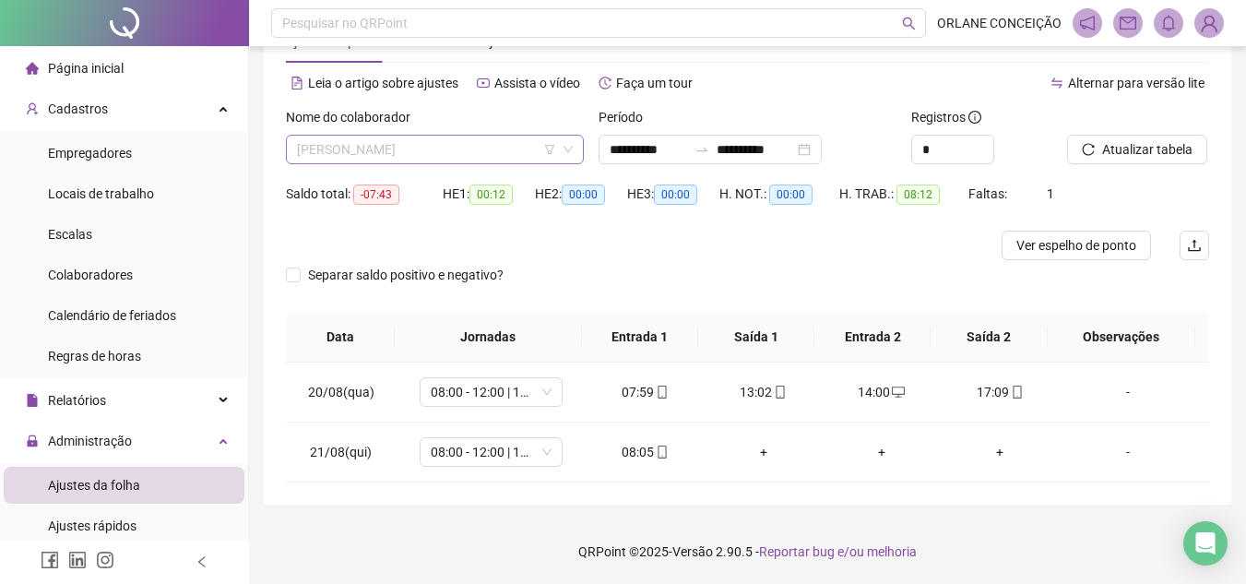
click at [504, 158] on span "[PERSON_NAME]" at bounding box center [435, 150] width 276 height 28
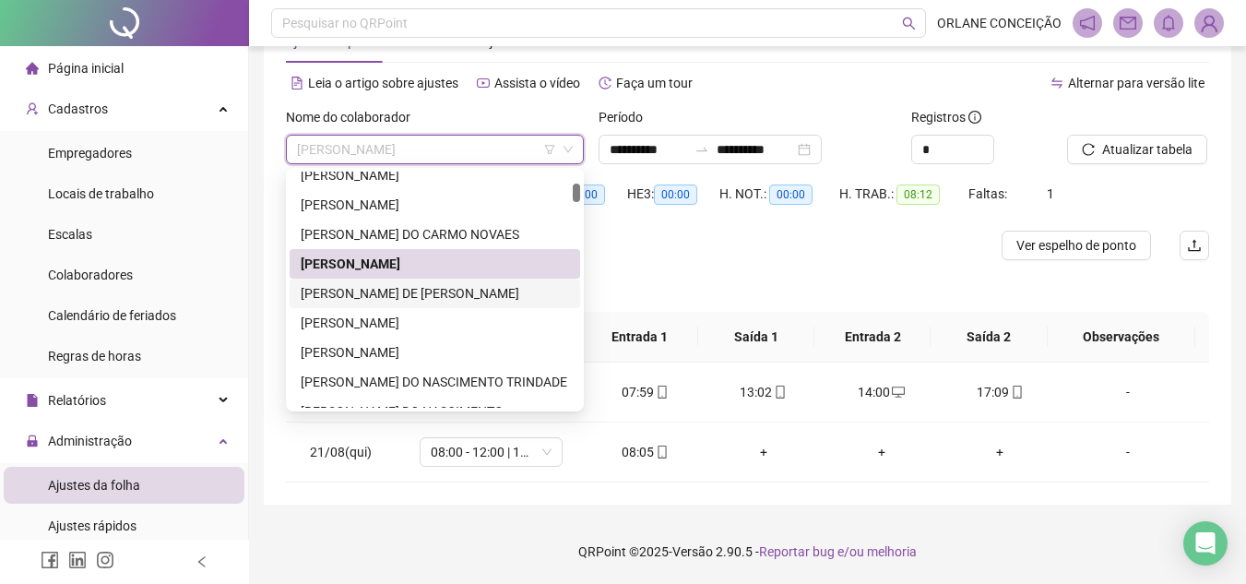
click at [469, 286] on div "[PERSON_NAME] DE [PERSON_NAME]" at bounding box center [435, 293] width 268 height 20
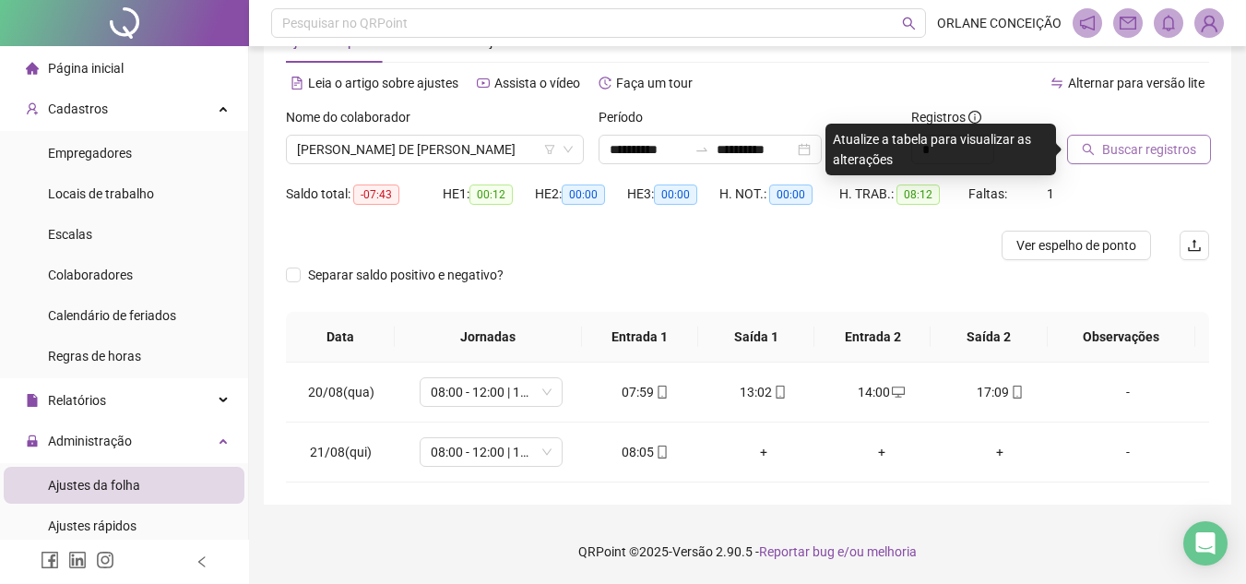
click at [1156, 138] on button "Buscar registros" at bounding box center [1139, 150] width 144 height 30
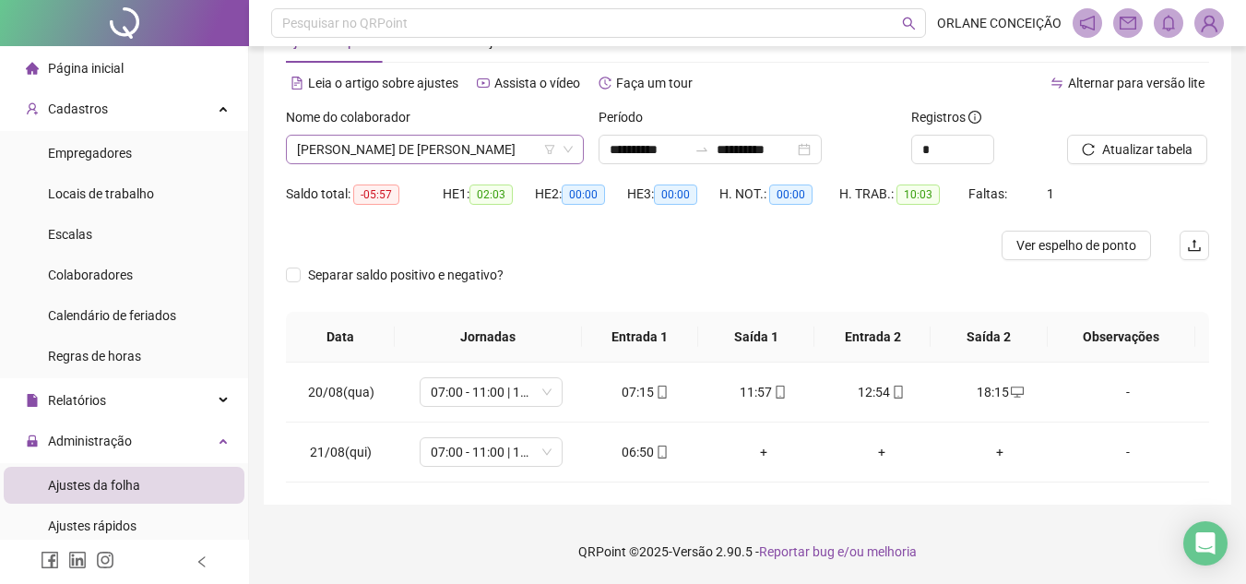
click at [386, 148] on span "[PERSON_NAME] DE [PERSON_NAME]" at bounding box center [435, 150] width 276 height 28
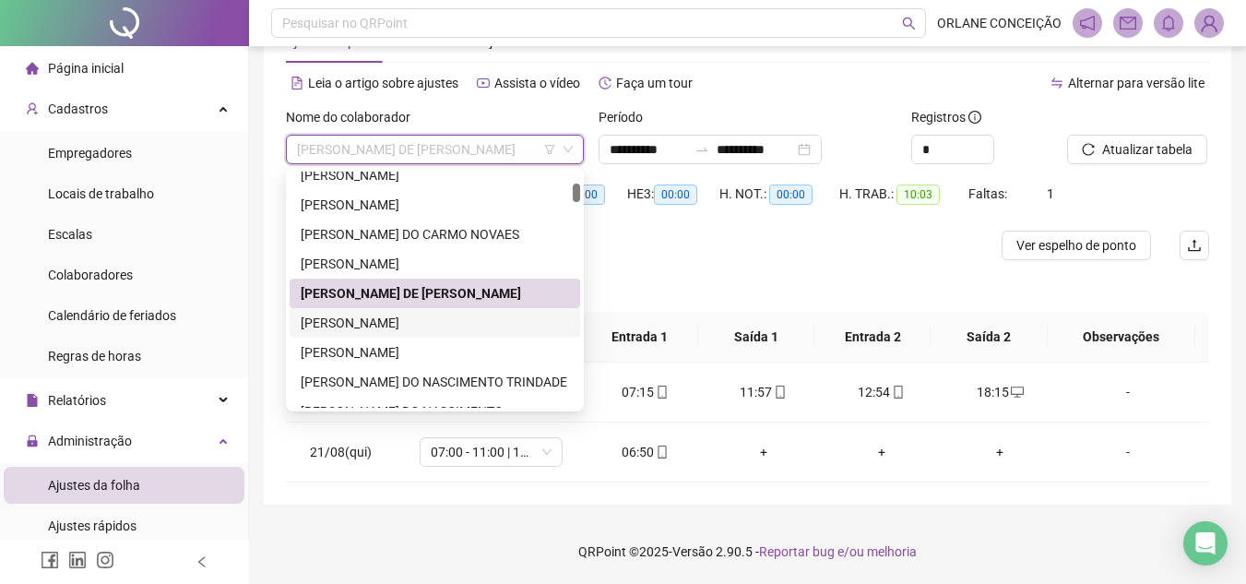
click at [383, 325] on div "[PERSON_NAME]" at bounding box center [435, 323] width 268 height 20
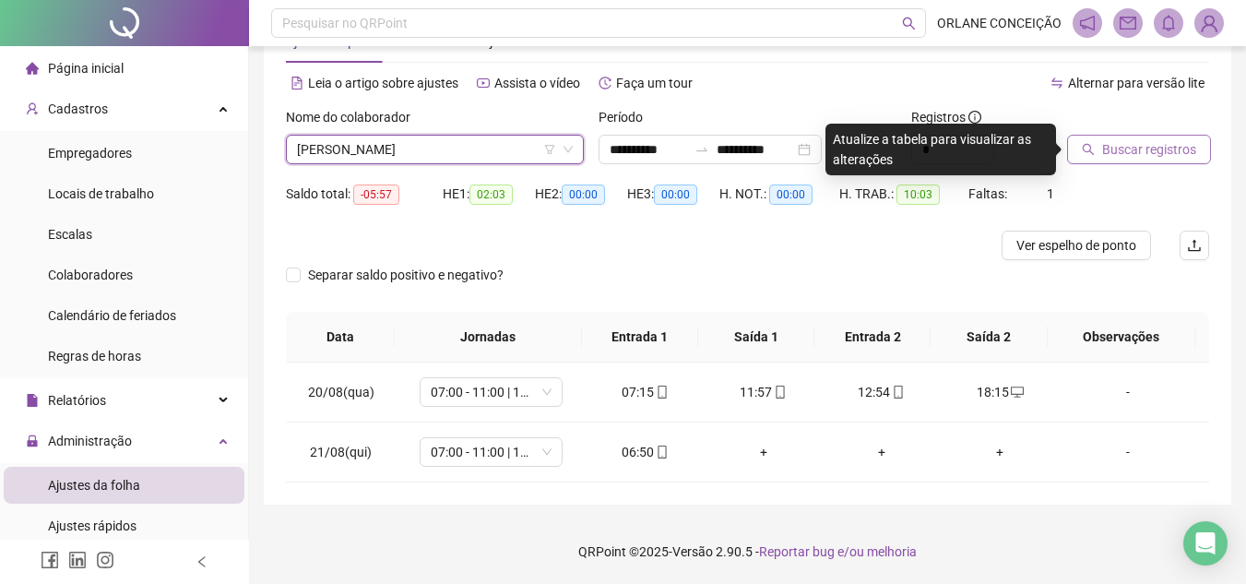
click at [1175, 149] on span "Buscar registros" at bounding box center [1149, 149] width 94 height 20
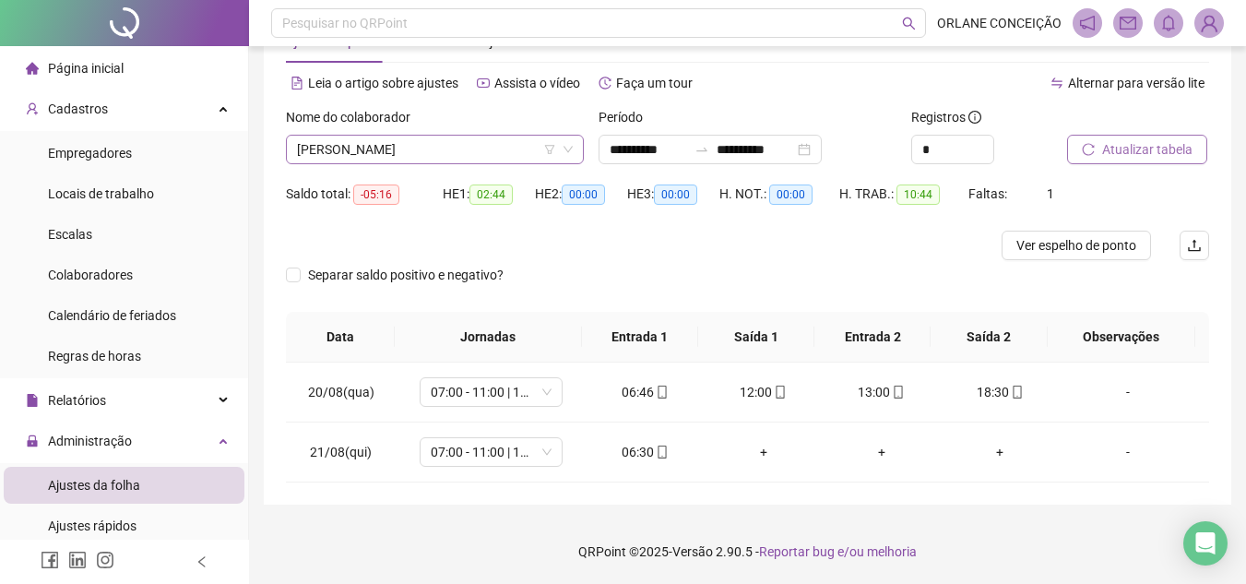
click at [456, 142] on span "[PERSON_NAME]" at bounding box center [435, 150] width 276 height 28
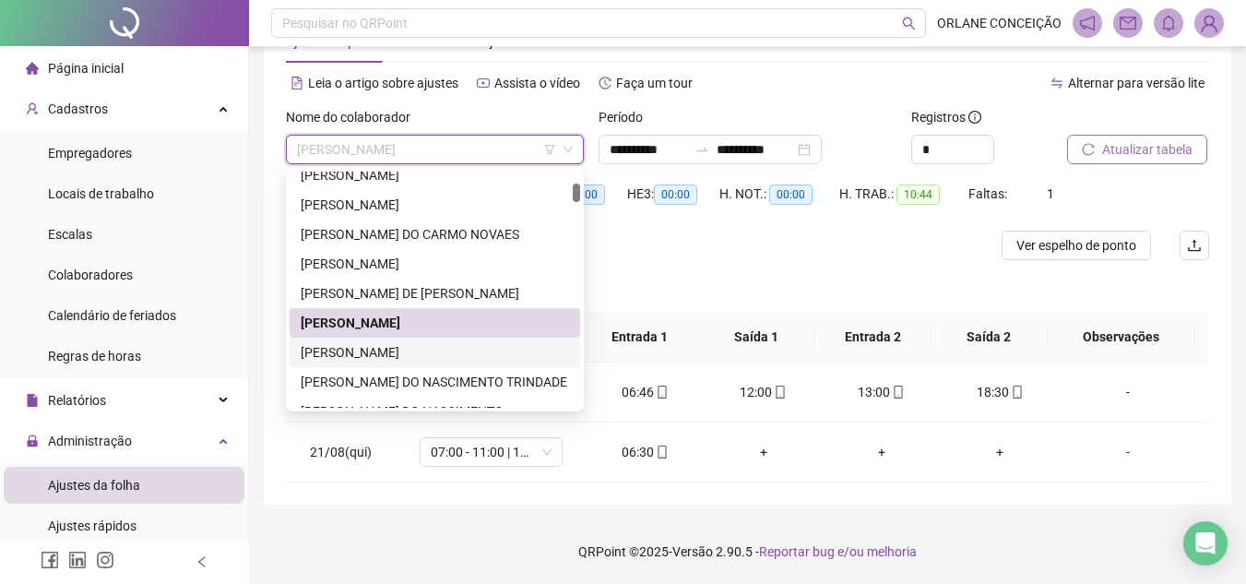
click at [374, 352] on div "[PERSON_NAME]" at bounding box center [435, 352] width 268 height 20
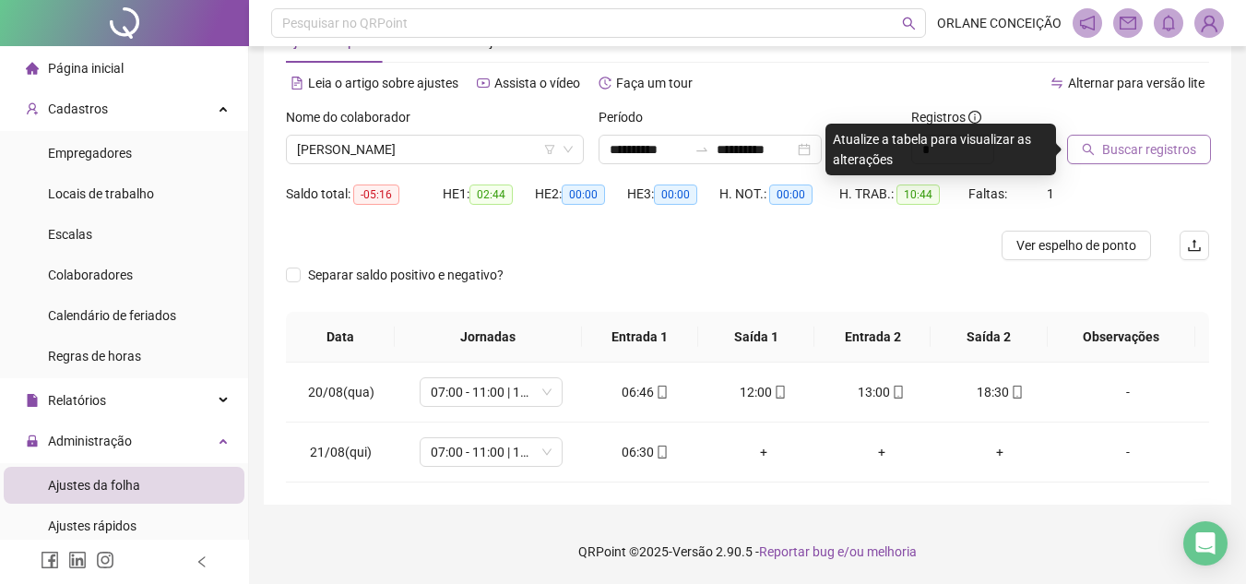
click at [1107, 142] on span "Buscar registros" at bounding box center [1149, 149] width 94 height 20
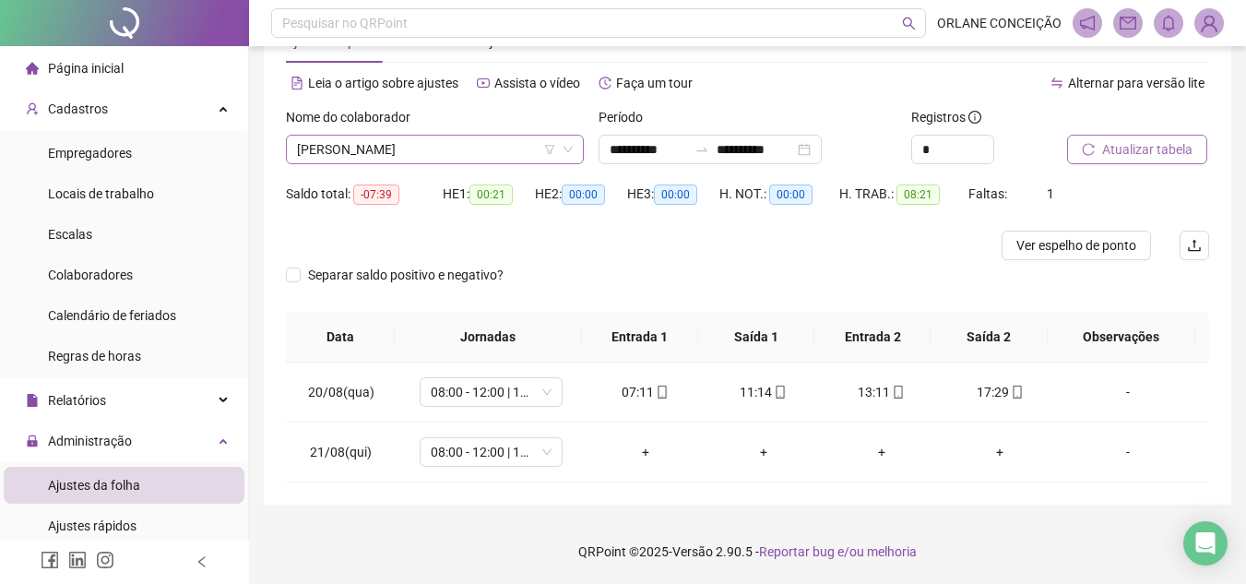
click at [447, 137] on span "[PERSON_NAME]" at bounding box center [435, 150] width 276 height 28
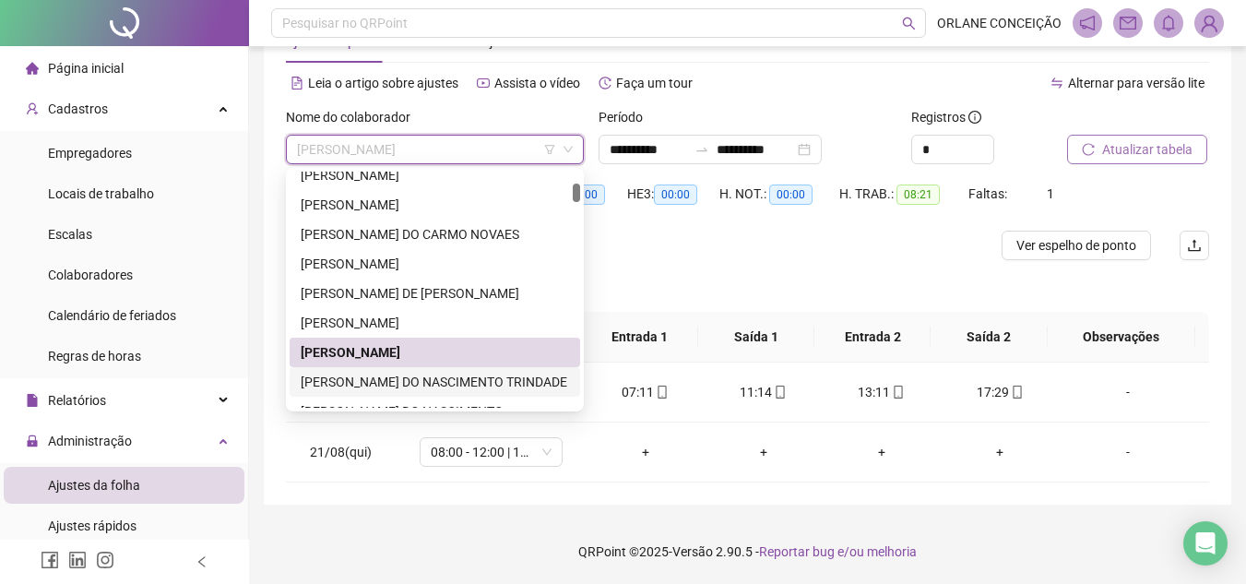
click at [394, 384] on div "[PERSON_NAME] DO NASCIMENTO TRINDADE" at bounding box center [435, 382] width 268 height 20
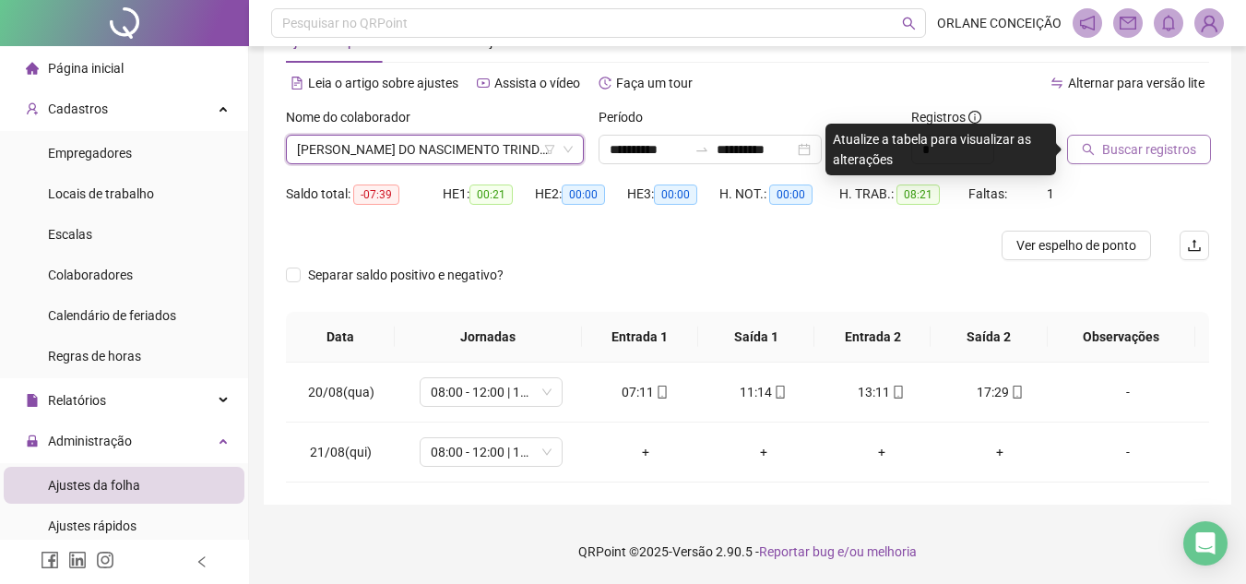
click at [1130, 153] on span "Buscar registros" at bounding box center [1149, 149] width 94 height 20
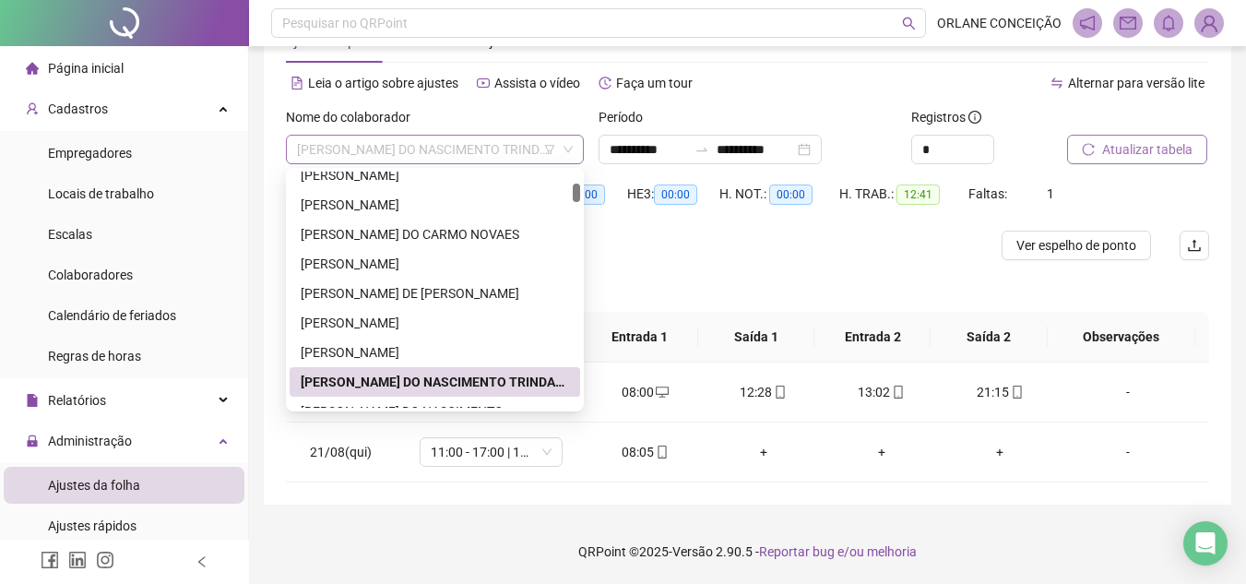
click at [432, 149] on span "[PERSON_NAME] DO NASCIMENTO TRINDADE" at bounding box center [435, 150] width 276 height 28
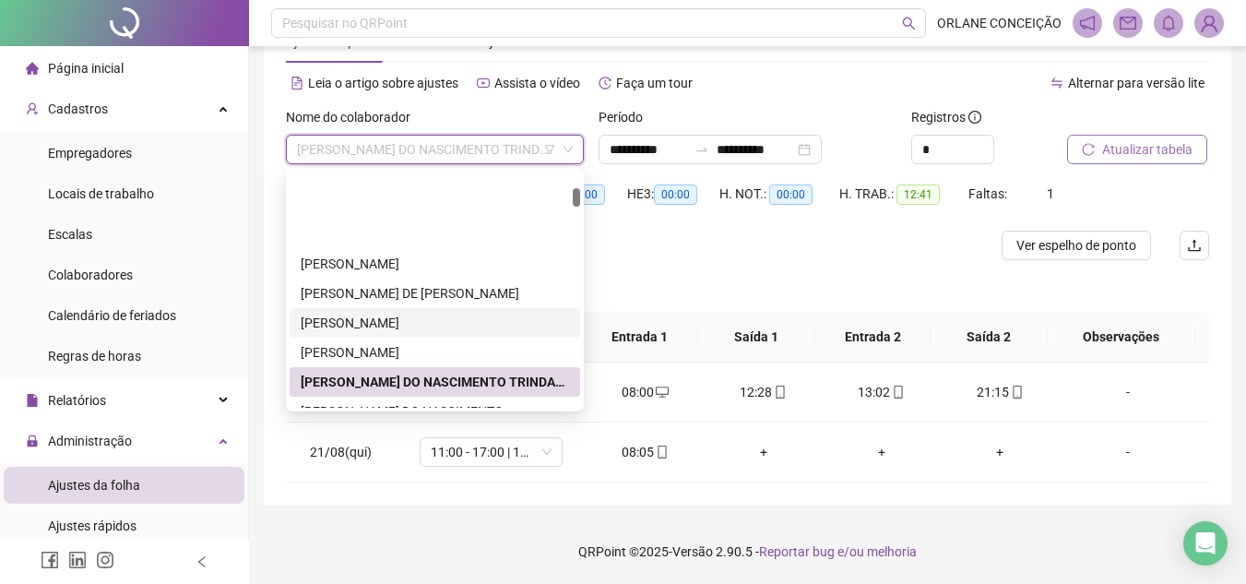
scroll to position [461, 0]
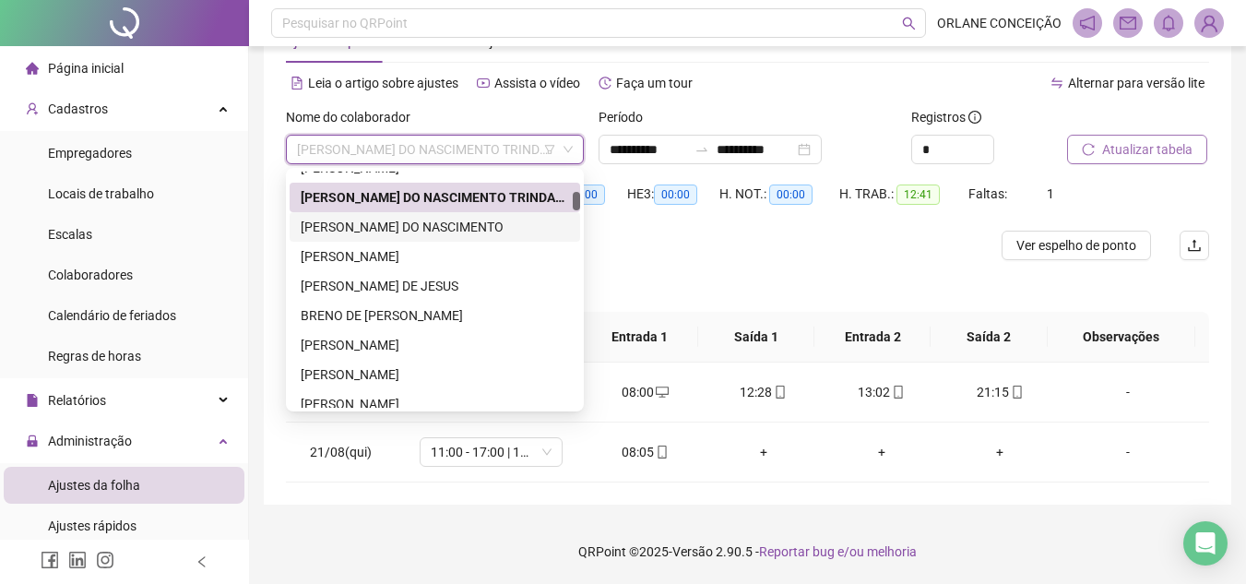
click at [402, 228] on div "[PERSON_NAME] DO NASCIMENTO" at bounding box center [435, 227] width 268 height 20
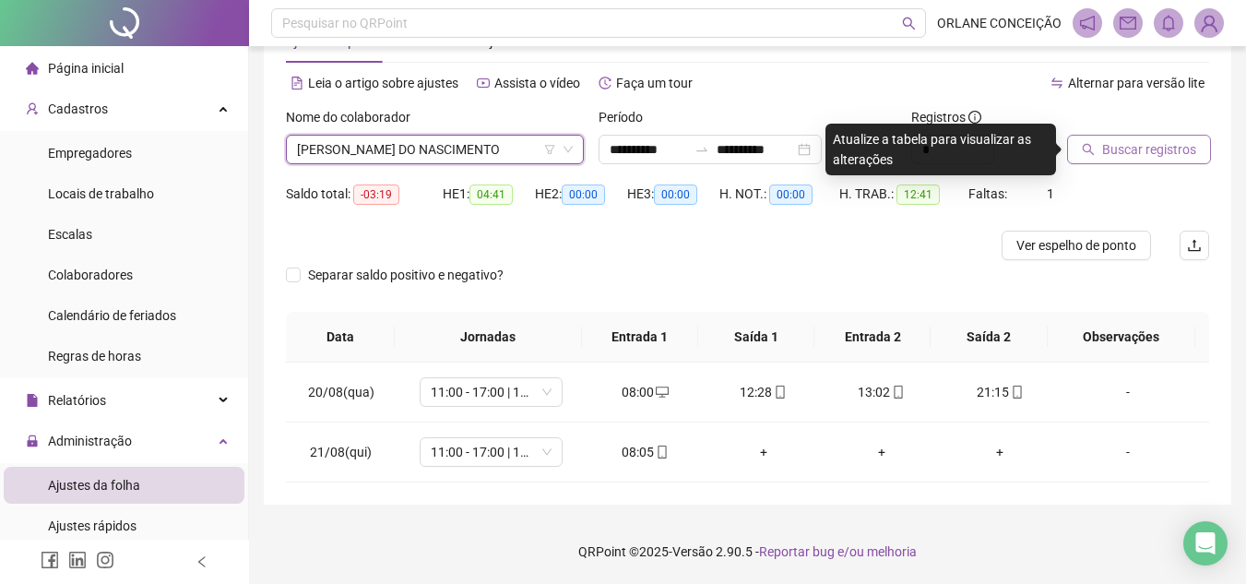
click at [1129, 148] on span "Buscar registros" at bounding box center [1149, 149] width 94 height 20
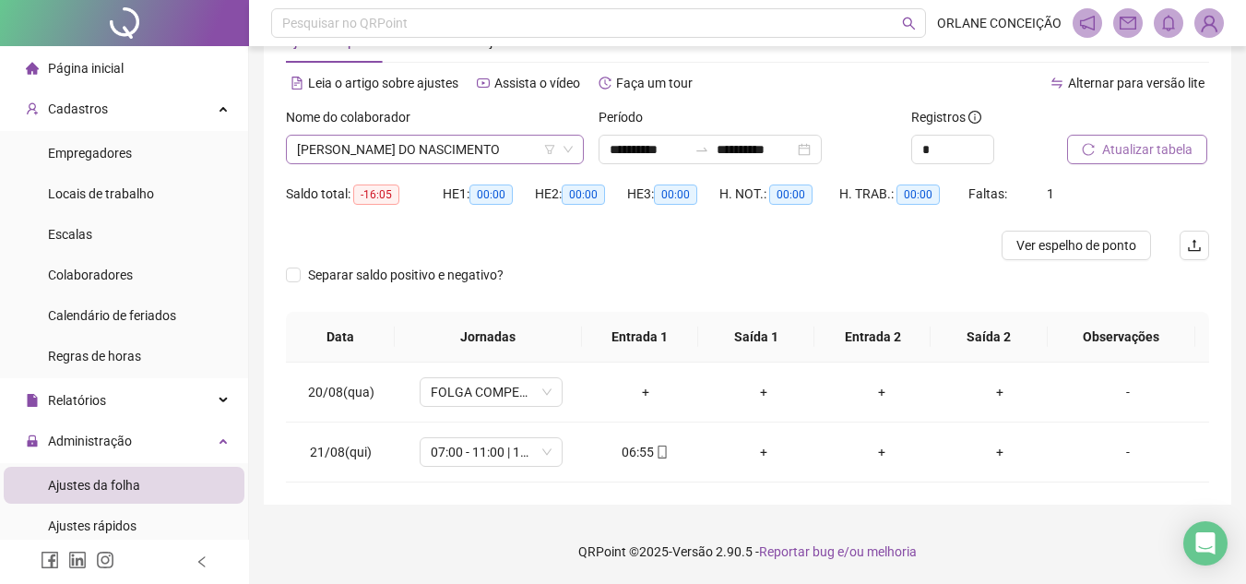
click at [427, 150] on span "[PERSON_NAME] DO NASCIMENTO" at bounding box center [435, 150] width 276 height 28
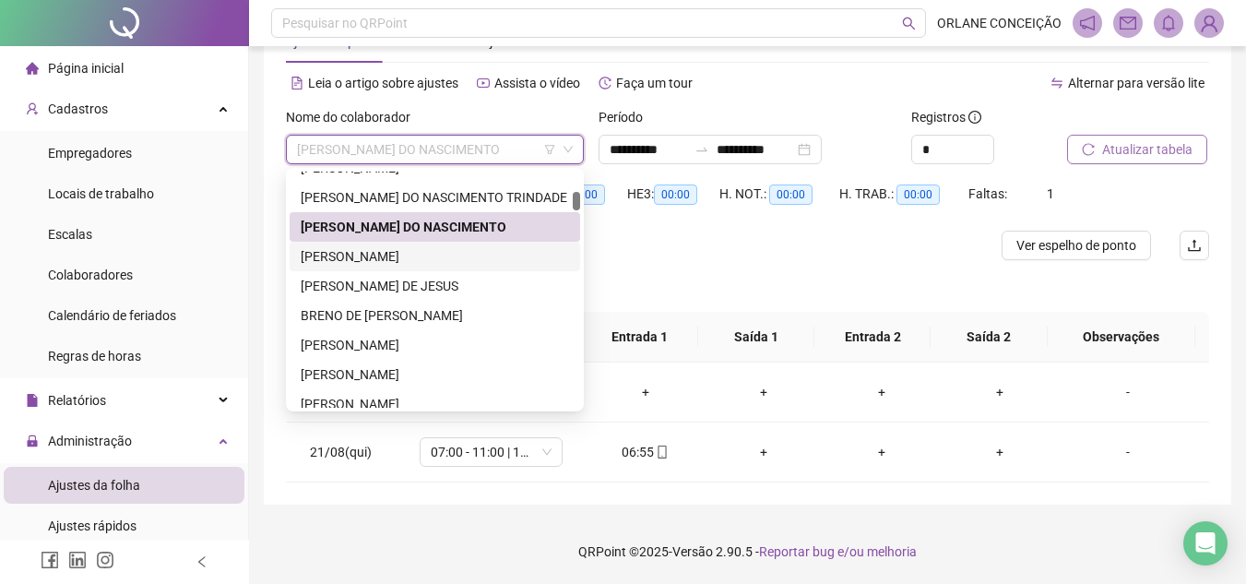
click at [366, 258] on div "[PERSON_NAME]" at bounding box center [435, 256] width 268 height 20
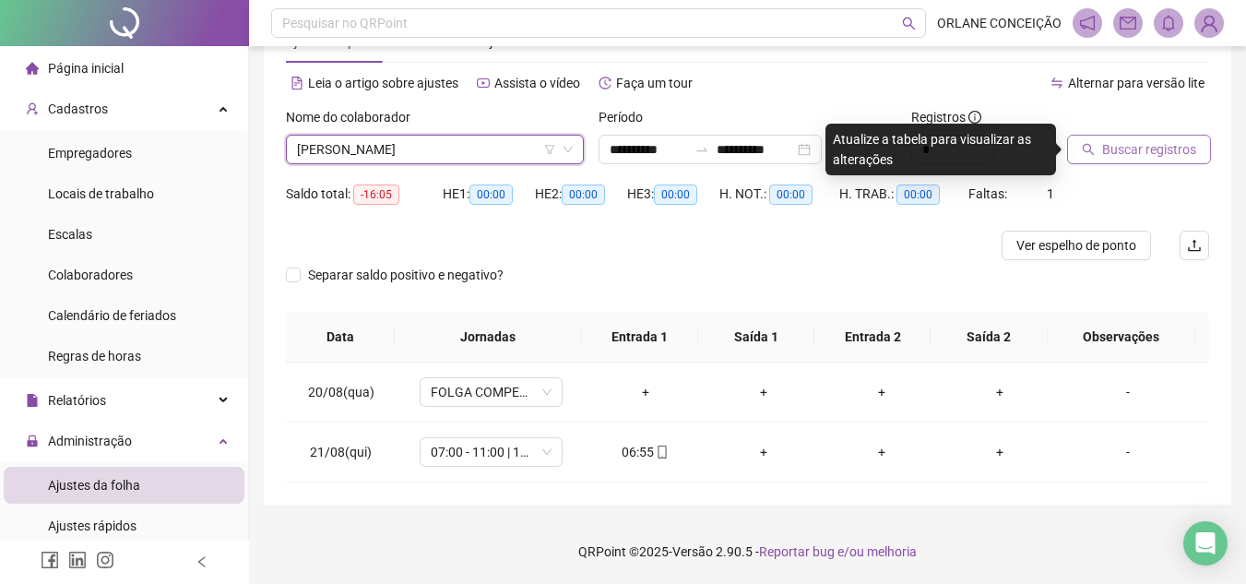
click at [1128, 151] on span "Buscar registros" at bounding box center [1149, 149] width 94 height 20
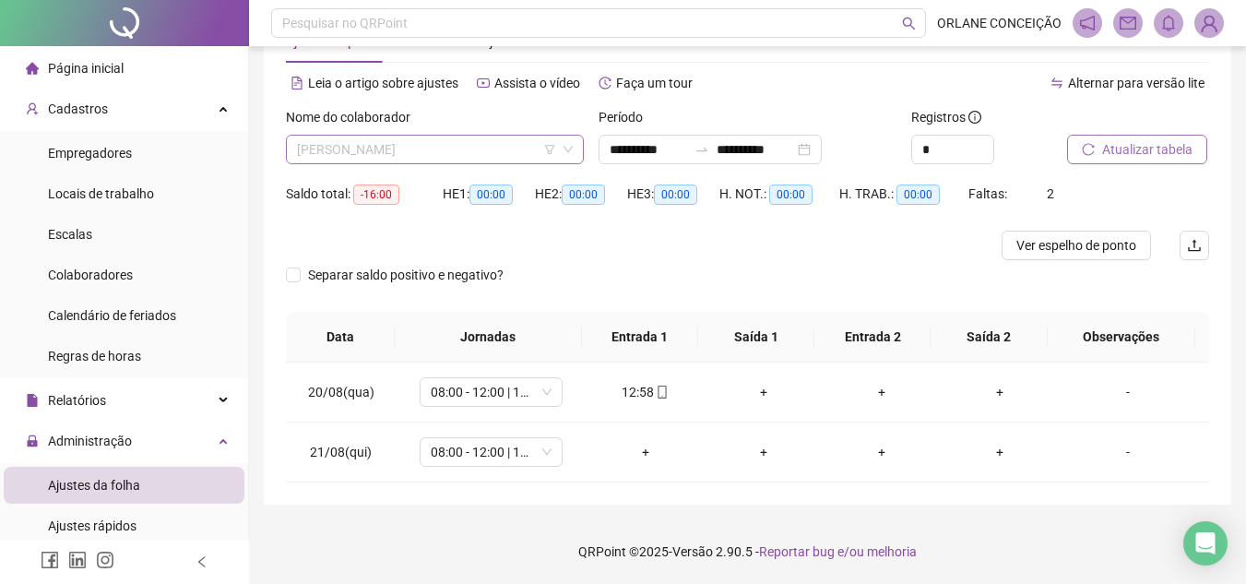
click at [454, 153] on span "[PERSON_NAME]" at bounding box center [435, 150] width 276 height 28
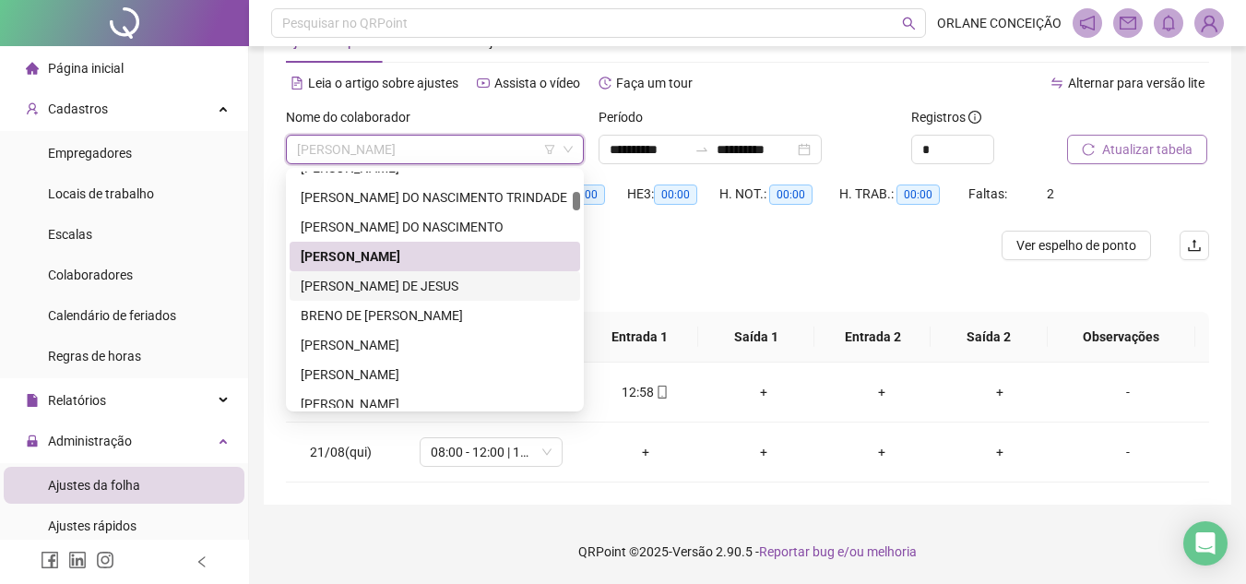
click at [420, 286] on div "[PERSON_NAME] DE JESUS" at bounding box center [435, 286] width 268 height 20
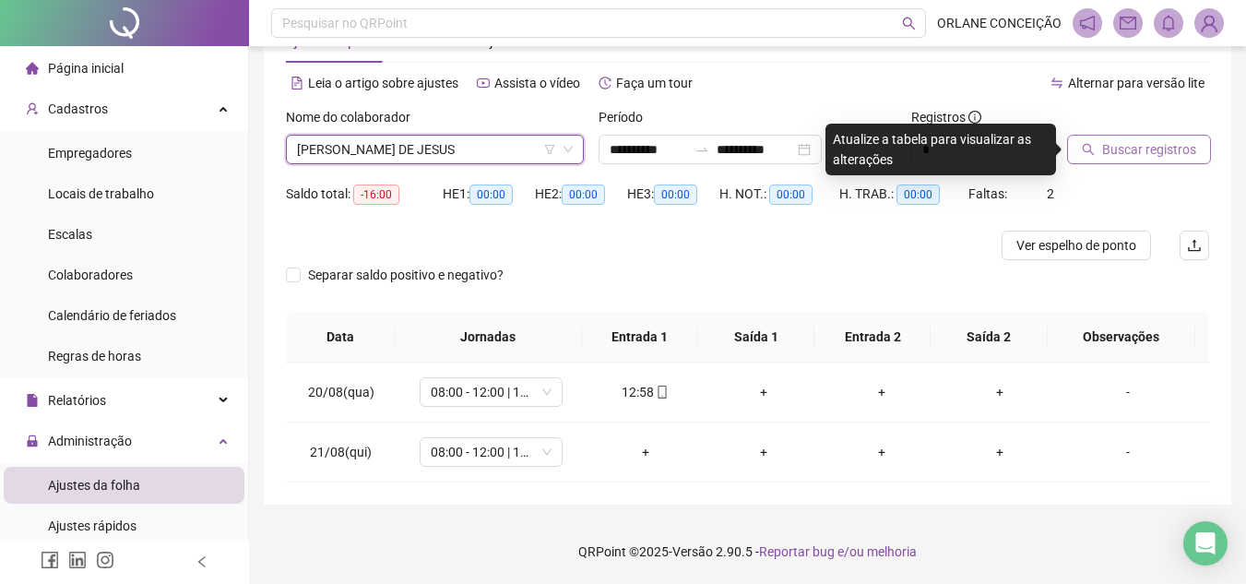
click at [1128, 136] on button "Buscar registros" at bounding box center [1139, 150] width 144 height 30
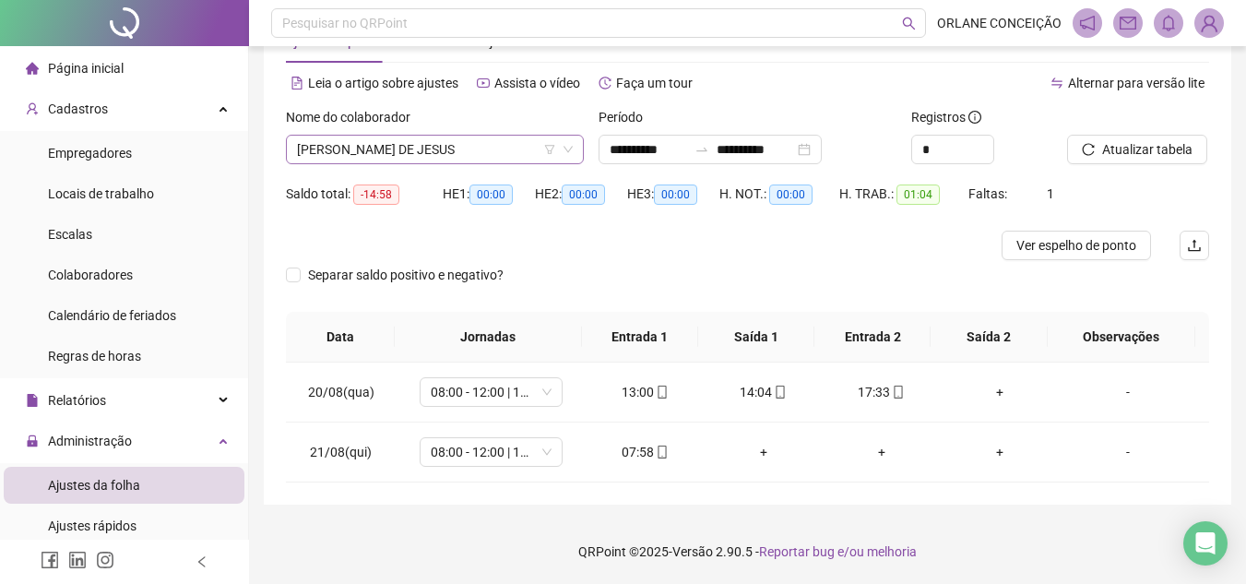
click at [486, 139] on span "[PERSON_NAME] DE JESUS" at bounding box center [435, 150] width 276 height 28
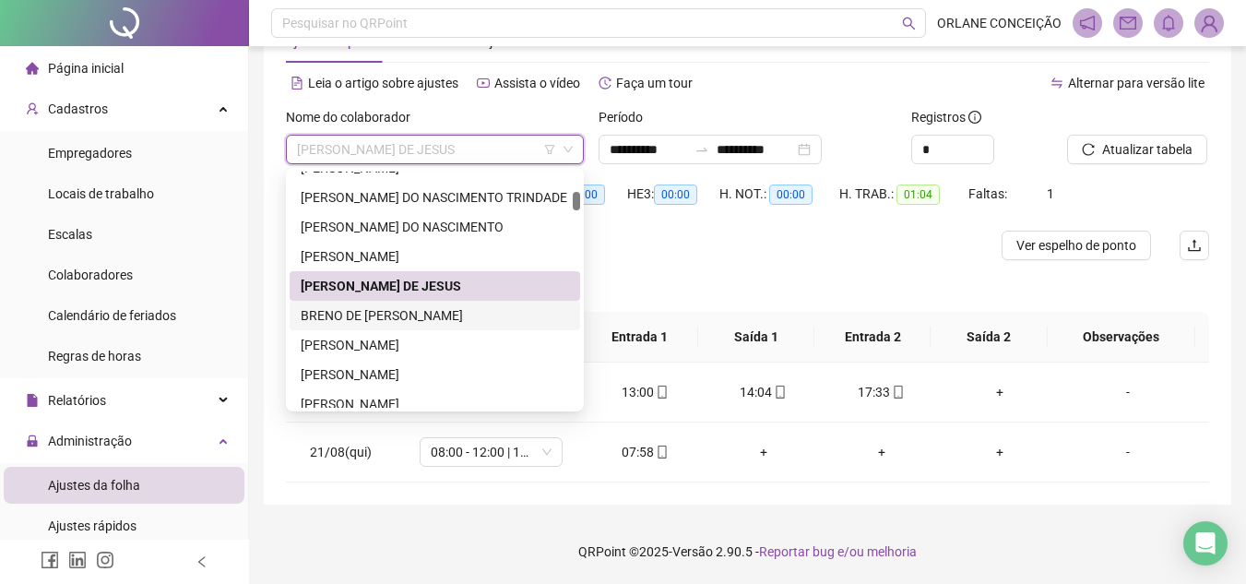
click at [437, 314] on div "BRENO DE [PERSON_NAME]" at bounding box center [435, 315] width 268 height 20
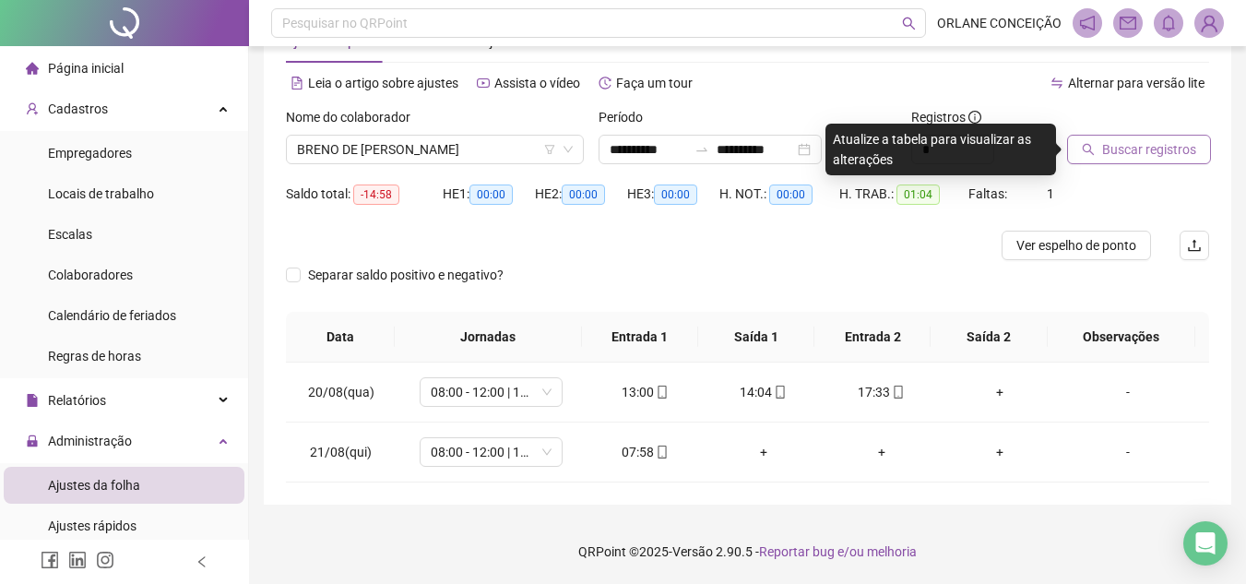
click at [1145, 142] on span "Buscar registros" at bounding box center [1149, 149] width 94 height 20
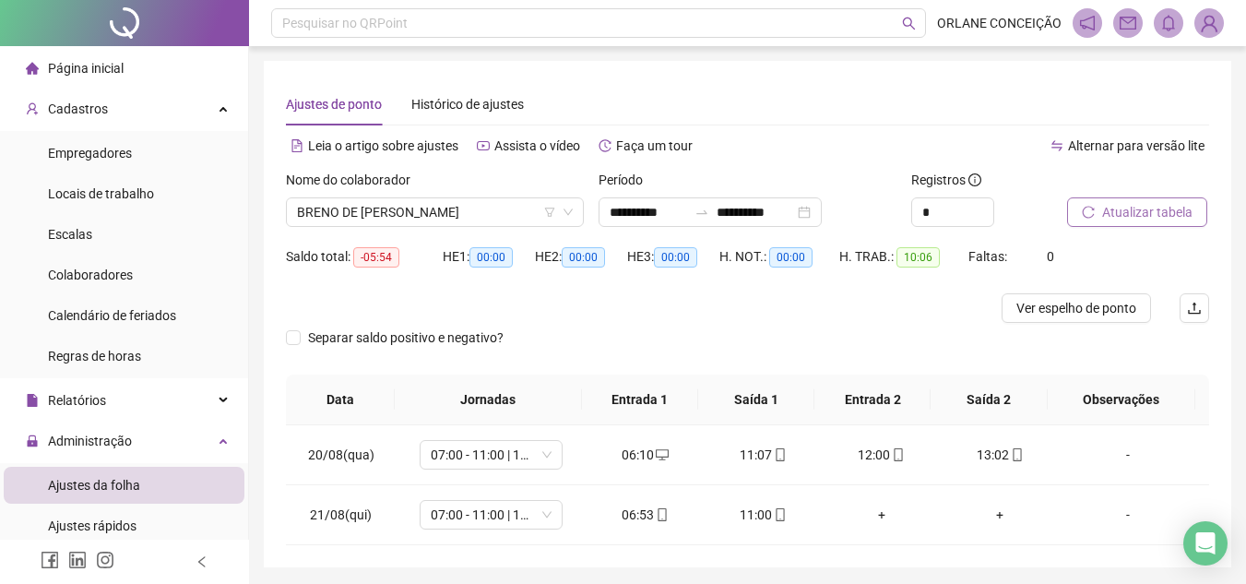
scroll to position [63, 0]
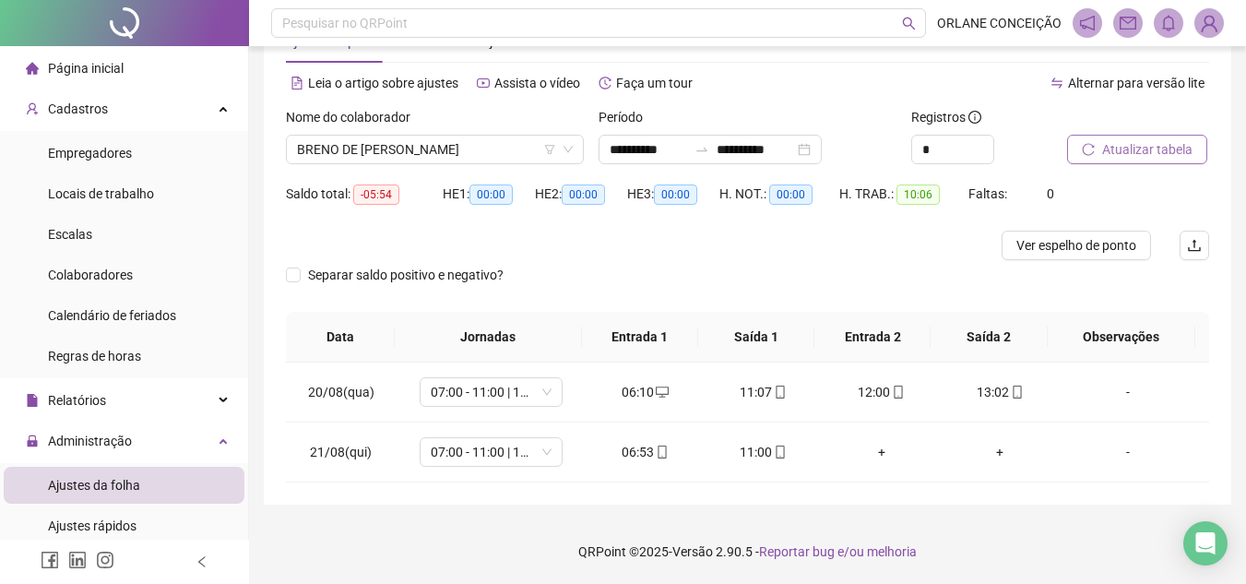
click at [754, 89] on div "Alternar para versão lite" at bounding box center [979, 83] width 462 height 30
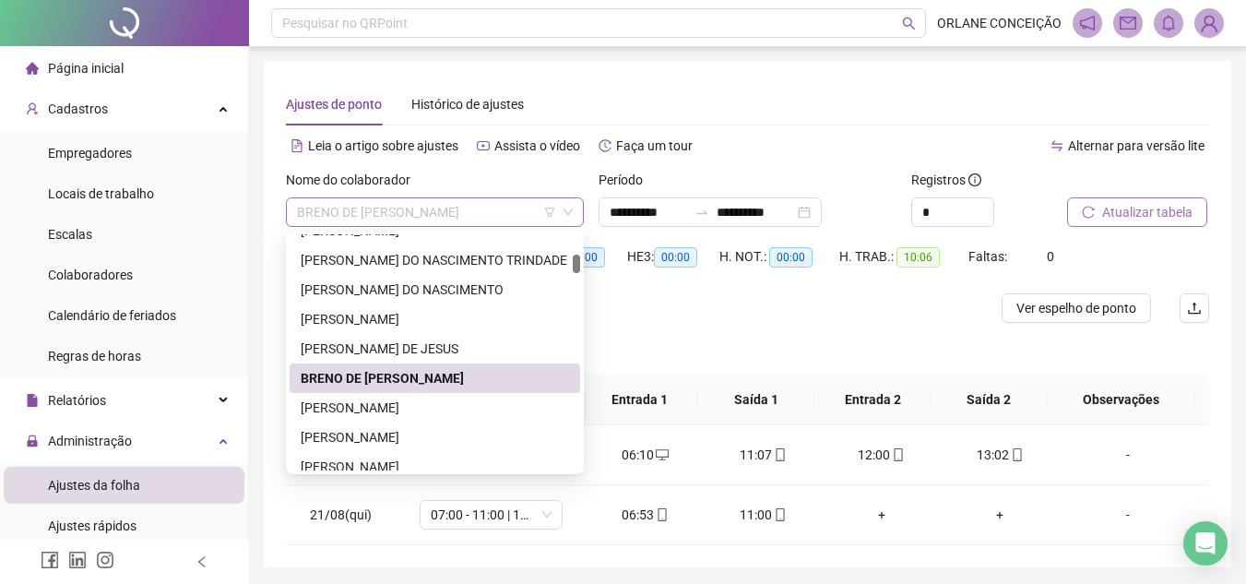
click at [399, 217] on span "BRENO DE [PERSON_NAME]" at bounding box center [435, 212] width 276 height 28
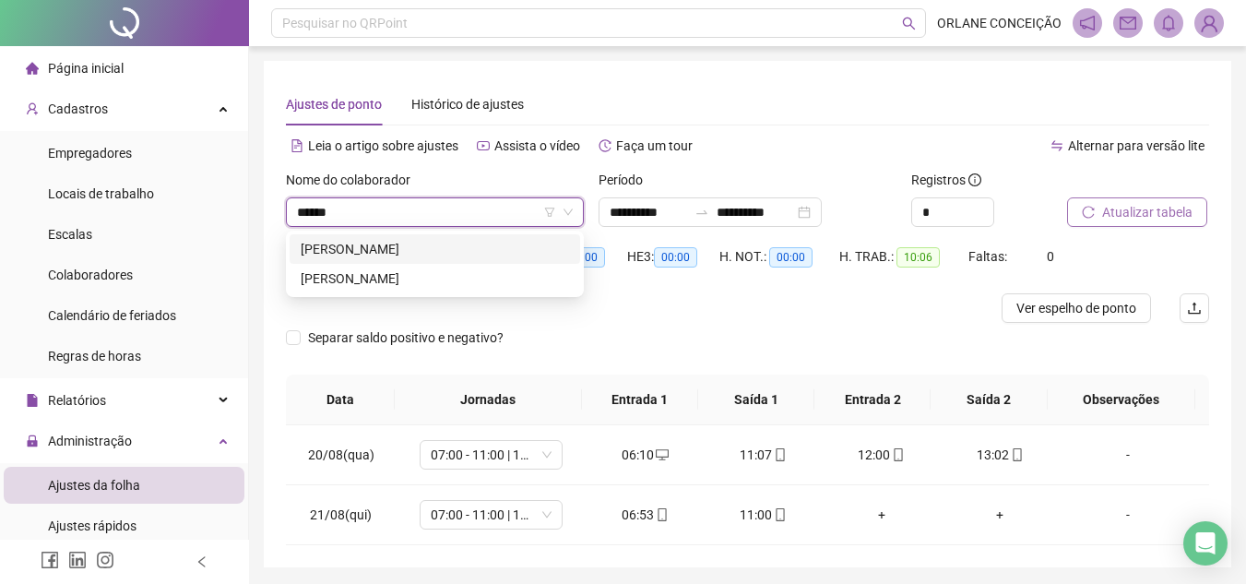
type input "******"
click at [415, 246] on div "[PERSON_NAME]" at bounding box center [435, 249] width 268 height 20
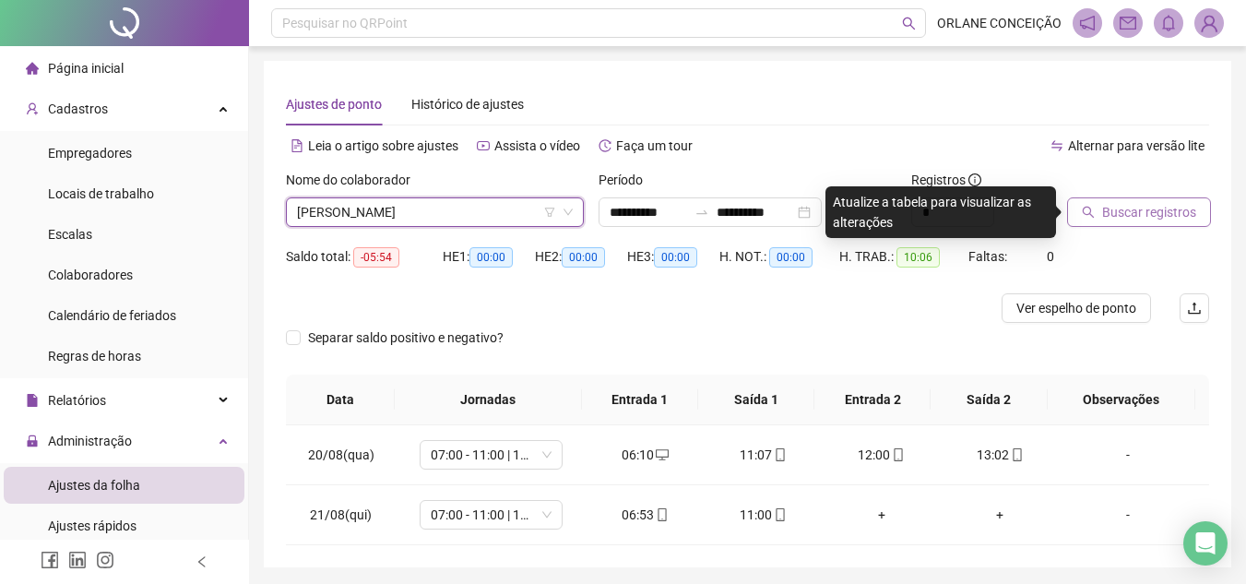
click at [1193, 212] on button "Buscar registros" at bounding box center [1139, 212] width 144 height 30
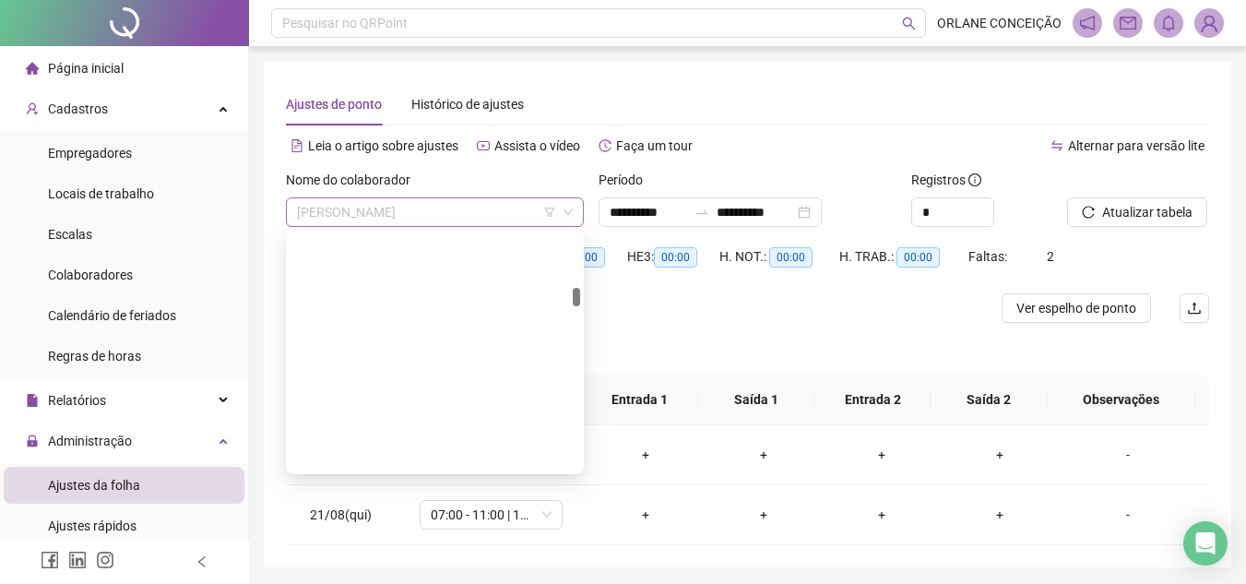
scroll to position [1210, 0]
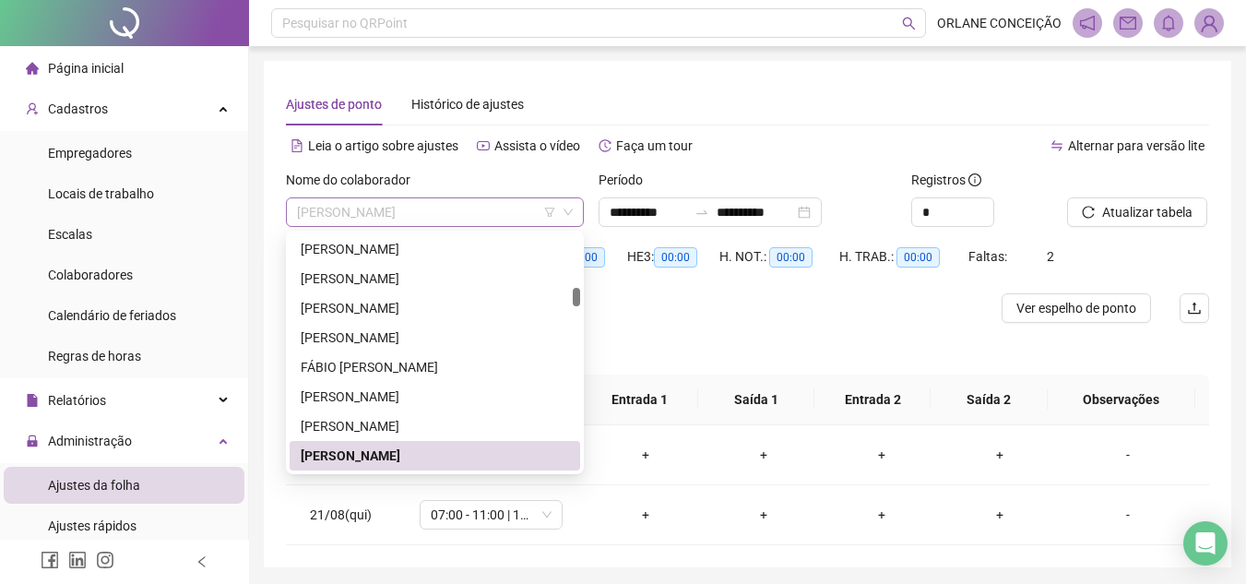
click at [425, 210] on span "[PERSON_NAME]" at bounding box center [435, 212] width 276 height 28
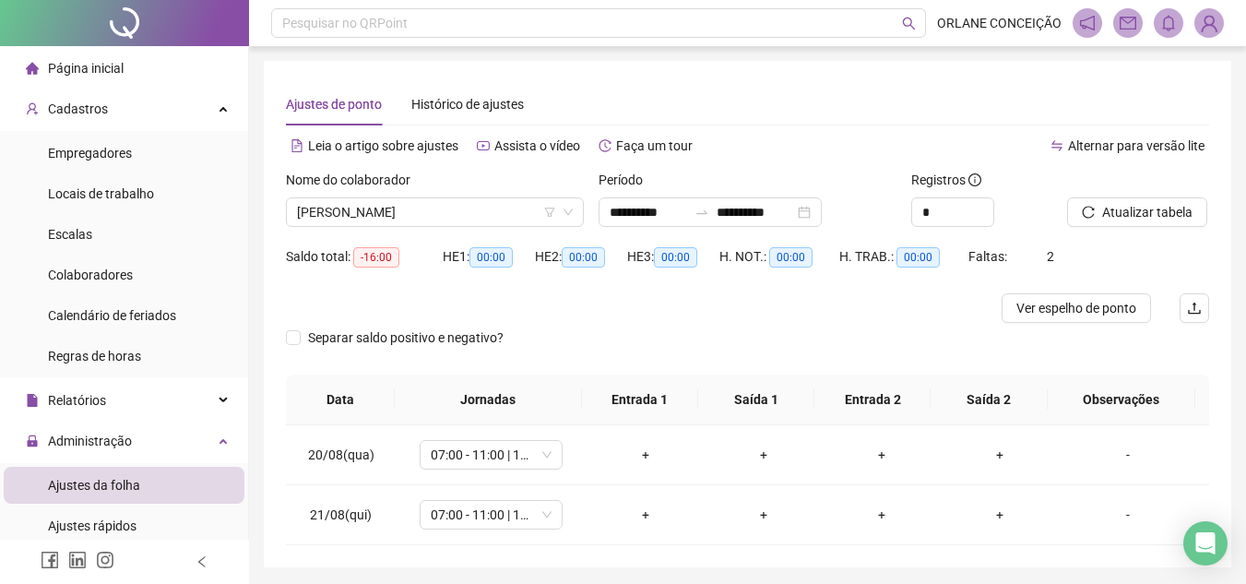
click at [730, 86] on div "Ajustes de ponto Histórico de ajustes" at bounding box center [747, 104] width 923 height 42
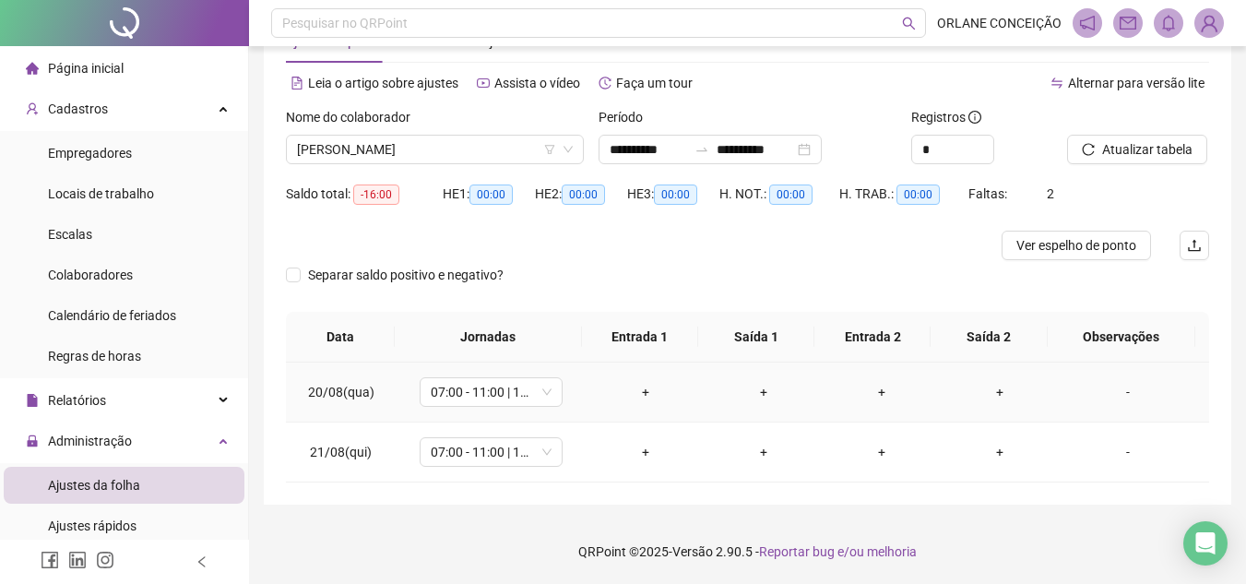
scroll to position [0, 0]
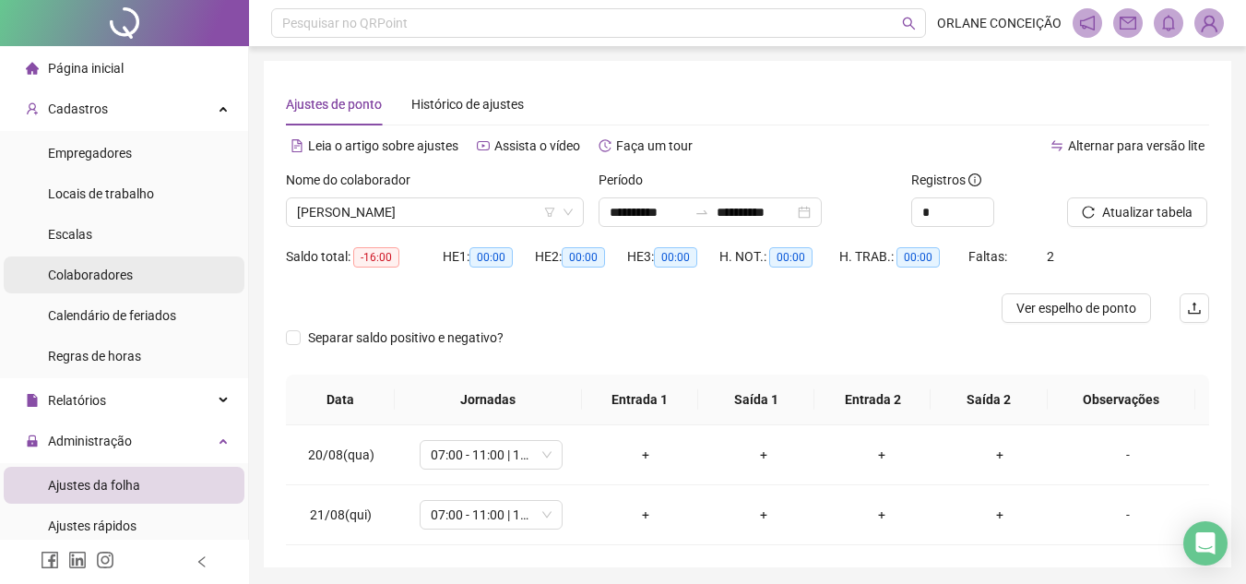
click at [103, 263] on div "Colaboradores" at bounding box center [90, 274] width 85 height 37
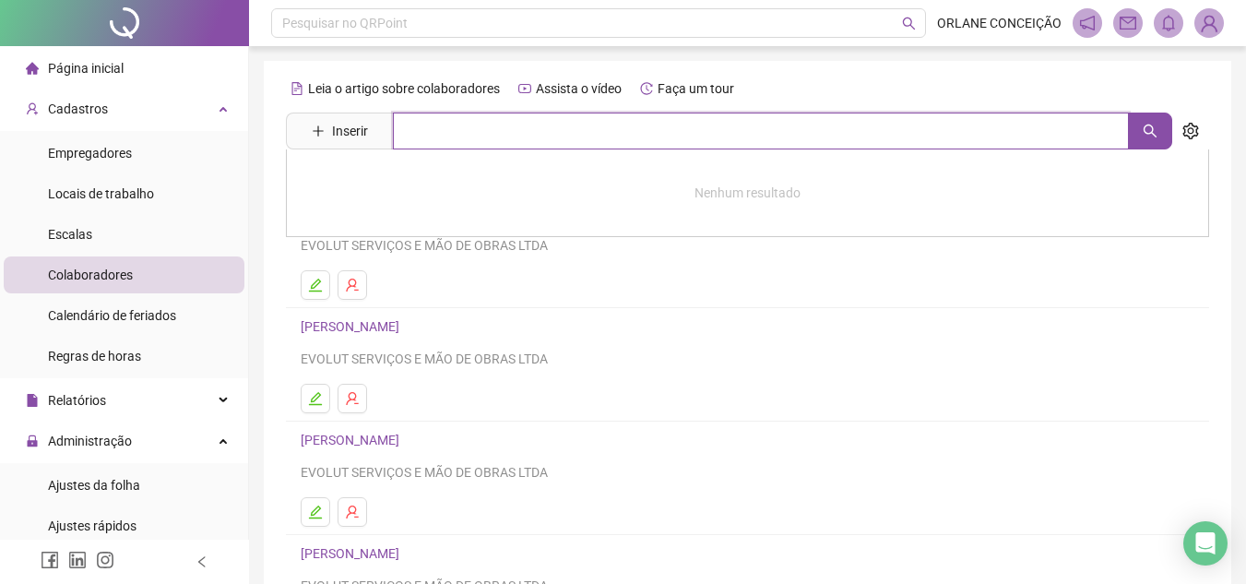
click at [513, 136] on input "text" at bounding box center [761, 130] width 736 height 37
type input "******"
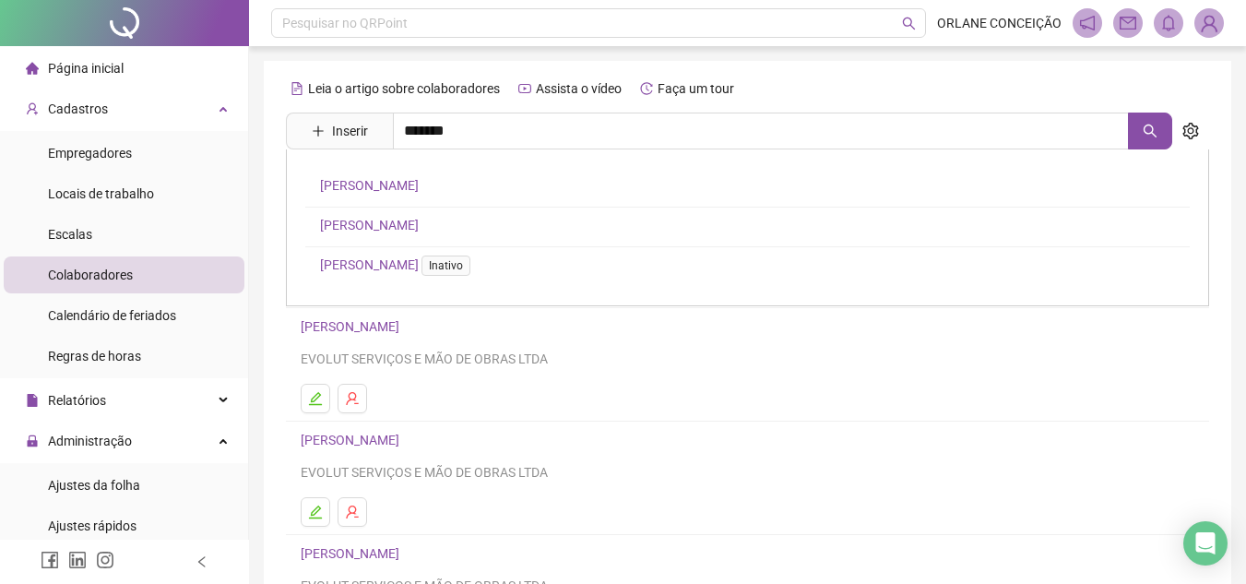
click at [382, 178] on link "[PERSON_NAME]" at bounding box center [369, 185] width 99 height 15
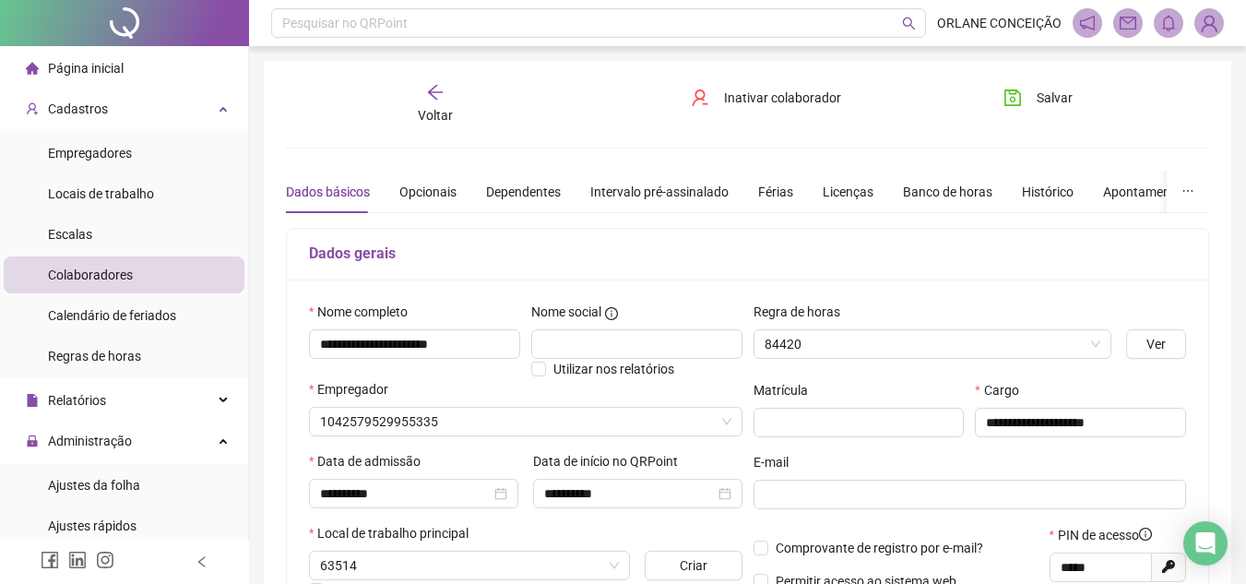
type input "**********"
click at [422, 84] on div "Voltar" at bounding box center [435, 104] width 142 height 42
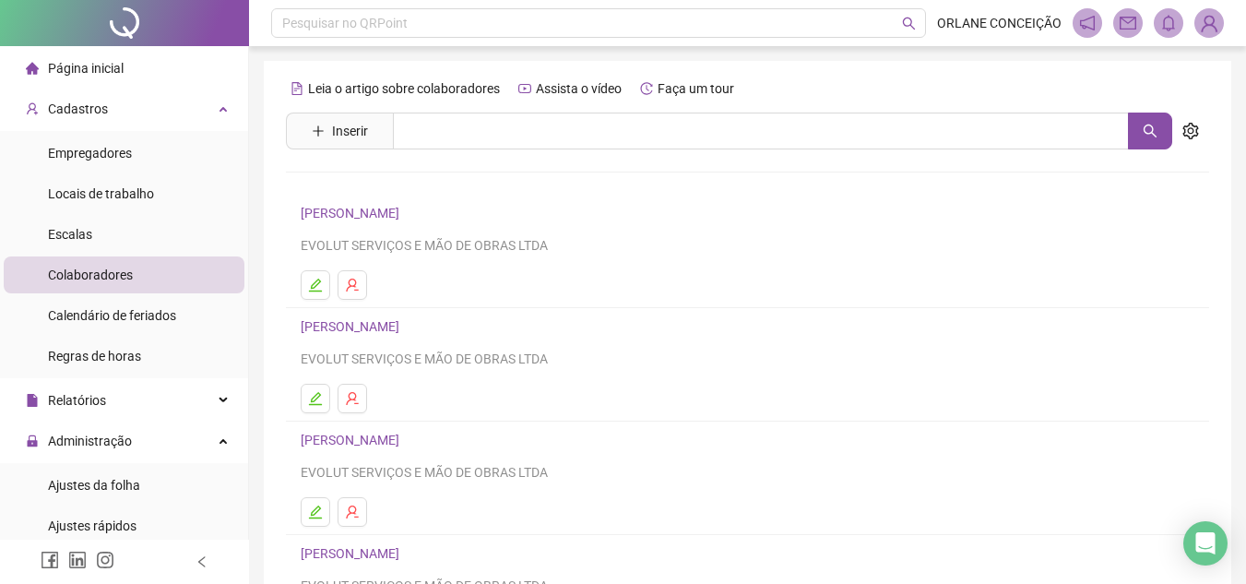
click at [766, 199] on li "ACLAITON [PERSON_NAME] EVOLUT SERVIÇOS E MÃO DE OBRAS LTDA" at bounding box center [747, 251] width 923 height 113
click at [355, 163] on div "Leia o artigo sobre colaboradores Assista o vídeo Faça um tour Inserir Nenhum r…" at bounding box center [747, 432] width 923 height 716
click at [996, 82] on div "Leia o artigo sobre colaboradores Assista o vídeo Faça um tour" at bounding box center [747, 89] width 923 height 30
click at [1212, 65] on div "Leia o artigo sobre colaboradores Assista o vídeo Faça um tour Inserir Nenhum r…" at bounding box center [747, 436] width 967 height 751
click at [89, 74] on span "Página inicial" at bounding box center [86, 68] width 76 height 15
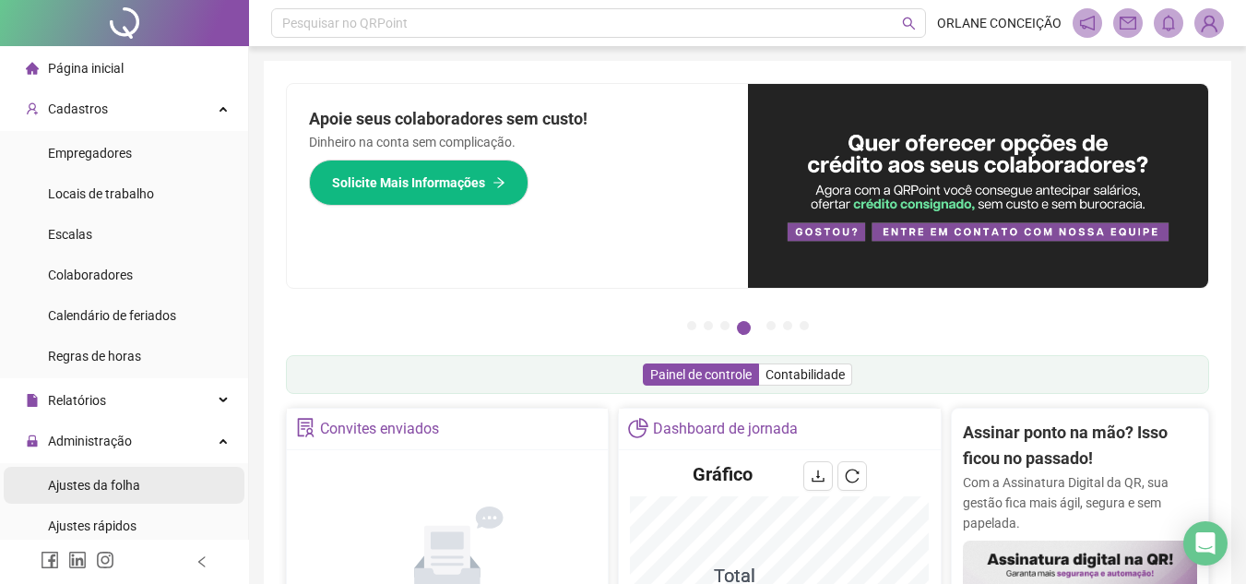
click at [102, 485] on span "Ajustes da folha" at bounding box center [94, 485] width 92 height 15
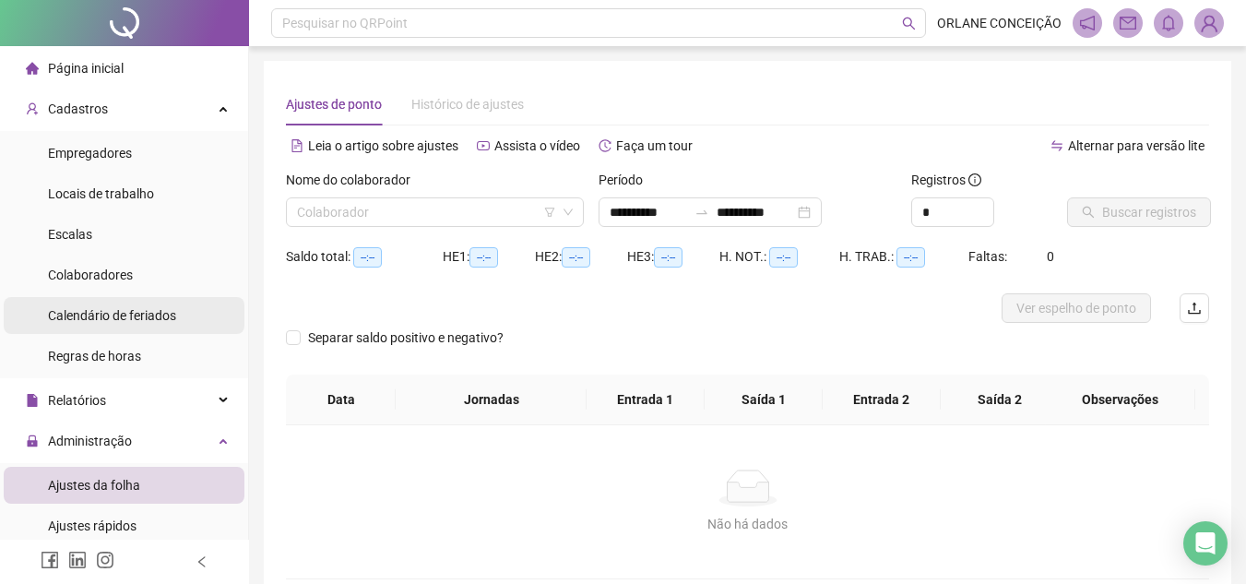
type input "**********"
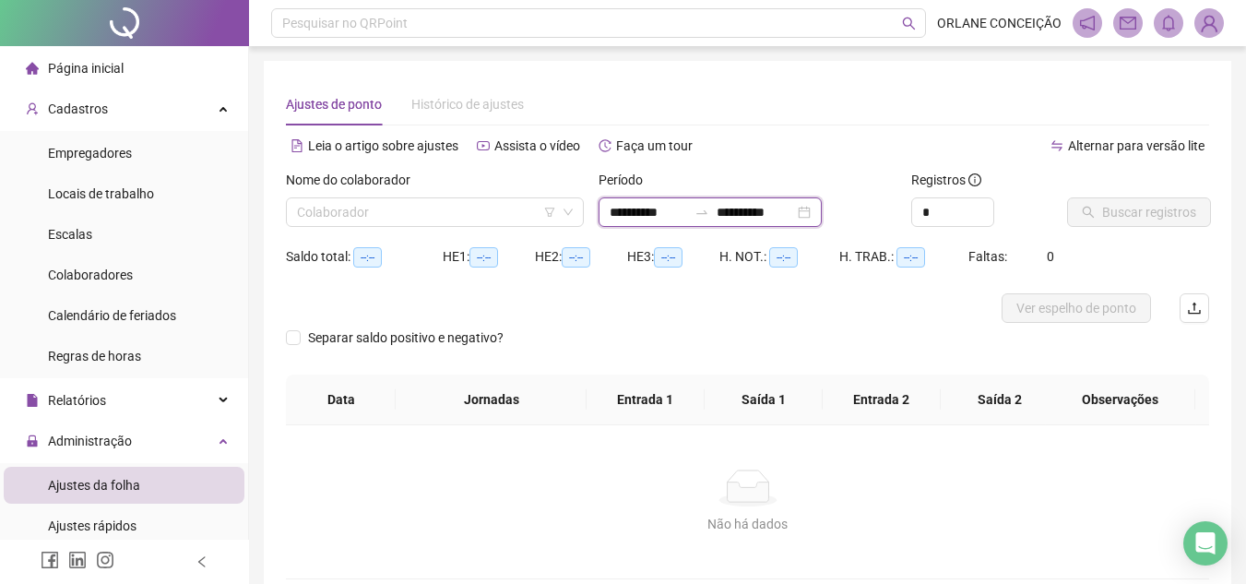
click at [680, 211] on input "**********" at bounding box center [647, 212] width 77 height 20
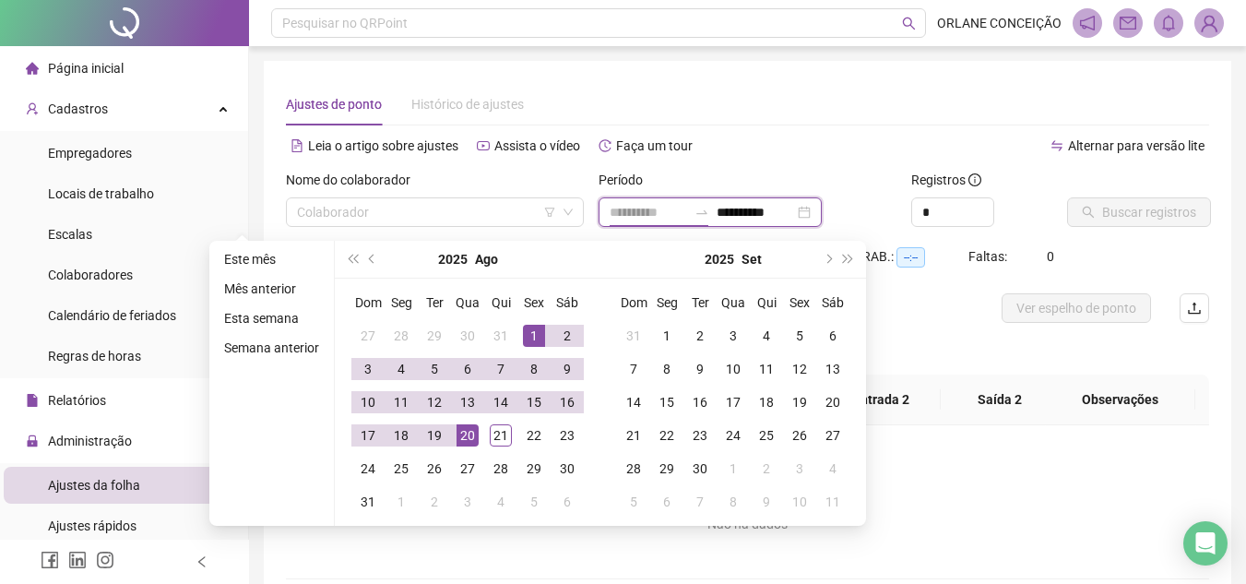
type input "**********"
click at [530, 329] on div "1" at bounding box center [534, 336] width 22 height 22
type input "**********"
click at [492, 433] on div "21" at bounding box center [501, 435] width 22 height 22
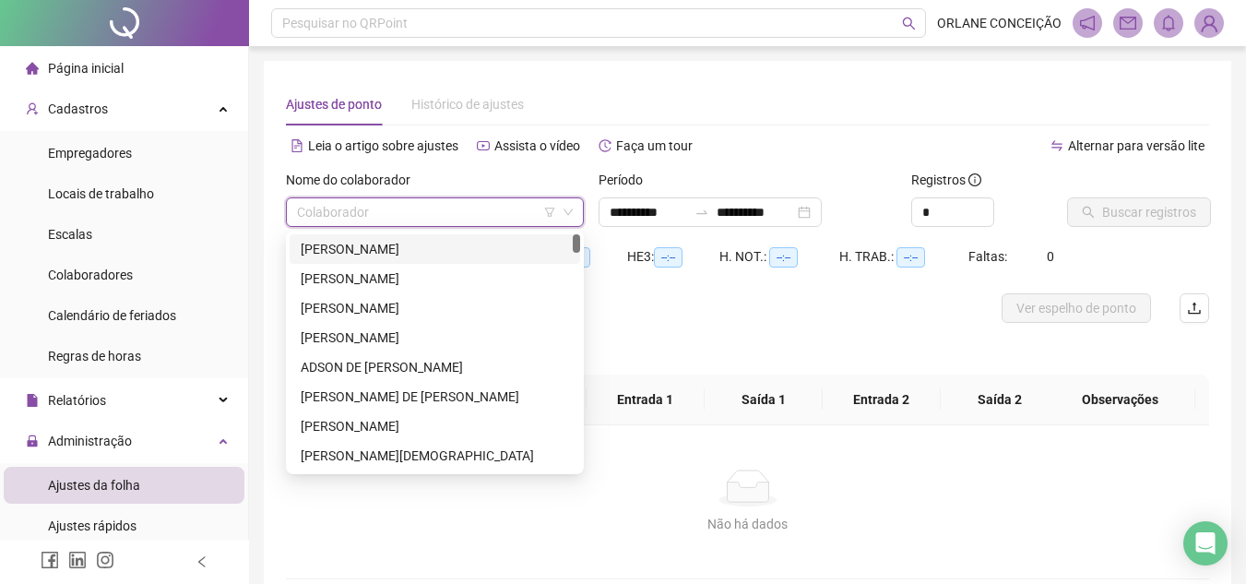
click at [399, 209] on input "search" at bounding box center [426, 212] width 259 height 28
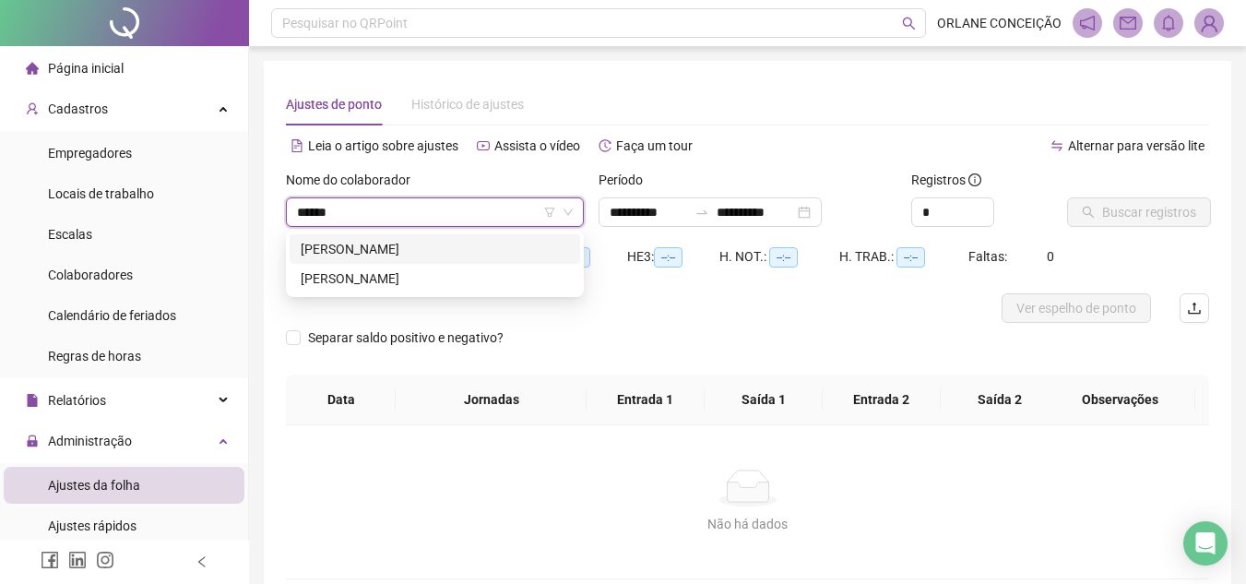
type input "******"
click at [408, 253] on div "[PERSON_NAME]" at bounding box center [435, 249] width 268 height 20
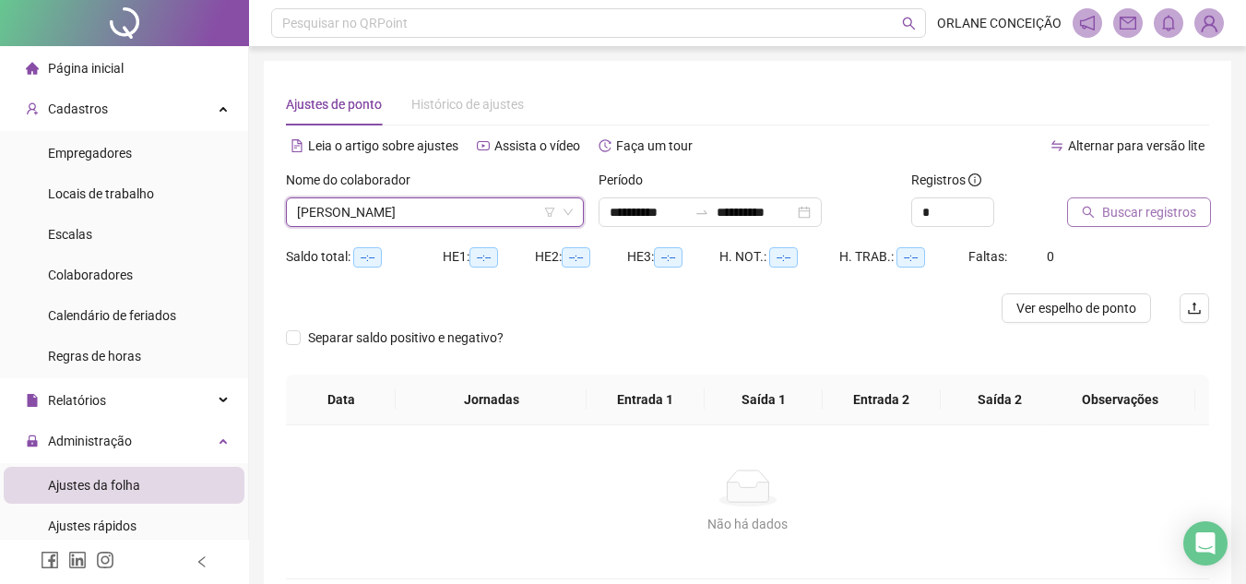
click at [1135, 211] on span "Buscar registros" at bounding box center [1149, 212] width 94 height 20
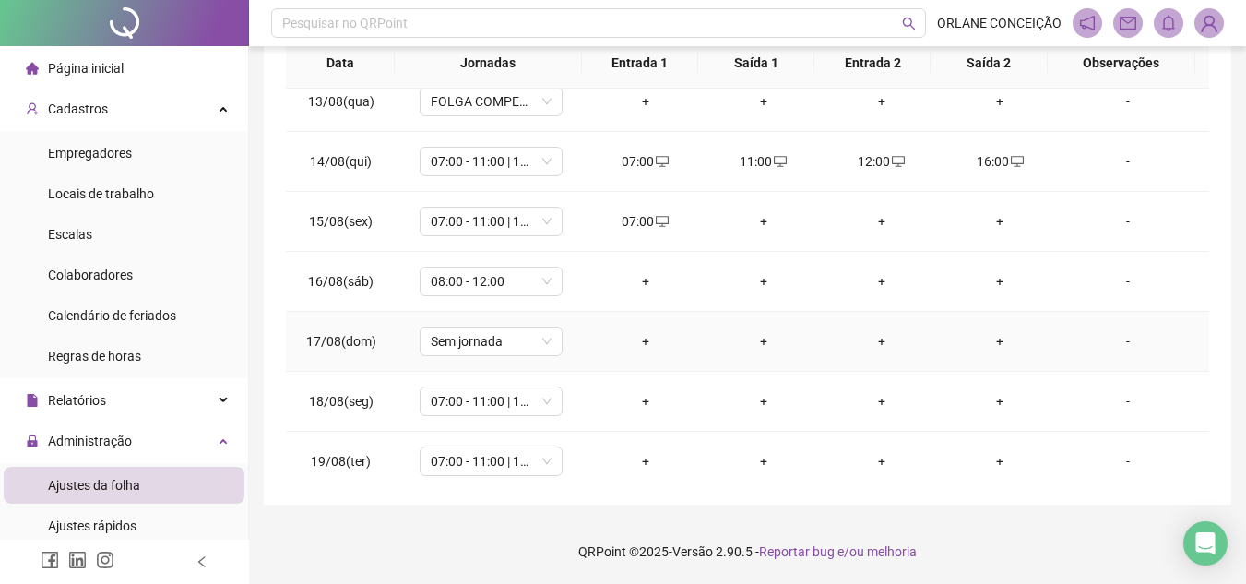
scroll to position [738, 0]
click at [634, 219] on div "07:00" at bounding box center [645, 219] width 89 height 20
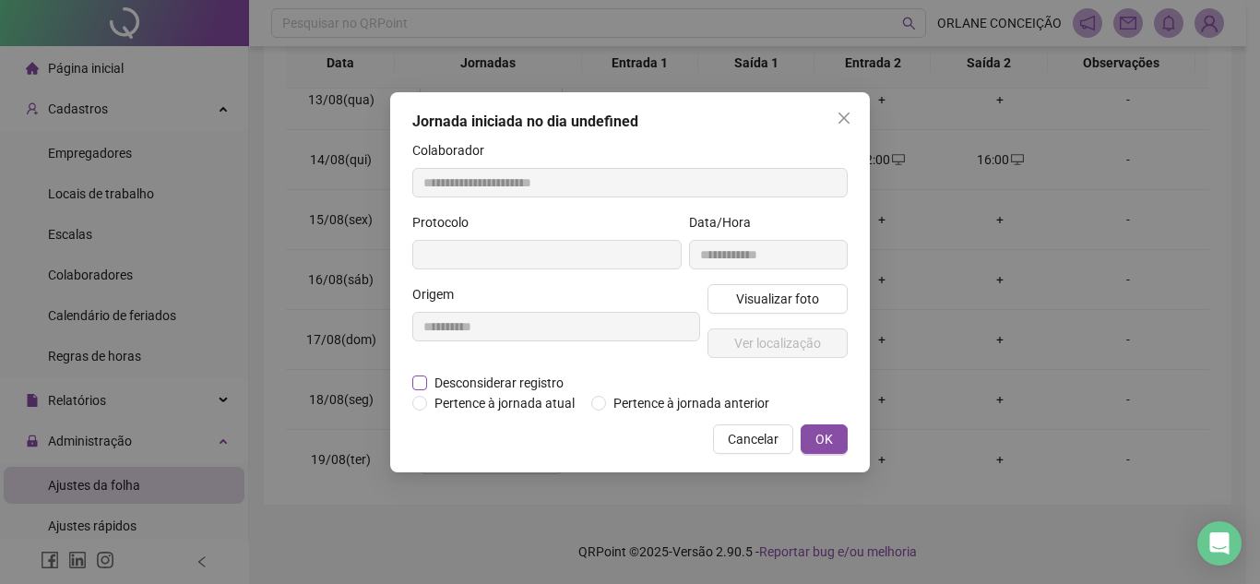
type input "**********"
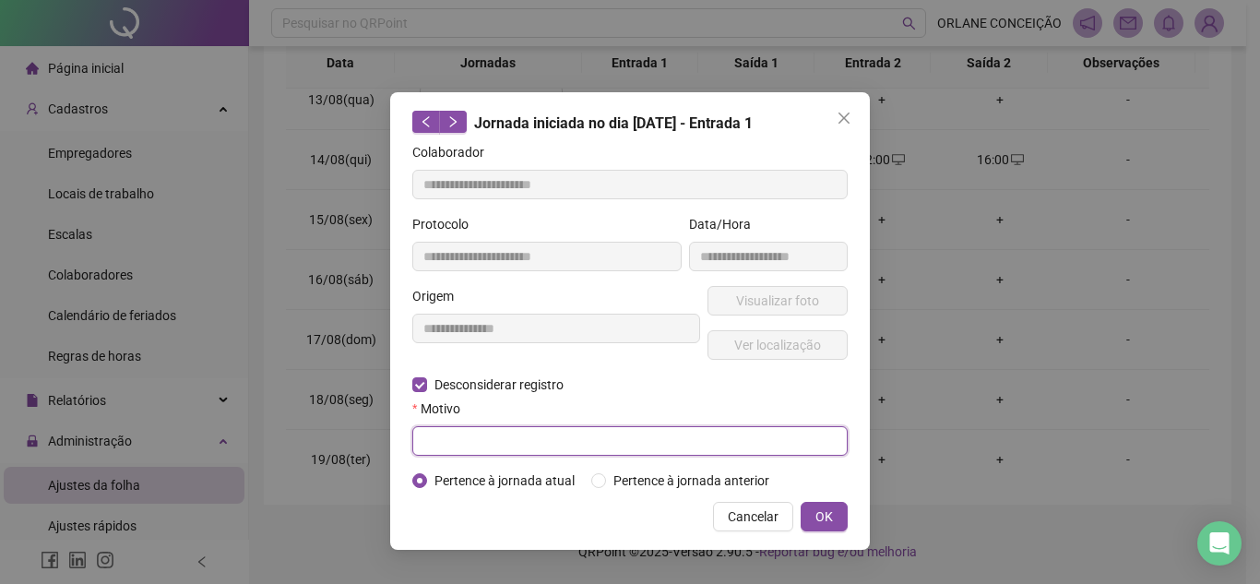
click at [455, 436] on input "text" at bounding box center [629, 441] width 435 height 30
type input "*"
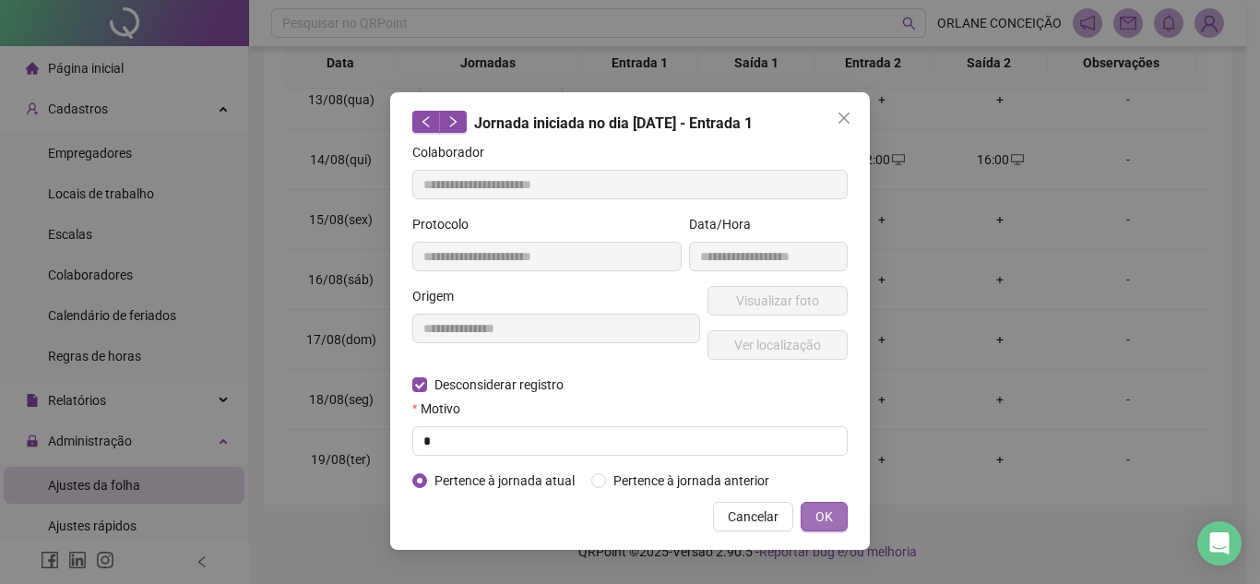
click at [814, 510] on button "OK" at bounding box center [823, 517] width 47 height 30
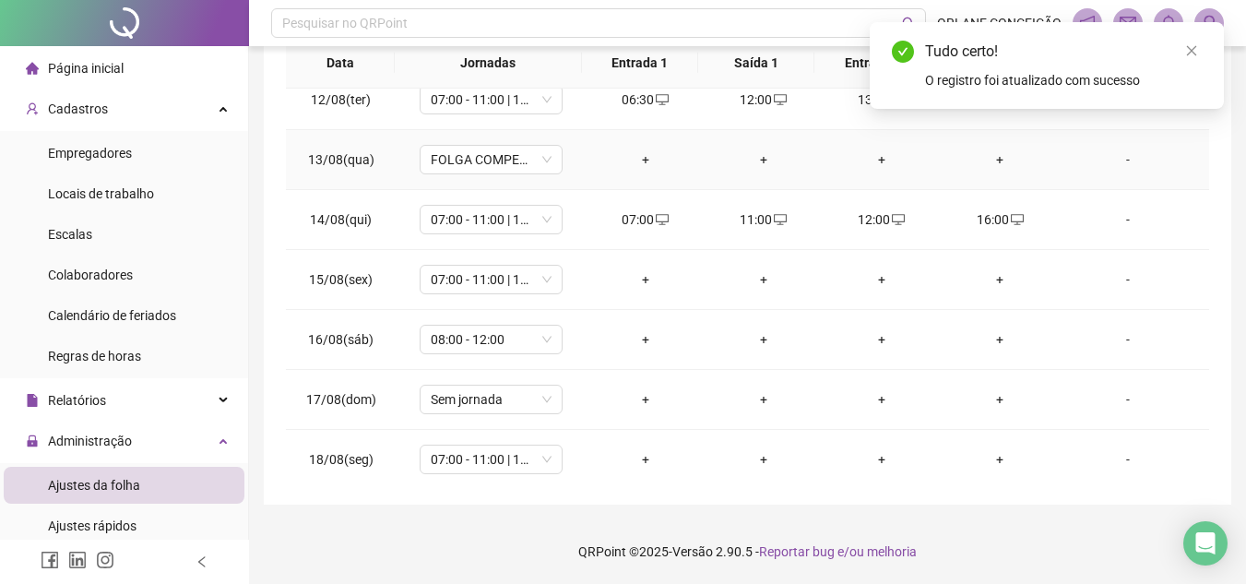
scroll to position [645, 0]
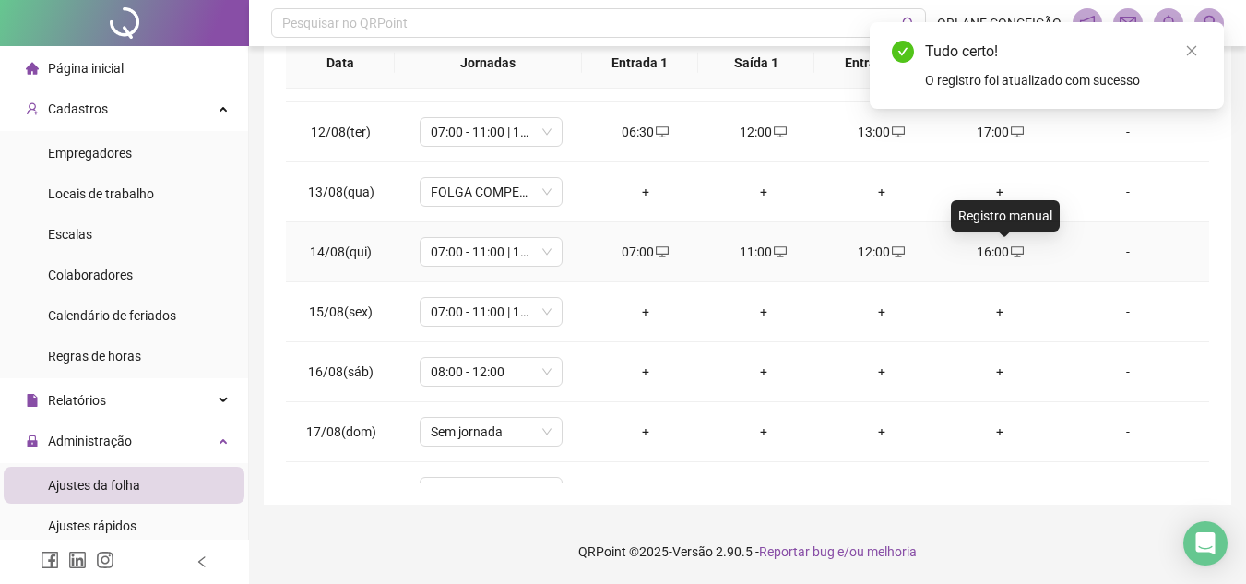
click at [1011, 250] on icon "desktop" at bounding box center [1017, 251] width 13 height 13
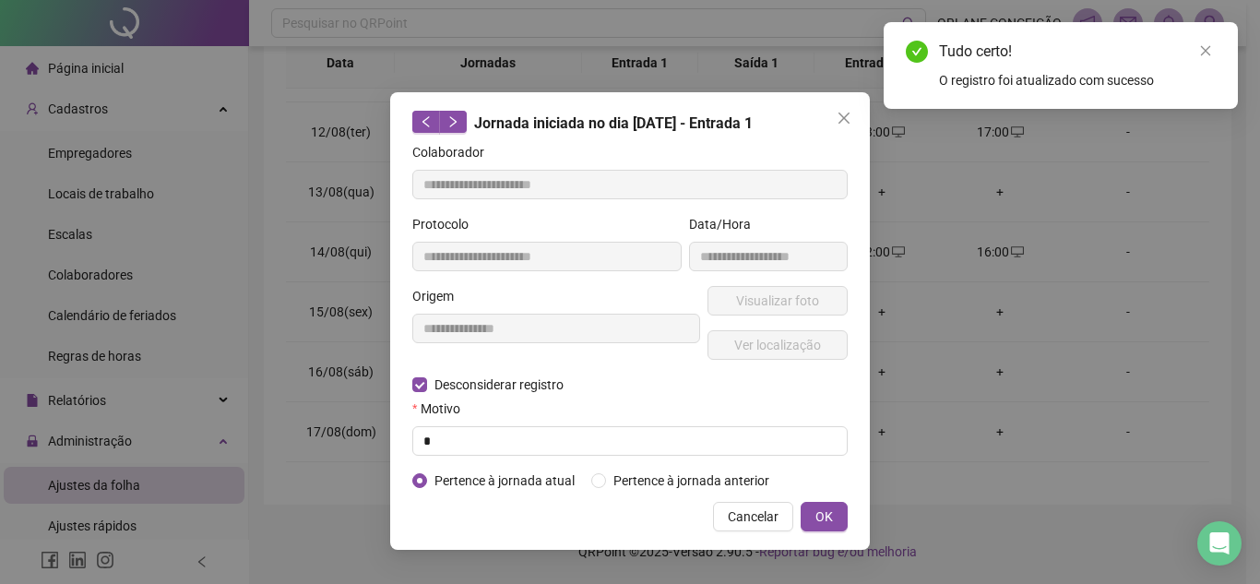
type input "**********"
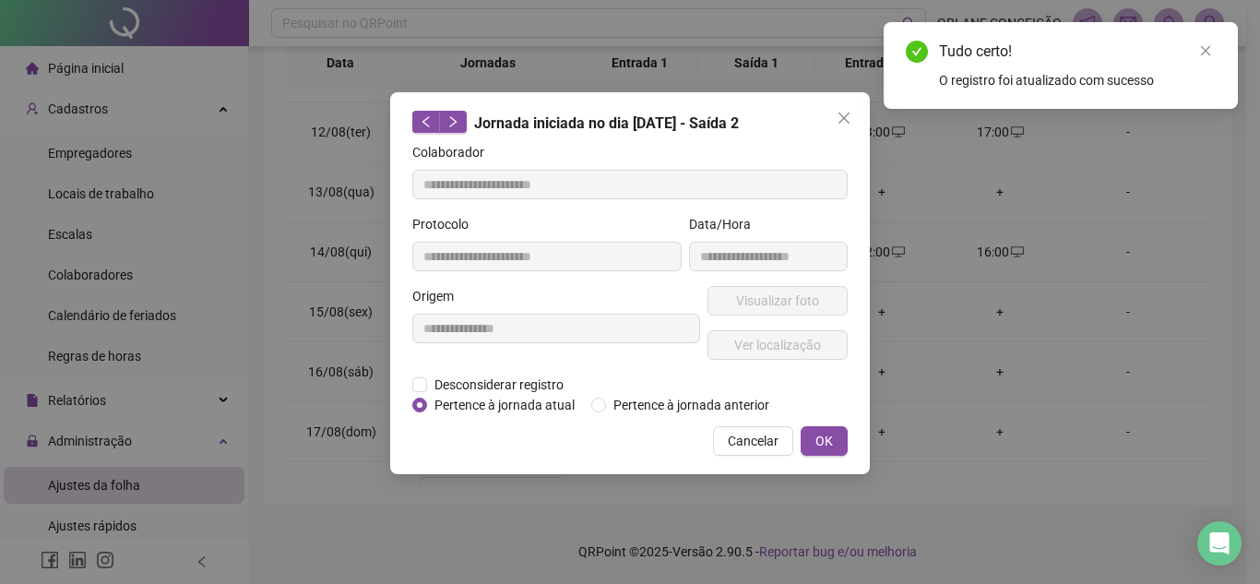
click at [828, 515] on div "**********" at bounding box center [630, 292] width 1260 height 584
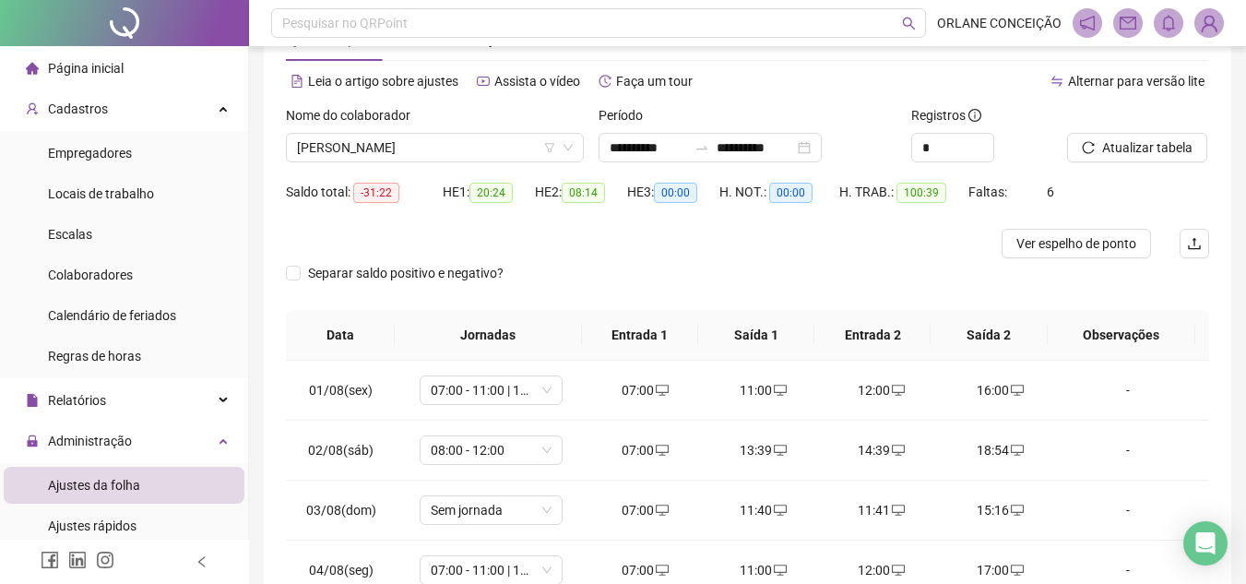
scroll to position [0, 0]
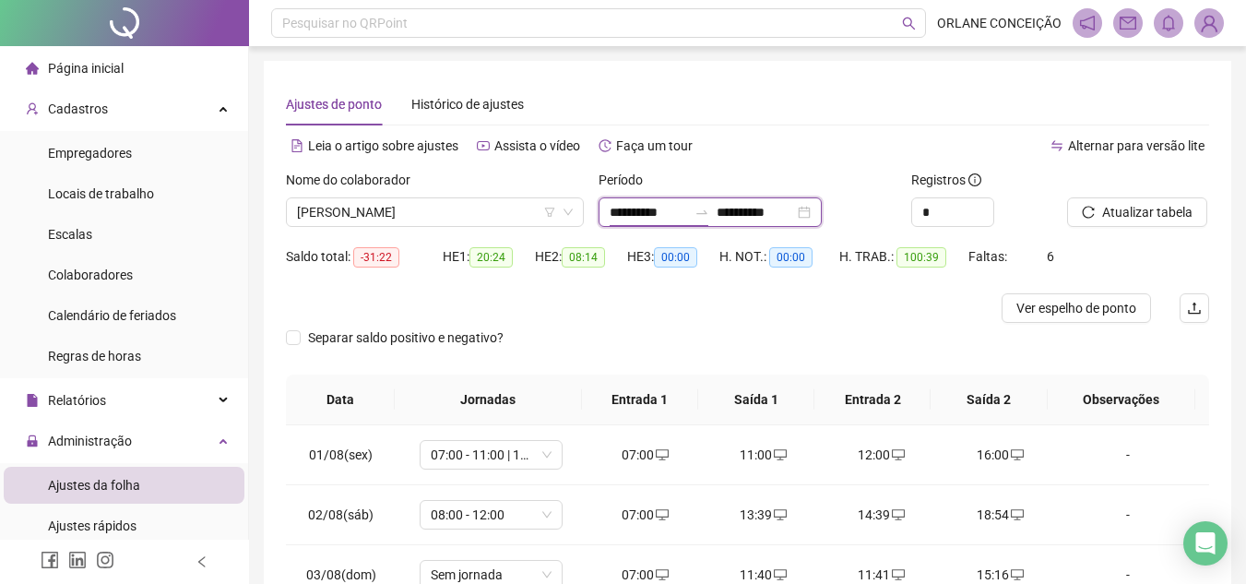
click at [650, 212] on input "**********" at bounding box center [647, 212] width 77 height 20
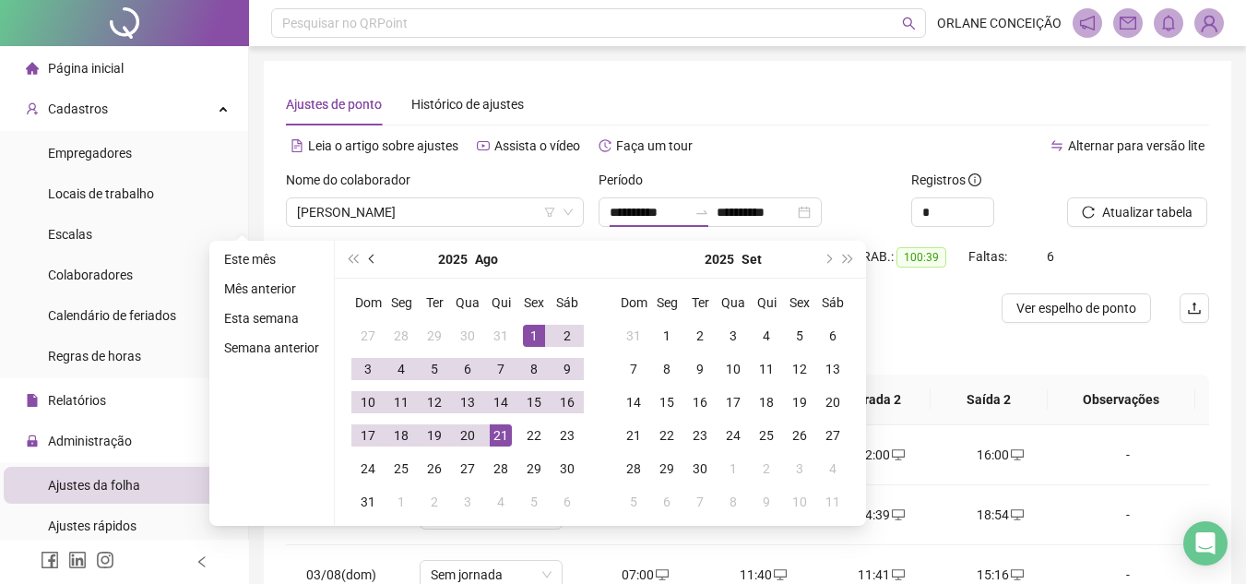
click at [373, 258] on span "prev-year" at bounding box center [373, 258] width 9 height 9
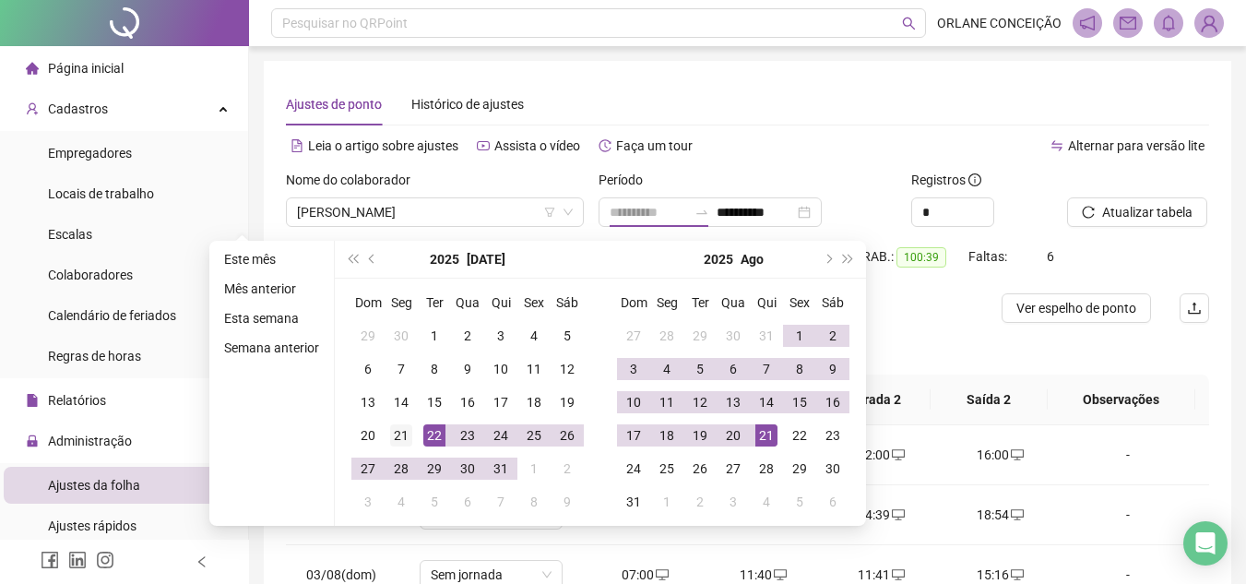
type input "**********"
click at [400, 434] on div "21" at bounding box center [401, 435] width 22 height 22
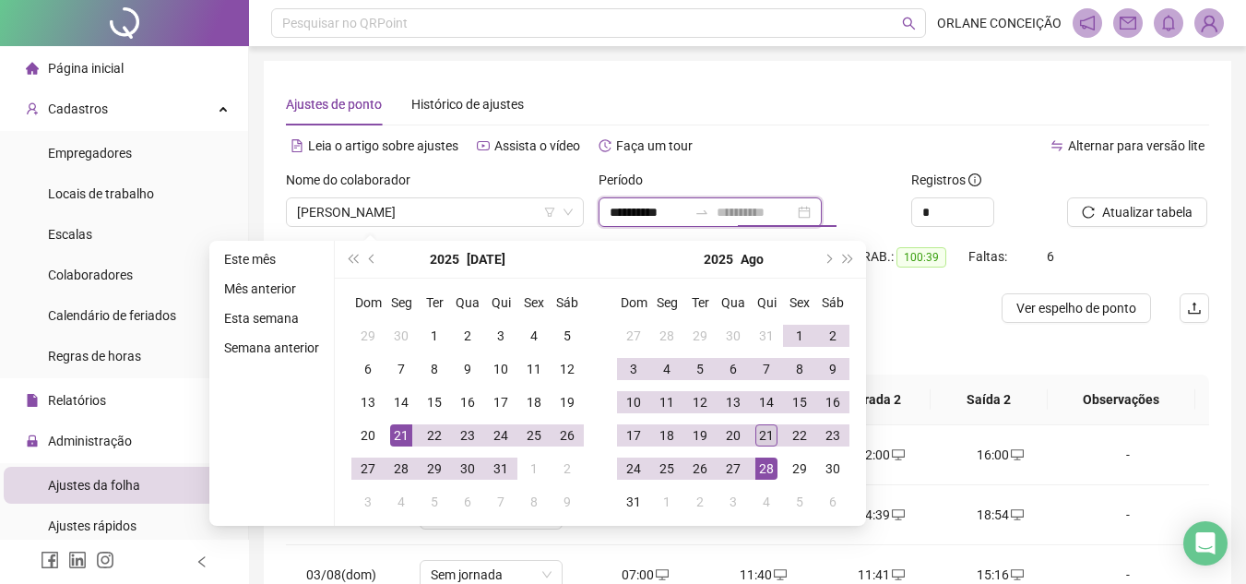
type input "**********"
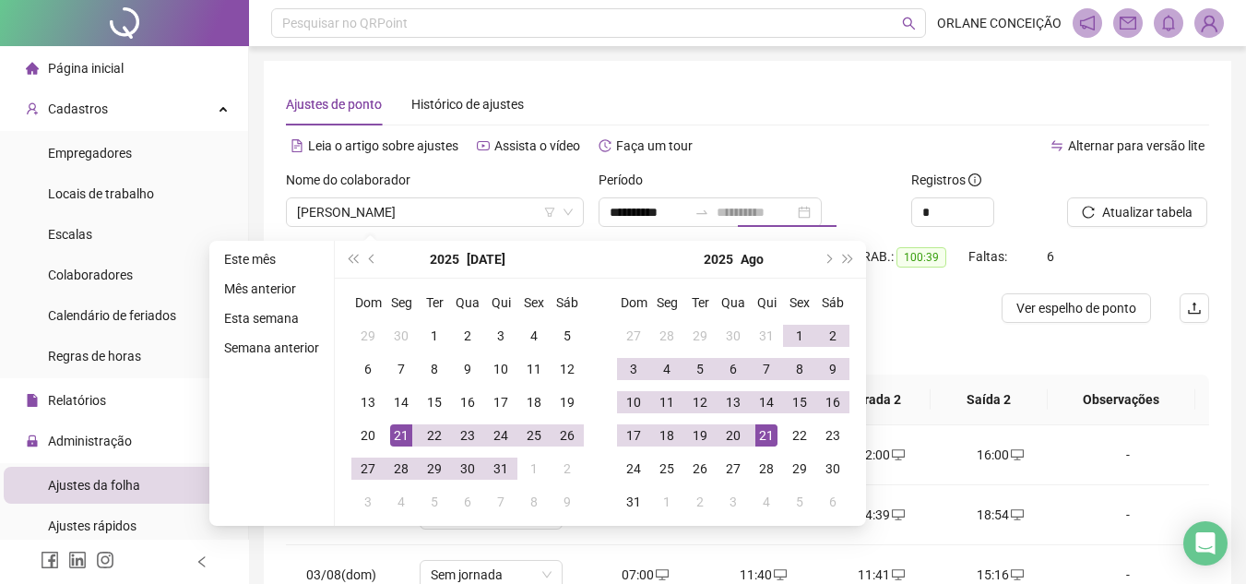
click at [762, 437] on div "21" at bounding box center [766, 435] width 22 height 22
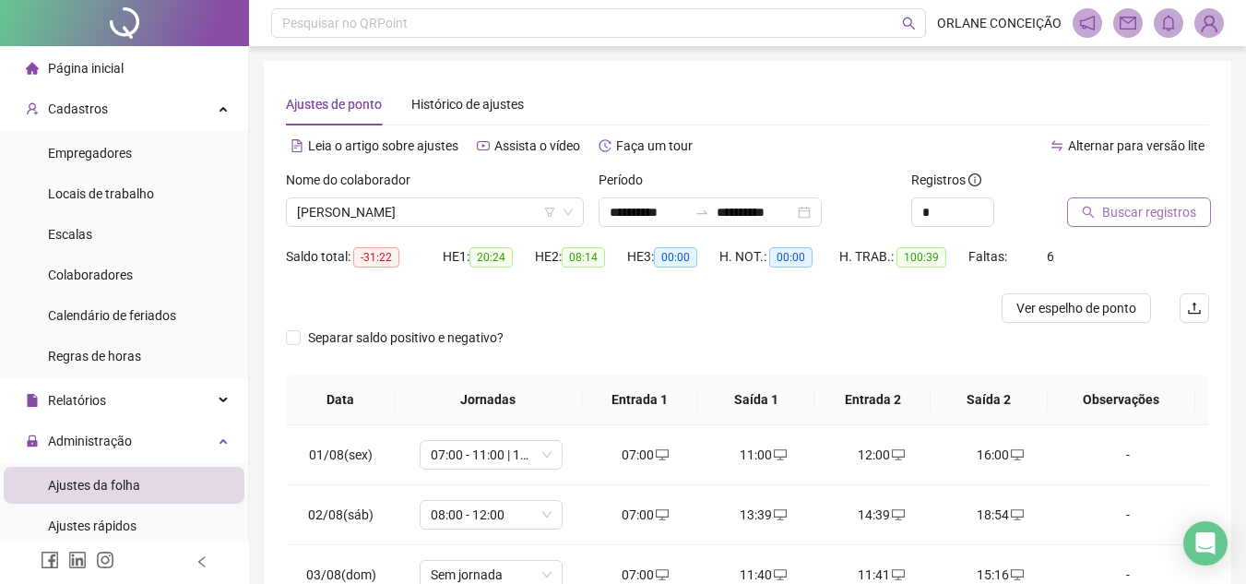
click at [1134, 211] on span "Buscar registros" at bounding box center [1149, 212] width 94 height 20
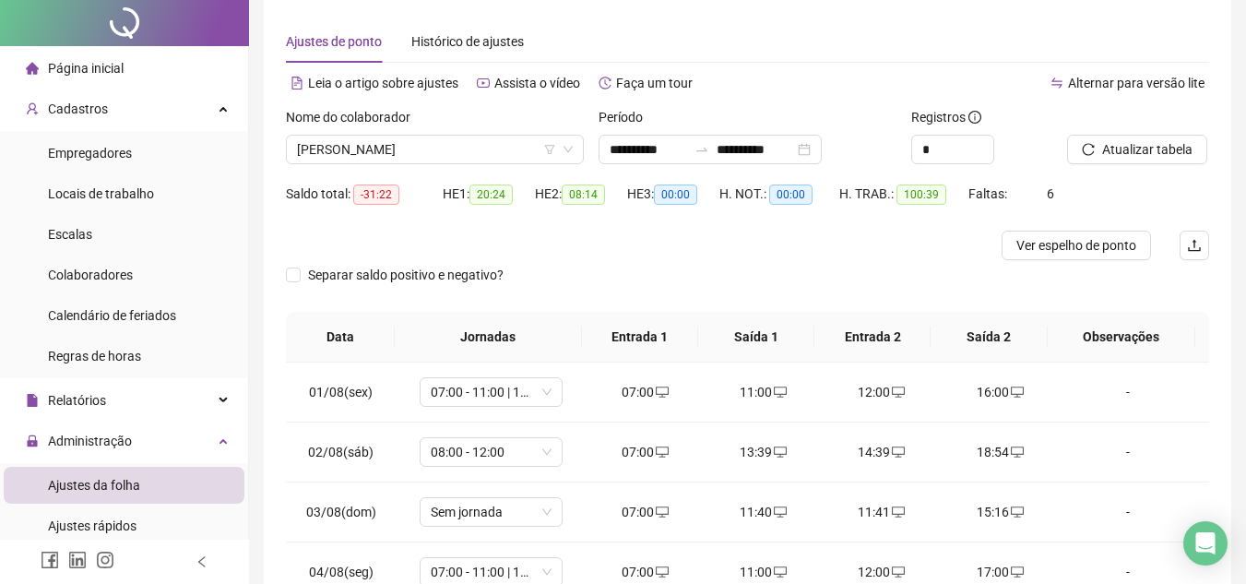
scroll to position [92, 0]
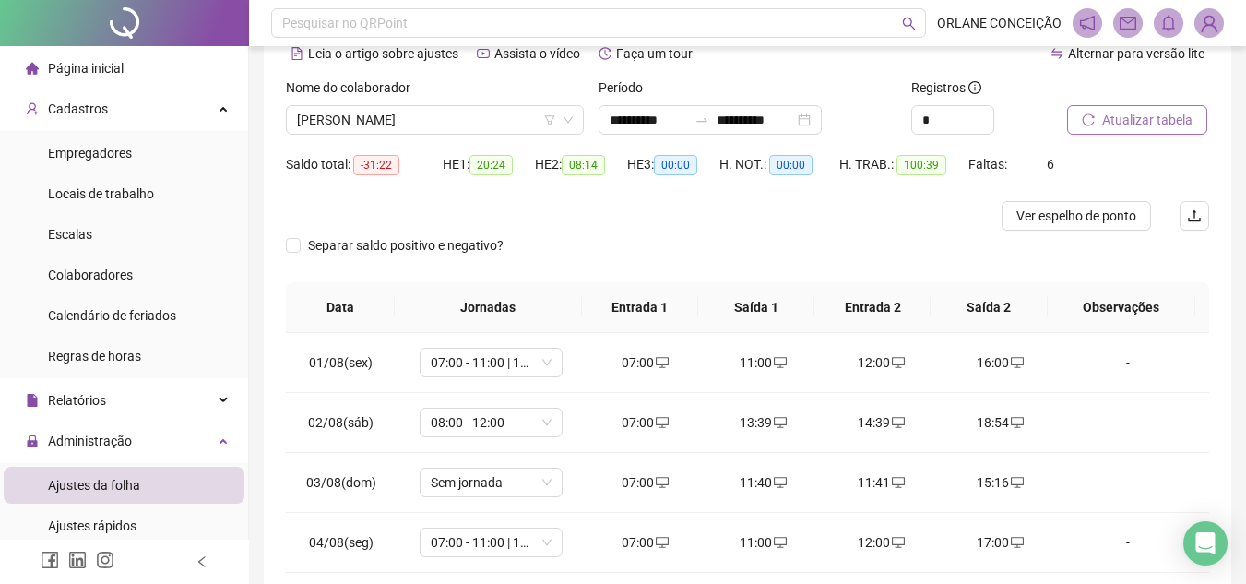
click at [1173, 121] on span "Atualizar tabela" at bounding box center [1147, 120] width 90 height 20
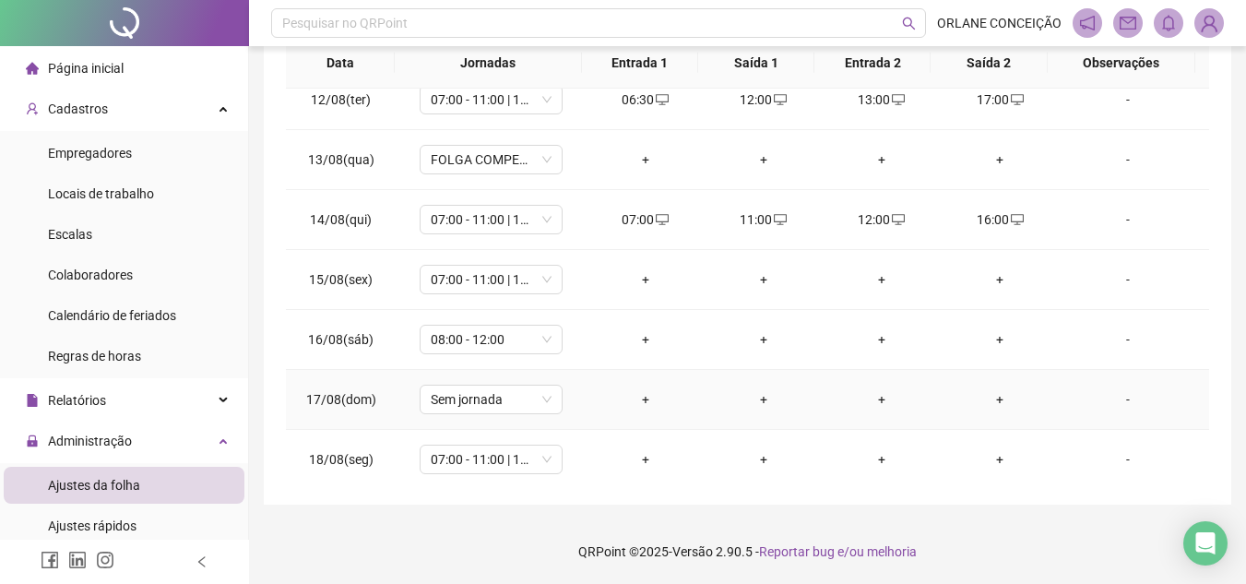
scroll to position [645, 0]
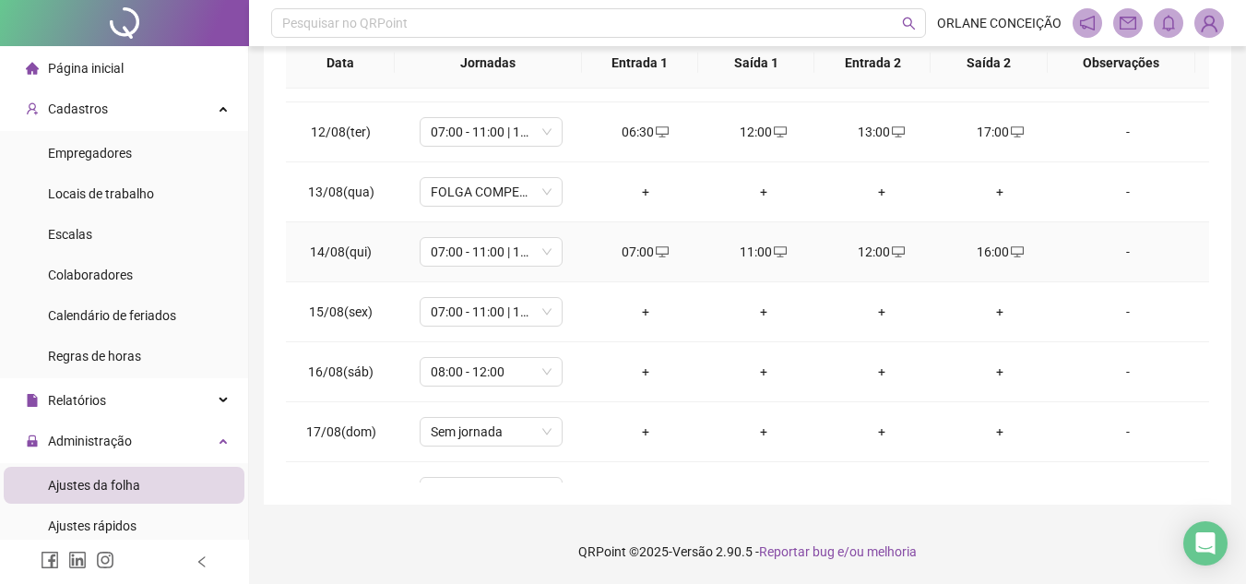
click at [1011, 247] on icon "desktop" at bounding box center [1017, 251] width 13 height 11
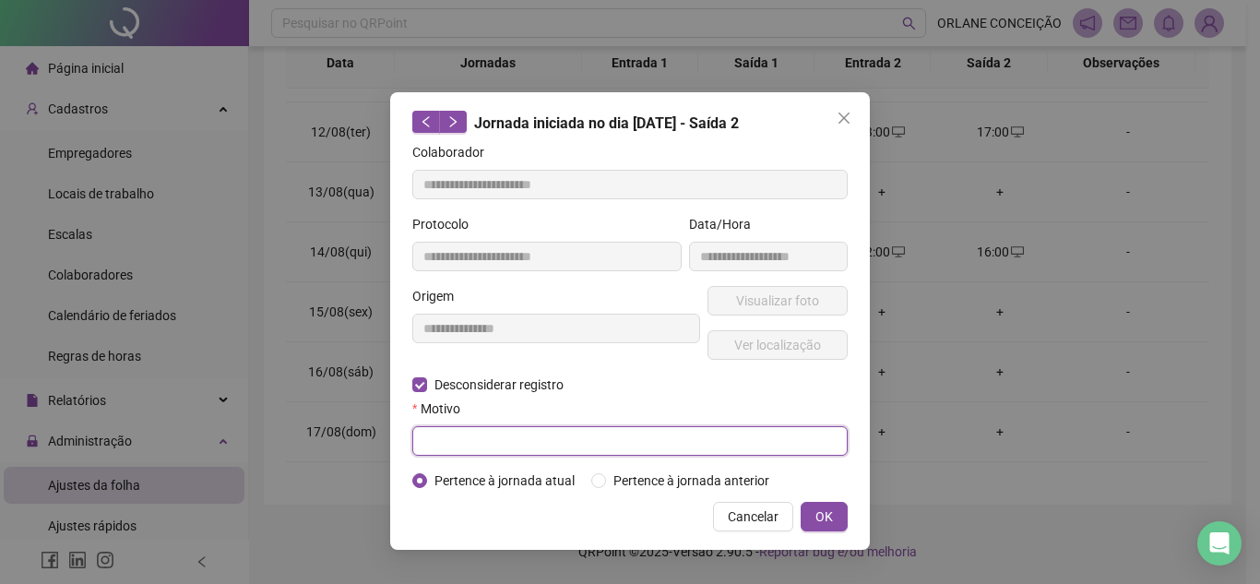
click at [469, 450] on input "text" at bounding box center [629, 441] width 435 height 30
type input "*"
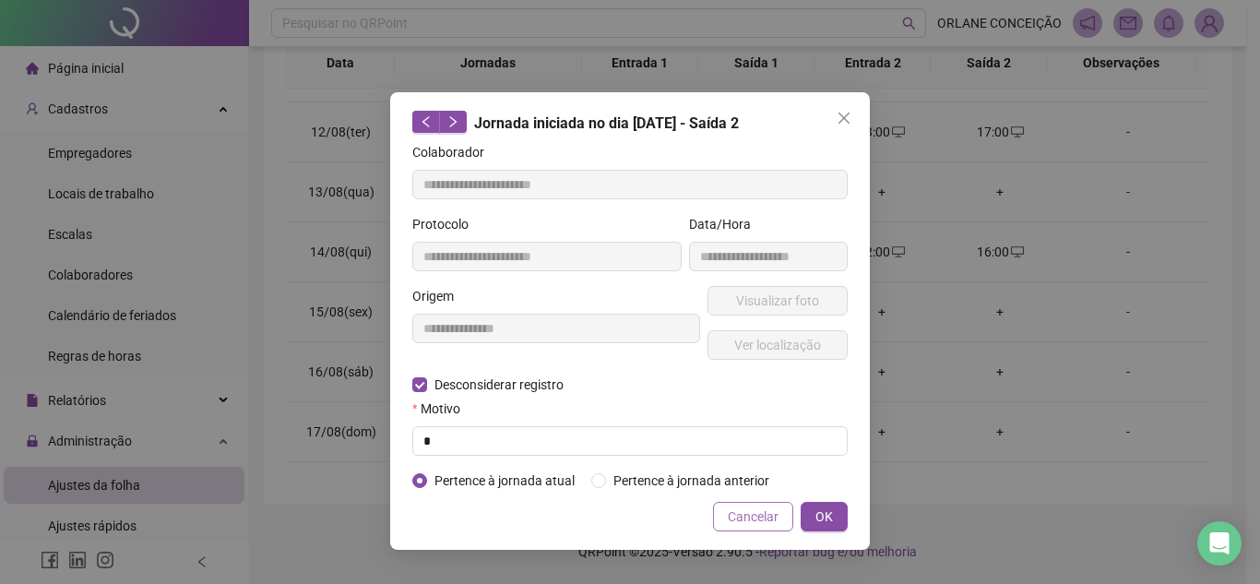
click at [762, 511] on span "Cancelar" at bounding box center [752, 516] width 51 height 20
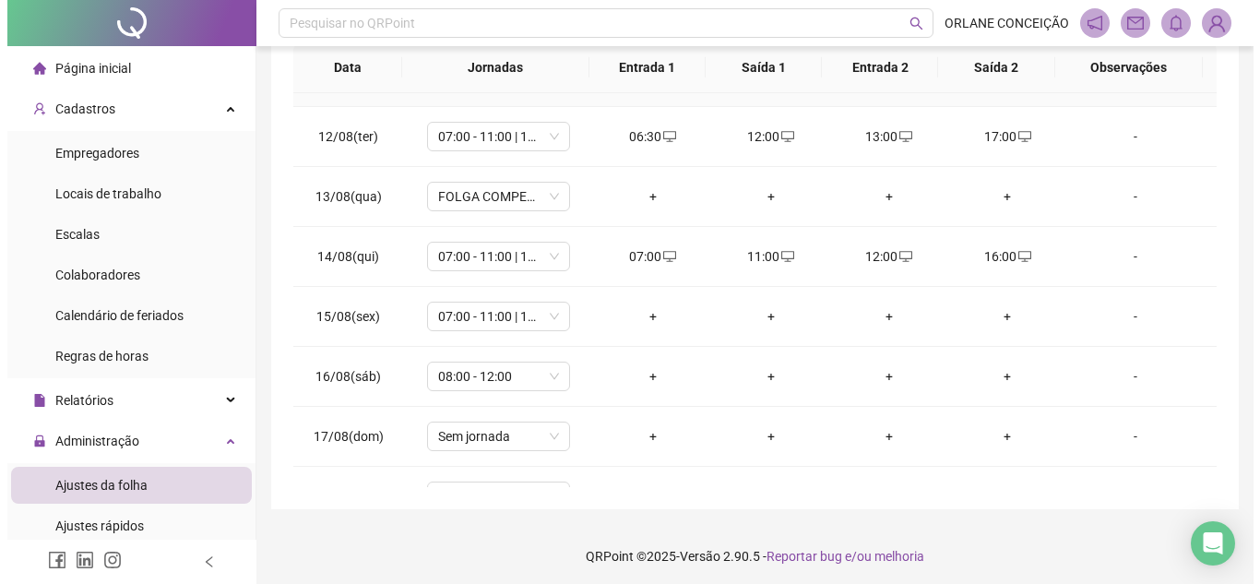
scroll to position [337, 0]
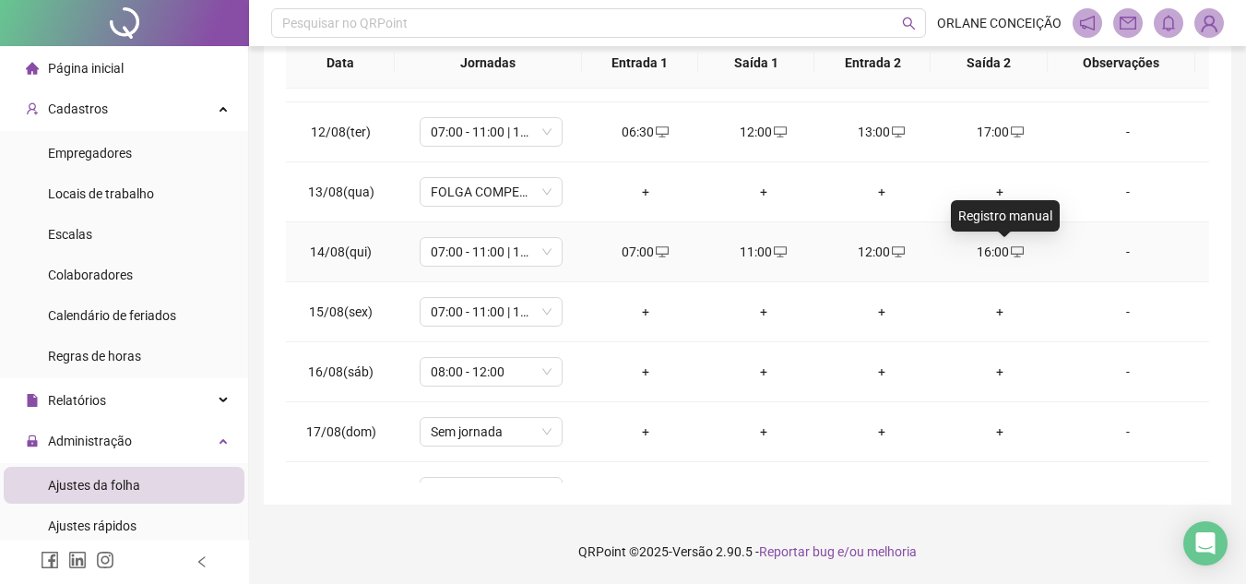
click at [1011, 248] on icon "desktop" at bounding box center [1017, 251] width 13 height 13
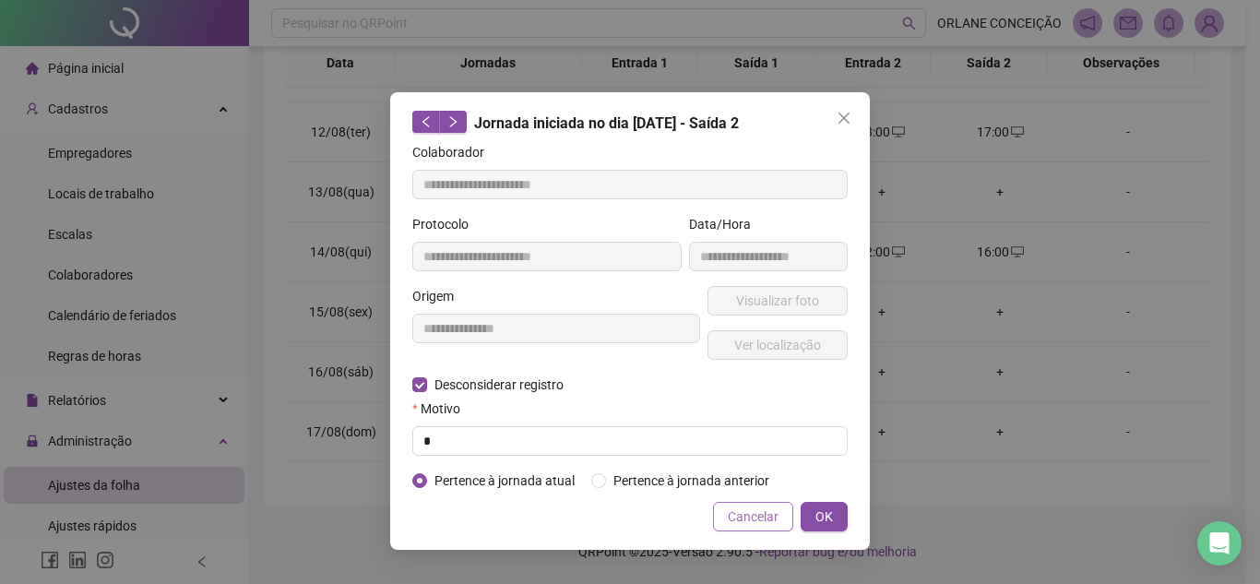
click at [753, 524] on span "Cancelar" at bounding box center [752, 516] width 51 height 20
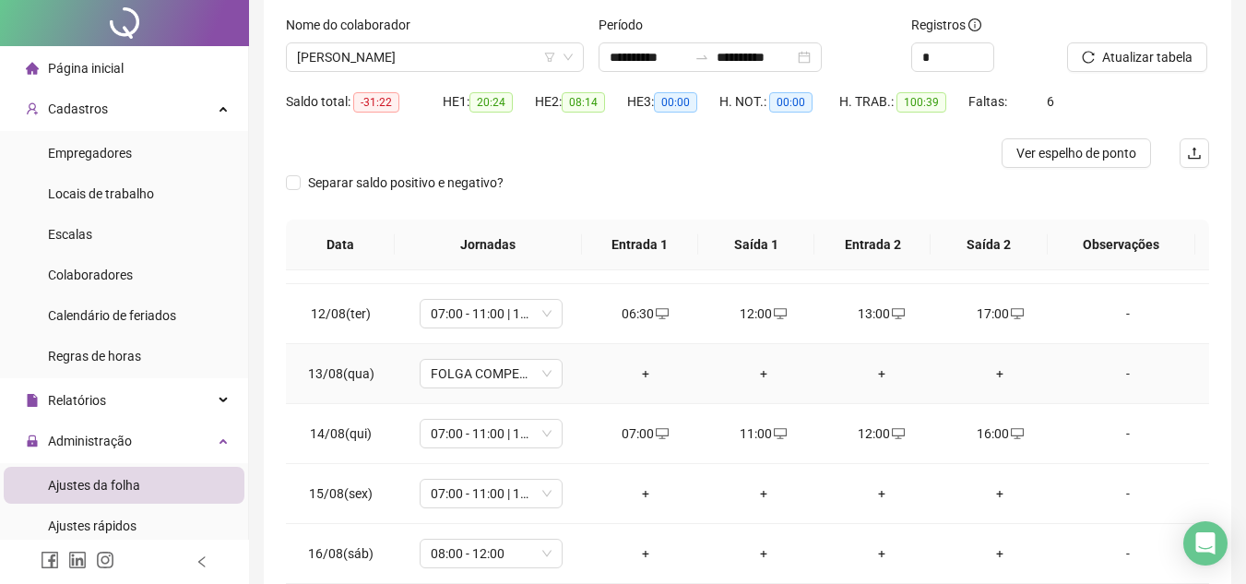
scroll to position [0, 0]
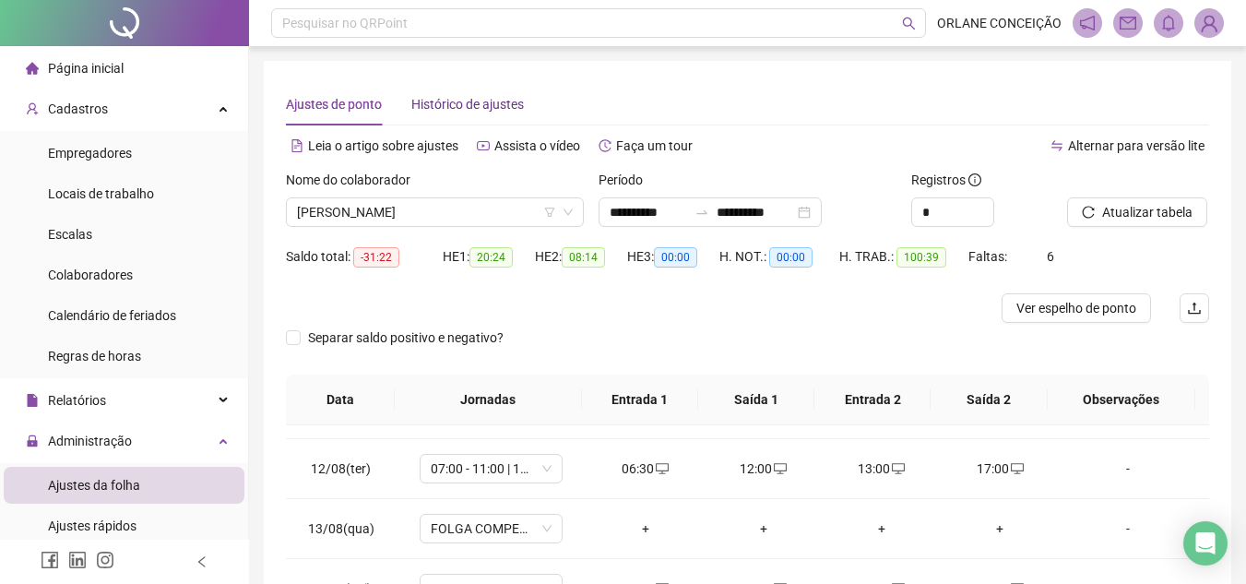
click at [479, 102] on span "Histórico de ajustes" at bounding box center [467, 104] width 112 height 15
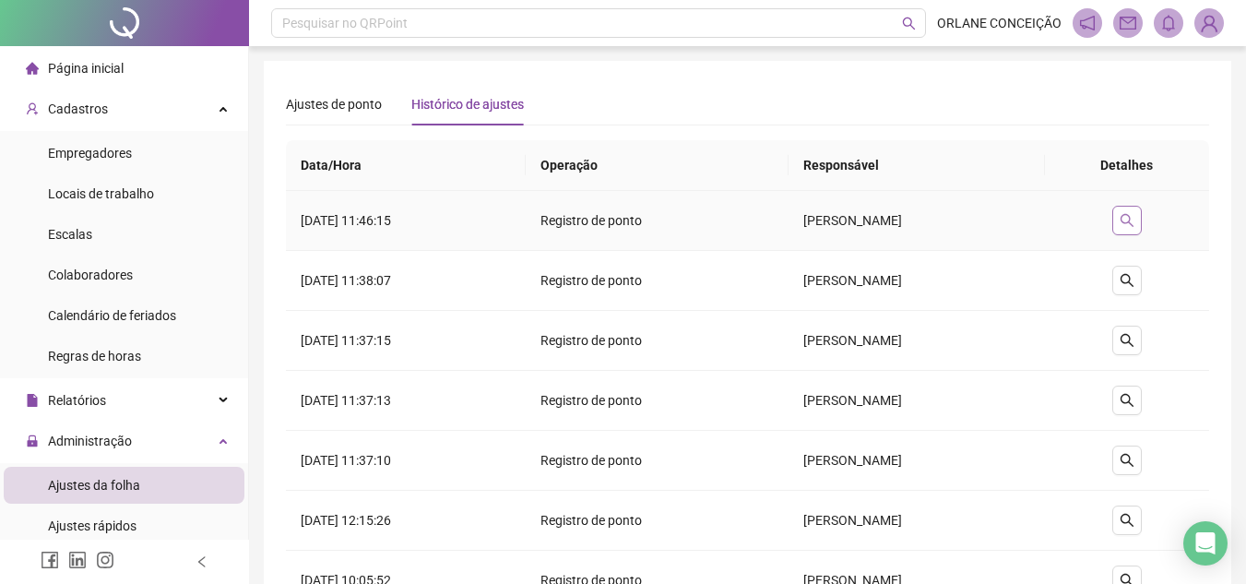
click at [1134, 219] on icon "search" at bounding box center [1126, 220] width 15 height 15
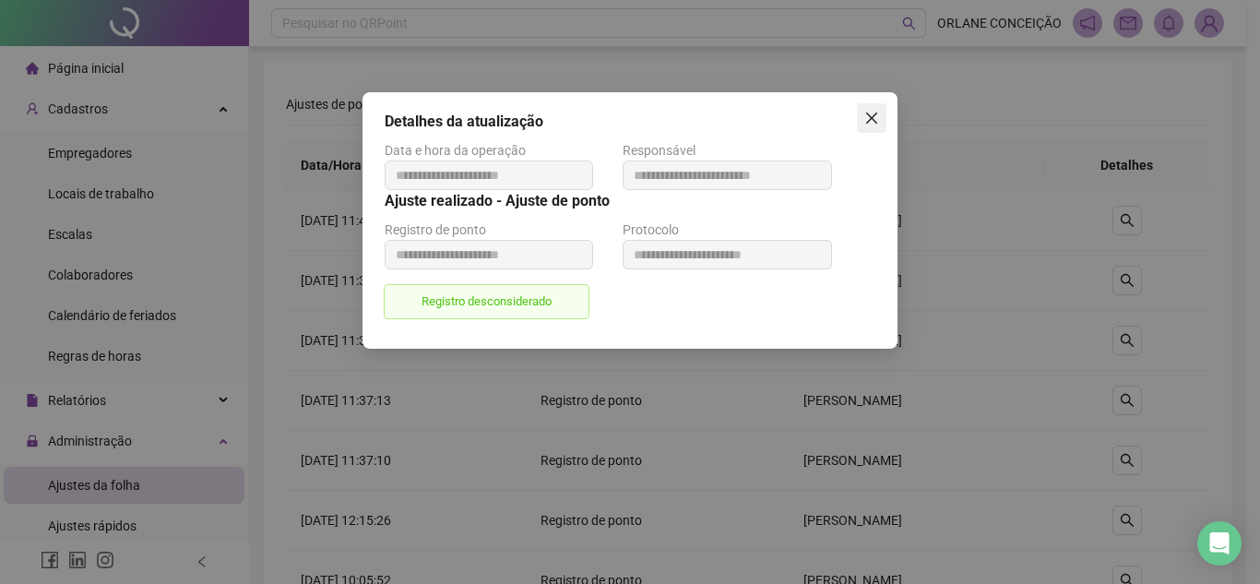
click at [875, 112] on icon "close" at bounding box center [871, 118] width 15 height 15
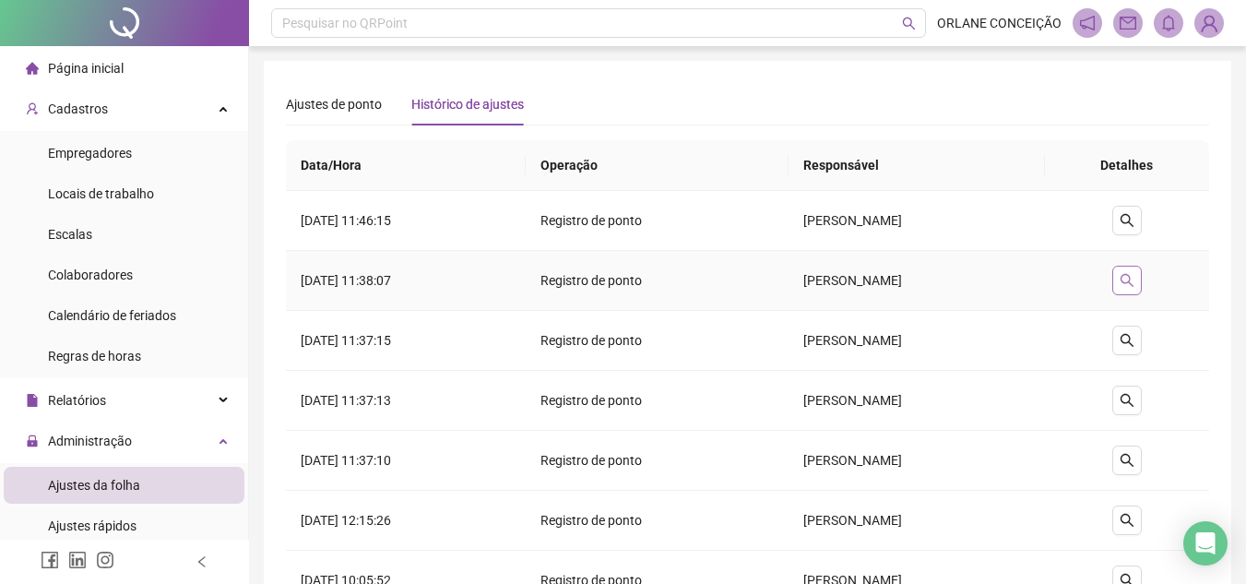
click at [1133, 281] on icon "search" at bounding box center [1126, 280] width 13 height 13
type input "**********"
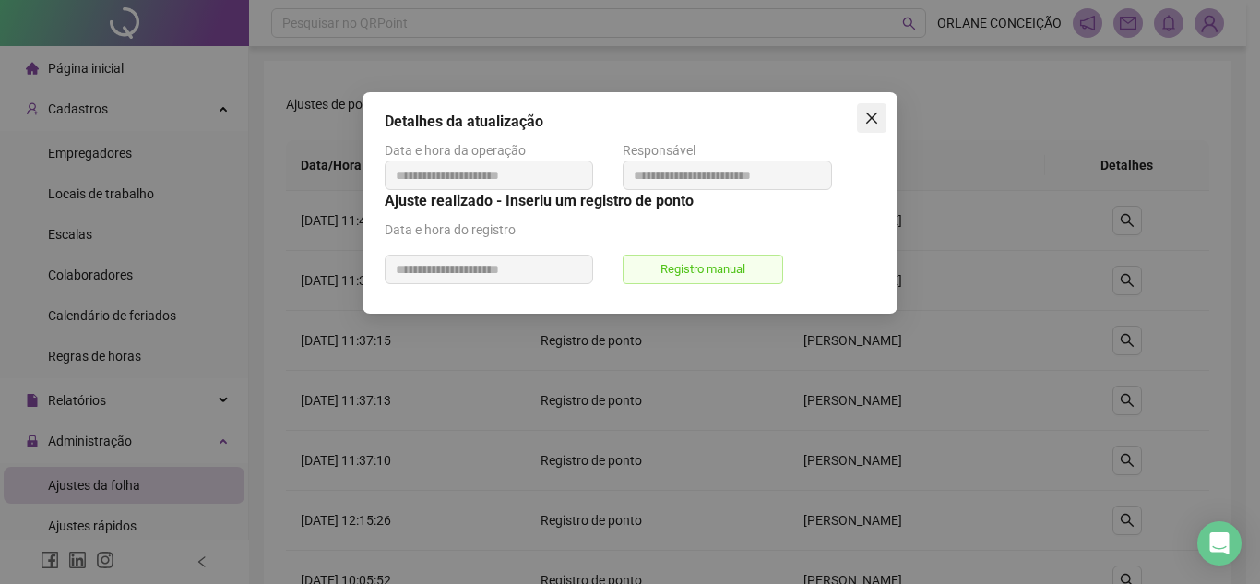
click at [870, 116] on icon "close" at bounding box center [871, 117] width 11 height 11
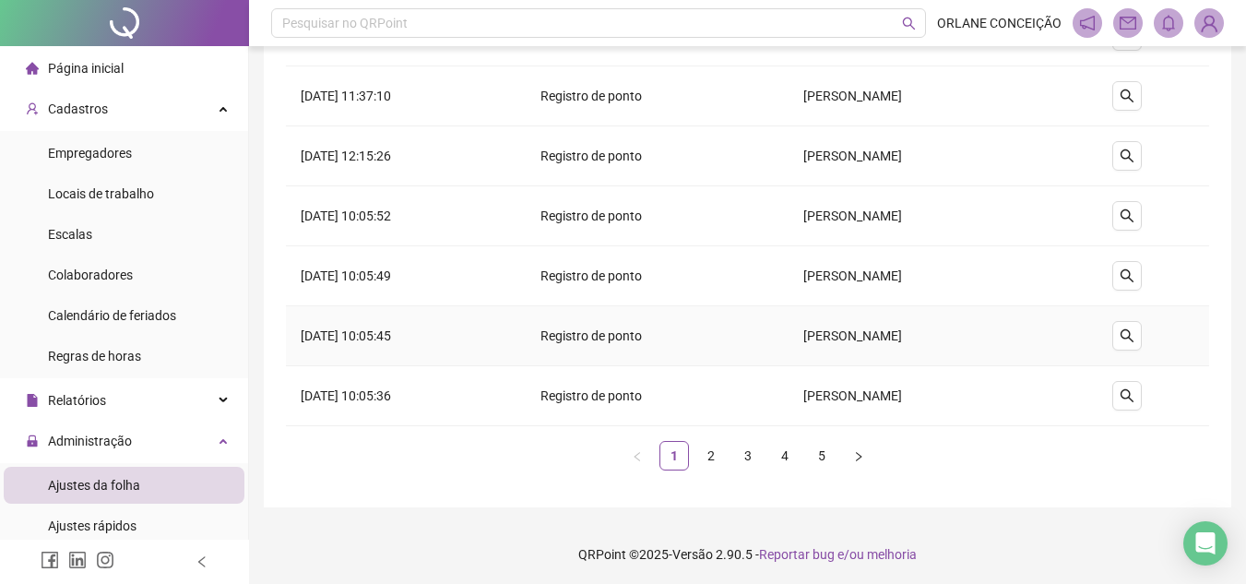
scroll to position [367, 0]
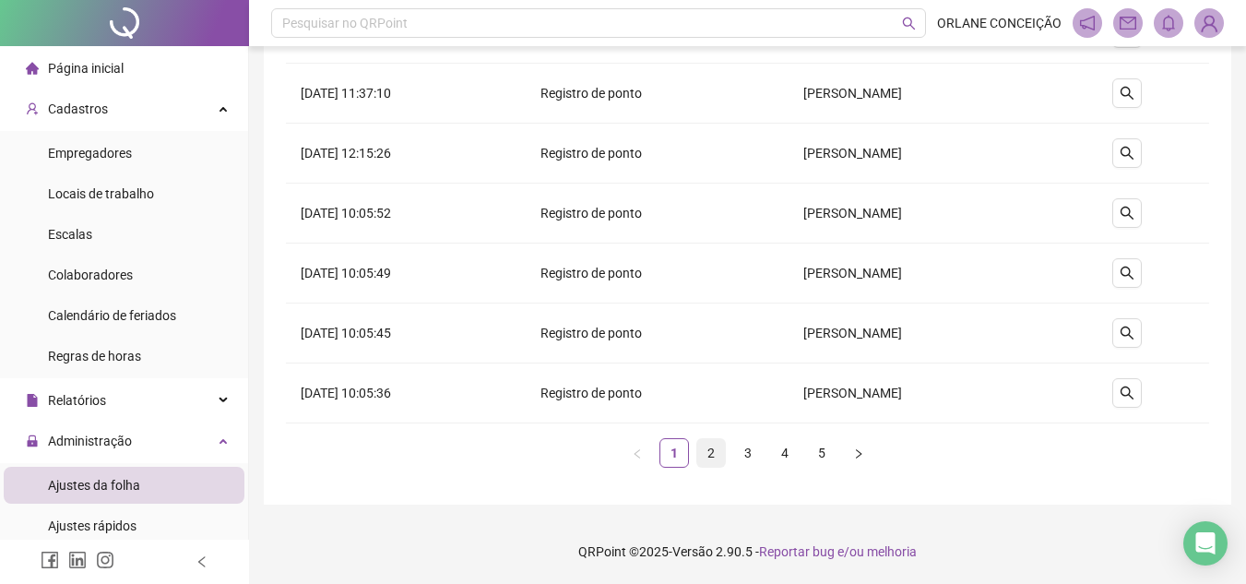
click at [712, 442] on link "2" at bounding box center [711, 453] width 28 height 28
click at [739, 458] on link "3" at bounding box center [748, 453] width 28 height 28
click at [784, 454] on link "4" at bounding box center [785, 453] width 28 height 28
click at [820, 451] on link "5" at bounding box center [822, 453] width 28 height 28
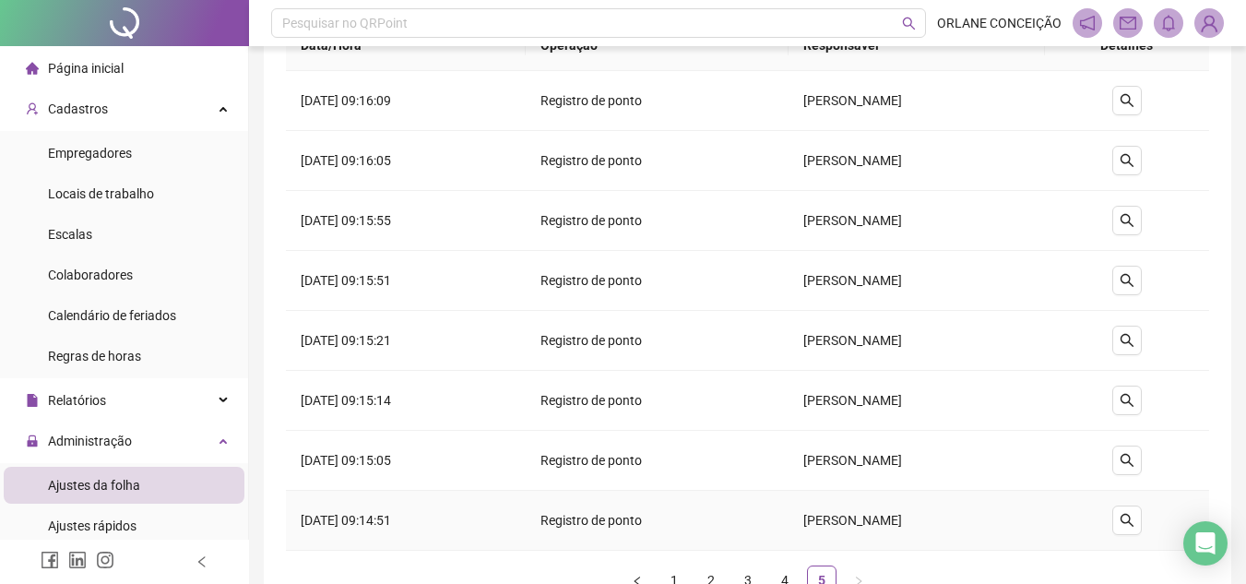
scroll to position [0, 0]
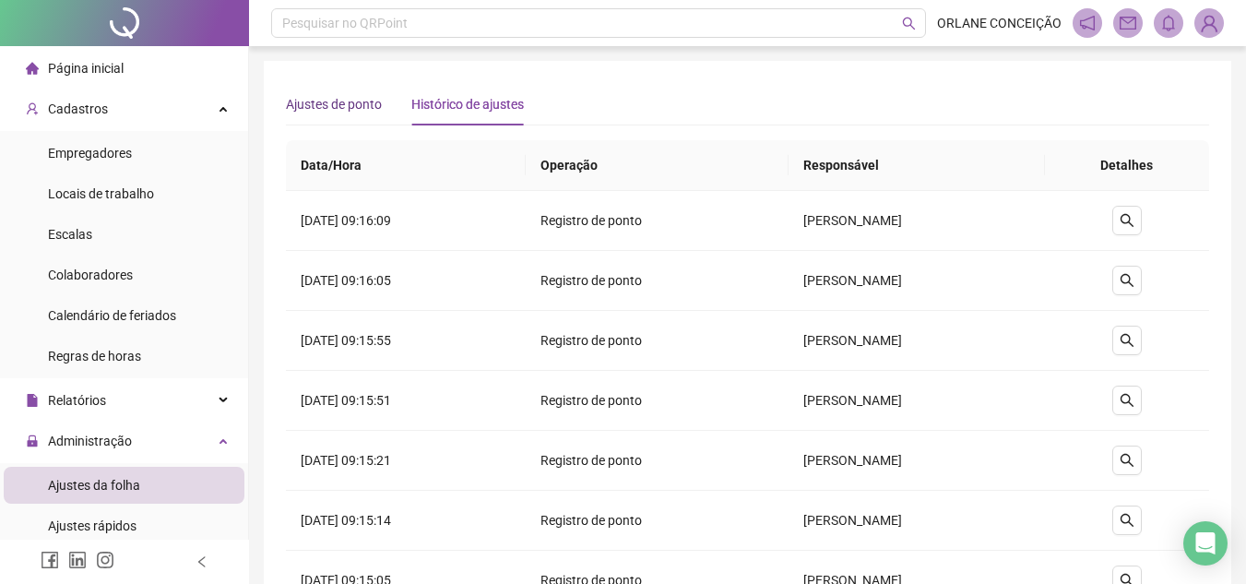
click at [334, 99] on span "Ajustes de ponto" at bounding box center [334, 104] width 96 height 15
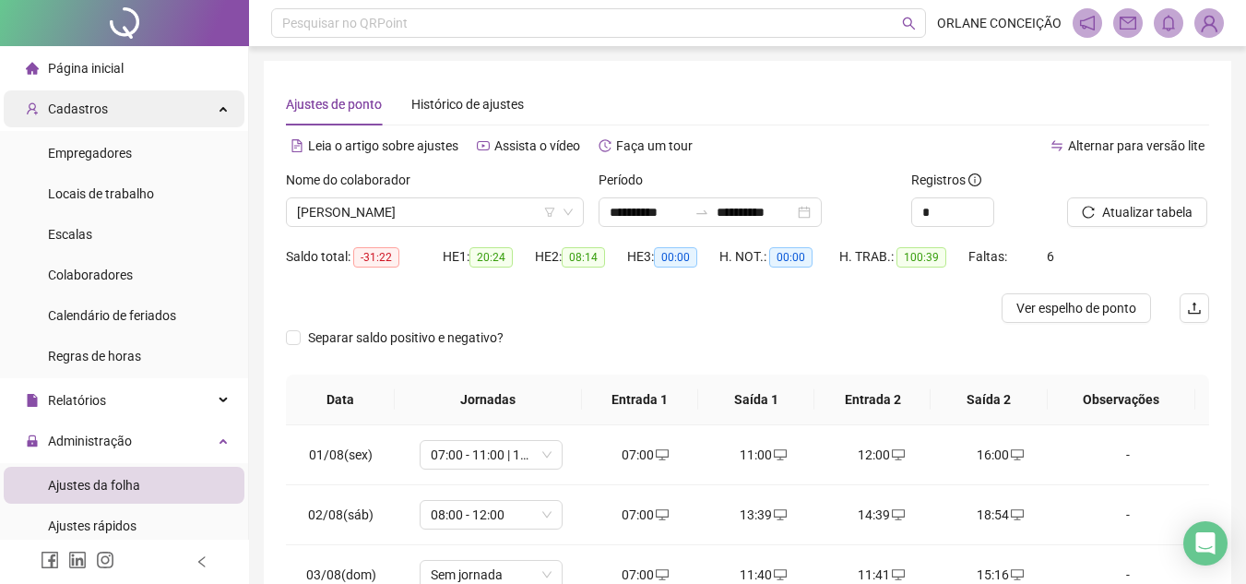
click at [110, 103] on div "Cadastros" at bounding box center [124, 108] width 241 height 37
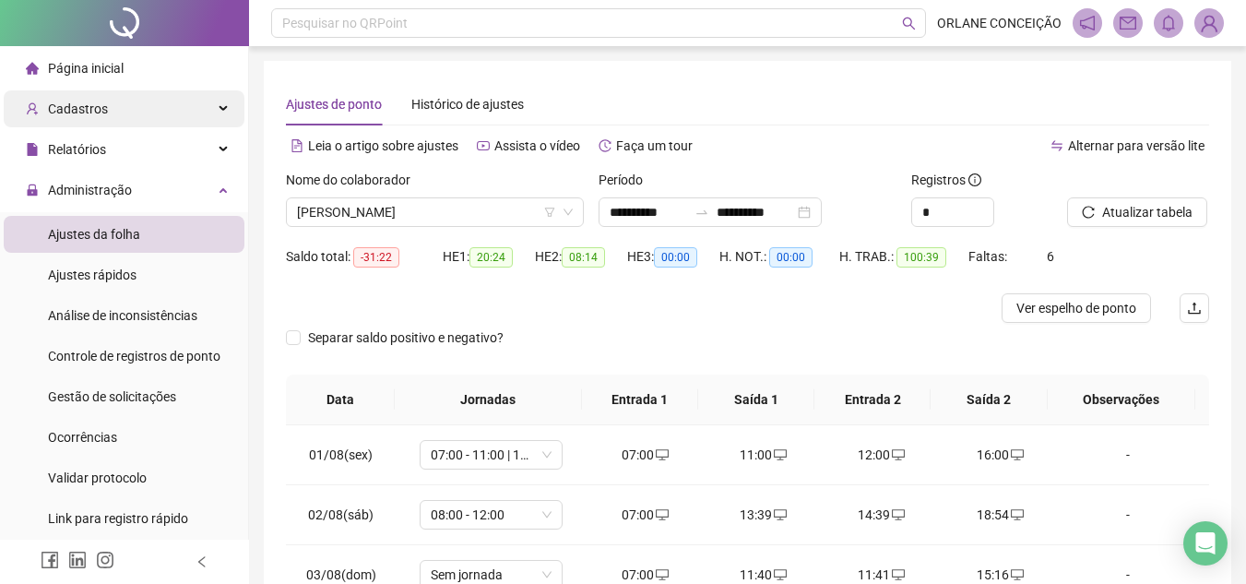
click at [115, 102] on div "Cadastros" at bounding box center [124, 108] width 241 height 37
